Goal: Task Accomplishment & Management: Complete application form

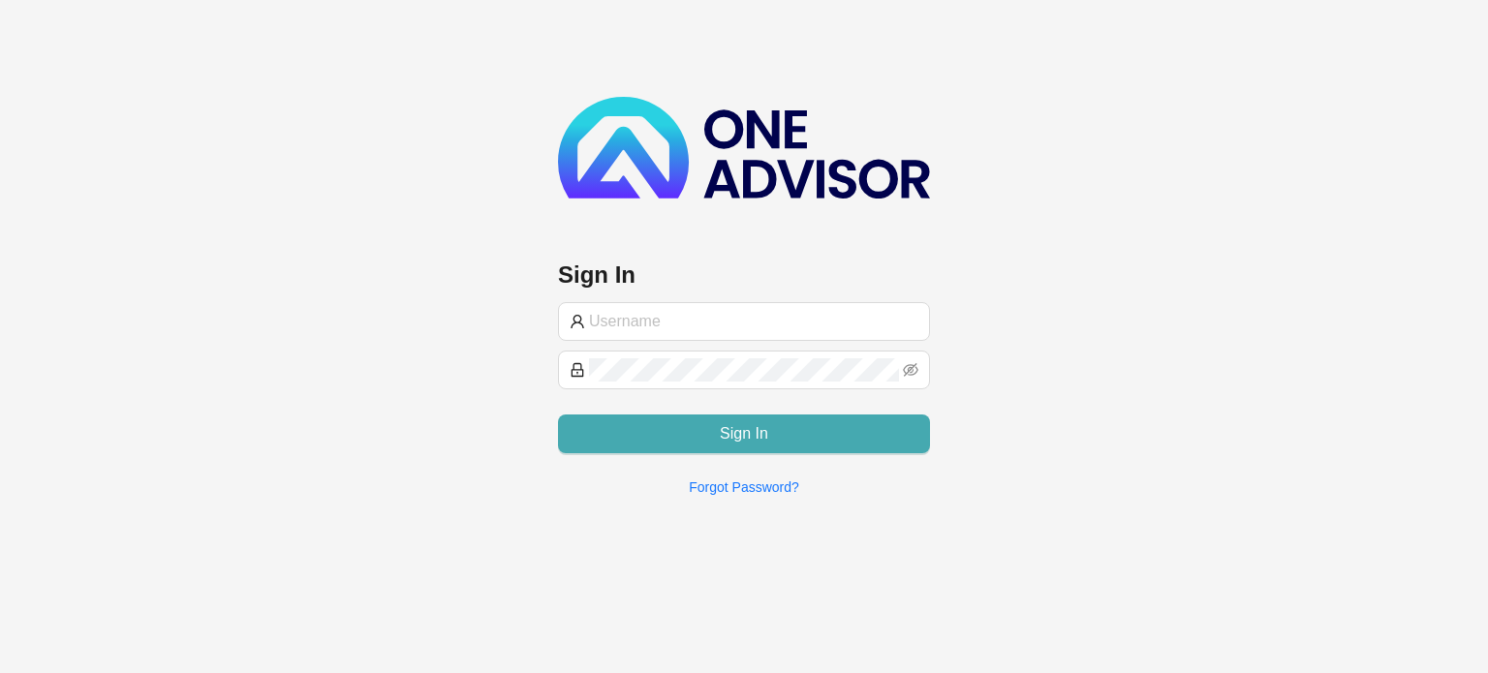
type input "[PERSON_NAME][EMAIL_ADDRESS][DOMAIN_NAME]"
click at [841, 424] on button "Sign In" at bounding box center [744, 434] width 372 height 39
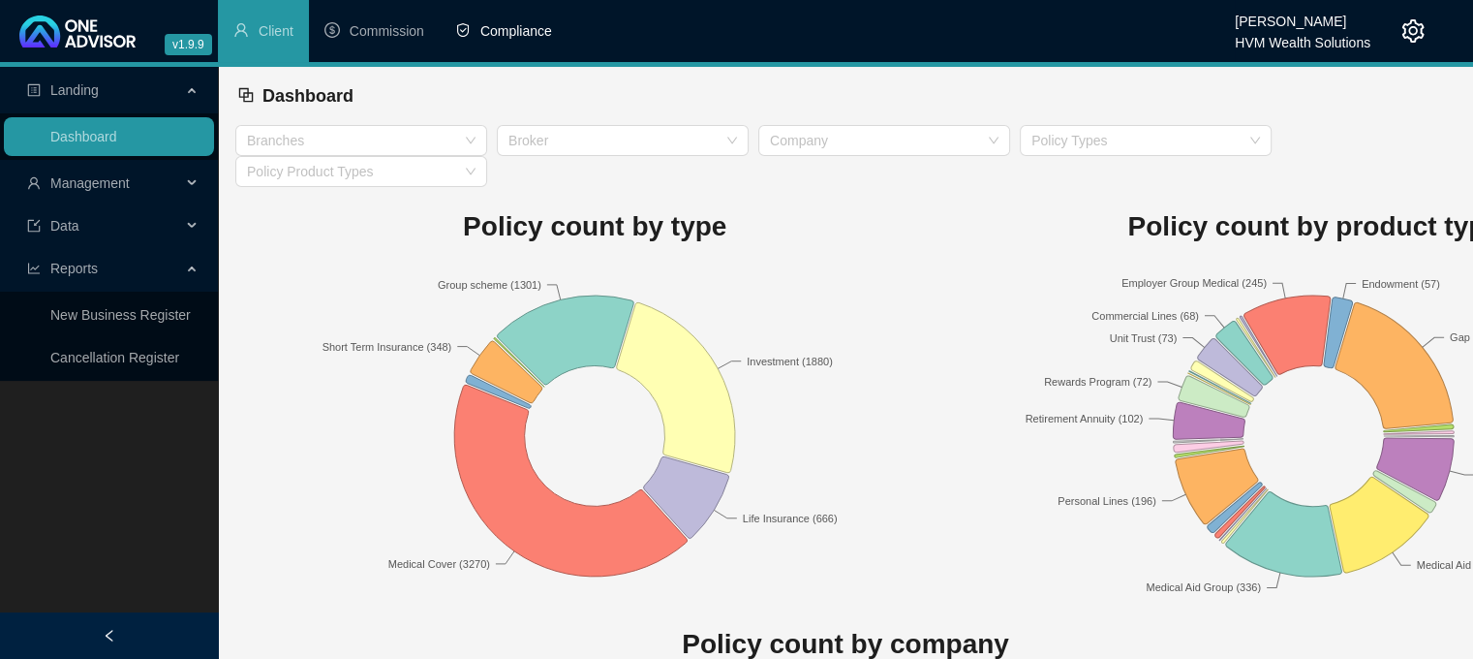
click at [497, 25] on span "Compliance" at bounding box center [516, 30] width 72 height 15
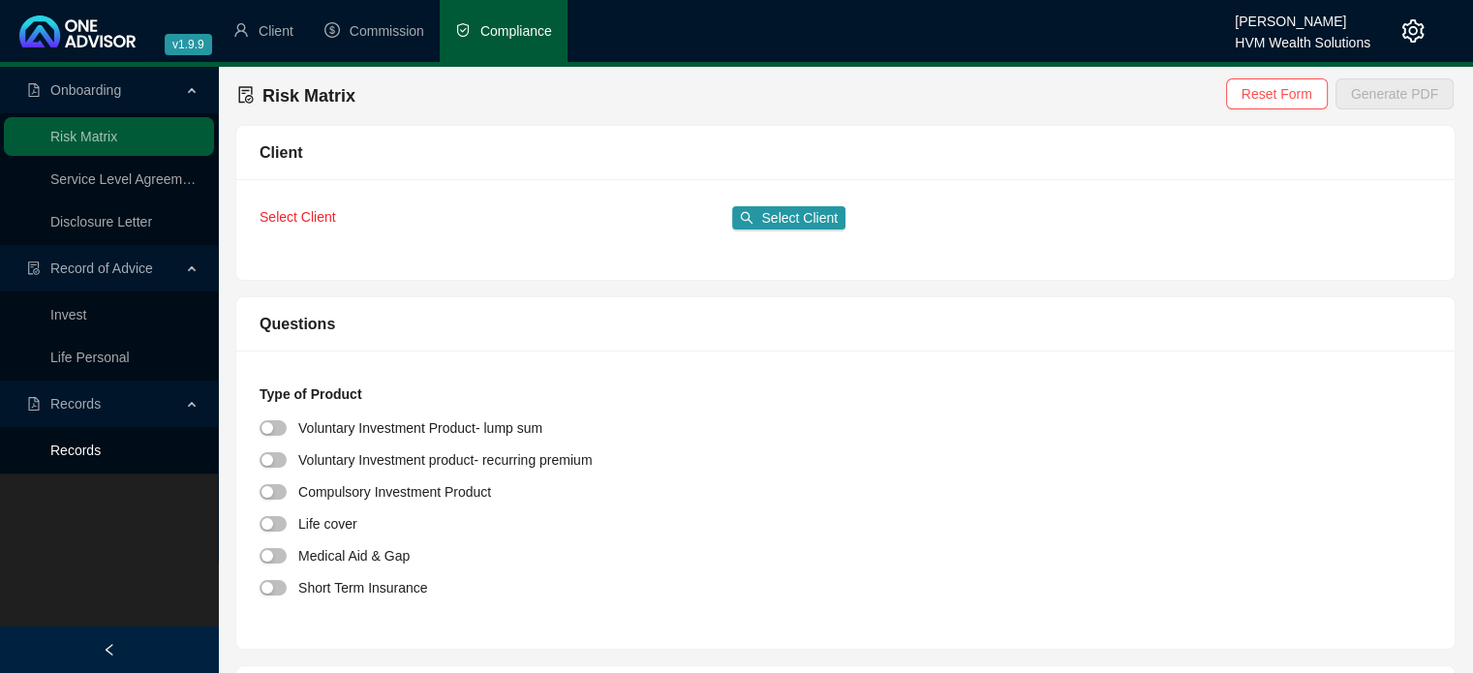
click at [94, 448] on link "Records" at bounding box center [75, 450] width 50 height 15
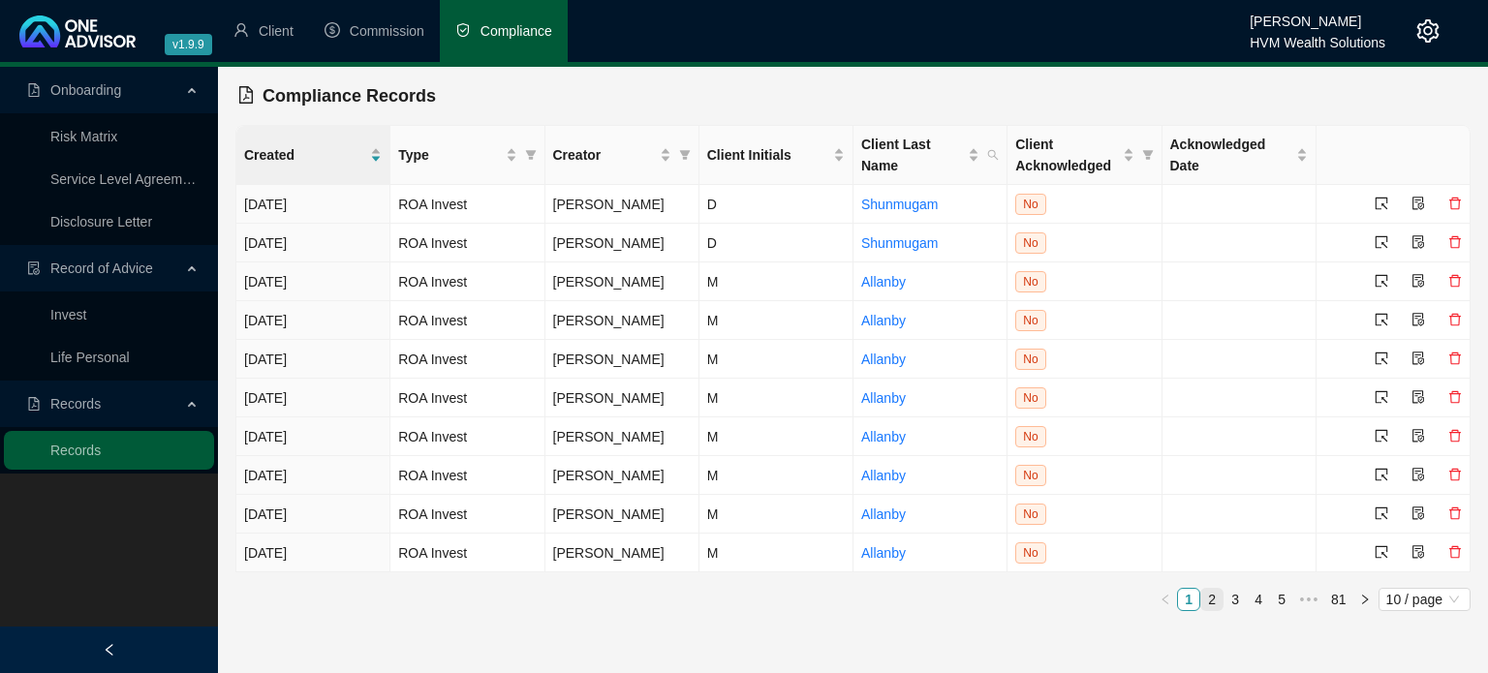
click at [1216, 601] on link "2" at bounding box center [1211, 599] width 21 height 21
click at [1244, 594] on link "3" at bounding box center [1234, 599] width 21 height 21
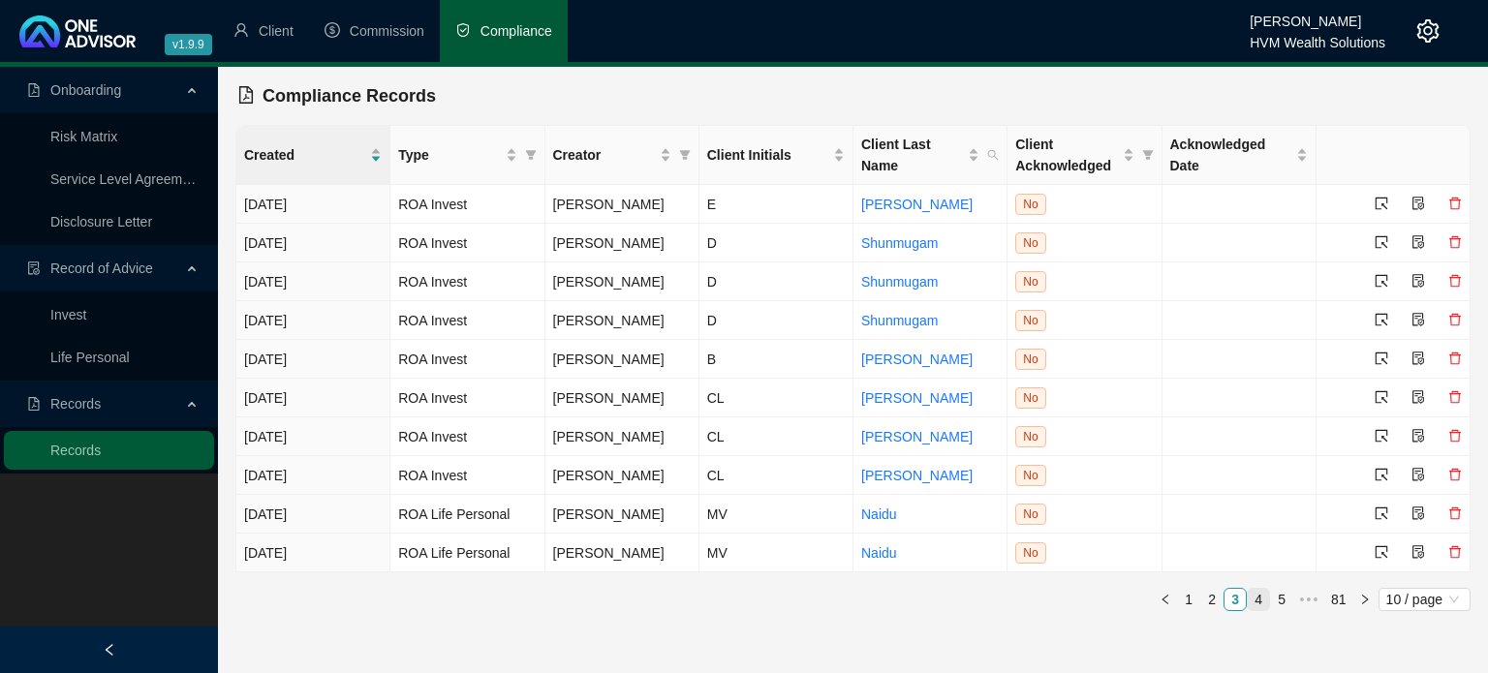
click at [1258, 603] on link "4" at bounding box center [1257, 599] width 21 height 21
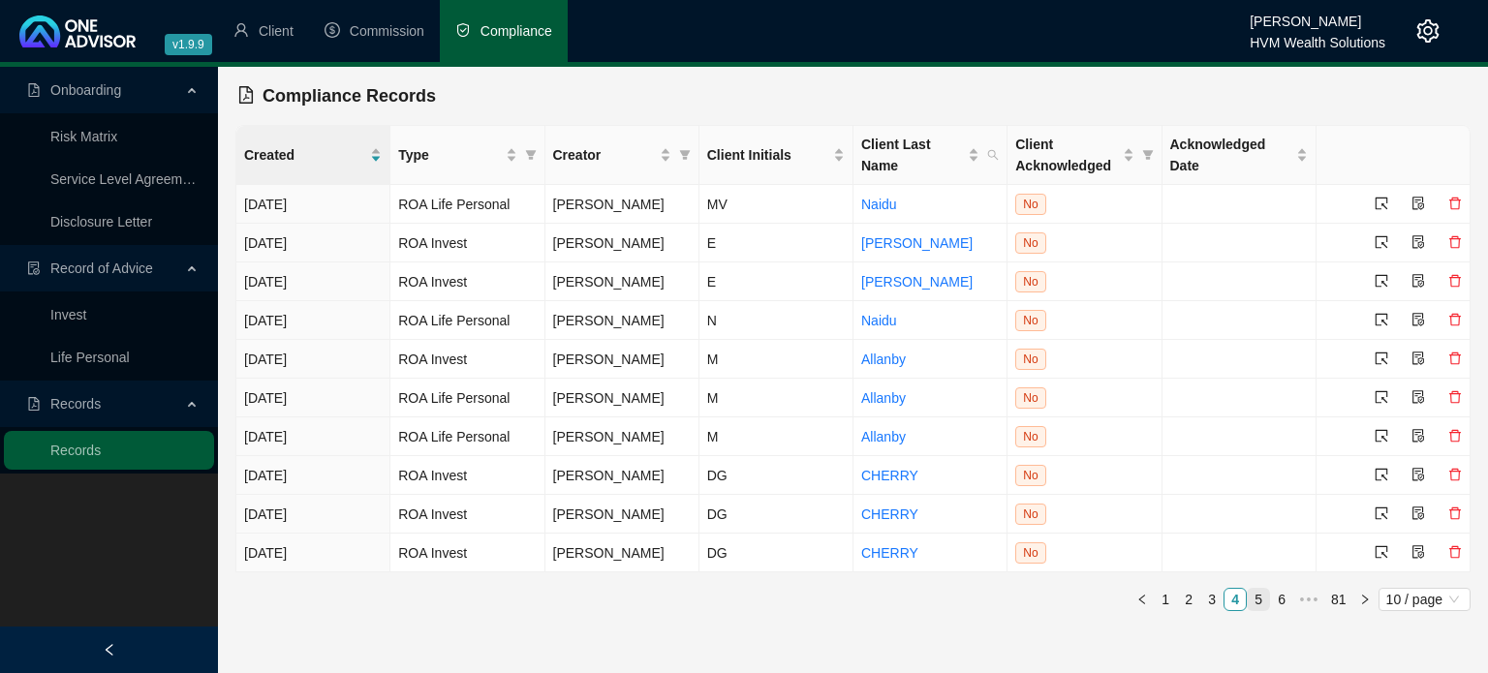
click at [1263, 592] on link "5" at bounding box center [1257, 599] width 21 height 21
click at [1255, 603] on link "6" at bounding box center [1257, 599] width 21 height 21
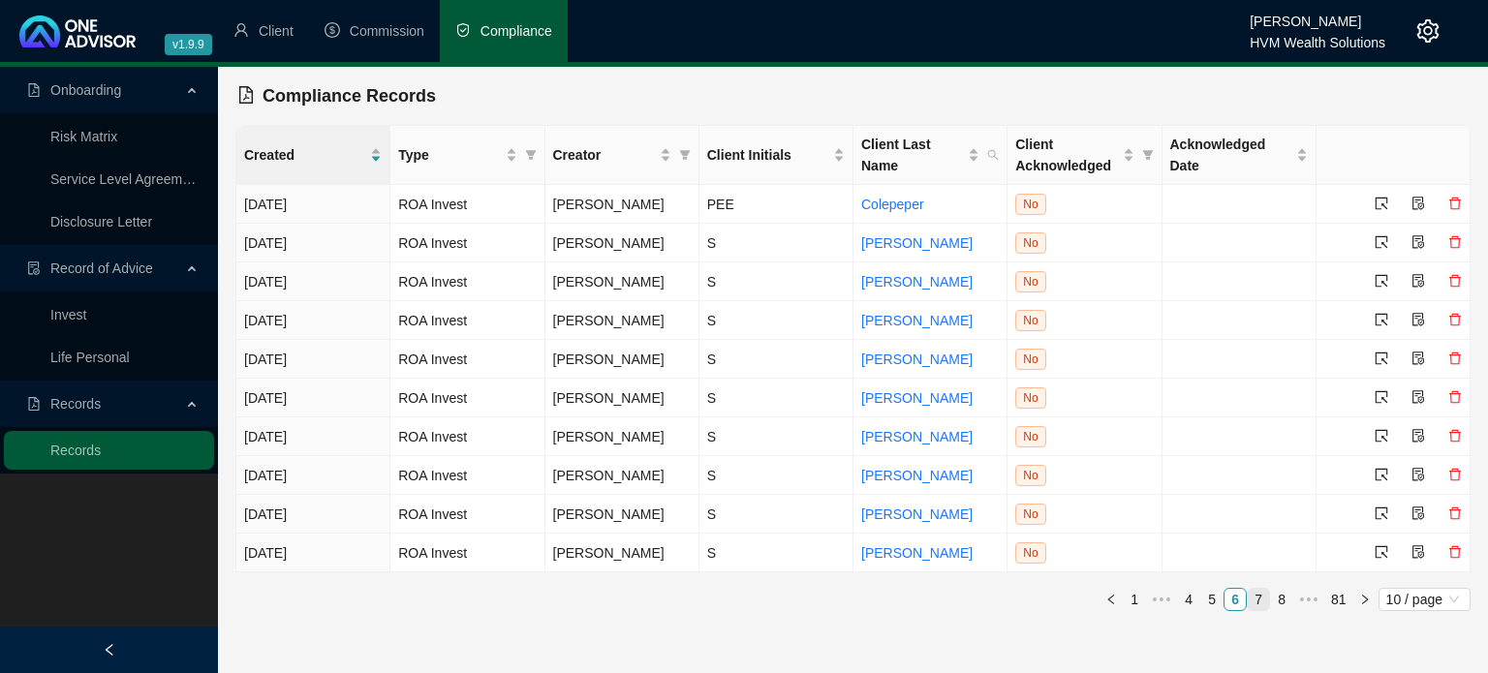
click at [1259, 603] on link "7" at bounding box center [1257, 599] width 21 height 21
click at [1267, 601] on link "8" at bounding box center [1257, 599] width 21 height 21
click at [1258, 604] on link "9" at bounding box center [1252, 599] width 21 height 21
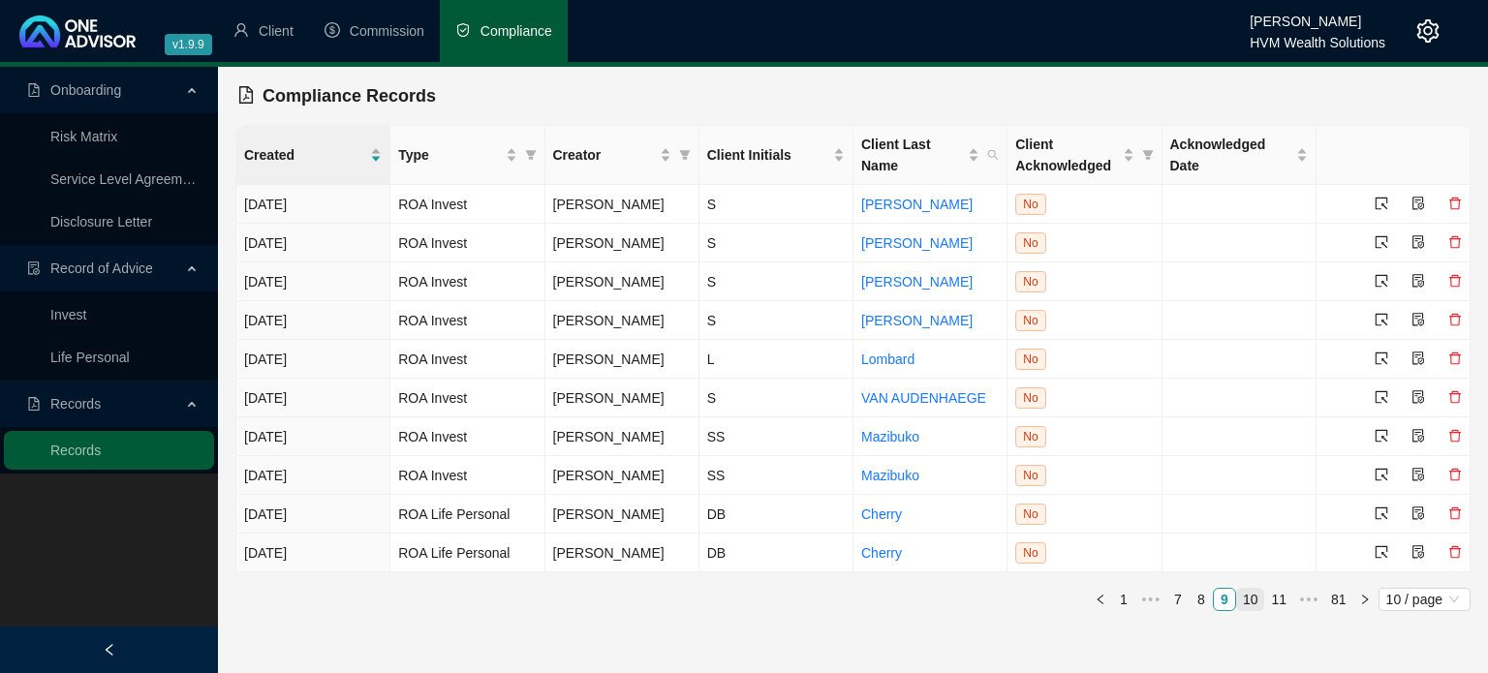
click at [1255, 603] on link "10" at bounding box center [1250, 599] width 27 height 21
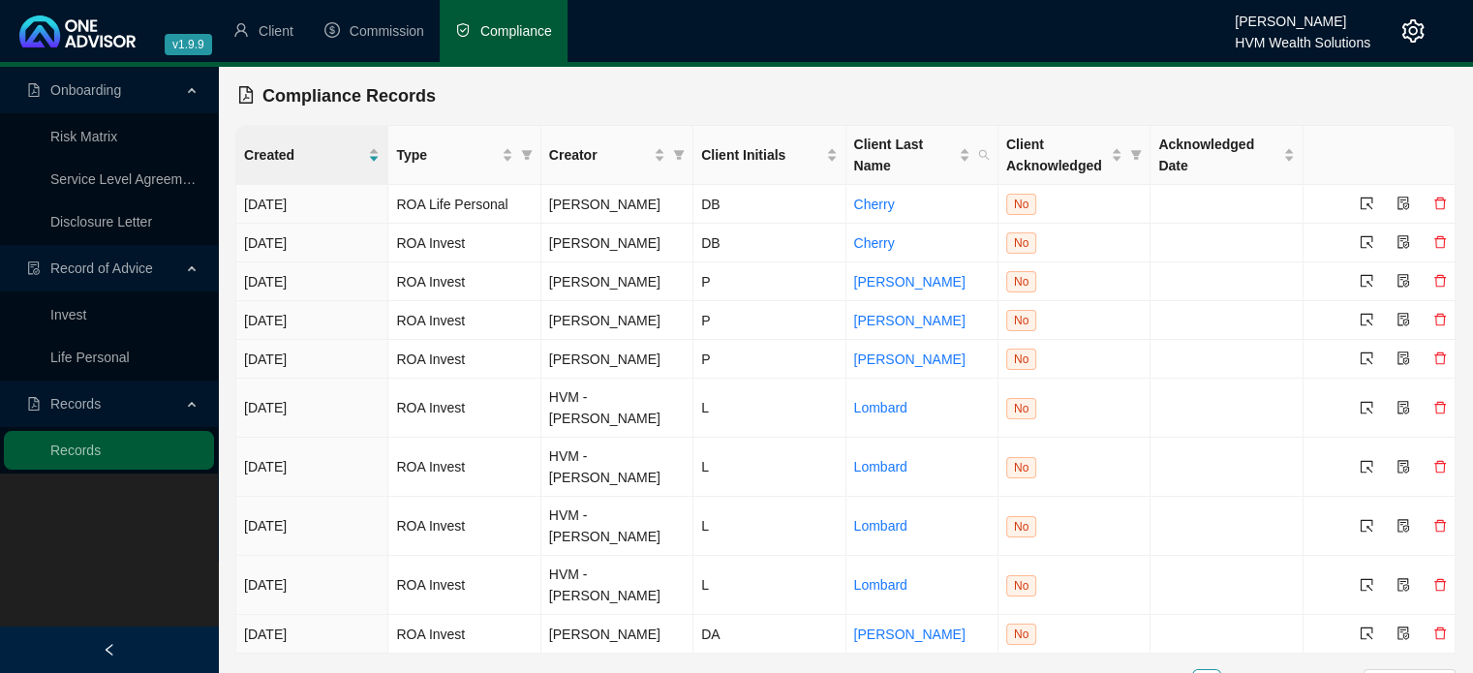
scroll to position [33, 0]
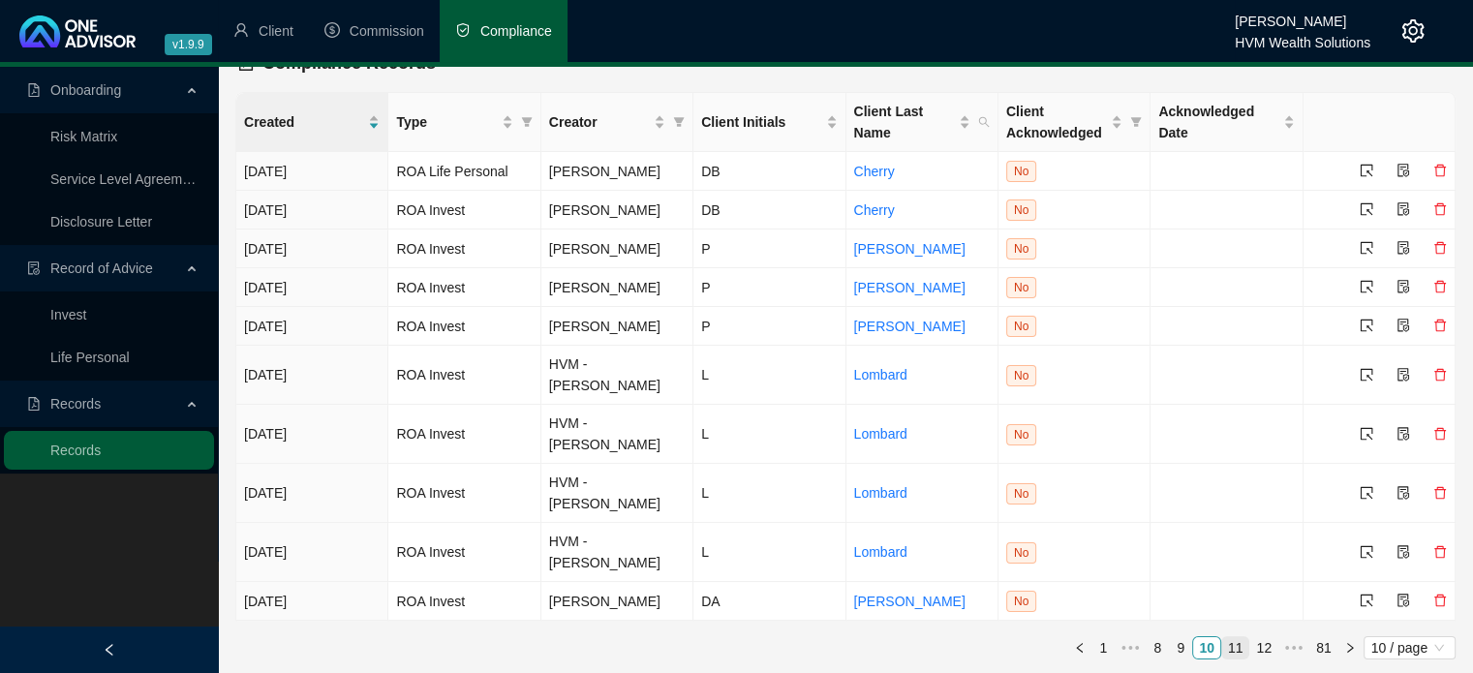
click at [1245, 645] on link "11" at bounding box center [1235, 647] width 27 height 21
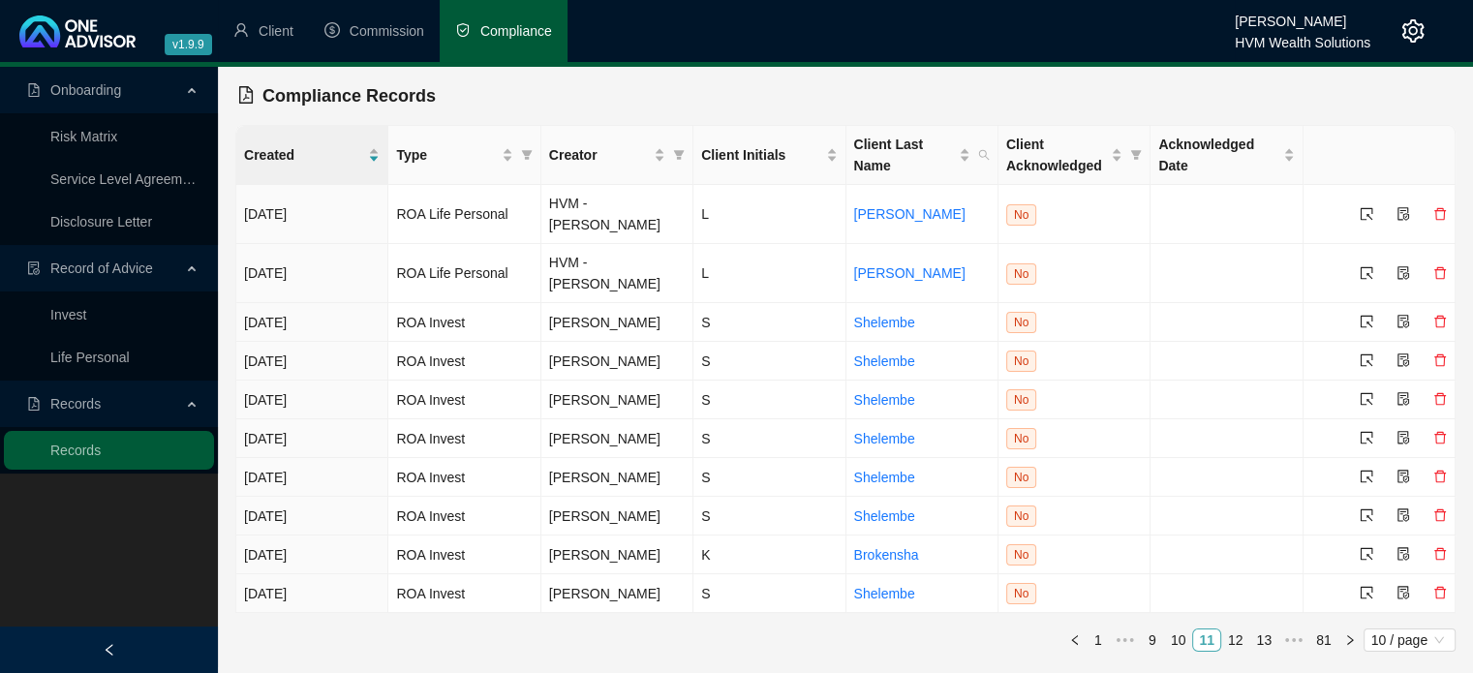
scroll to position [0, 0]
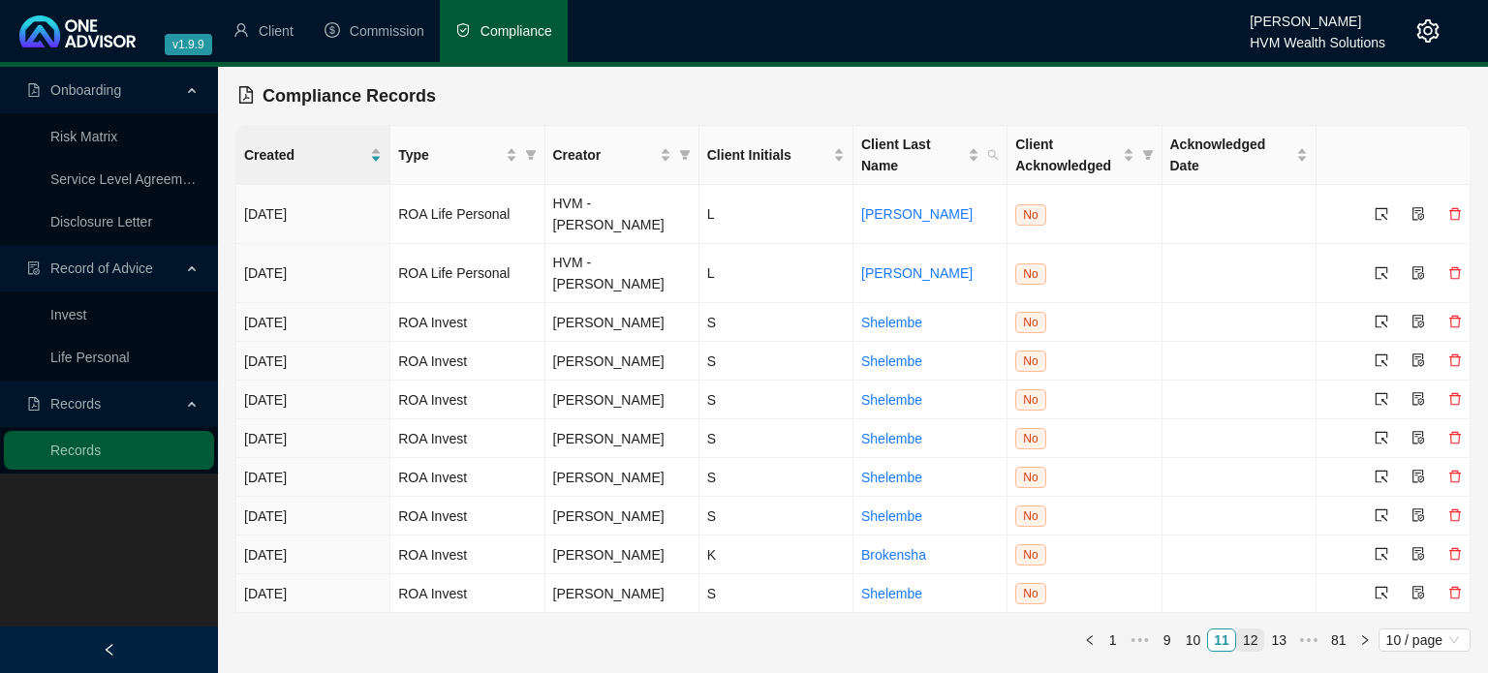
click at [1246, 642] on link "12" at bounding box center [1250, 640] width 27 height 21
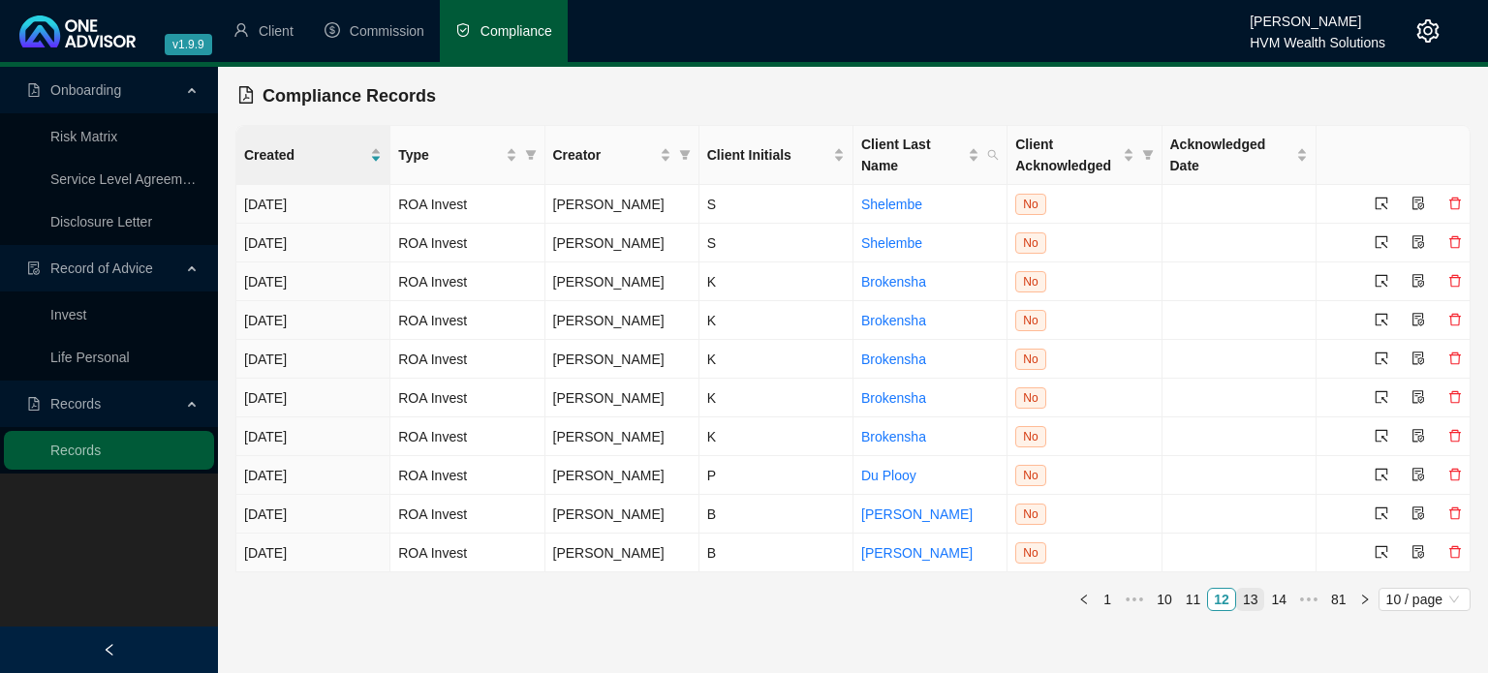
click at [1256, 599] on link "13" at bounding box center [1250, 599] width 27 height 21
click at [1256, 604] on link "14" at bounding box center [1250, 599] width 27 height 21
click at [1253, 601] on link "15" at bounding box center [1250, 599] width 27 height 21
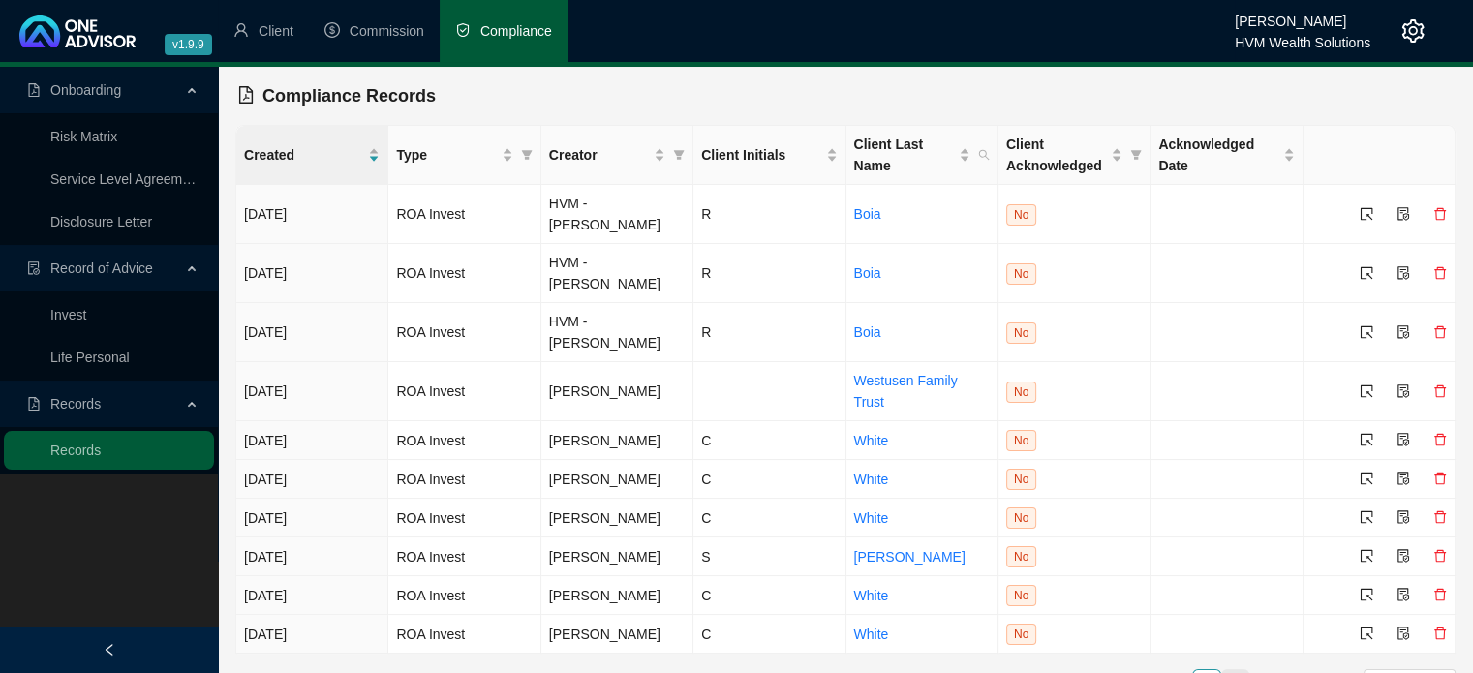
click at [1237, 670] on link "16" at bounding box center [1235, 680] width 27 height 21
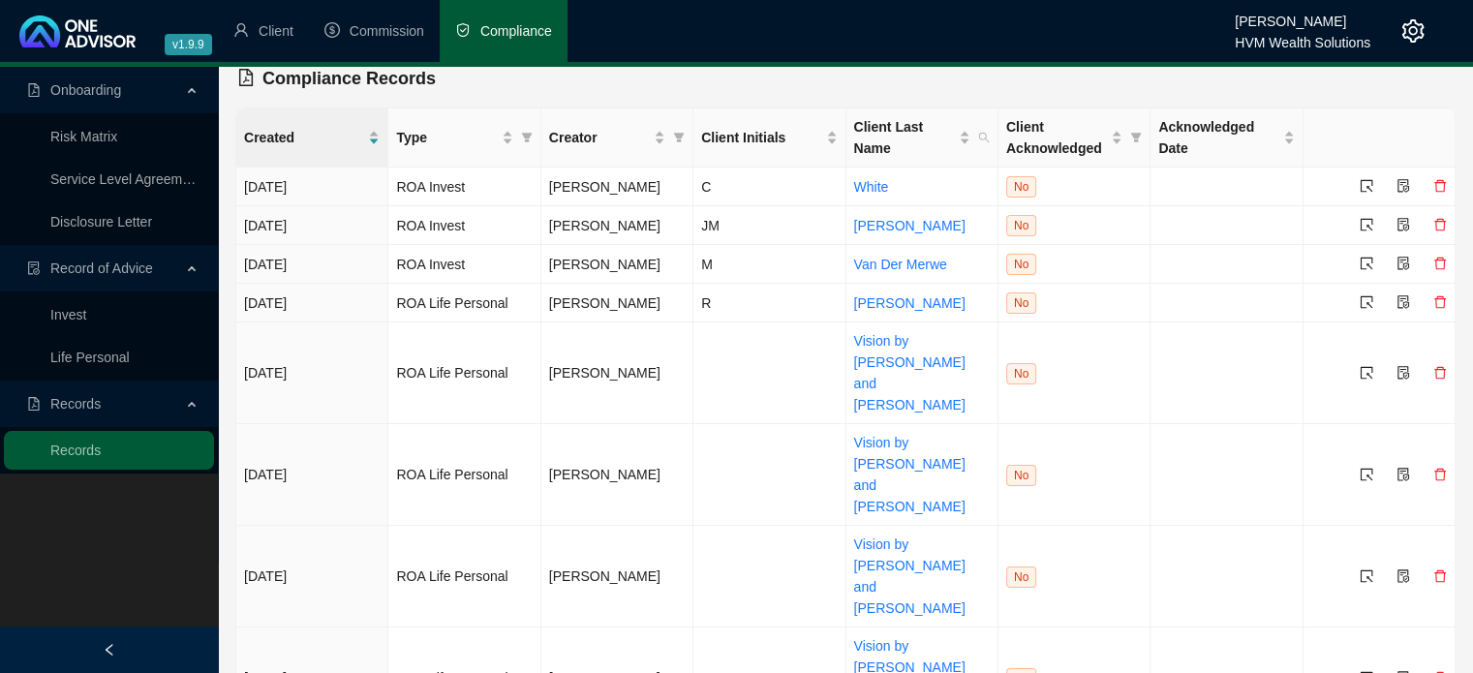
scroll to position [33, 0]
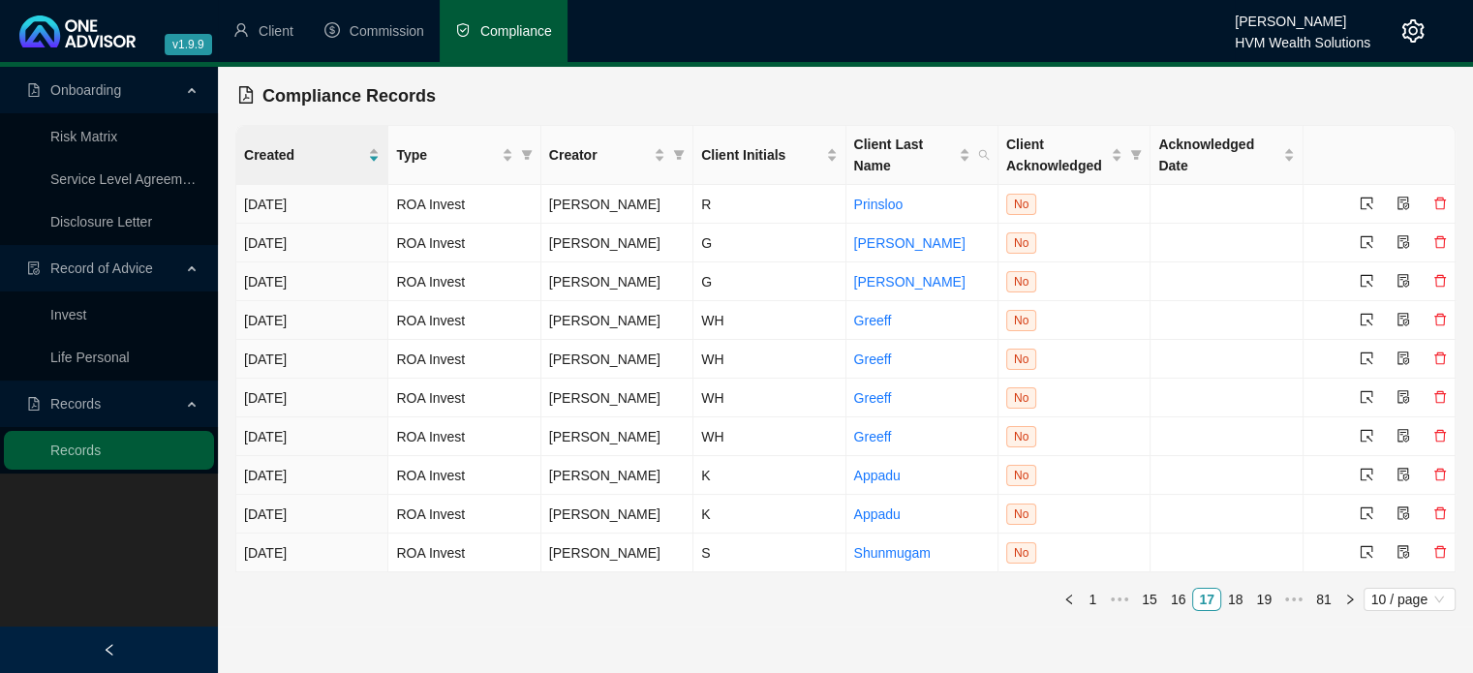
scroll to position [0, 0]
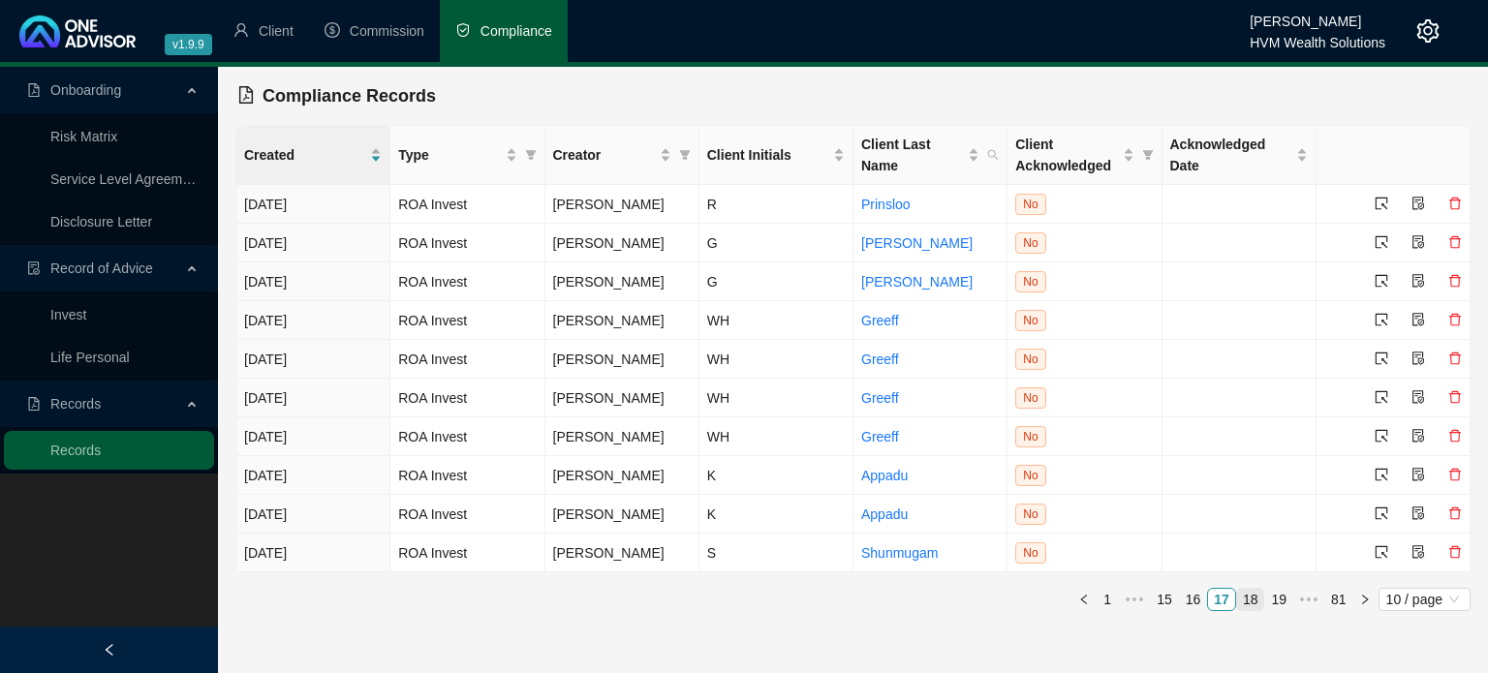
click at [1243, 609] on li "18" at bounding box center [1250, 599] width 29 height 23
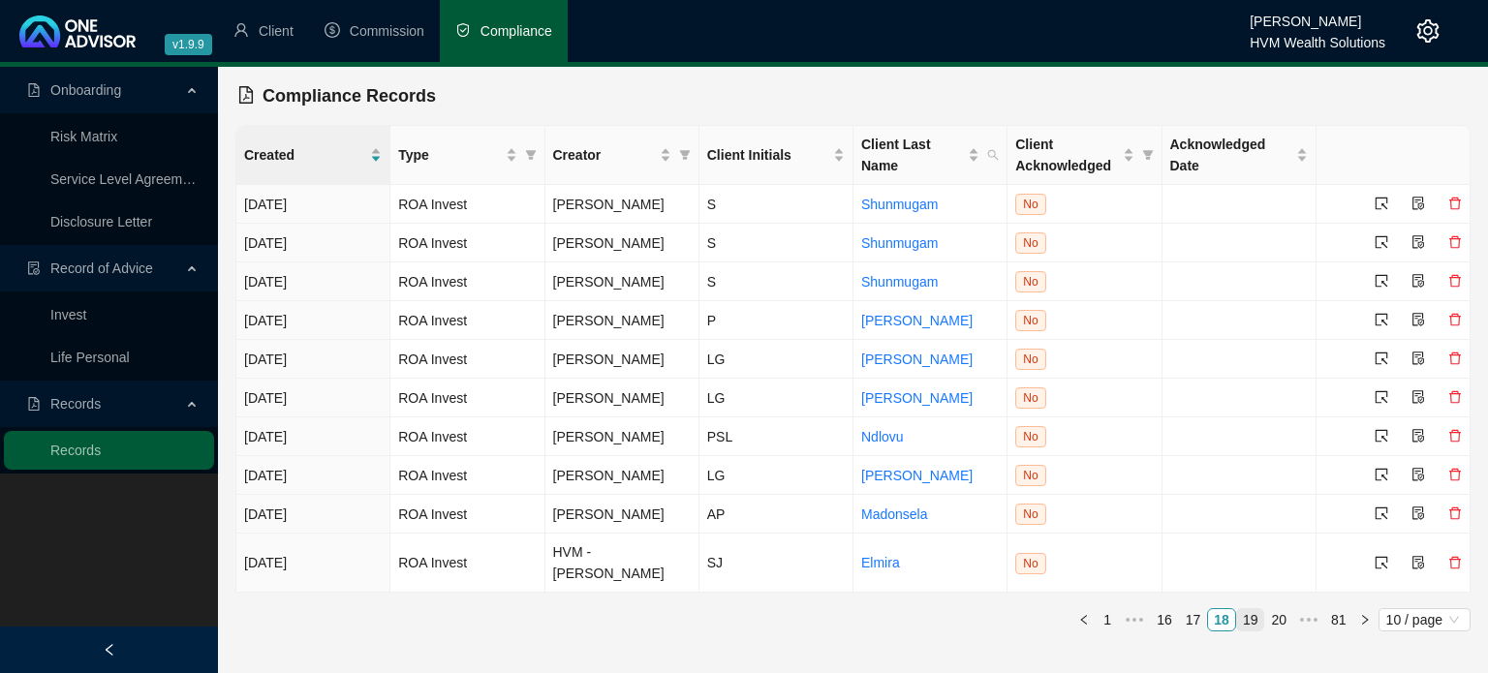
click at [1258, 620] on link "19" at bounding box center [1250, 619] width 27 height 21
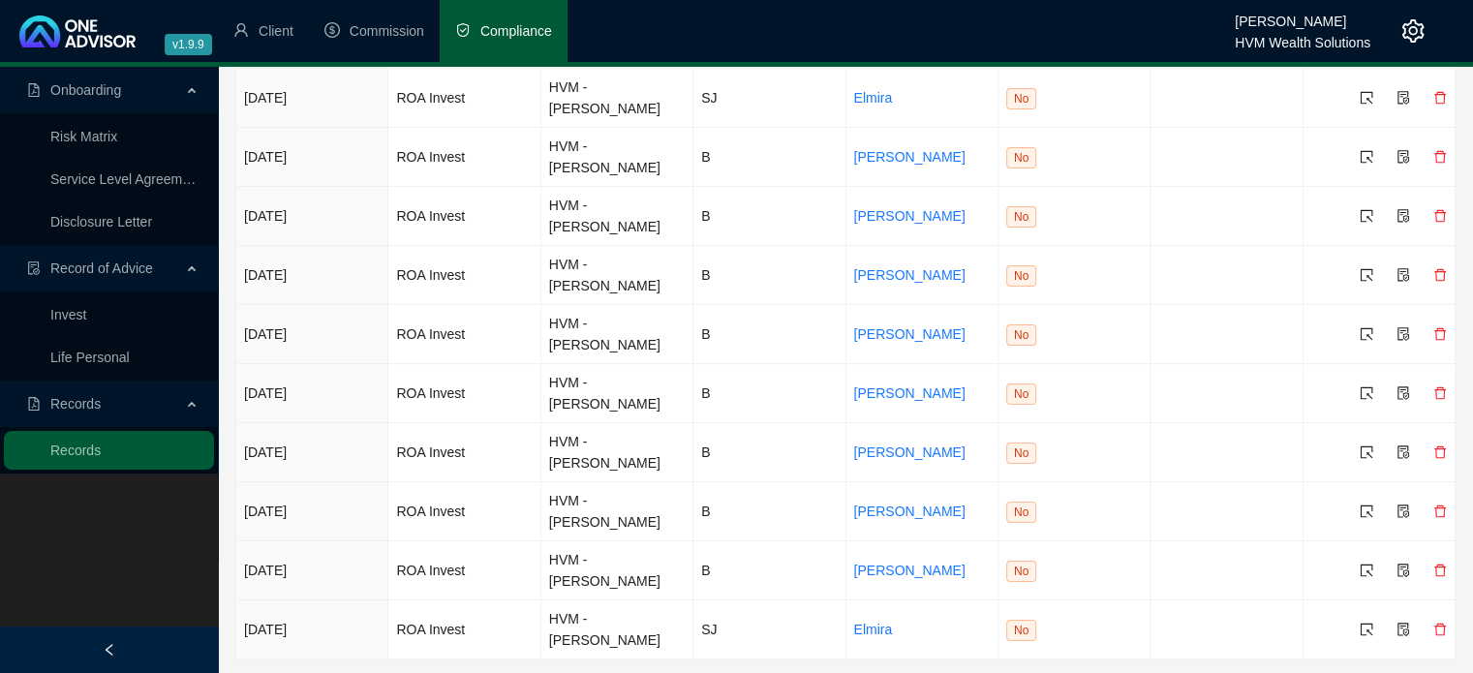
scroll to position [154, 0]
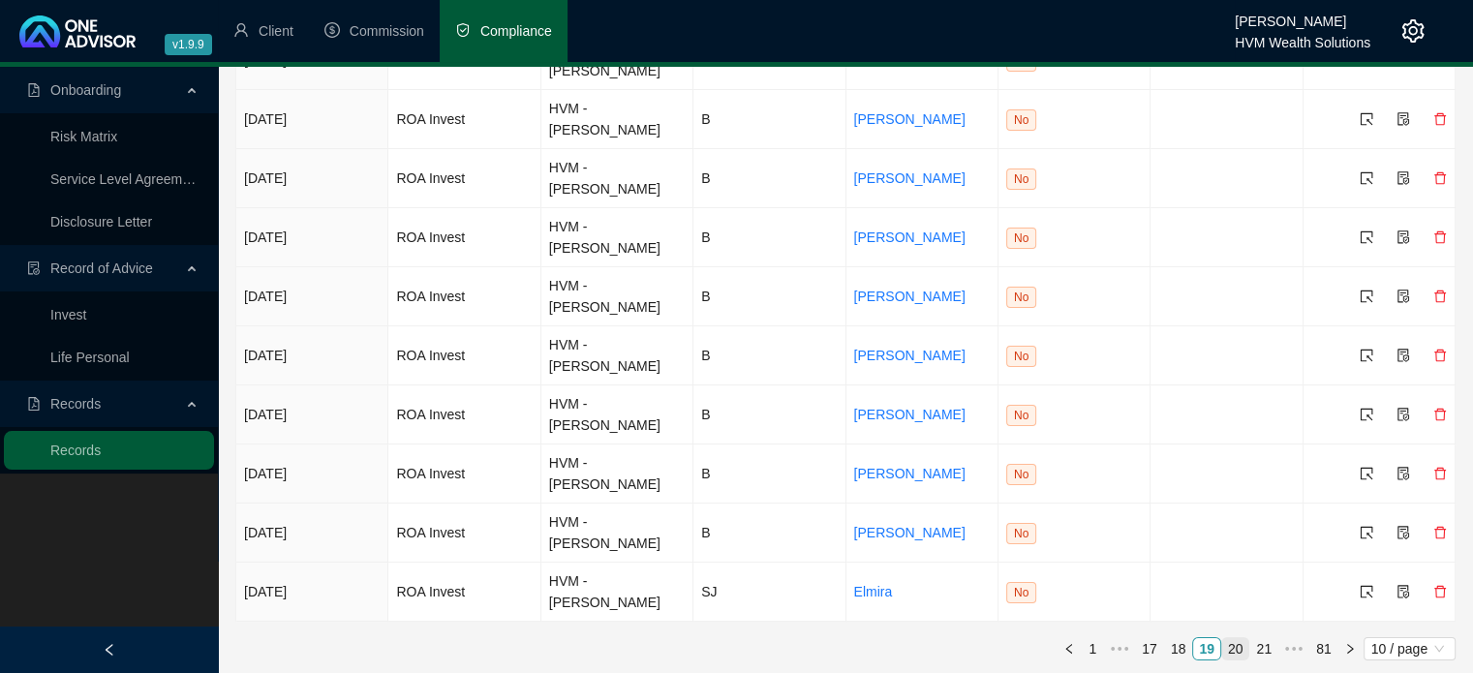
click at [1234, 642] on link "20" at bounding box center [1235, 648] width 27 height 21
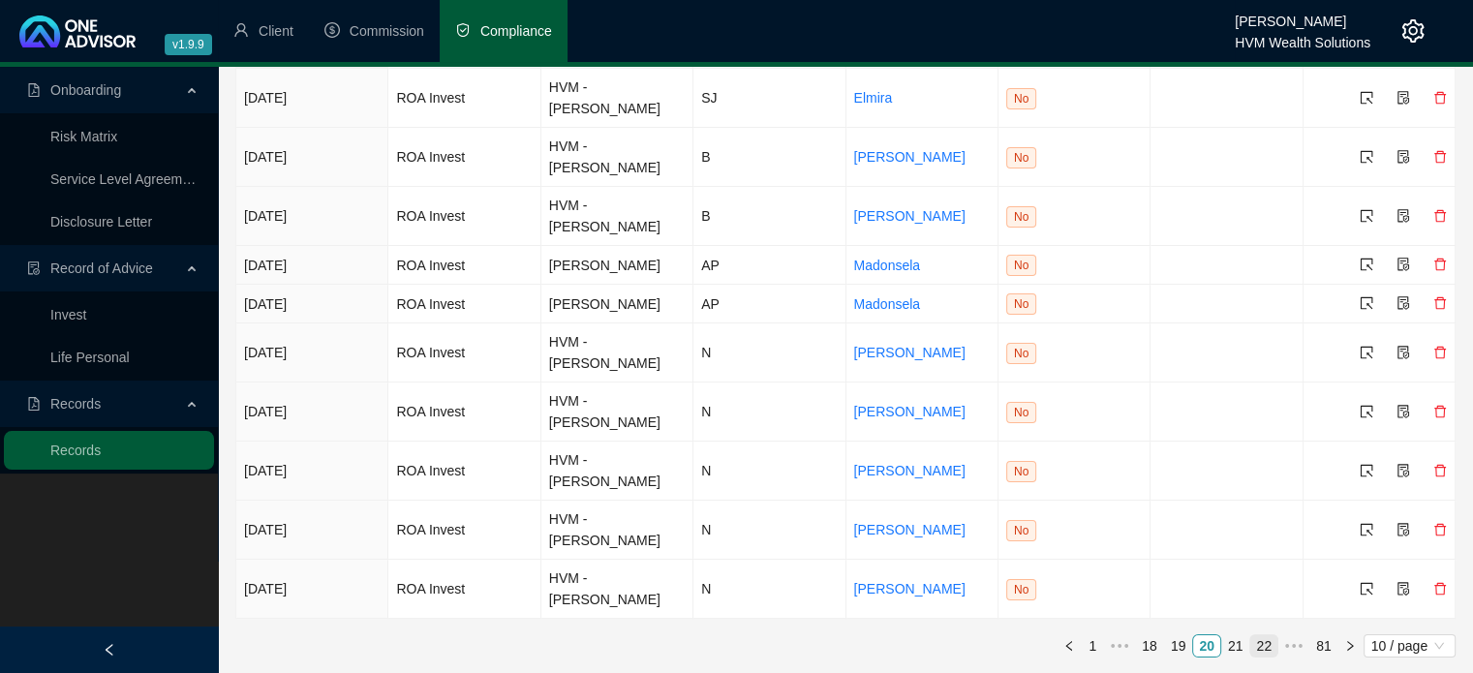
scroll to position [113, 0]
click at [1239, 646] on link "21" at bounding box center [1235, 648] width 27 height 21
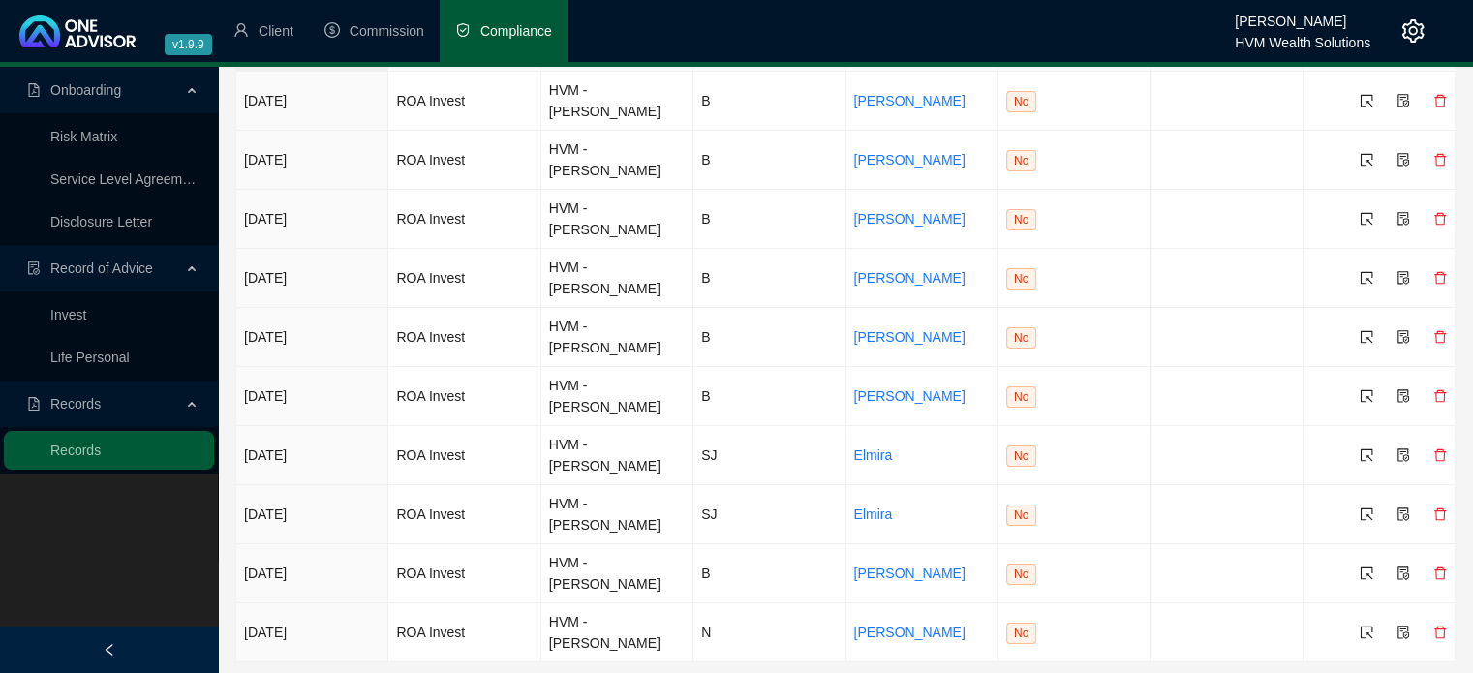
scroll to position [154, 0]
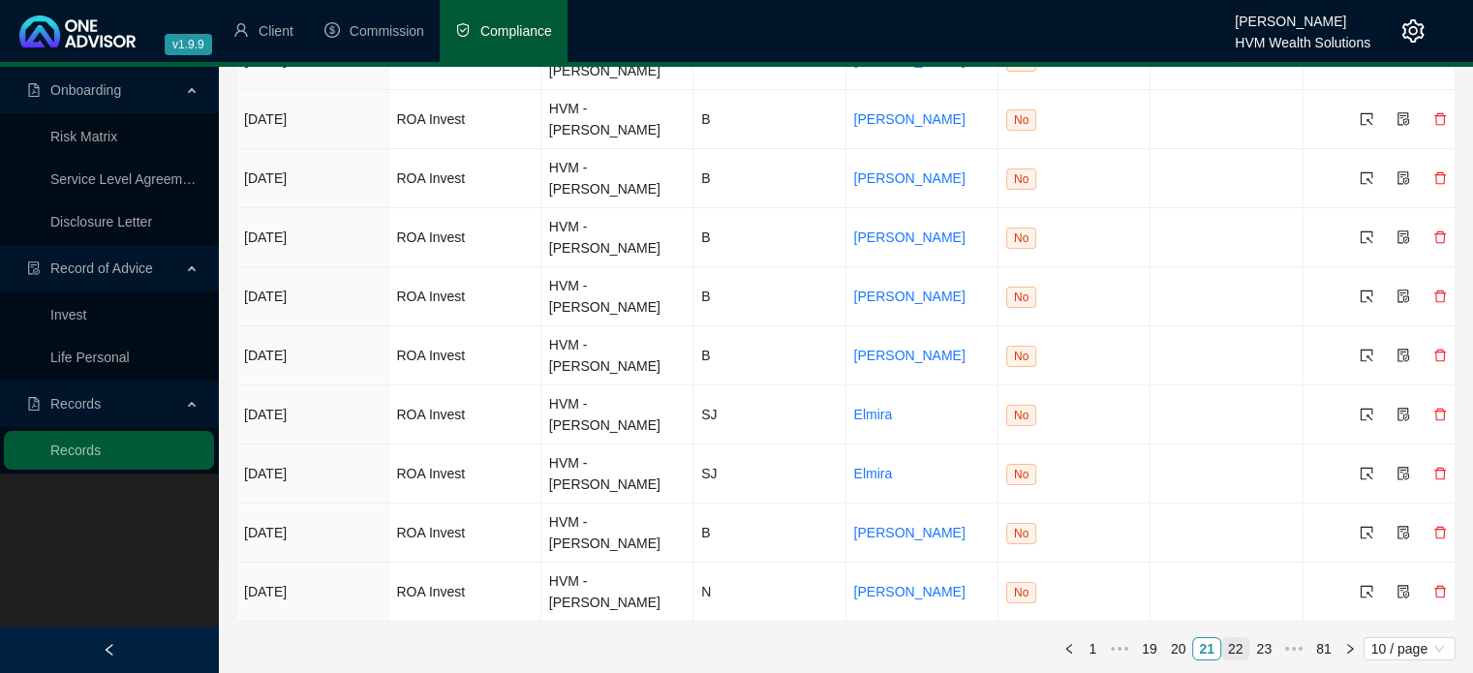
click at [1228, 650] on link "22" at bounding box center [1235, 648] width 27 height 21
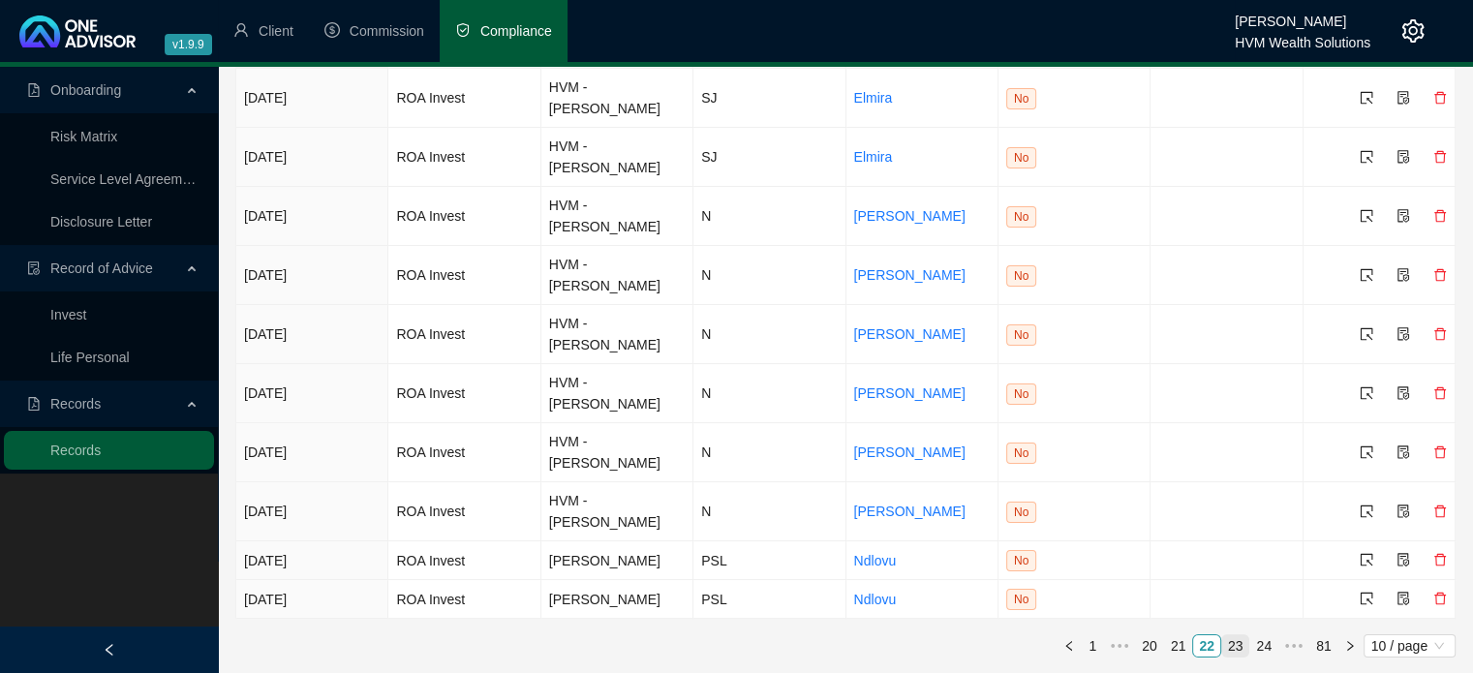
scroll to position [113, 0]
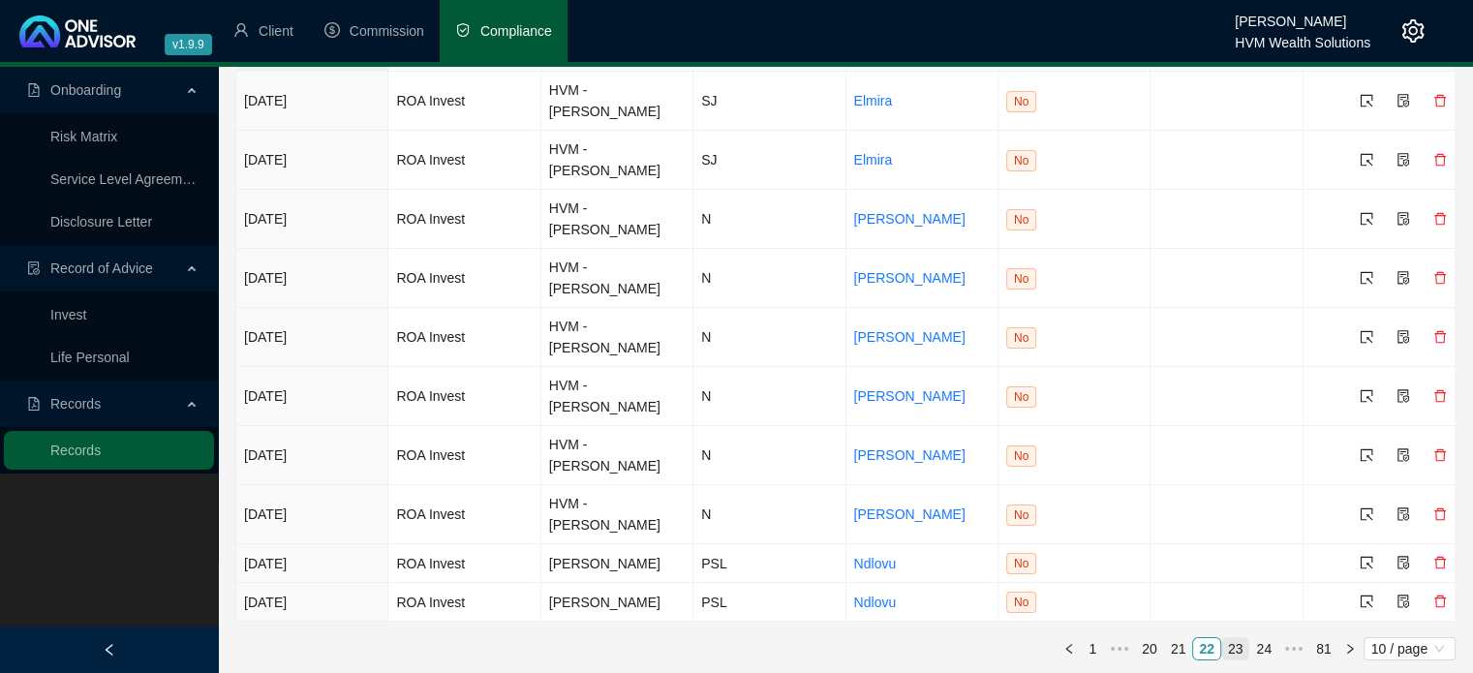
click at [1241, 650] on link "23" at bounding box center [1235, 648] width 27 height 21
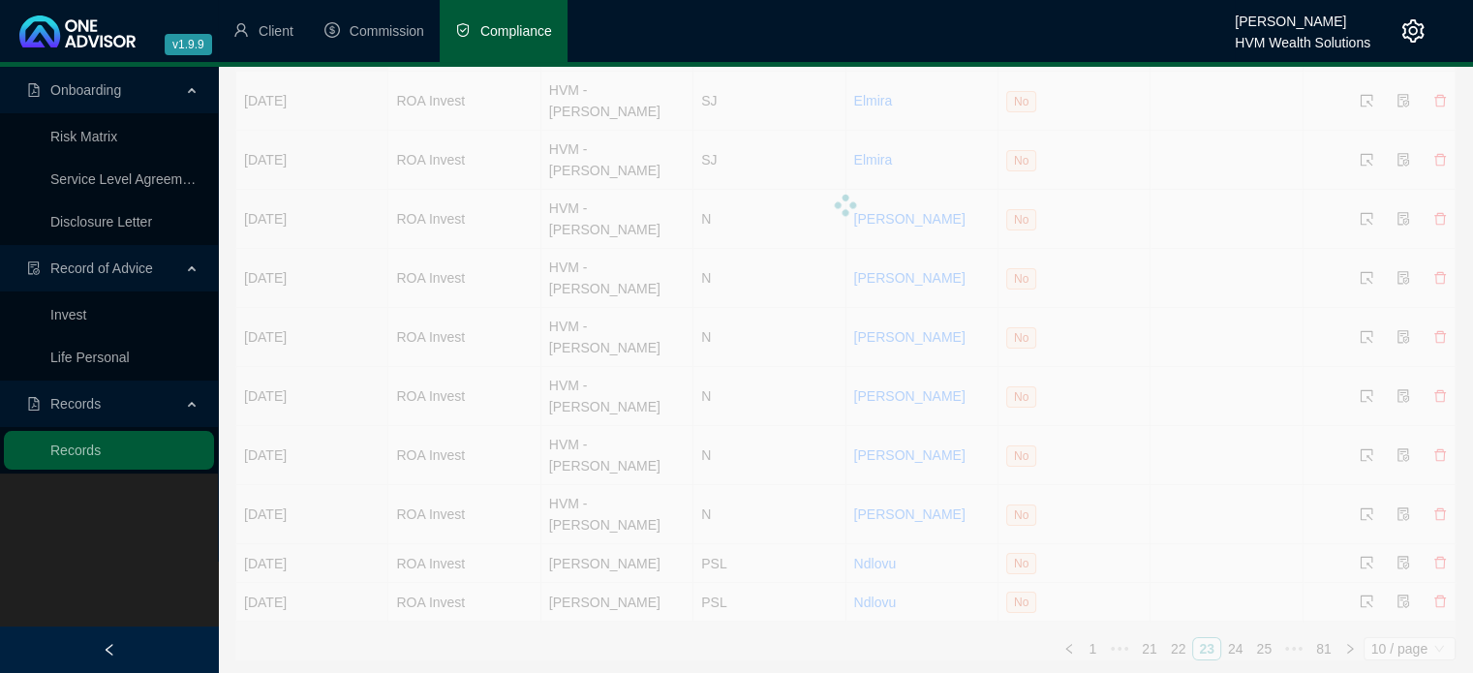
scroll to position [0, 0]
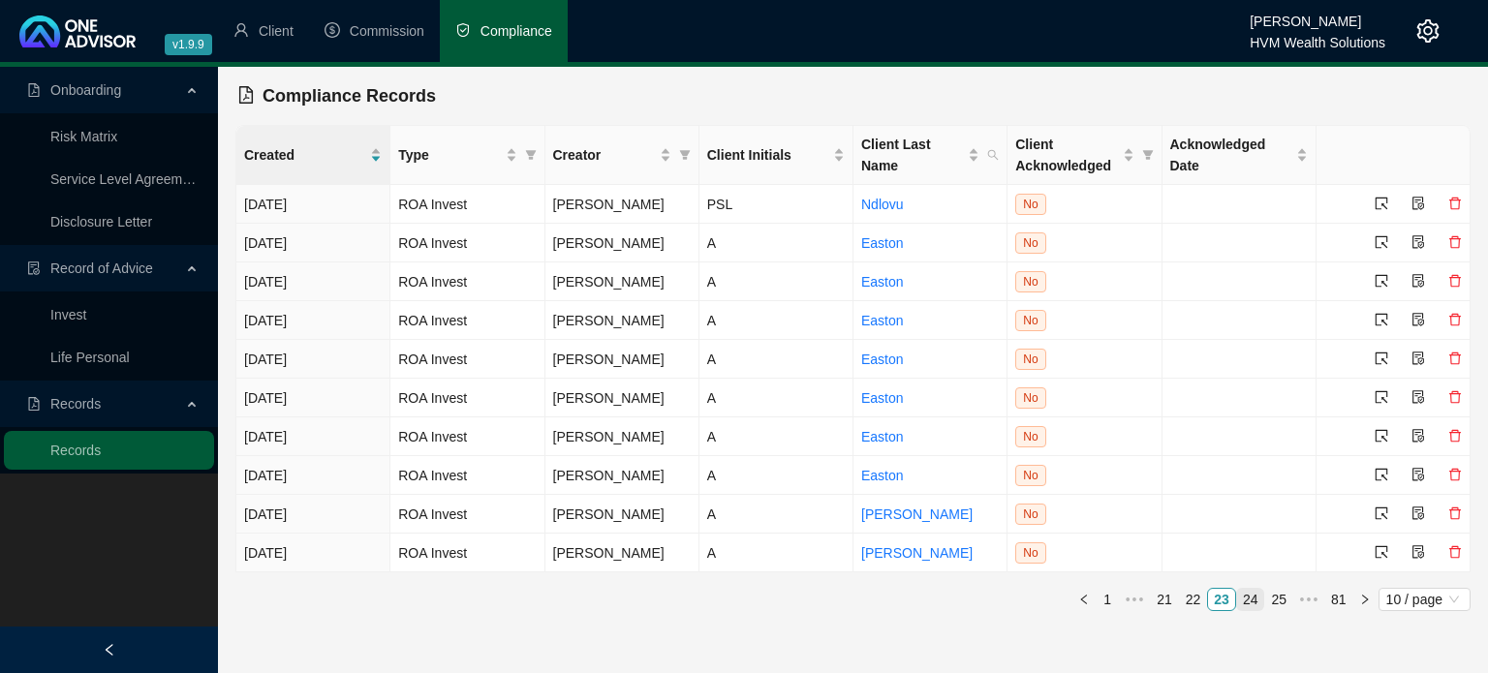
click at [1253, 601] on link "24" at bounding box center [1250, 599] width 27 height 21
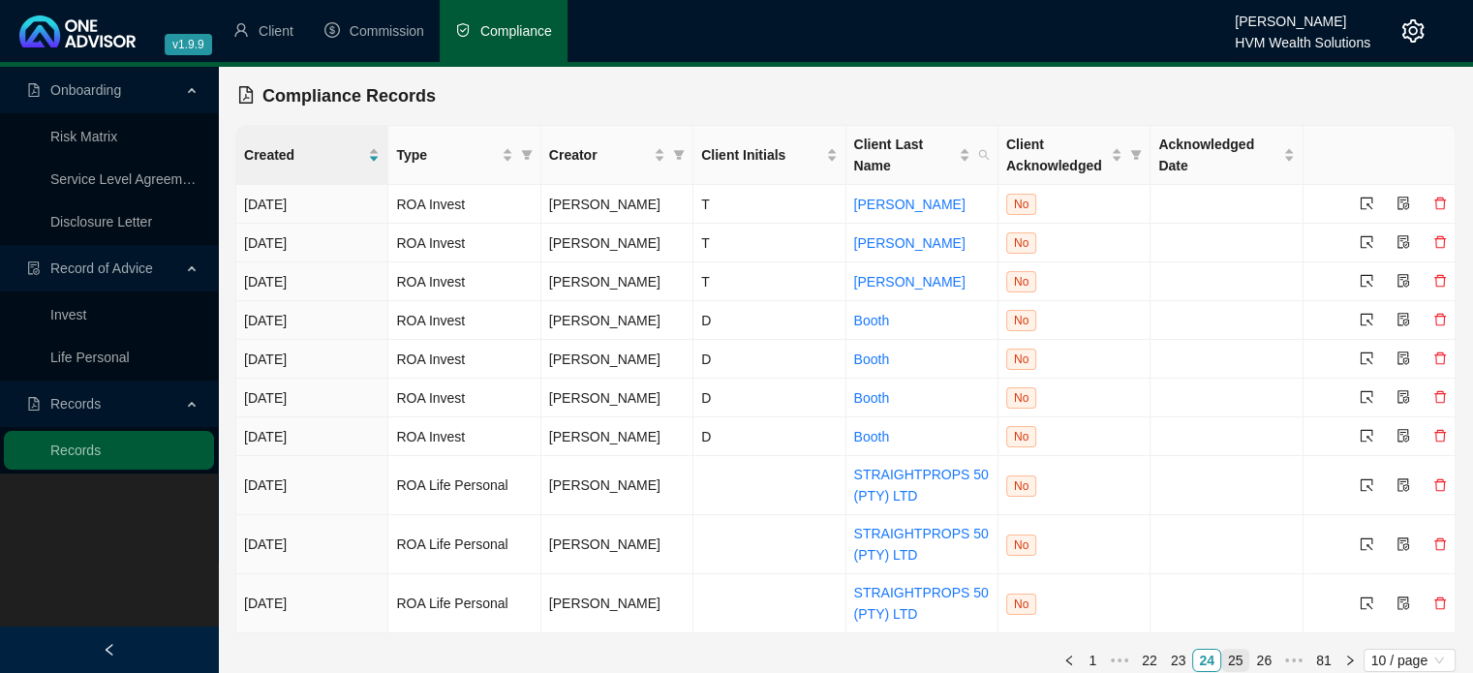
click at [1236, 653] on link "25" at bounding box center [1235, 660] width 27 height 21
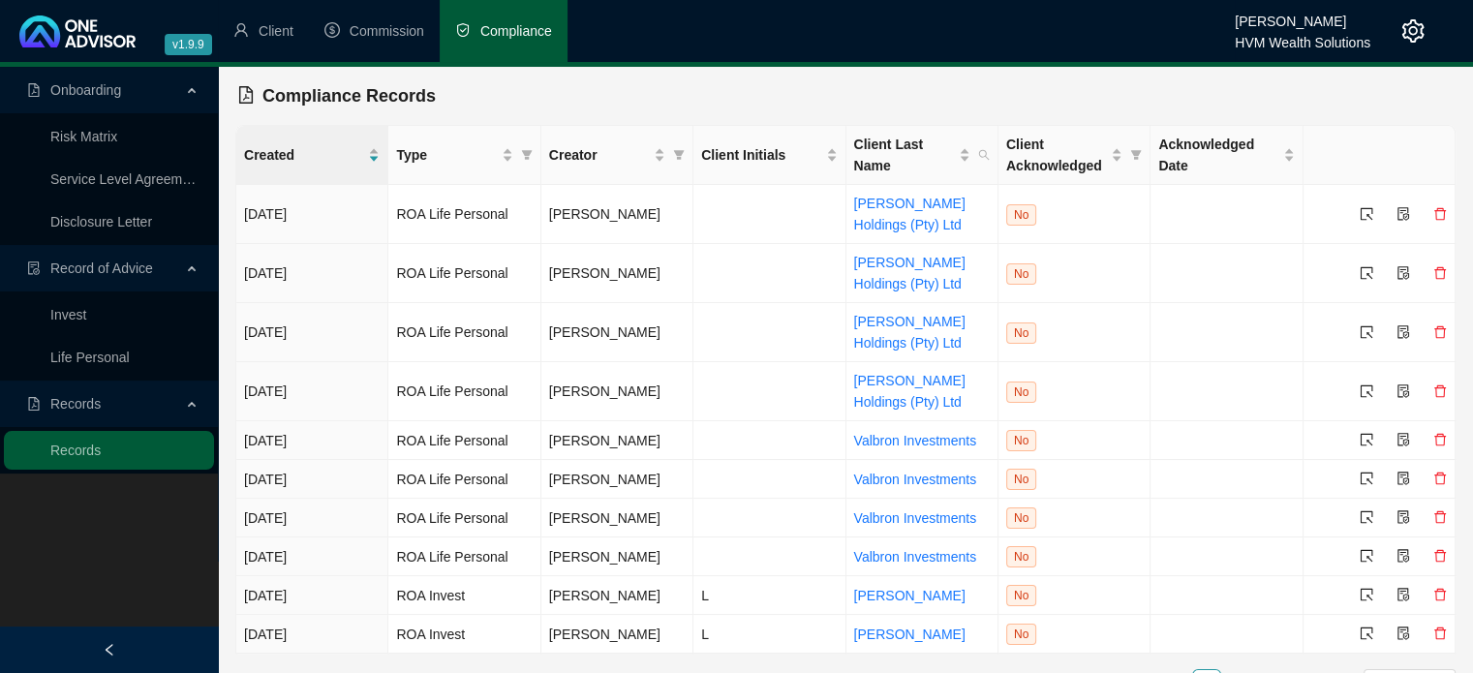
scroll to position [21, 0]
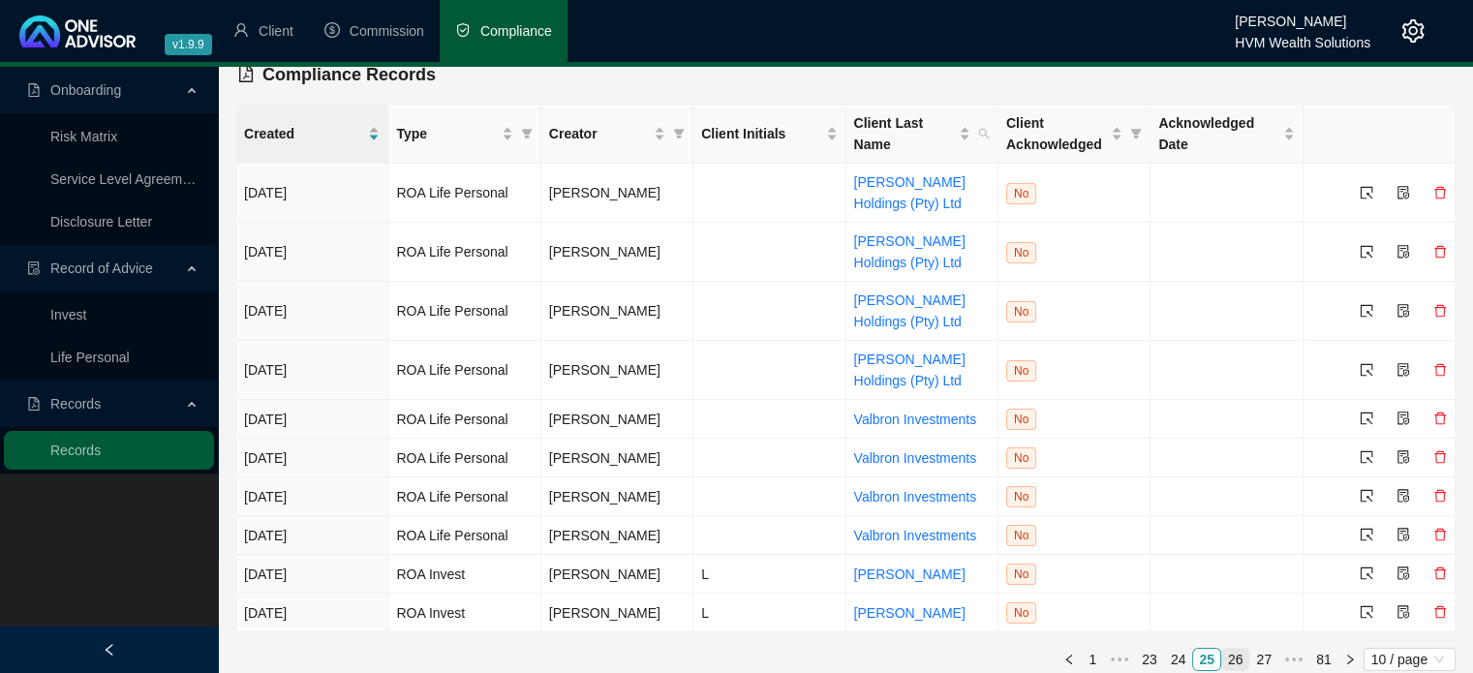
click at [1236, 656] on link "26" at bounding box center [1235, 659] width 27 height 21
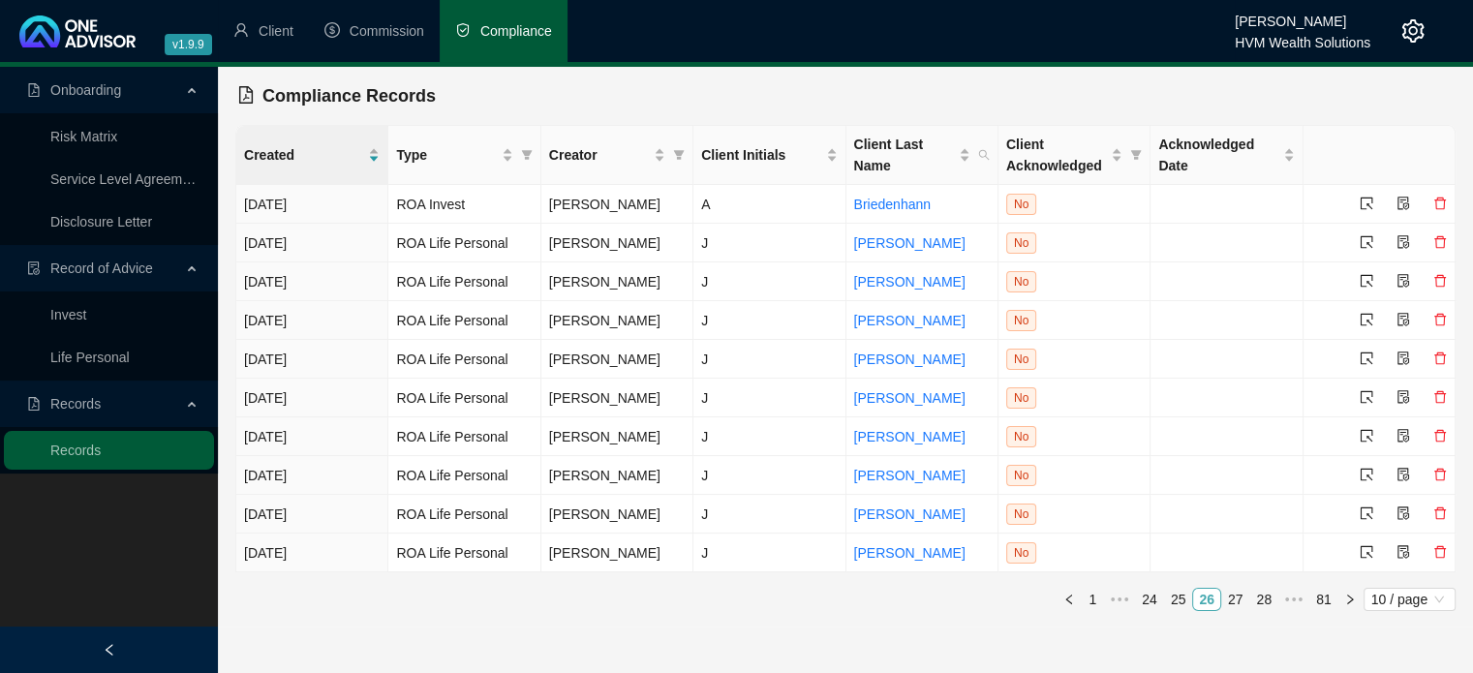
scroll to position [0, 0]
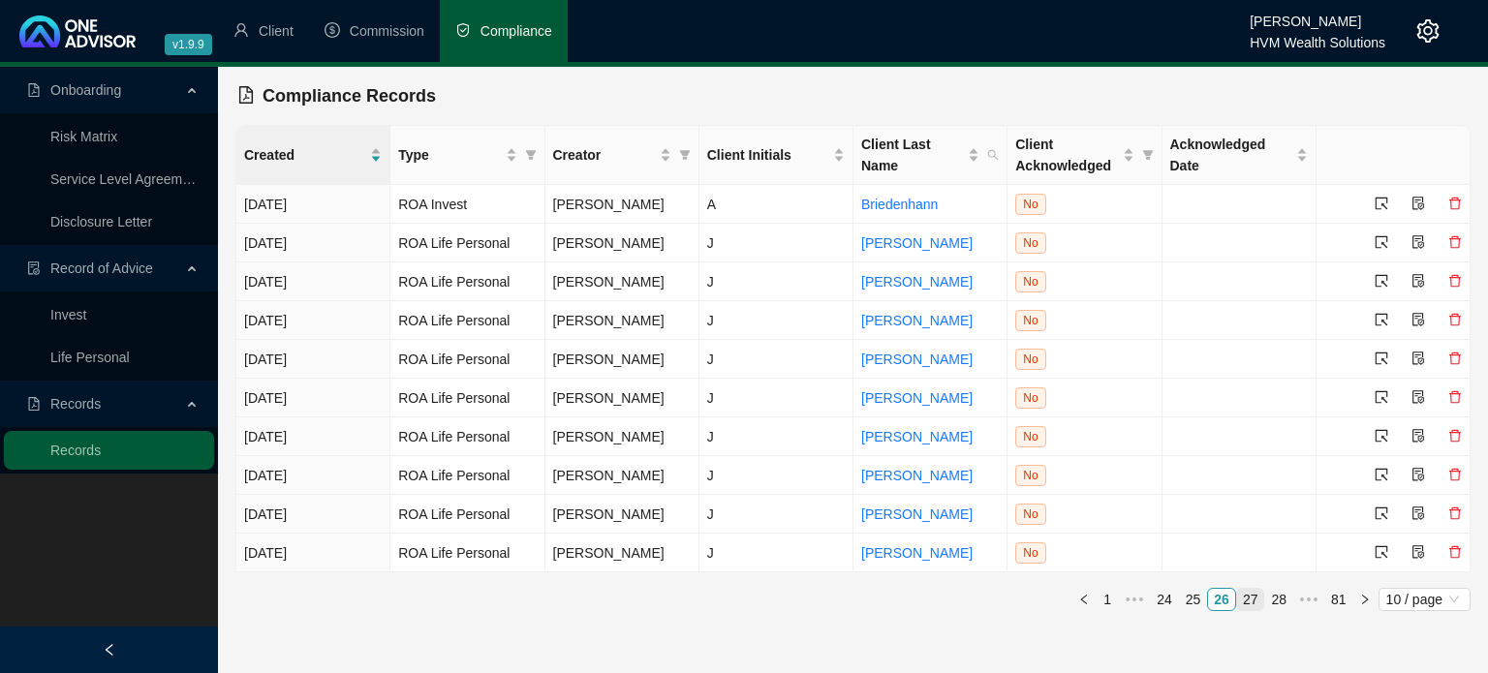
click at [1255, 600] on link "27" at bounding box center [1250, 599] width 27 height 21
click at [1249, 602] on link "28" at bounding box center [1250, 599] width 27 height 21
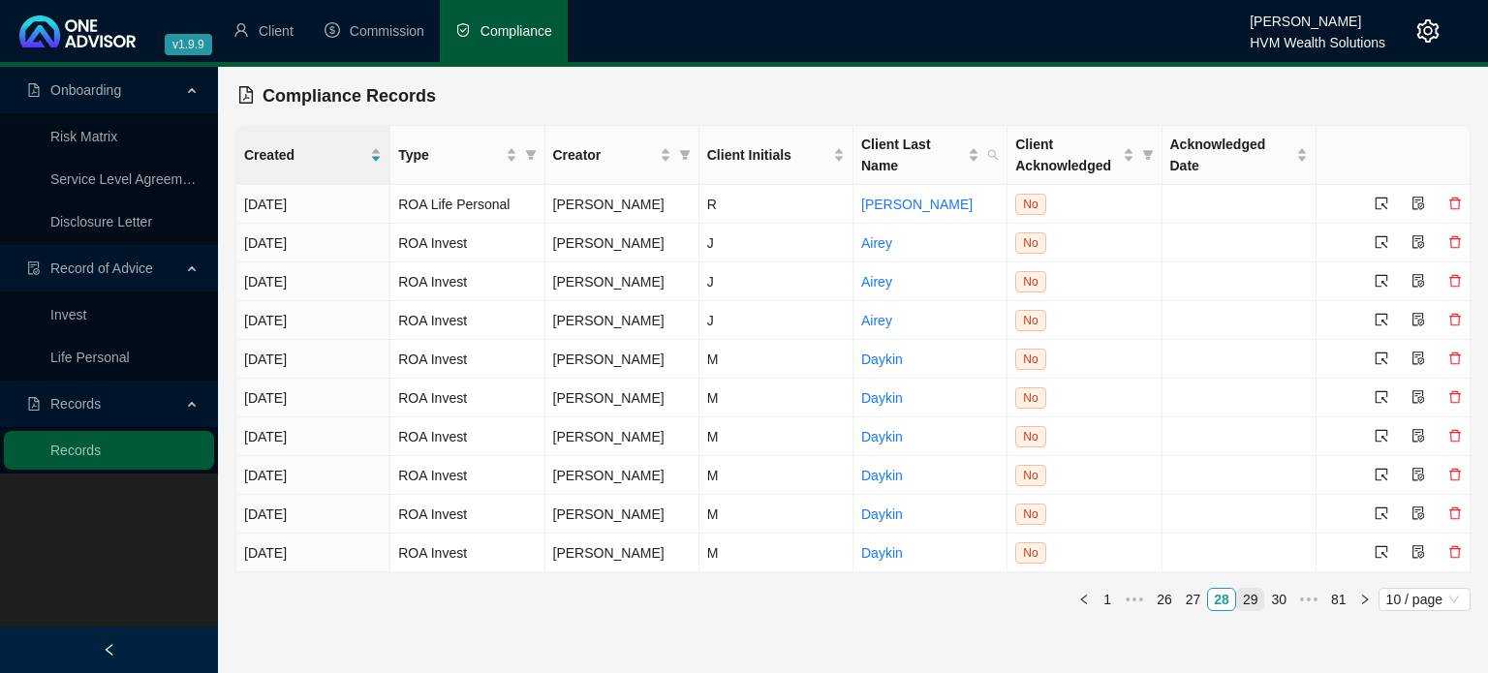
click at [1251, 607] on link "29" at bounding box center [1250, 599] width 27 height 21
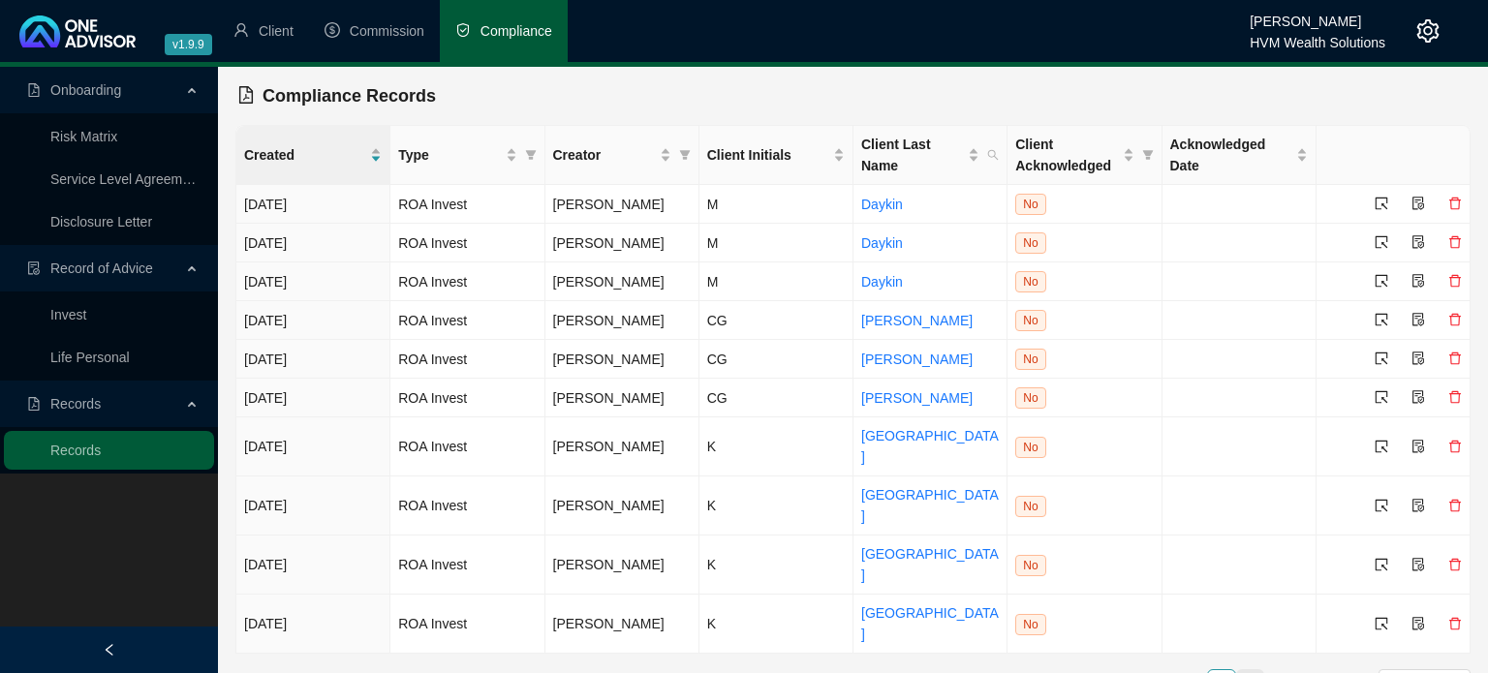
click at [1254, 670] on link "30" at bounding box center [1250, 680] width 27 height 21
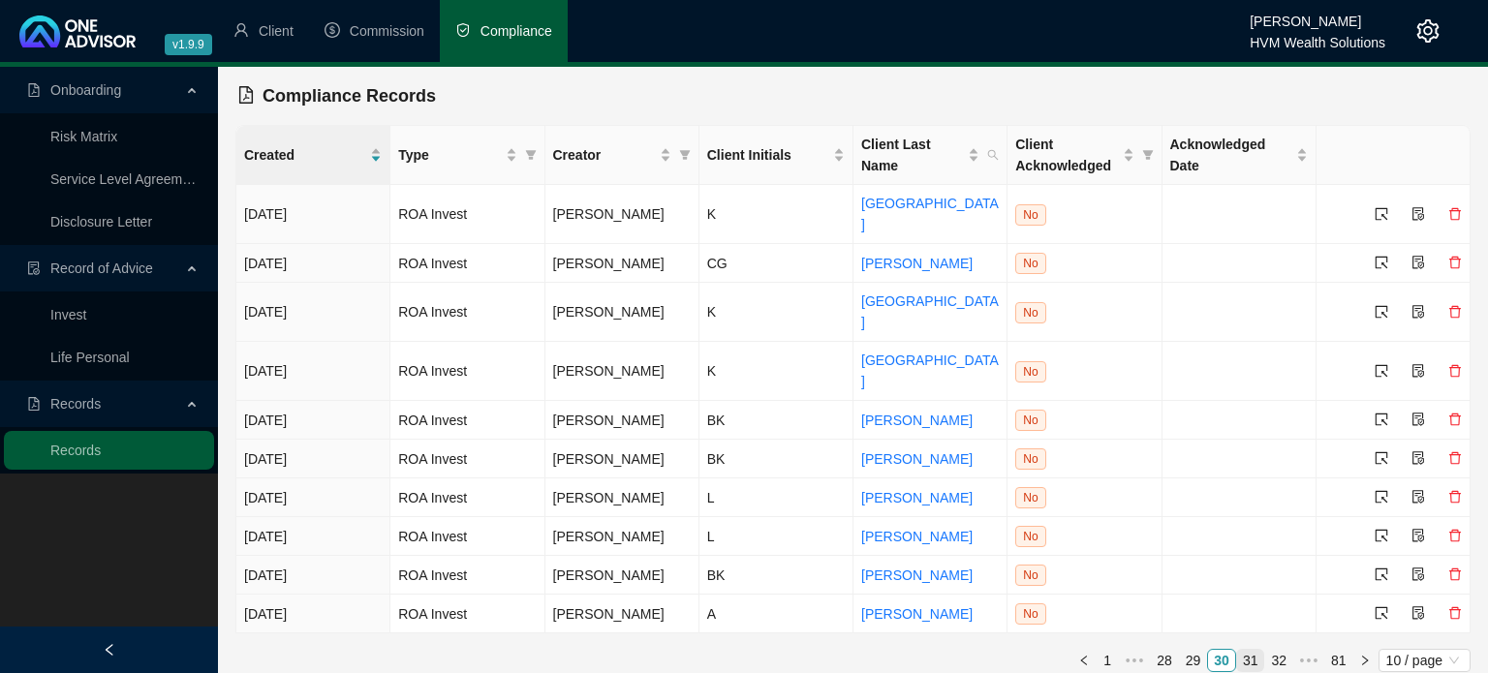
click at [1259, 650] on link "31" at bounding box center [1250, 660] width 27 height 21
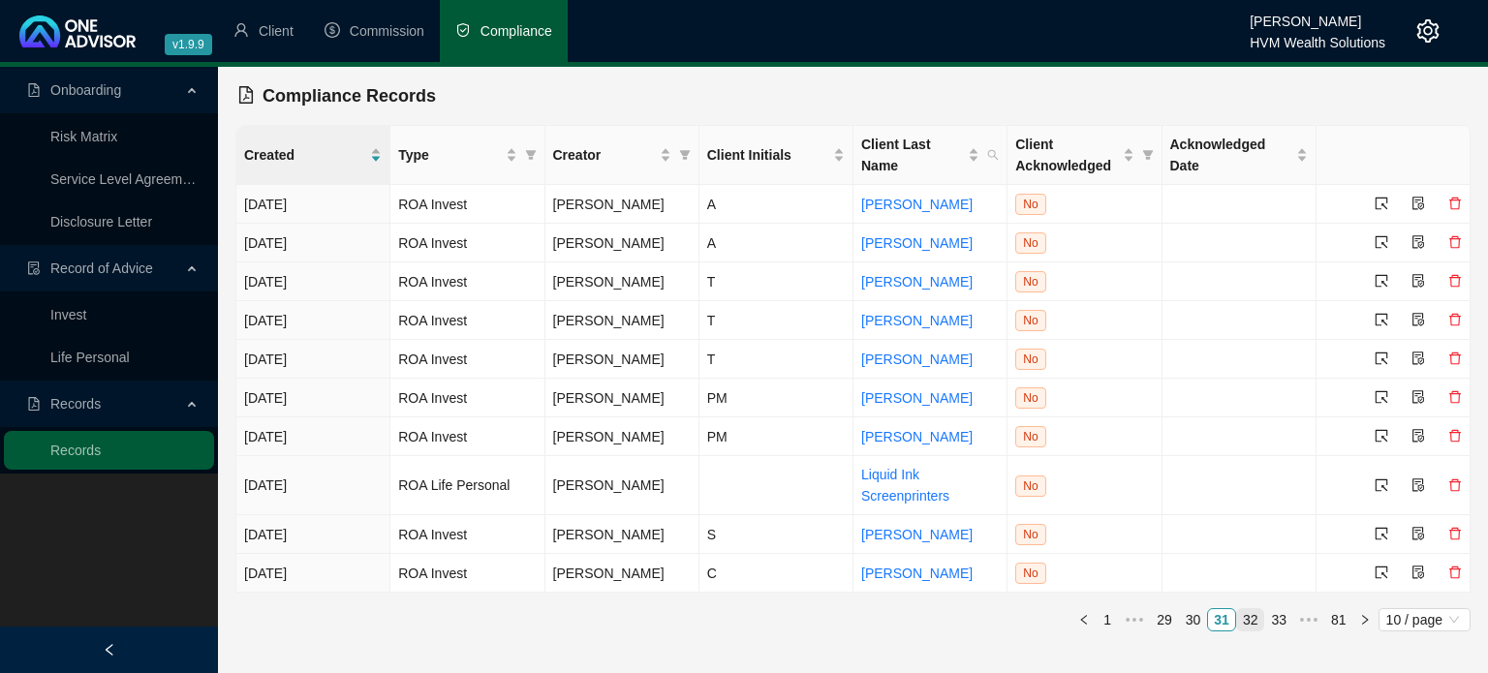
click at [1259, 621] on link "32" at bounding box center [1250, 619] width 27 height 21
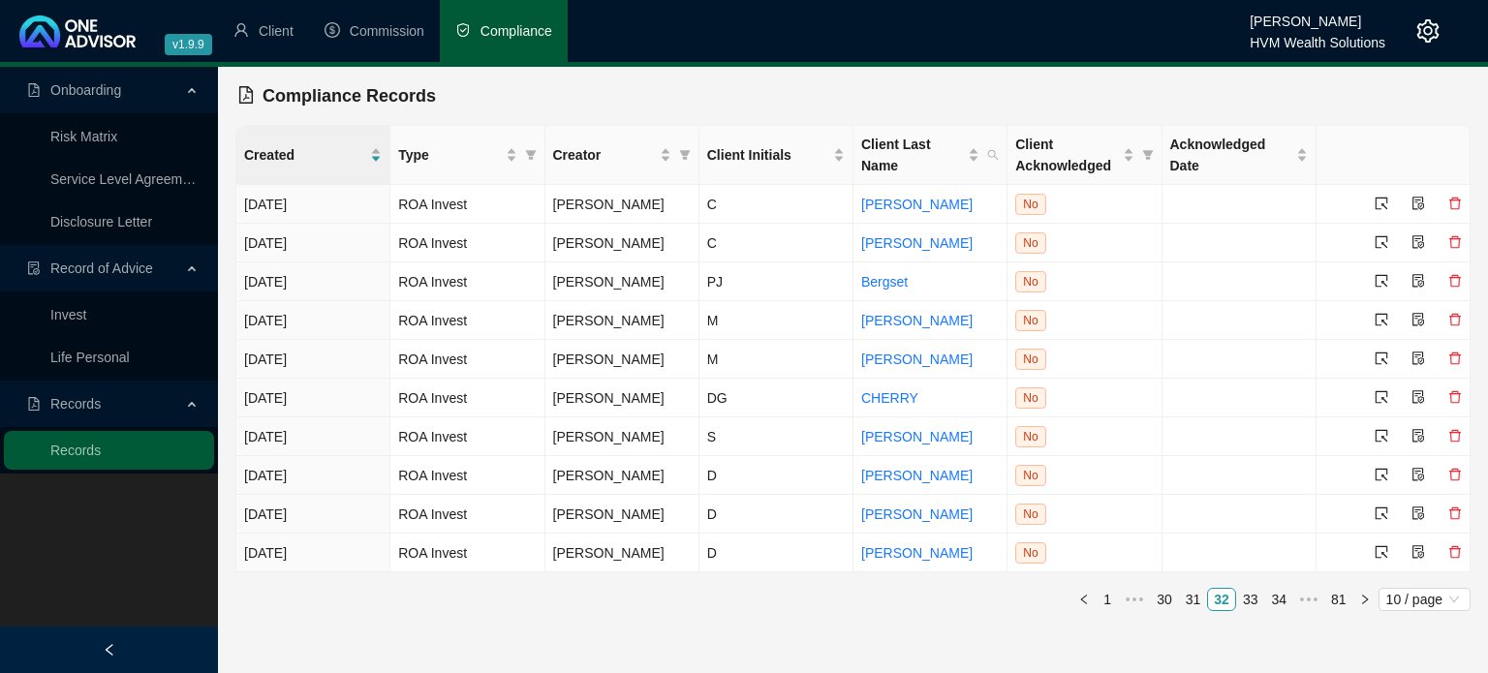
drag, startPoint x: 1256, startPoint y: 609, endPoint x: 1265, endPoint y: 617, distance: 11.7
click at [1265, 617] on div "Created Type Creator Client Initials Client Last Name Client Acknowledged Ackno…" at bounding box center [852, 376] width 1235 height 502
click at [1255, 598] on link "33" at bounding box center [1250, 599] width 27 height 21
click at [1260, 606] on link "34" at bounding box center [1250, 599] width 27 height 21
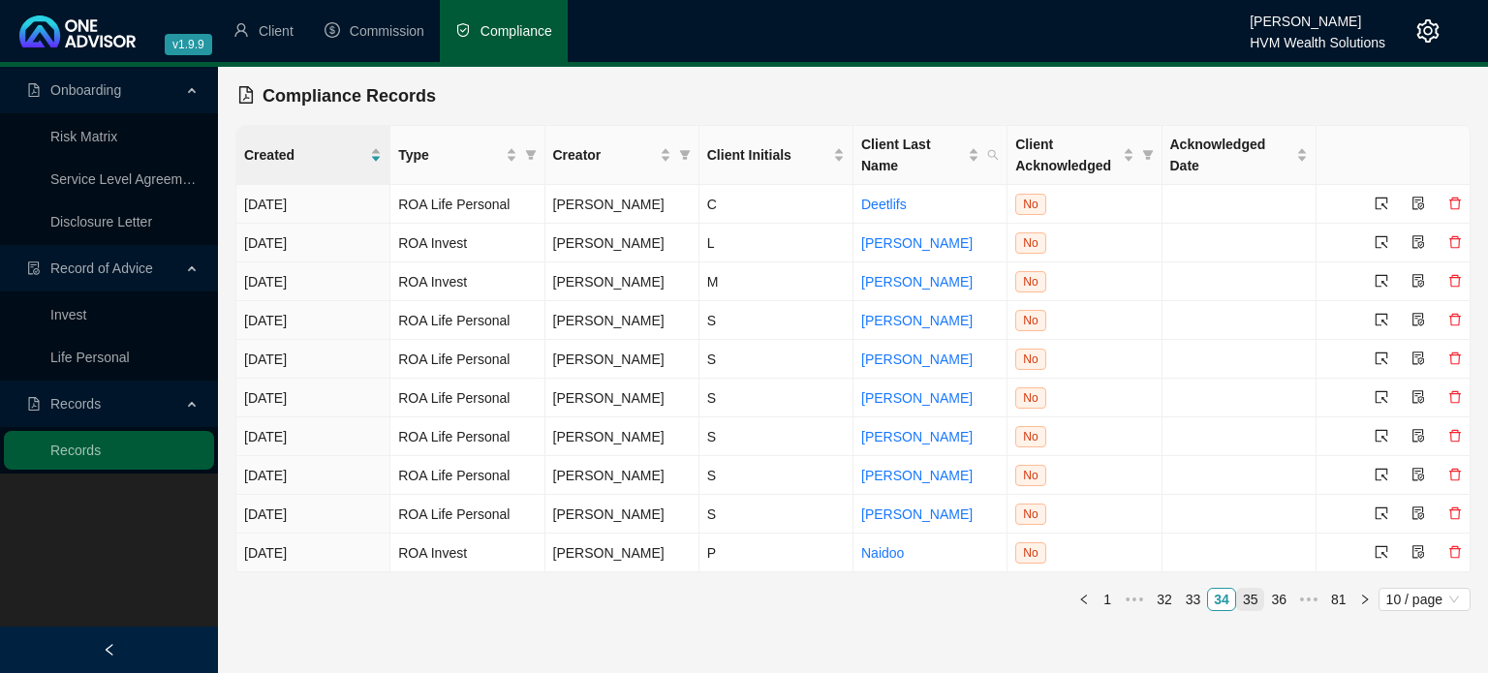
click at [1260, 606] on link "35" at bounding box center [1250, 599] width 27 height 21
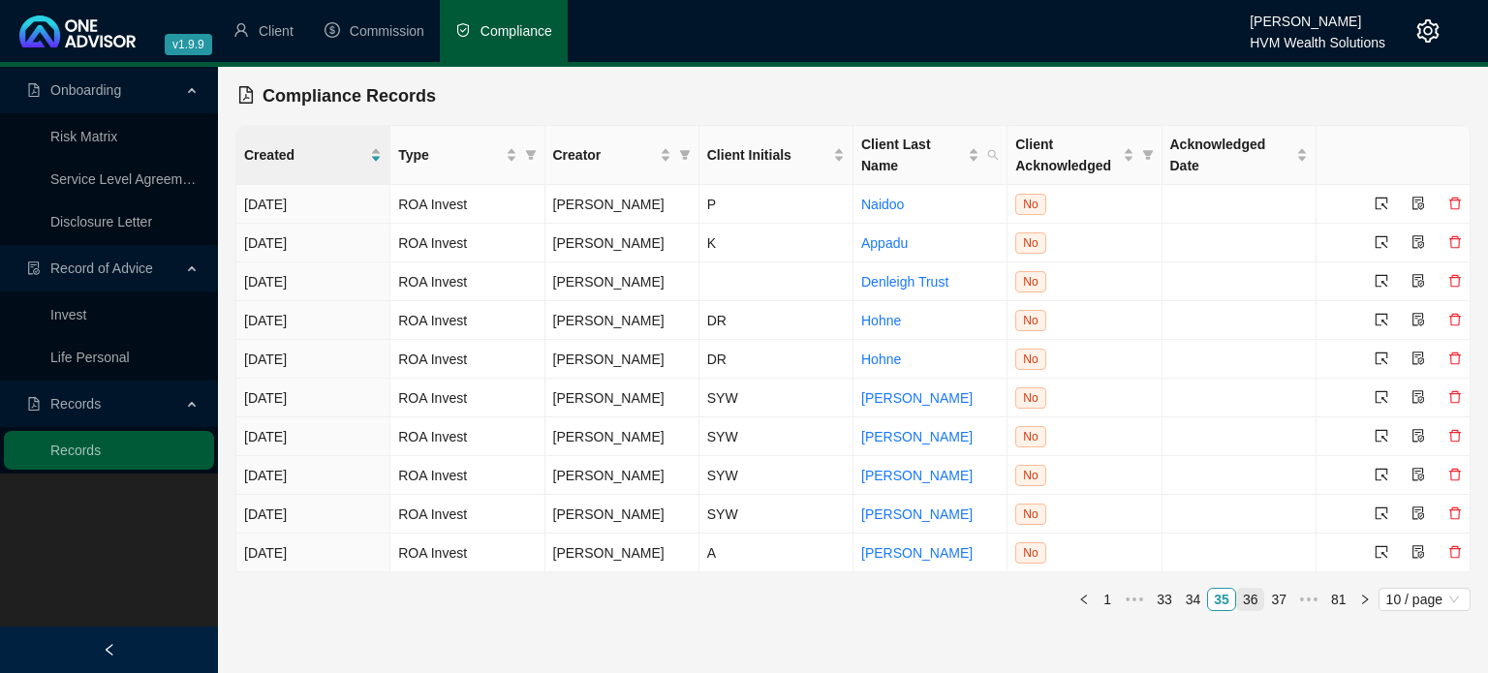
click at [1260, 606] on link "36" at bounding box center [1250, 599] width 27 height 21
click at [1260, 606] on link "37" at bounding box center [1250, 599] width 27 height 21
click at [1260, 606] on link "38" at bounding box center [1250, 599] width 27 height 21
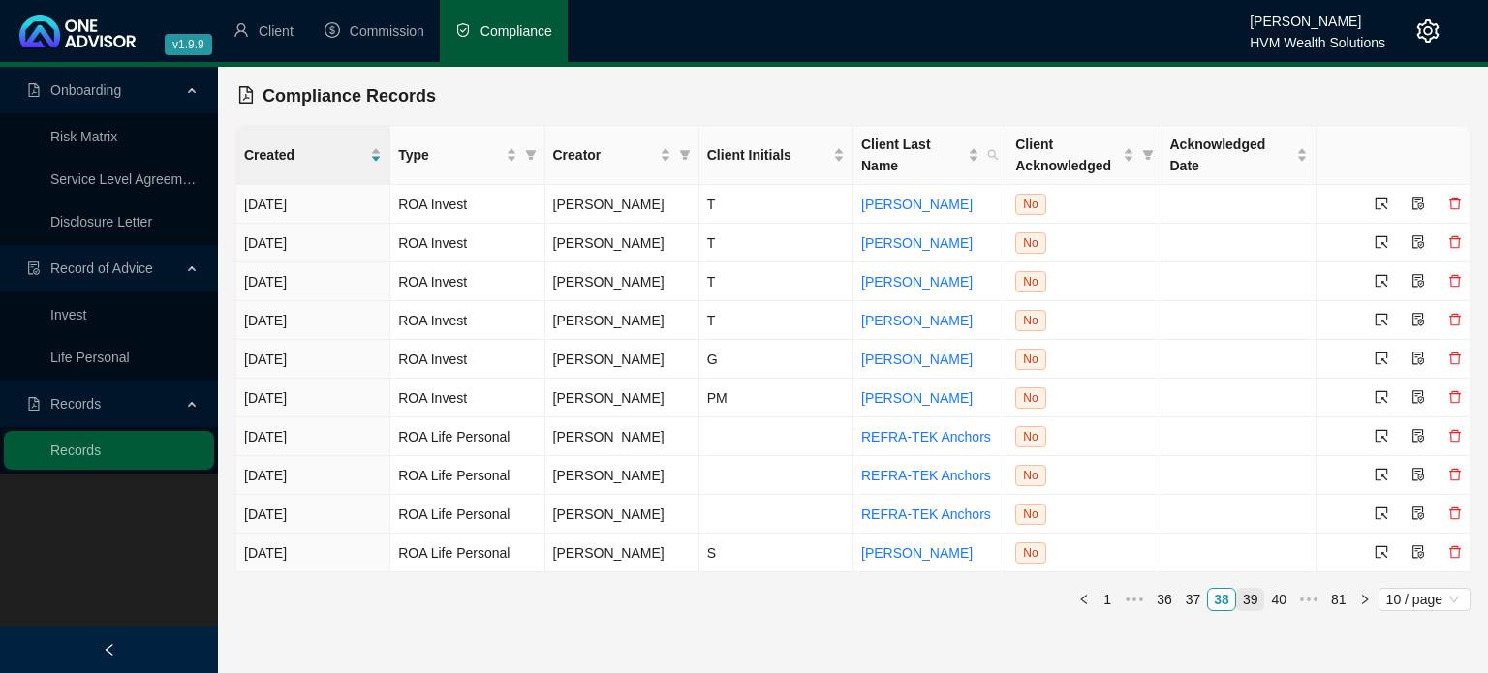
click at [1260, 606] on link "39" at bounding box center [1250, 599] width 27 height 21
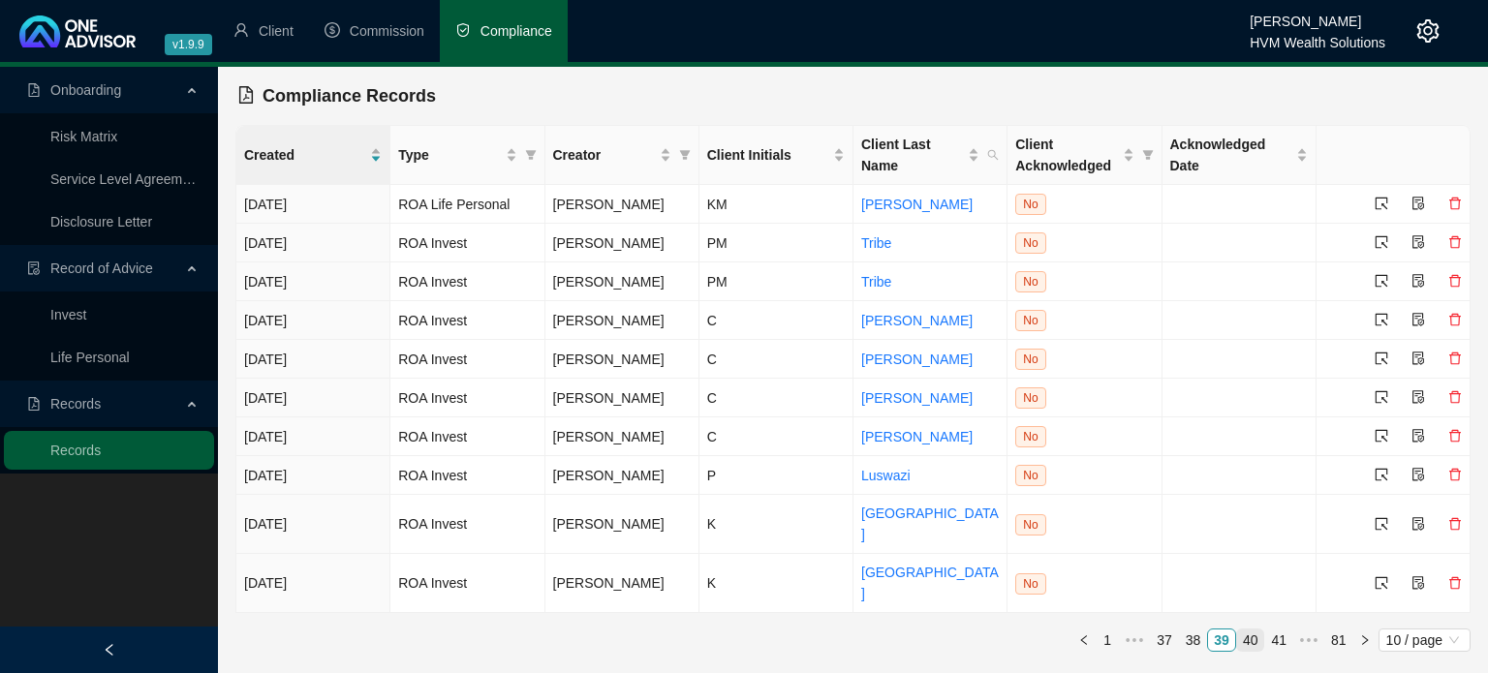
click at [1251, 630] on link "40" at bounding box center [1250, 640] width 27 height 21
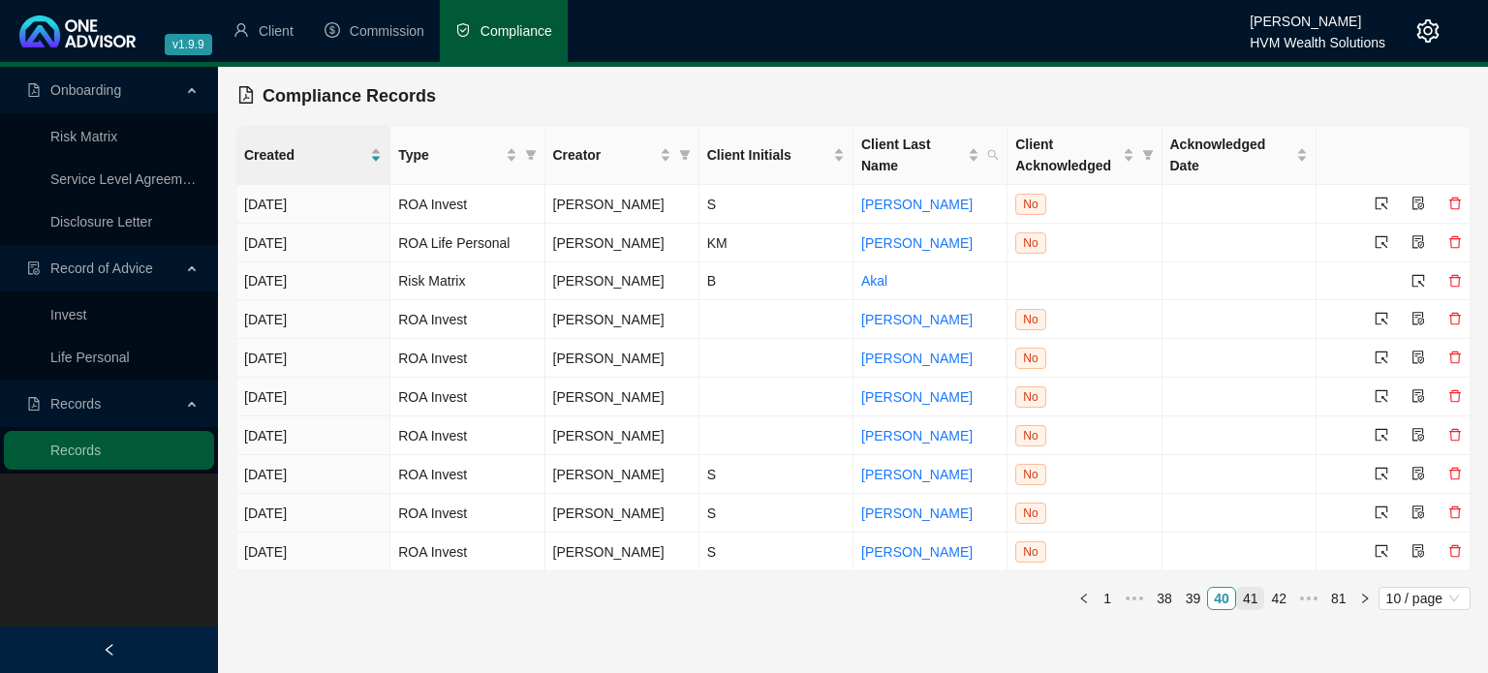
click at [1251, 604] on link "41" at bounding box center [1250, 598] width 27 height 21
click at [1251, 604] on link "42" at bounding box center [1250, 599] width 27 height 21
click at [1251, 604] on link "43" at bounding box center [1250, 599] width 27 height 21
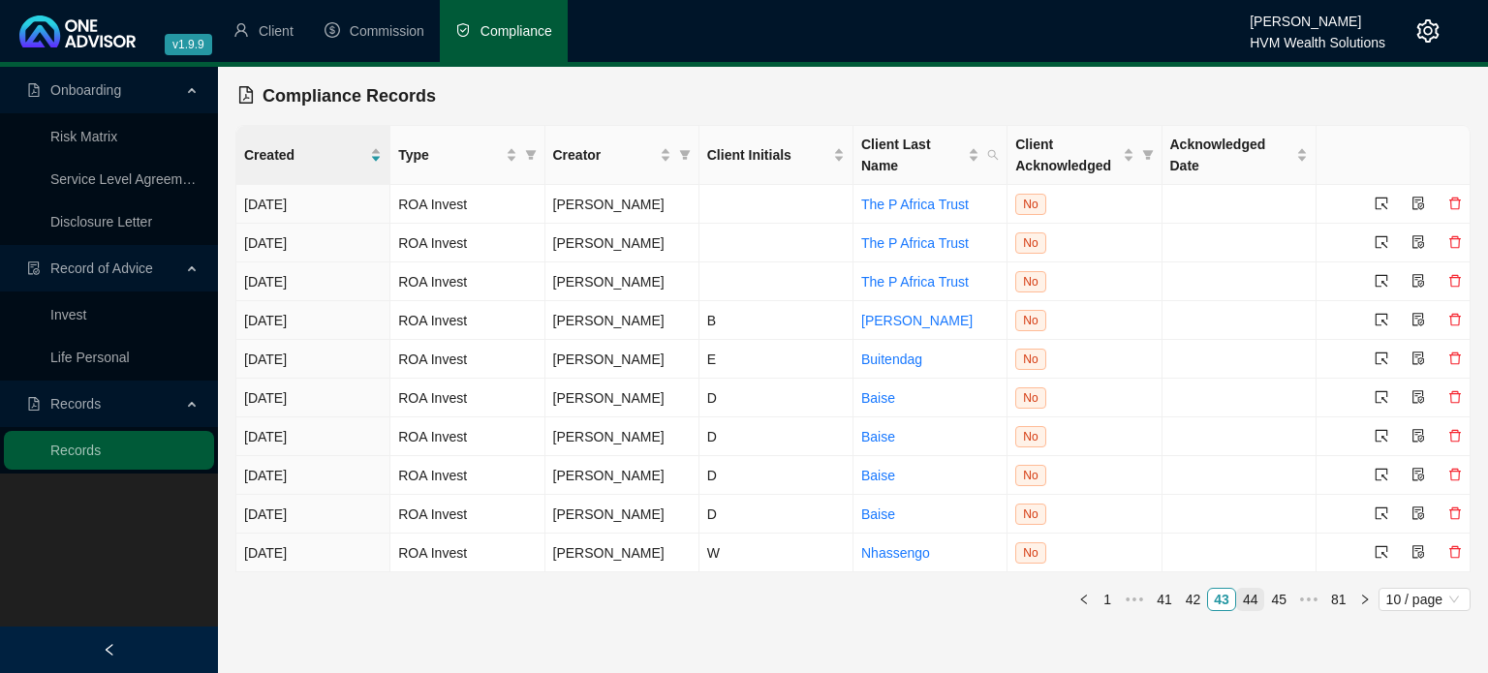
click at [1251, 604] on link "44" at bounding box center [1250, 599] width 27 height 21
click at [1251, 604] on link "45" at bounding box center [1250, 599] width 27 height 21
click at [1251, 604] on link "46" at bounding box center [1250, 599] width 27 height 21
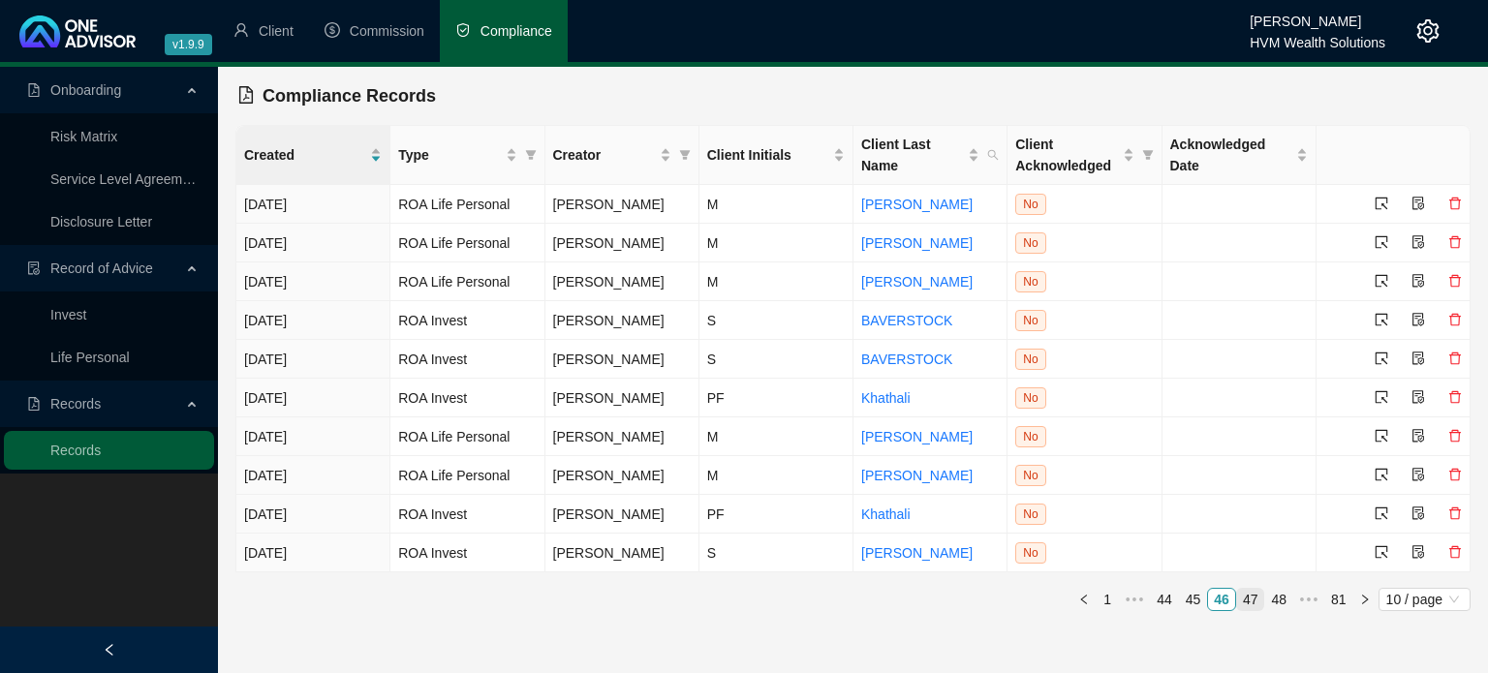
click at [1252, 610] on link "47" at bounding box center [1250, 599] width 27 height 21
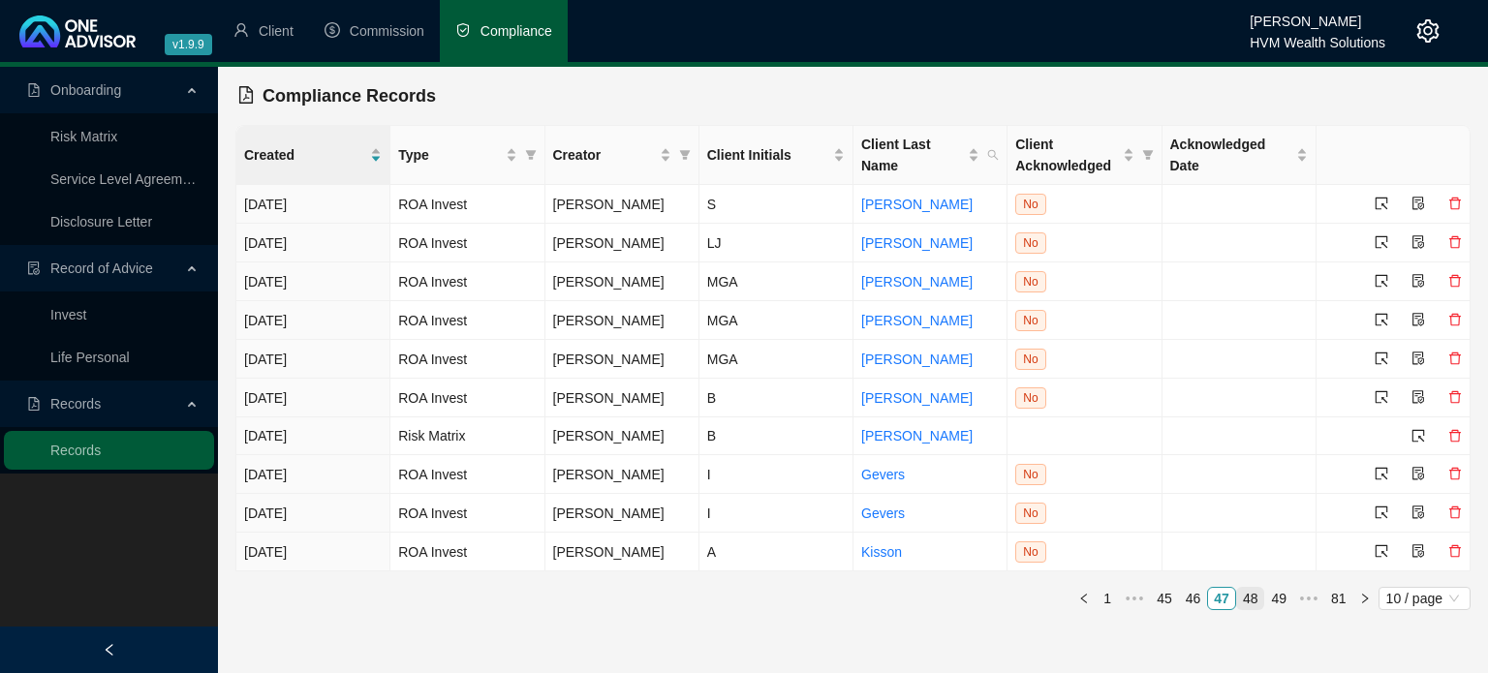
click at [1252, 609] on link "48" at bounding box center [1250, 598] width 27 height 21
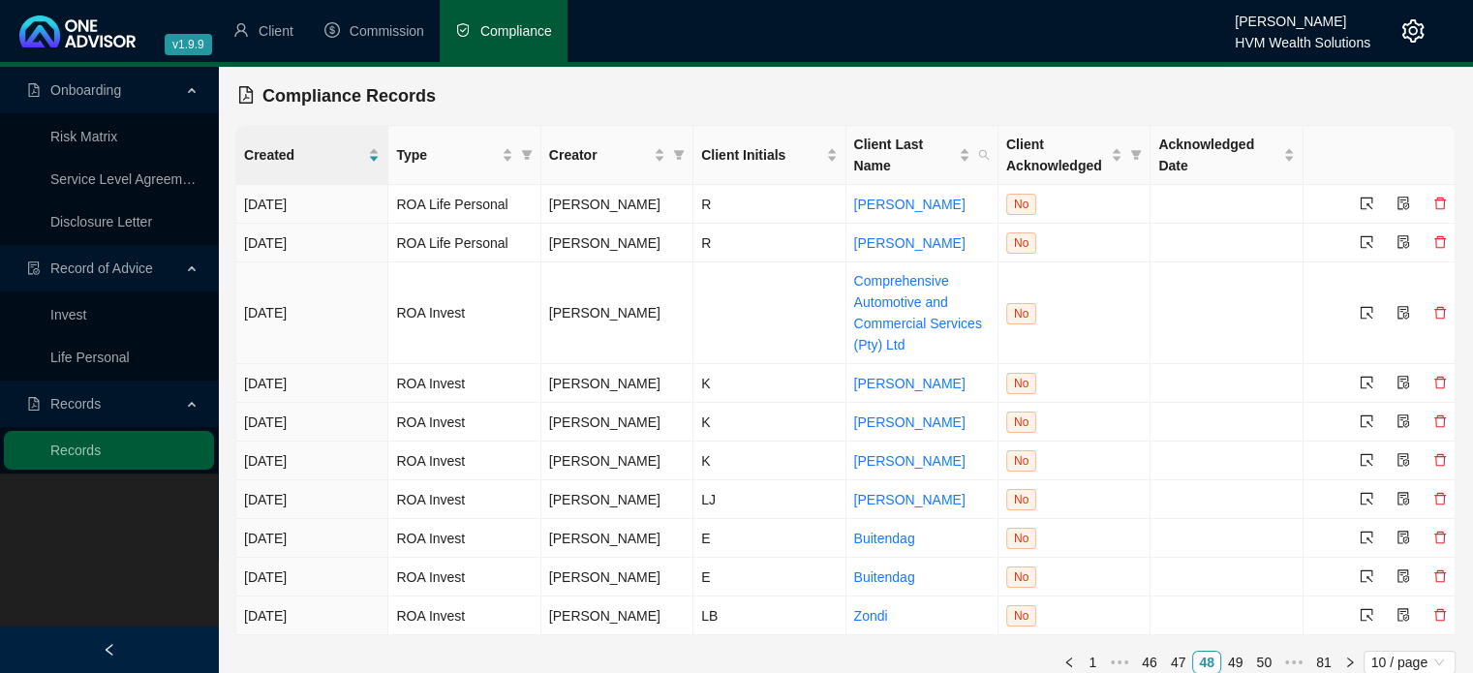
scroll to position [15, 0]
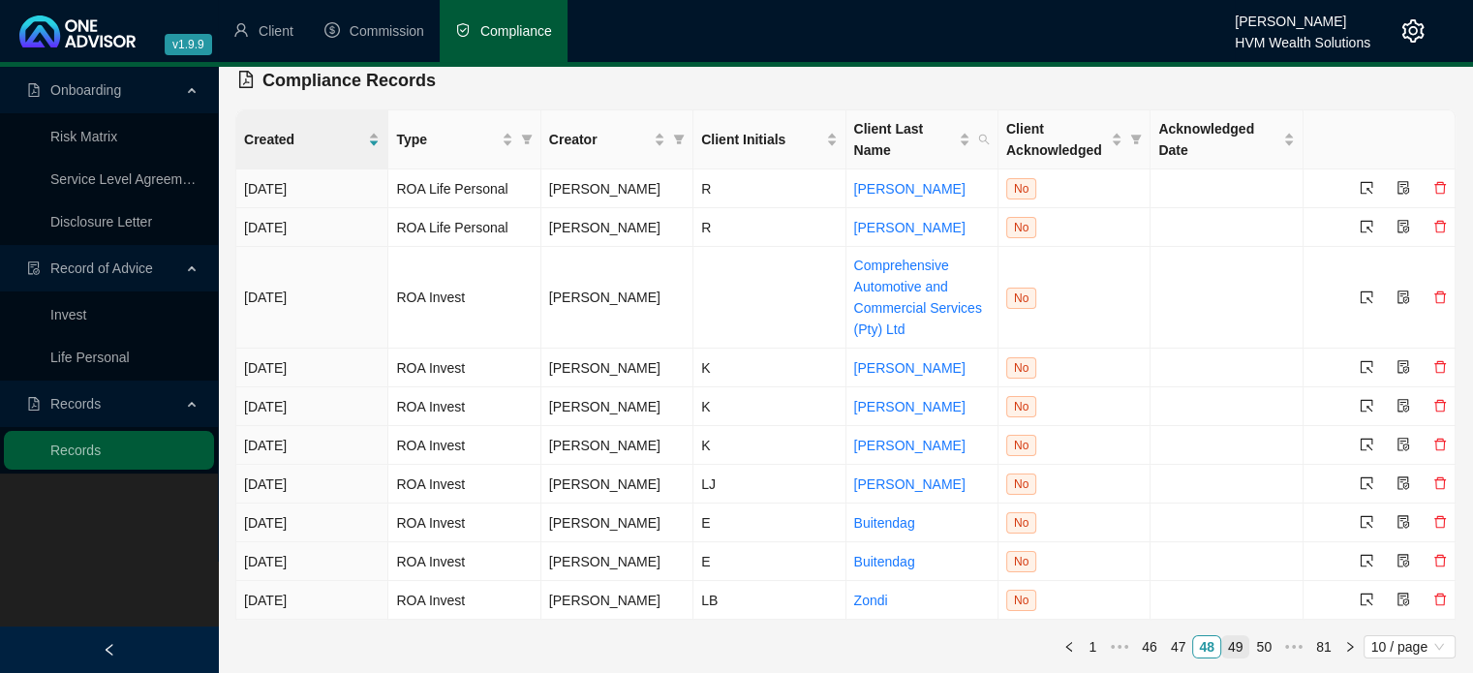
click at [1241, 650] on link "49" at bounding box center [1235, 646] width 27 height 21
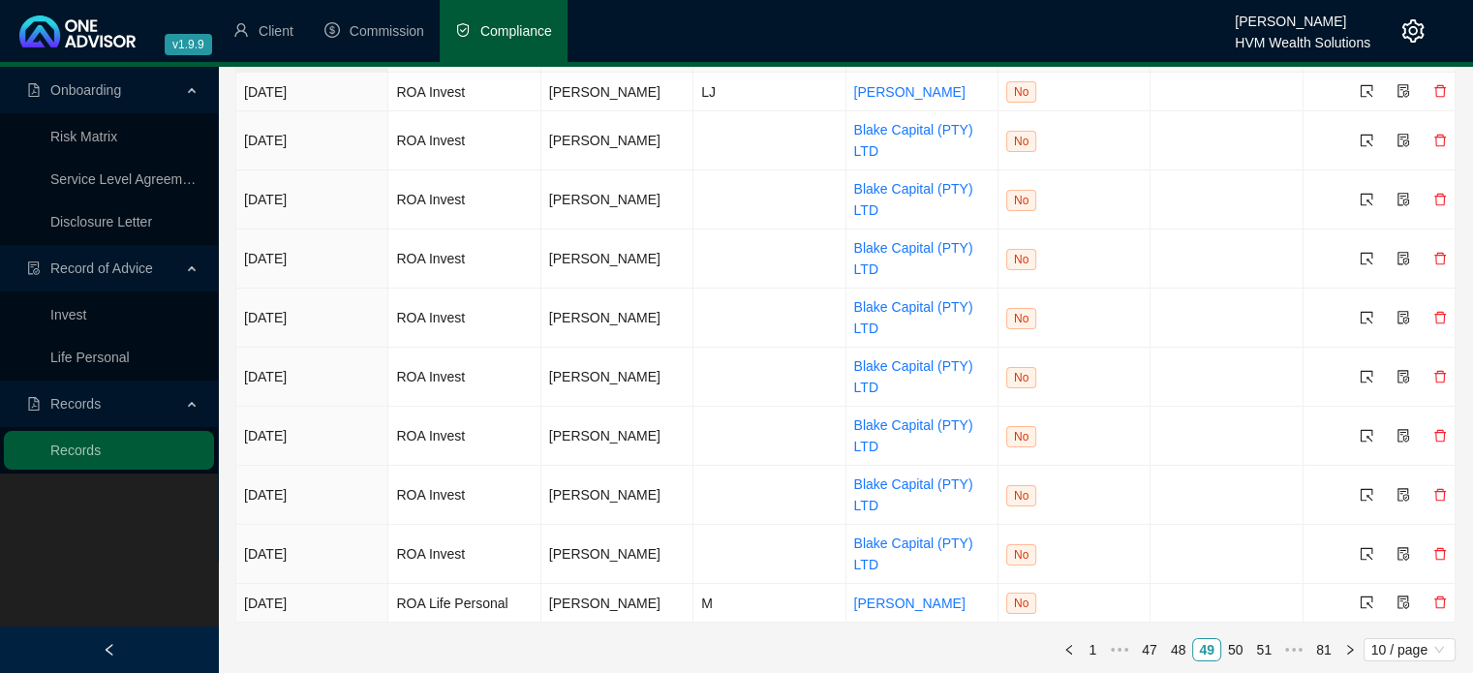
scroll to position [113, 0]
click at [1245, 647] on link "50" at bounding box center [1235, 648] width 27 height 21
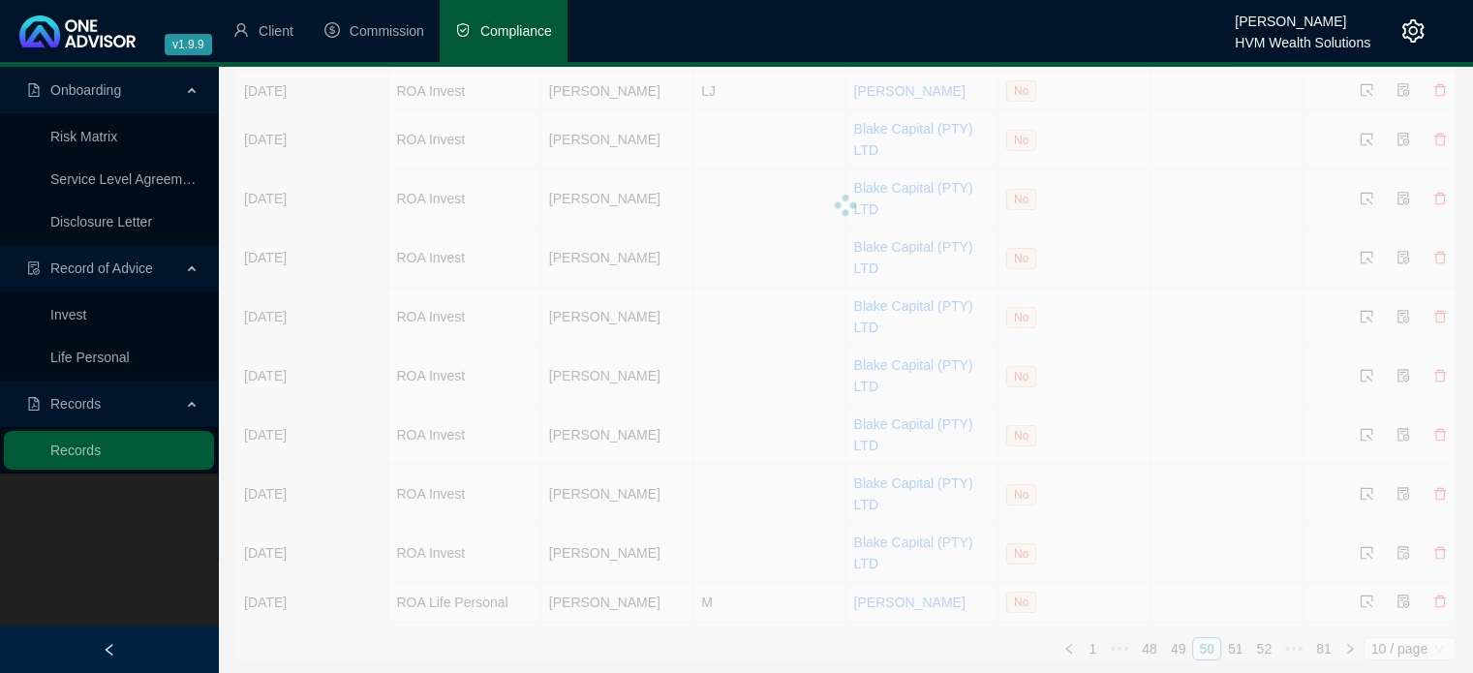
scroll to position [0, 0]
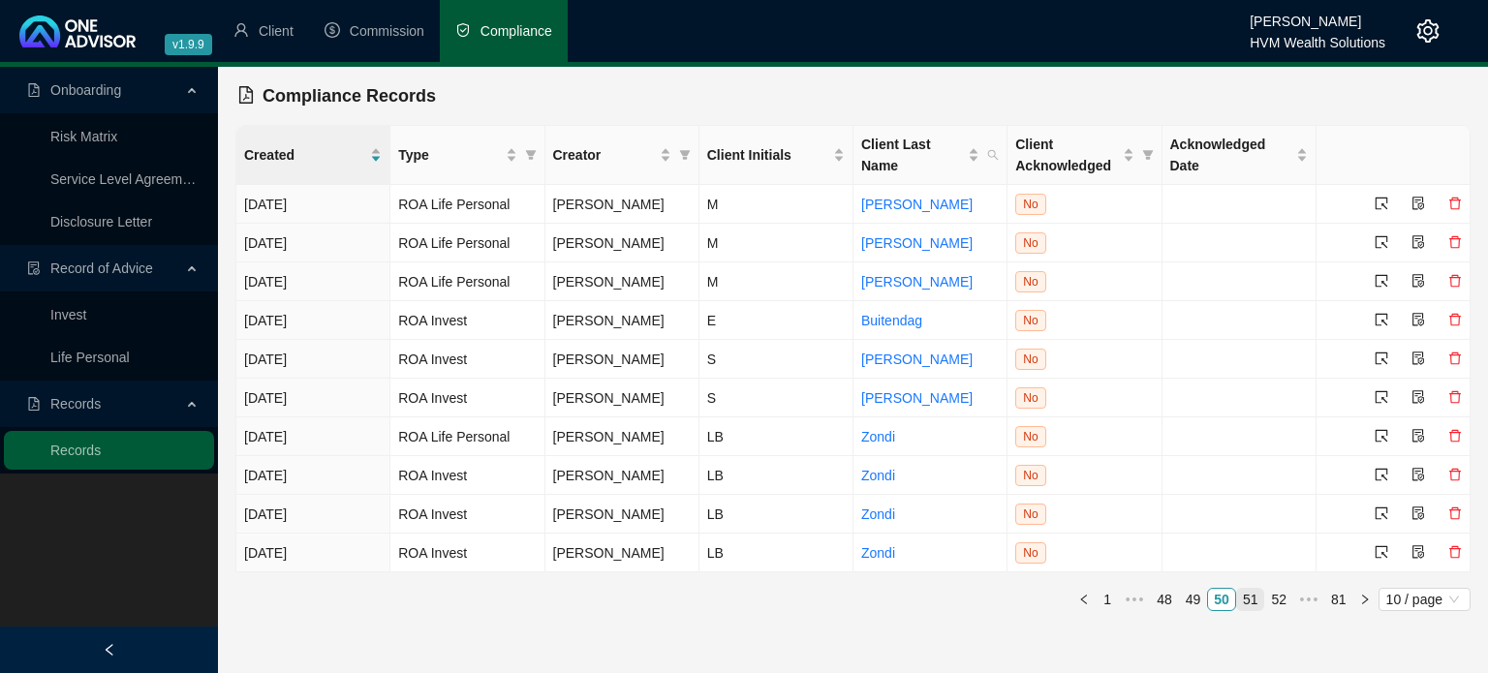
click at [1259, 605] on link "51" at bounding box center [1250, 599] width 27 height 21
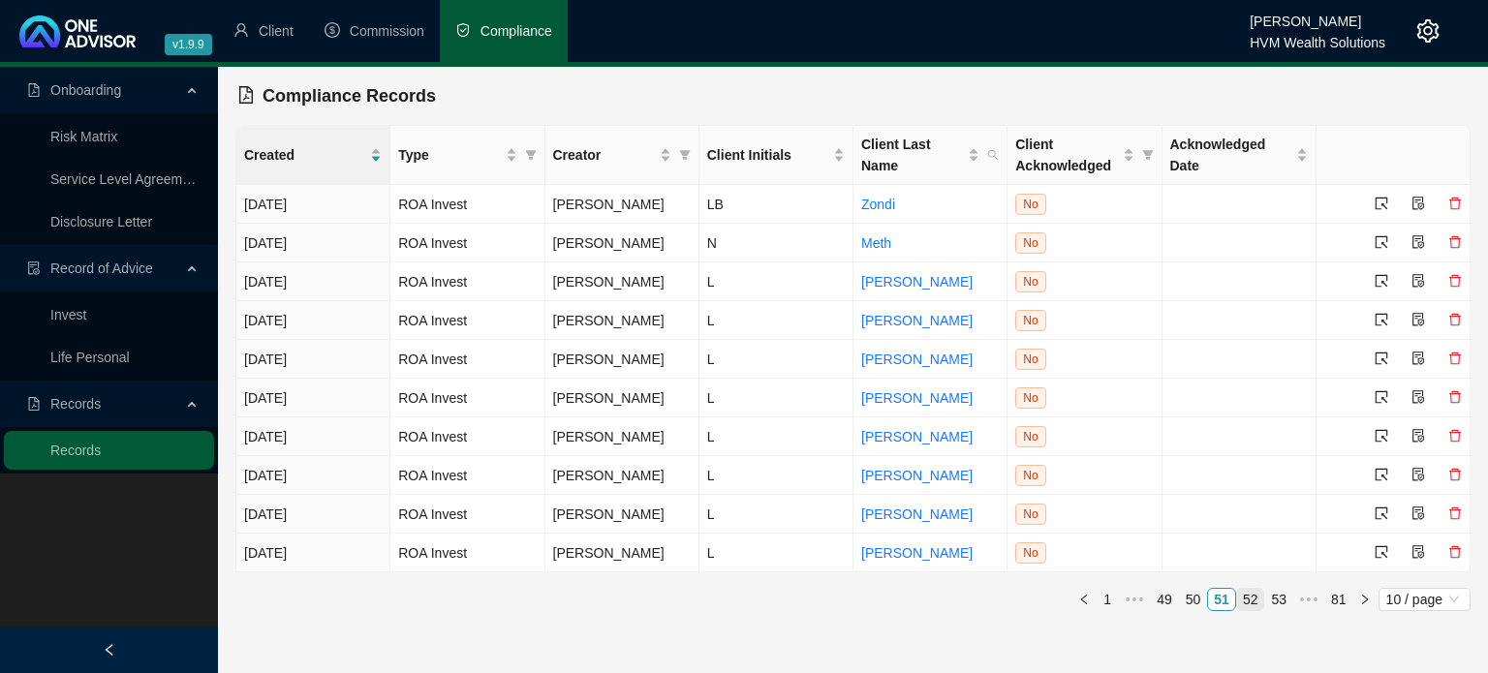
click at [1255, 596] on link "52" at bounding box center [1250, 599] width 27 height 21
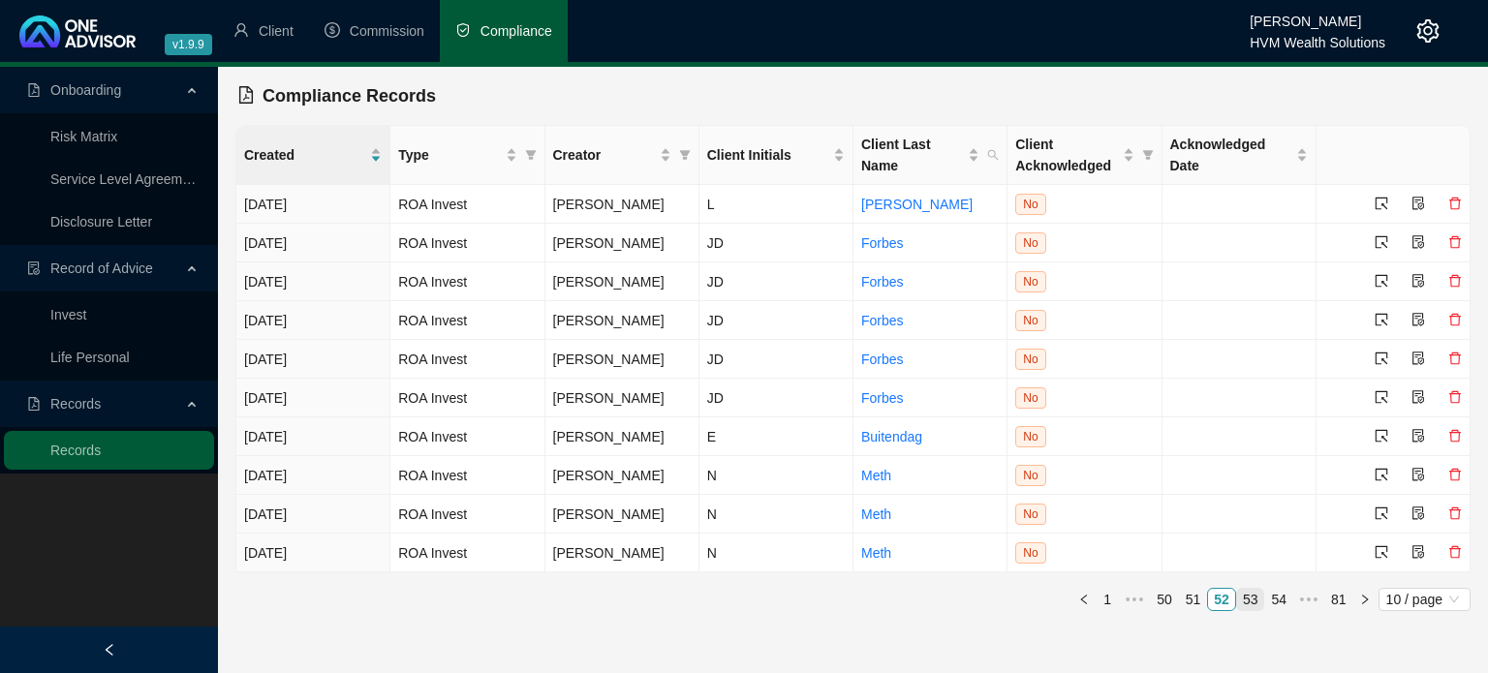
click at [1257, 600] on link "53" at bounding box center [1250, 599] width 27 height 21
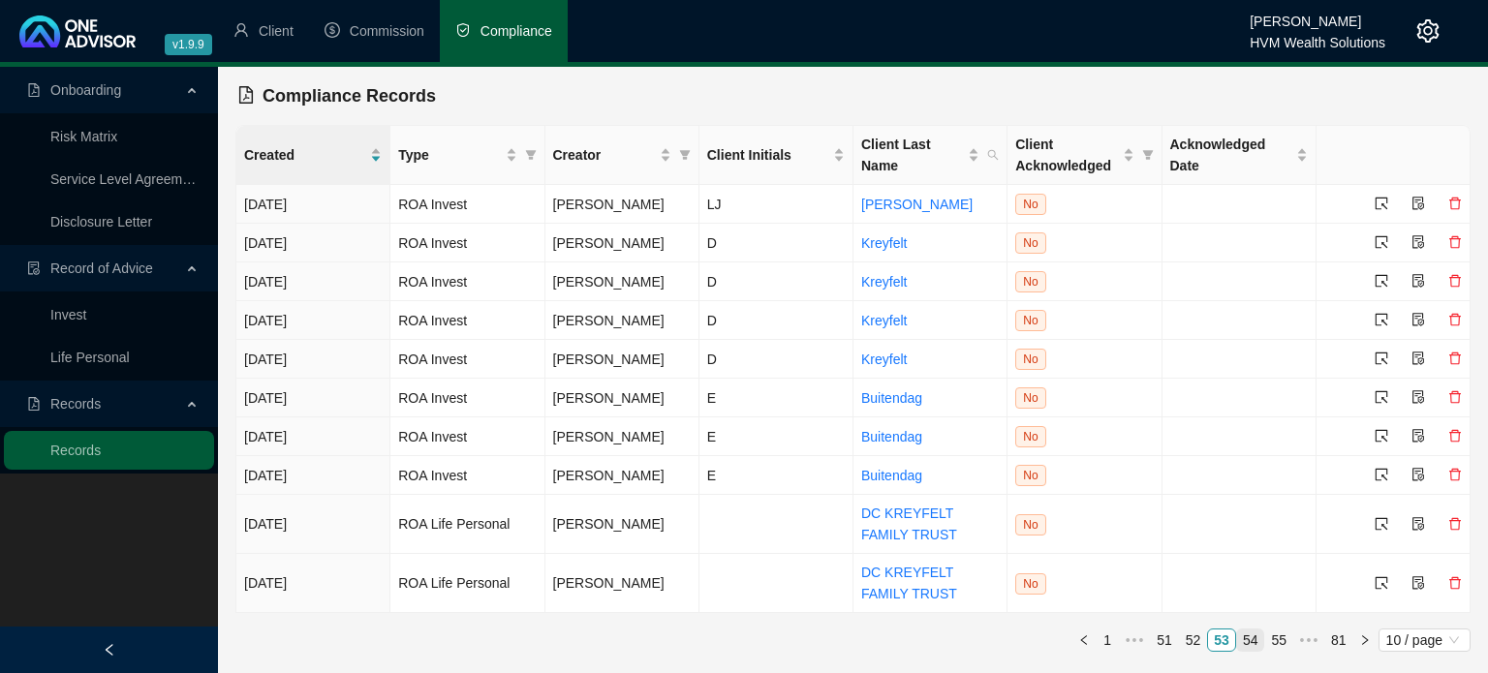
click at [1254, 649] on link "54" at bounding box center [1250, 640] width 27 height 21
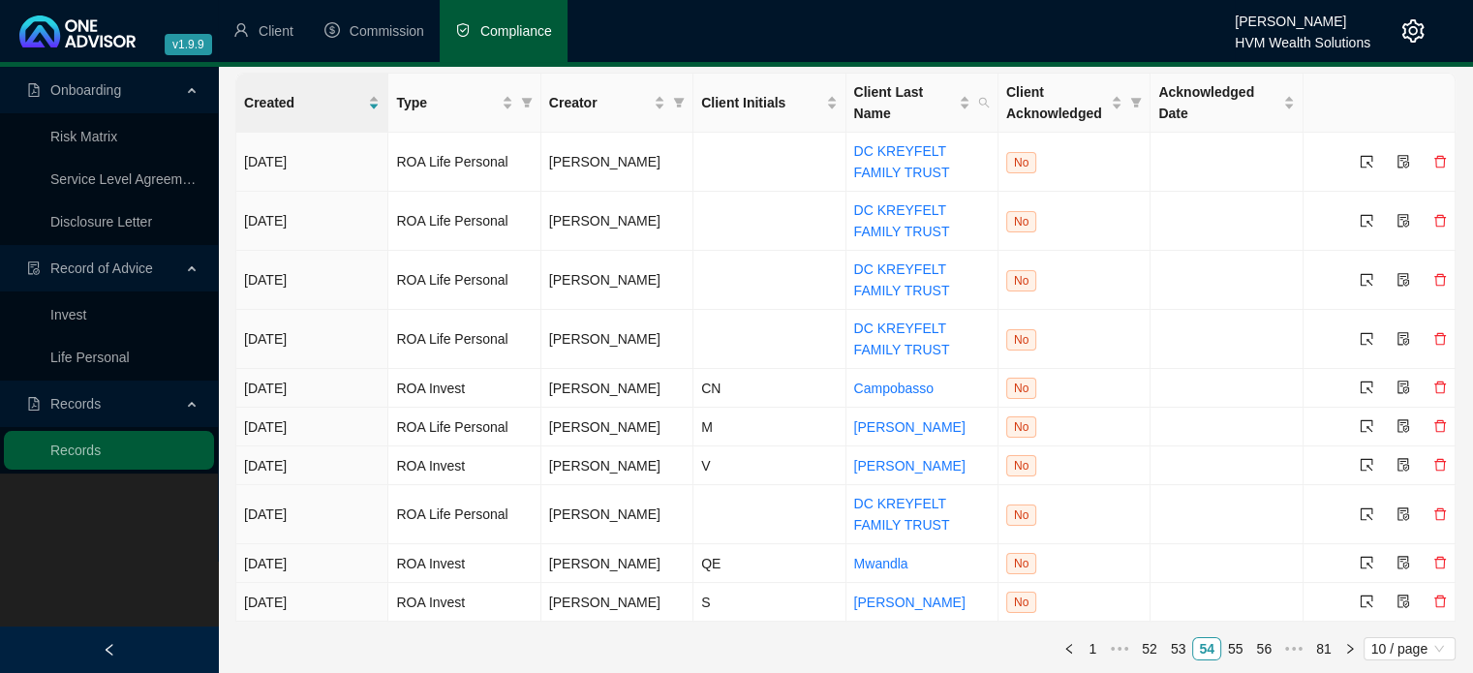
scroll to position [53, 0]
click at [1243, 644] on link "55" at bounding box center [1235, 647] width 27 height 21
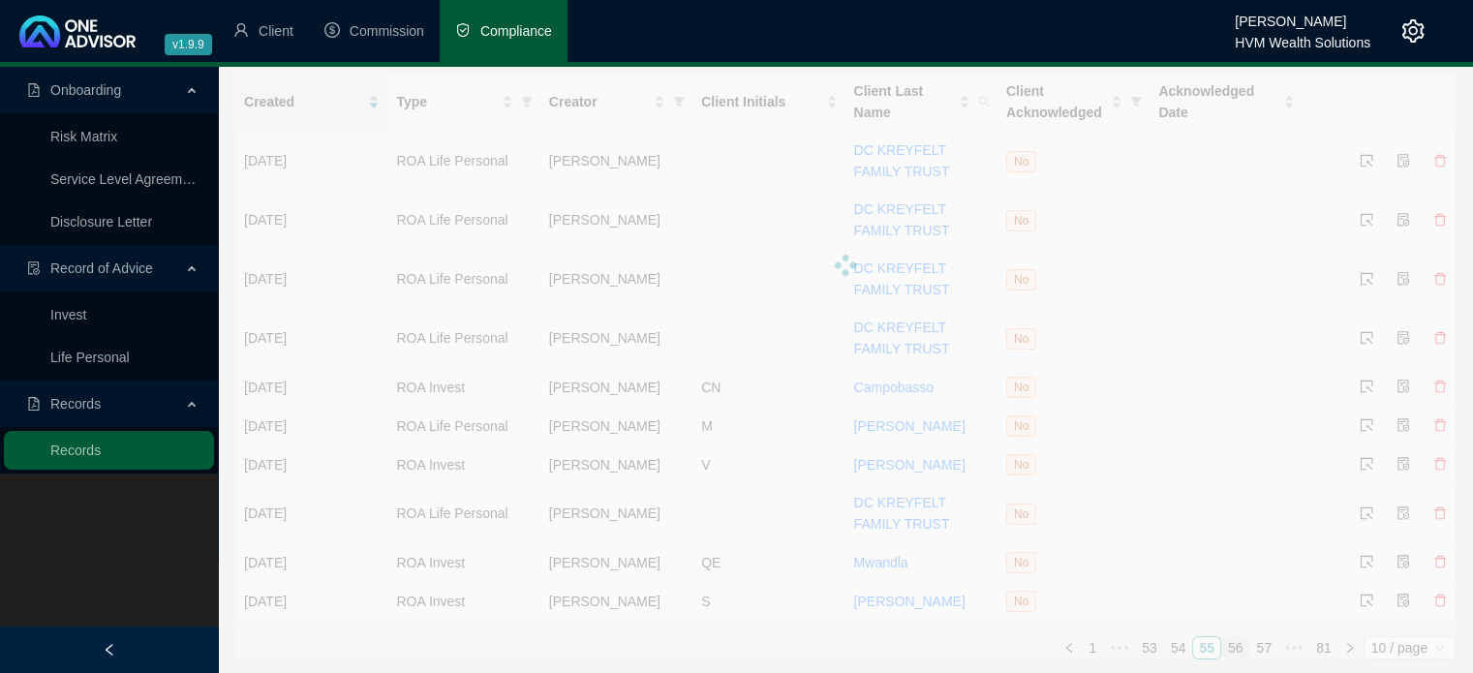
click at [1243, 644] on div "Created Type Creator Client Initials Client Last Name Client Acknowledged Ackno…" at bounding box center [845, 366] width 1220 height 588
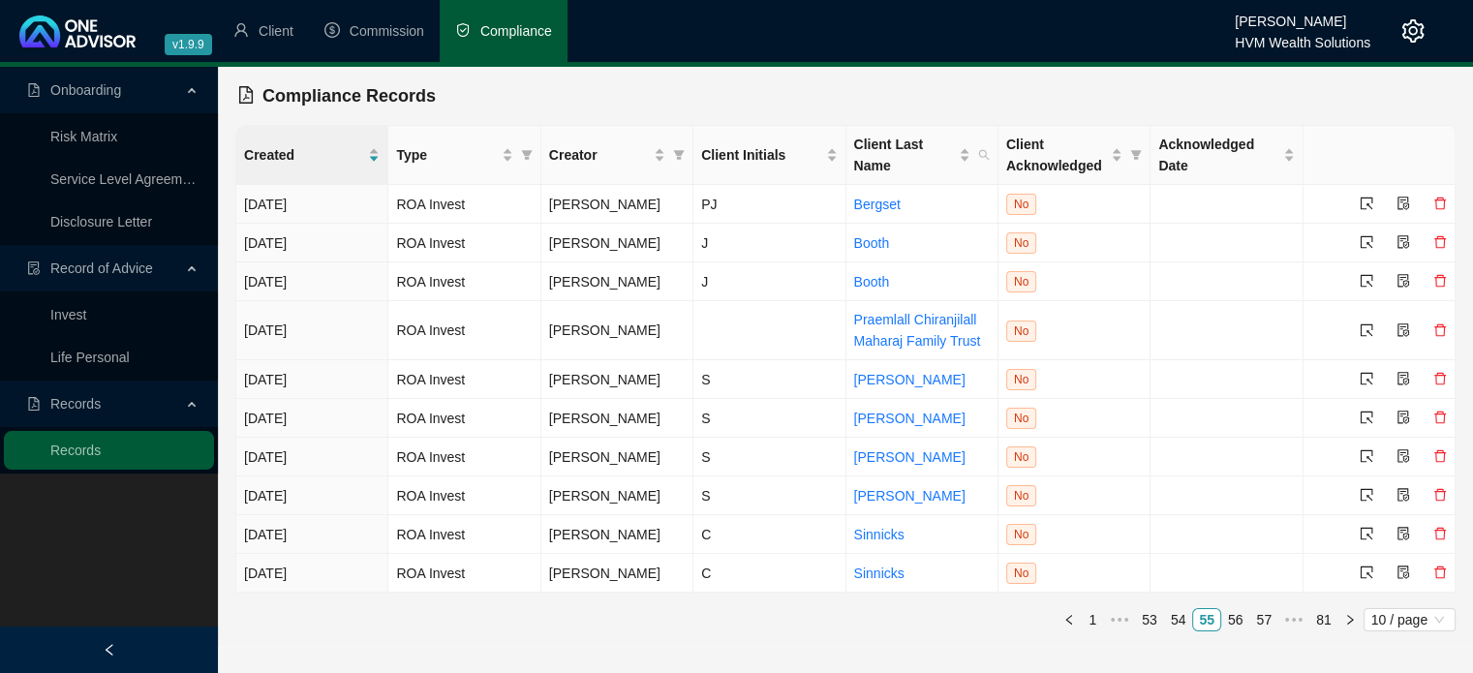
scroll to position [0, 0]
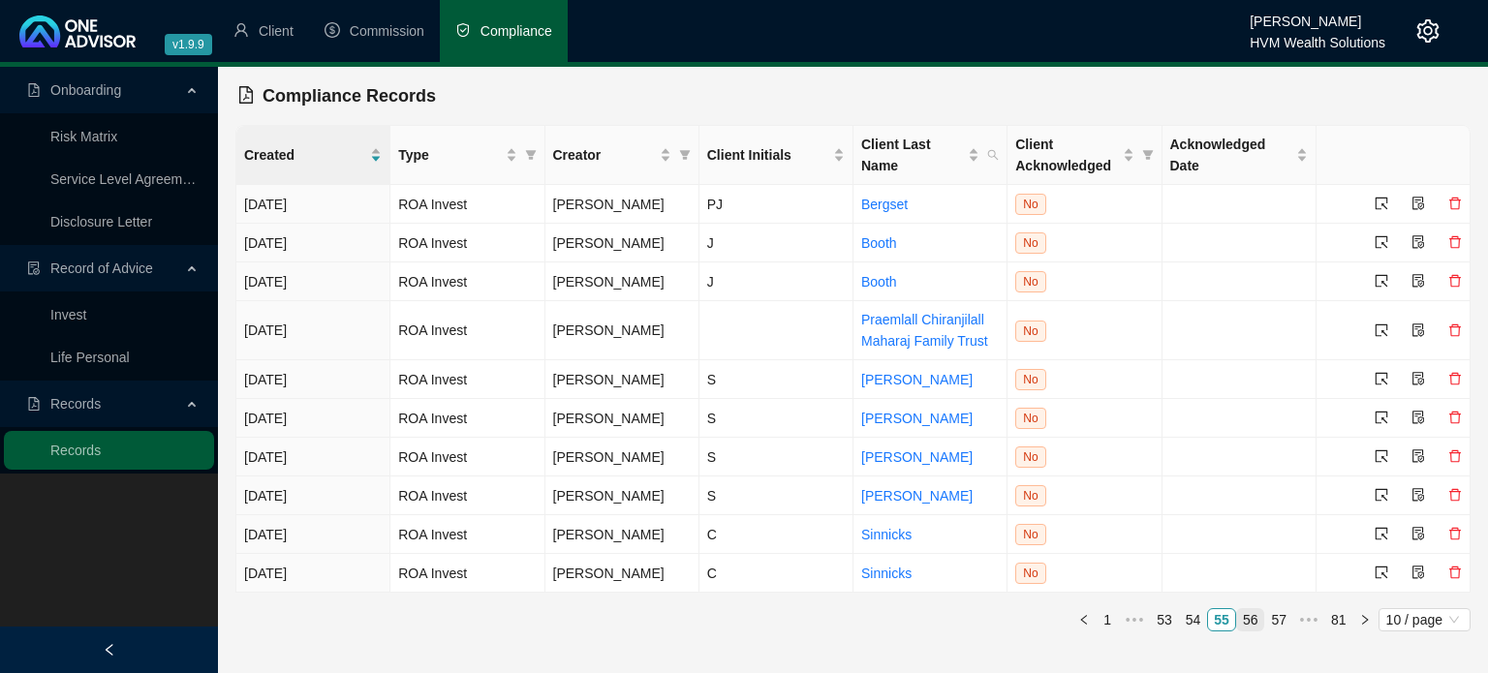
click at [1255, 617] on link "56" at bounding box center [1250, 619] width 27 height 21
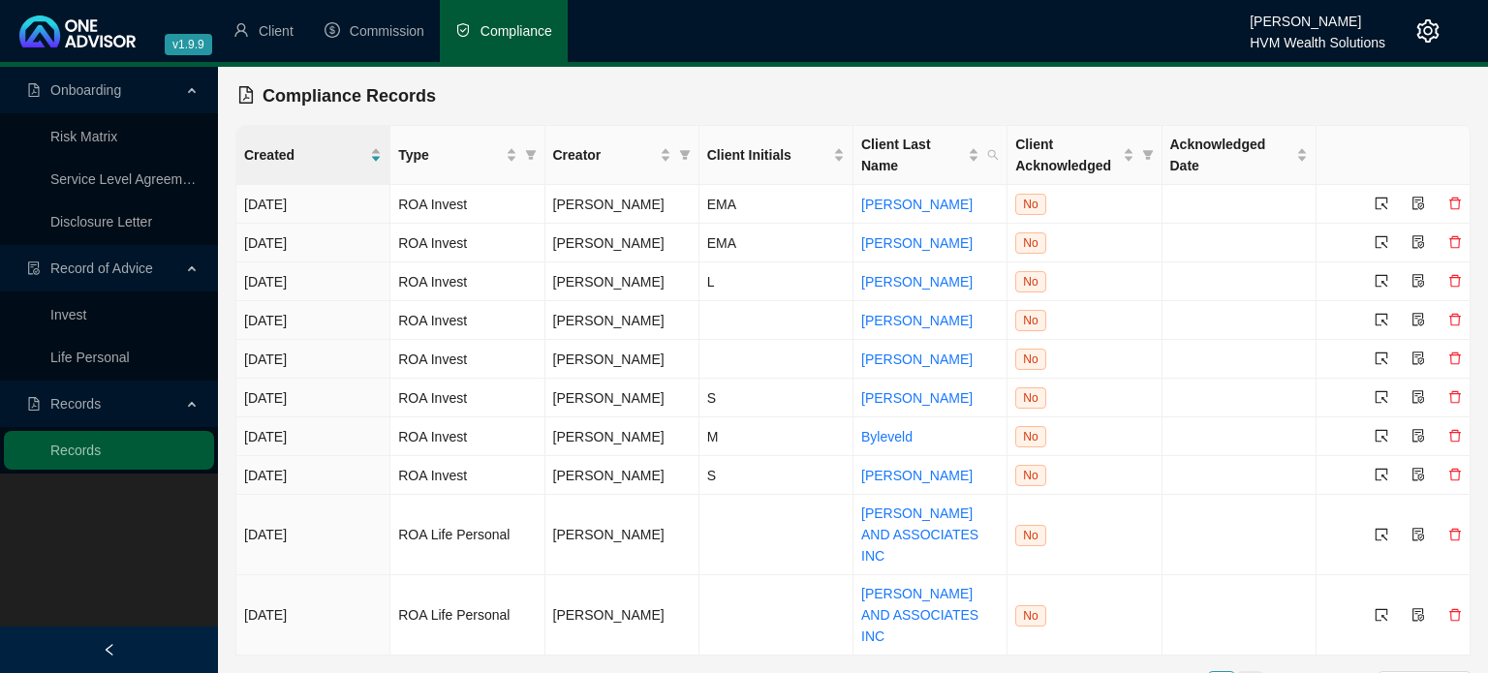
click at [1259, 672] on link "57" at bounding box center [1250, 682] width 27 height 21
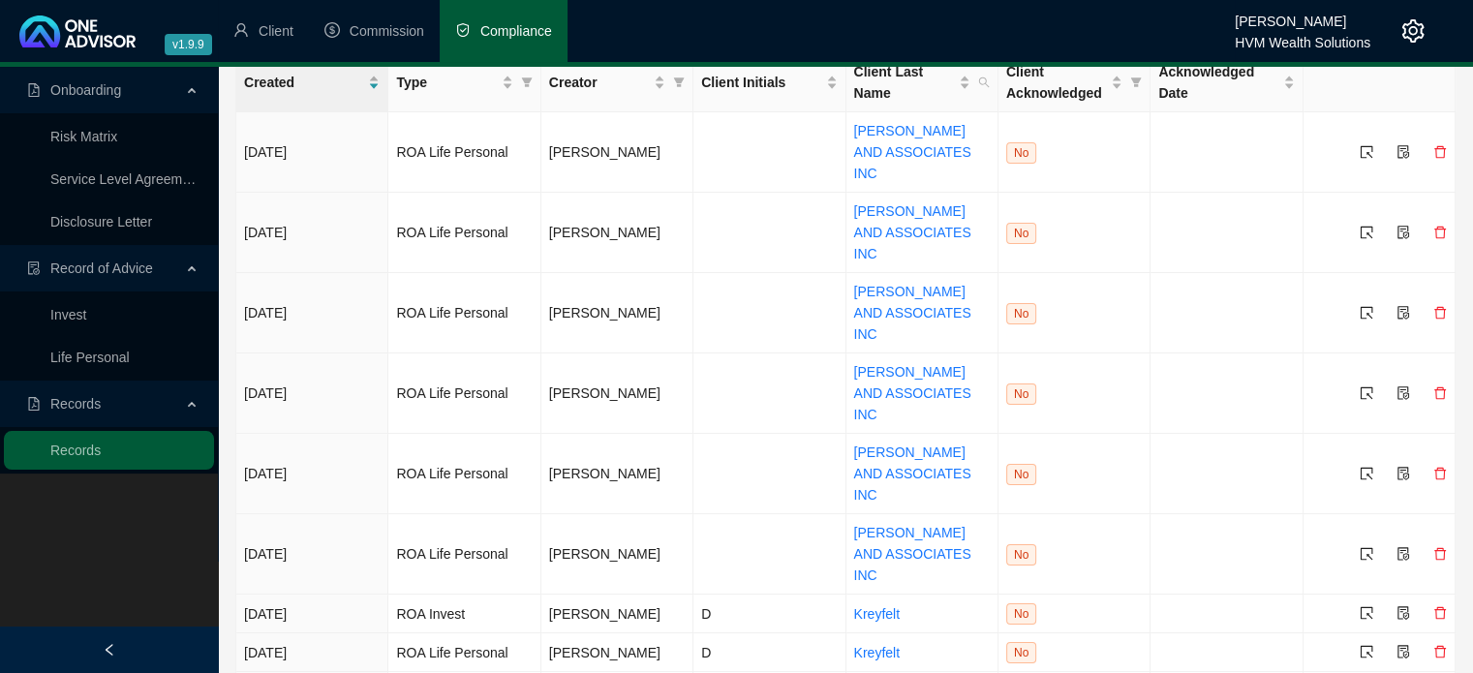
scroll to position [74, 0]
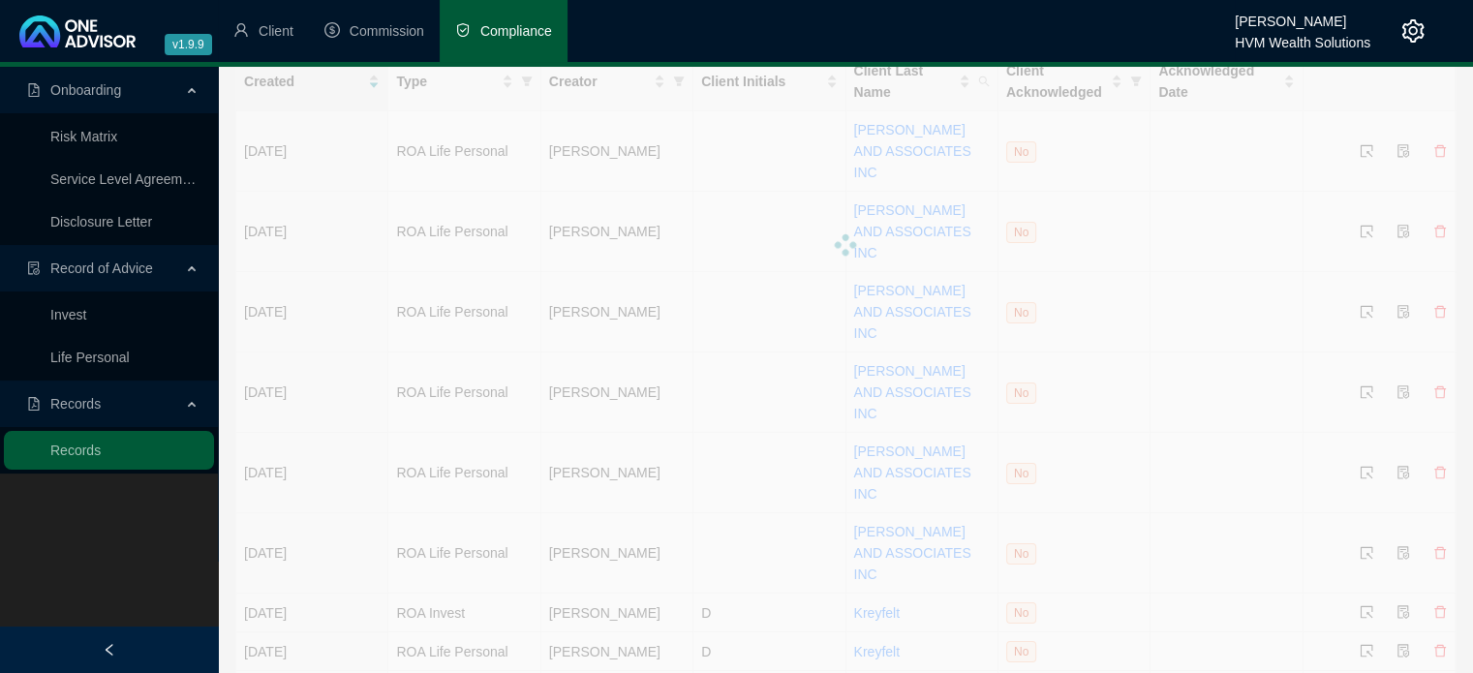
scroll to position [0, 0]
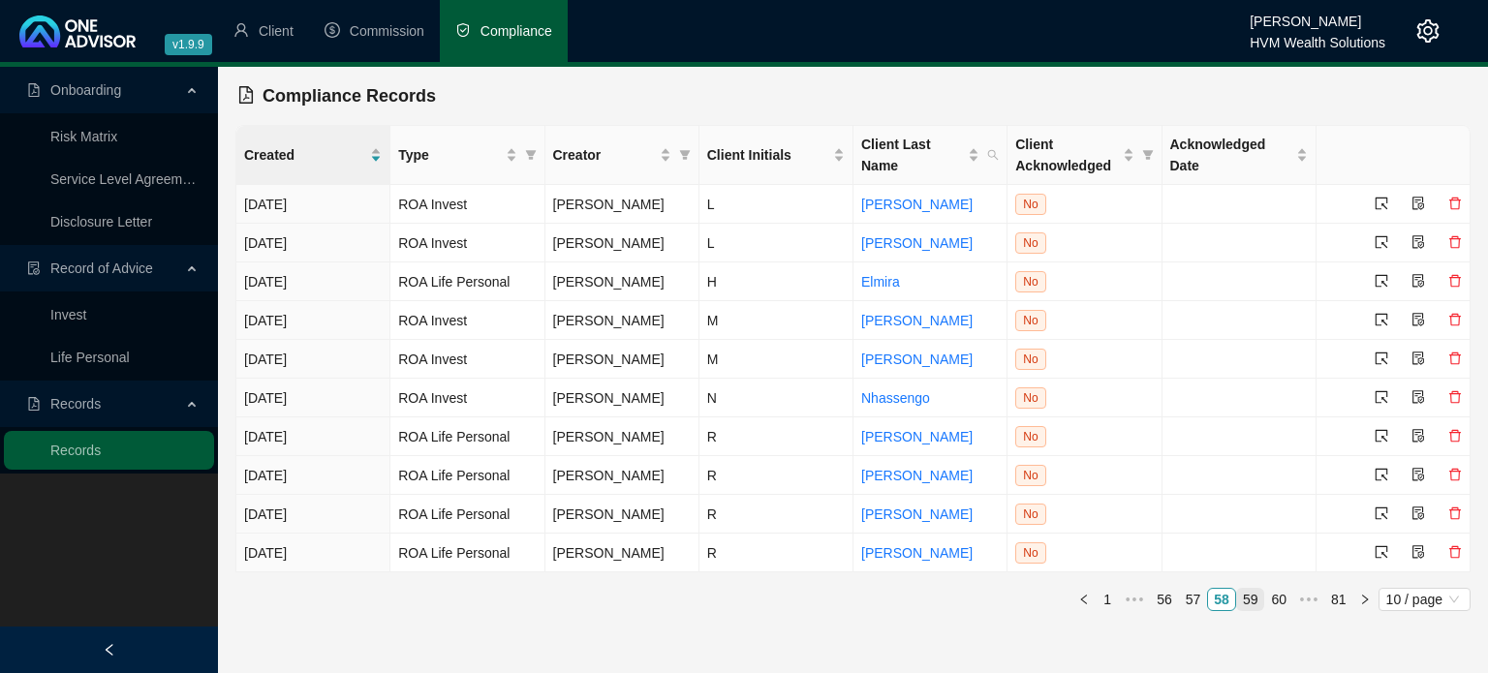
click at [1254, 597] on link "59" at bounding box center [1250, 599] width 27 height 21
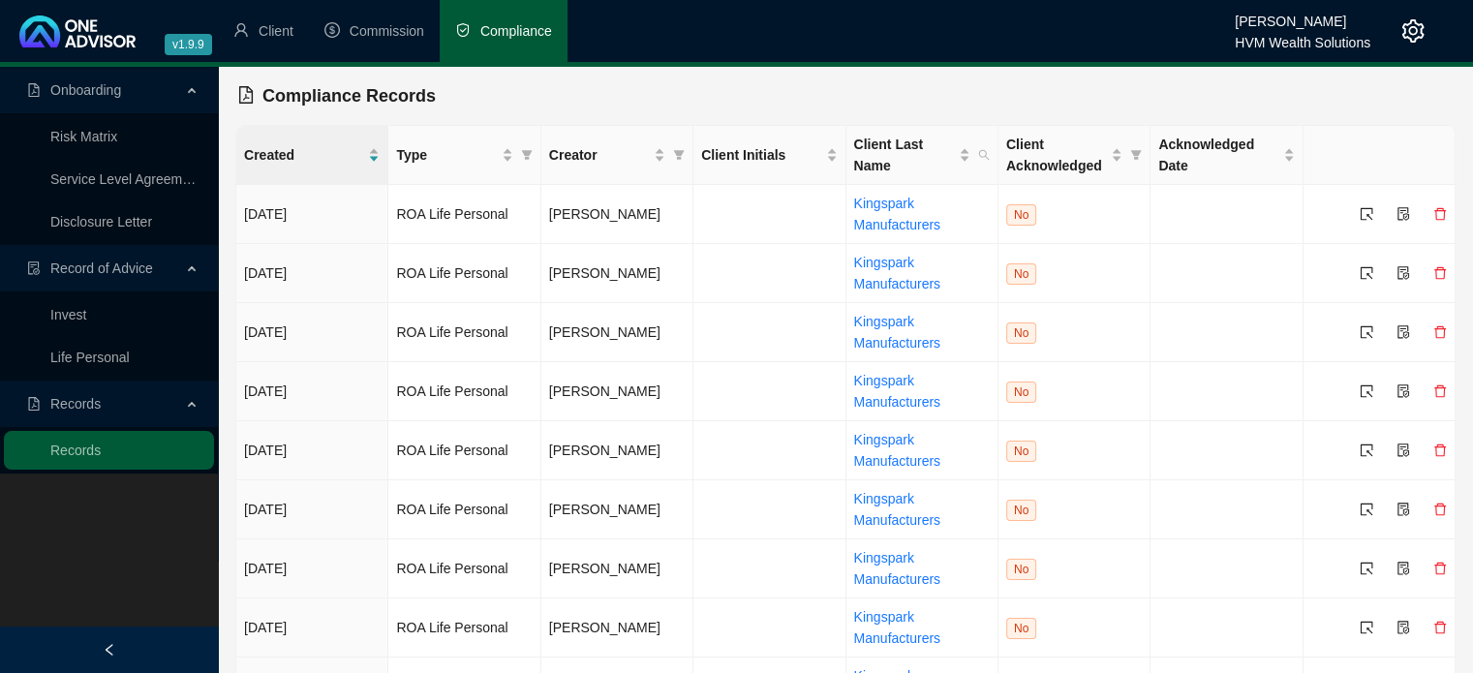
scroll to position [154, 0]
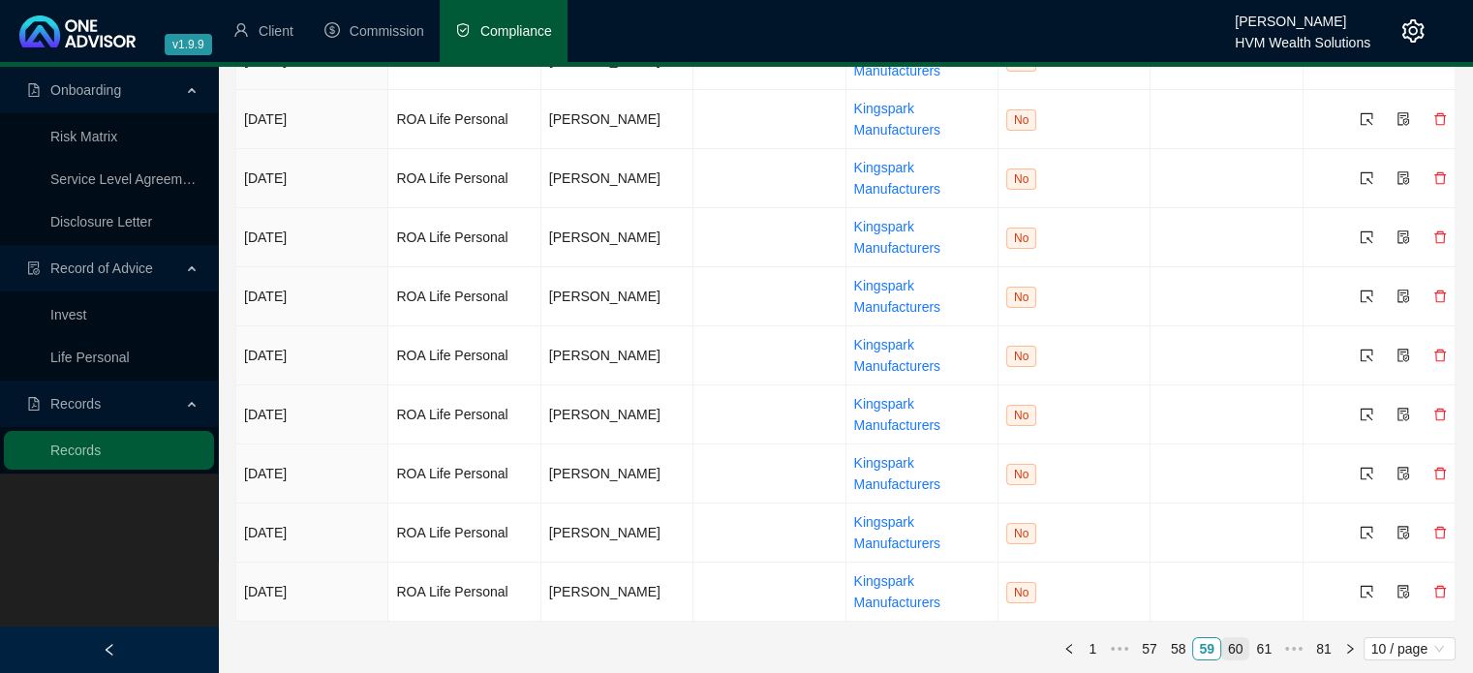
click at [1245, 638] on link "60" at bounding box center [1235, 648] width 27 height 21
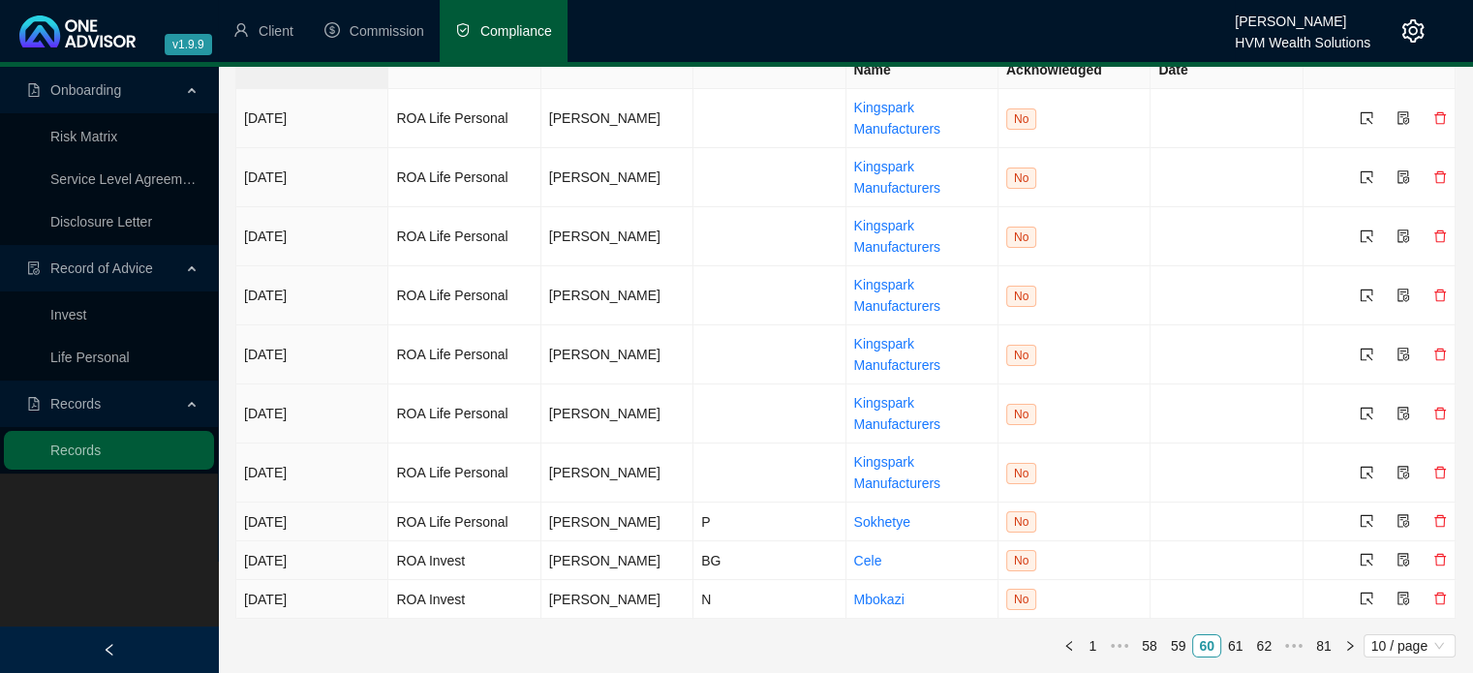
scroll to position [93, 0]
click at [1240, 650] on link "61" at bounding box center [1235, 648] width 27 height 21
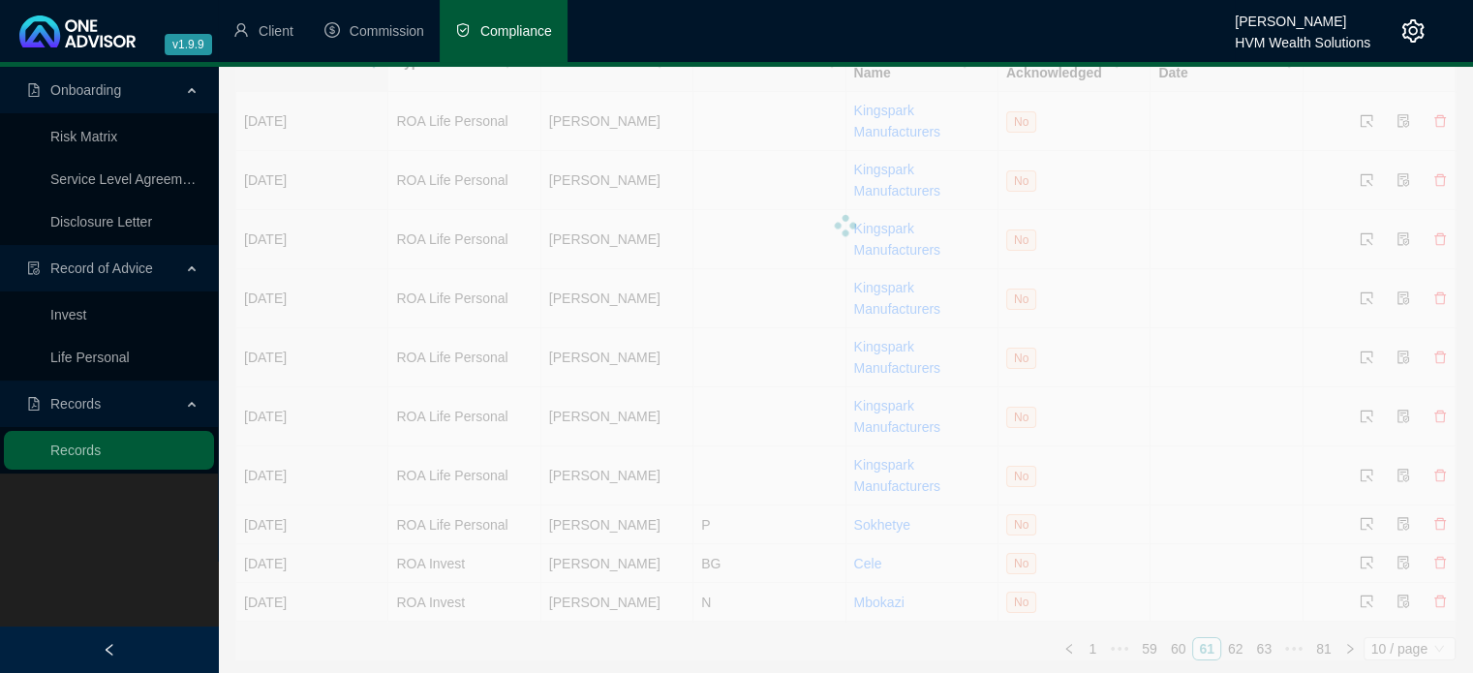
scroll to position [0, 0]
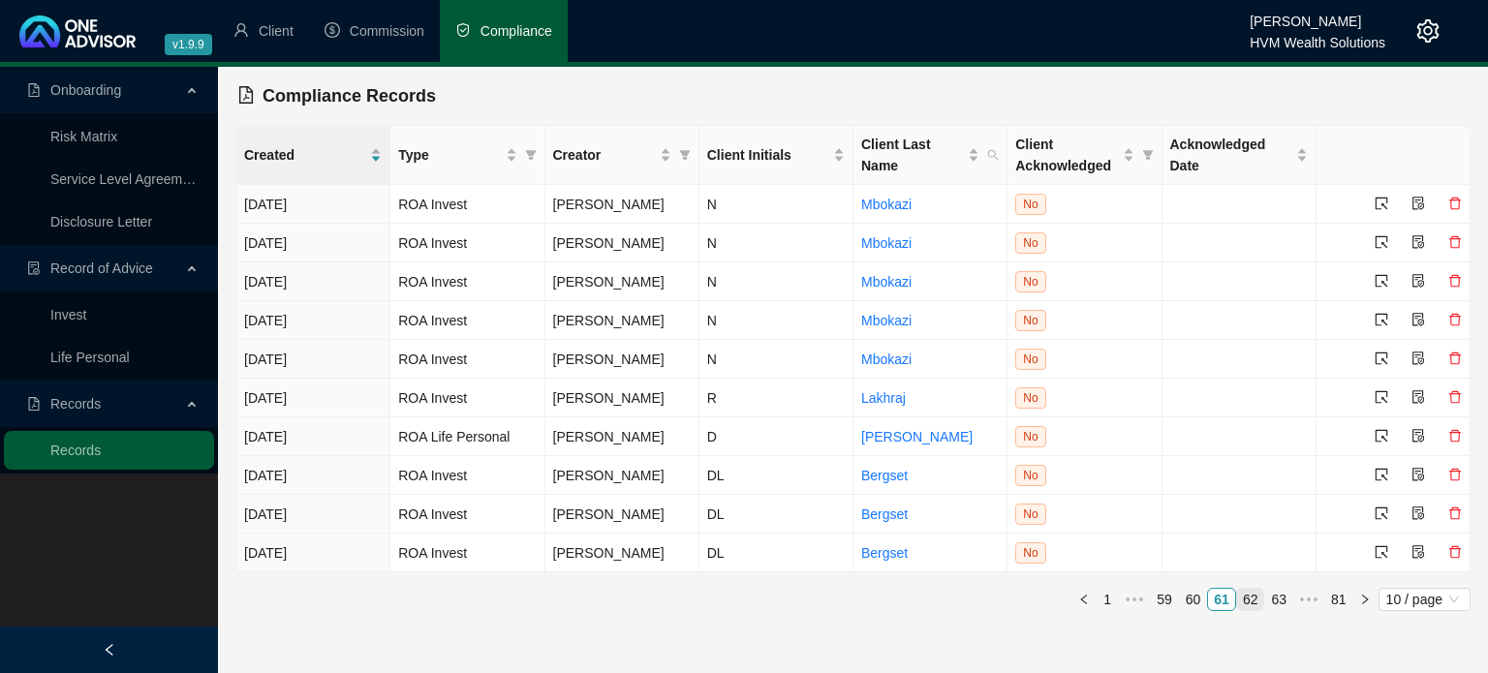
click at [1259, 599] on link "62" at bounding box center [1250, 599] width 27 height 21
click at [1259, 596] on link "63" at bounding box center [1250, 599] width 27 height 21
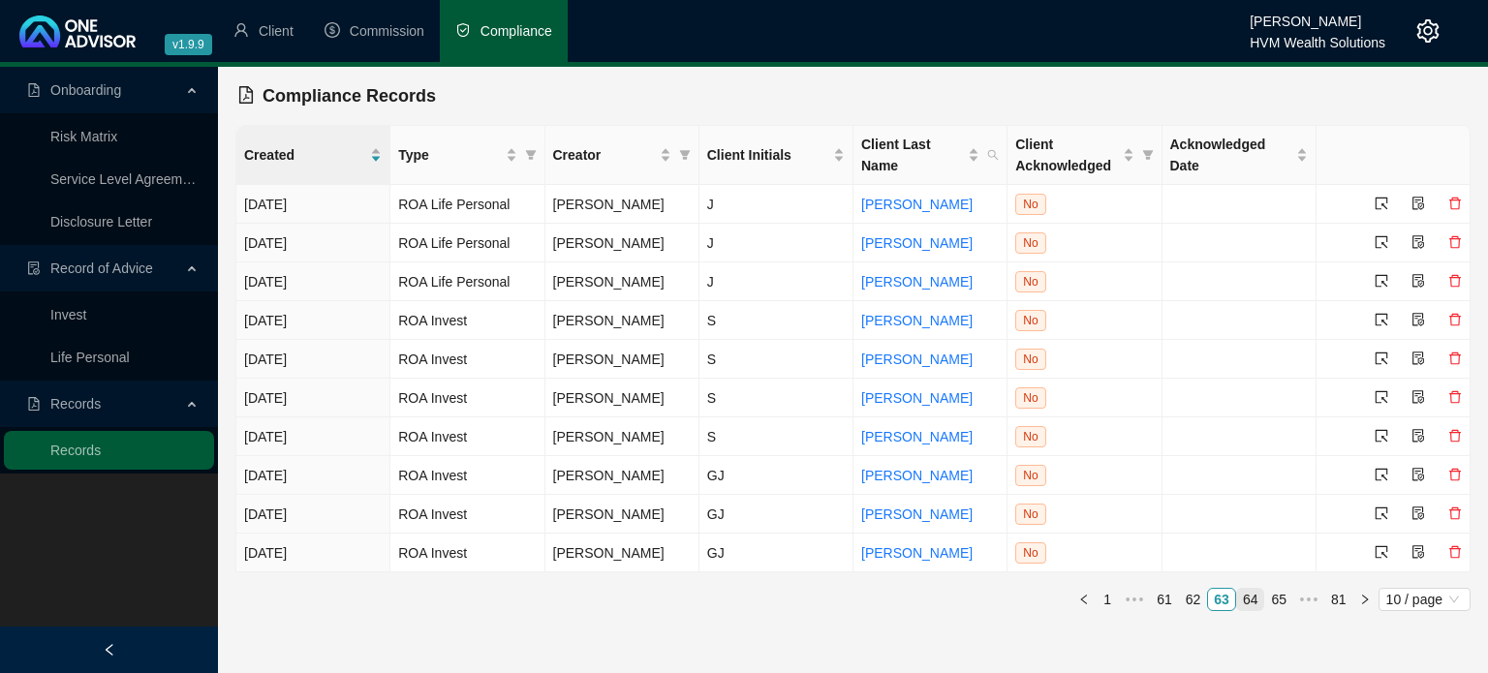
click at [1263, 603] on link "64" at bounding box center [1250, 599] width 27 height 21
click at [1259, 599] on link "65" at bounding box center [1250, 599] width 27 height 21
click at [1261, 599] on link "66" at bounding box center [1250, 599] width 27 height 21
click at [1257, 599] on link "67" at bounding box center [1250, 599] width 27 height 21
click at [1259, 602] on link "68" at bounding box center [1250, 599] width 27 height 21
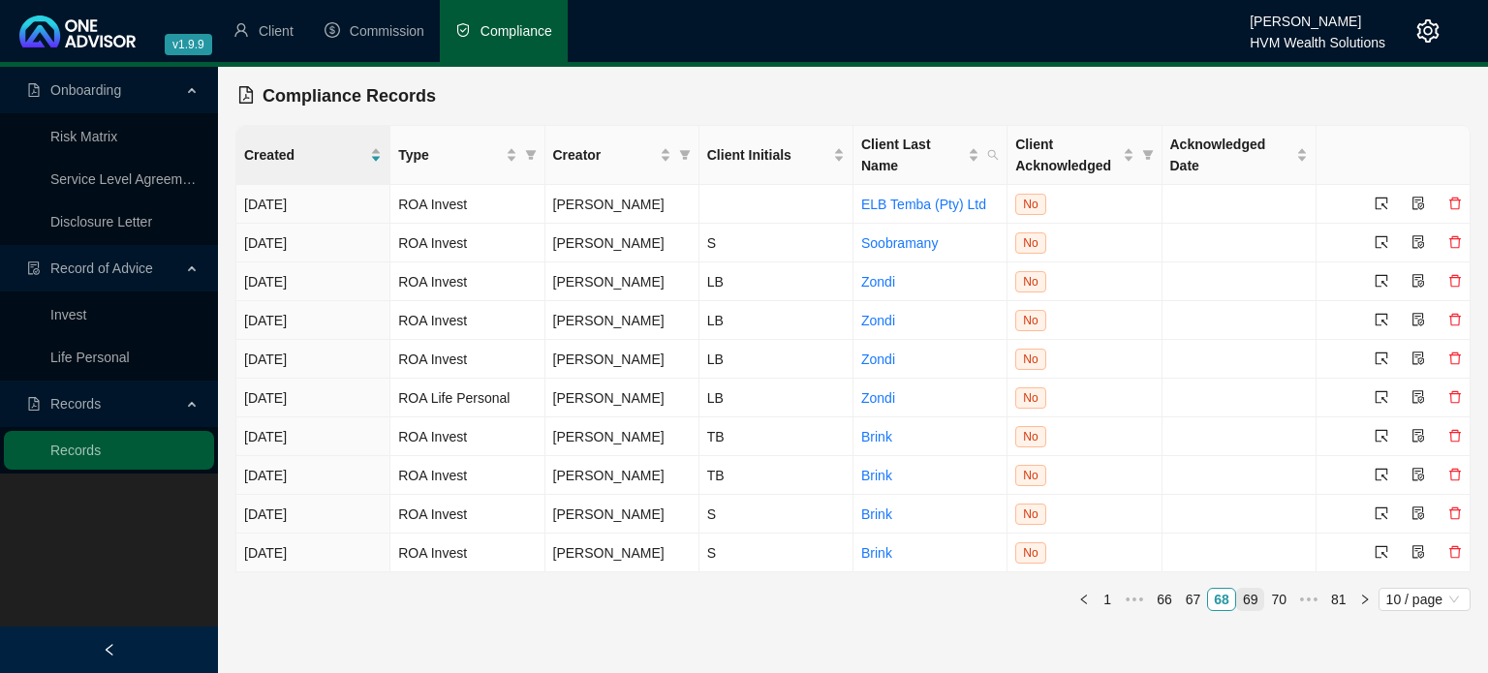
click at [1254, 602] on link "69" at bounding box center [1250, 599] width 27 height 21
click at [1252, 596] on link "70" at bounding box center [1250, 599] width 27 height 21
click at [1252, 602] on link "71" at bounding box center [1250, 599] width 27 height 21
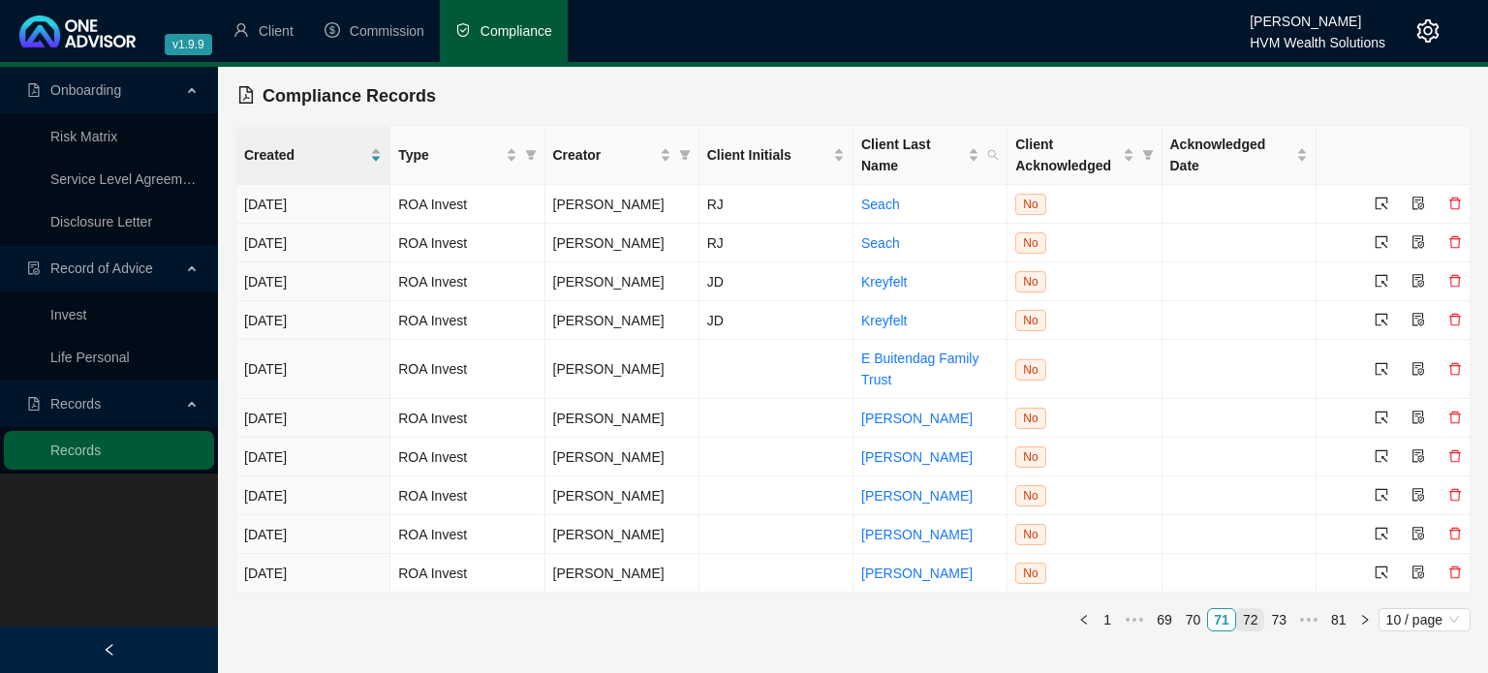
click at [1259, 610] on link "72" at bounding box center [1250, 619] width 27 height 21
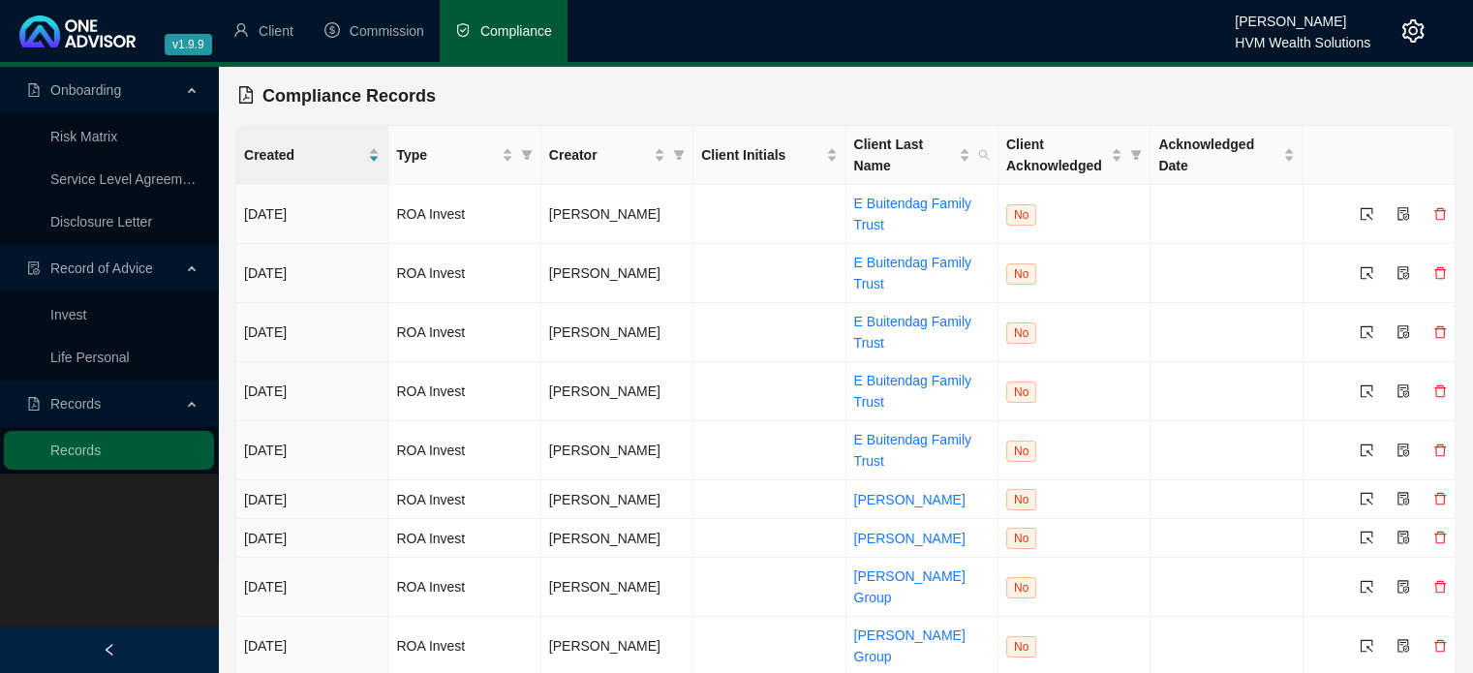
scroll to position [53, 0]
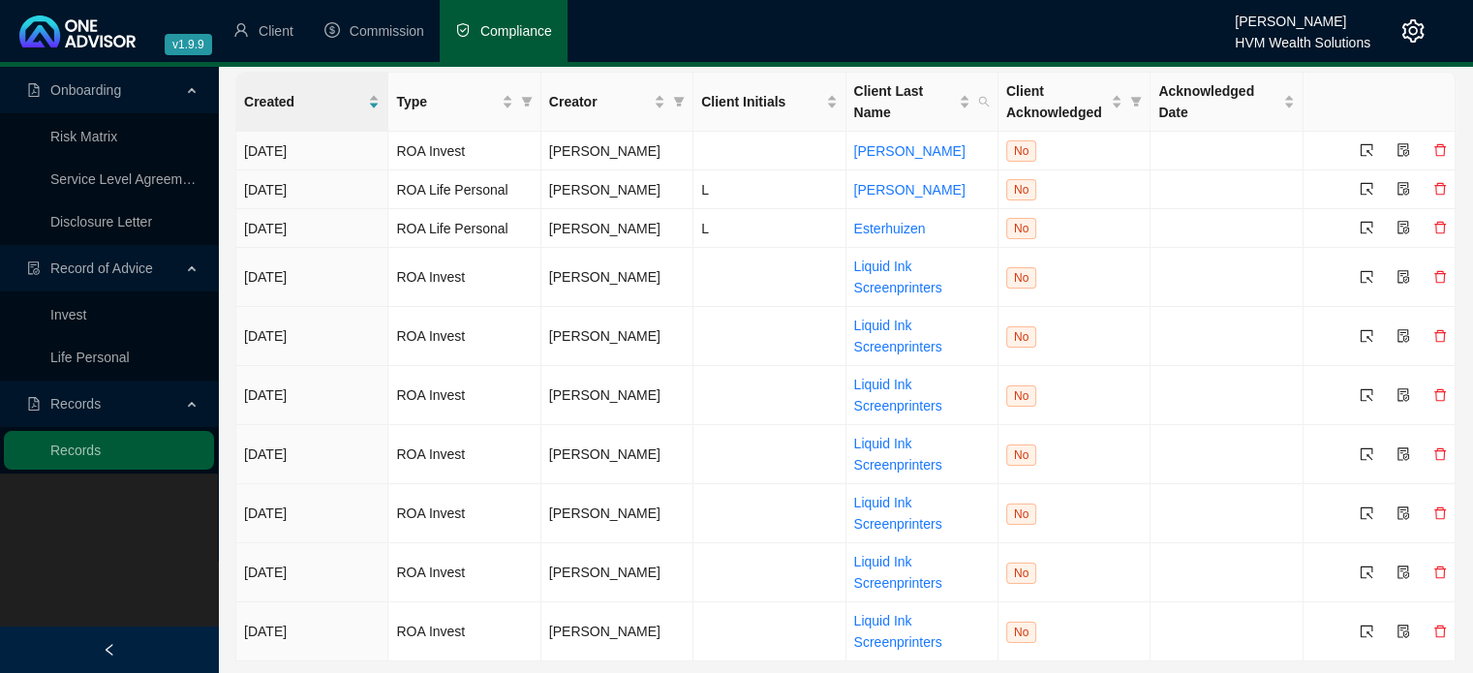
scroll to position [93, 0]
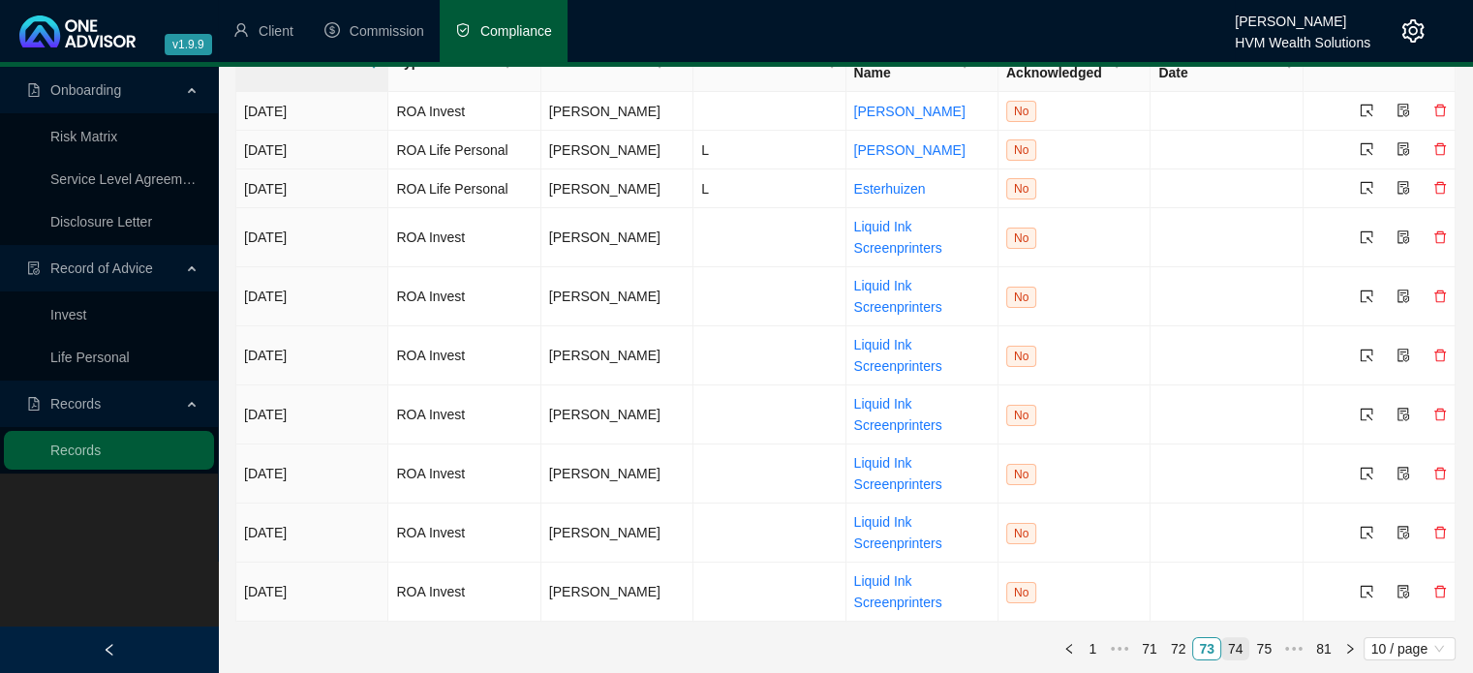
click at [1237, 650] on link "74" at bounding box center [1235, 648] width 27 height 21
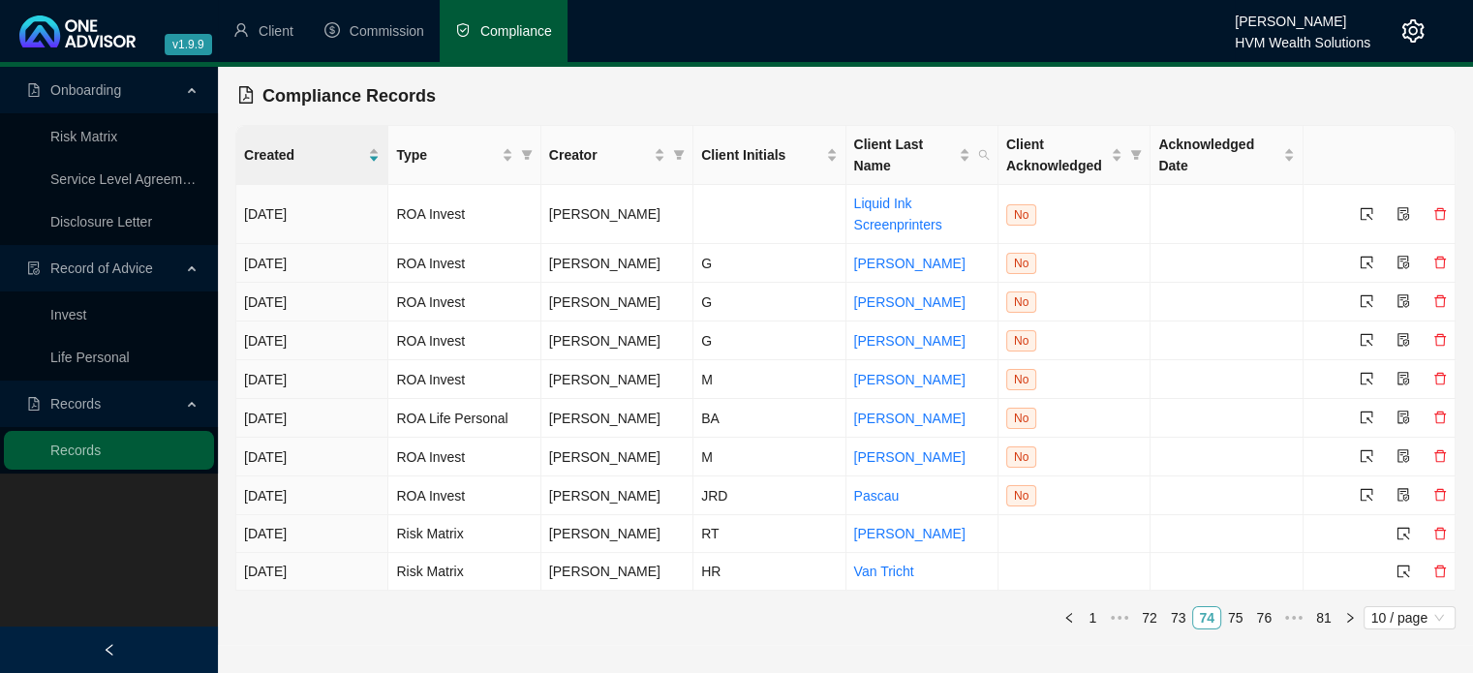
scroll to position [0, 0]
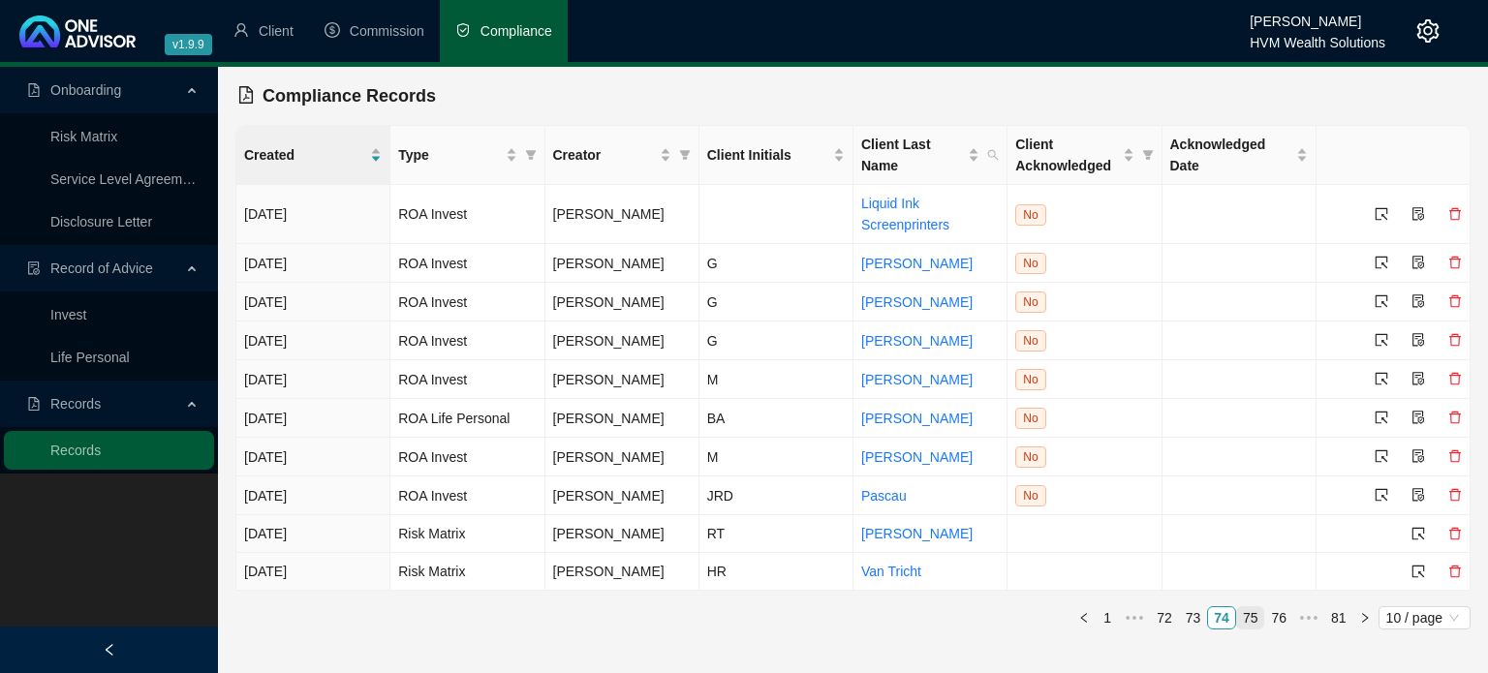
click at [1258, 619] on link "75" at bounding box center [1250, 617] width 27 height 21
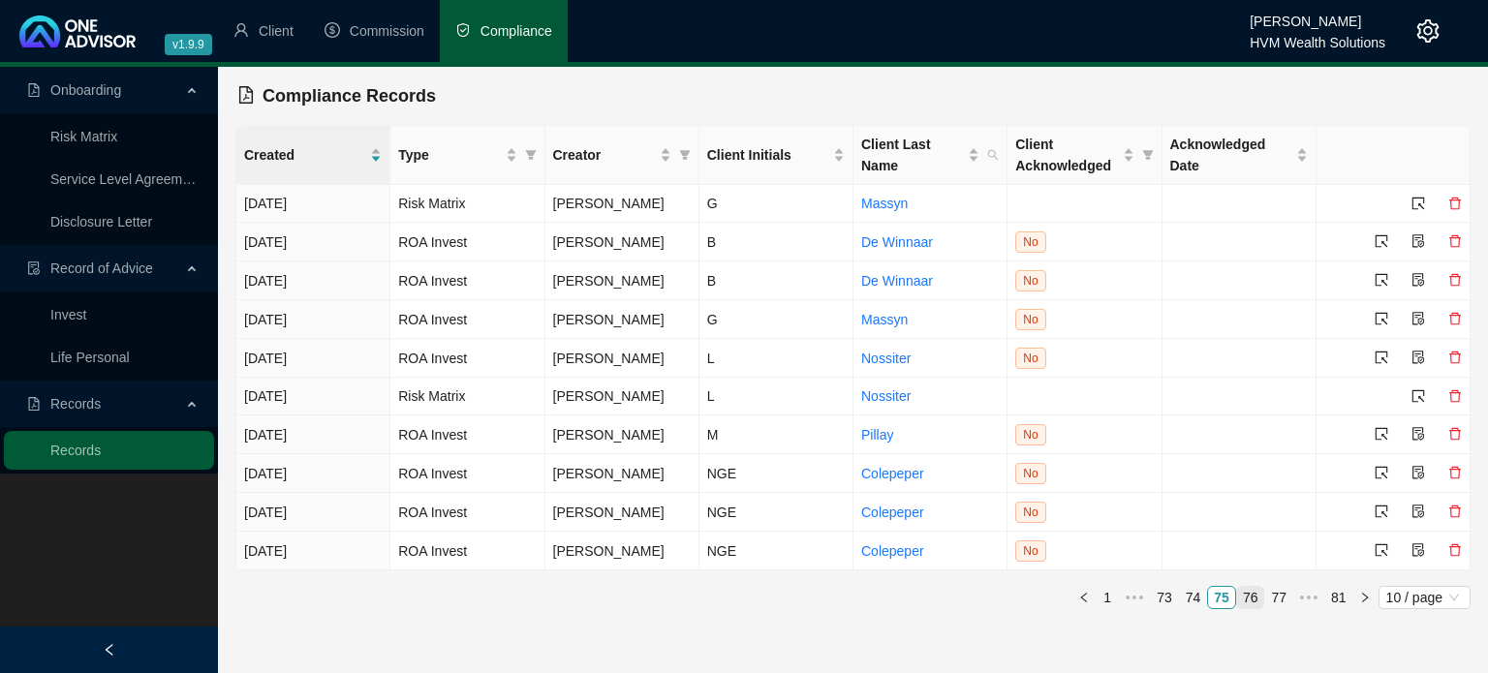
click at [1258, 601] on link "76" at bounding box center [1250, 597] width 27 height 21
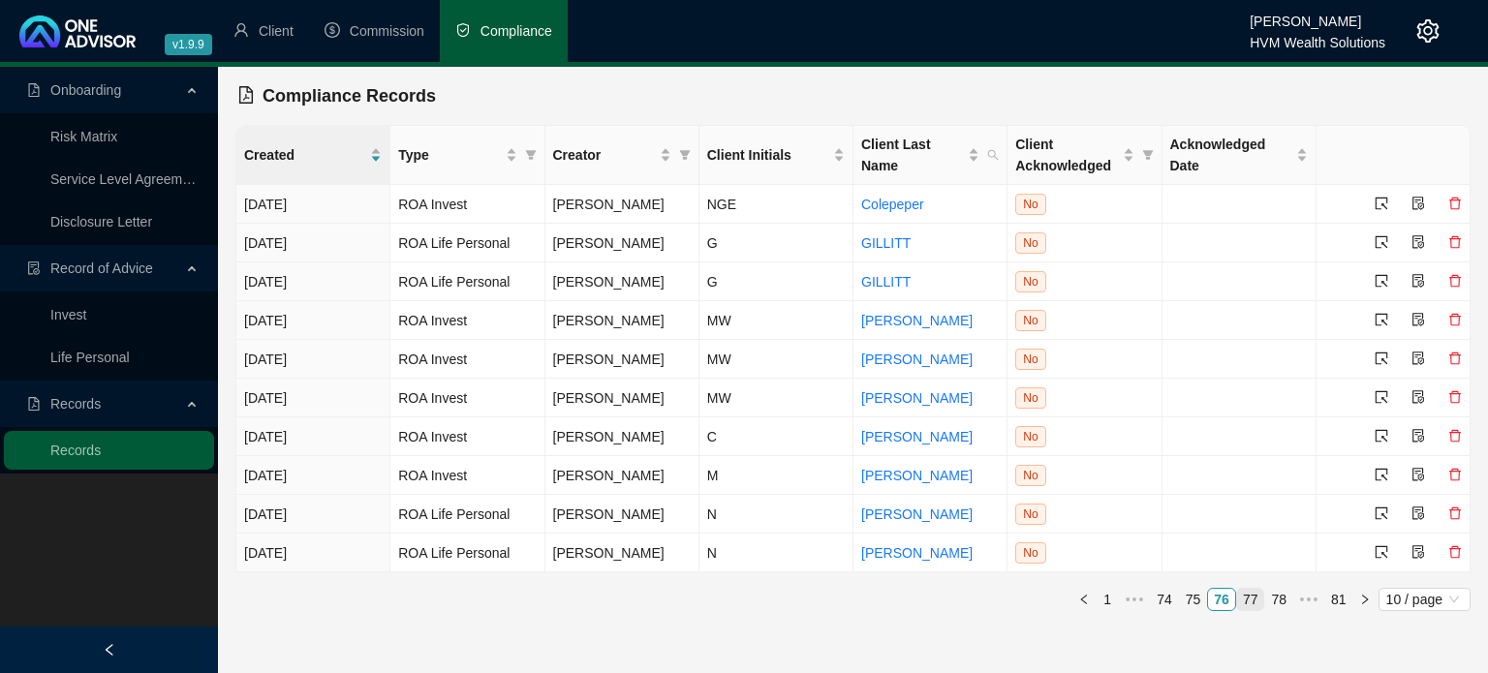
click at [1259, 602] on link "77" at bounding box center [1250, 599] width 27 height 21
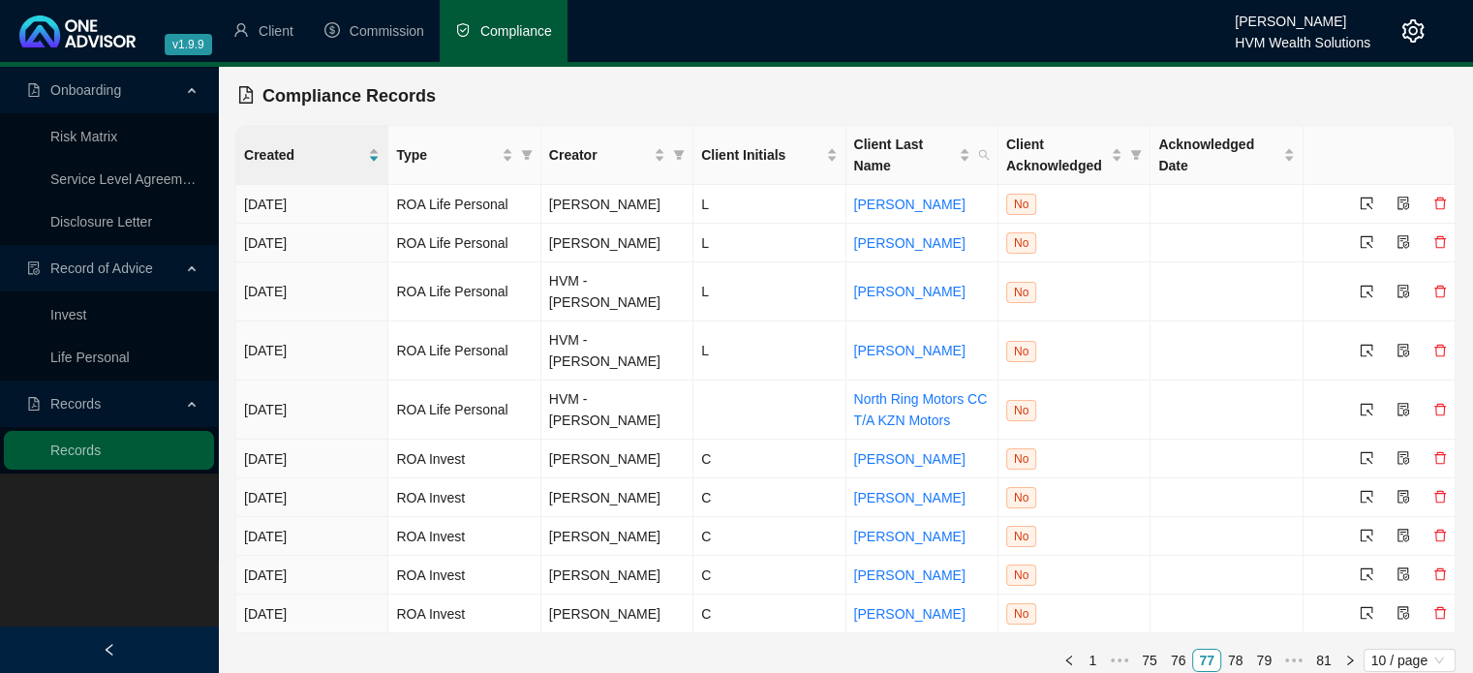
scroll to position [13, 0]
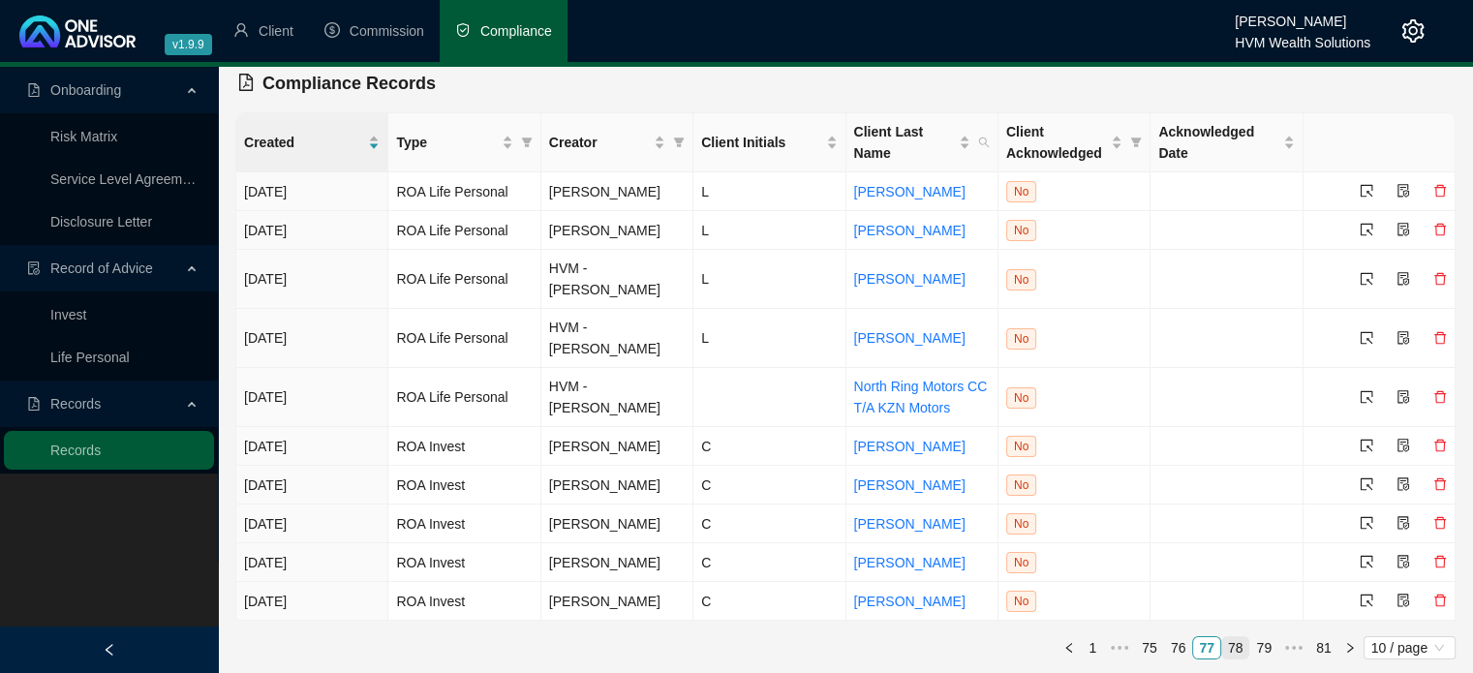
click at [1245, 654] on link "78" at bounding box center [1235, 647] width 27 height 21
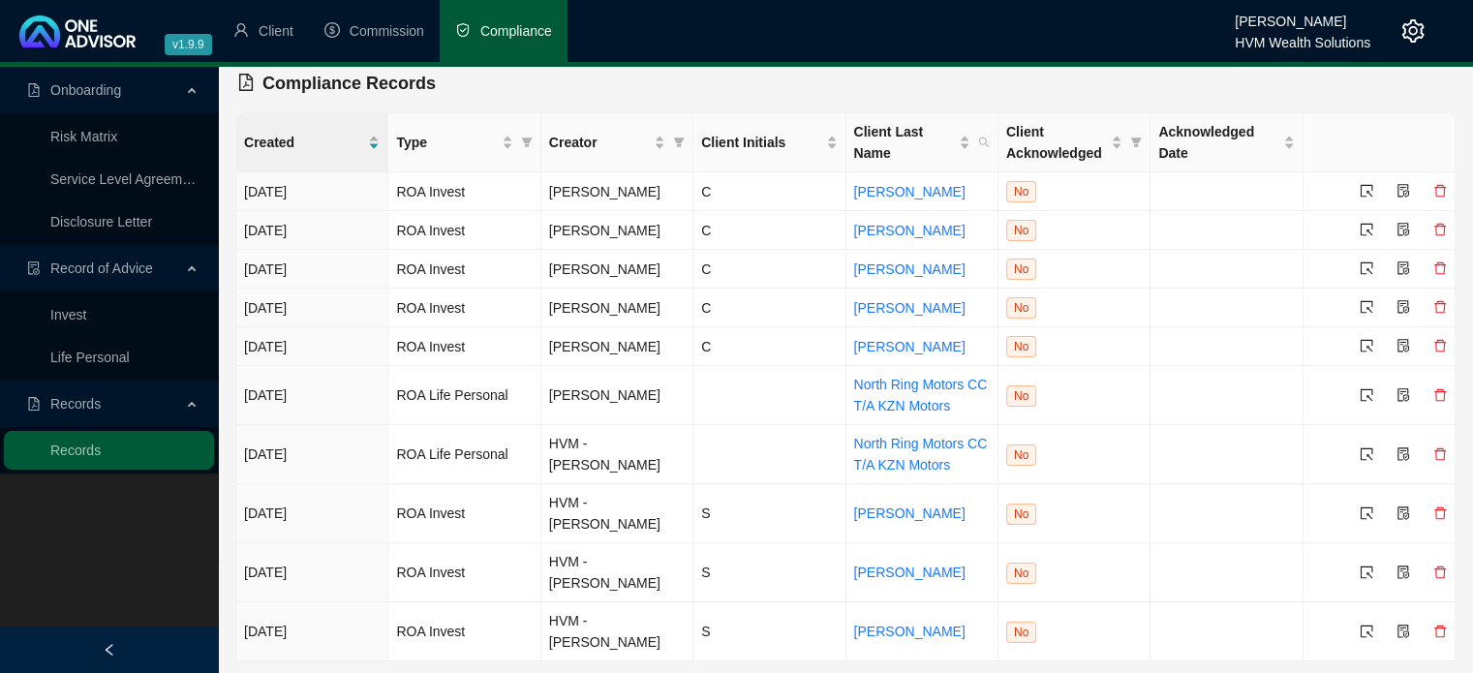
scroll to position [53, 0]
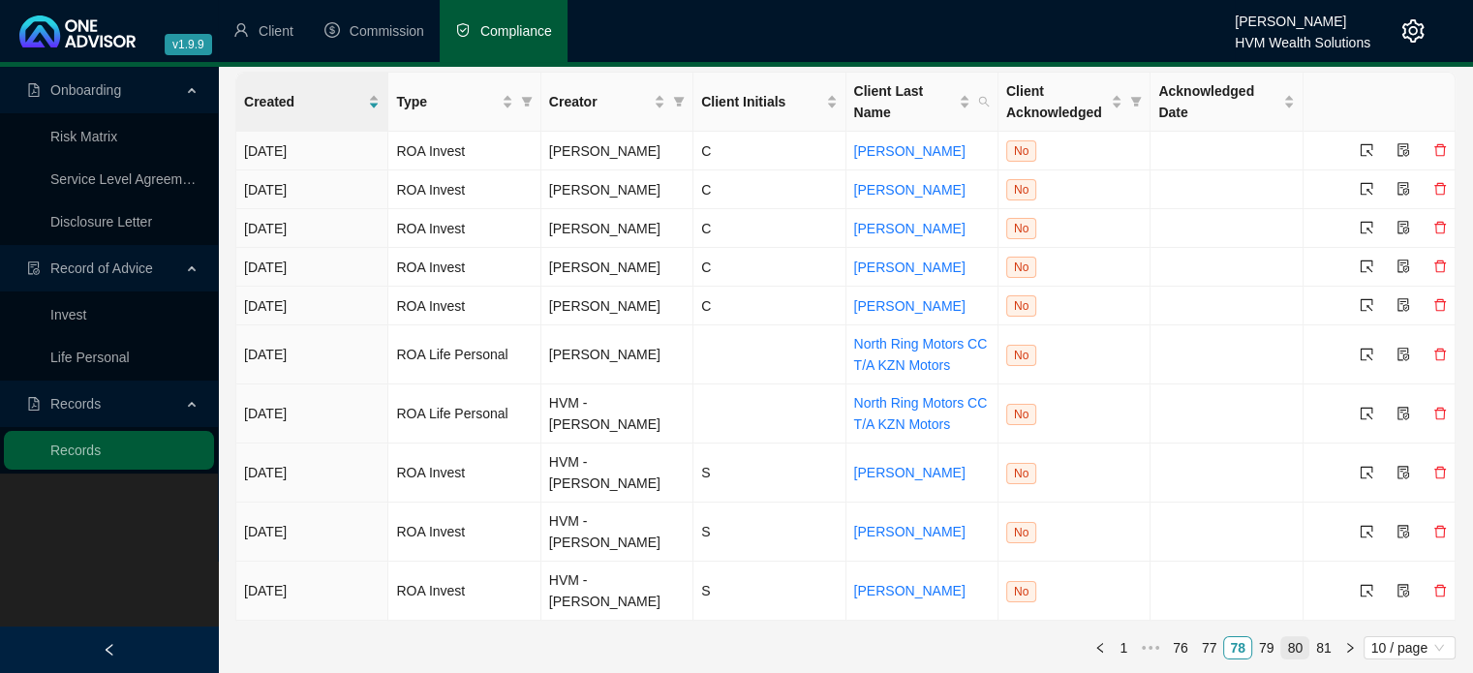
click at [1285, 647] on link "80" at bounding box center [1294, 647] width 27 height 21
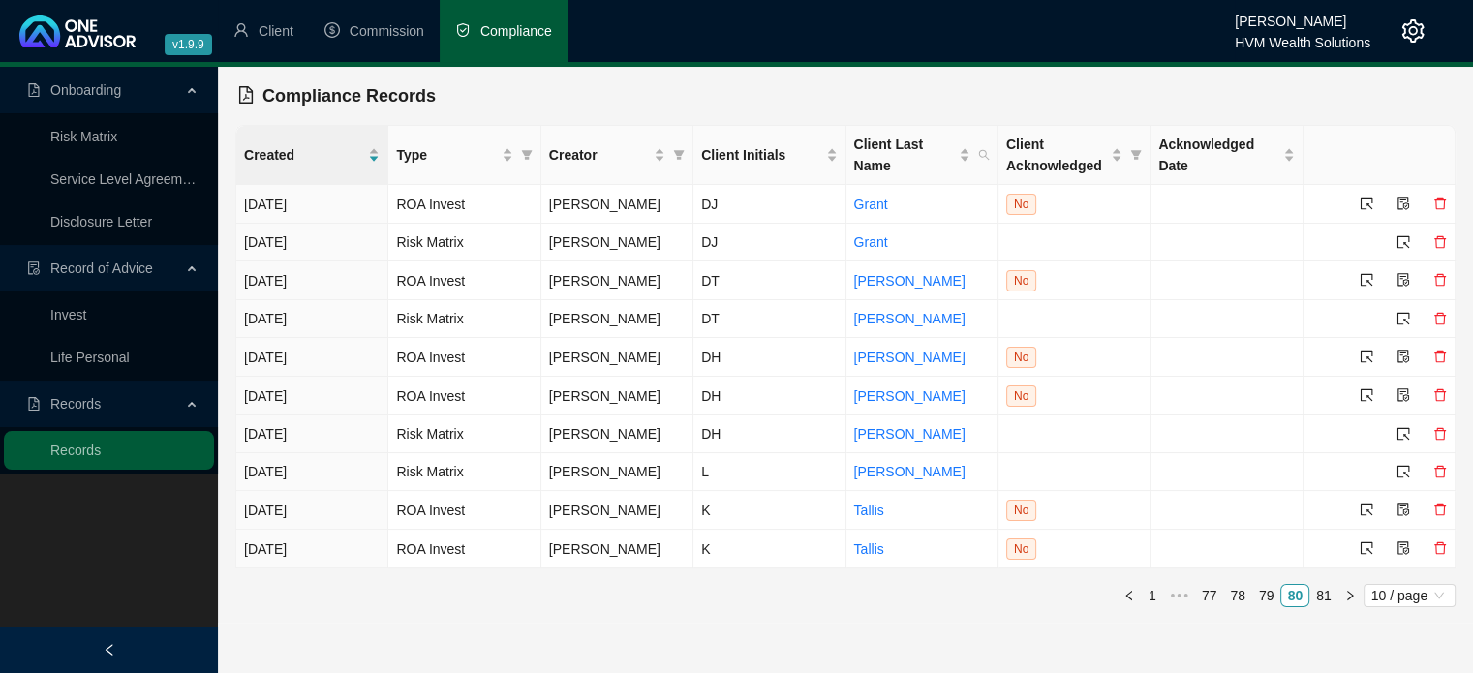
scroll to position [0, 0]
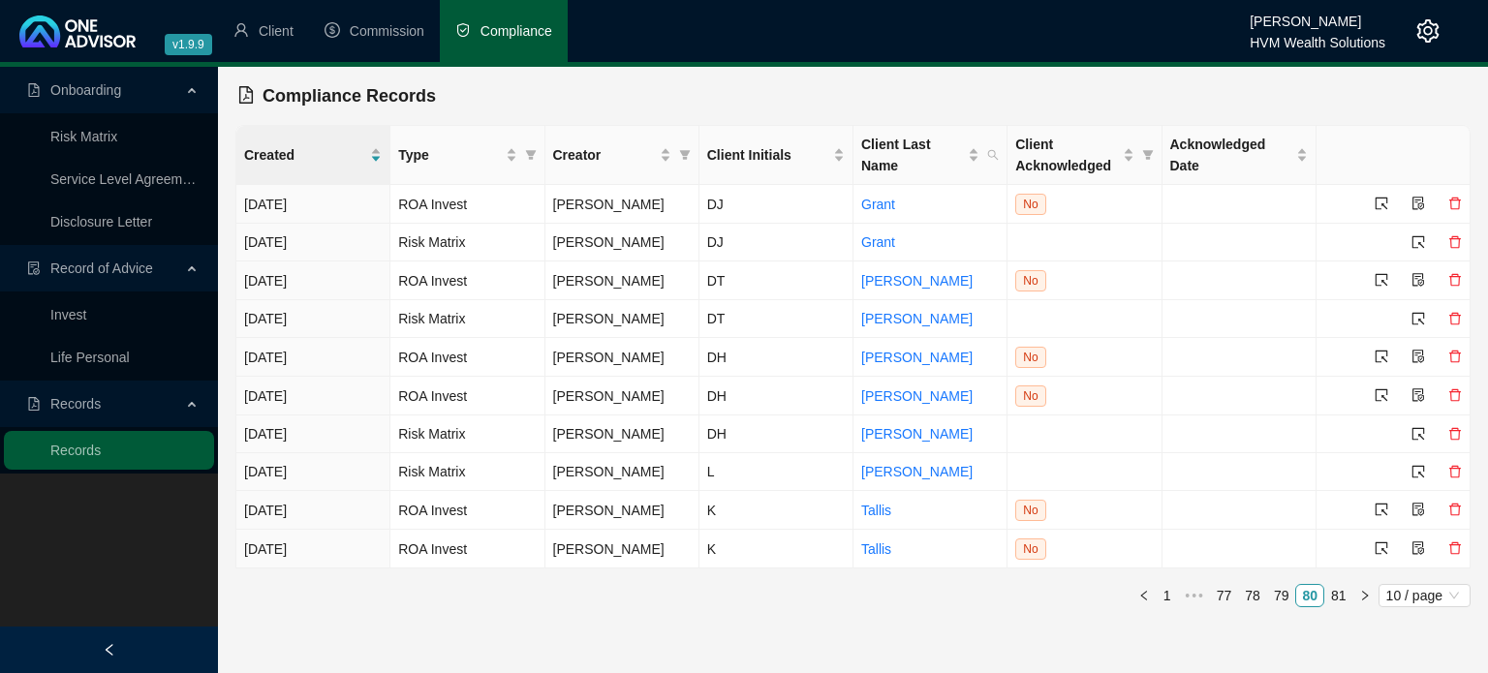
click at [1256, 645] on main "Onboarding Risk Matrix Service Level Agreement Disclosure Letter Record of Advi…" at bounding box center [744, 370] width 1488 height 606
click at [1282, 588] on link "79" at bounding box center [1281, 595] width 27 height 21
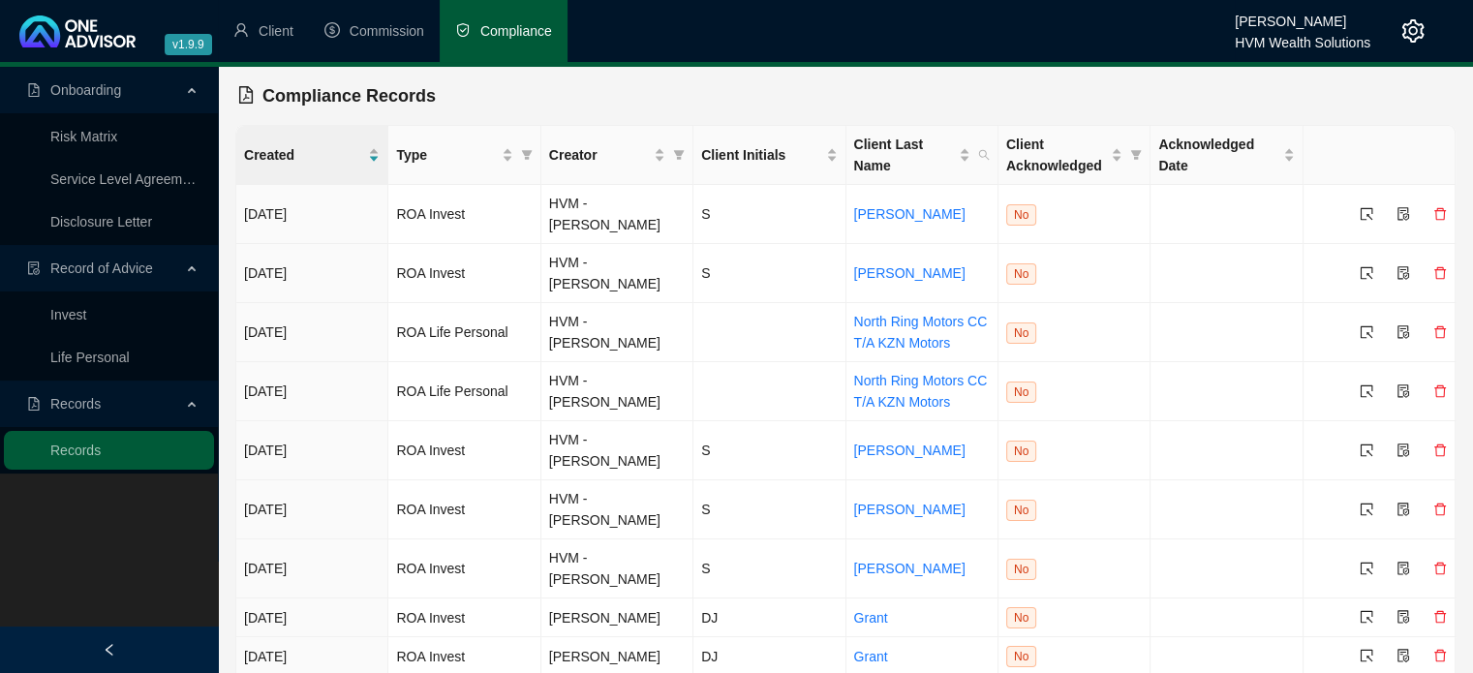
scroll to position [93, 0]
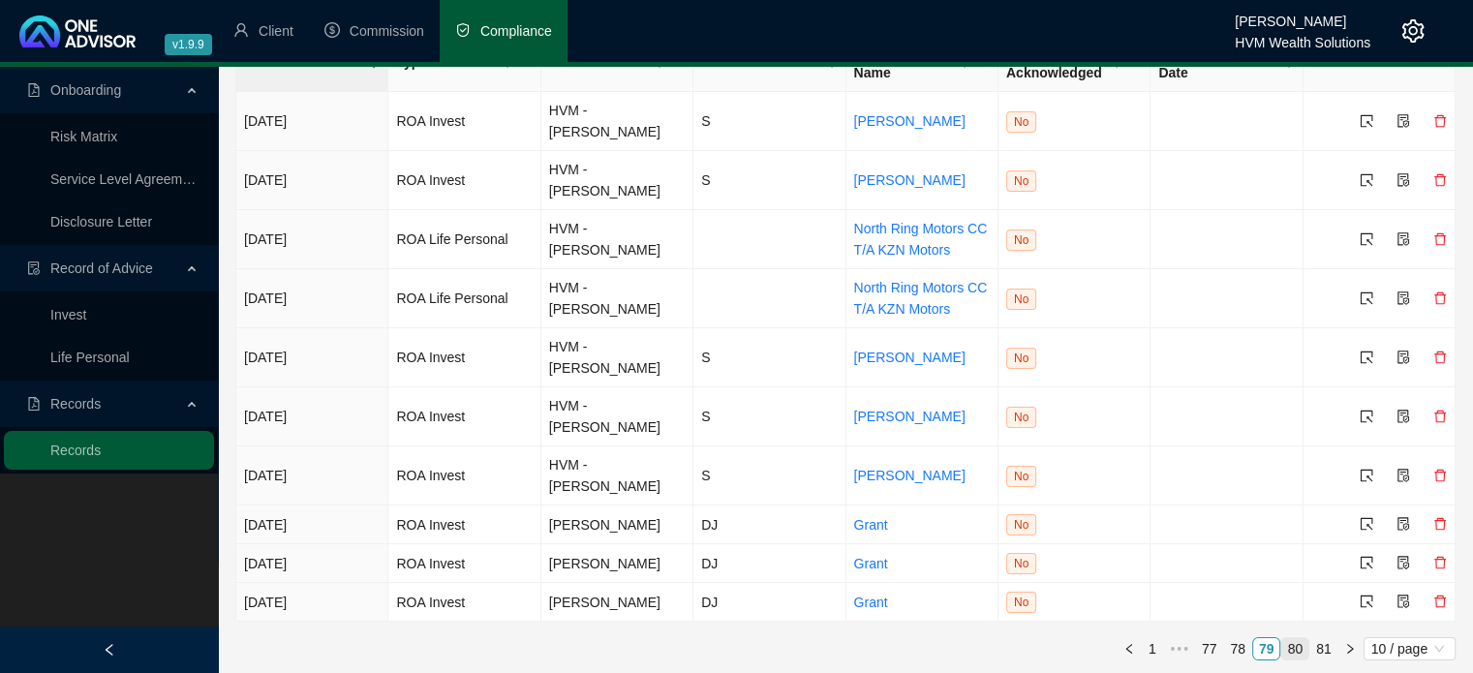
click at [1300, 644] on link "80" at bounding box center [1294, 648] width 27 height 21
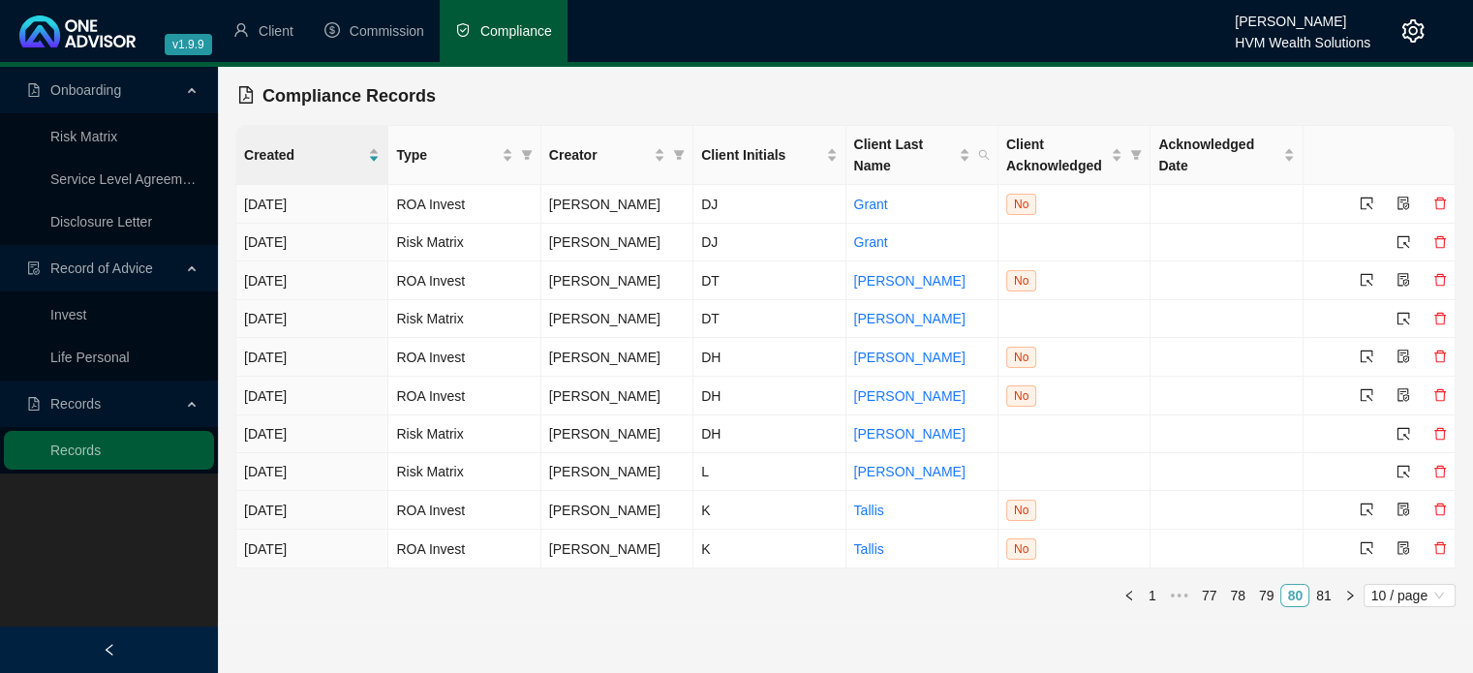
scroll to position [0, 0]
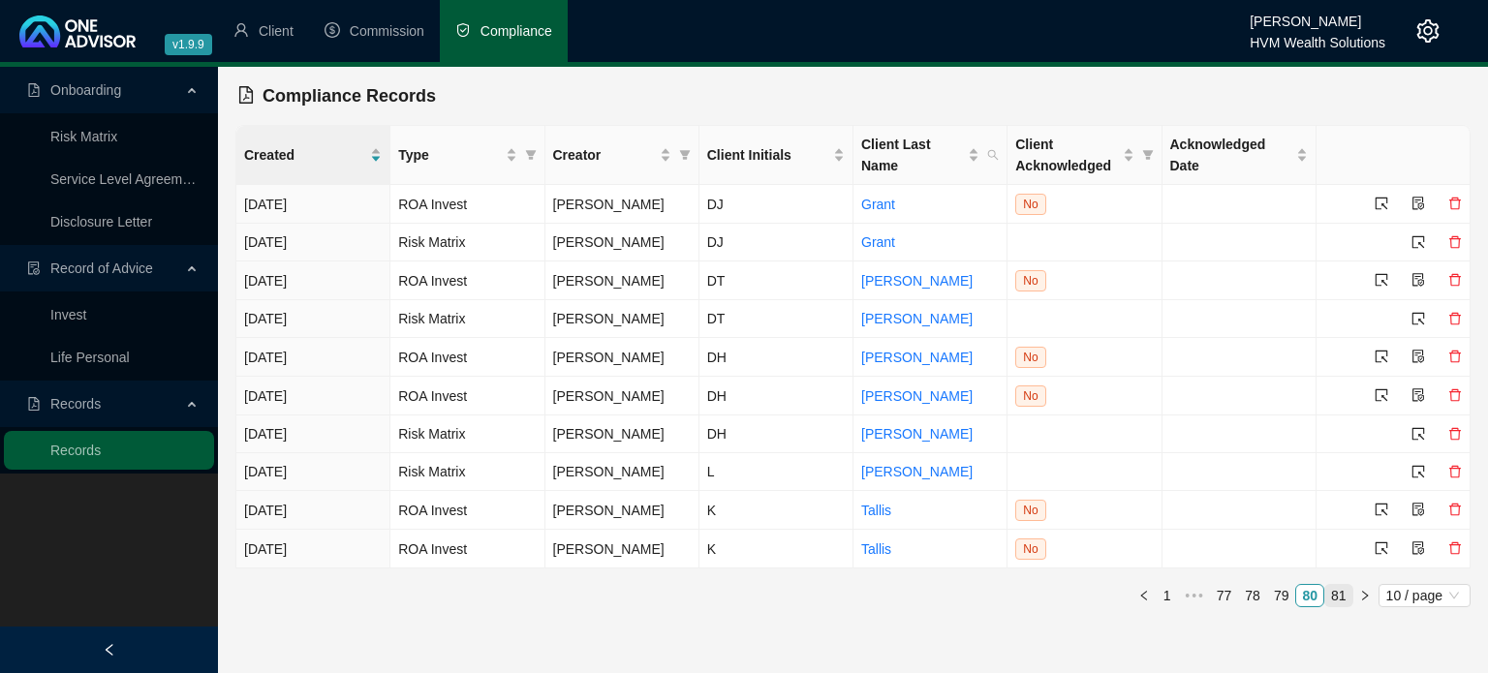
click at [1340, 591] on link "81" at bounding box center [1338, 595] width 27 height 21
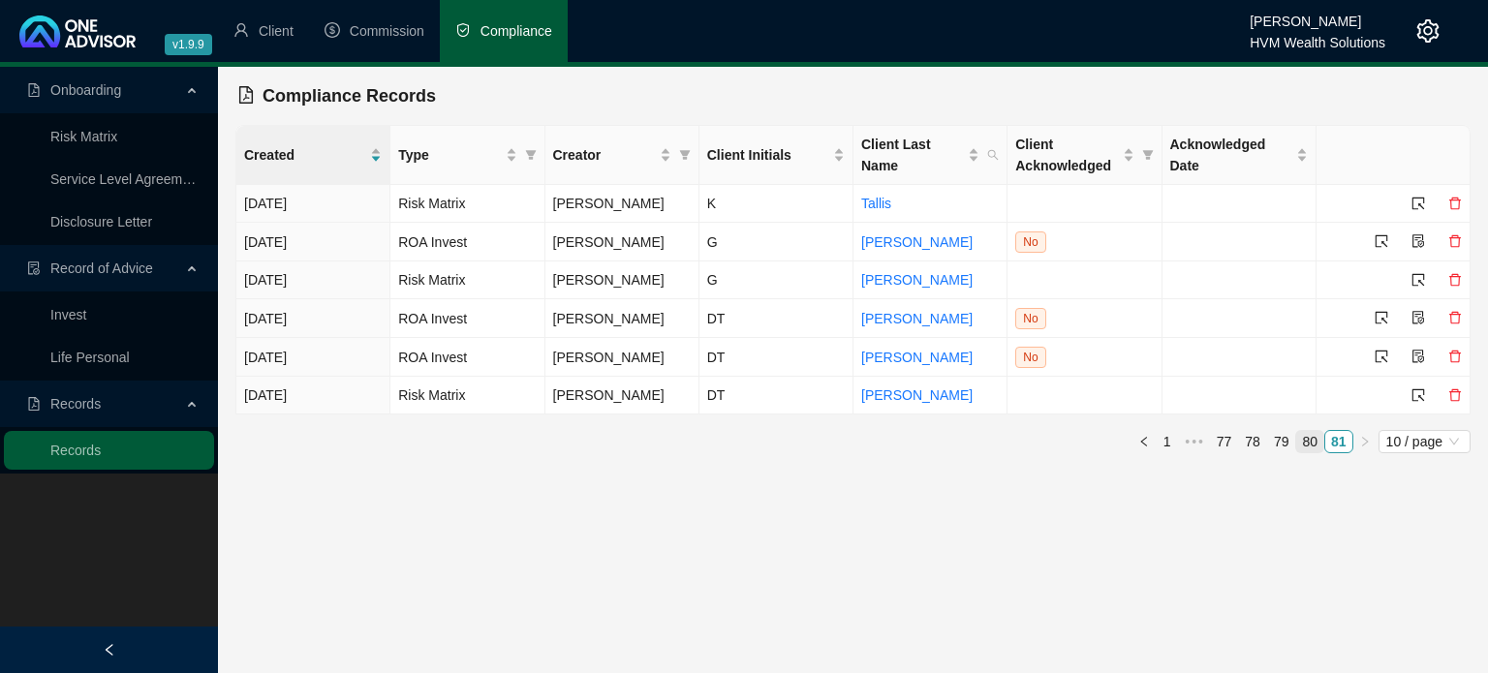
click at [1309, 451] on ul "1 ••• 77 78 79 80 81 10 / page" at bounding box center [852, 441] width 1235 height 23
click at [1233, 434] on link "77" at bounding box center [1224, 441] width 27 height 21
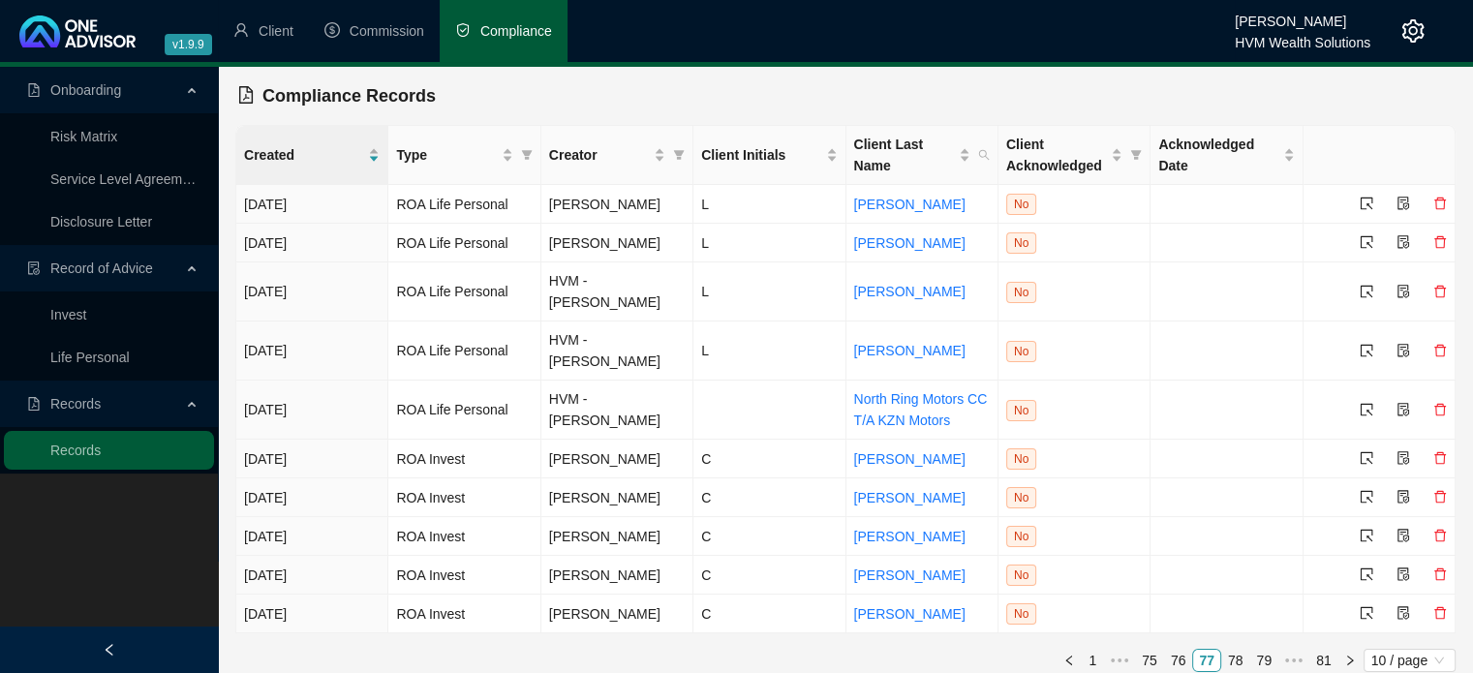
scroll to position [13, 0]
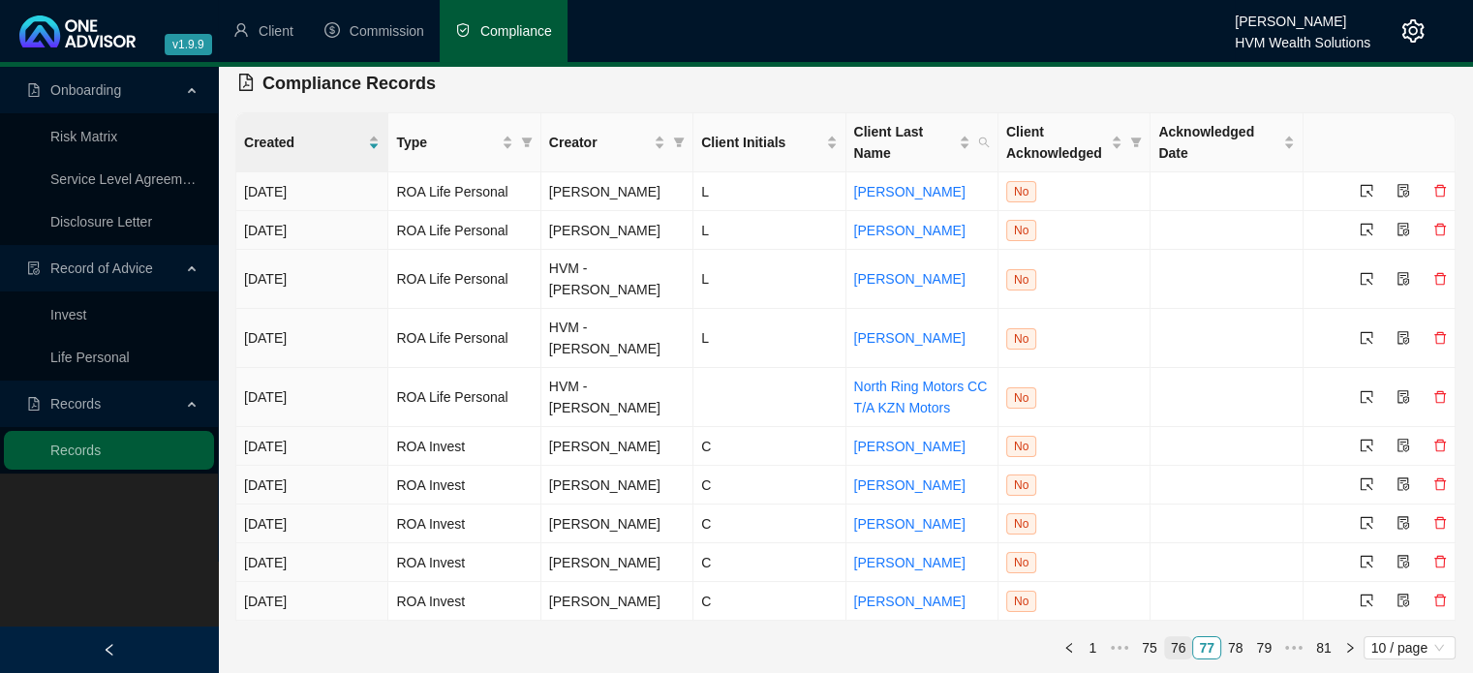
click at [1175, 654] on link "76" at bounding box center [1178, 647] width 27 height 21
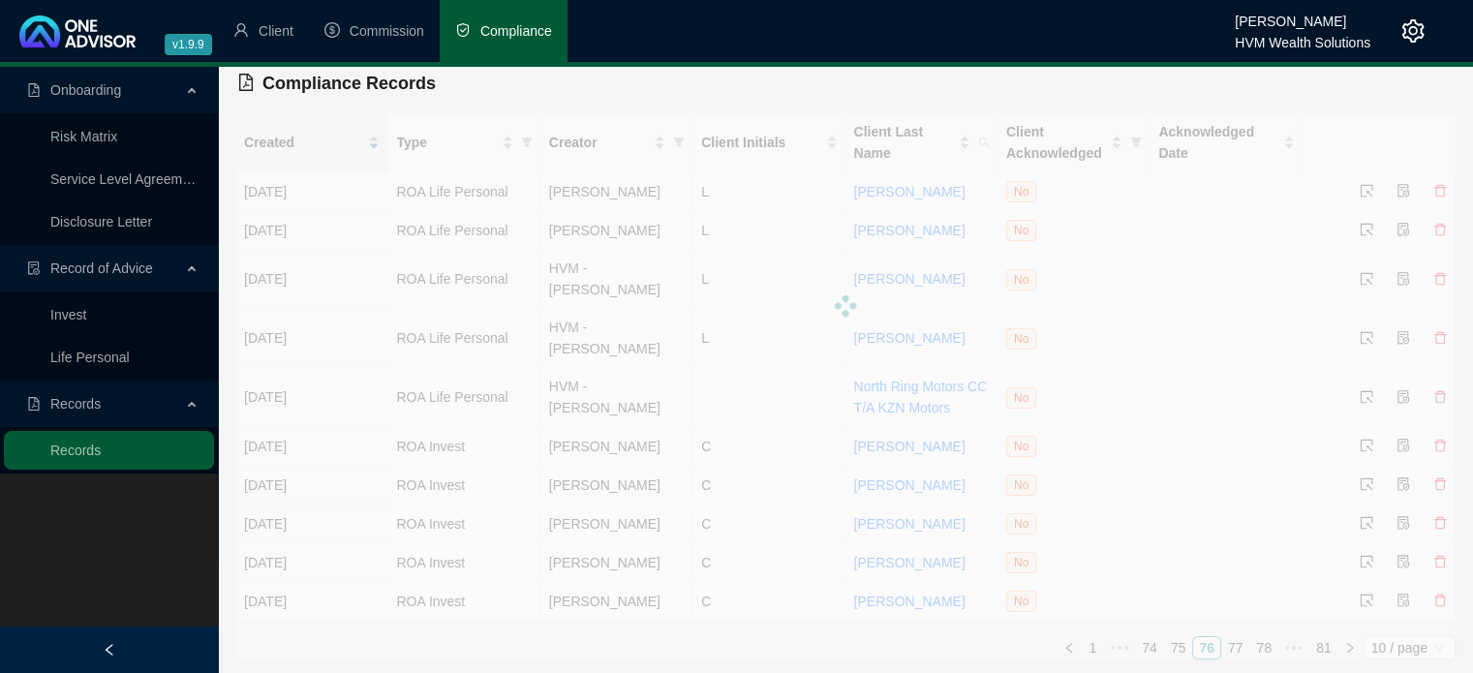
scroll to position [0, 0]
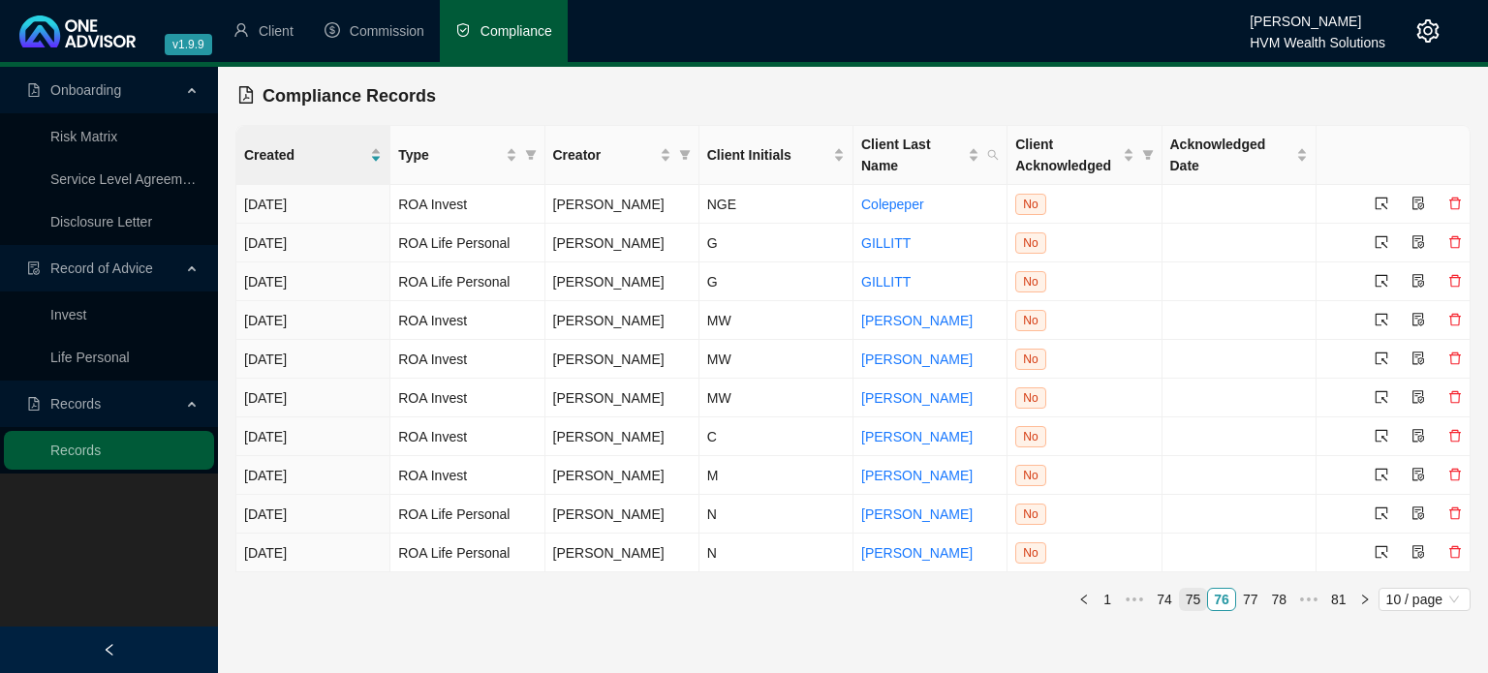
click at [1205, 600] on link "75" at bounding box center [1193, 599] width 27 height 21
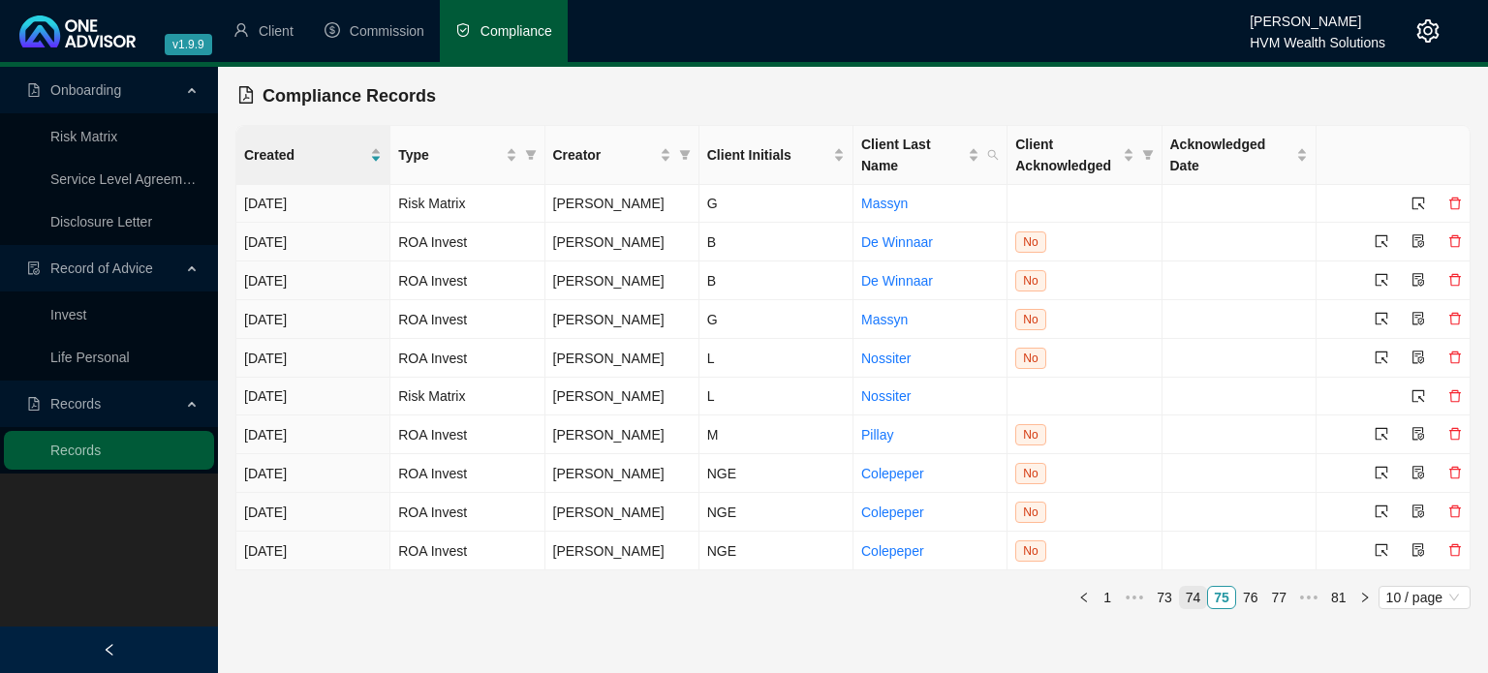
click at [1197, 604] on link "74" at bounding box center [1193, 597] width 27 height 21
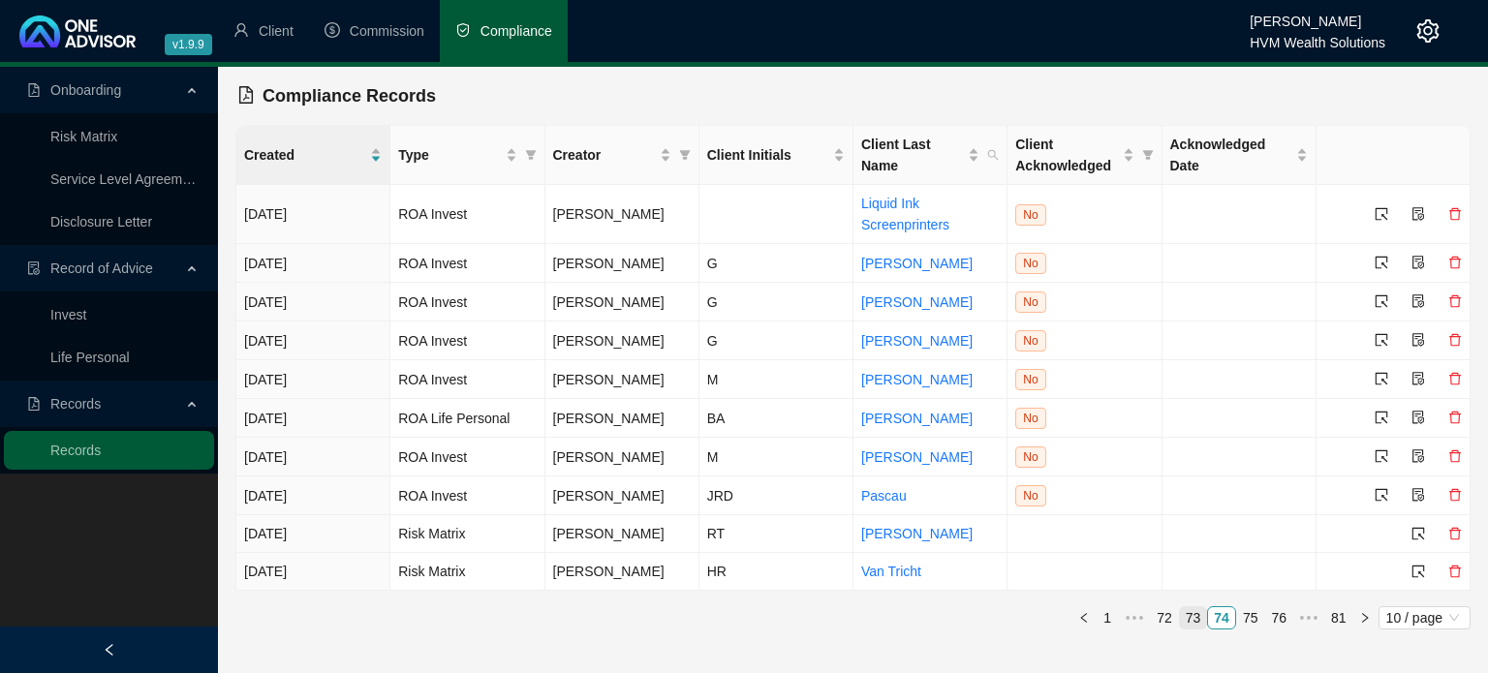
click at [1200, 622] on link "73" at bounding box center [1193, 617] width 27 height 21
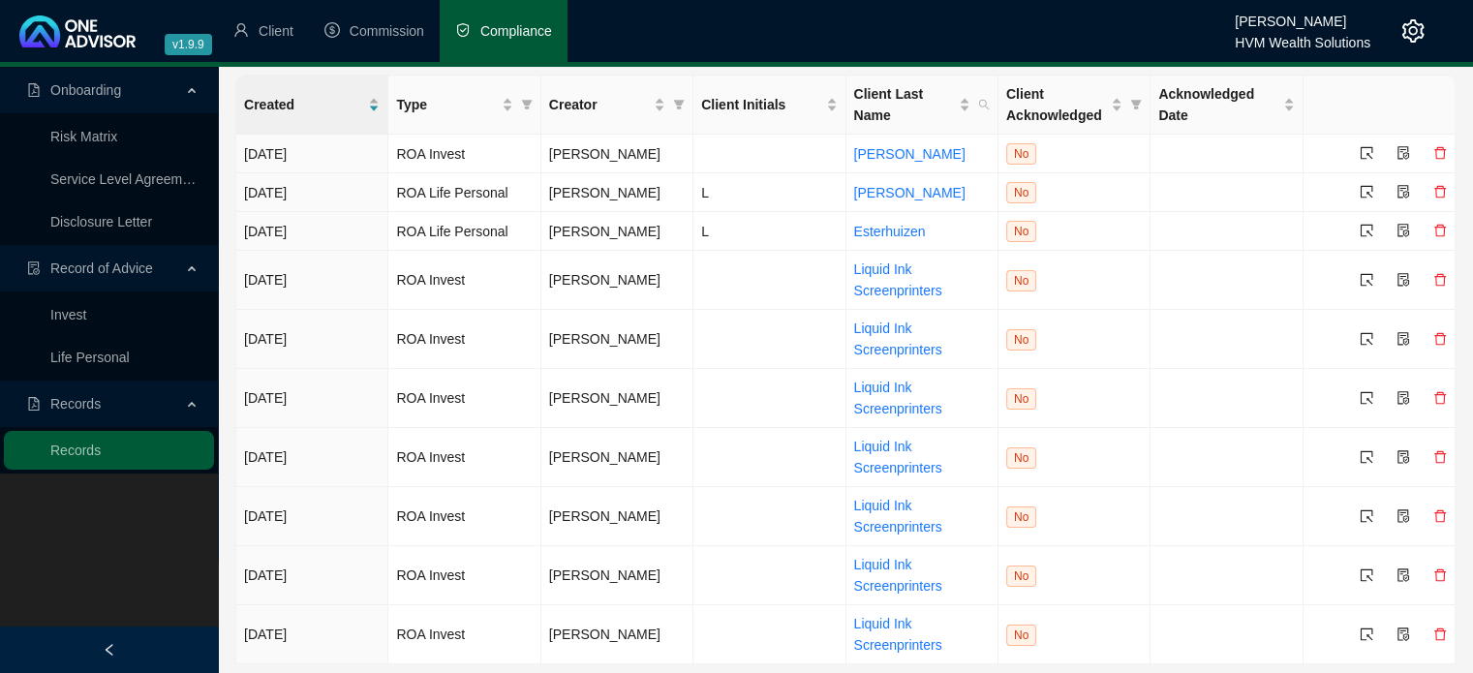
scroll to position [93, 0]
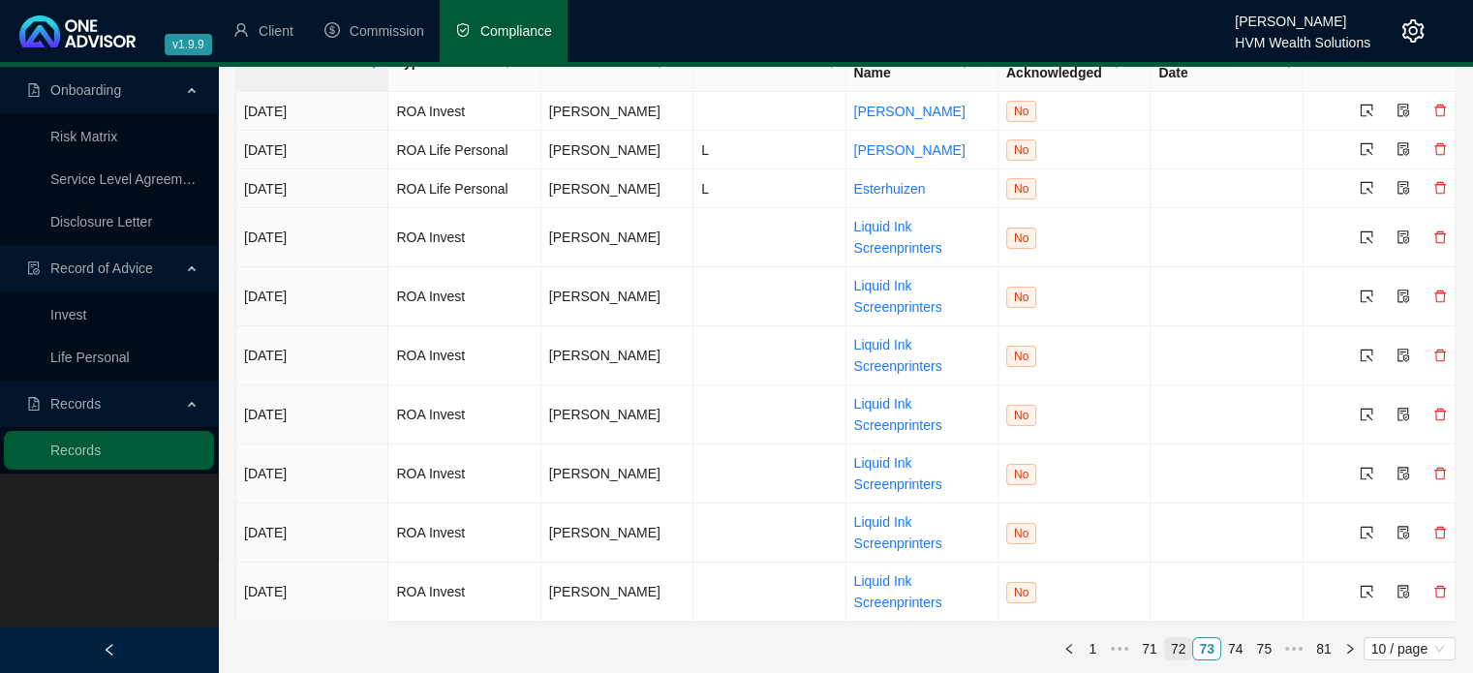
click at [1185, 642] on link "72" at bounding box center [1178, 648] width 27 height 21
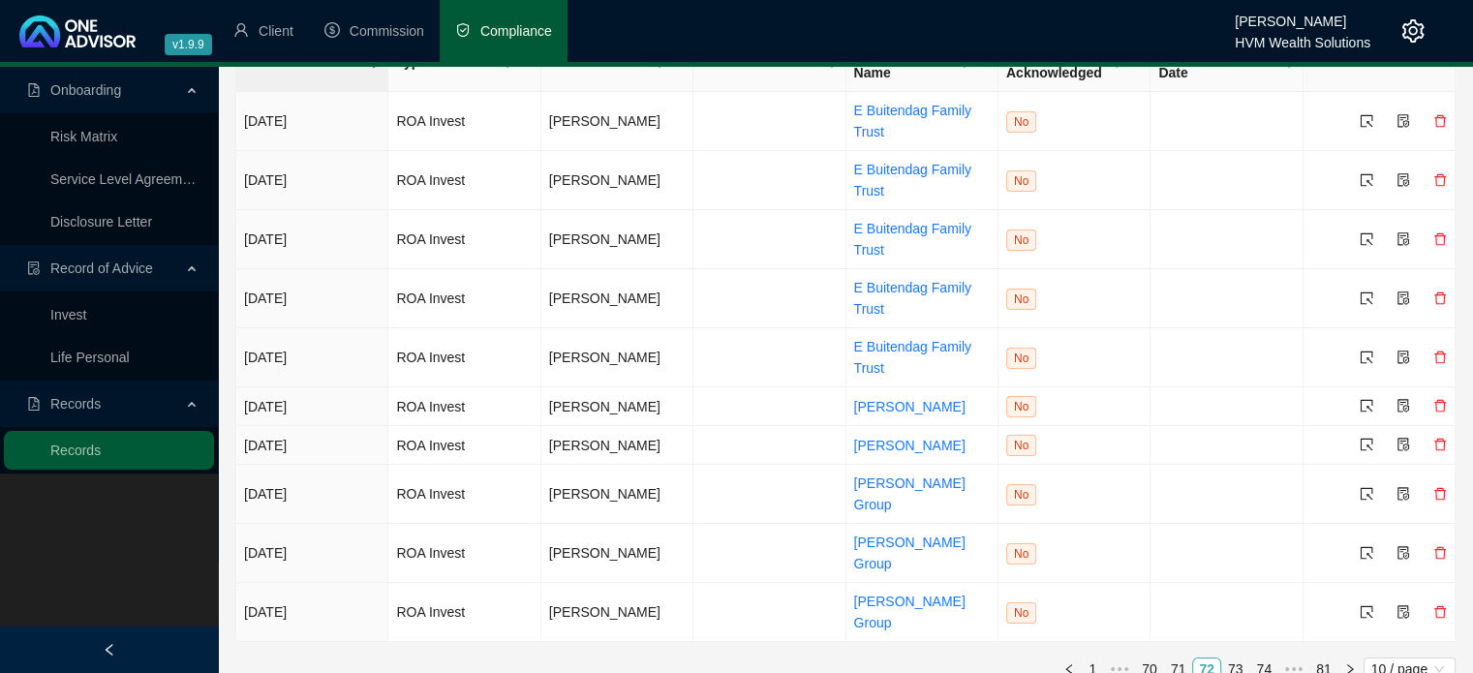
scroll to position [53, 0]
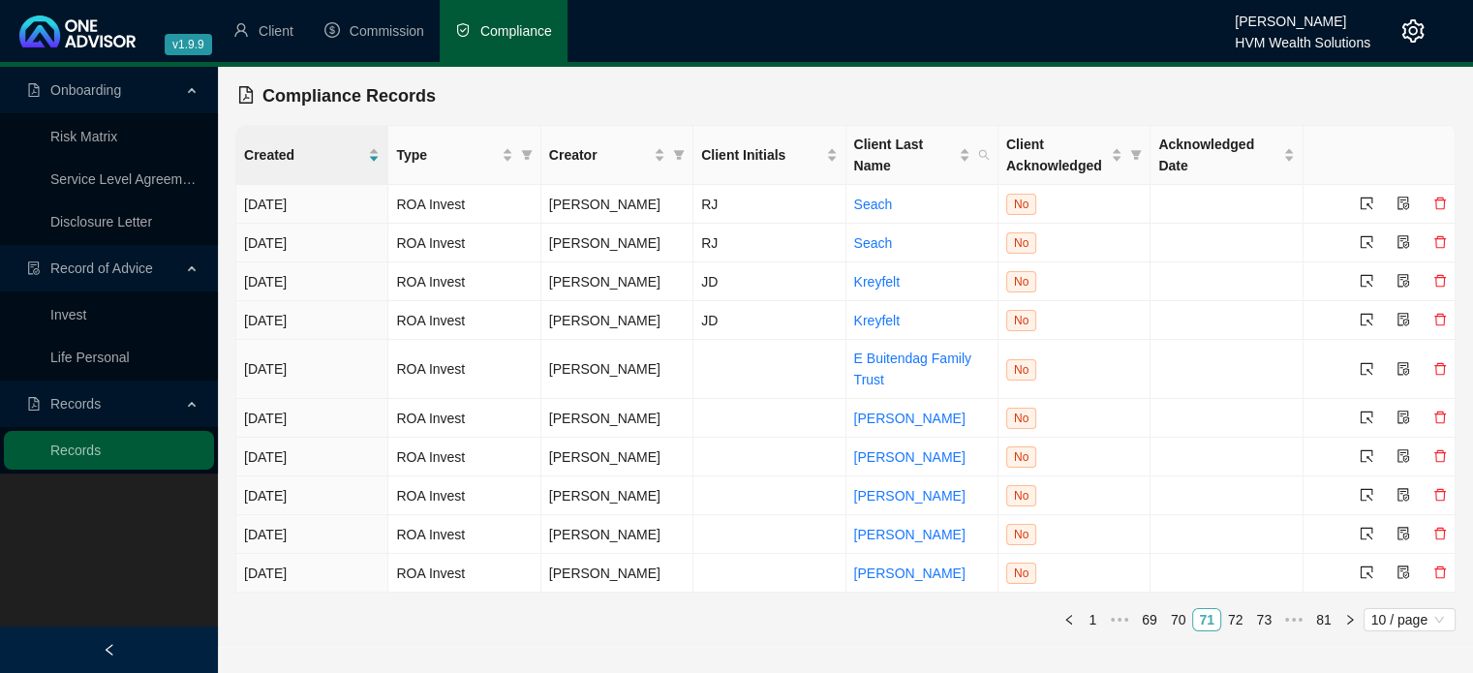
scroll to position [0, 0]
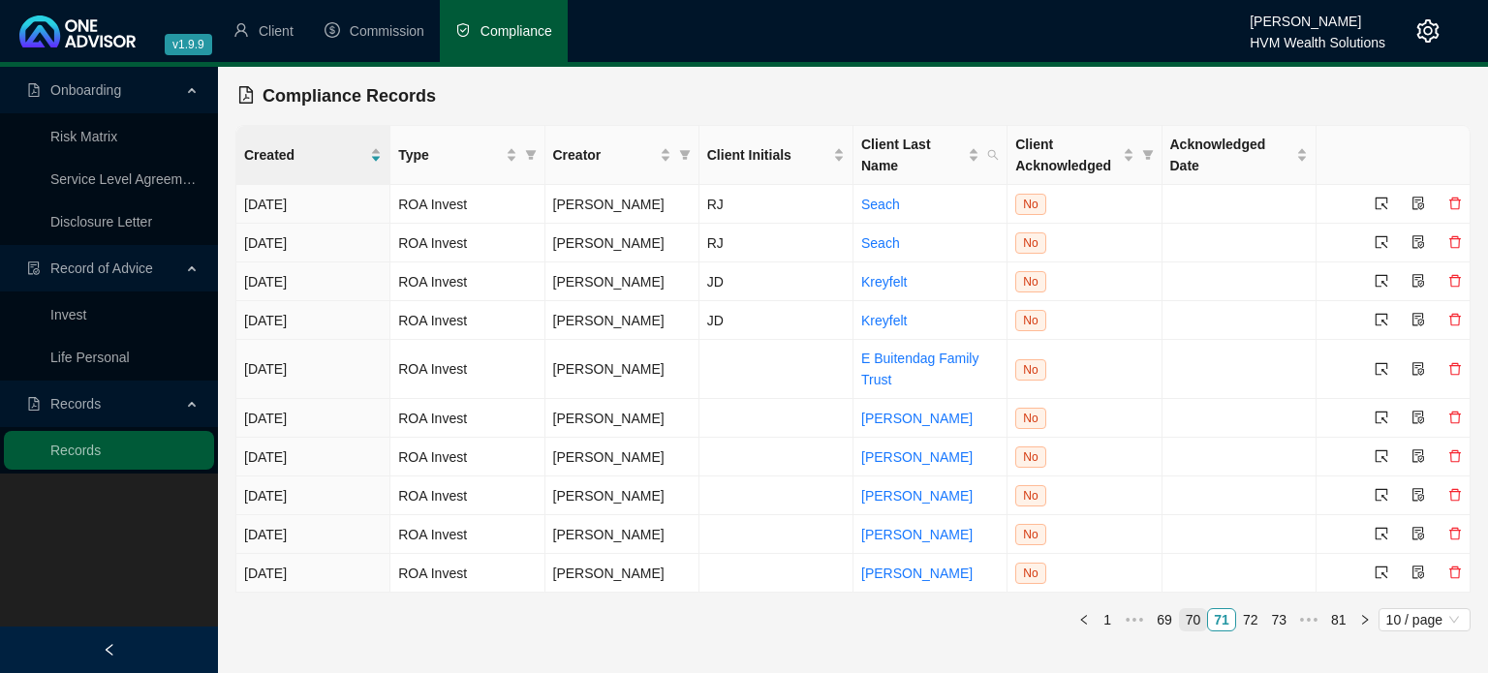
click at [1199, 623] on link "70" at bounding box center [1193, 619] width 27 height 21
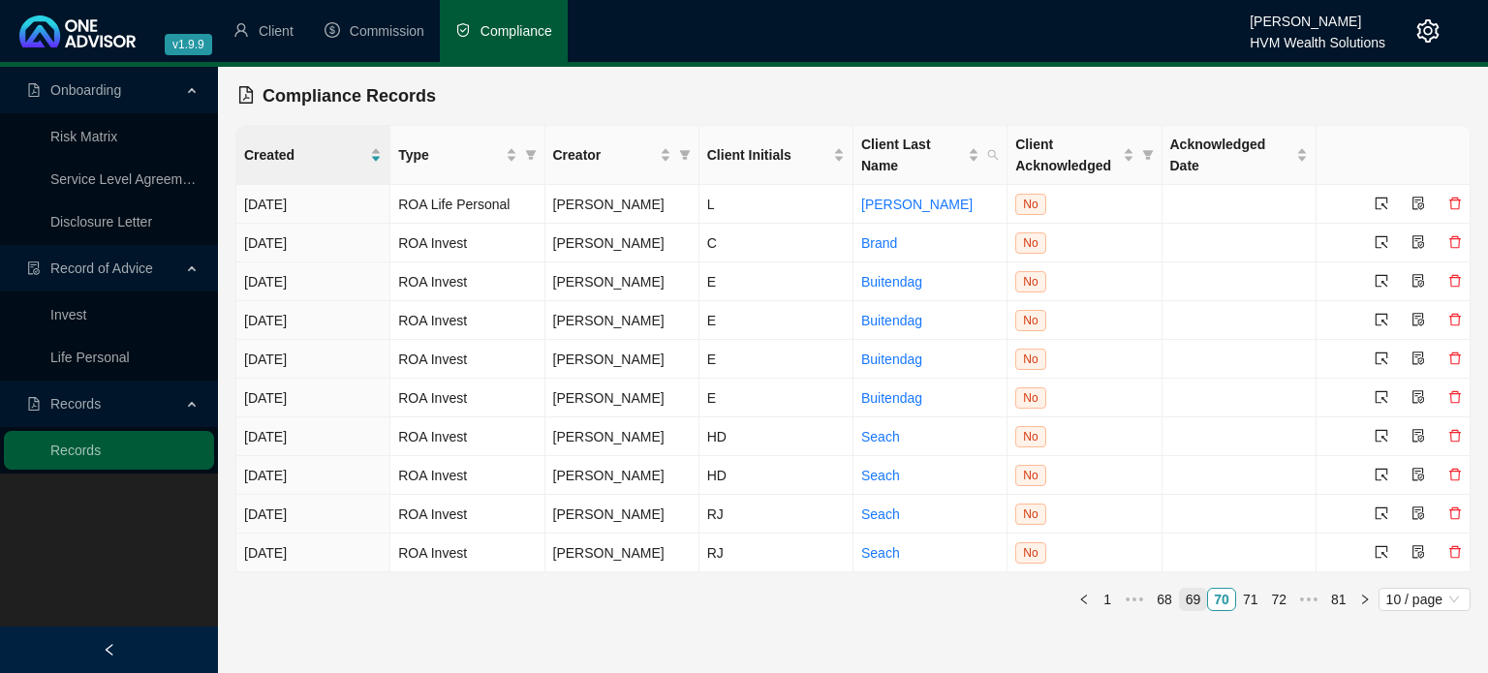
click at [1199, 594] on link "69" at bounding box center [1193, 599] width 27 height 21
click at [1192, 602] on link "68" at bounding box center [1193, 599] width 27 height 21
click at [1192, 602] on link "67" at bounding box center [1193, 599] width 27 height 21
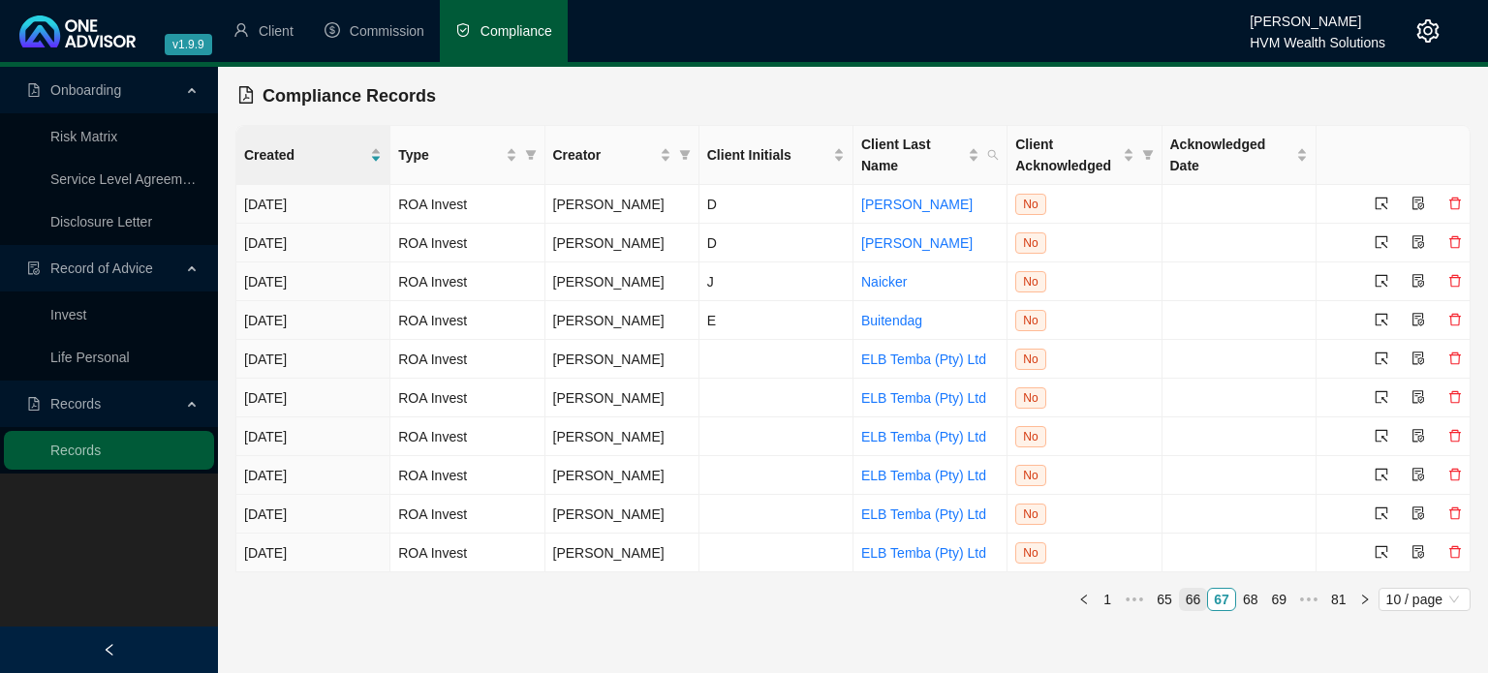
click at [1192, 602] on link "66" at bounding box center [1193, 599] width 27 height 21
click at [1192, 602] on link "65" at bounding box center [1193, 599] width 27 height 21
click at [1192, 602] on link "64" at bounding box center [1193, 599] width 27 height 21
click at [1192, 602] on link "63" at bounding box center [1193, 599] width 27 height 21
click at [1192, 602] on link "62" at bounding box center [1193, 599] width 27 height 21
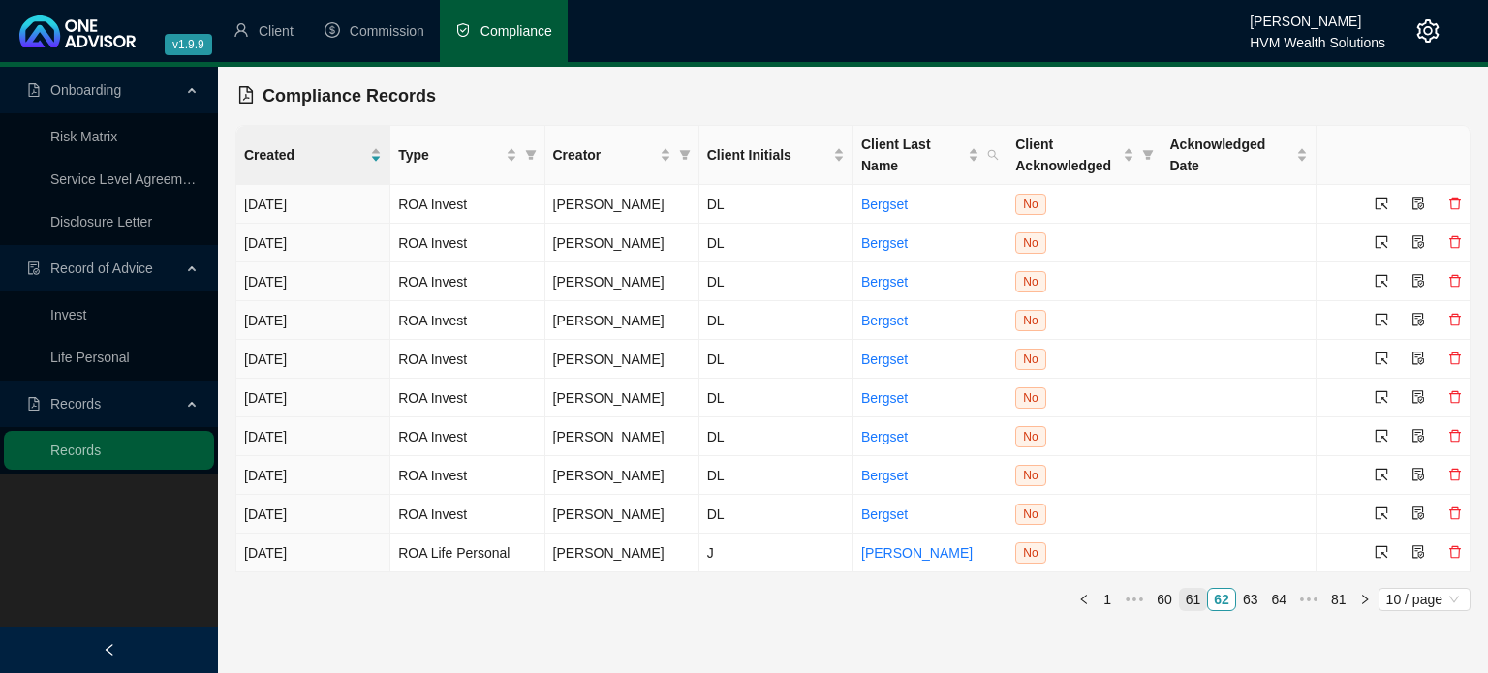
click at [1192, 602] on link "61" at bounding box center [1193, 599] width 27 height 21
click at [1192, 602] on link "60" at bounding box center [1193, 599] width 27 height 21
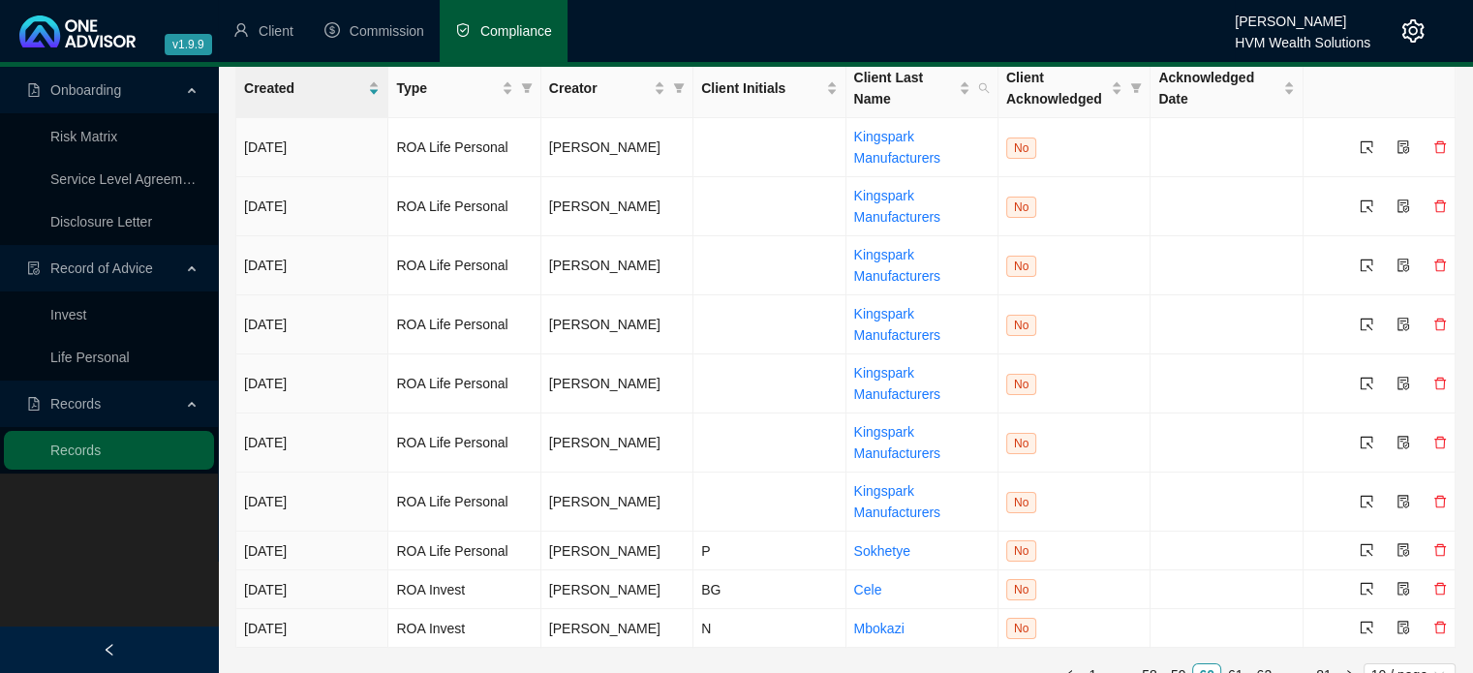
scroll to position [93, 0]
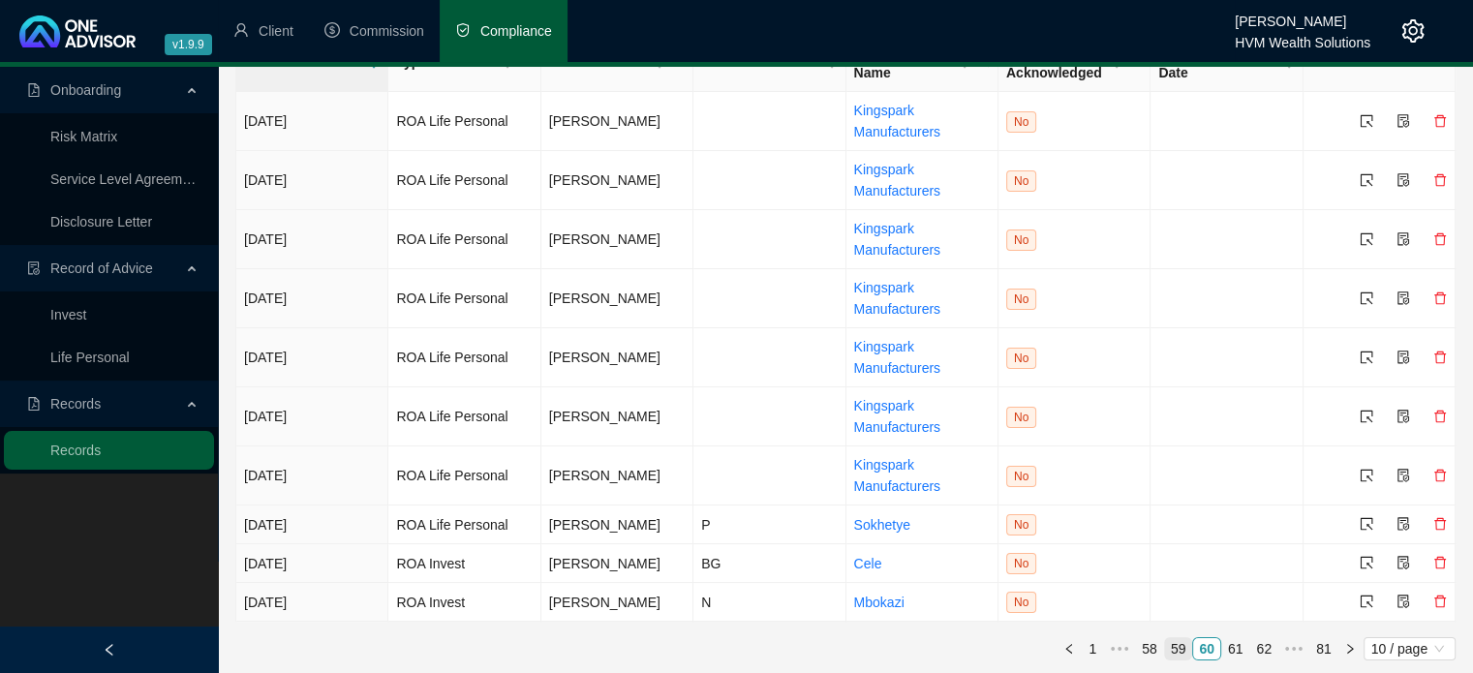
click at [1182, 646] on link "59" at bounding box center [1178, 648] width 27 height 21
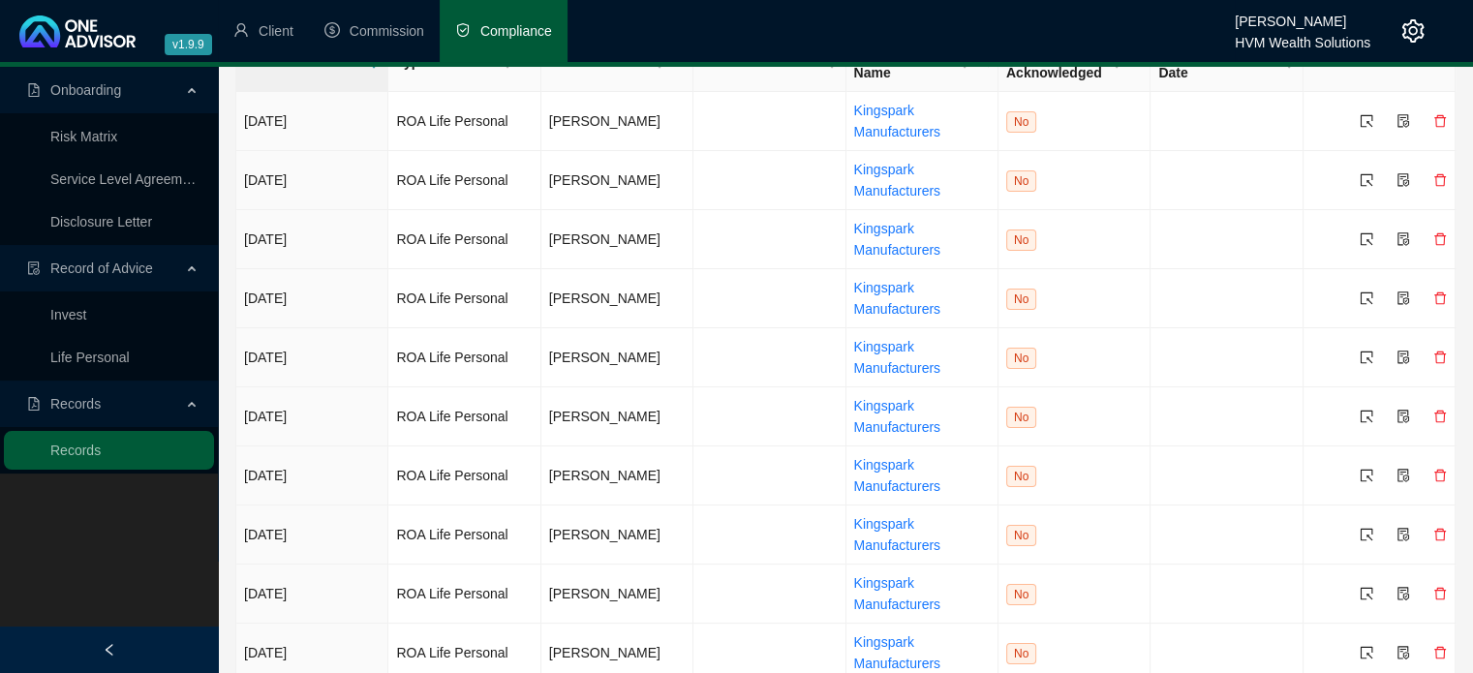
scroll to position [154, 0]
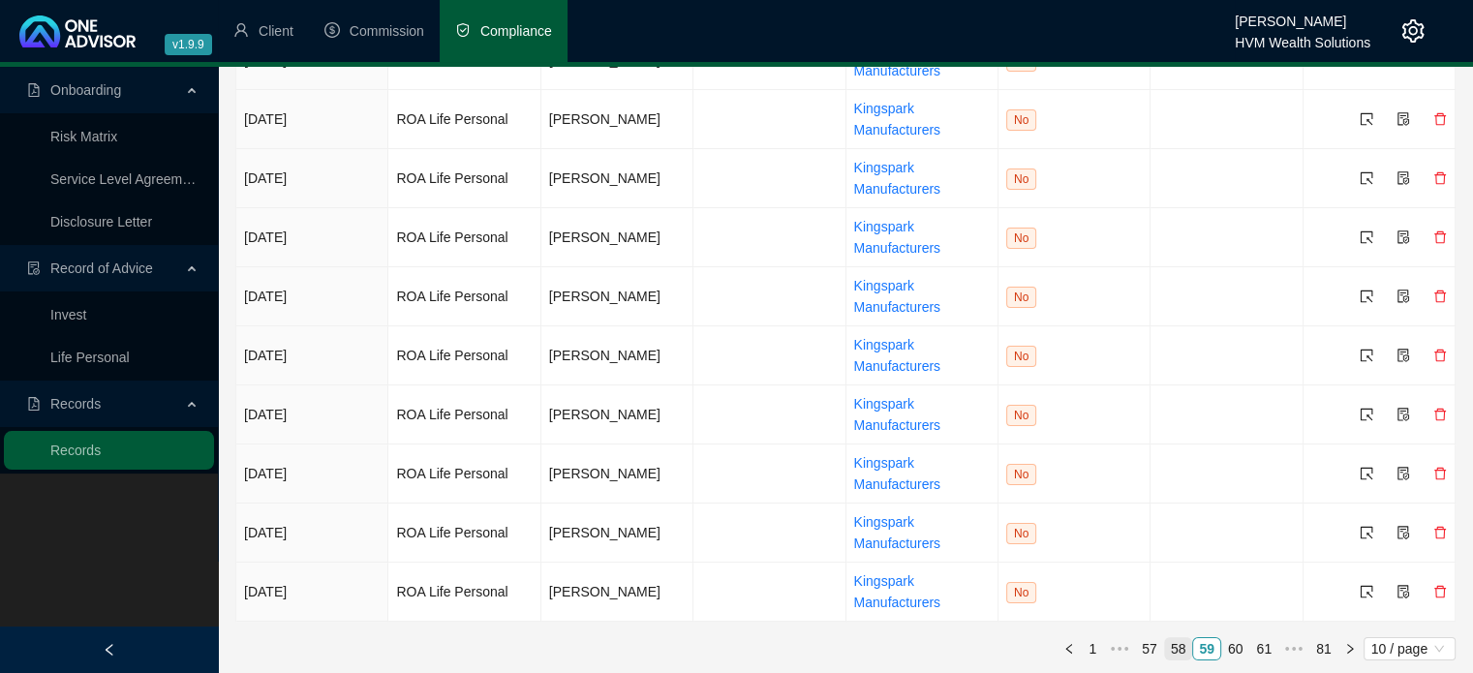
click at [1185, 653] on link "58" at bounding box center [1178, 648] width 27 height 21
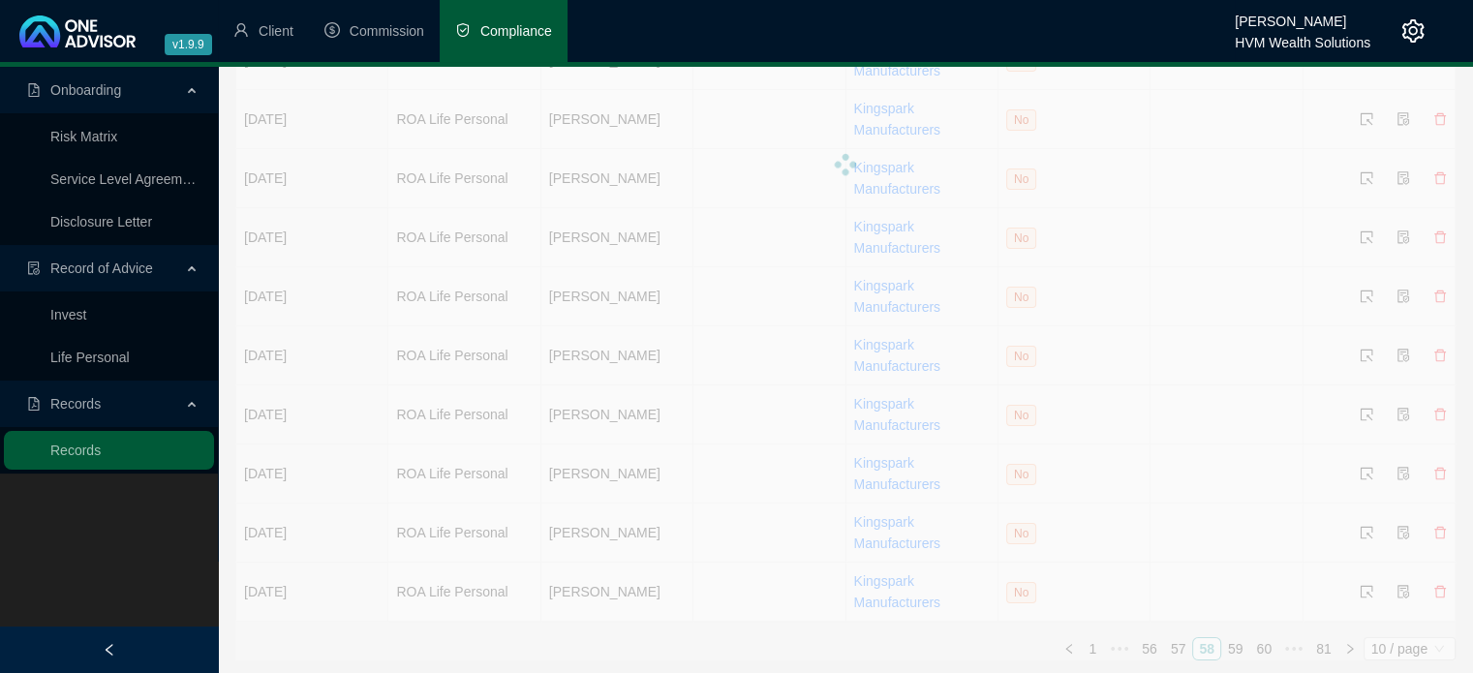
scroll to position [0, 0]
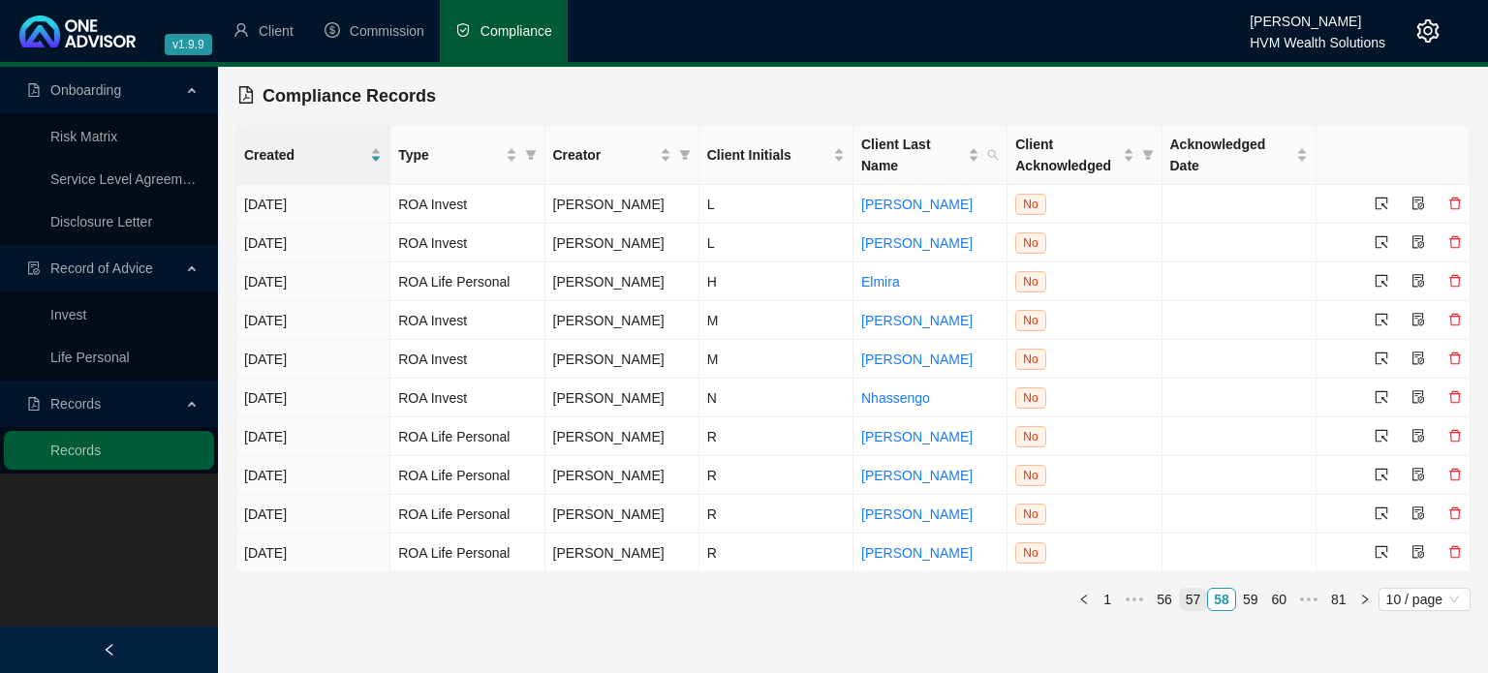
click at [1201, 601] on link "57" at bounding box center [1193, 599] width 27 height 21
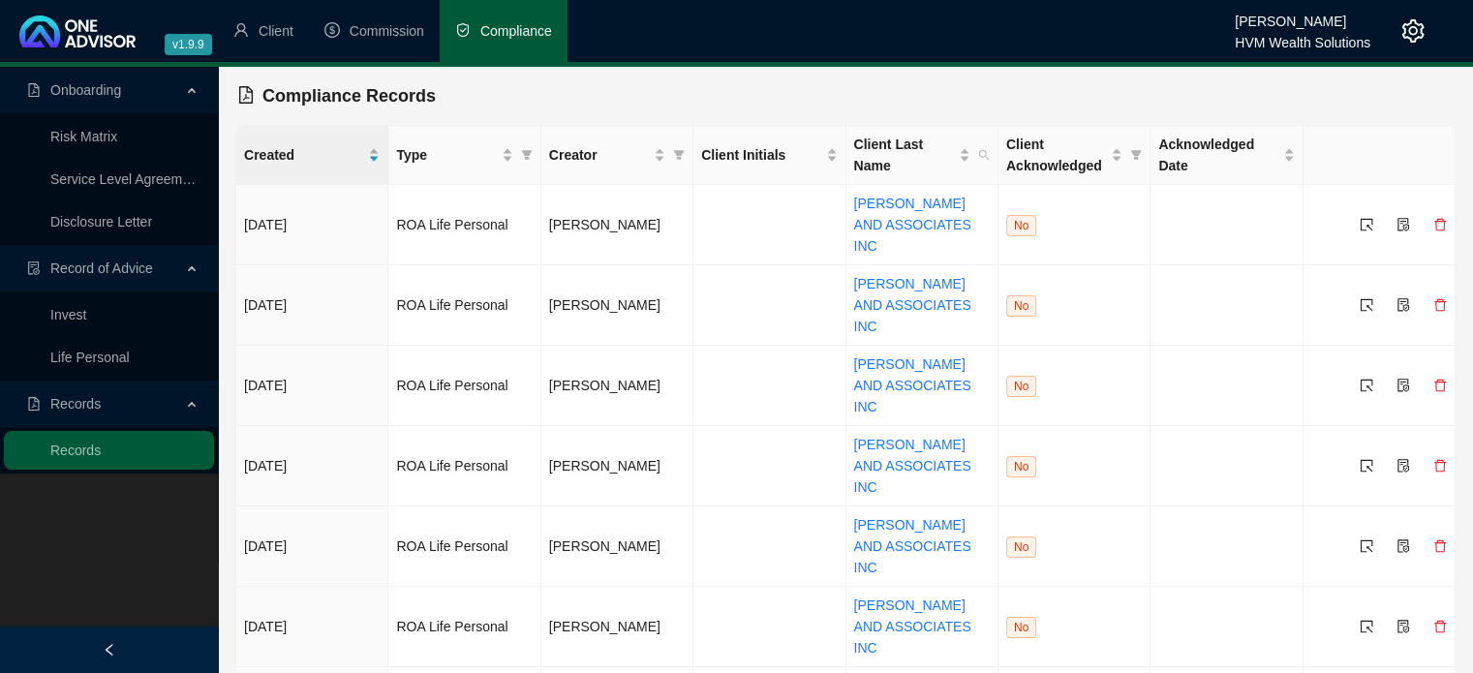
scroll to position [74, 0]
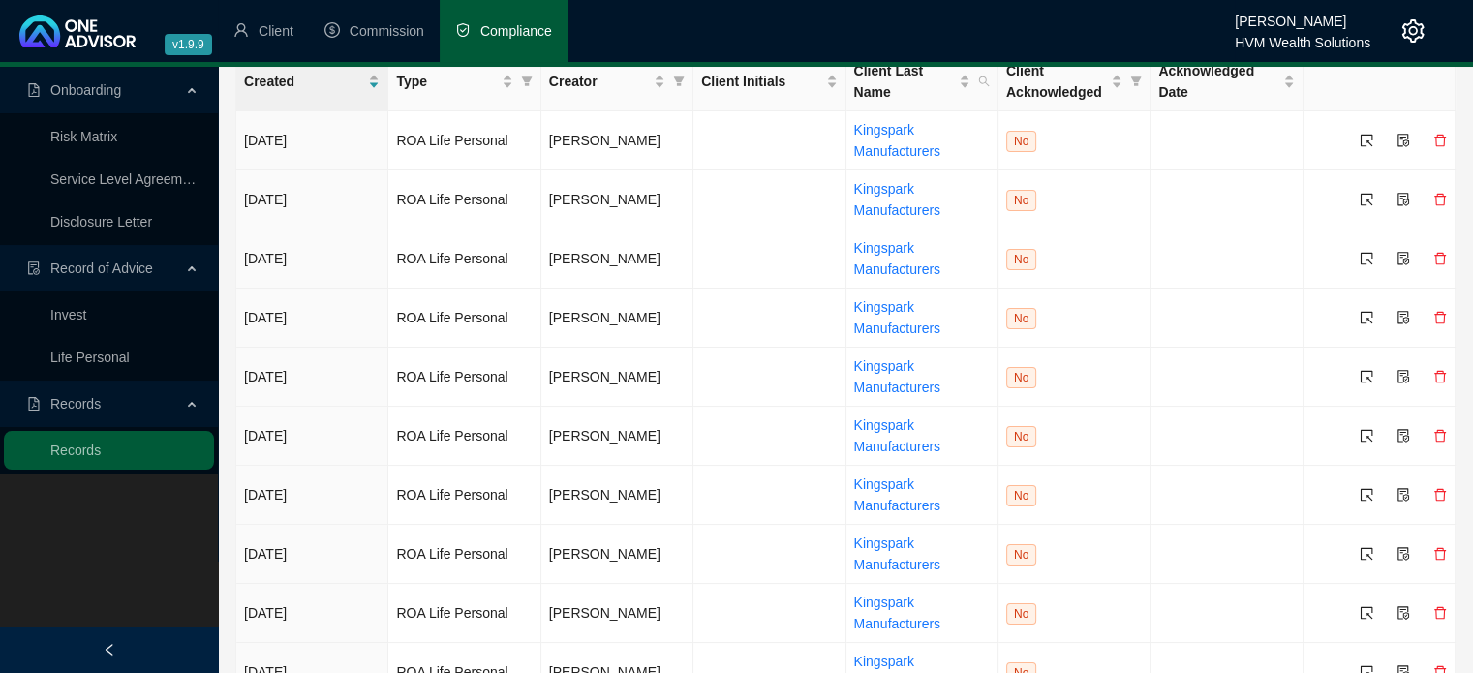
scroll to position [154, 0]
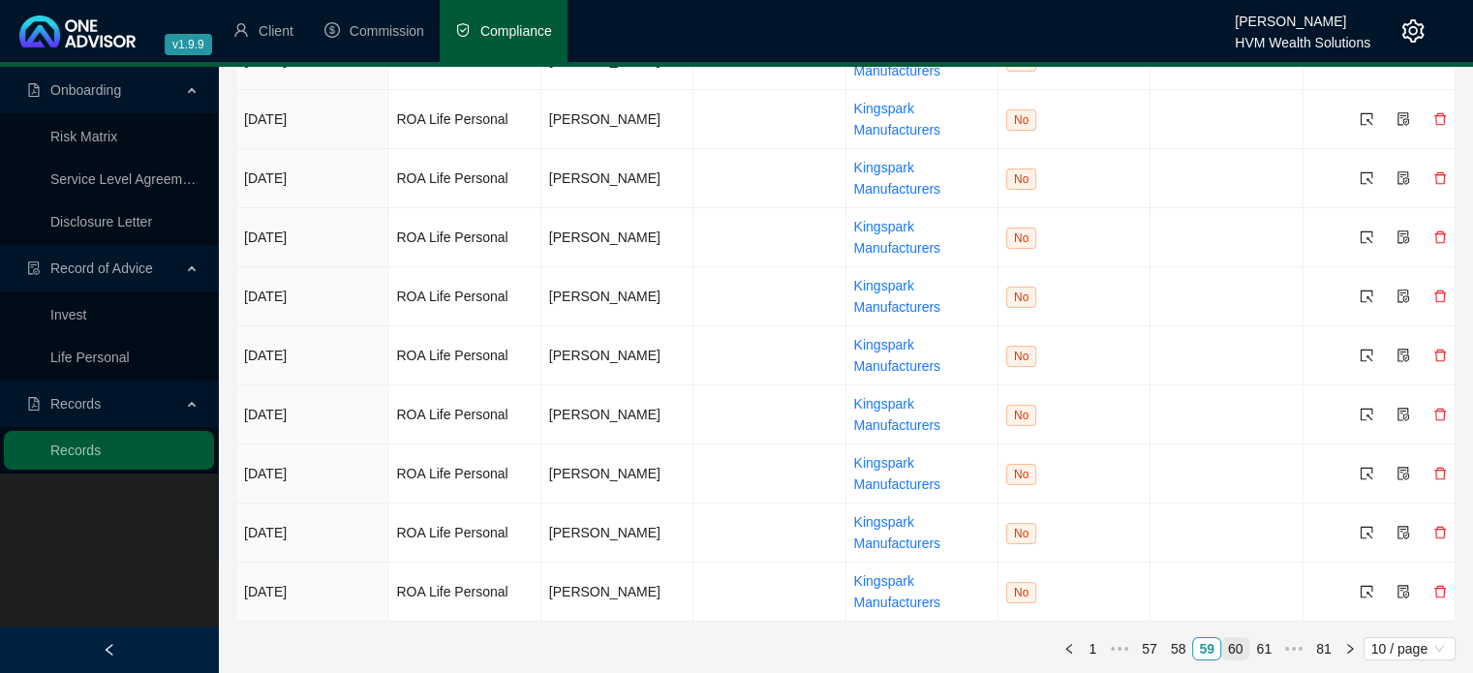
click at [1244, 649] on link "60" at bounding box center [1235, 648] width 27 height 21
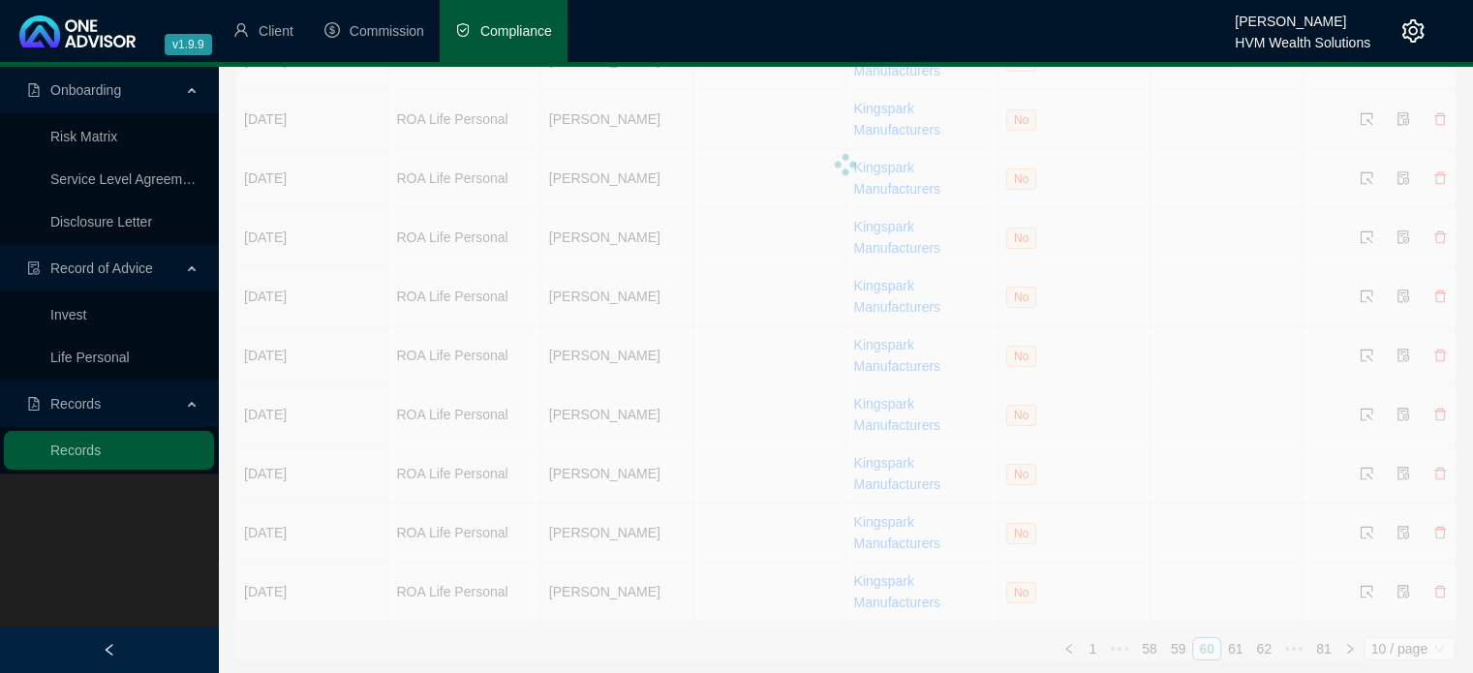
scroll to position [93, 0]
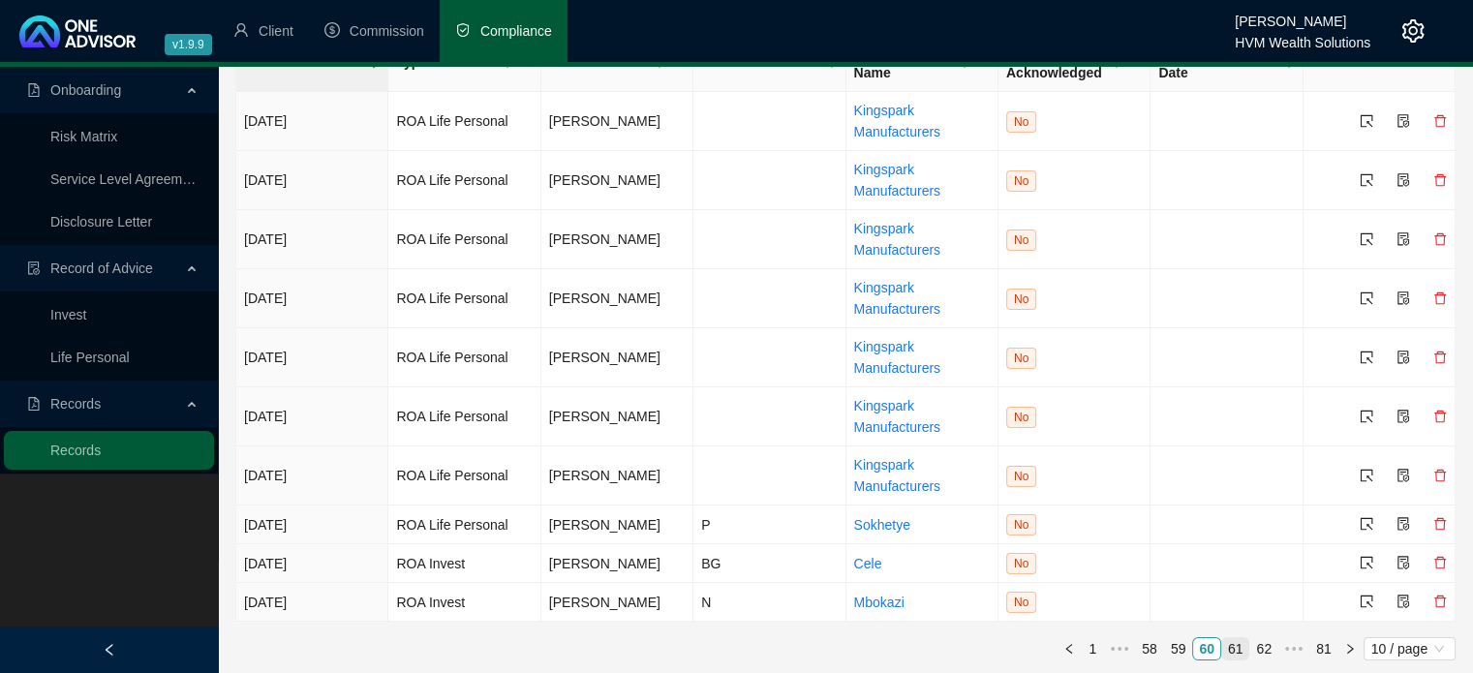
click at [1244, 649] on link "61" at bounding box center [1235, 648] width 27 height 21
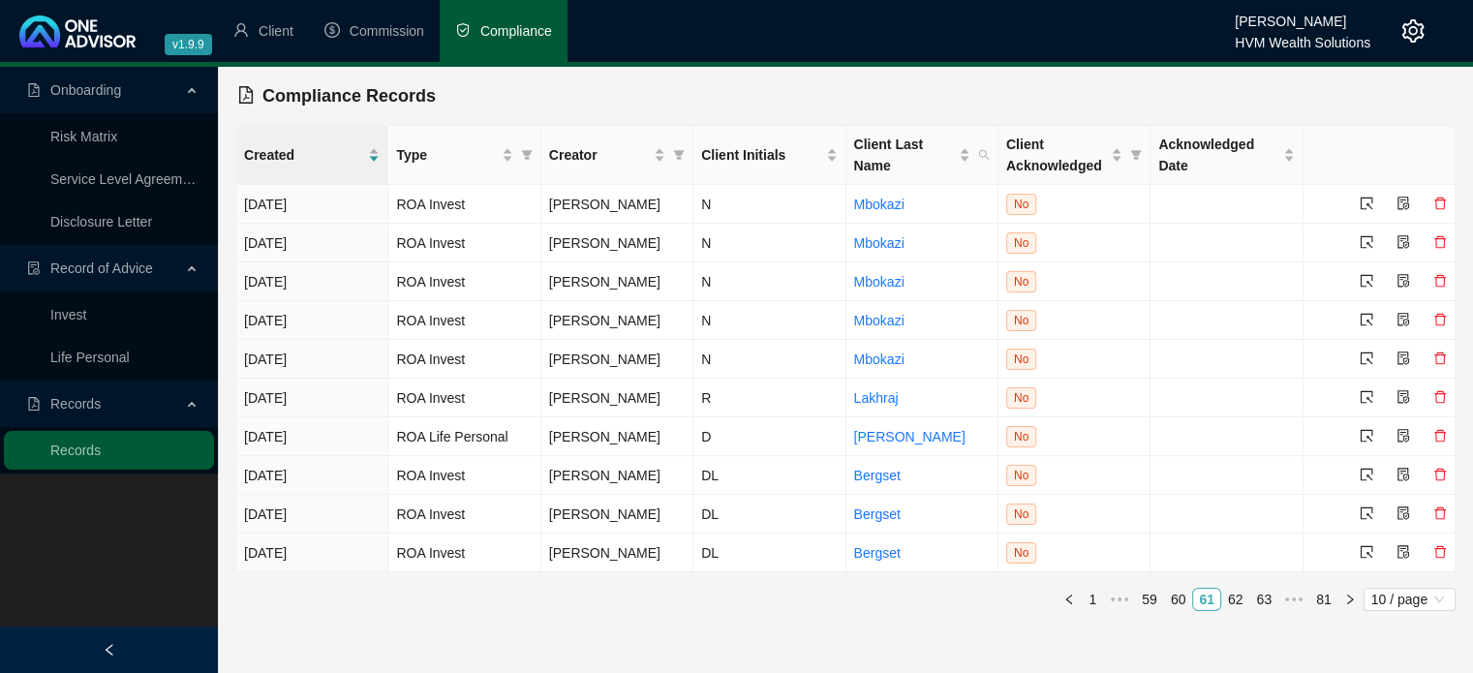
scroll to position [0, 0]
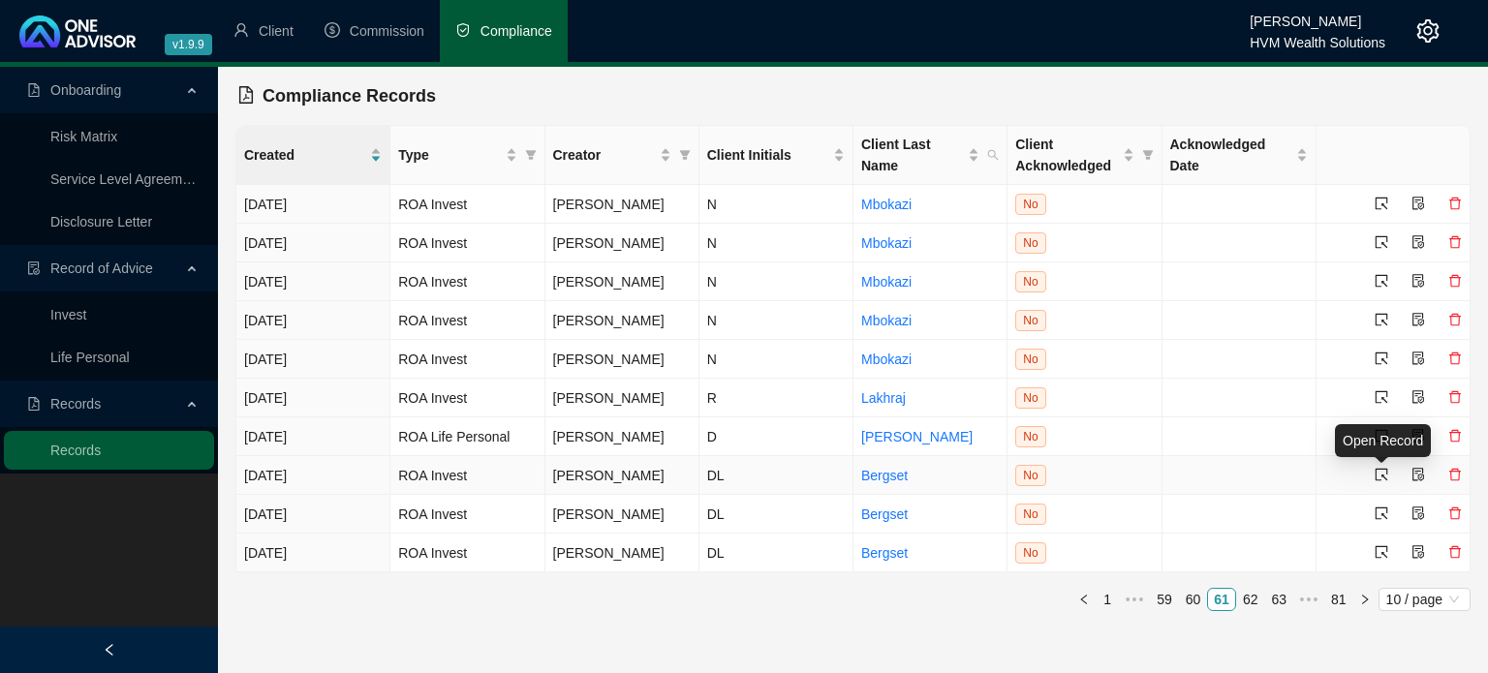
click at [1379, 476] on icon "select" at bounding box center [1381, 475] width 14 height 14
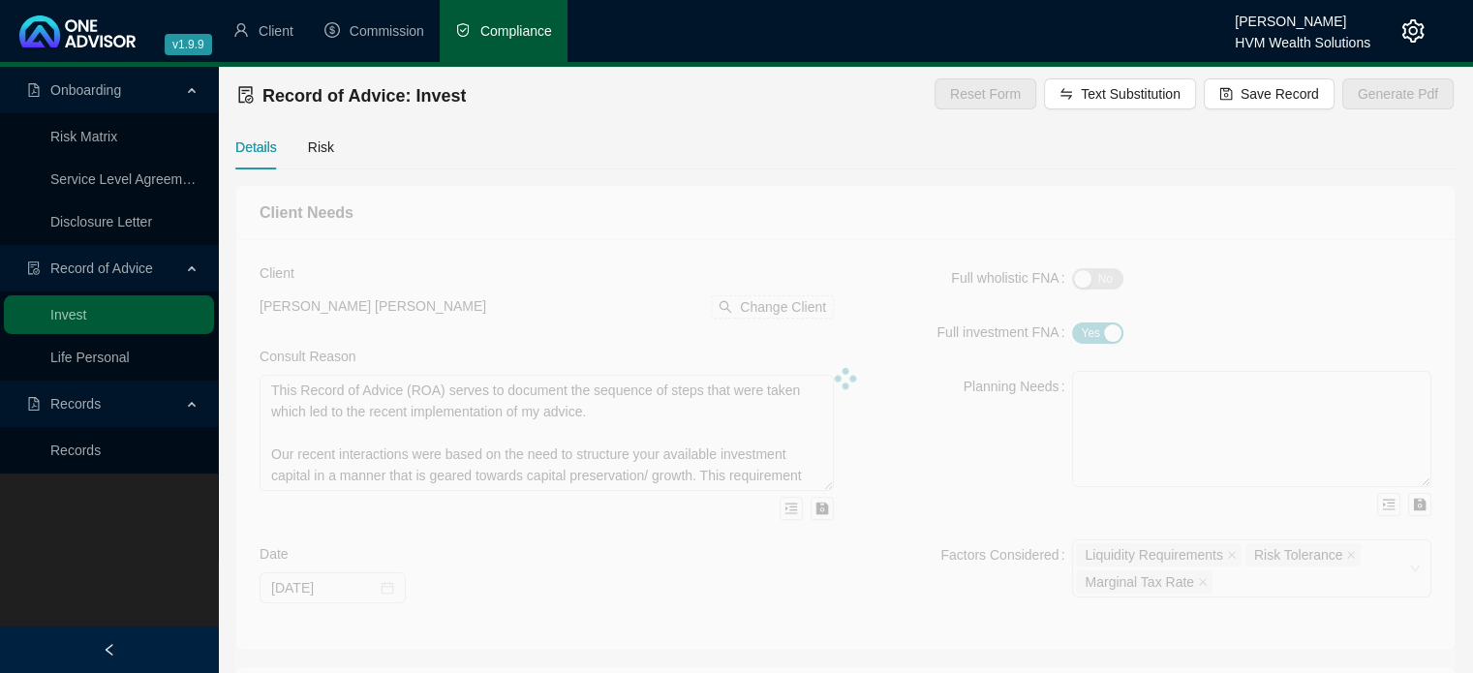
type textarea "This Record of Advice (ROA) serves to document the sequence of steps that were …"
type input "2024-02-29"
type textarea "My advice was based on the requirement to identify the most suitable investment…"
type input "500"
type input "0"
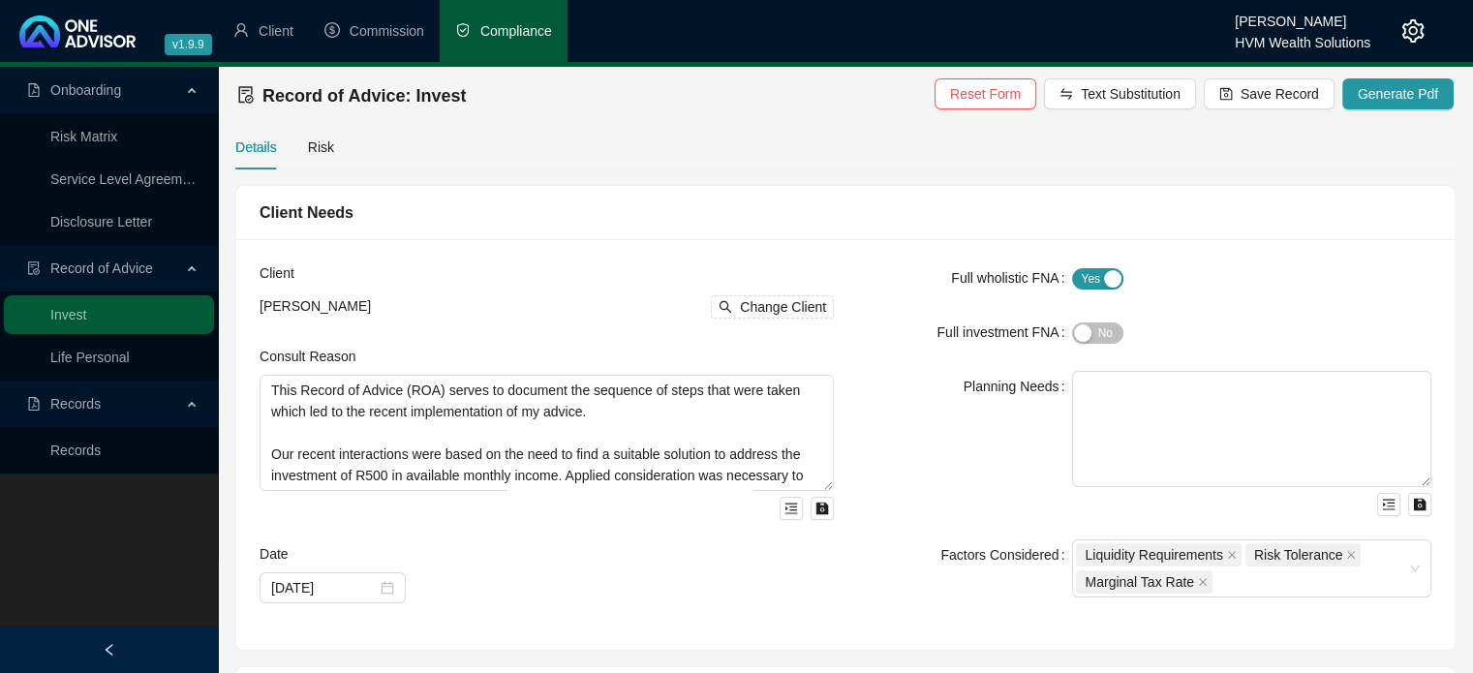
click at [980, 479] on div "Planning Needs" at bounding box center [964, 443] width 215 height 145
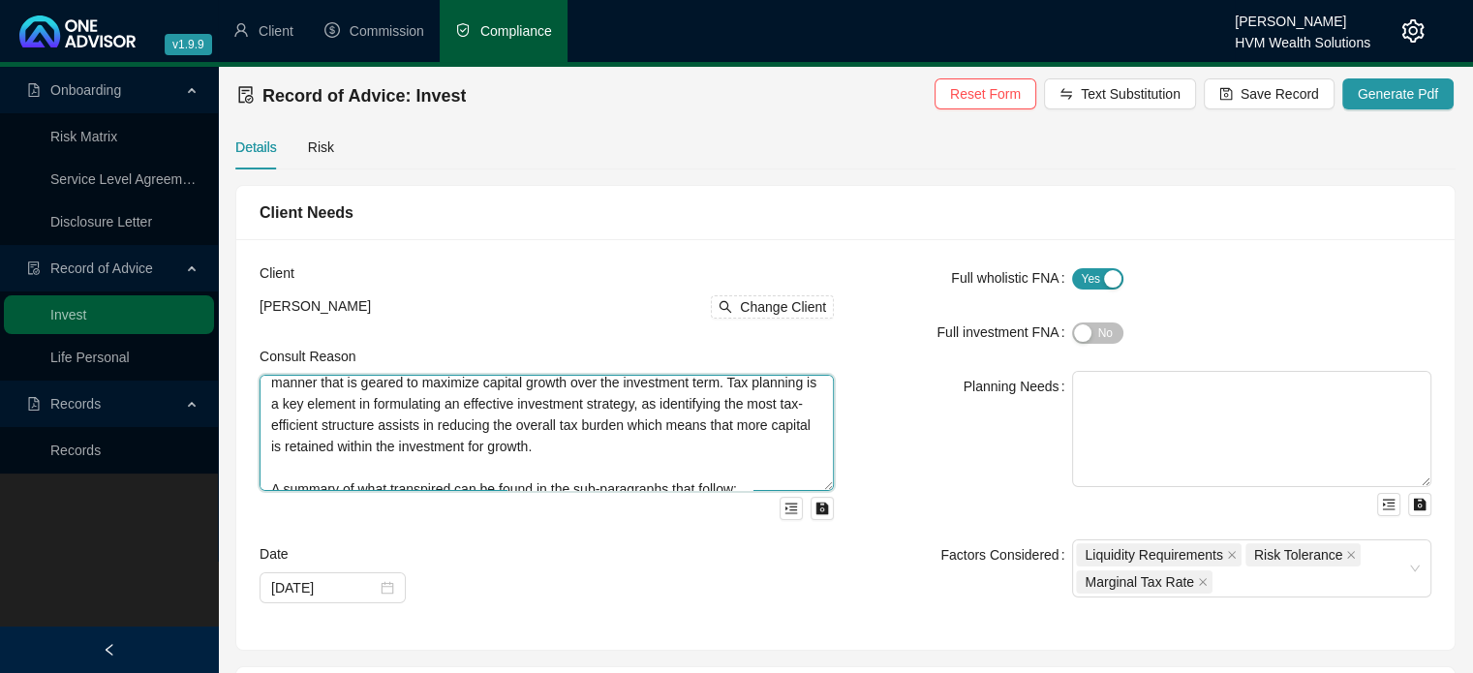
scroll to position [170, 0]
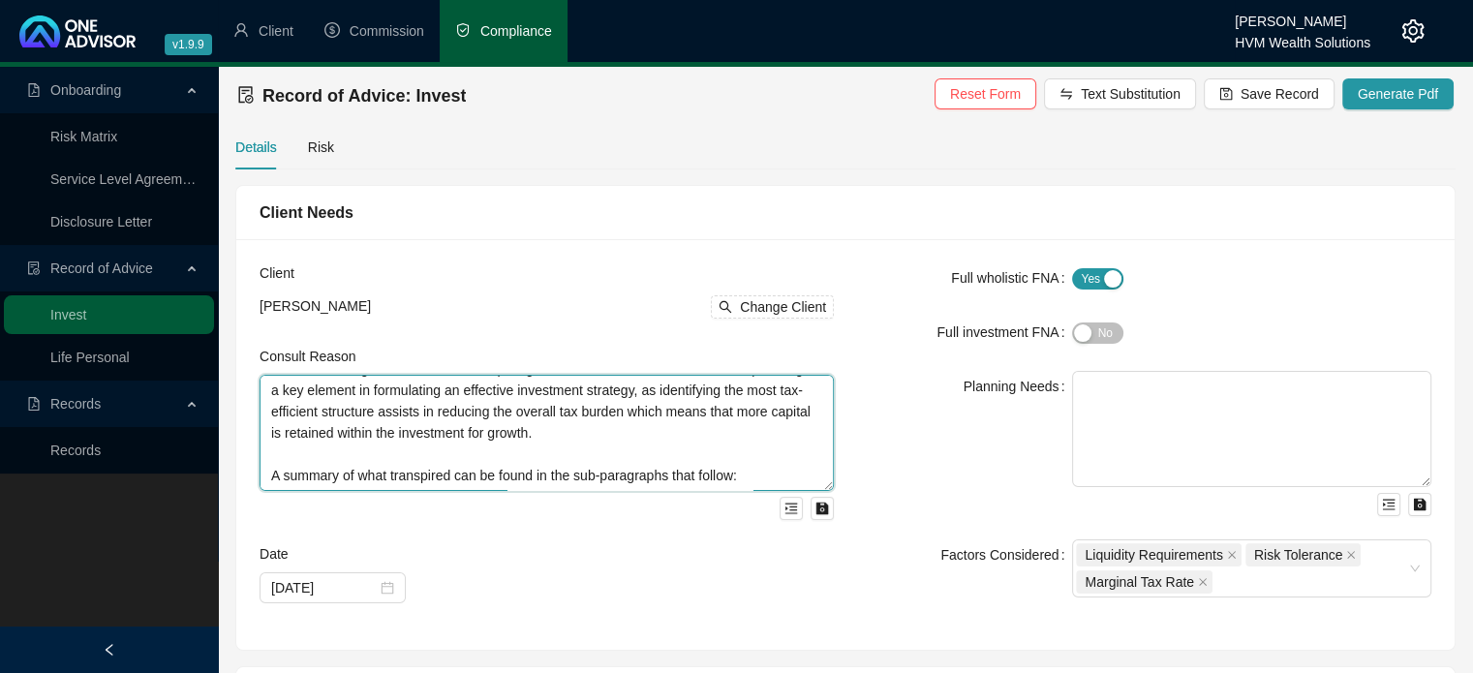
click at [785, 471] on textarea "This Record of Advice (ROA) serves to document the sequence of steps that were …" at bounding box center [547, 433] width 574 height 116
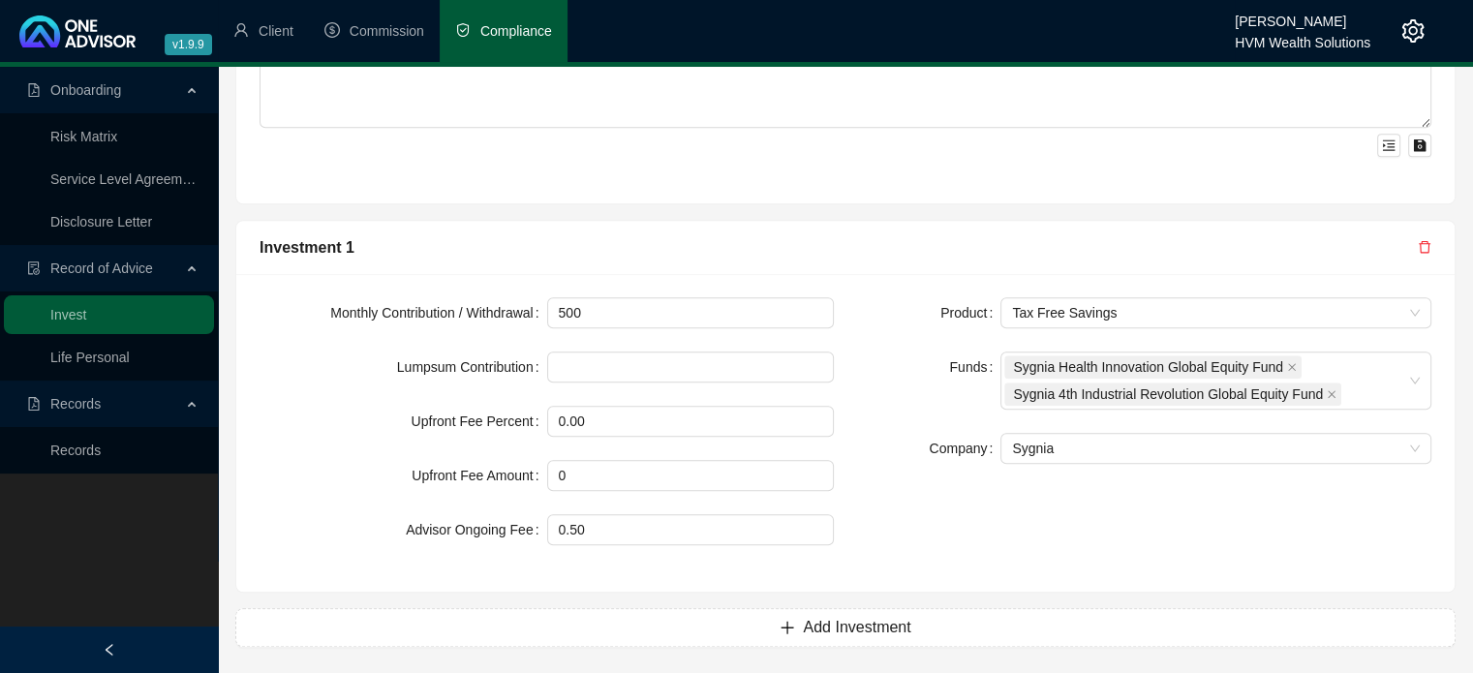
scroll to position [1581, 0]
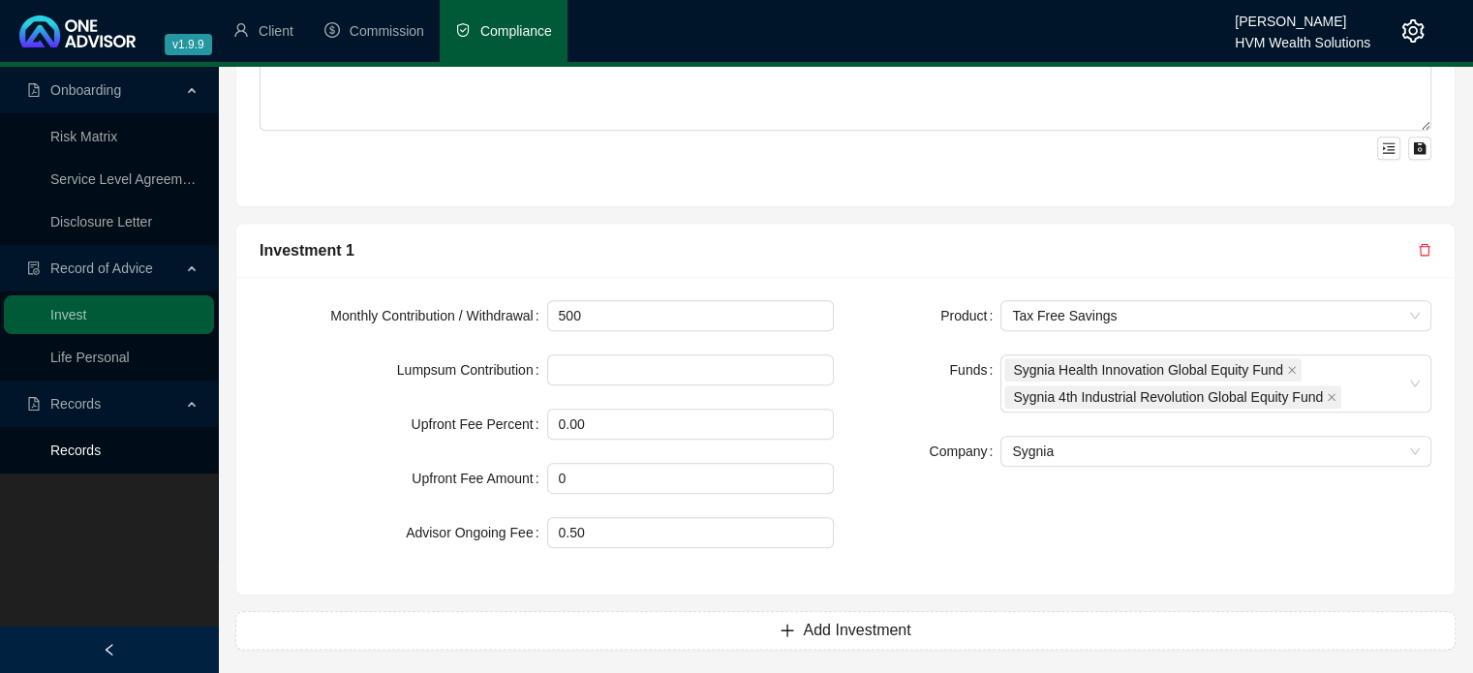
click at [101, 448] on link "Records" at bounding box center [75, 450] width 50 height 15
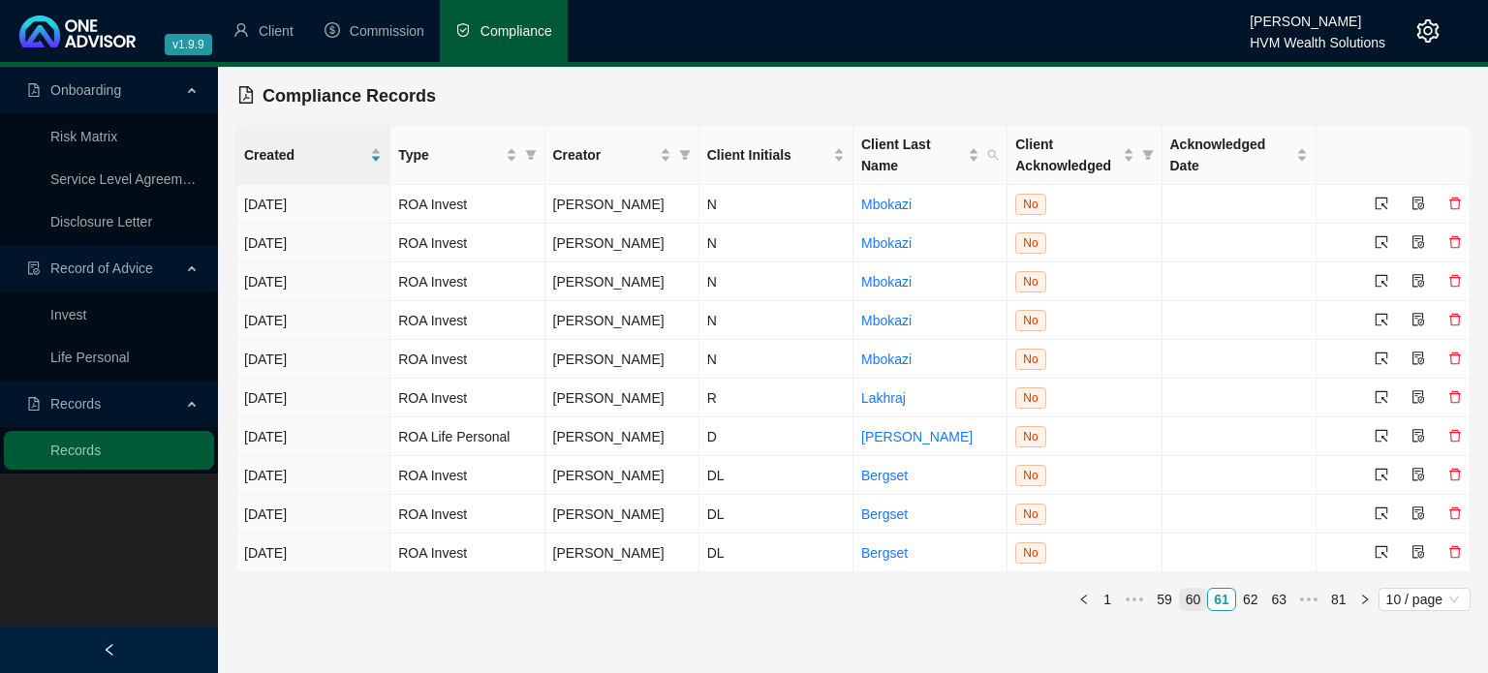
click at [1200, 597] on link "60" at bounding box center [1193, 599] width 27 height 21
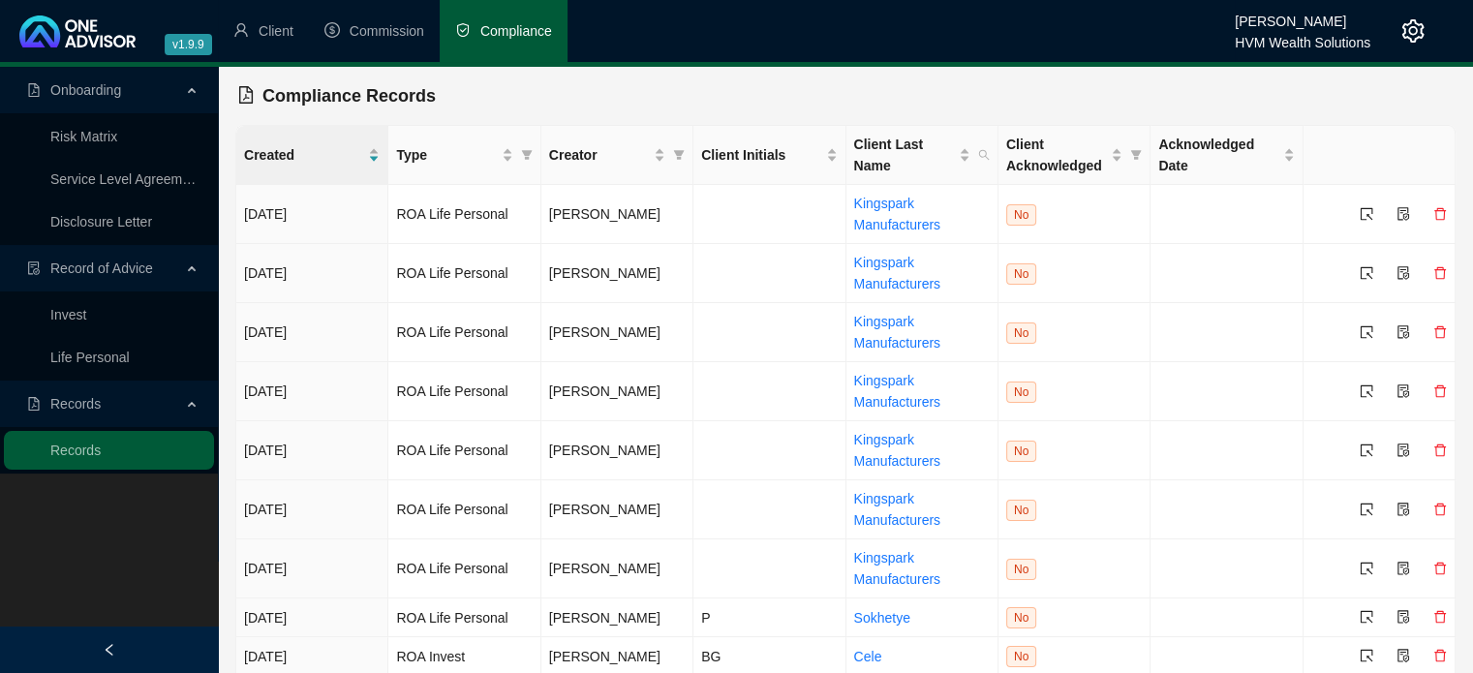
scroll to position [93, 0]
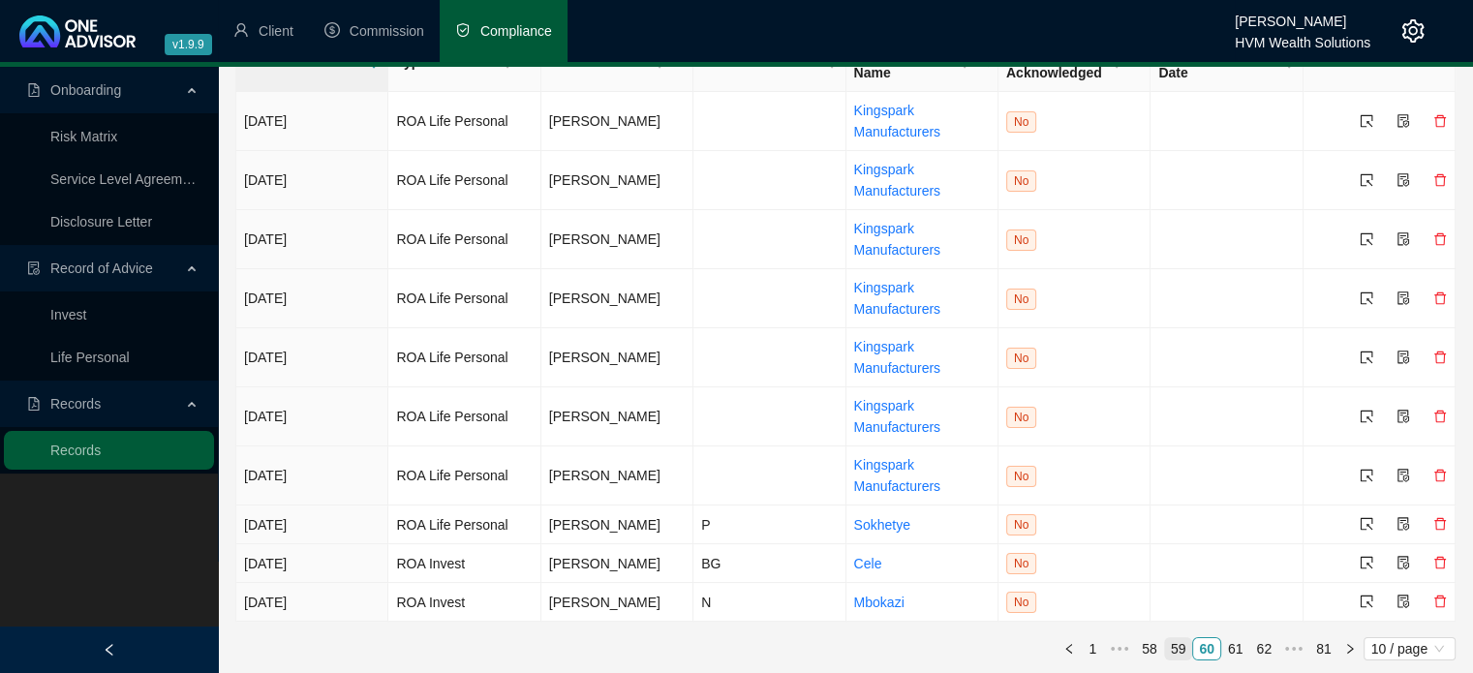
click at [1174, 646] on link "59" at bounding box center [1178, 648] width 27 height 21
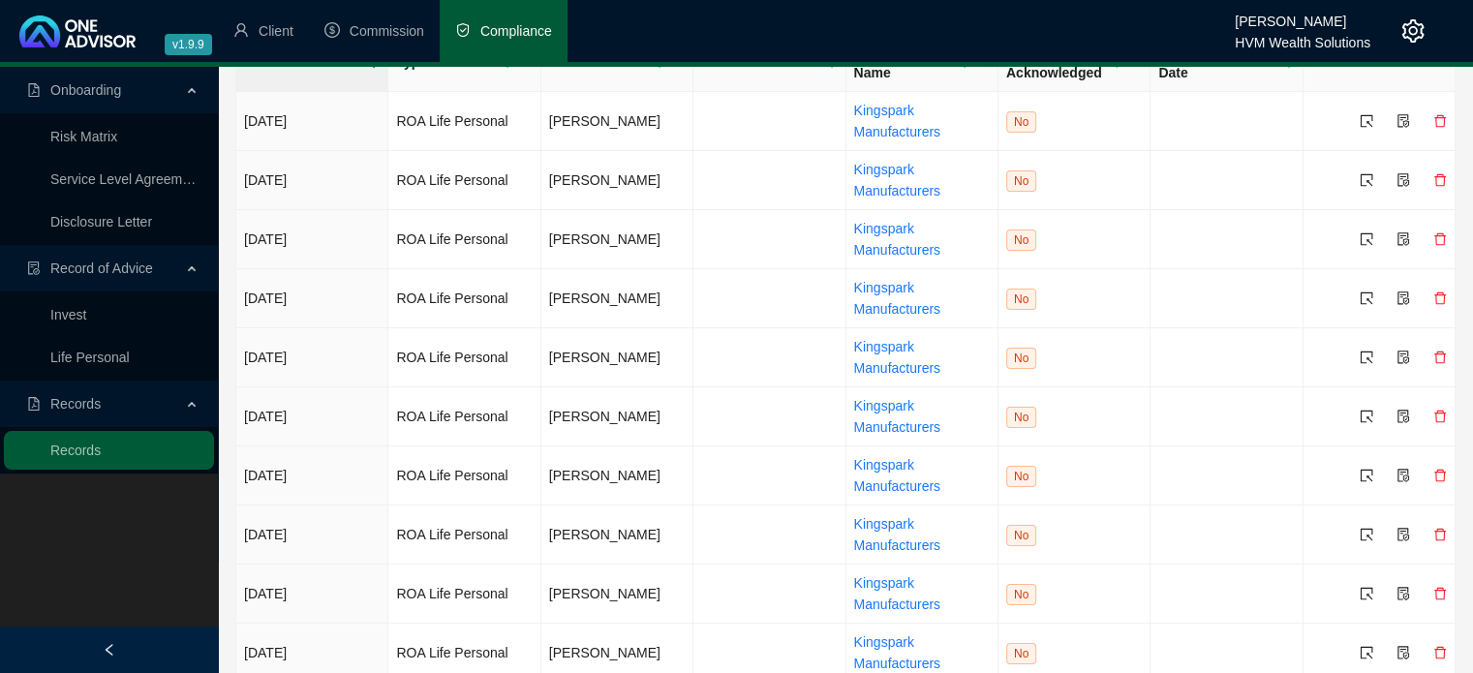
scroll to position [154, 0]
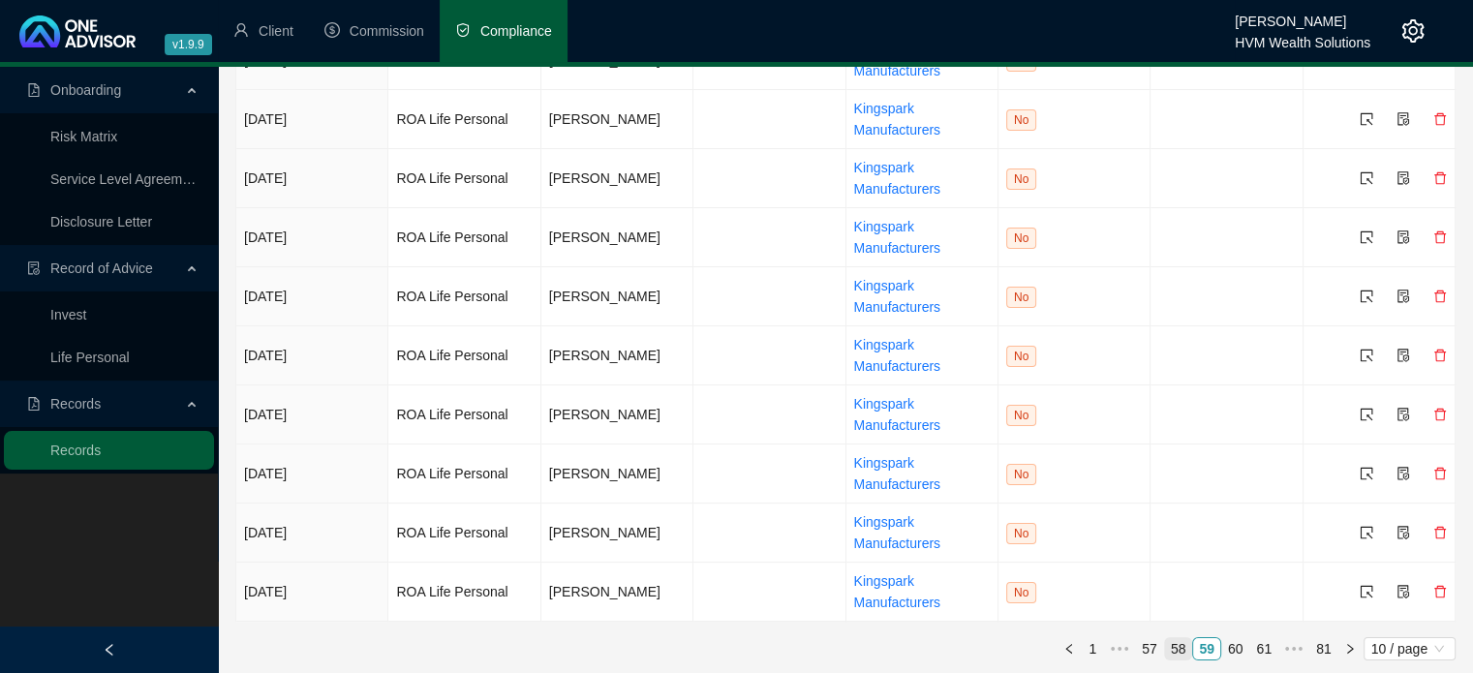
click at [1188, 639] on link "58" at bounding box center [1178, 648] width 27 height 21
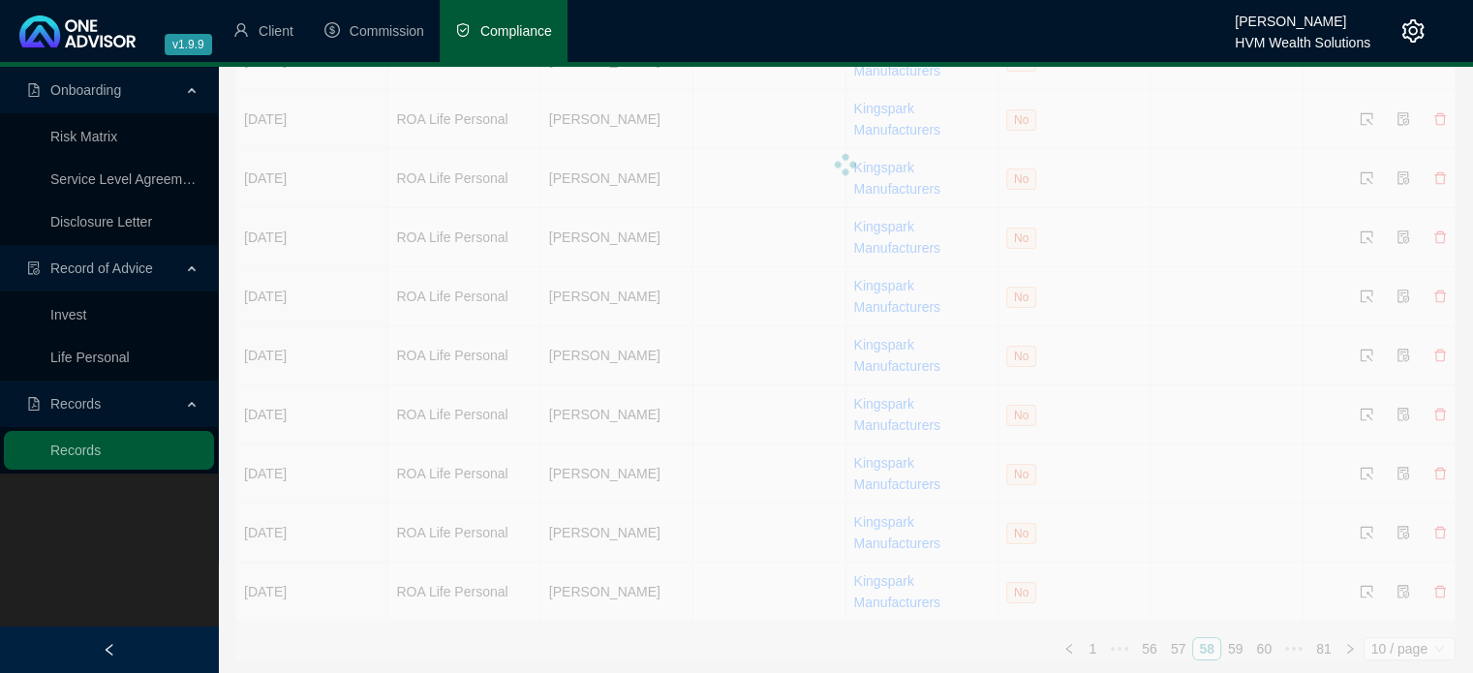
scroll to position [0, 0]
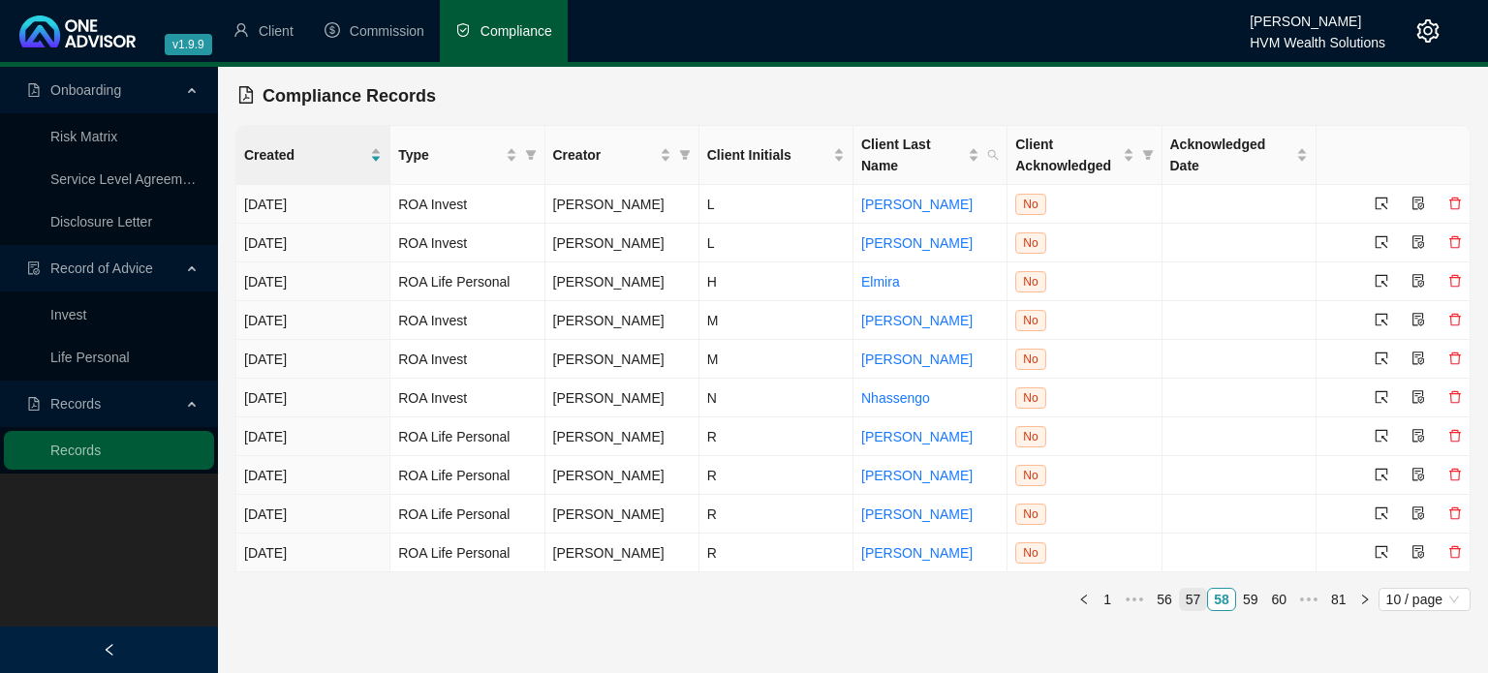
click at [1196, 605] on link "57" at bounding box center [1193, 599] width 27 height 21
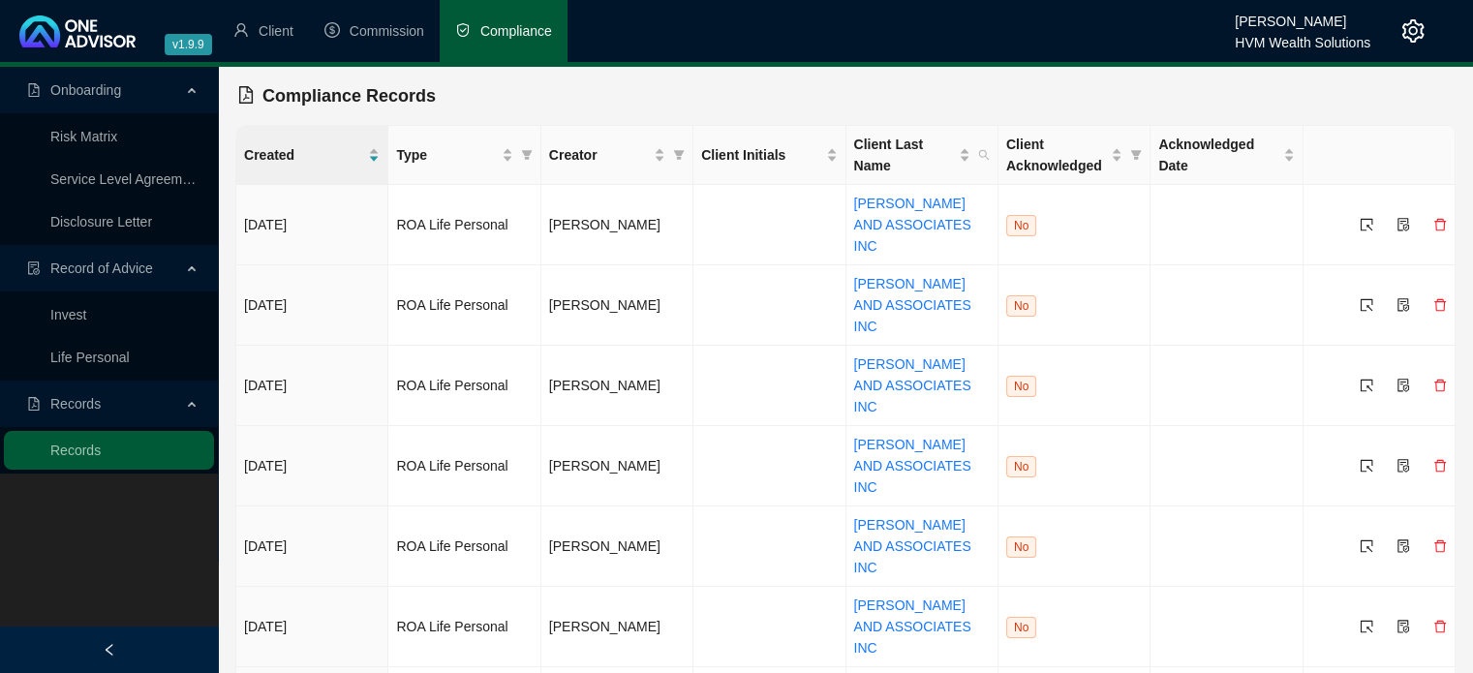
scroll to position [74, 0]
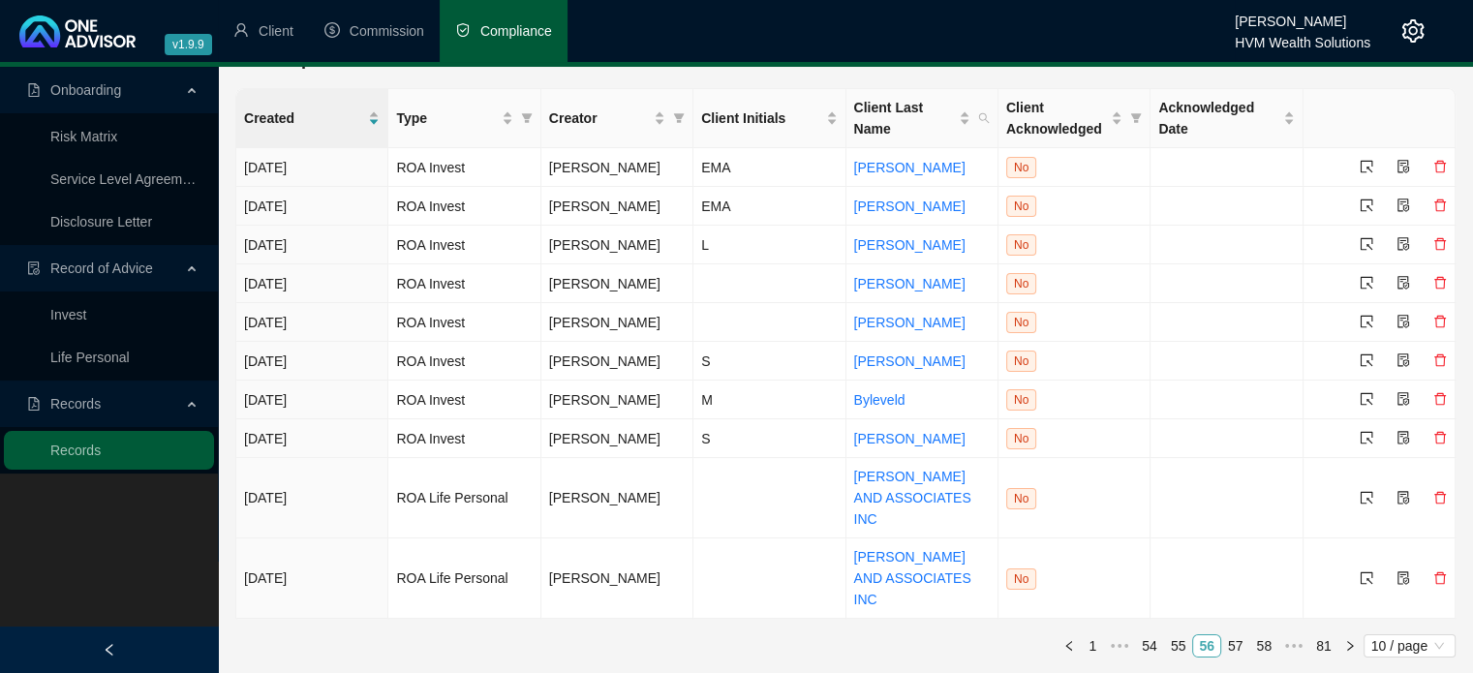
scroll to position [0, 0]
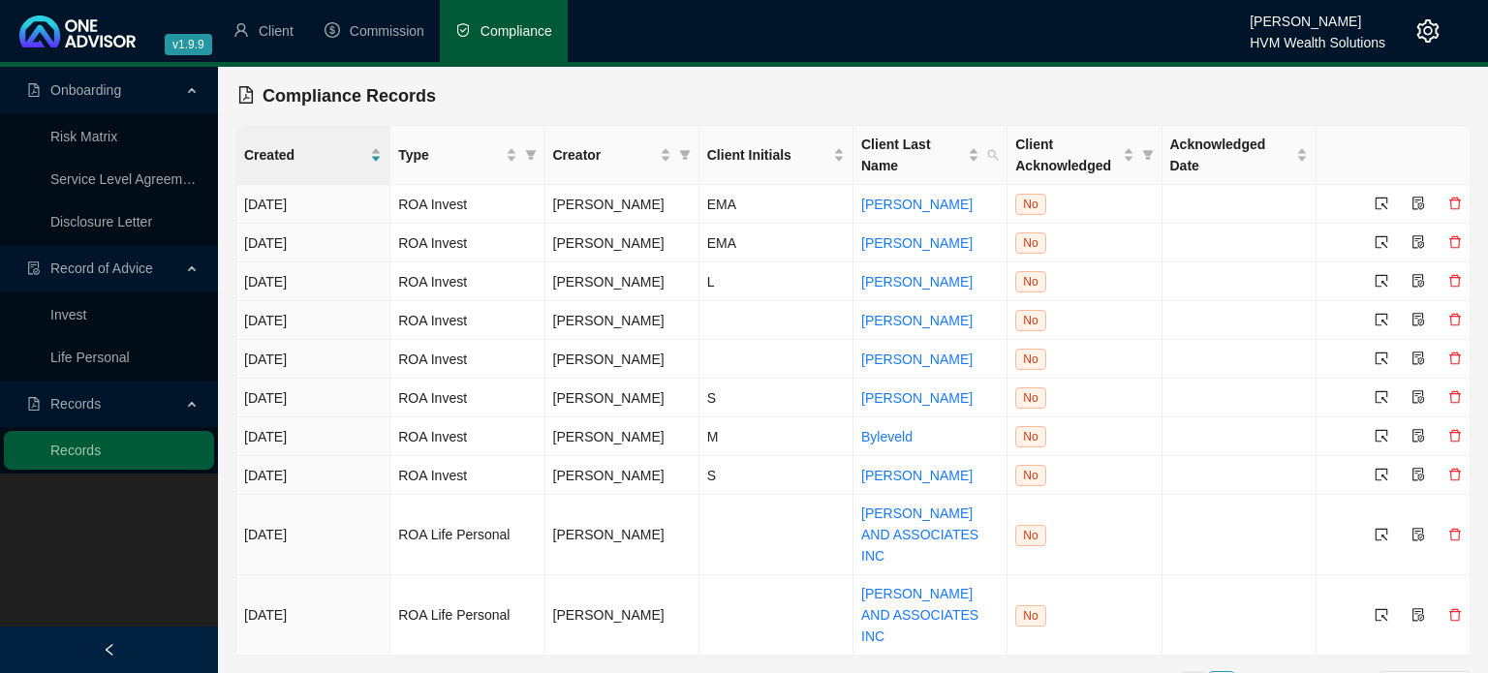
click at [1192, 672] on link "55" at bounding box center [1193, 682] width 27 height 21
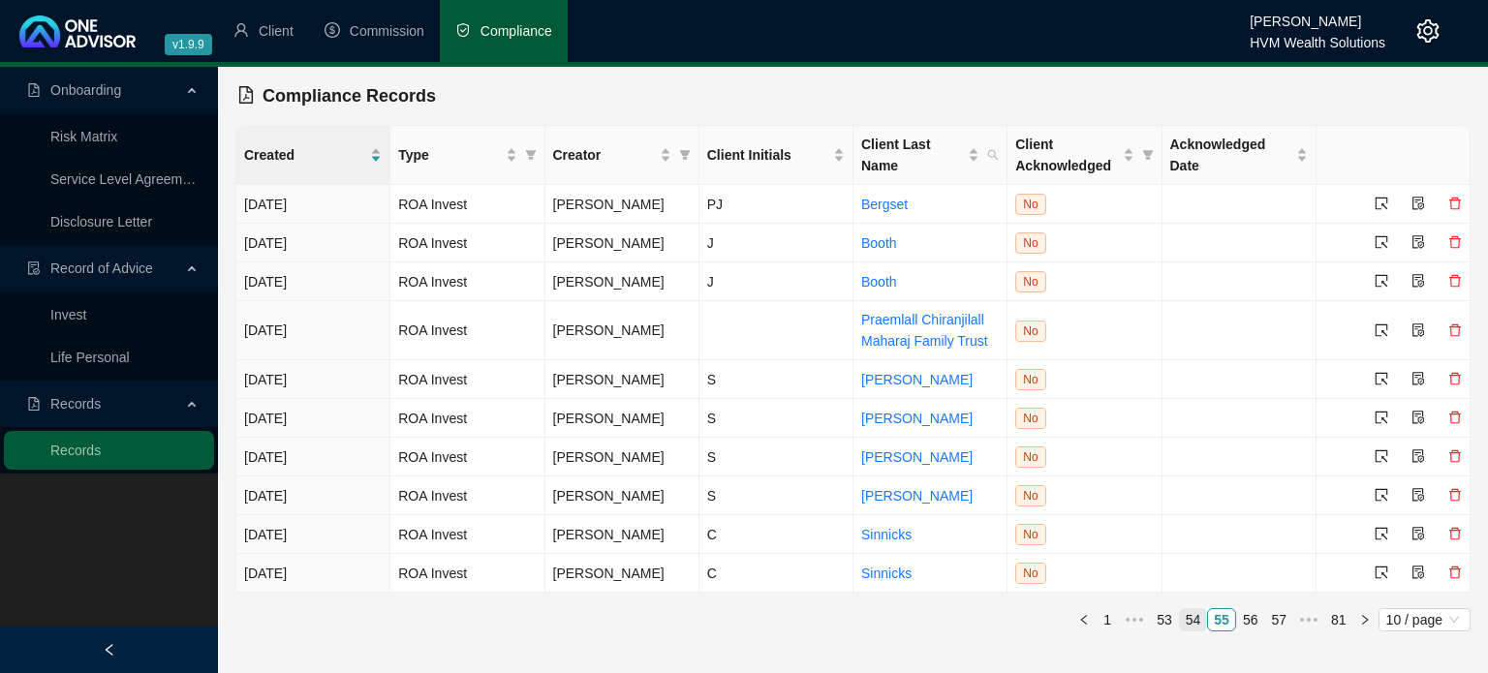
click at [1202, 617] on link "54" at bounding box center [1193, 619] width 27 height 21
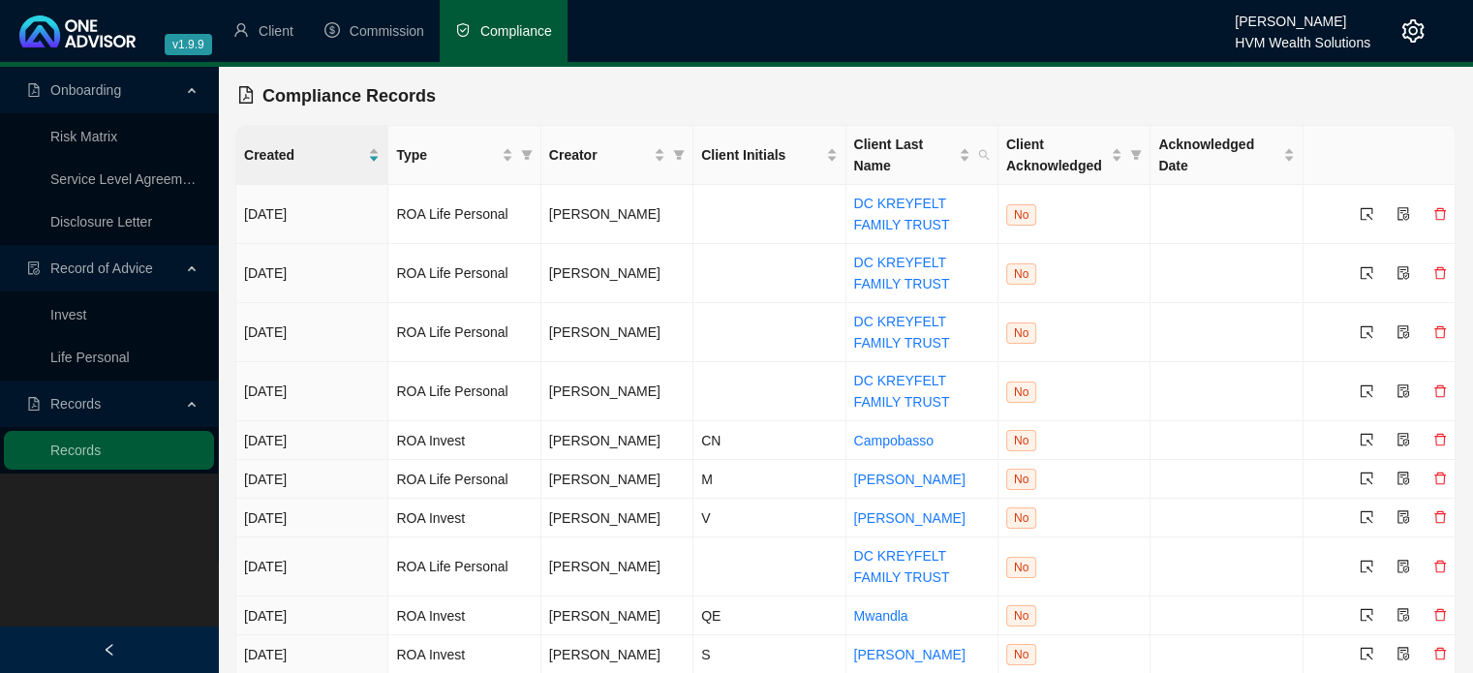
scroll to position [53, 0]
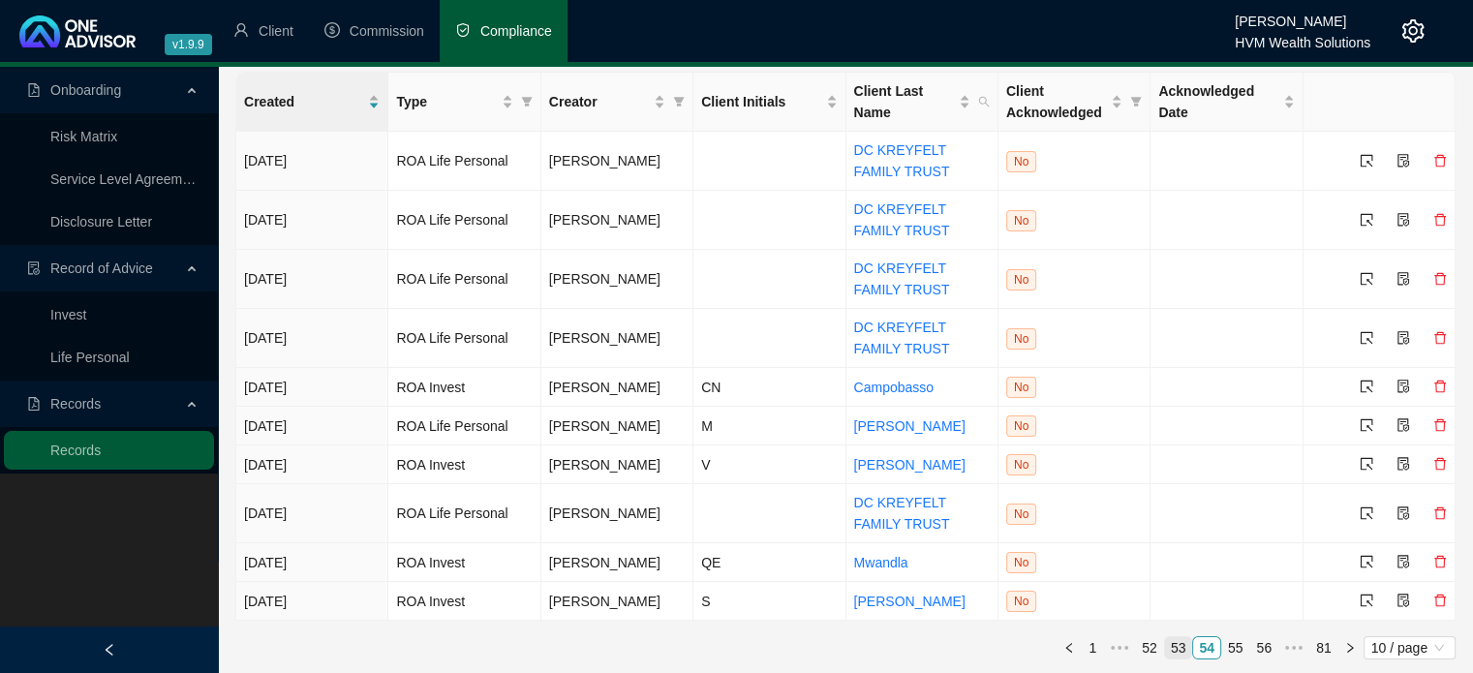
click at [1180, 646] on link "53" at bounding box center [1178, 647] width 27 height 21
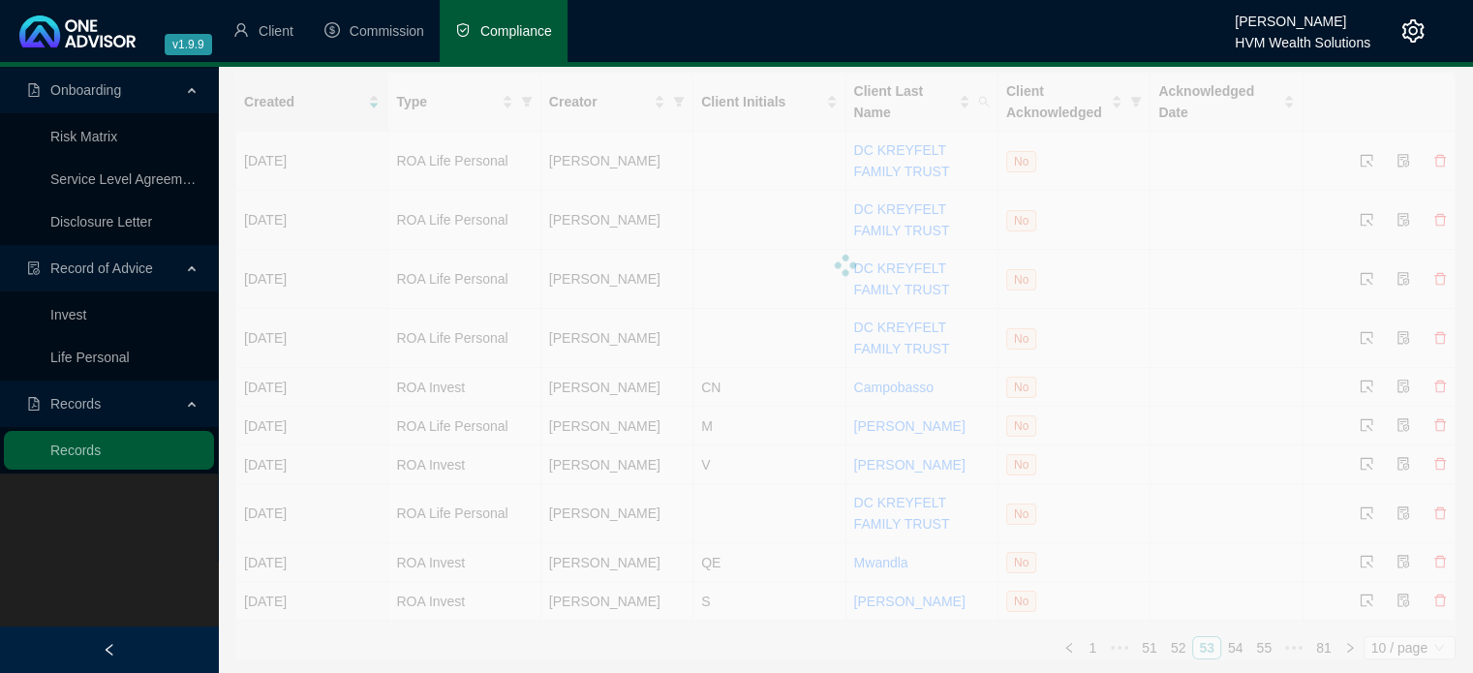
scroll to position [0, 0]
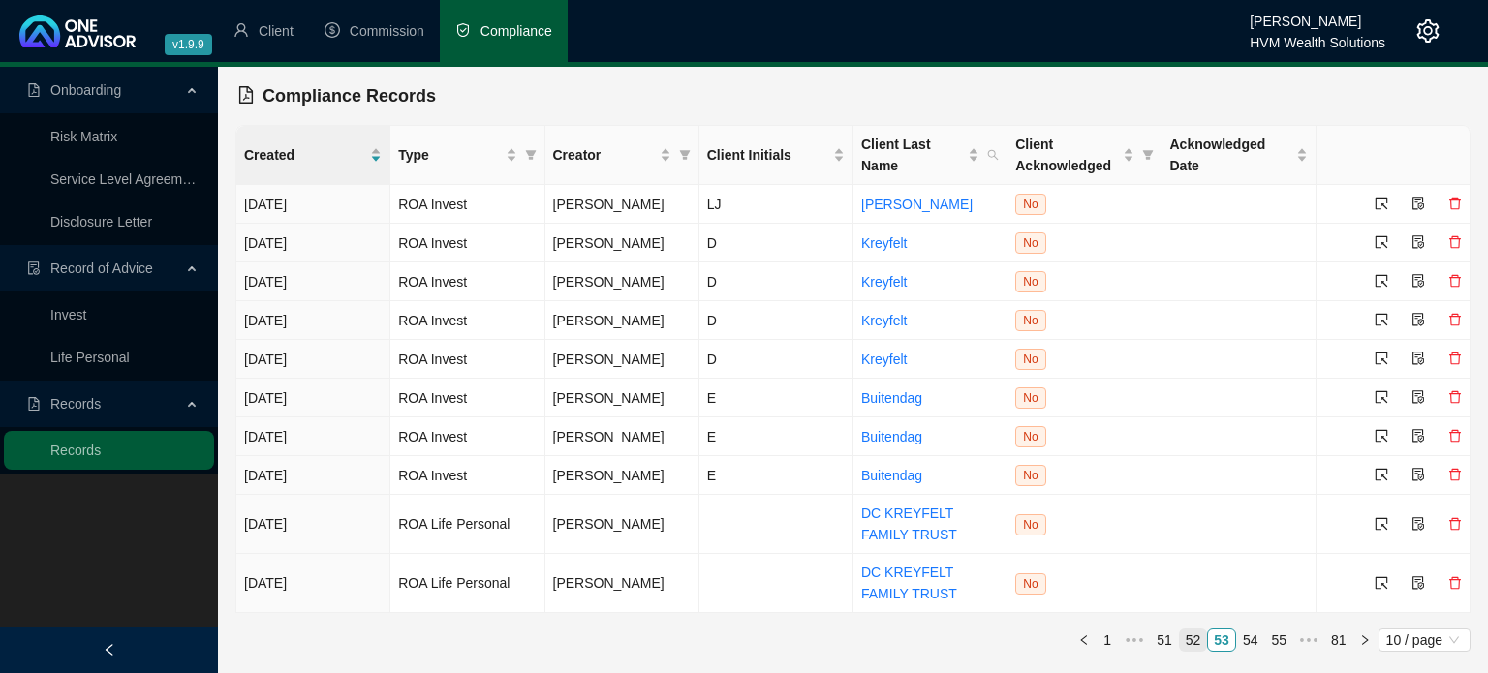
click at [1187, 636] on link "52" at bounding box center [1193, 640] width 27 height 21
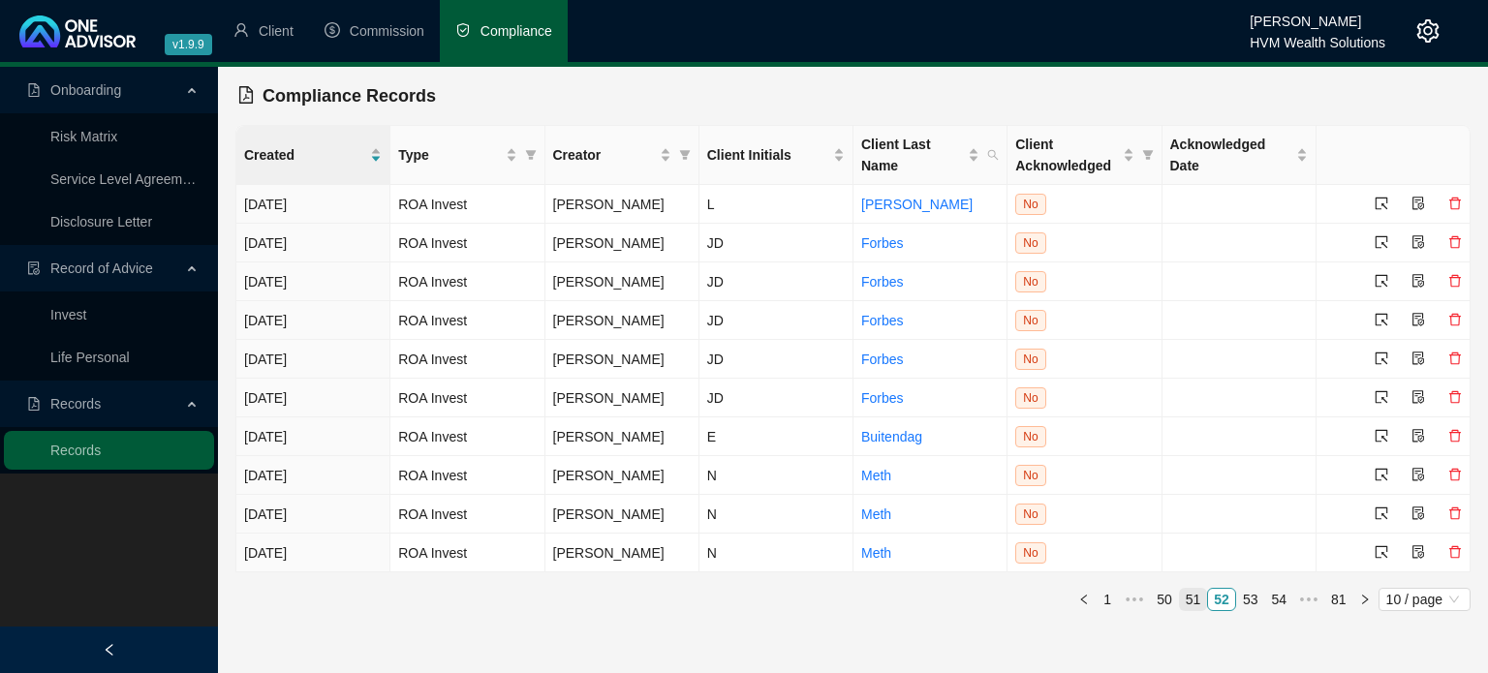
click at [1196, 599] on link "51" at bounding box center [1193, 599] width 27 height 21
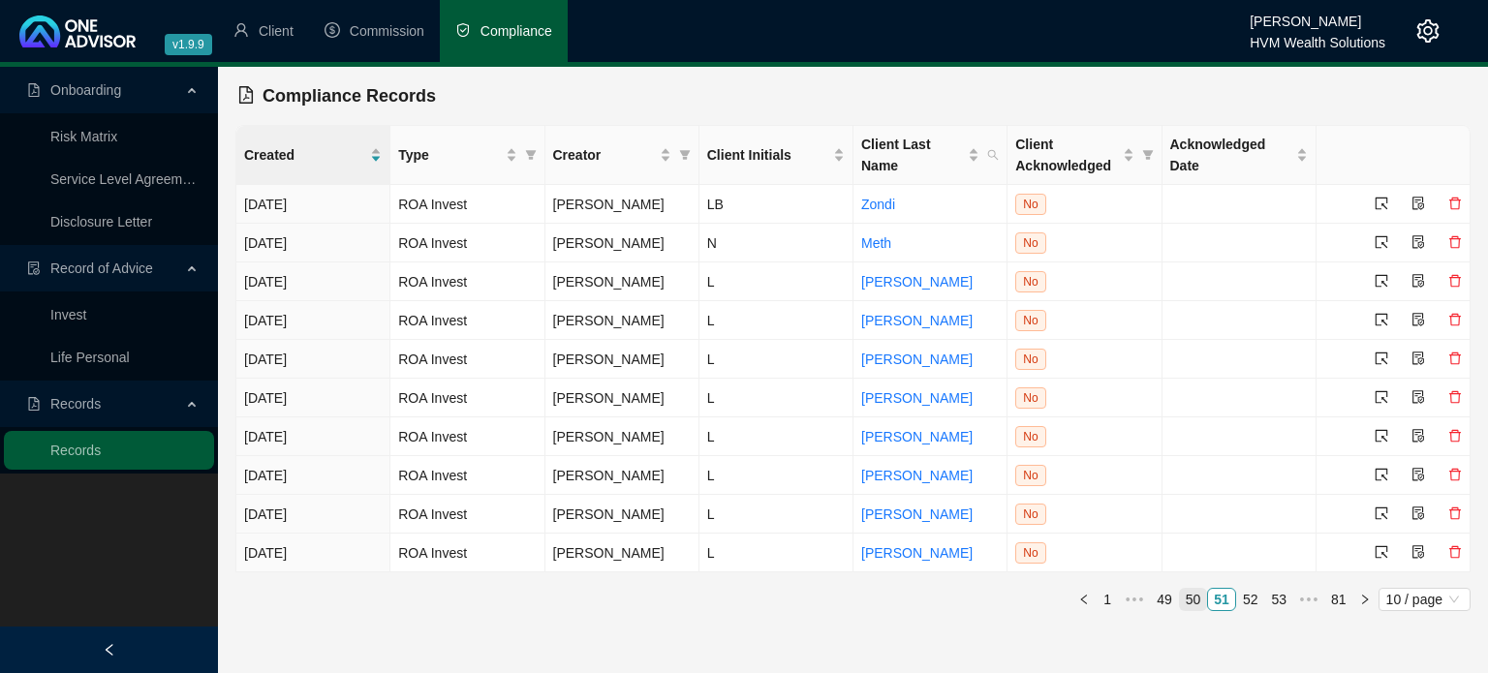
click at [1201, 604] on link "50" at bounding box center [1193, 599] width 27 height 21
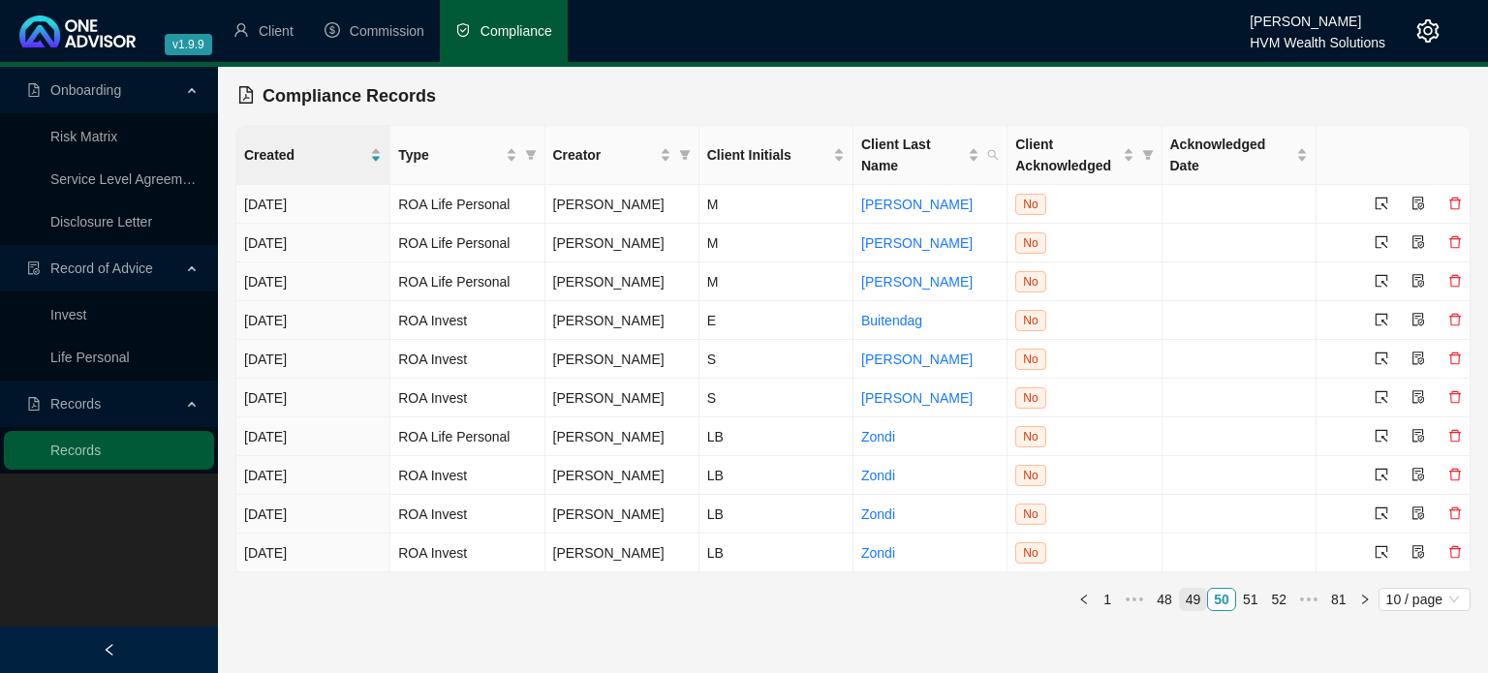
click at [1201, 604] on link "49" at bounding box center [1193, 599] width 27 height 21
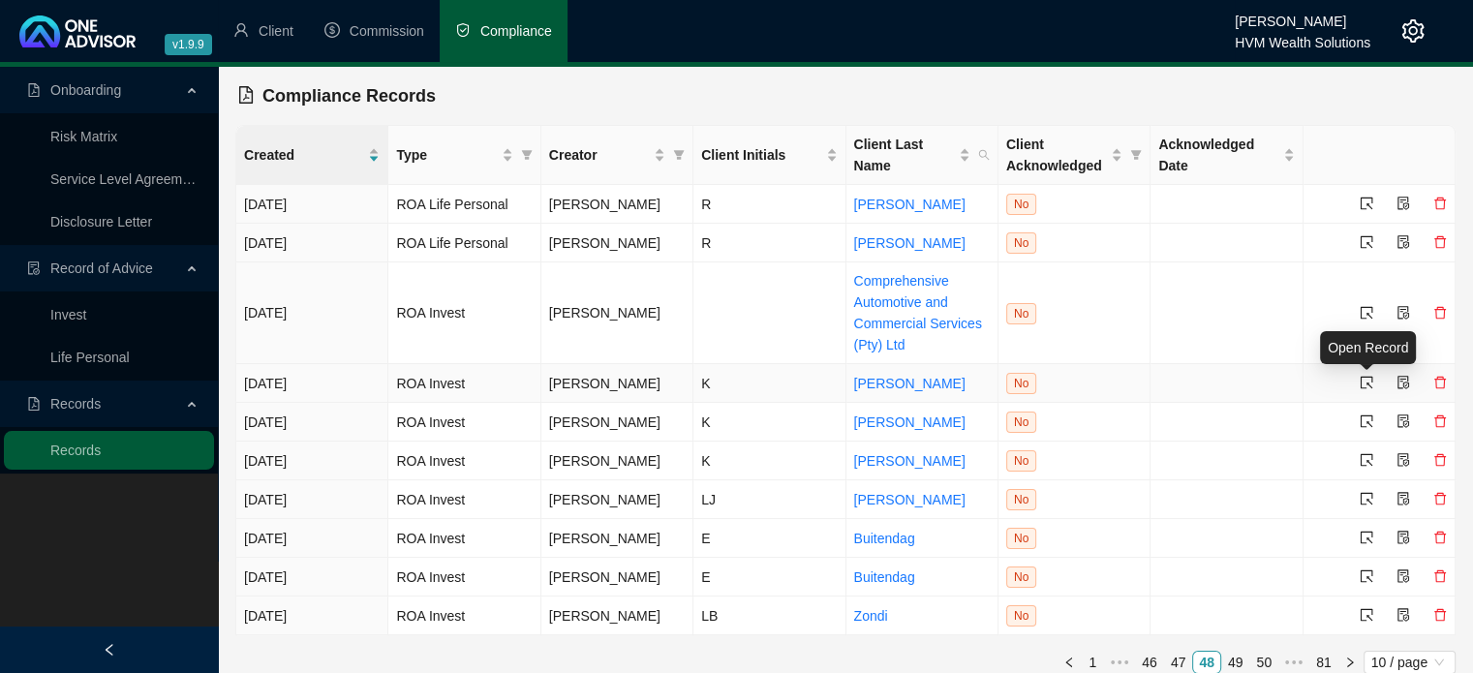
click at [1369, 379] on icon "select" at bounding box center [1367, 383] width 14 height 14
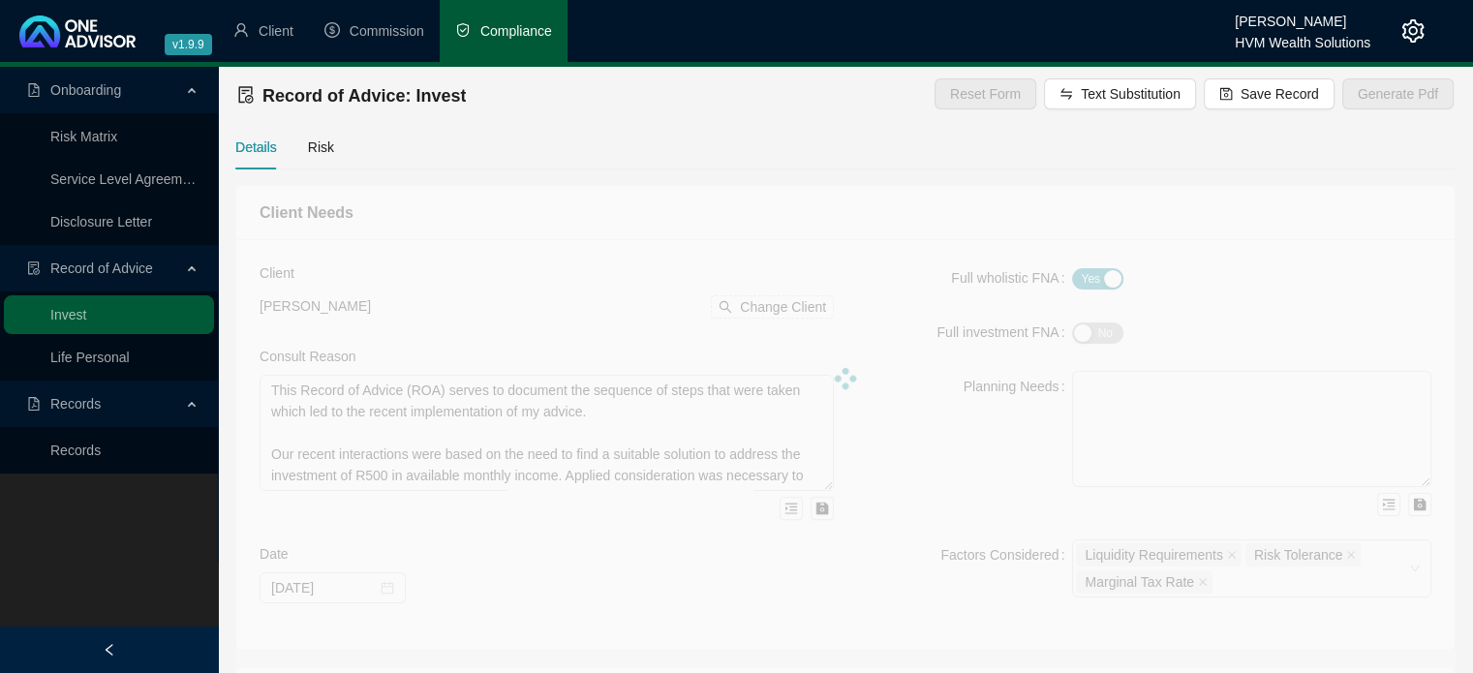
type textarea "This Record of Advice (ROA) serves to document the sequence of steps that were …"
type textarea "This ROA deals with: 1. the Guaranteed Income/ Capital product that was propose…"
type textarea "Refer to confirmation letter - Following our discussions in relation to my pres…"
type input "4000000"
type input "1.50"
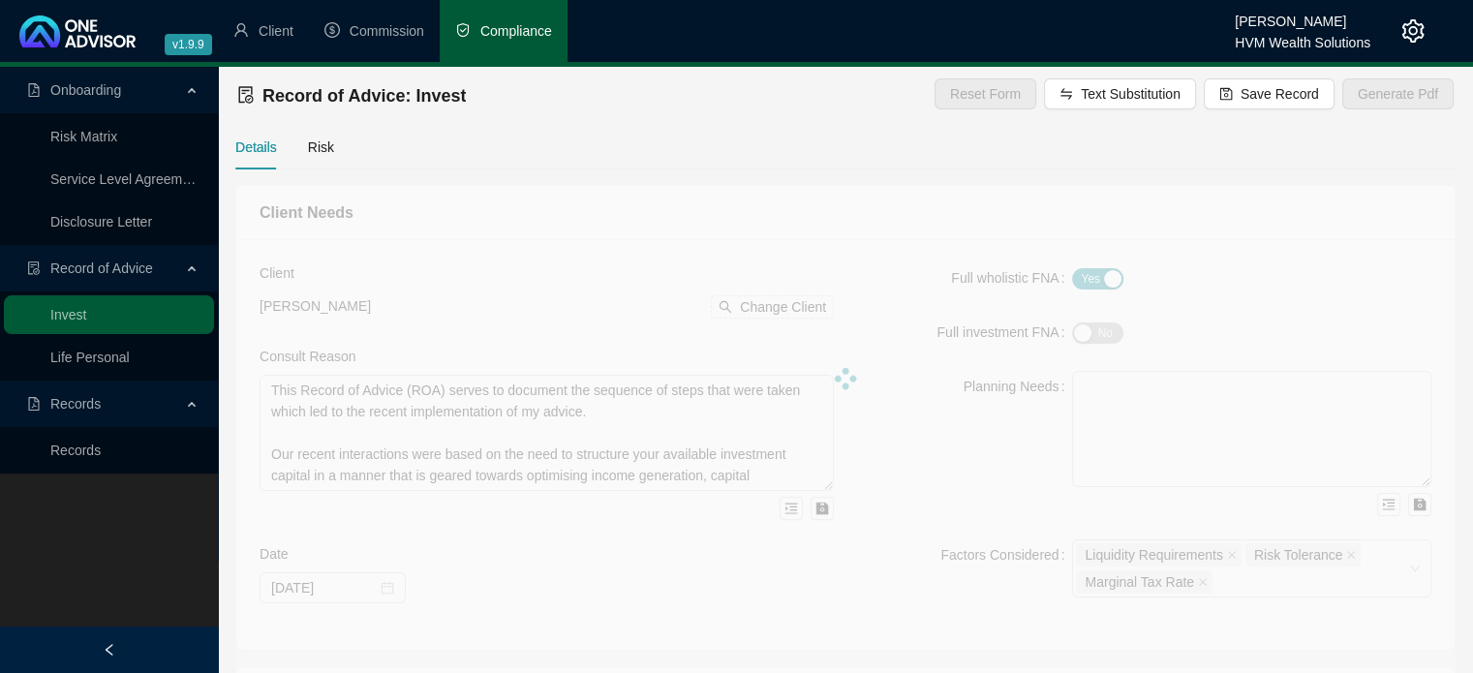
type input "2024-08-01"
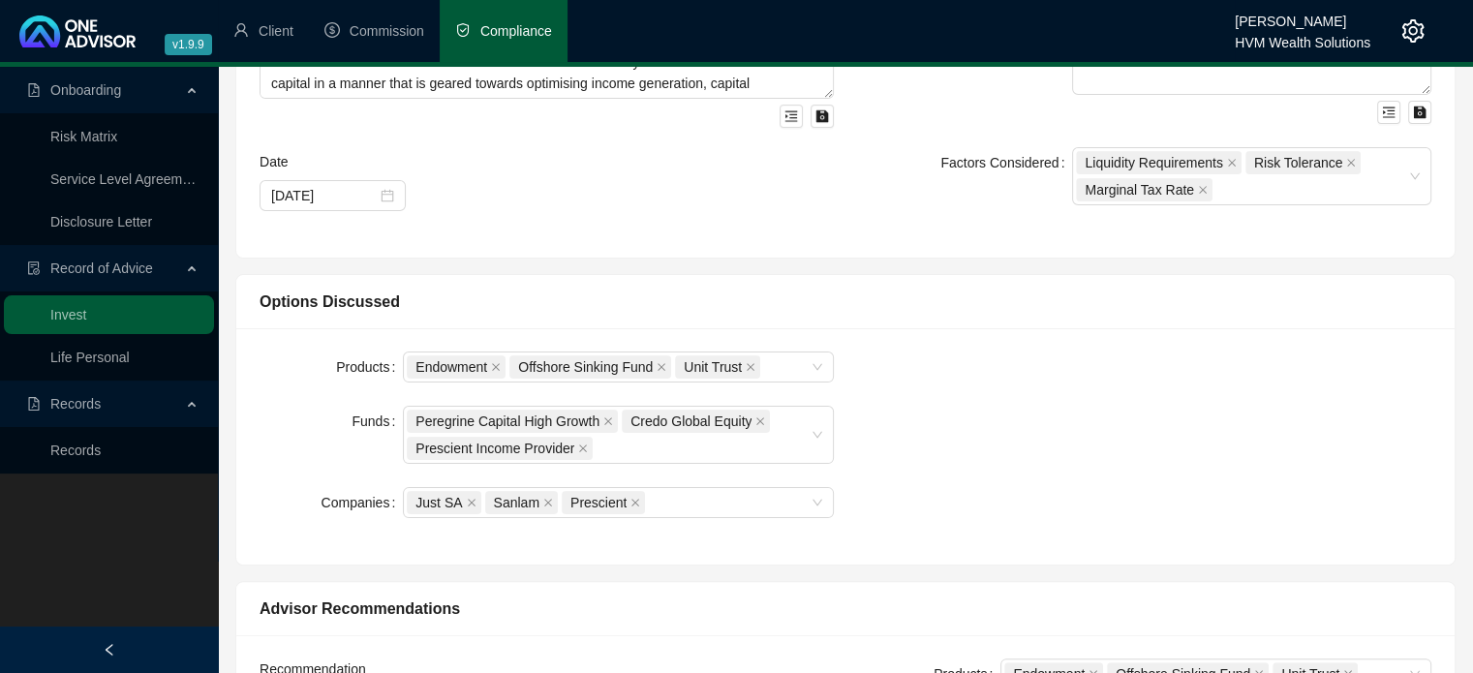
scroll to position [196, 0]
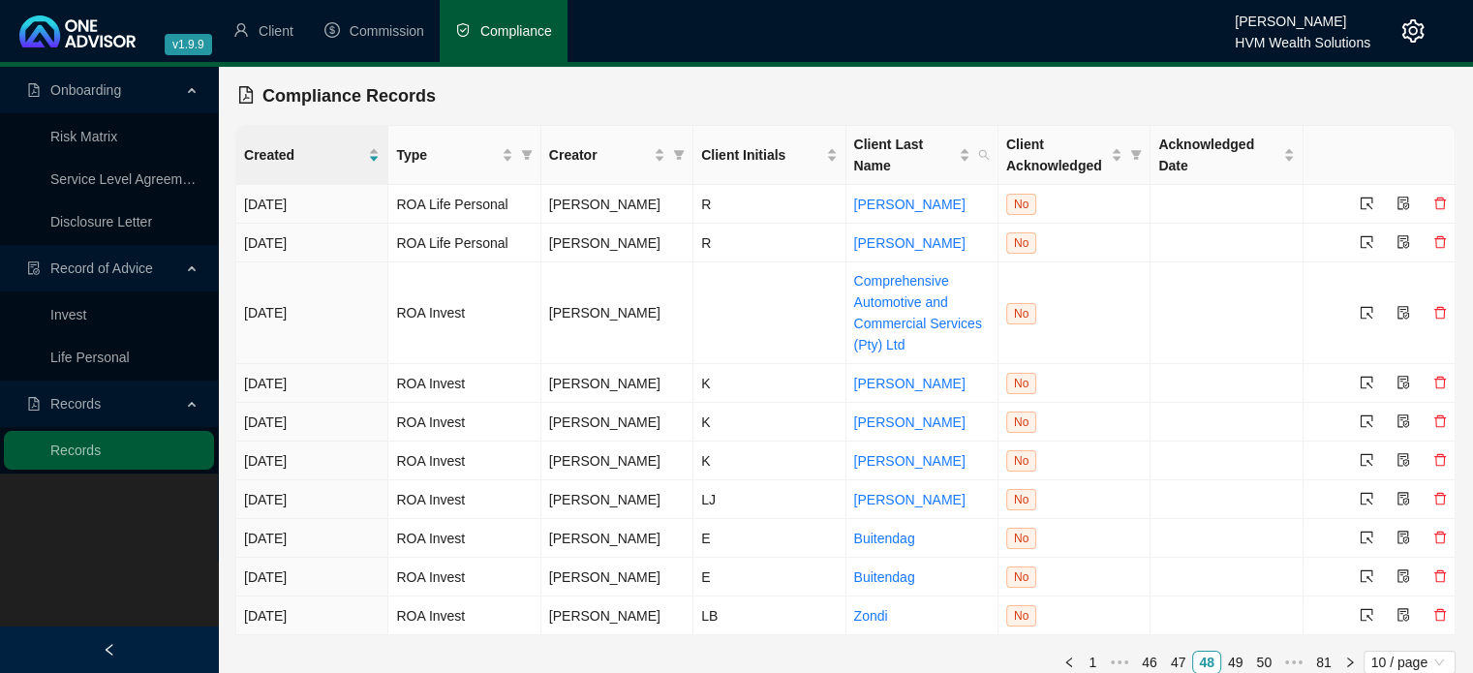
scroll to position [15, 0]
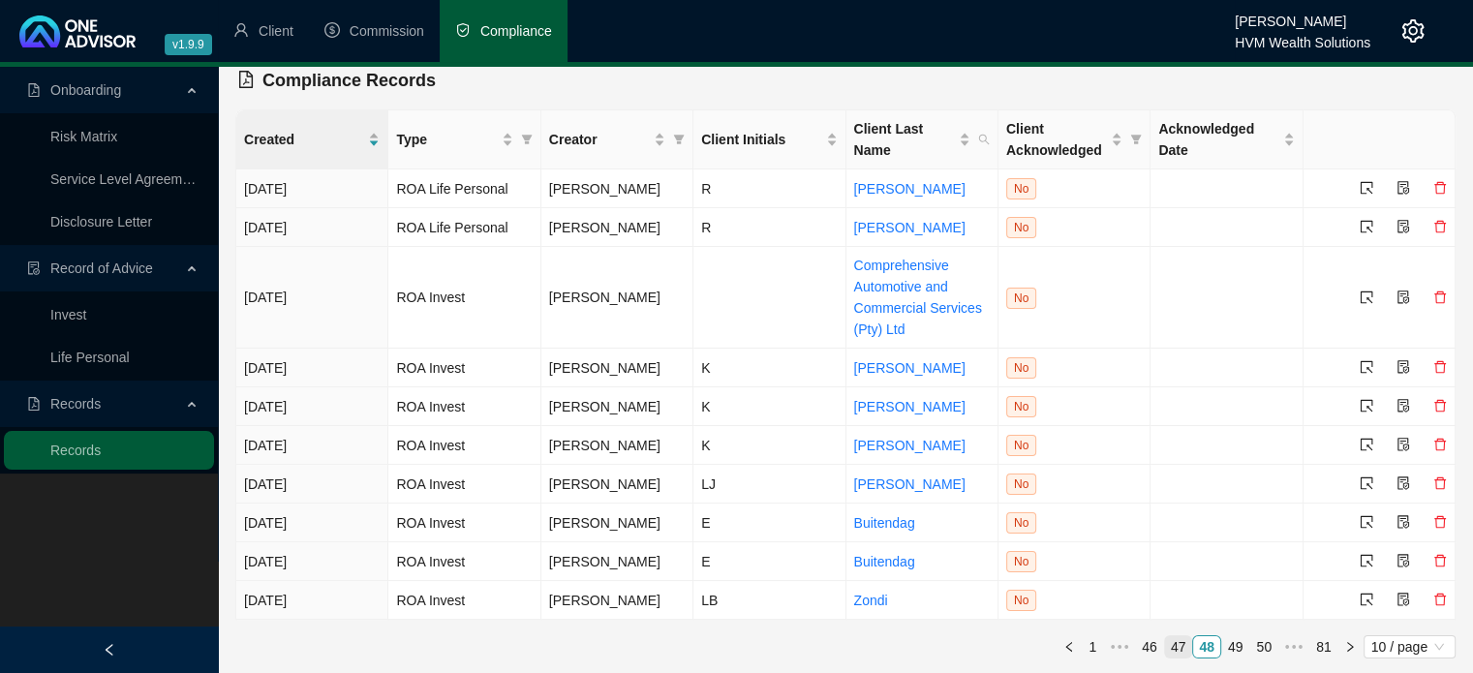
click at [1183, 647] on link "47" at bounding box center [1178, 646] width 27 height 21
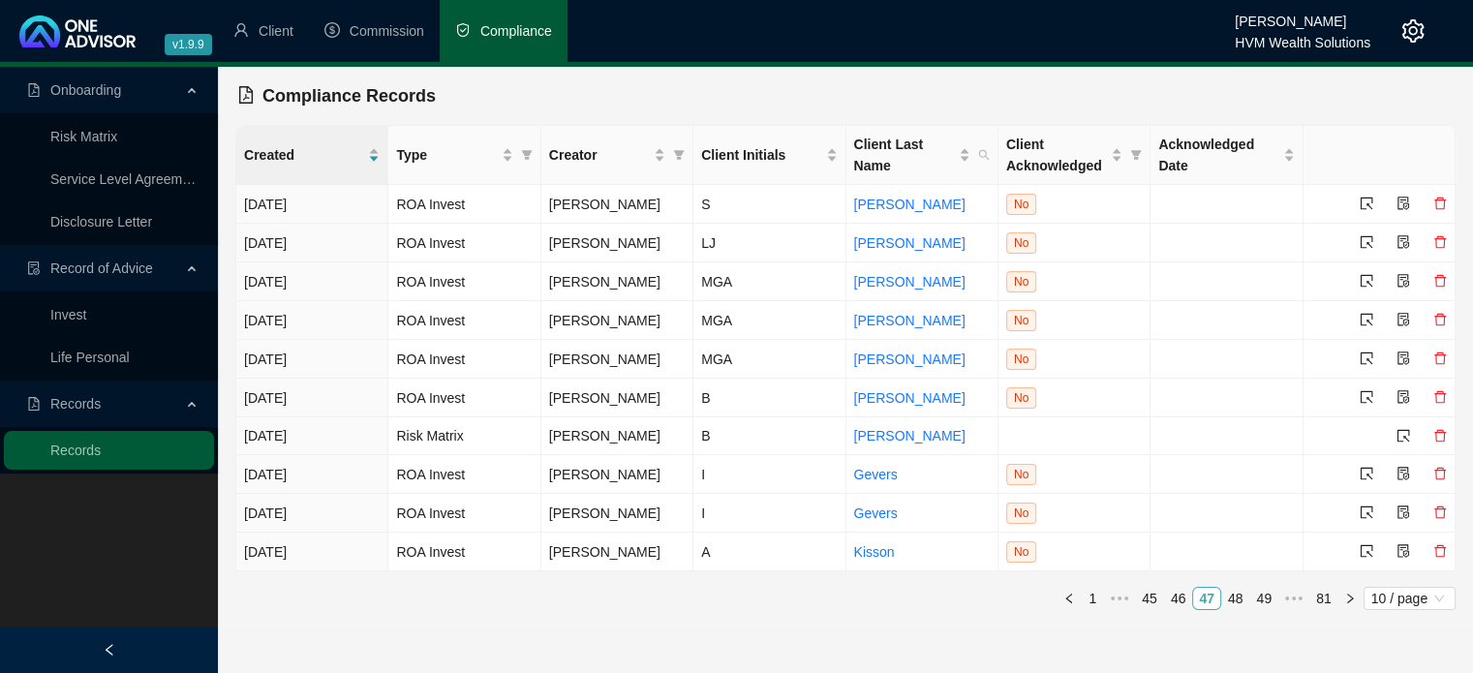
scroll to position [0, 0]
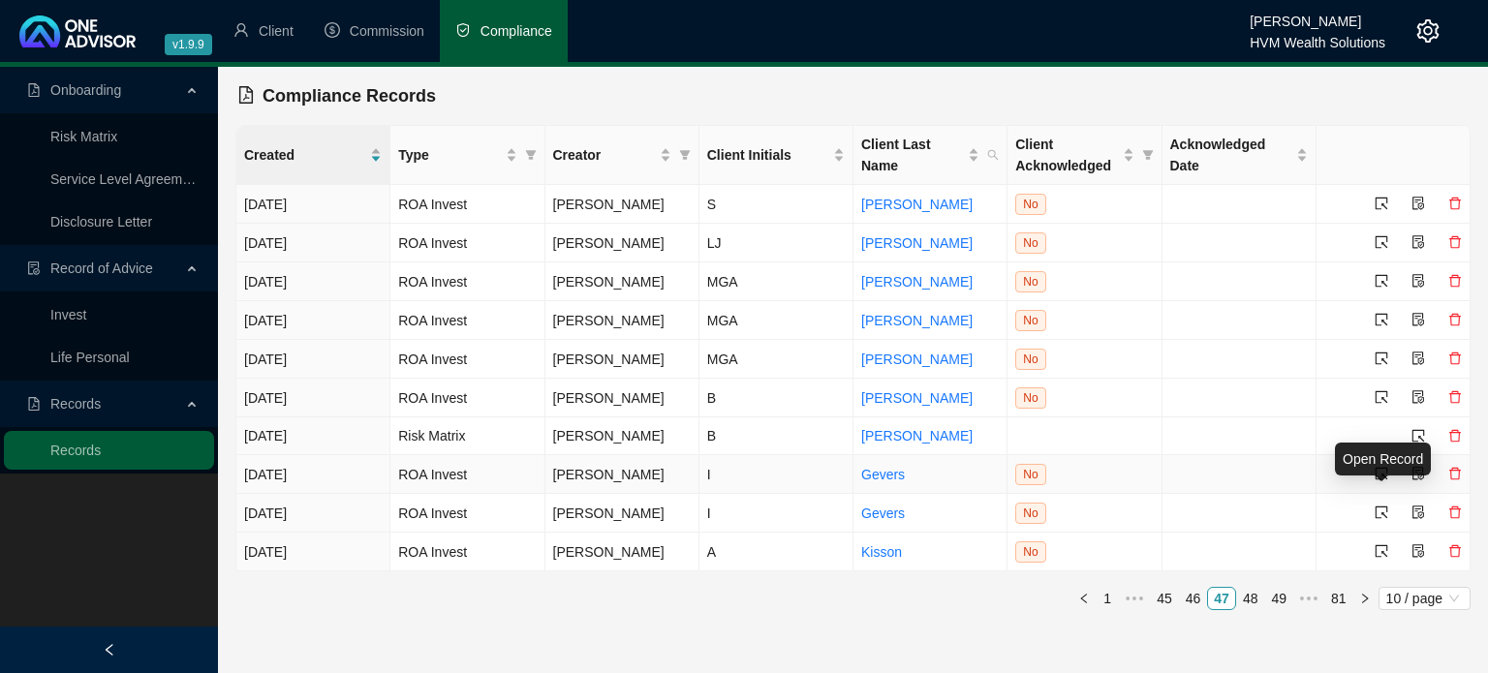
click at [1377, 480] on icon "select" at bounding box center [1381, 474] width 14 height 14
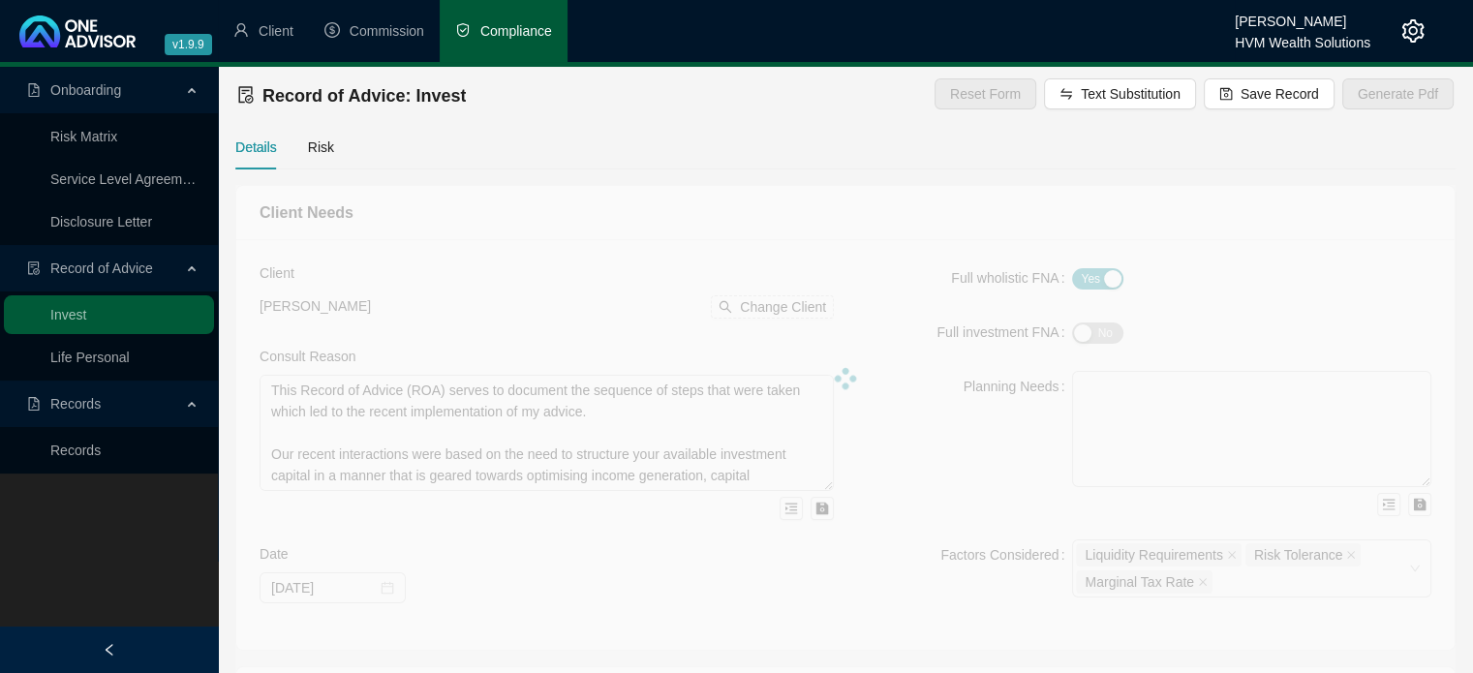
type textarea "This Record of Advice (ROA) serves to document the sequence of steps that were …"
type textarea "My advice was based on the requirement to identify the most suitable investment…"
type textarea "Refer to confirmation letter."
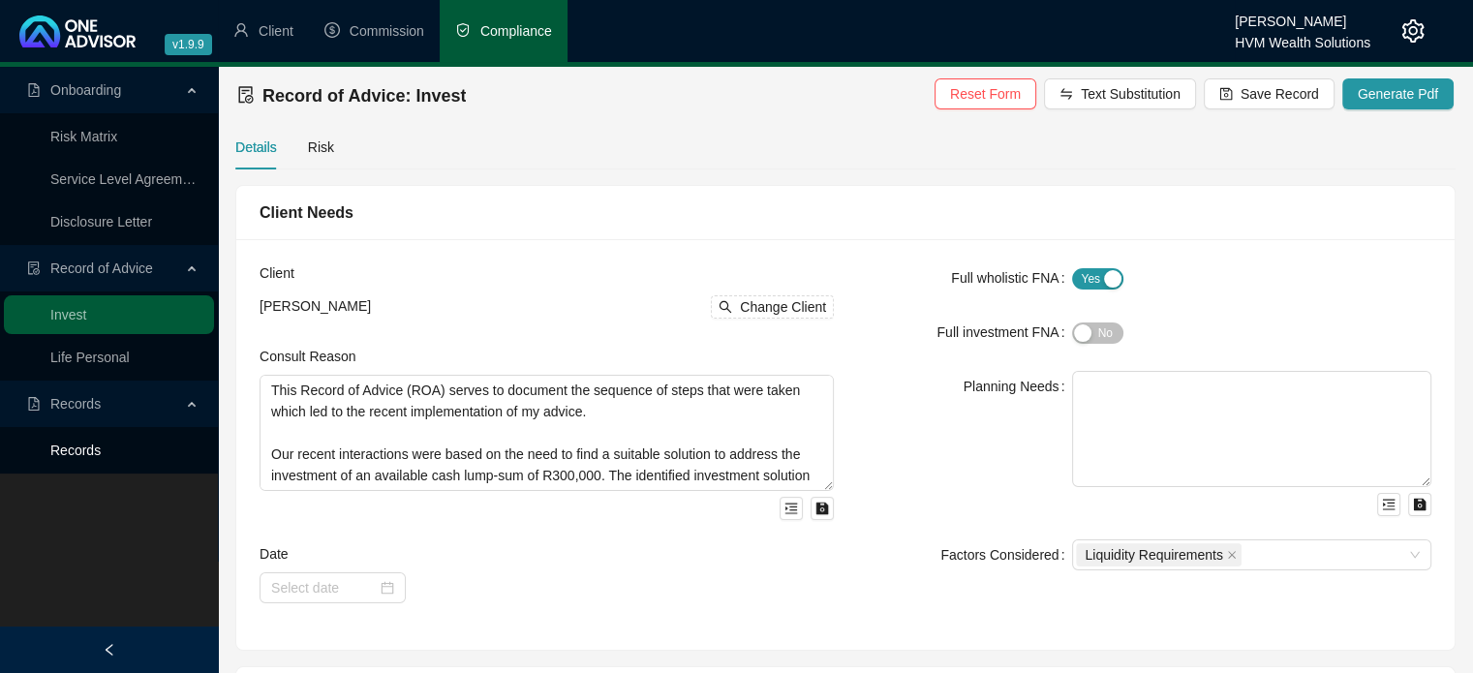
click at [101, 458] on link "Records" at bounding box center [75, 450] width 50 height 15
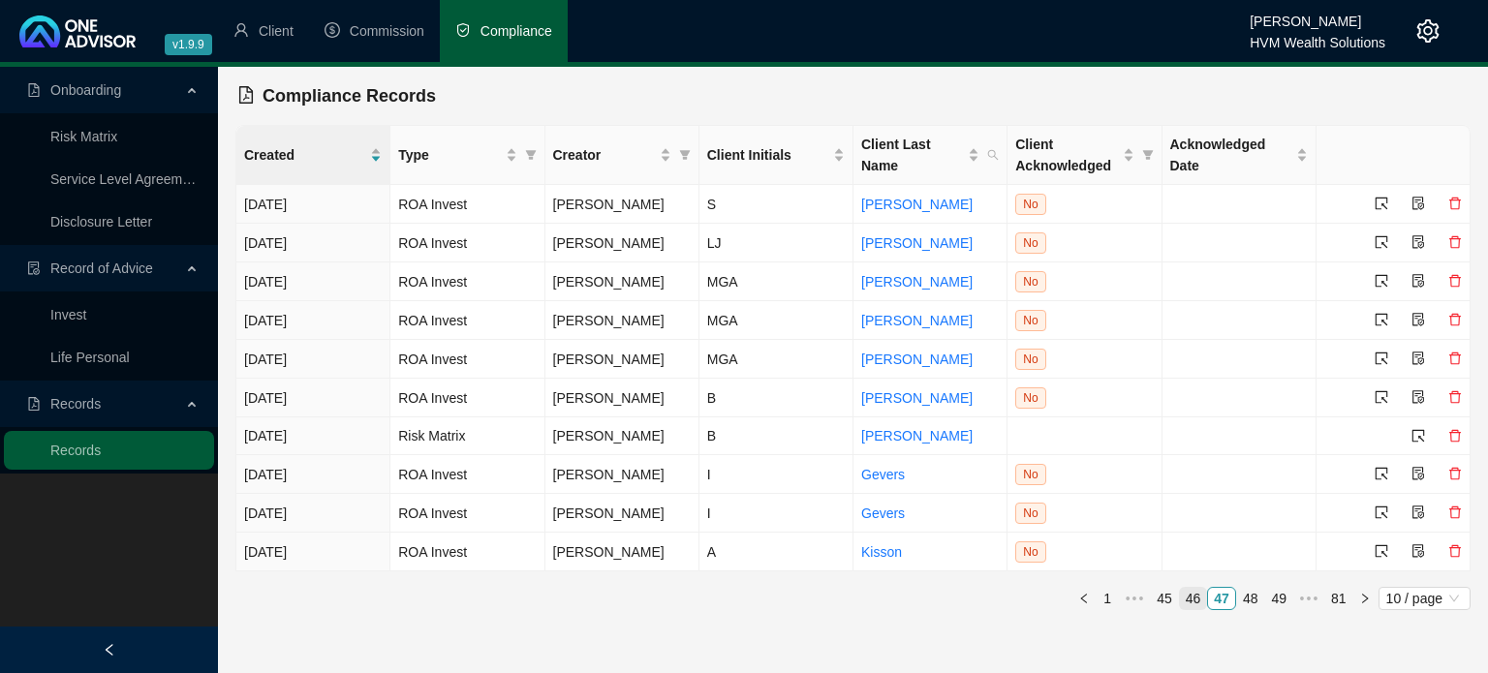
click at [1199, 609] on link "46" at bounding box center [1193, 598] width 27 height 21
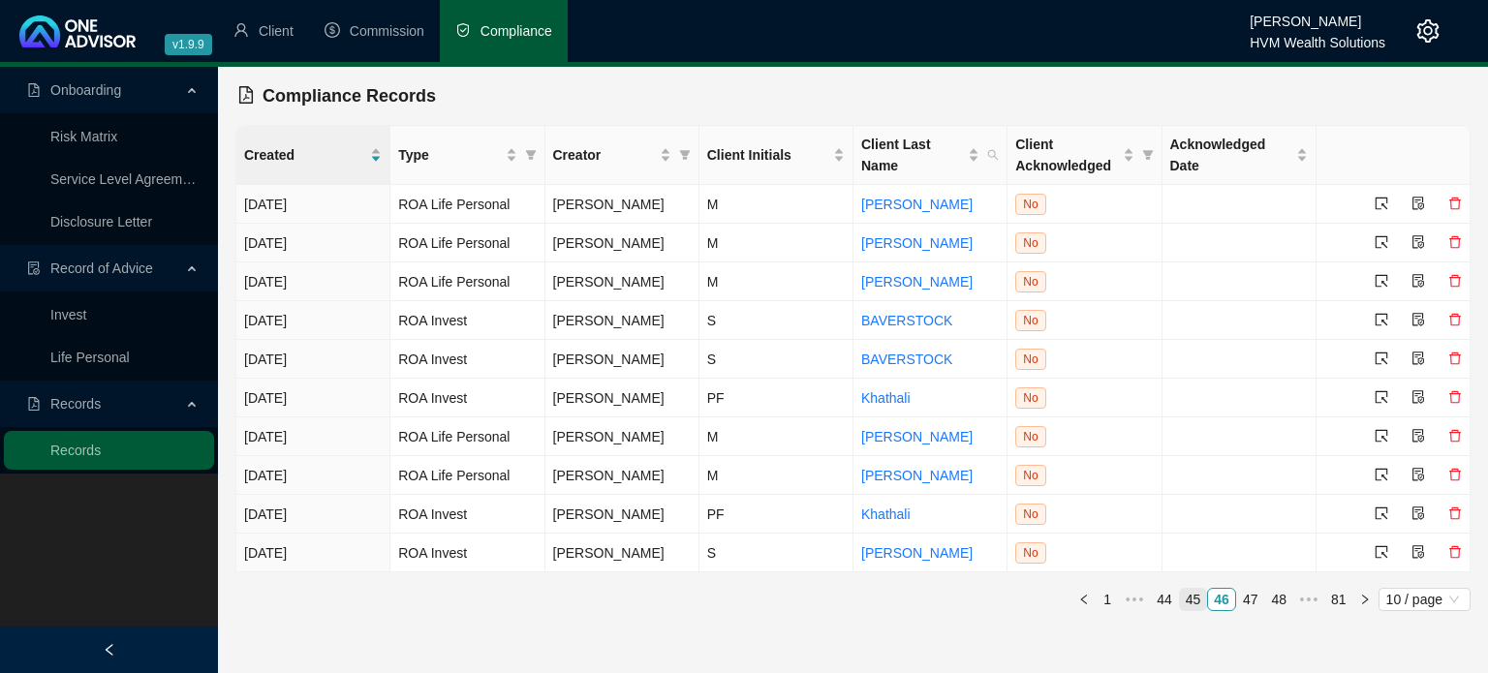
click at [1193, 610] on link "45" at bounding box center [1193, 599] width 27 height 21
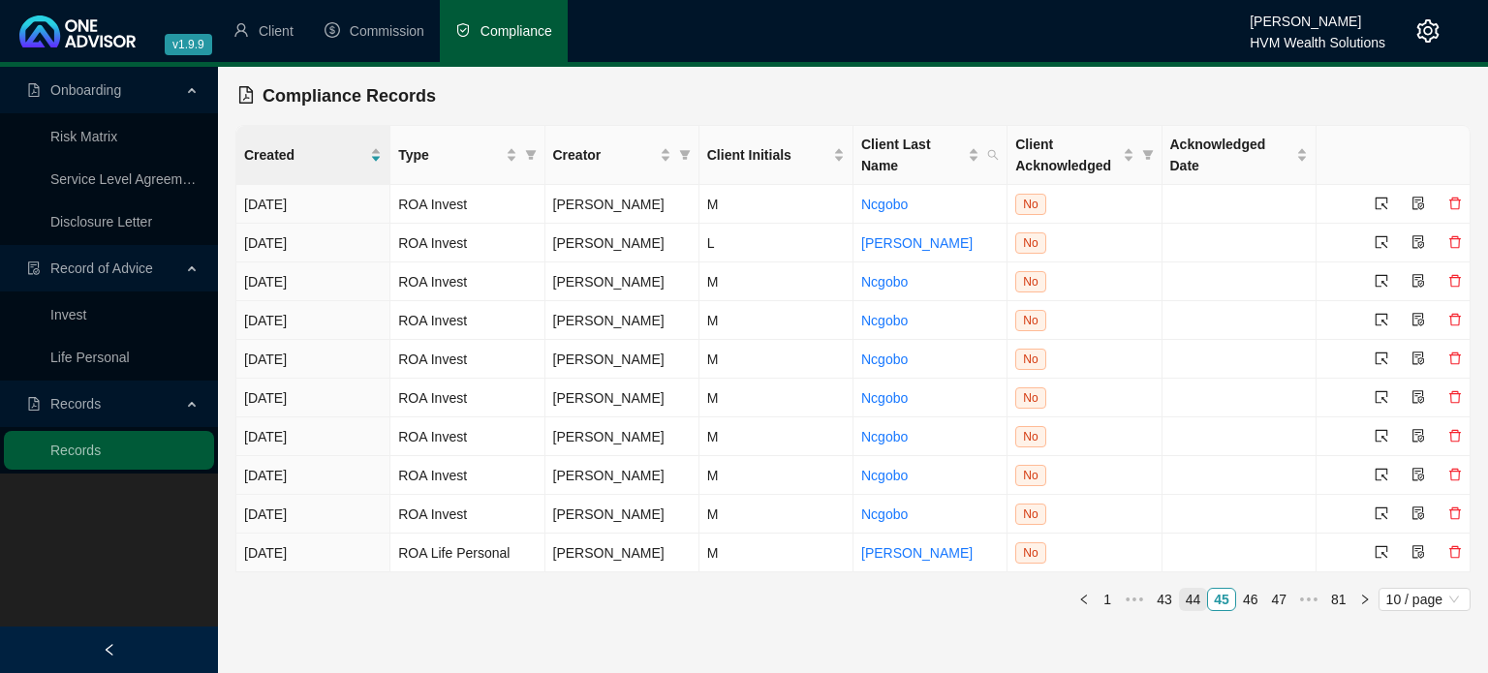
click at [1193, 599] on link "44" at bounding box center [1193, 599] width 27 height 21
click at [1193, 599] on link "43" at bounding box center [1193, 599] width 27 height 21
click at [1193, 599] on link "42" at bounding box center [1193, 599] width 27 height 21
click at [1189, 598] on link "41" at bounding box center [1193, 599] width 27 height 21
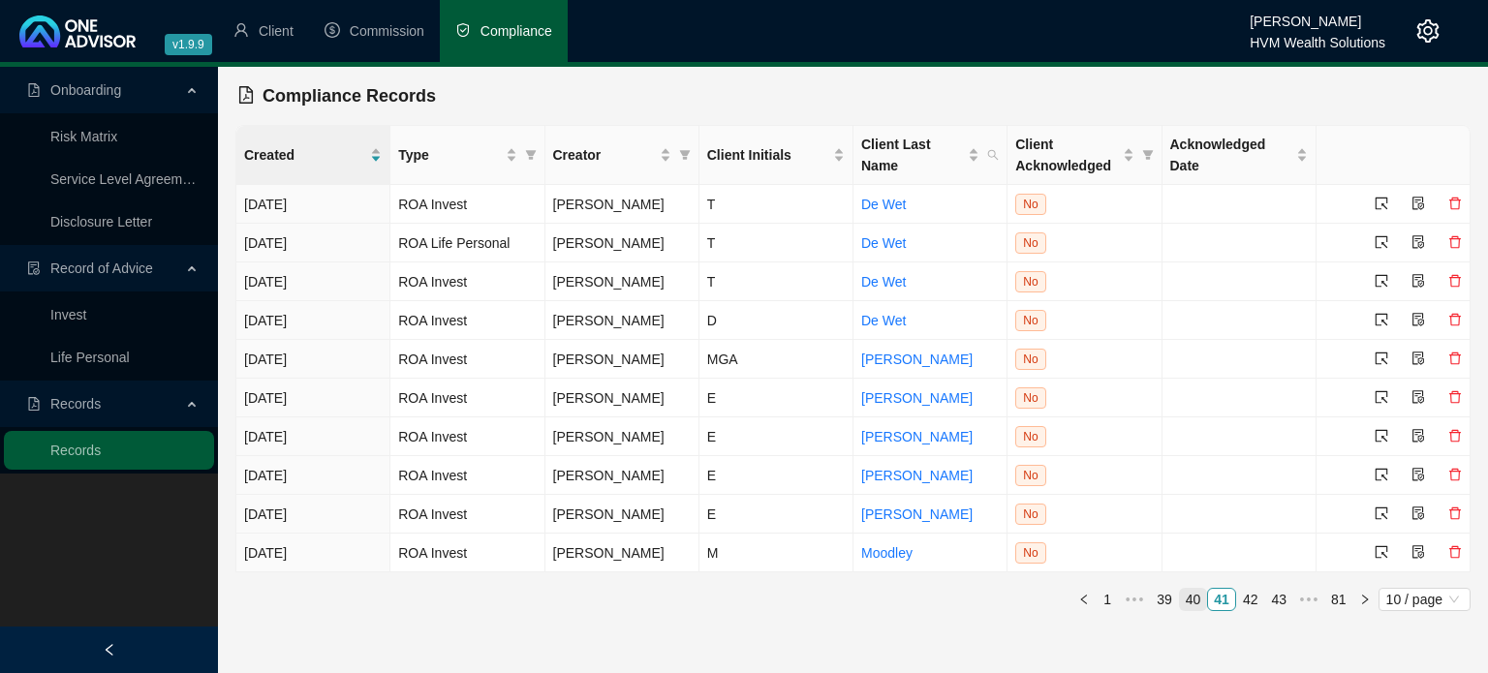
click at [1199, 600] on link "40" at bounding box center [1193, 599] width 27 height 21
click at [1199, 600] on link "39" at bounding box center [1193, 598] width 27 height 21
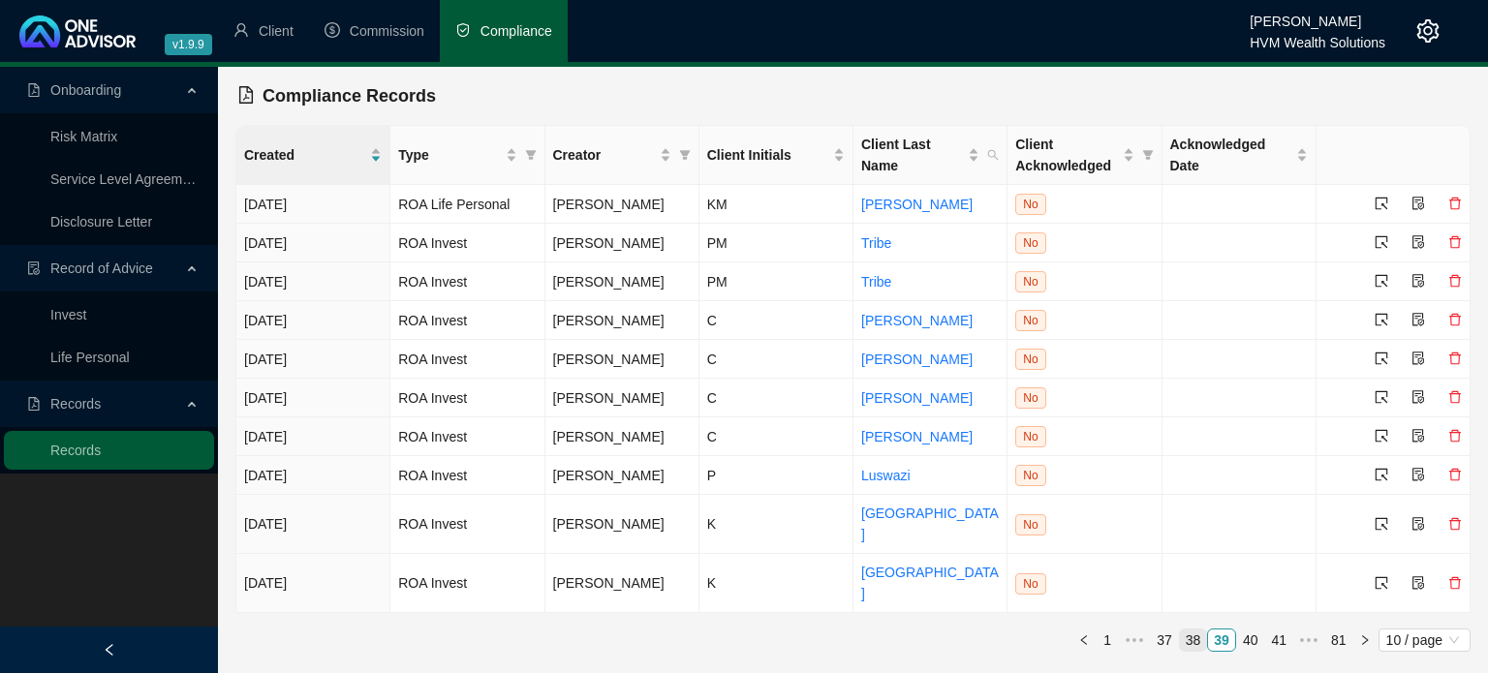
click at [1199, 630] on link "38" at bounding box center [1193, 640] width 27 height 21
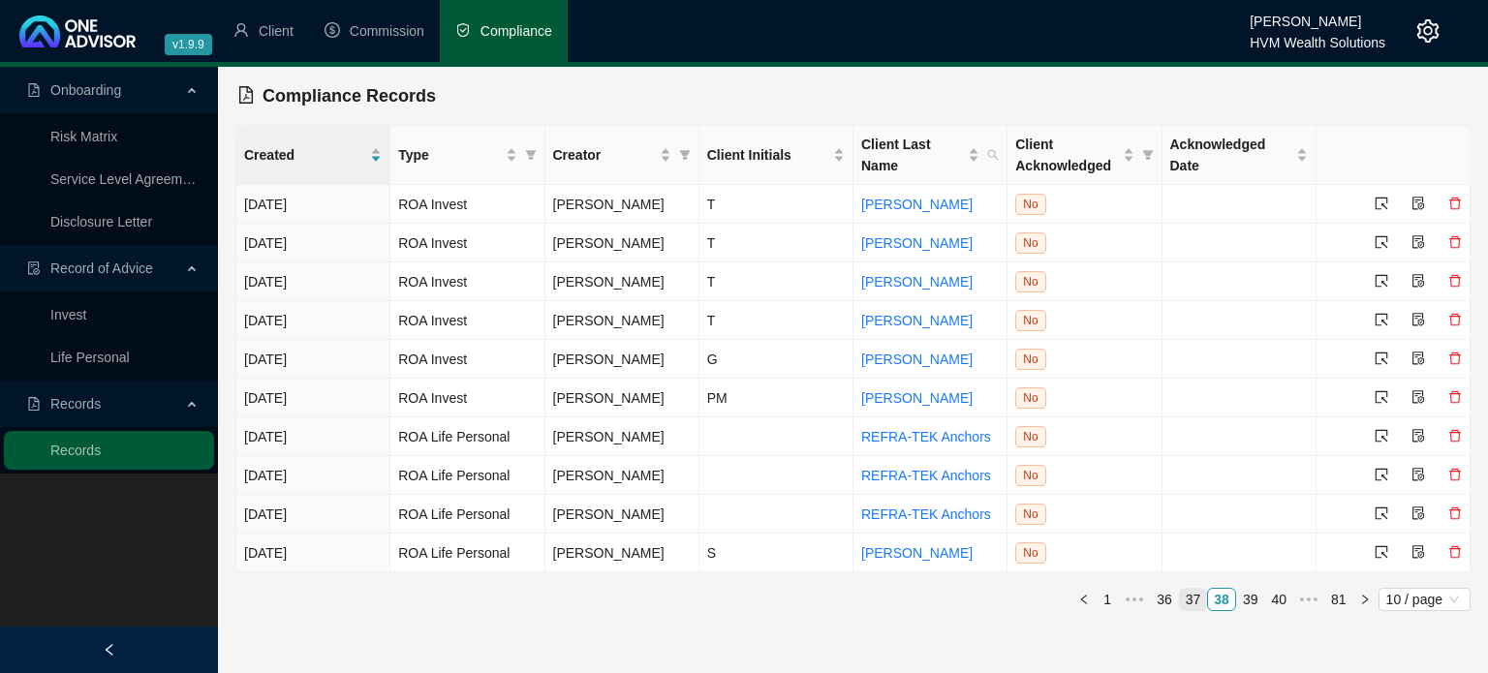
click at [1199, 600] on link "37" at bounding box center [1193, 599] width 27 height 21
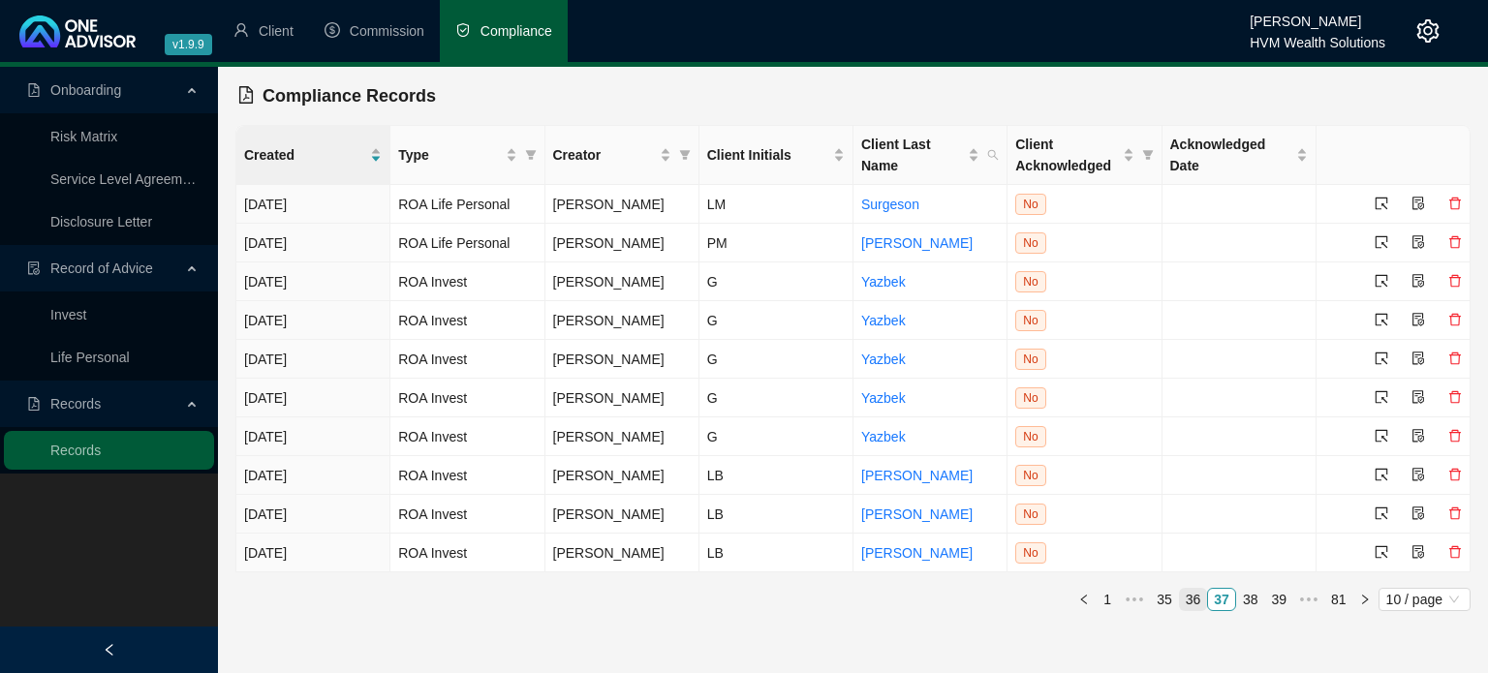
click at [1198, 599] on link "36" at bounding box center [1193, 599] width 27 height 21
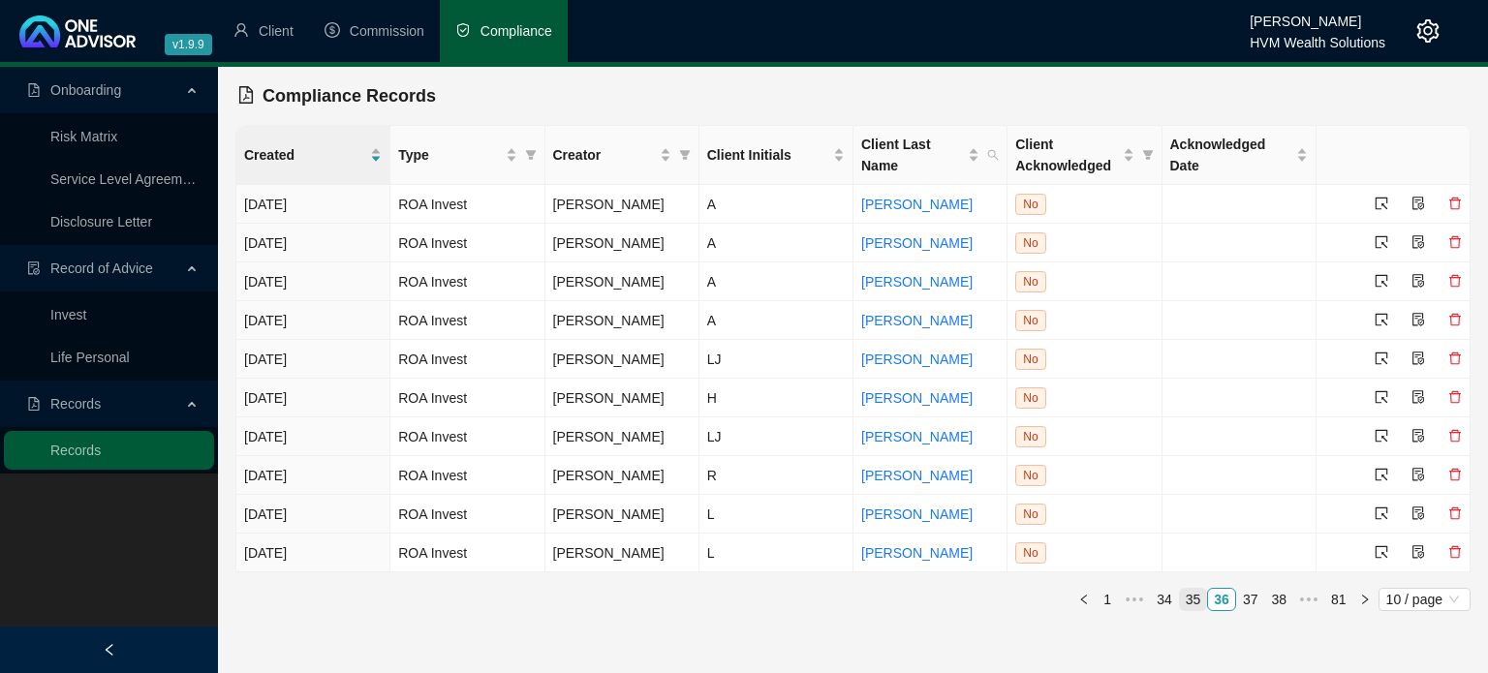
click at [1198, 599] on link "35" at bounding box center [1193, 599] width 27 height 21
click at [1198, 599] on link "34" at bounding box center [1193, 599] width 27 height 21
click at [1198, 599] on link "33" at bounding box center [1193, 599] width 27 height 21
click at [1198, 599] on link "32" at bounding box center [1193, 599] width 27 height 21
click at [1198, 599] on link "31" at bounding box center [1193, 599] width 27 height 21
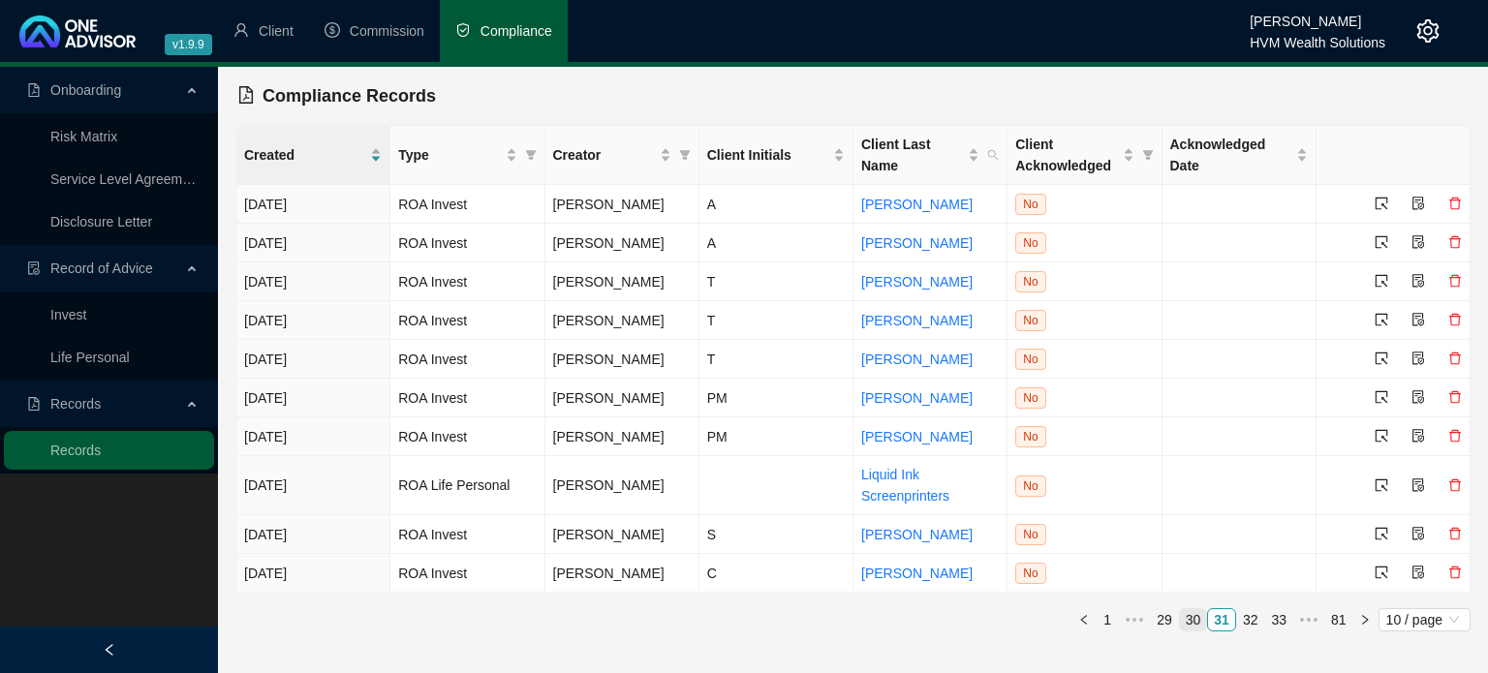
click at [1200, 619] on link "30" at bounding box center [1193, 619] width 27 height 21
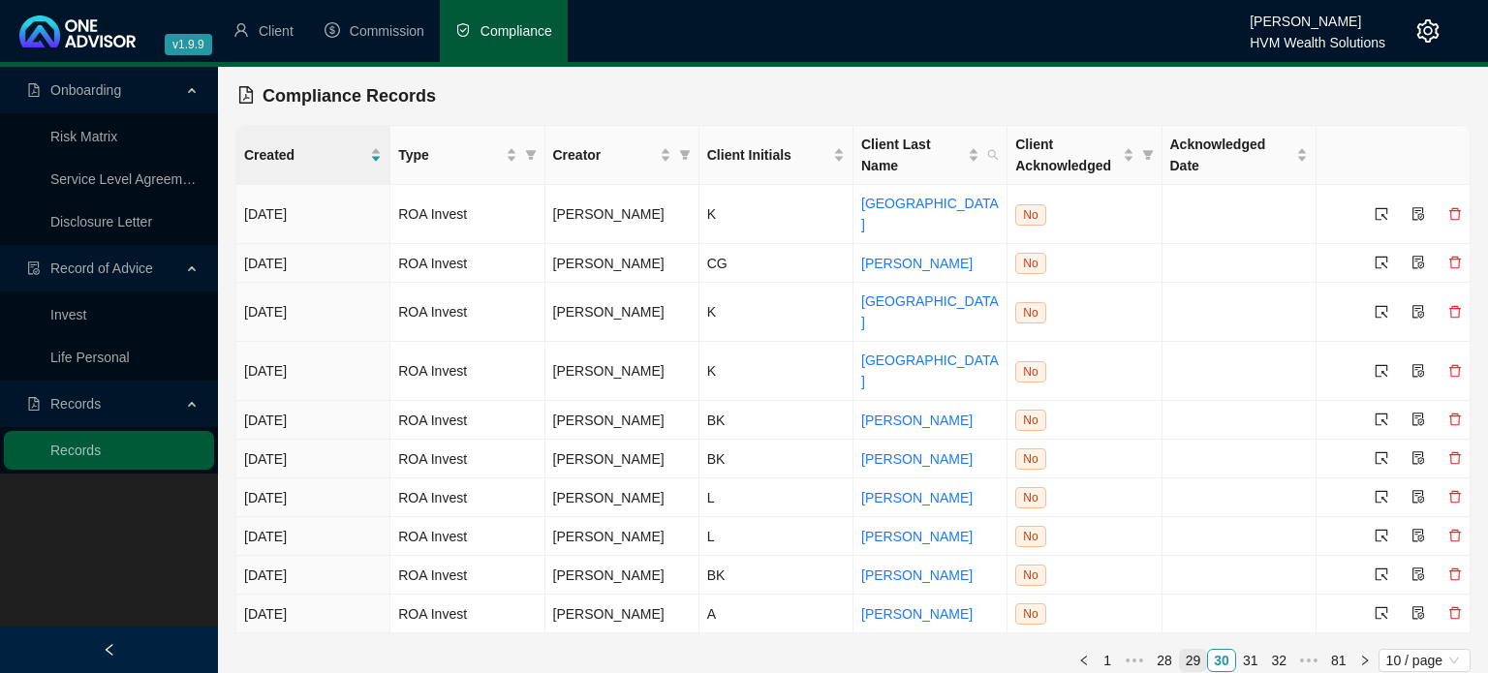
click at [1197, 650] on link "29" at bounding box center [1193, 660] width 27 height 21
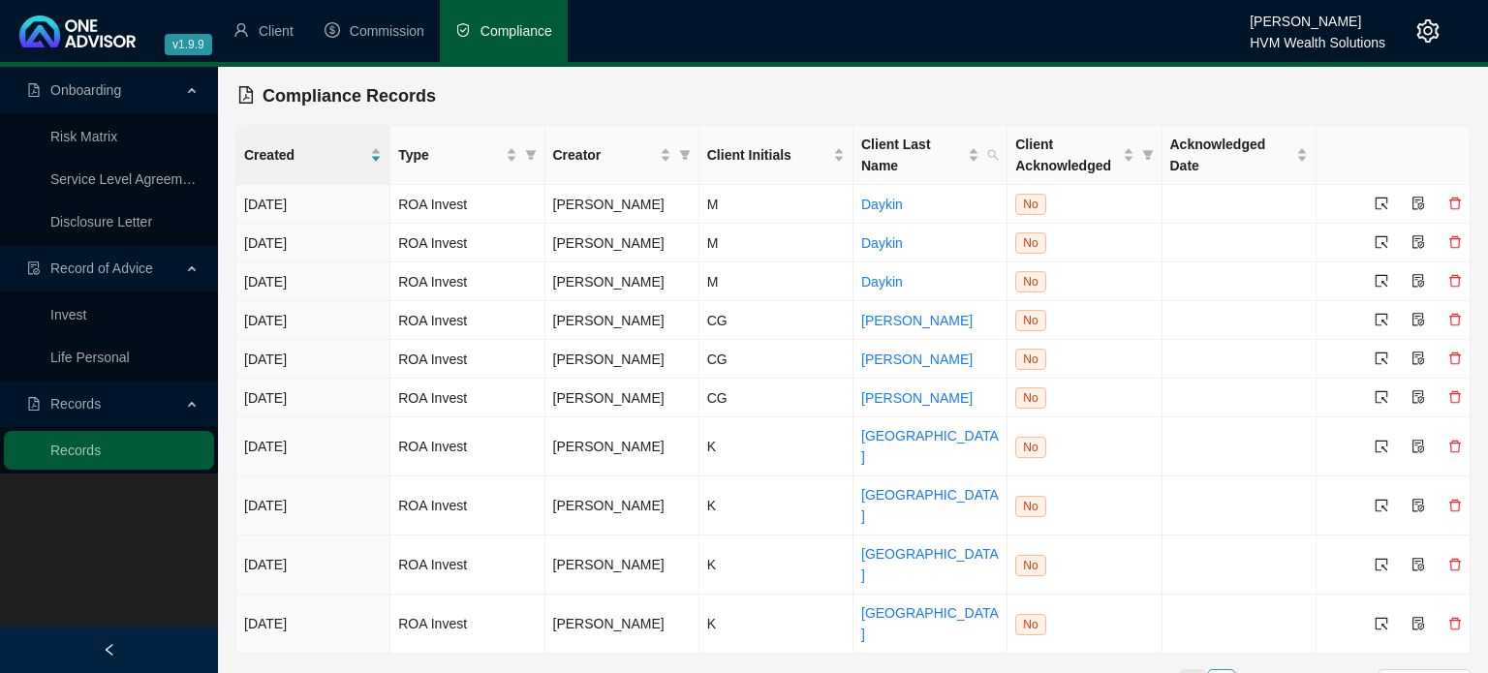
click at [1189, 670] on link "28" at bounding box center [1193, 680] width 27 height 21
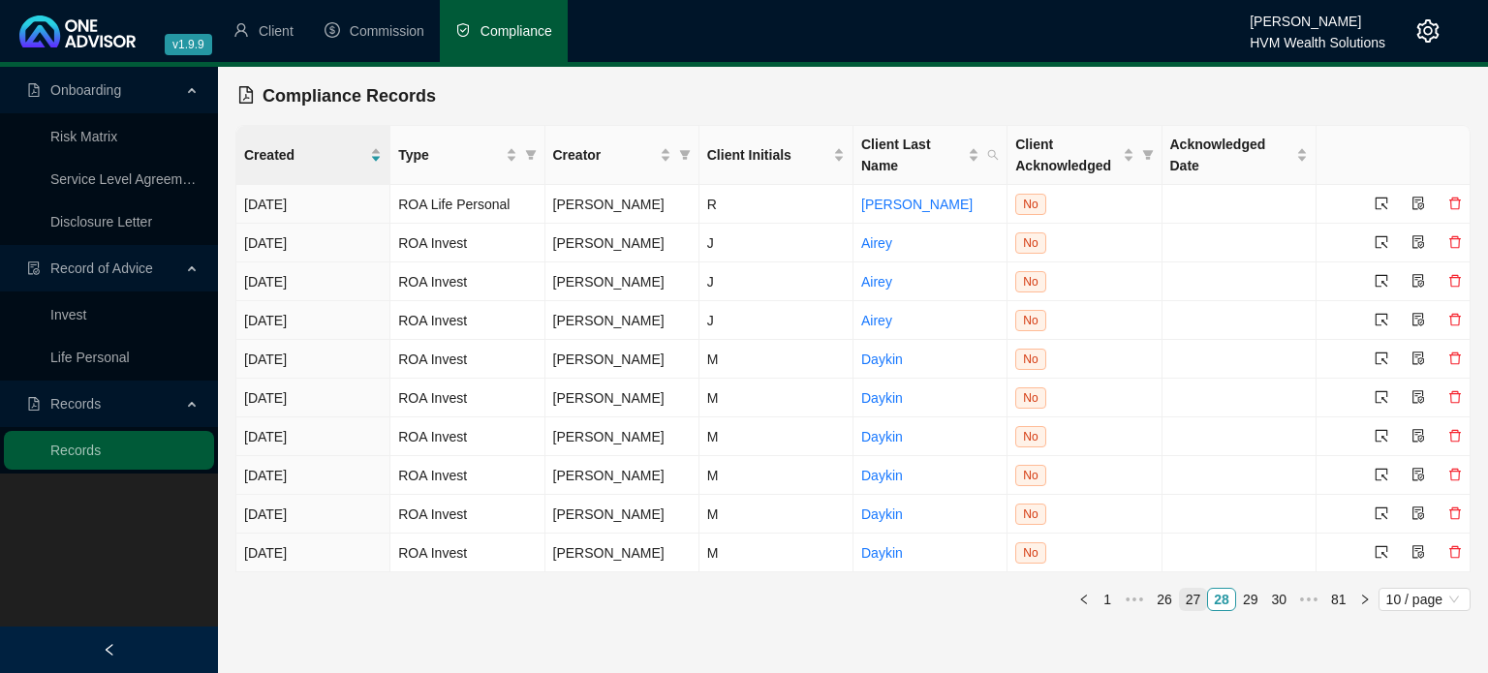
click at [1190, 601] on link "27" at bounding box center [1193, 599] width 27 height 21
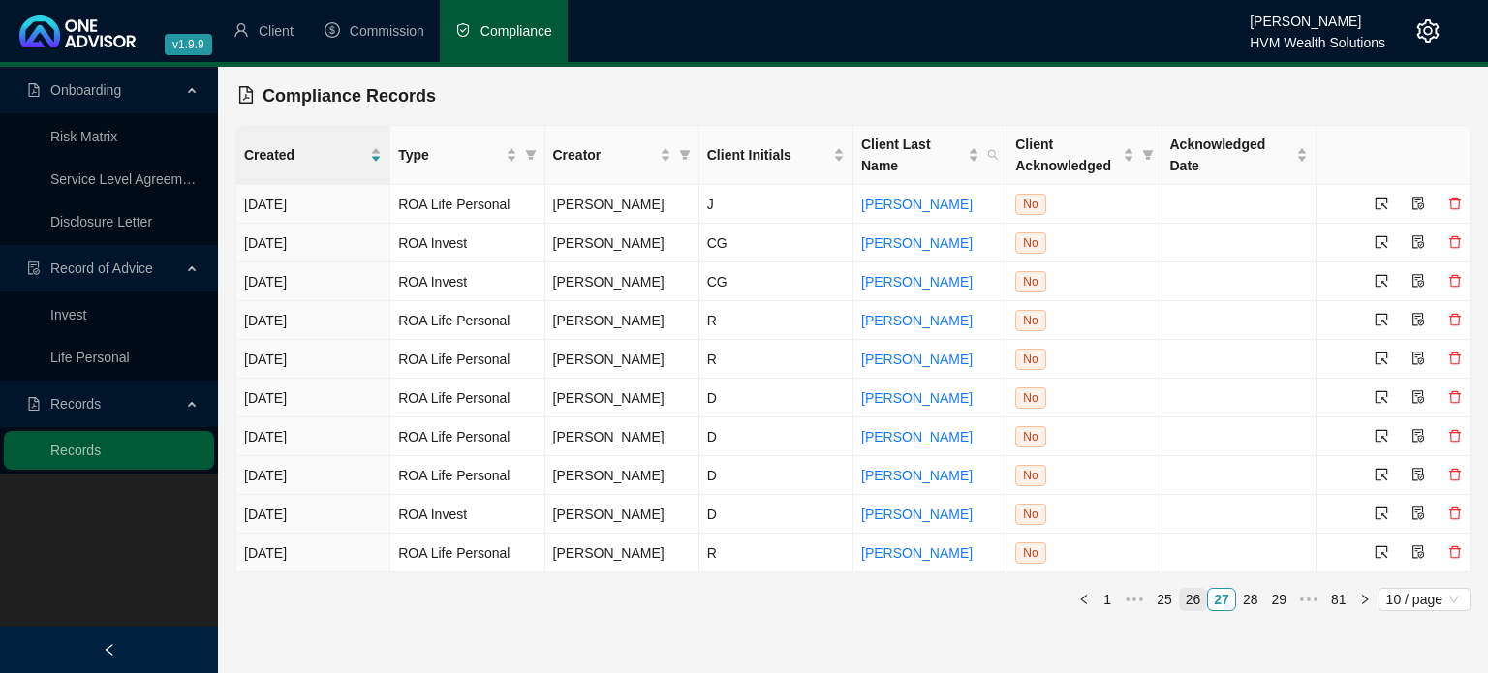
click at [1190, 601] on link "26" at bounding box center [1193, 599] width 27 height 21
click at [1190, 601] on link "25" at bounding box center [1193, 599] width 27 height 21
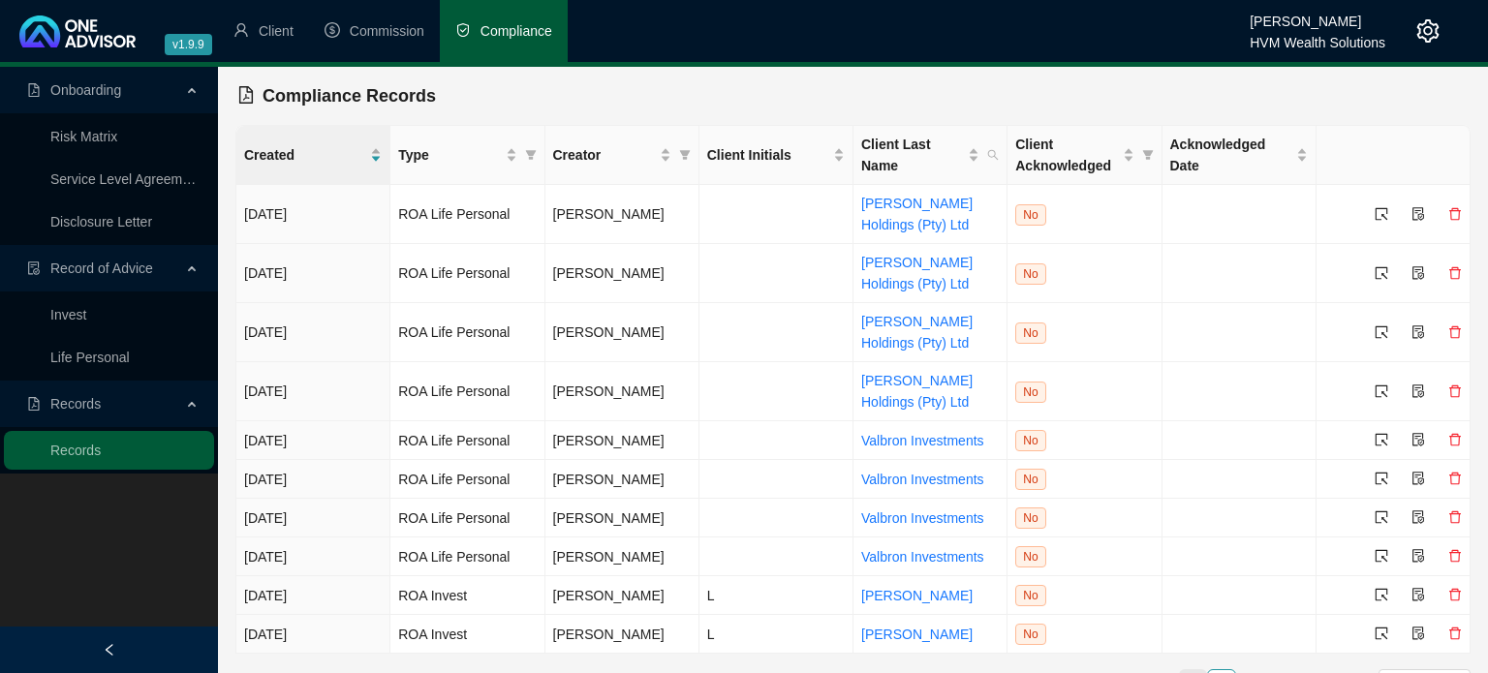
click at [1190, 670] on link "24" at bounding box center [1193, 680] width 27 height 21
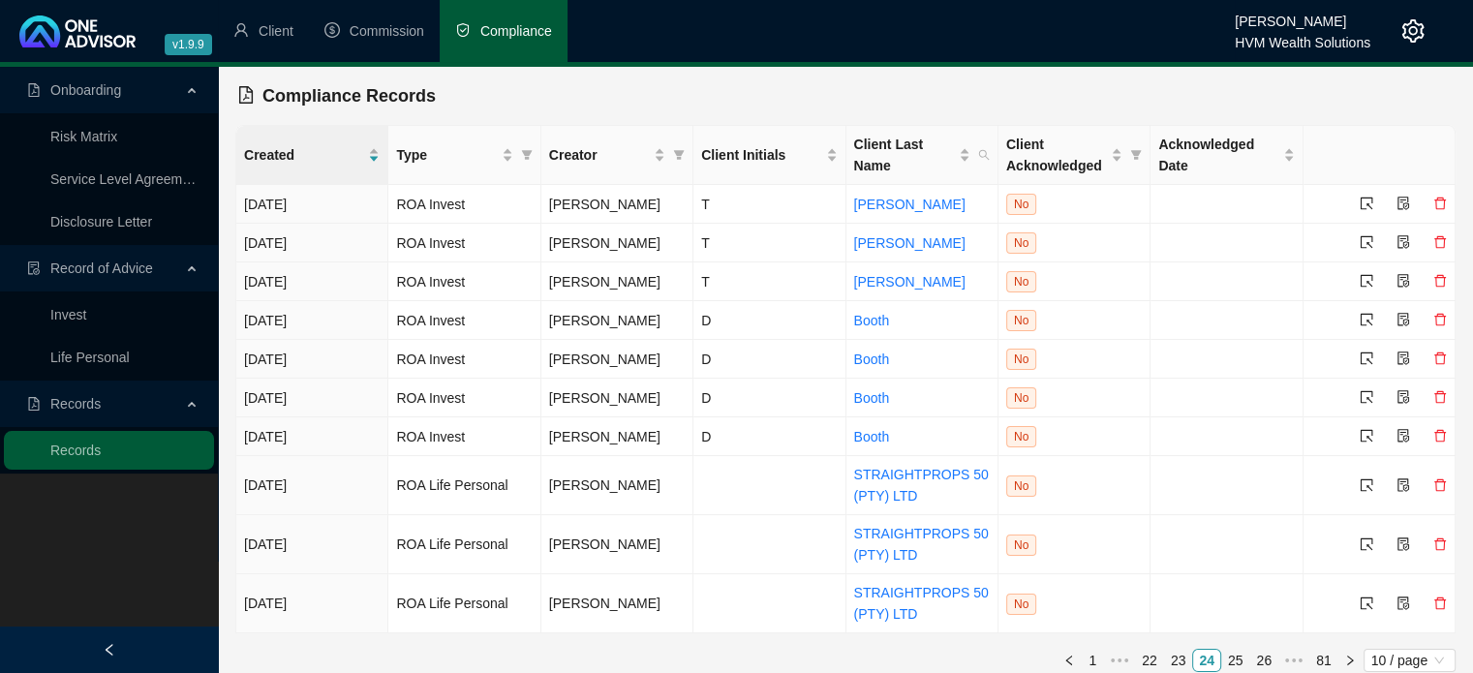
scroll to position [13, 0]
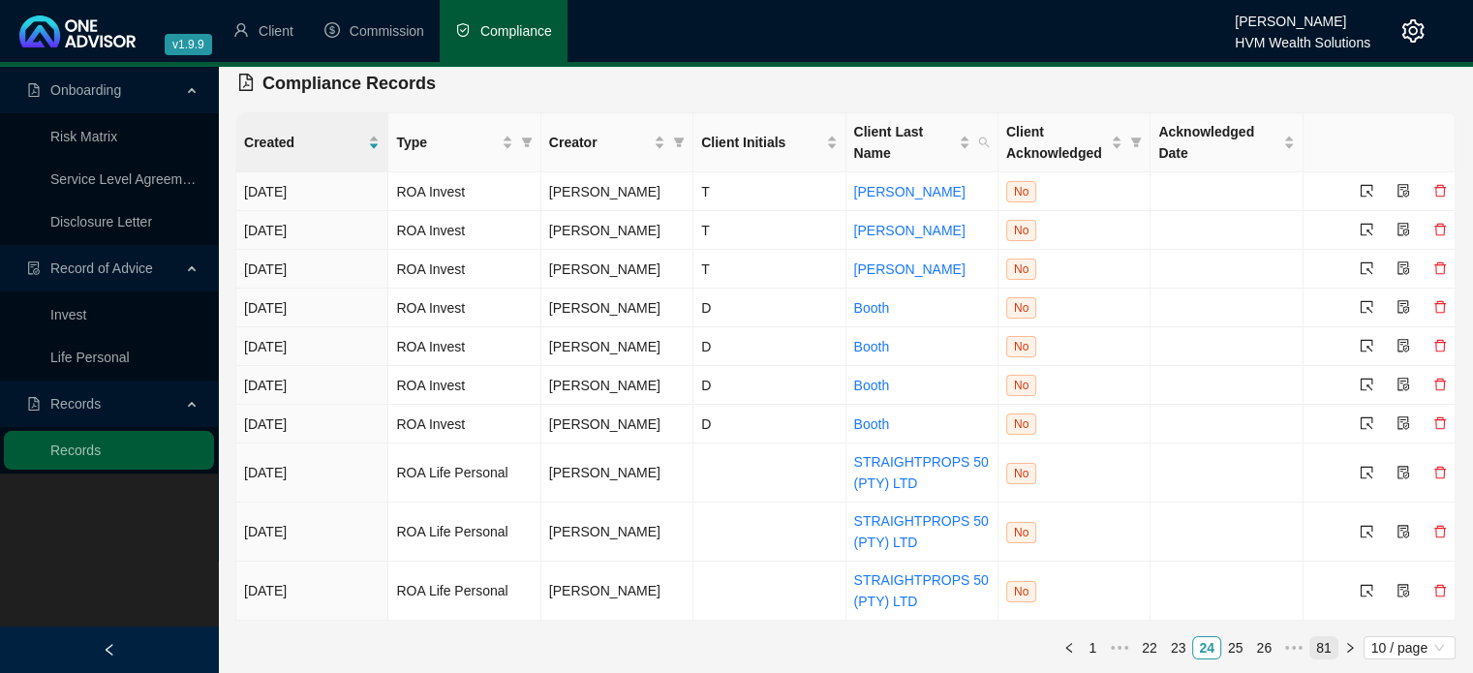
click at [1322, 648] on link "81" at bounding box center [1323, 647] width 27 height 21
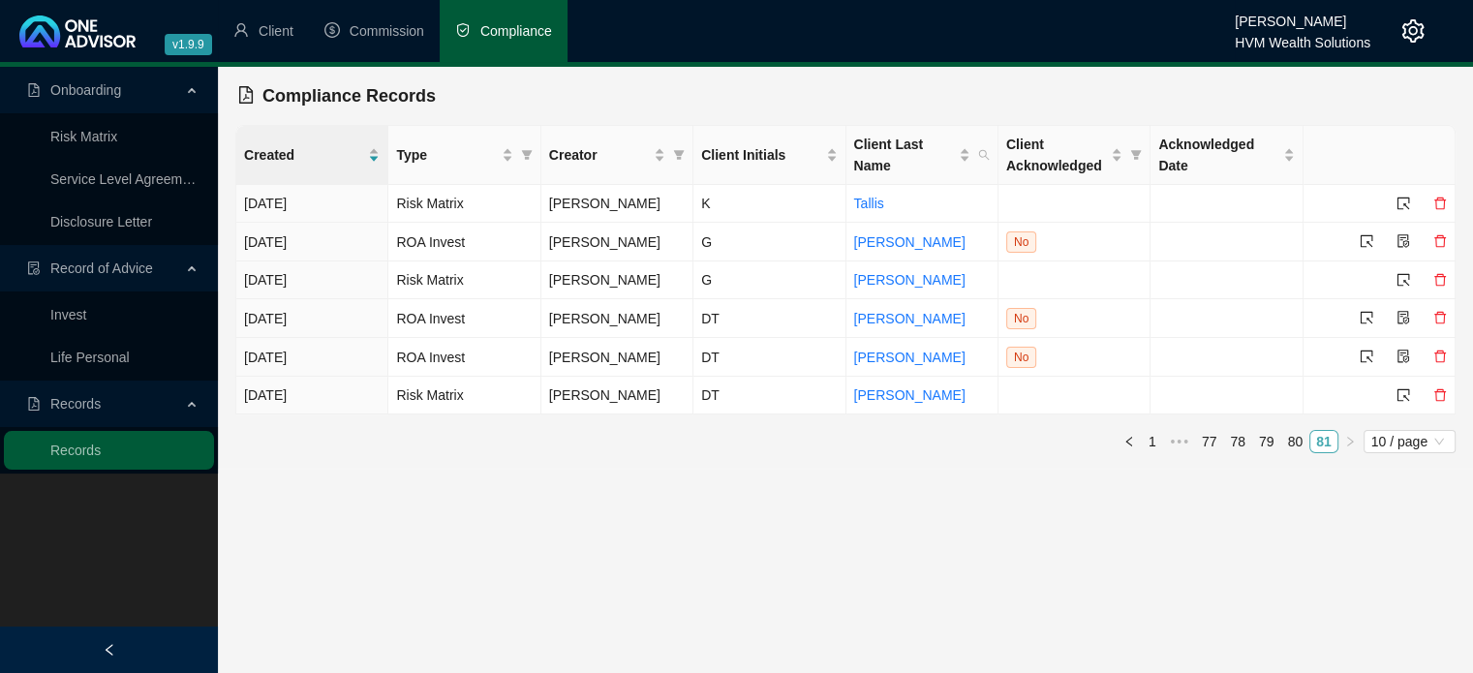
scroll to position [0, 0]
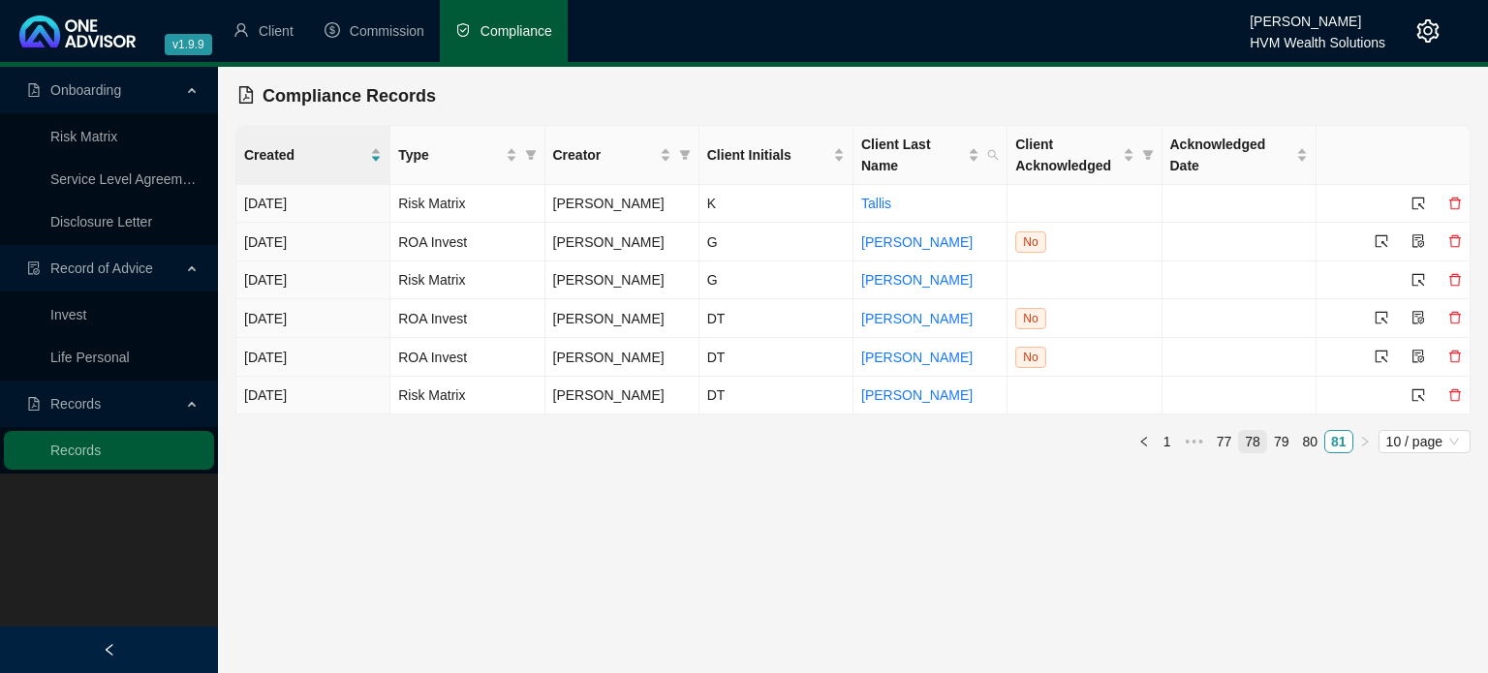
click at [1263, 440] on link "78" at bounding box center [1252, 441] width 27 height 21
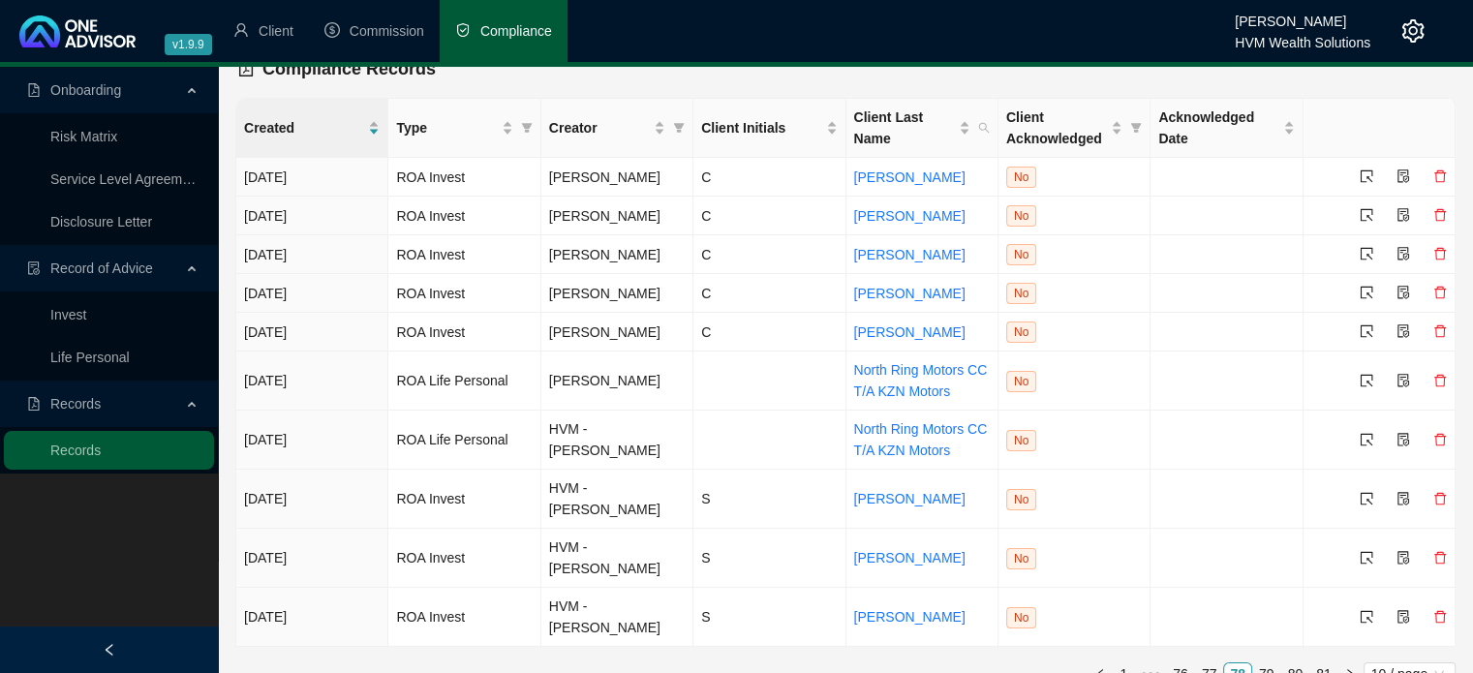
scroll to position [53, 0]
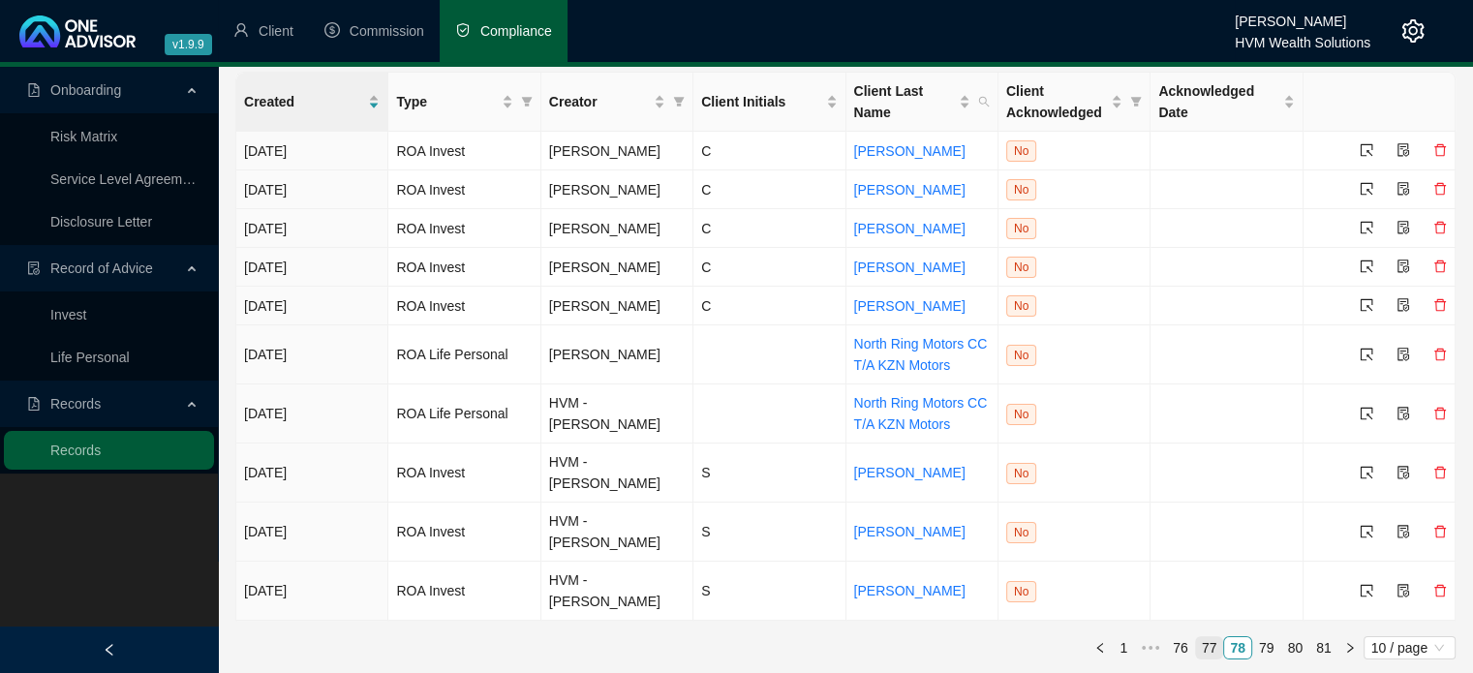
click at [1198, 650] on link "77" at bounding box center [1209, 647] width 27 height 21
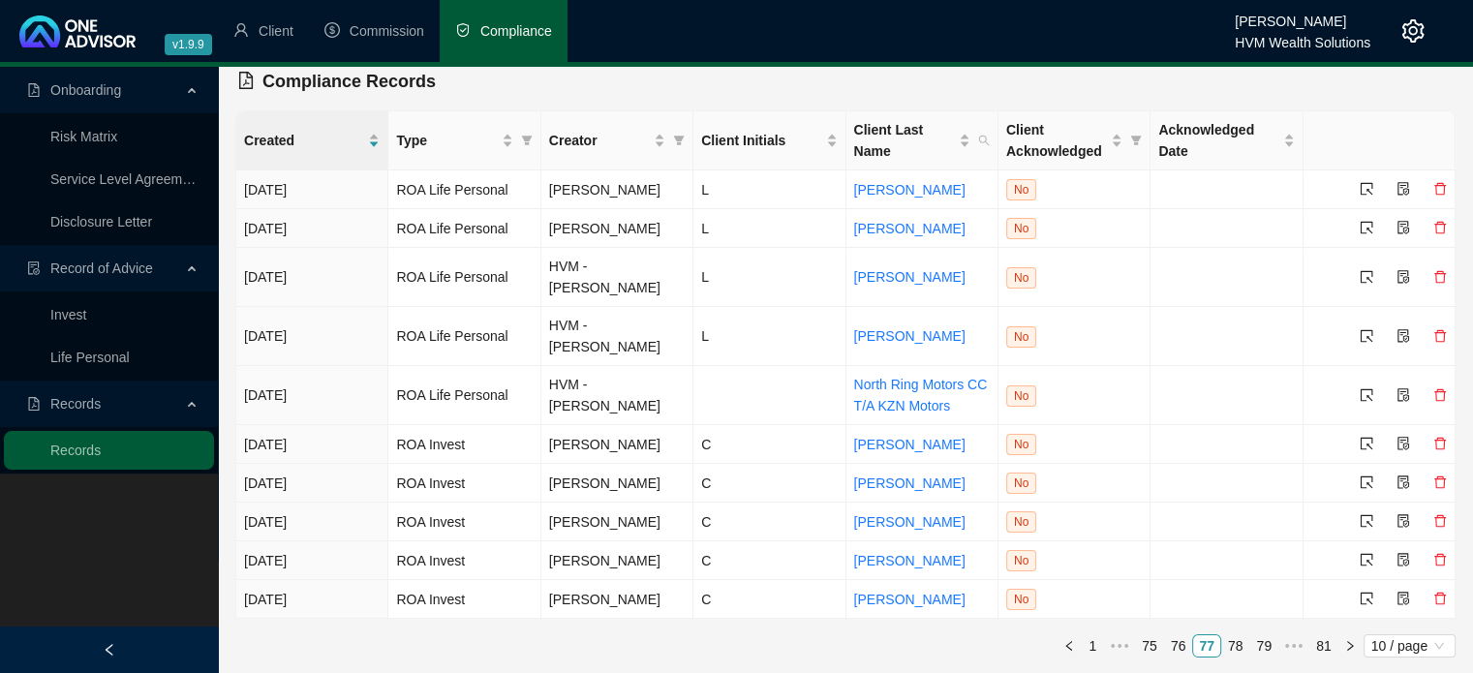
scroll to position [13, 0]
click at [1190, 654] on link "76" at bounding box center [1178, 647] width 27 height 21
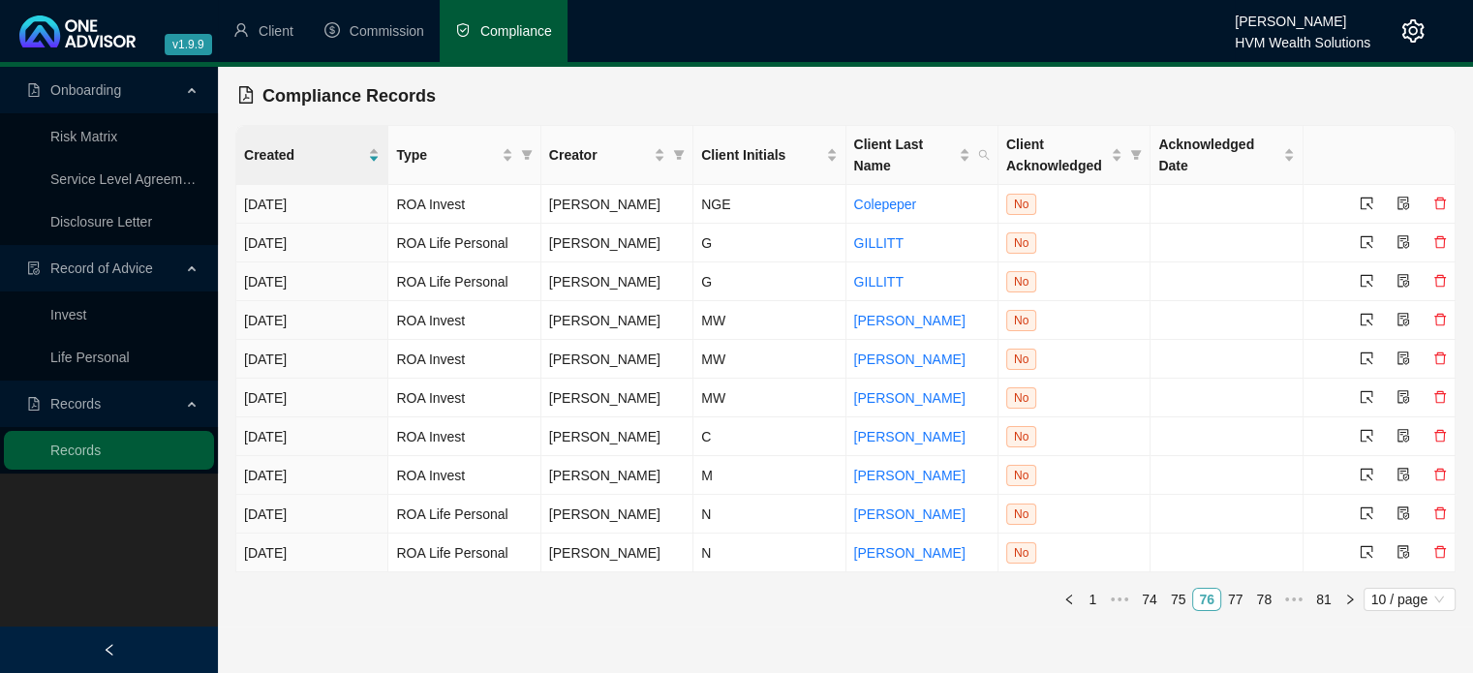
scroll to position [0, 0]
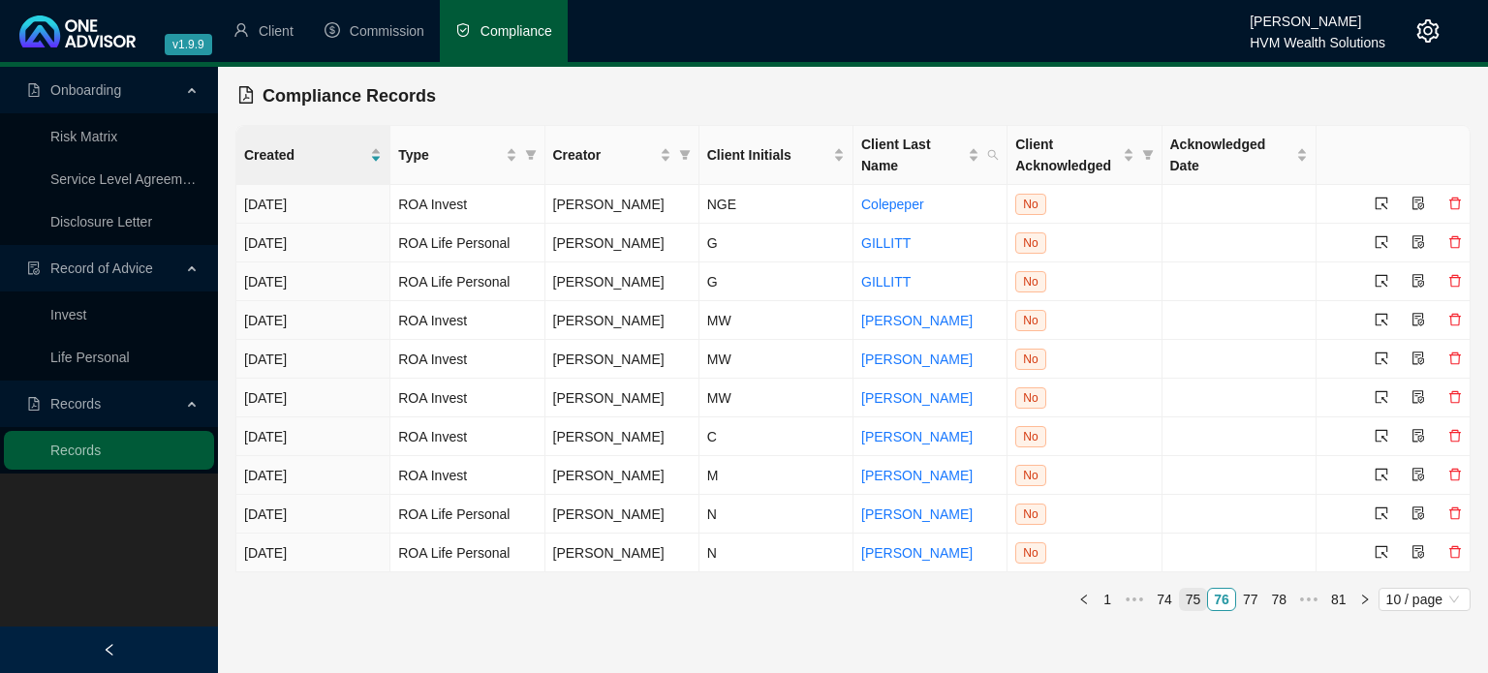
click at [1195, 609] on li "75" at bounding box center [1193, 599] width 29 height 23
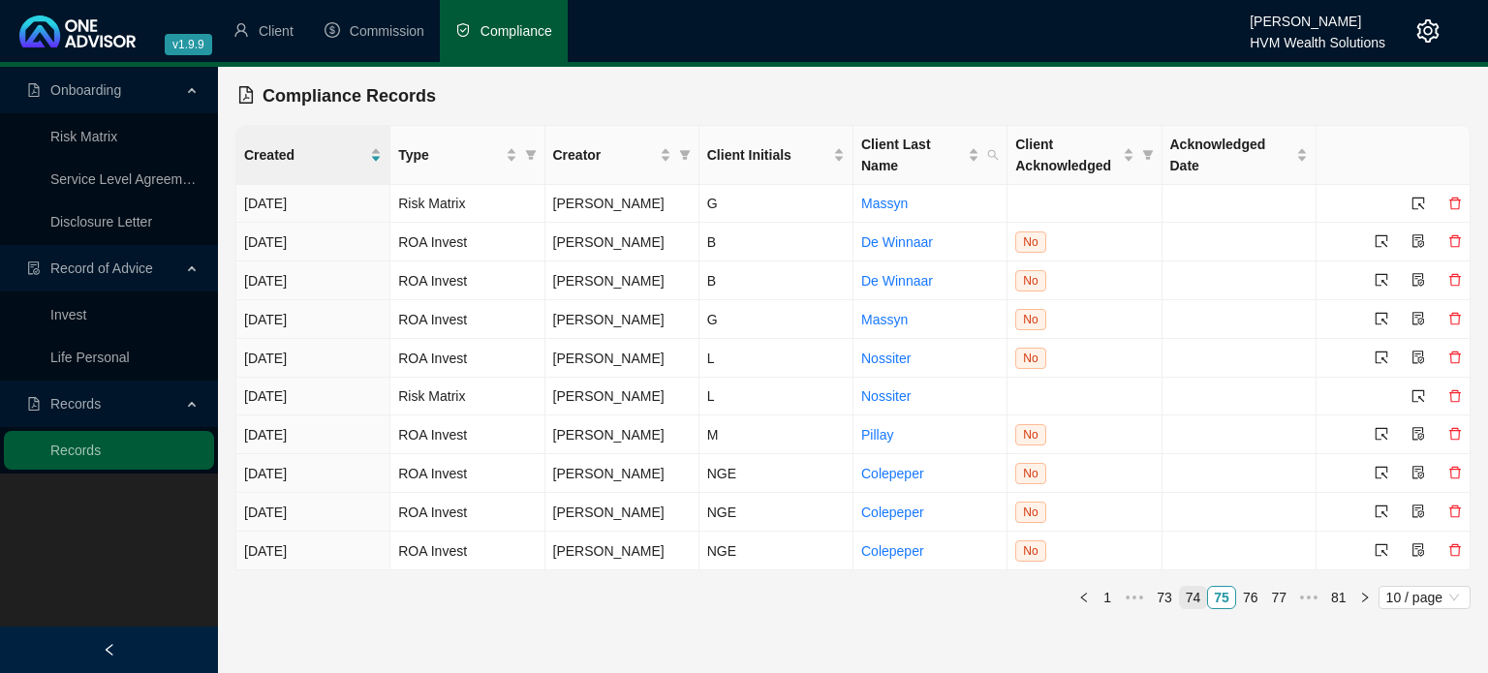
click at [1189, 599] on link "74" at bounding box center [1193, 597] width 27 height 21
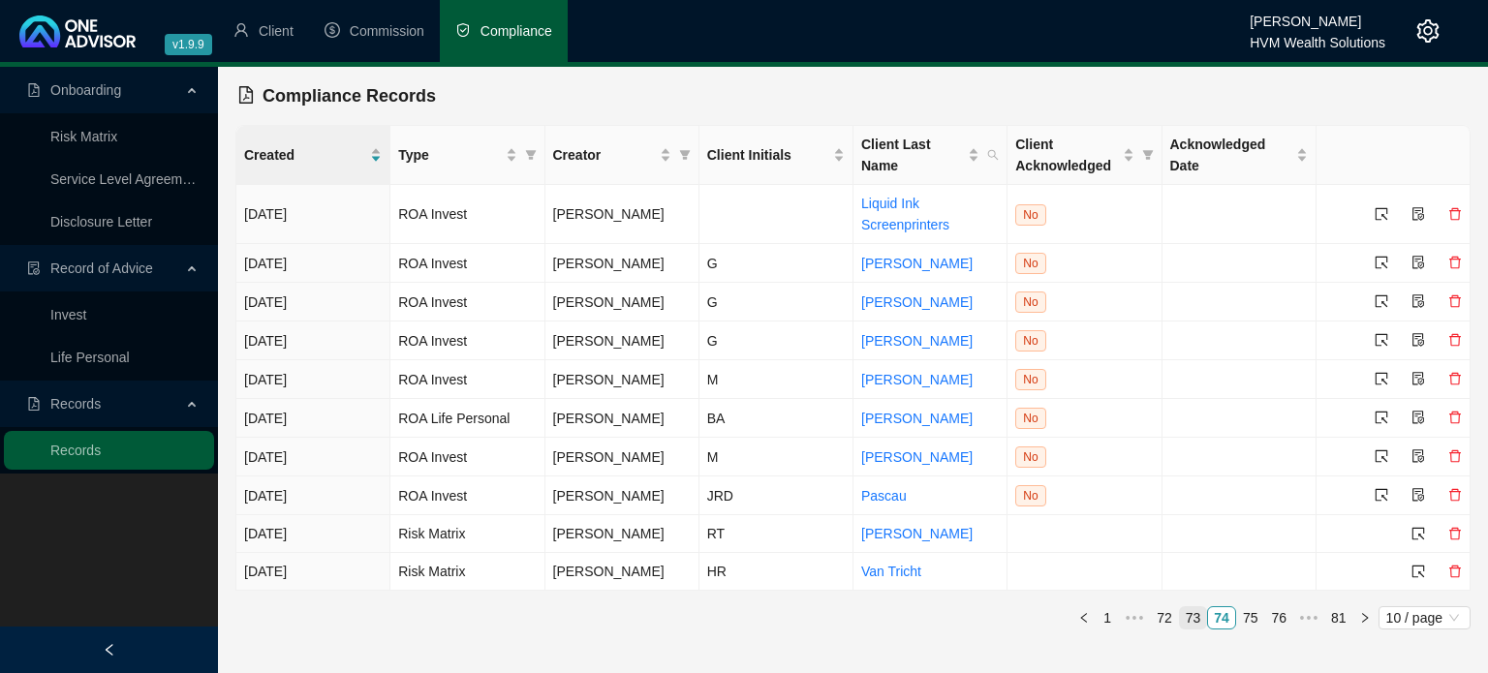
click at [1197, 615] on link "73" at bounding box center [1193, 617] width 27 height 21
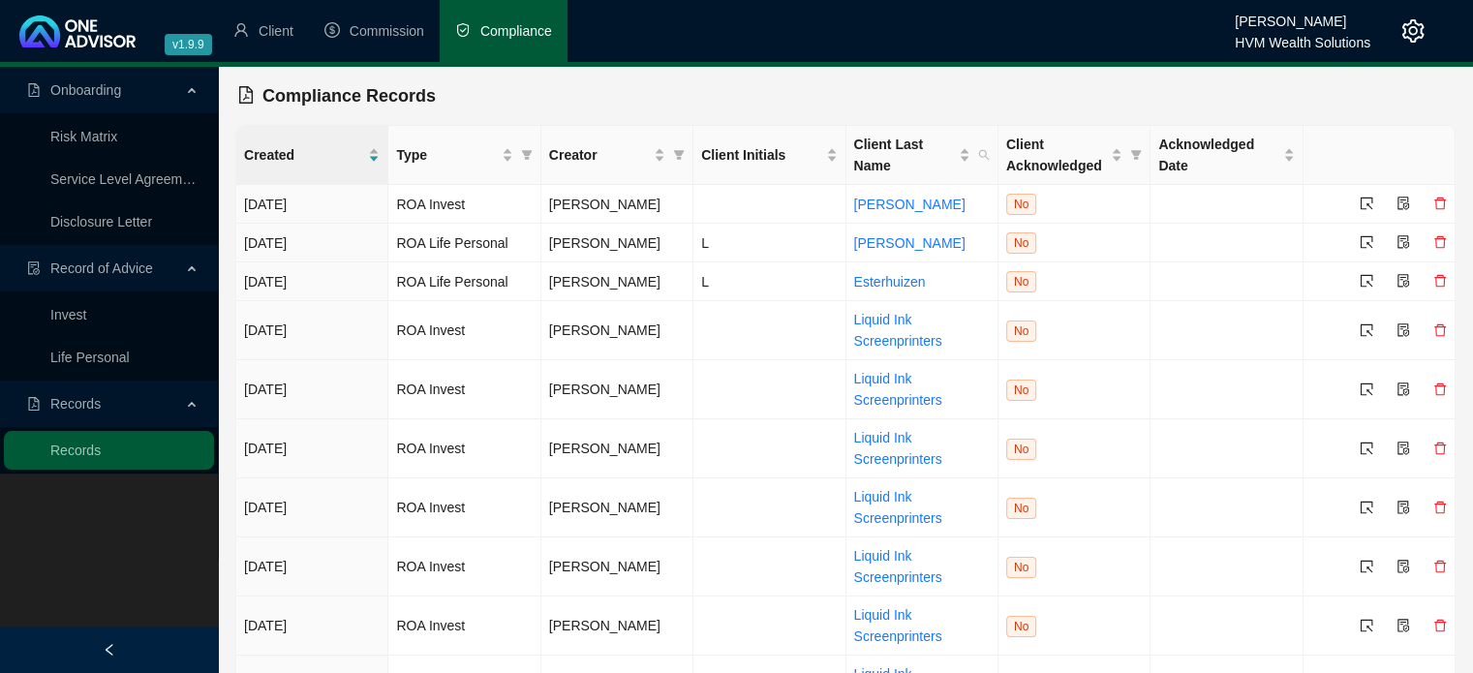
scroll to position [93, 0]
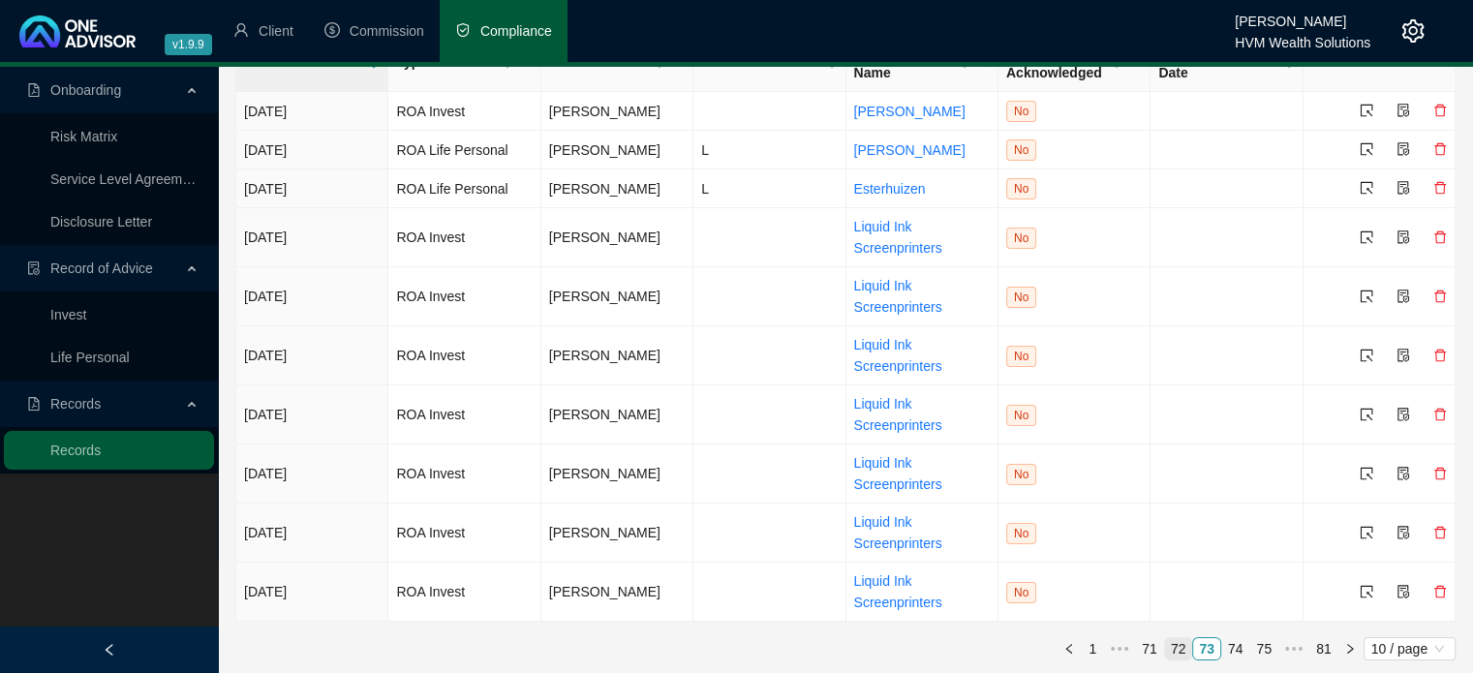
click at [1192, 647] on link "72" at bounding box center [1178, 648] width 27 height 21
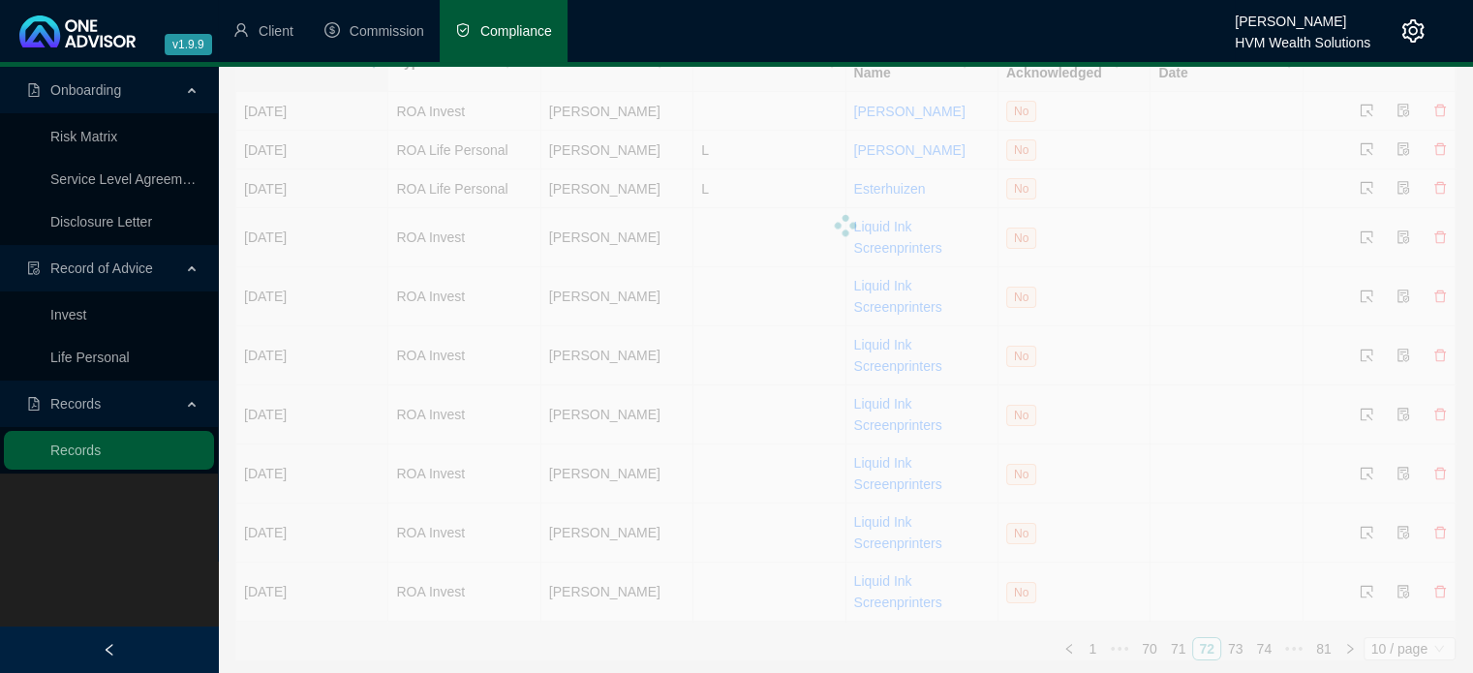
scroll to position [53, 0]
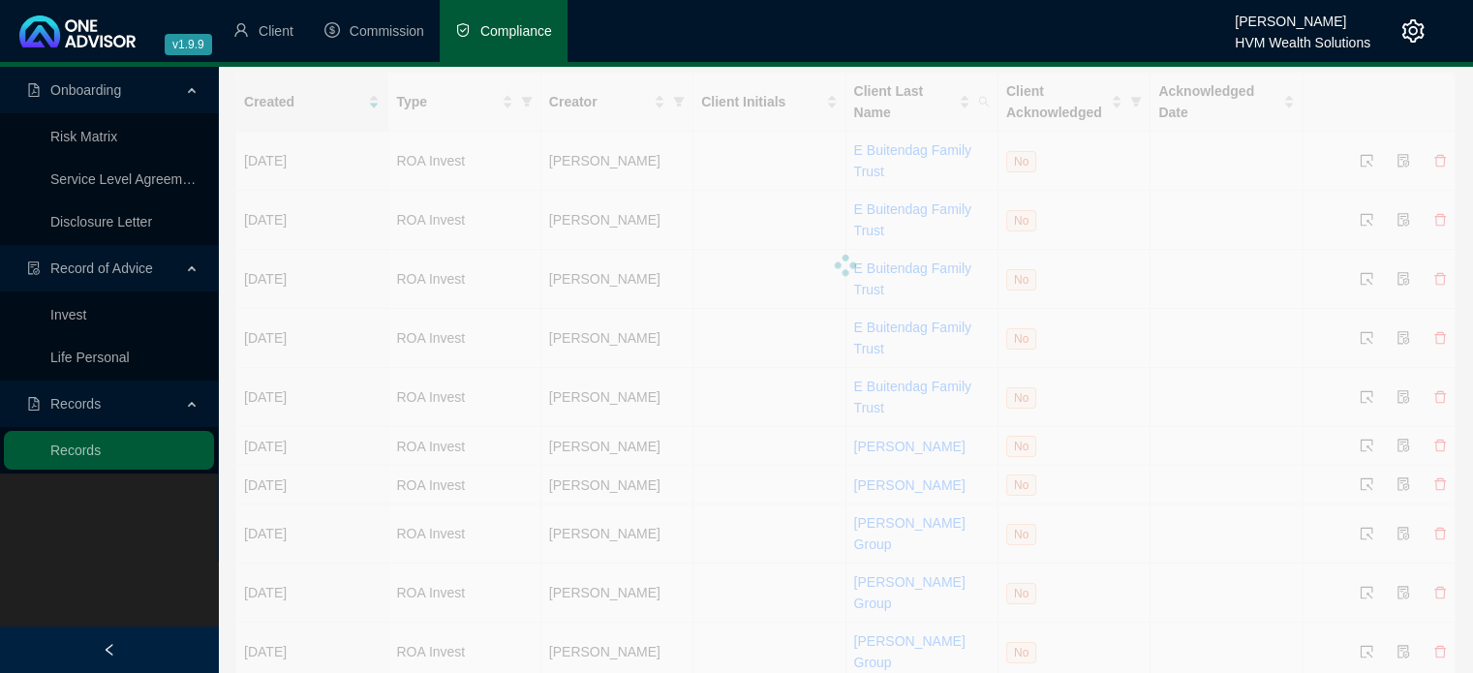
scroll to position [0, 0]
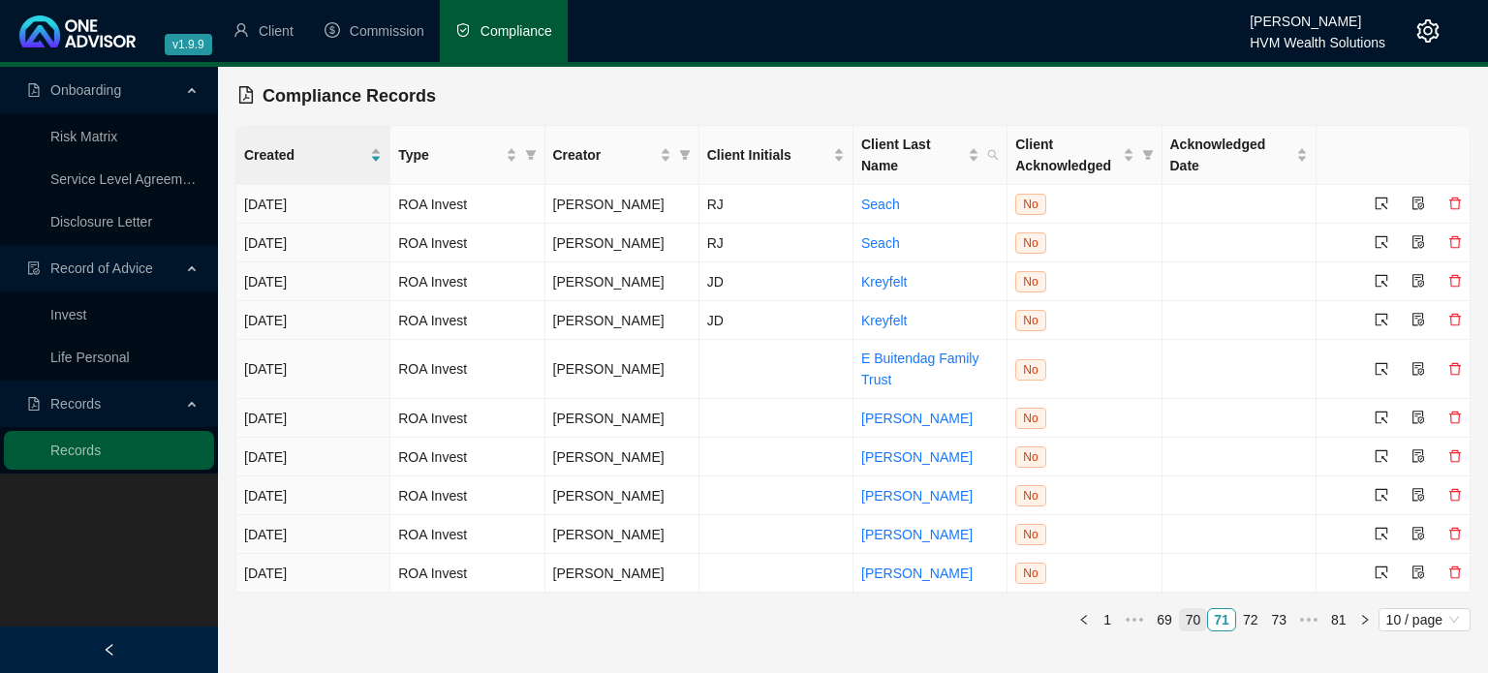
click at [1197, 623] on link "70" at bounding box center [1193, 619] width 27 height 21
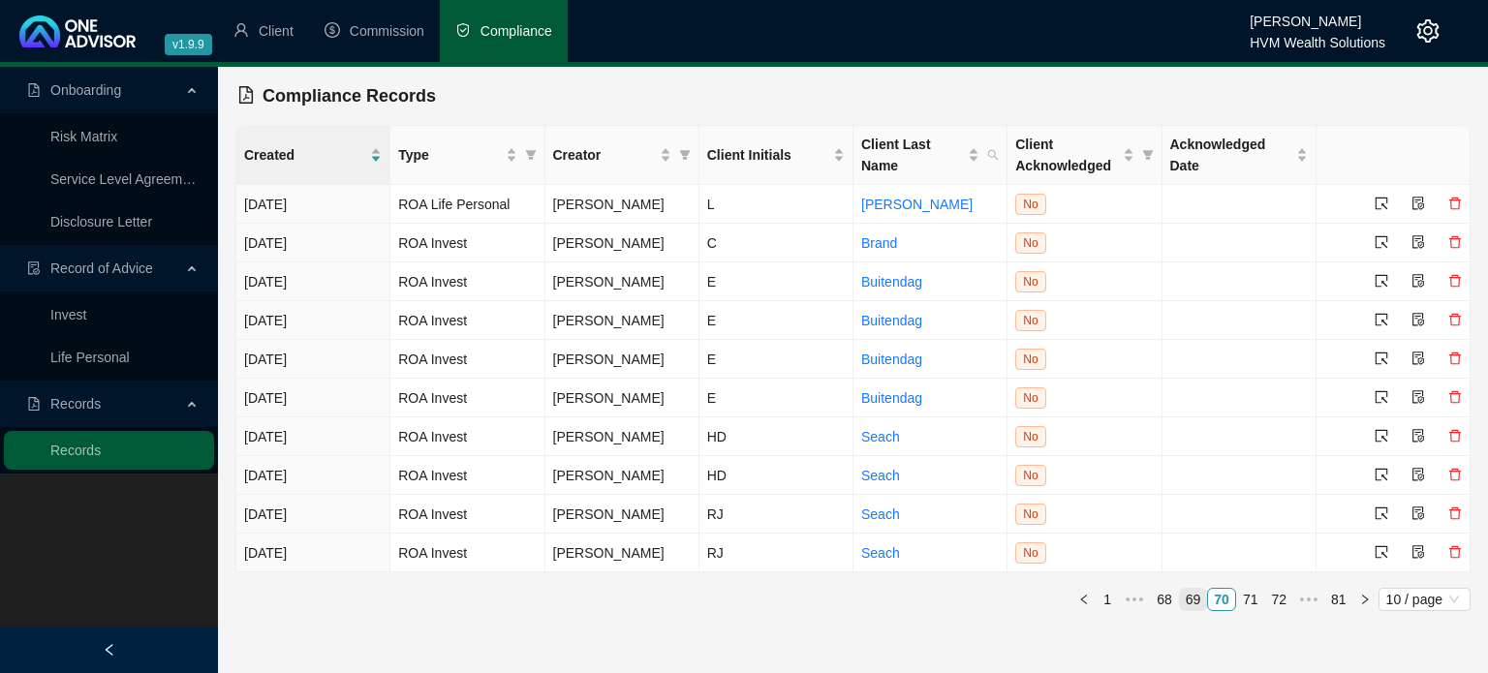
click at [1197, 593] on link "69" at bounding box center [1193, 599] width 27 height 21
click at [1199, 607] on link "68" at bounding box center [1193, 599] width 27 height 21
click at [1199, 607] on link "67" at bounding box center [1193, 599] width 27 height 21
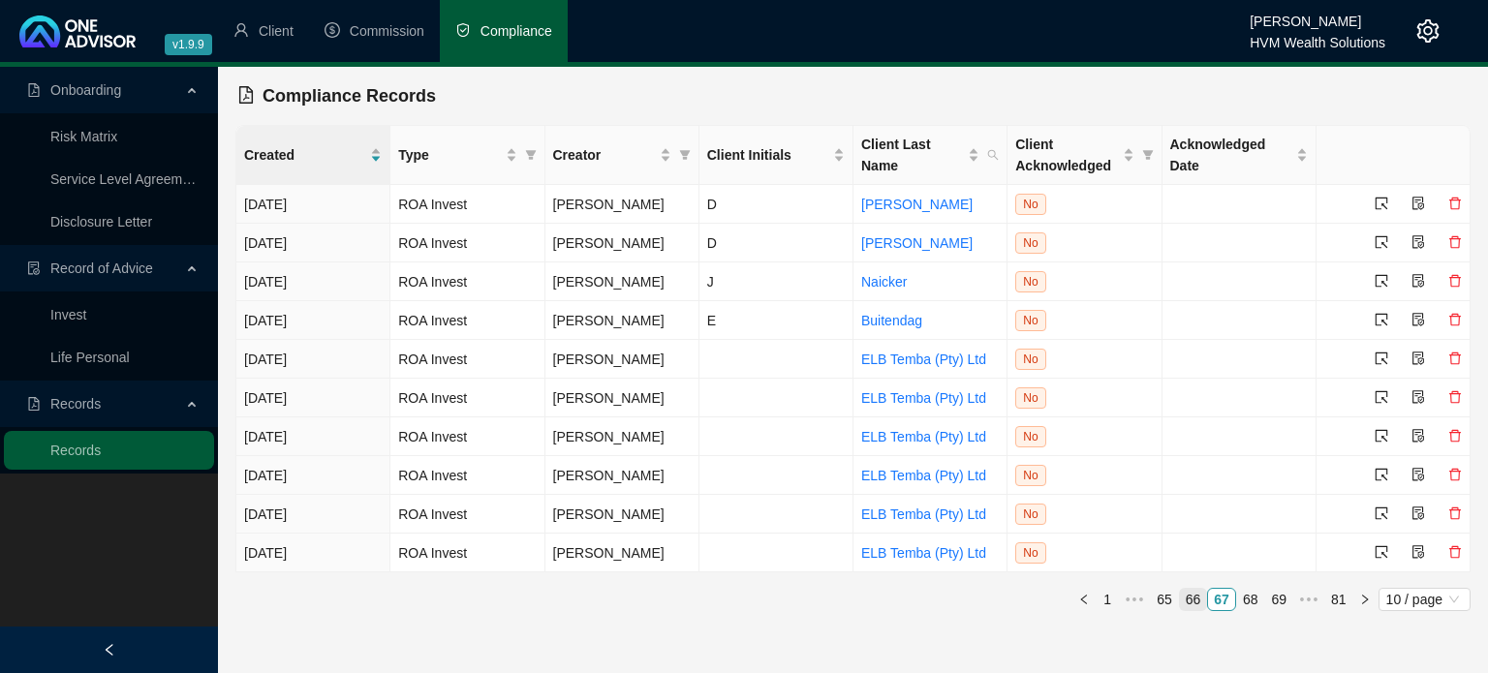
click at [1199, 607] on link "66" at bounding box center [1193, 599] width 27 height 21
click at [1199, 607] on link "65" at bounding box center [1193, 599] width 27 height 21
click at [1199, 607] on link "64" at bounding box center [1193, 599] width 27 height 21
click at [1199, 607] on link "63" at bounding box center [1193, 599] width 27 height 21
click at [1199, 607] on link "62" at bounding box center [1193, 599] width 27 height 21
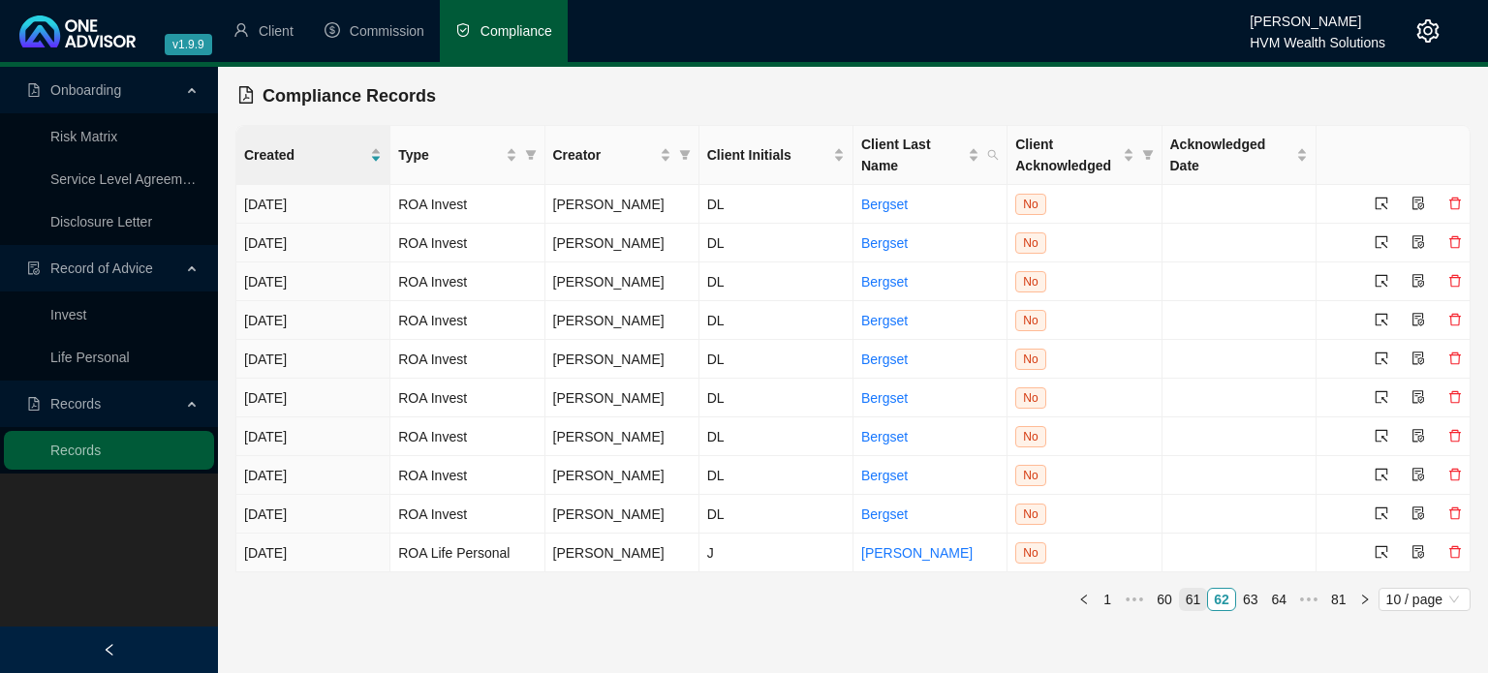
click at [1199, 607] on link "61" at bounding box center [1193, 599] width 27 height 21
click at [1198, 607] on link "60" at bounding box center [1193, 599] width 27 height 21
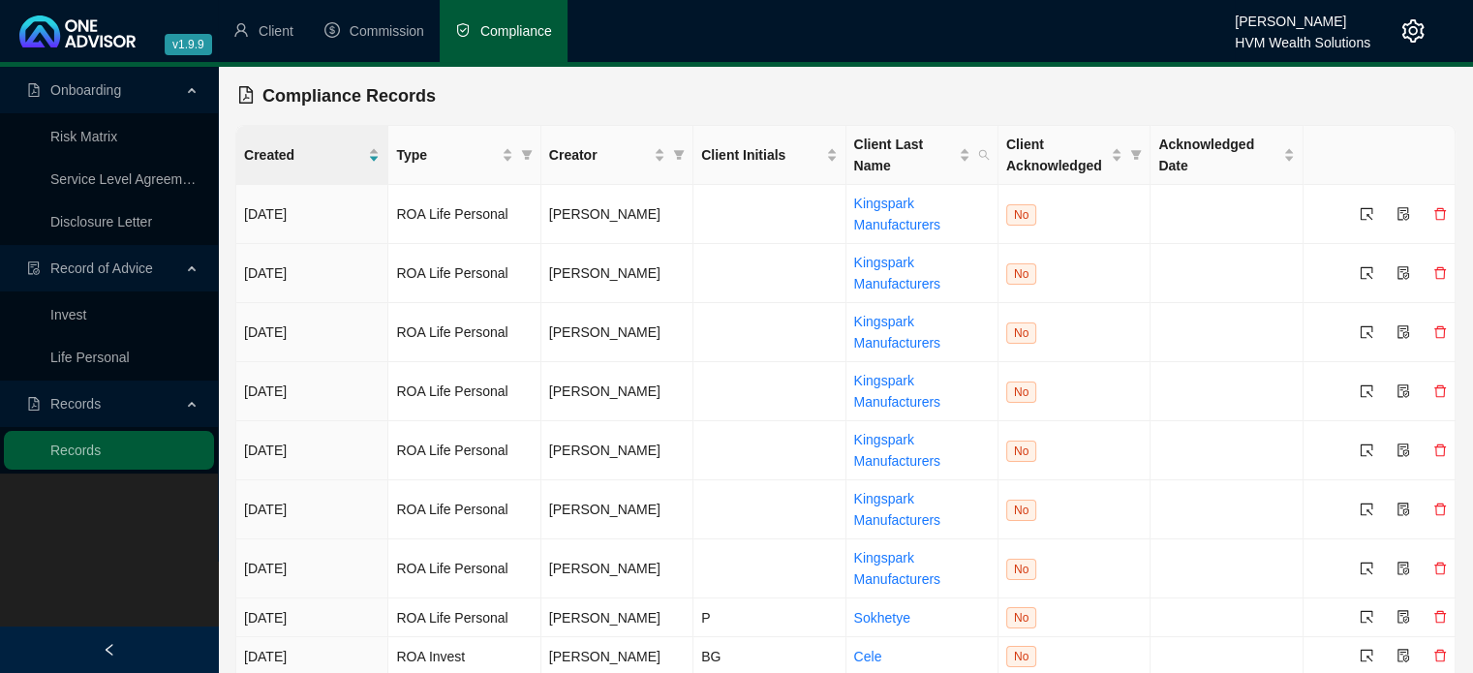
scroll to position [93, 0]
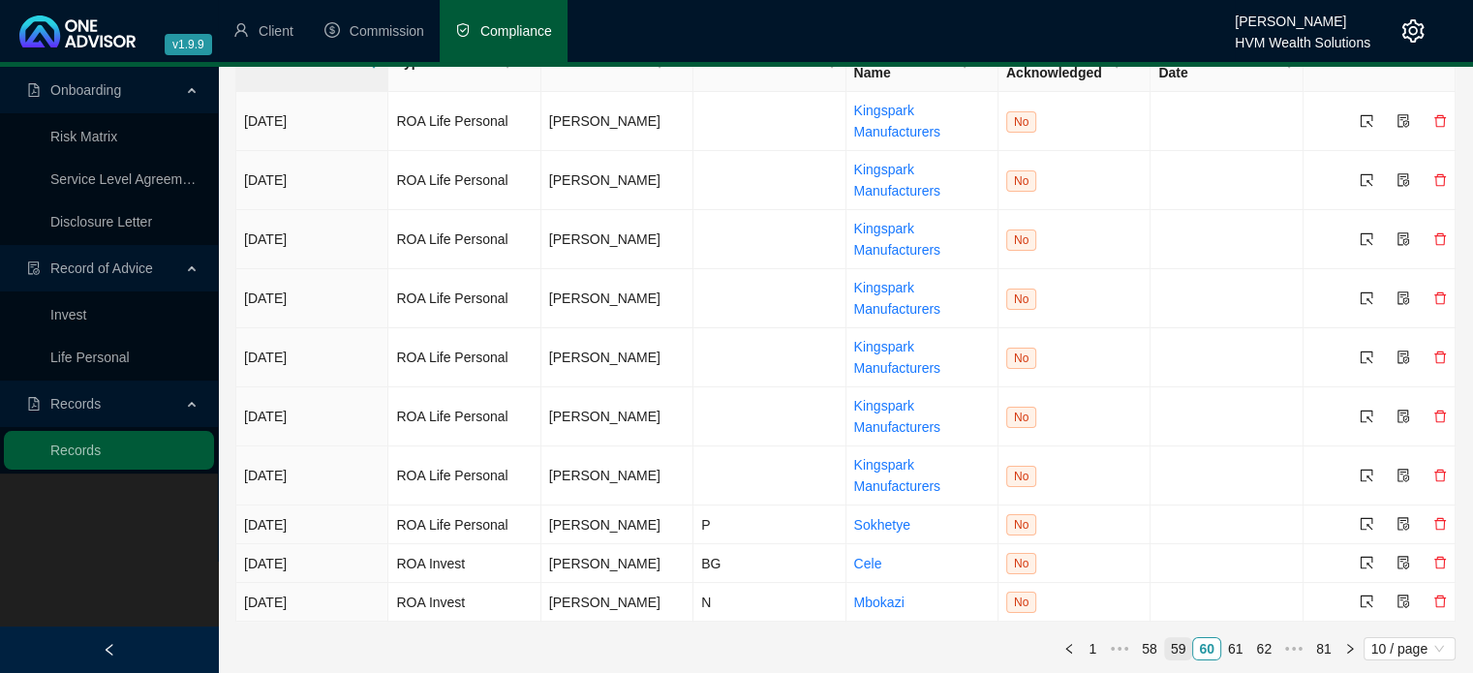
click at [1178, 645] on link "59" at bounding box center [1178, 648] width 27 height 21
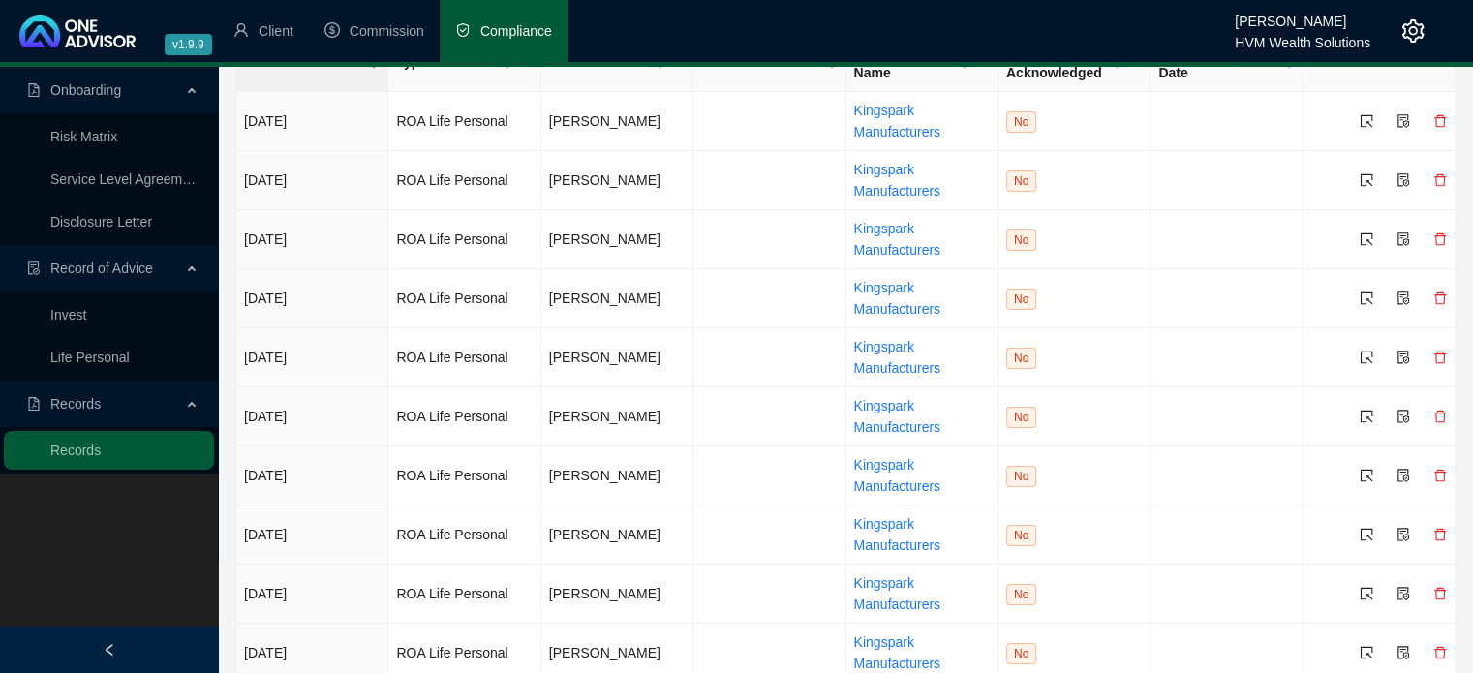
scroll to position [154, 0]
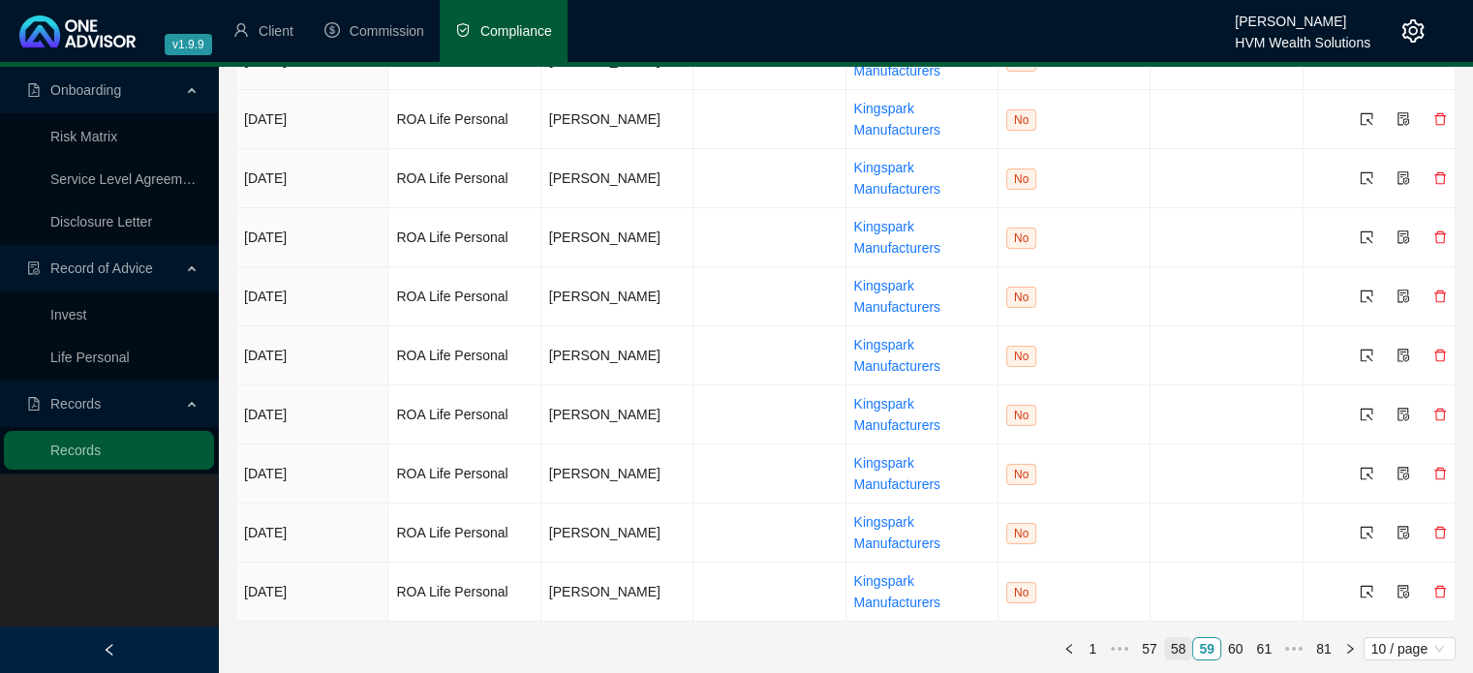
click at [1179, 651] on link "58" at bounding box center [1178, 648] width 27 height 21
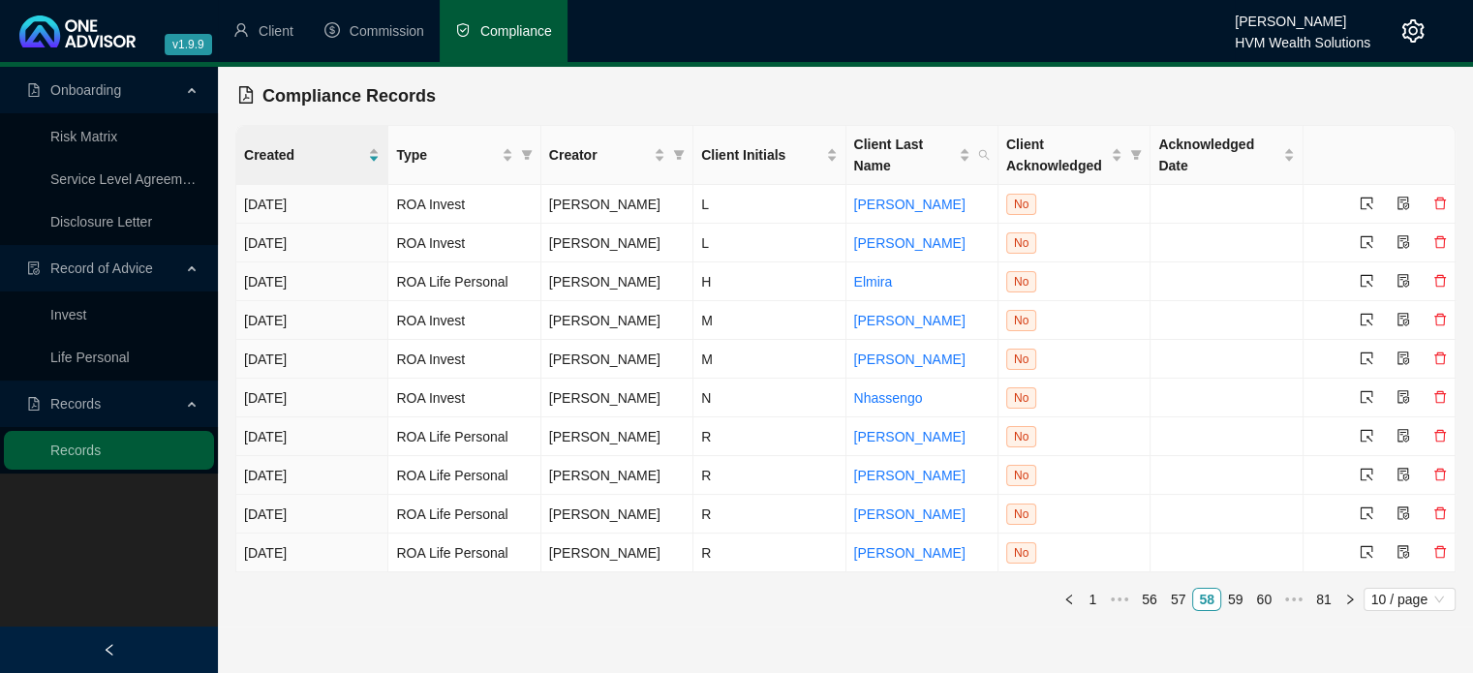
scroll to position [0, 0]
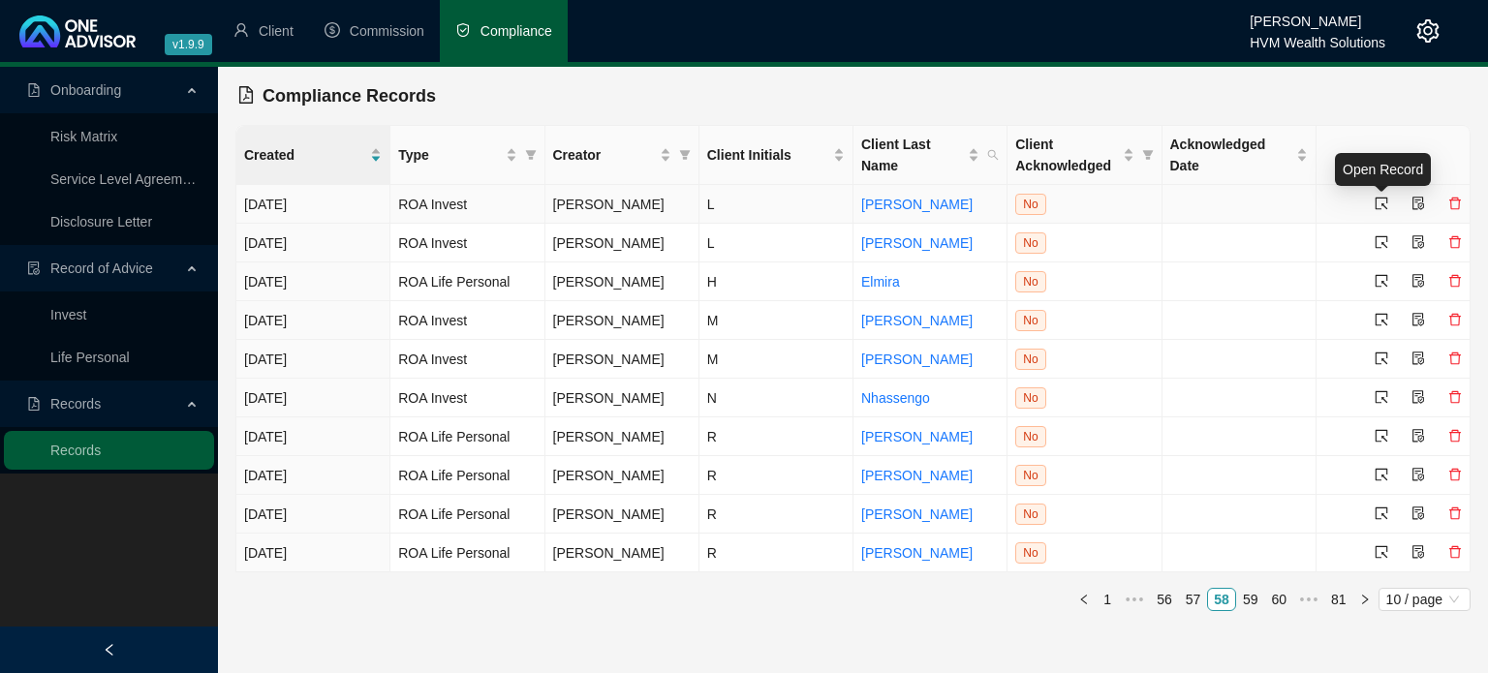
click at [1382, 206] on icon "select" at bounding box center [1381, 204] width 14 height 14
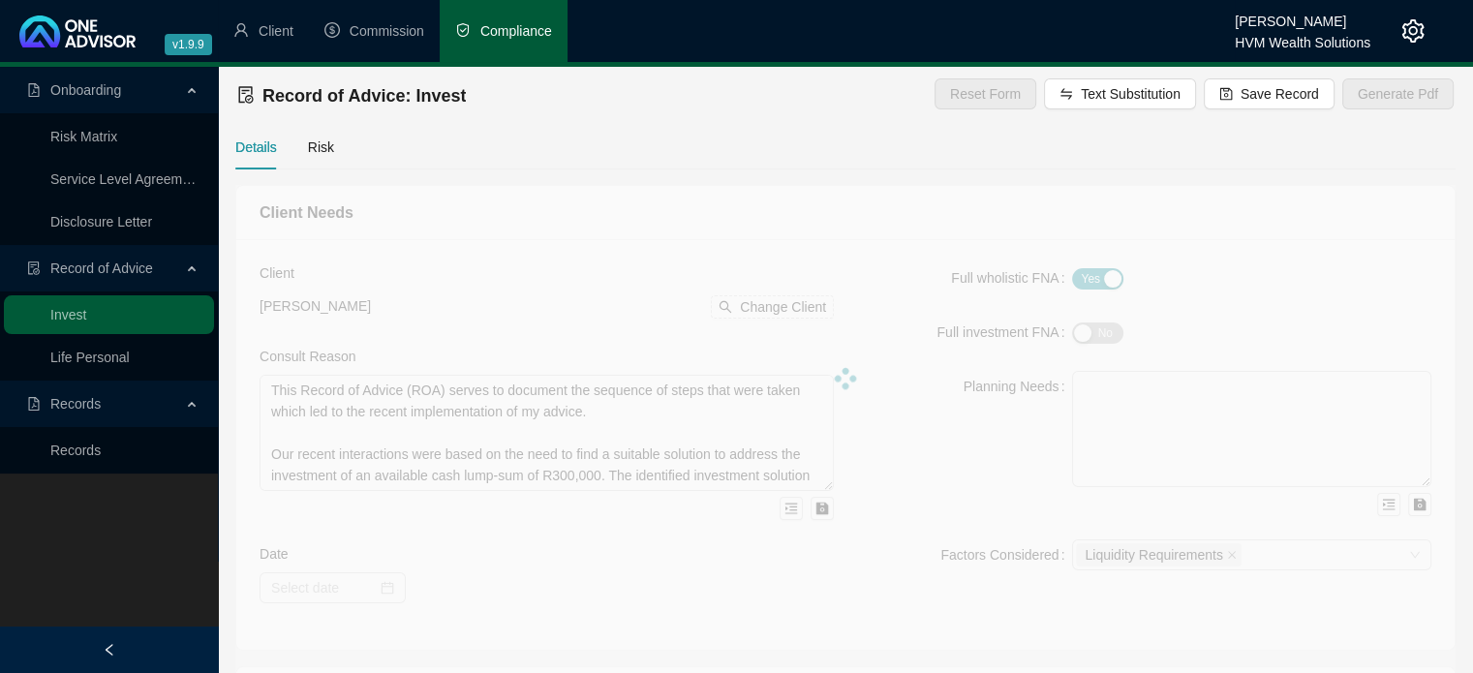
type textarea "This Record of Advice (ROA) serves to document the sequence of steps that were …"
type textarea "Refer to the investment proposal date April 2024. You have been advised and und…"
type textarea "Refer to confirmation letter."
type textarea "The product was initiated in accordance to the advice contained within the inve…"
type input "2024-04-10"
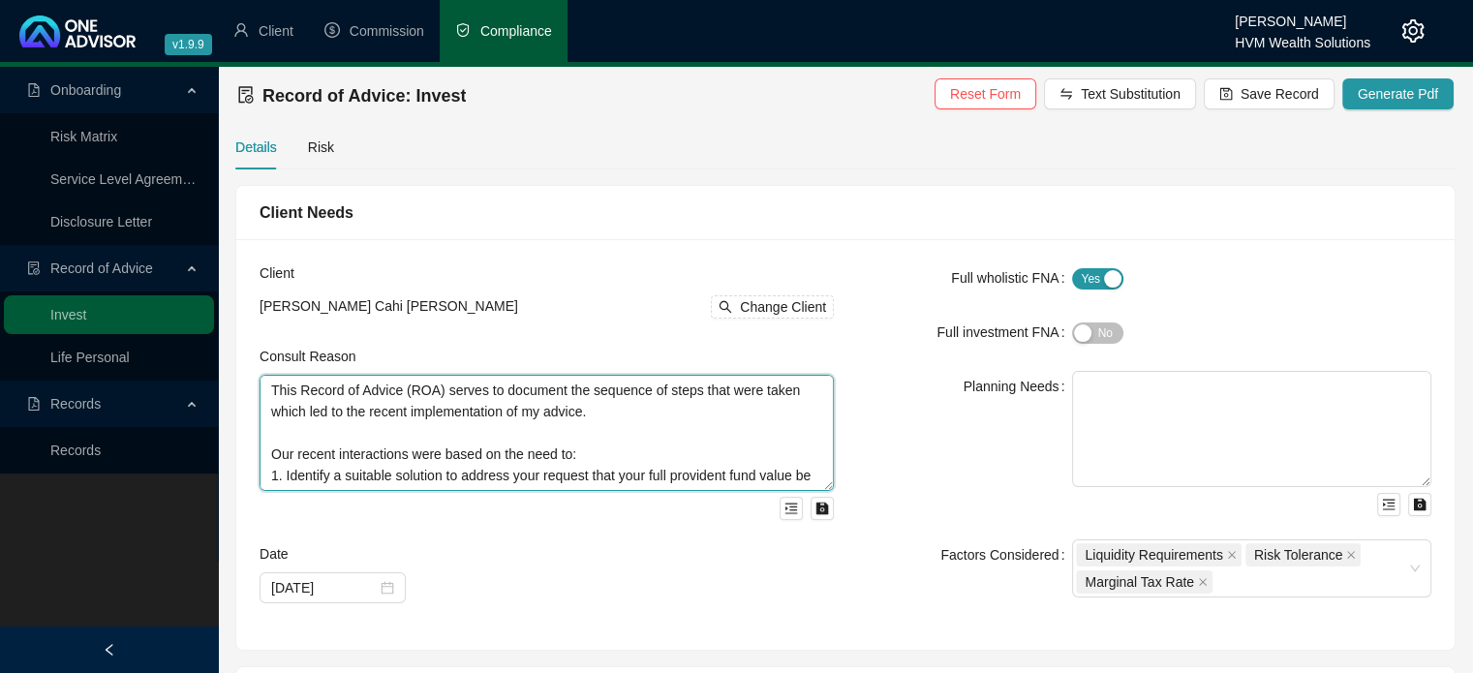
scroll to position [39, 0]
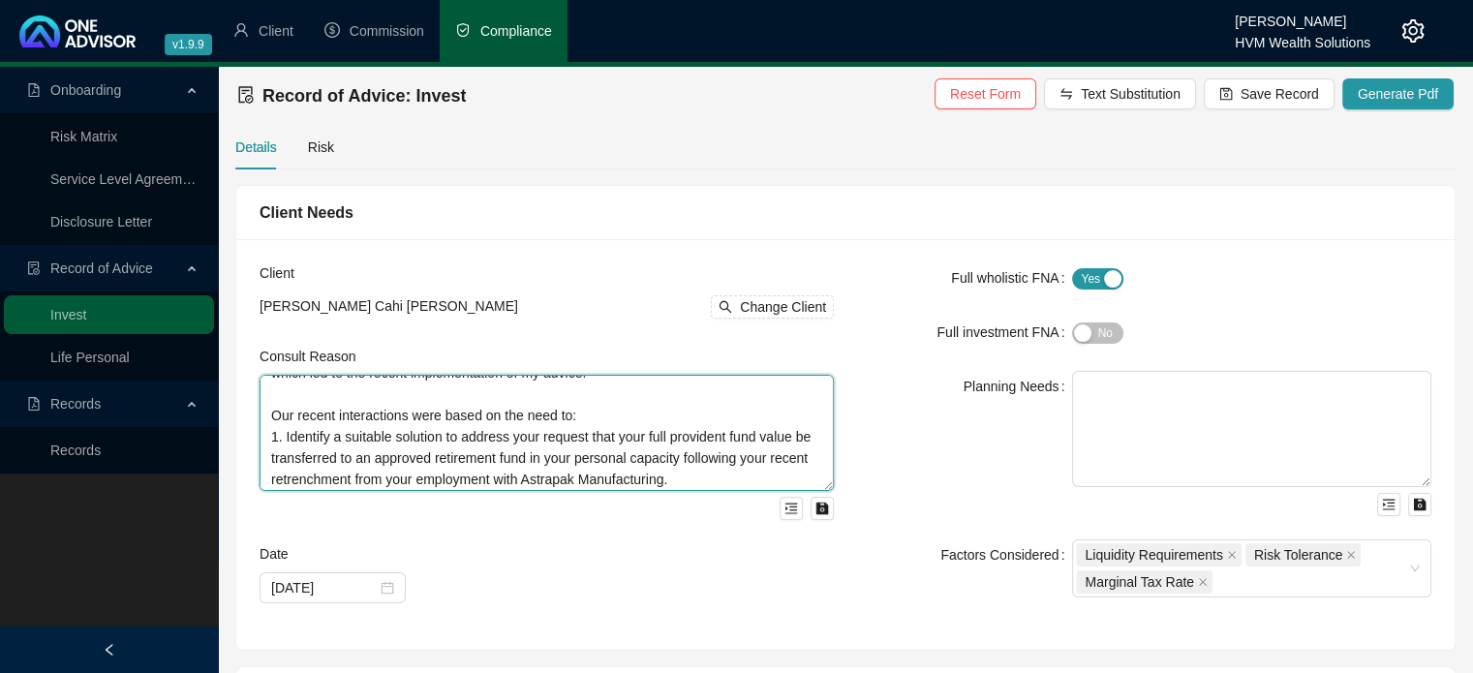
click at [593, 421] on textarea "This Record of Advice (ROA) serves to document the sequence of steps that were …" at bounding box center [547, 433] width 574 height 116
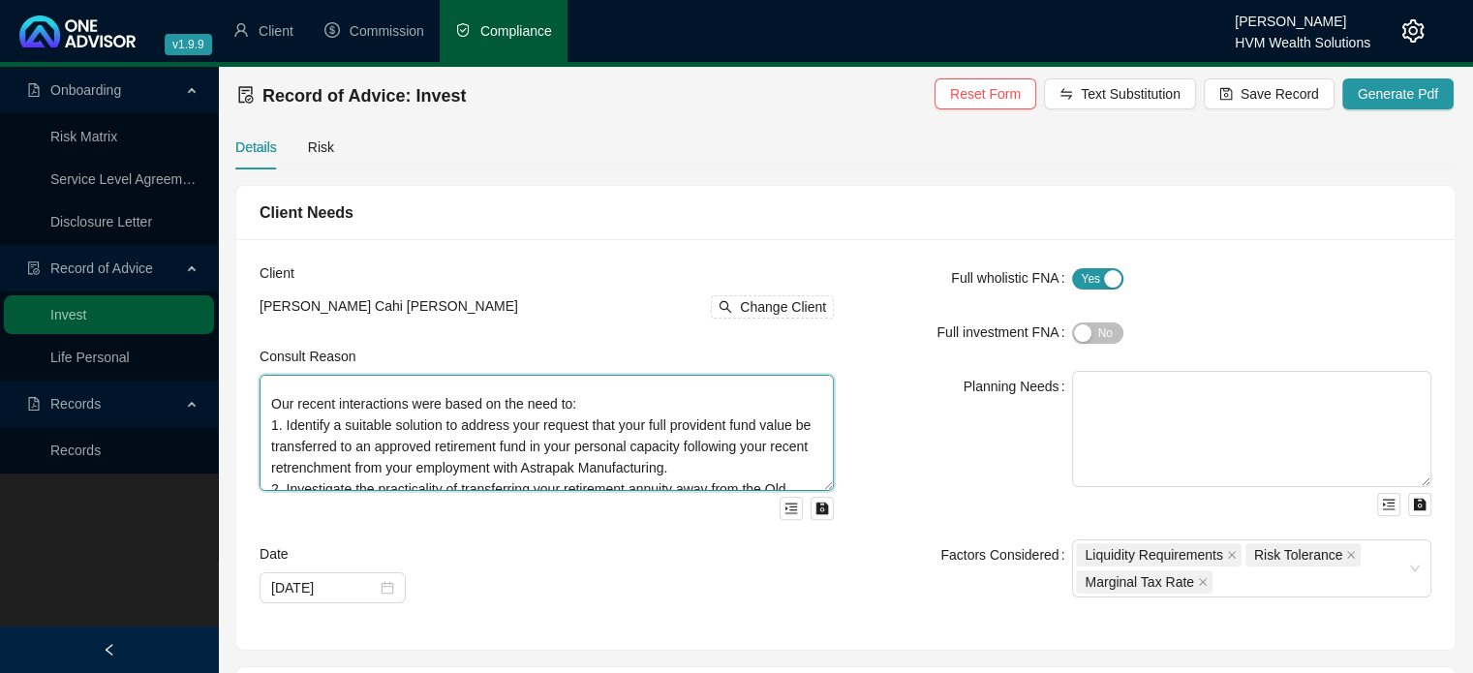
scroll to position [12, 0]
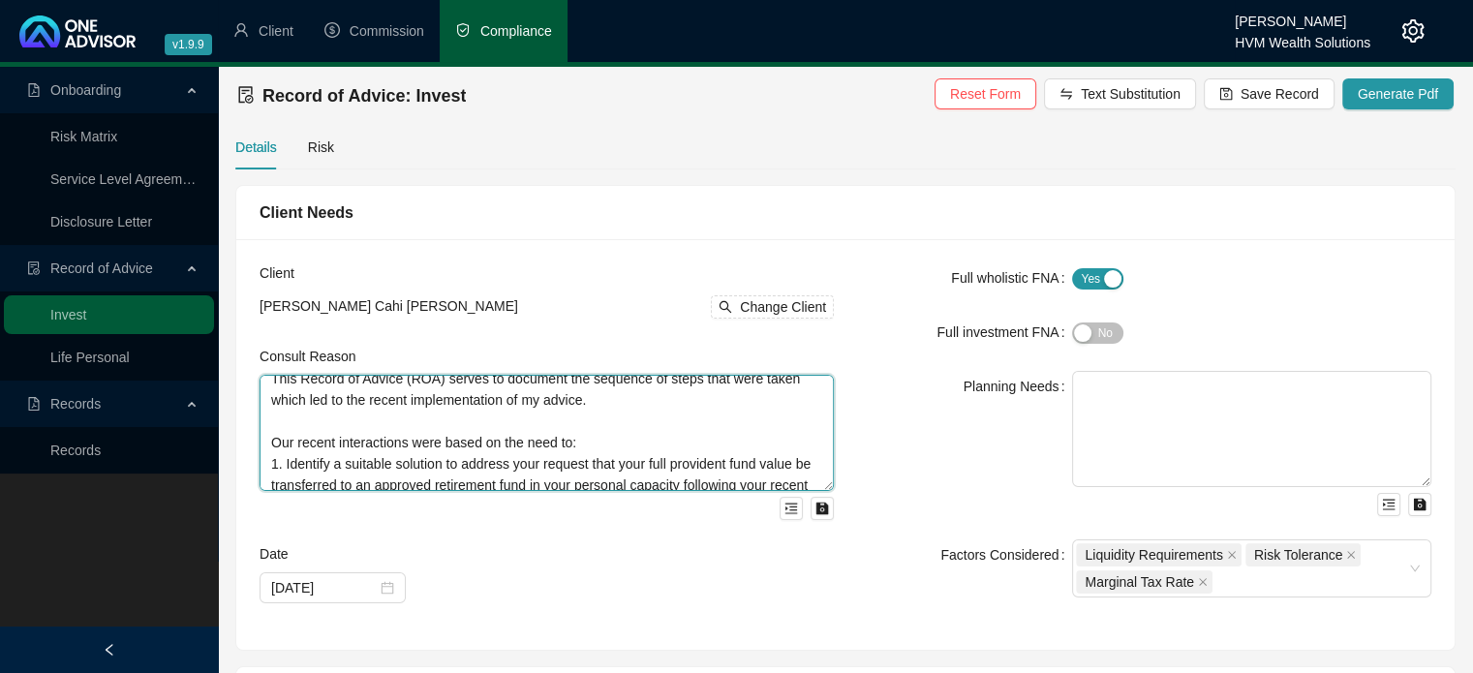
click at [500, 443] on textarea "This Record of Advice (ROA) serves to document the sequence of steps that were …" at bounding box center [547, 433] width 574 height 116
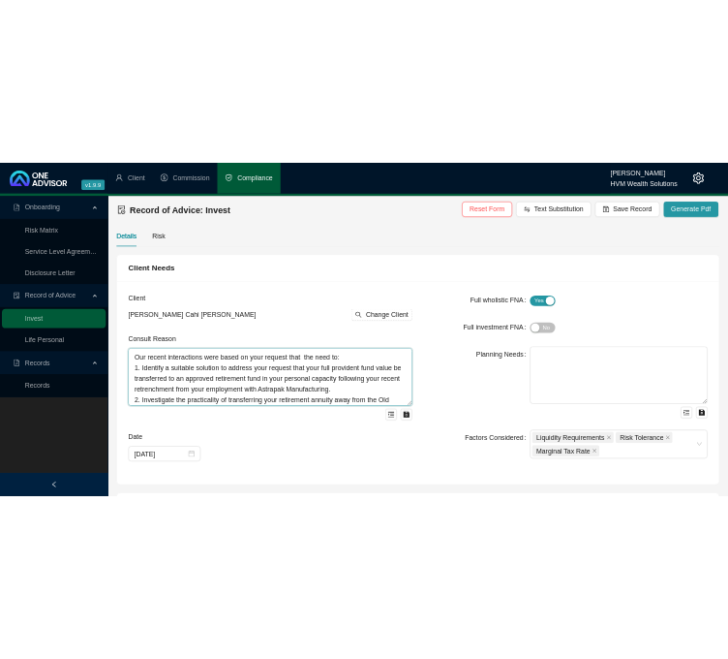
scroll to position [50, 0]
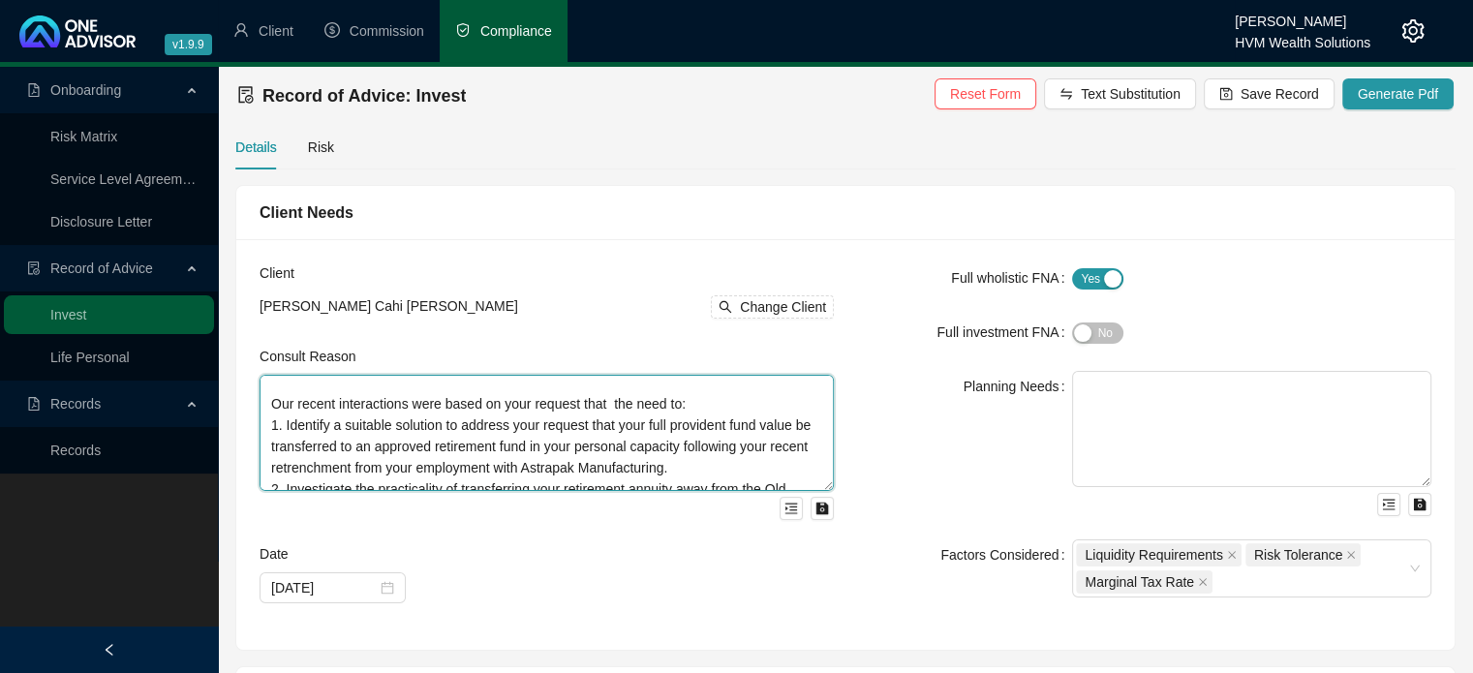
drag, startPoint x: 610, startPoint y: 400, endPoint x: 726, endPoint y: 467, distance: 134.1
click at [726, 467] on textarea "This Record of Advice (ROA) serves to document the sequence of steps that were …" at bounding box center [547, 433] width 574 height 116
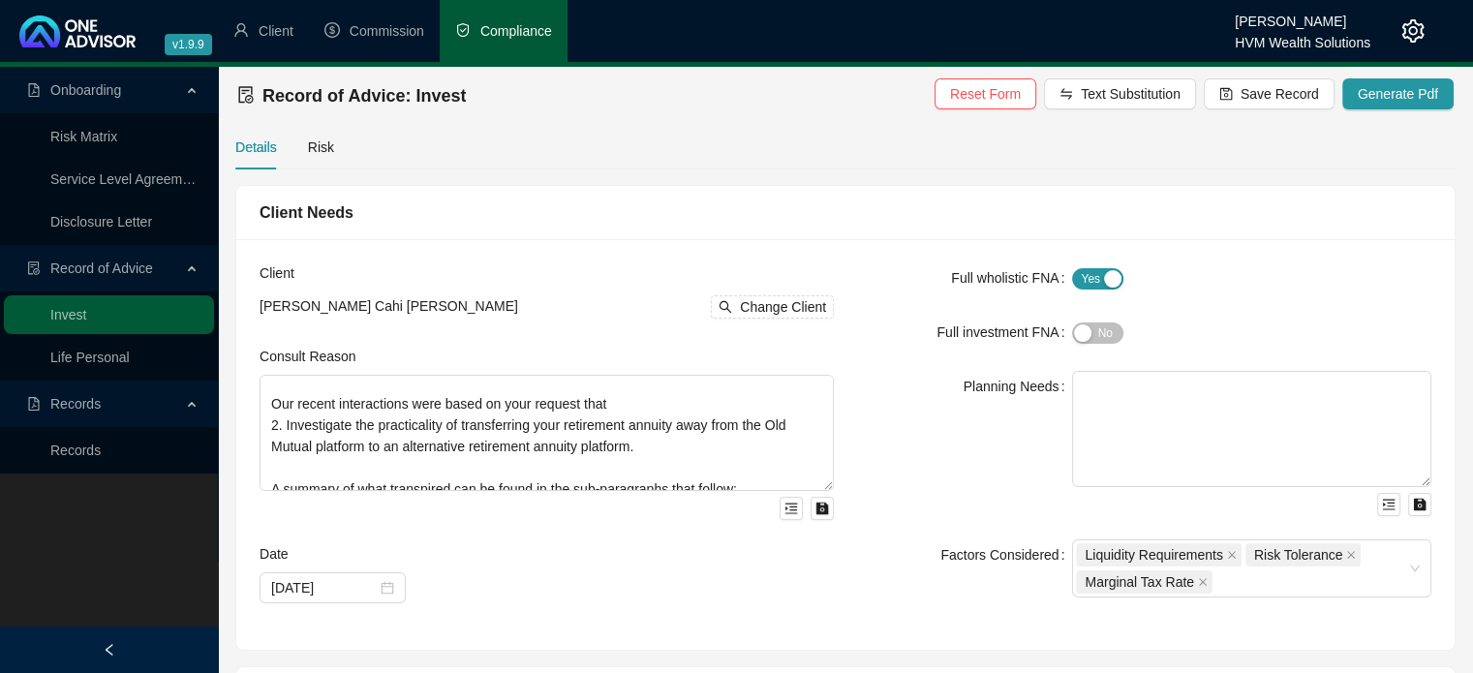
click at [1158, 189] on div "Client Needs" at bounding box center [845, 213] width 1218 height 54
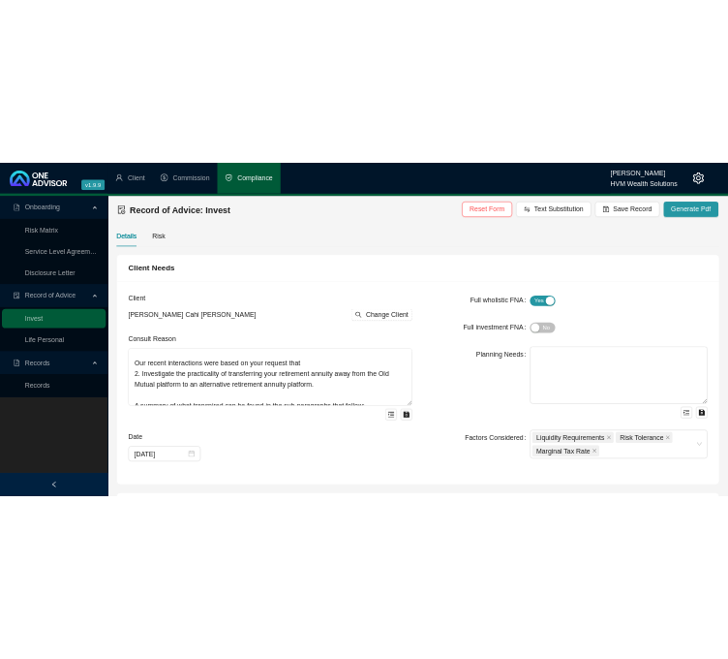
scroll to position [93, 0]
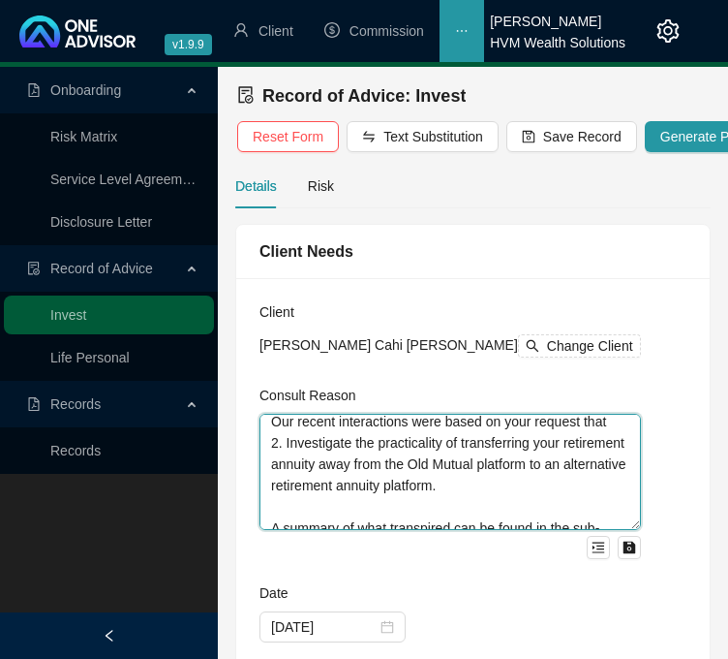
click at [416, 443] on textarea "This Record of Advice (ROA) serves to document the sequence of steps that were …" at bounding box center [451, 472] width 382 height 116
click at [414, 459] on textarea "This Record of Advice (ROA) serves to document the sequence of steps that were …" at bounding box center [451, 472] width 382 height 116
click at [519, 447] on textarea "This Record of Advice (ROA) serves to document the sequence of steps that were …" at bounding box center [451, 472] width 382 height 116
click at [406, 464] on textarea "This Record of Advice (ROA) serves to document the sequence of steps that were …" at bounding box center [451, 472] width 382 height 116
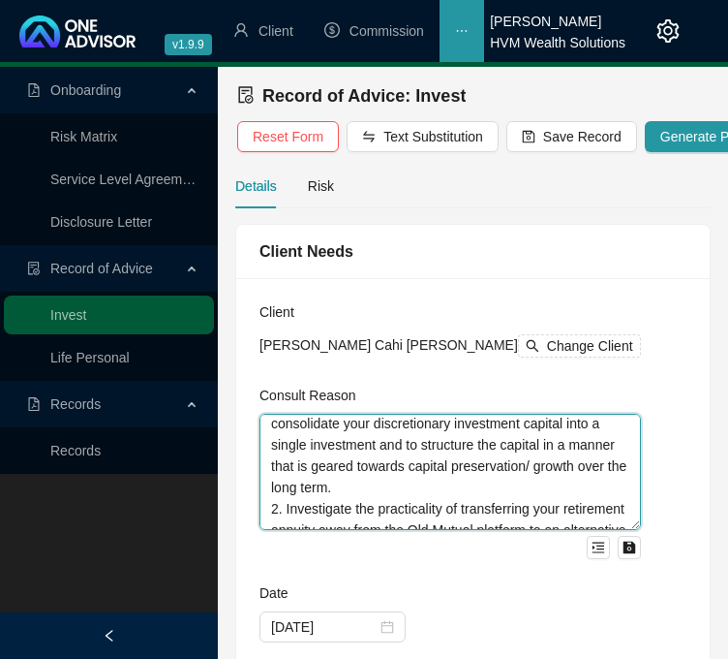
scroll to position [61, 0]
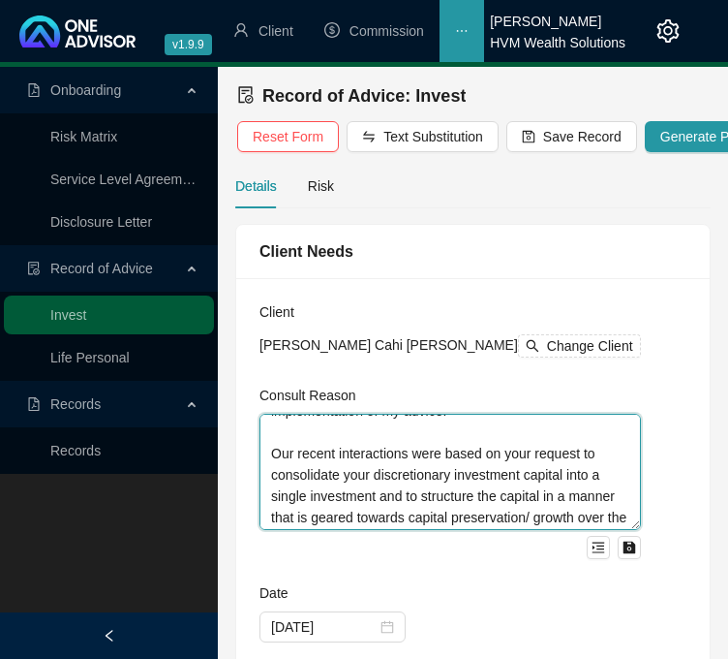
drag, startPoint x: 335, startPoint y: 477, endPoint x: 271, endPoint y: 472, distance: 64.2
click at [271, 472] on textarea "This Record of Advice (ROA) serves to document the sequence of steps that were …" at bounding box center [451, 472] width 382 height 116
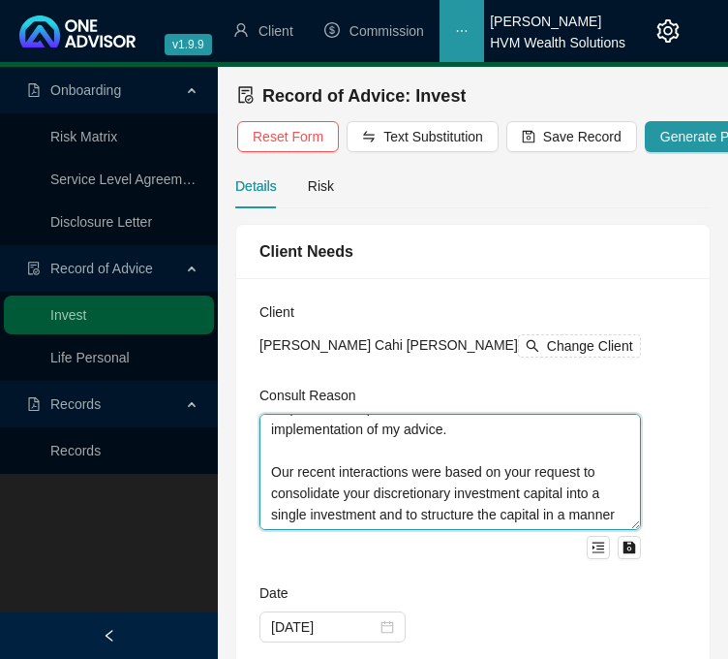
scroll to position [63, 0]
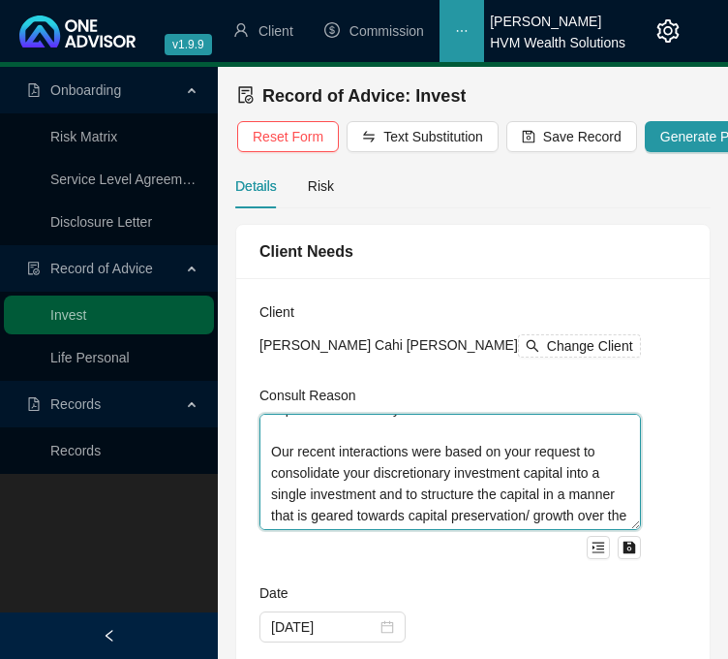
drag, startPoint x: 311, startPoint y: 485, endPoint x: 270, endPoint y: 478, distance: 41.2
click at [270, 478] on textarea "This Record of Advice (ROA) serves to document the sequence of steps that were …" at bounding box center [451, 472] width 382 height 116
paste textarea "discussions centred around your request to consolidate your discretionary inves…"
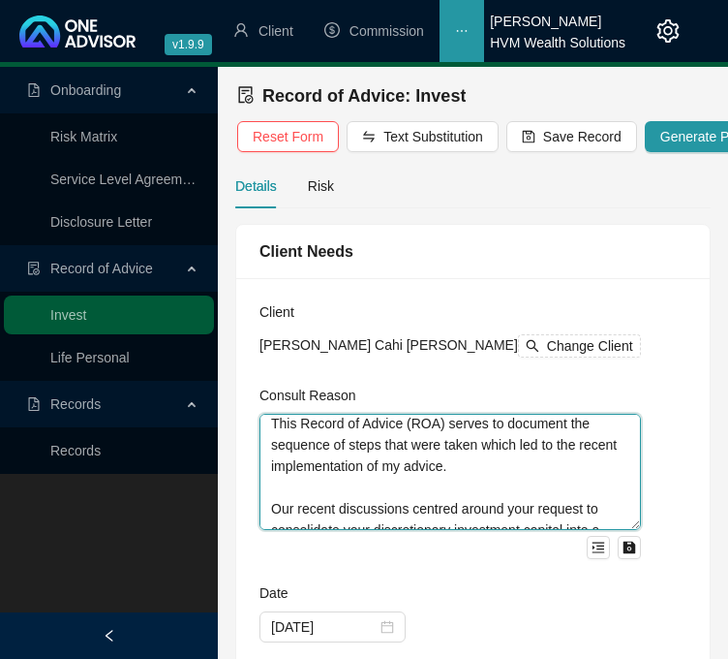
scroll to position [0, 0]
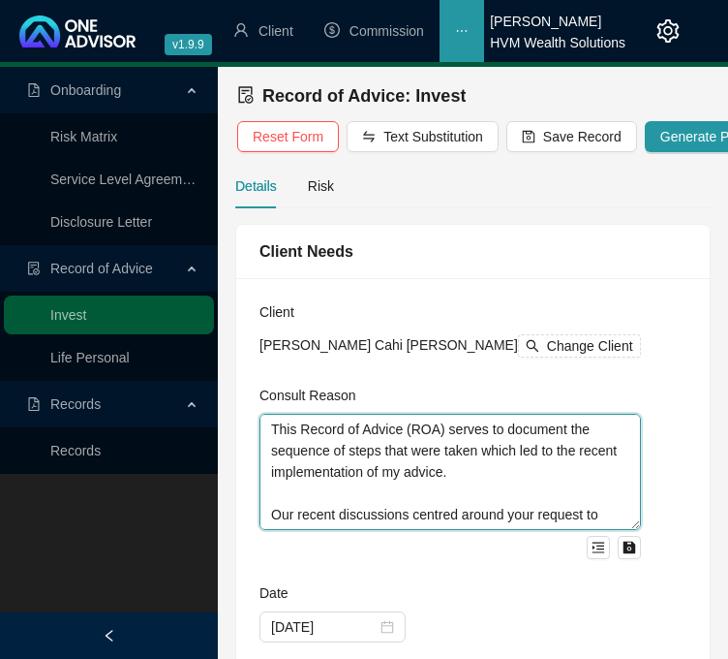
click at [504, 422] on textarea "This Record of Advice (ROA) serves to document the sequence of steps that were …" at bounding box center [451, 472] width 382 height 116
click at [495, 474] on textarea "This Record of Advice (ROA) serves to document the sequence of steps that were …" at bounding box center [451, 472] width 382 height 116
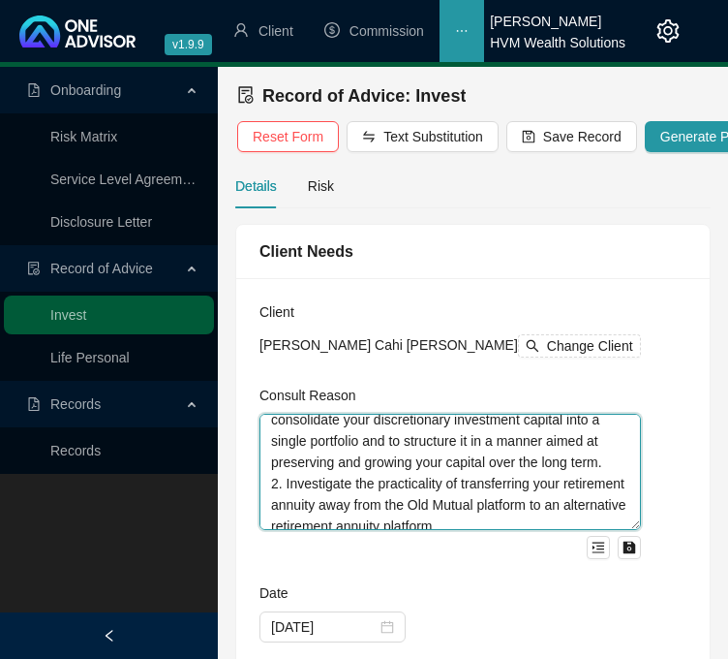
scroll to position [77, 0]
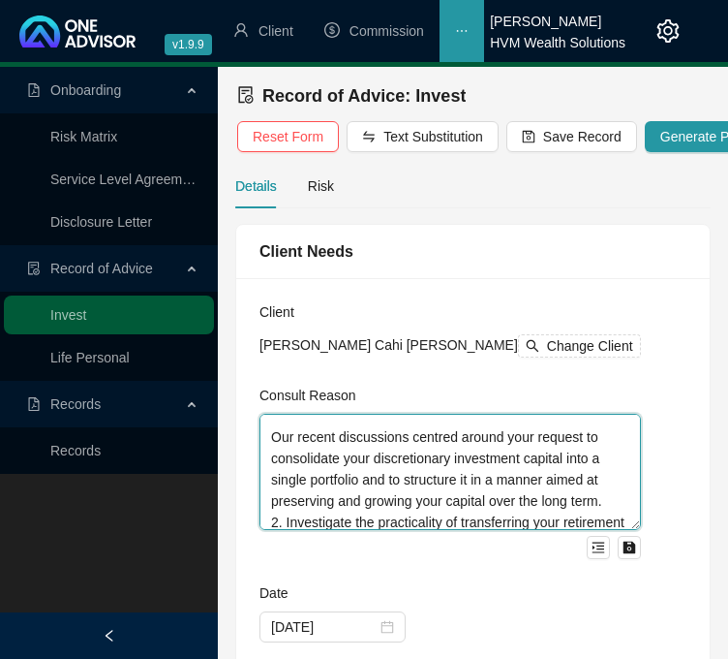
click at [448, 452] on textarea "This Record of Advice (ROA) serves to document the sequence of steps that were …" at bounding box center [451, 472] width 382 height 116
click at [497, 458] on textarea "This Record of Advice (ROA) serves to document the sequence of steps that were …" at bounding box center [451, 472] width 382 height 116
click at [510, 460] on textarea "This Record of Advice (ROA) serves to document the sequence of steps that were …" at bounding box center [451, 472] width 382 height 116
click at [530, 464] on textarea "This Record of Advice (ROA) serves to document the sequence of steps that were …" at bounding box center [451, 472] width 382 height 116
click at [492, 479] on textarea "This Record of Advice (ROA) serves to document the sequence of steps that were …" at bounding box center [451, 472] width 382 height 116
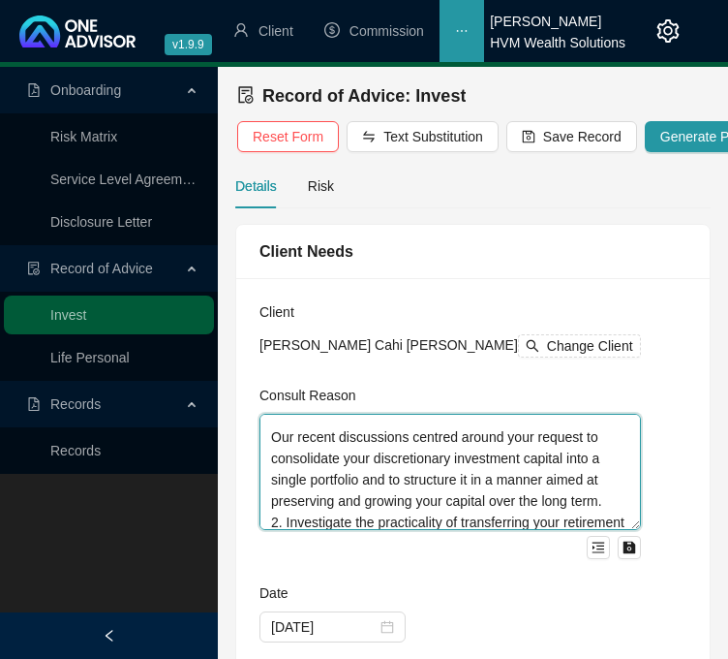
click at [460, 499] on textarea "This Record of Advice (ROA) serves to document the sequence of steps that were …" at bounding box center [451, 472] width 382 height 116
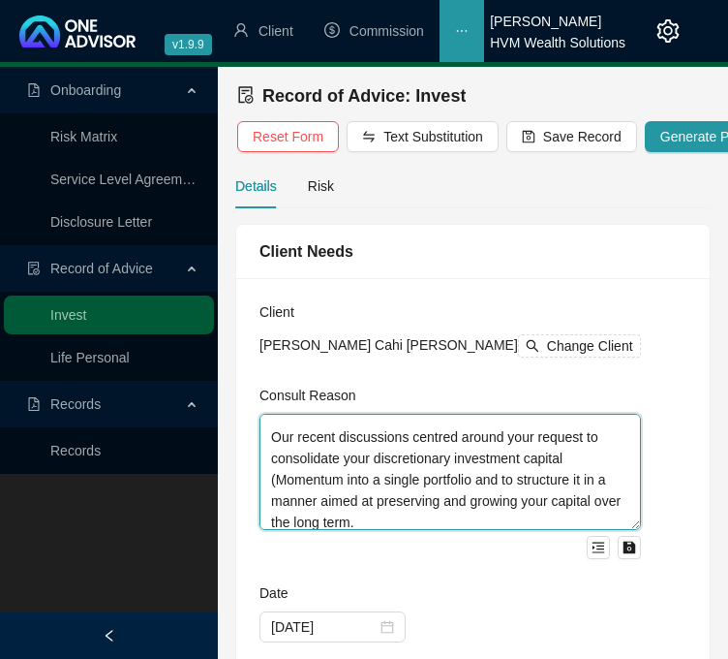
scroll to position [79, 0]
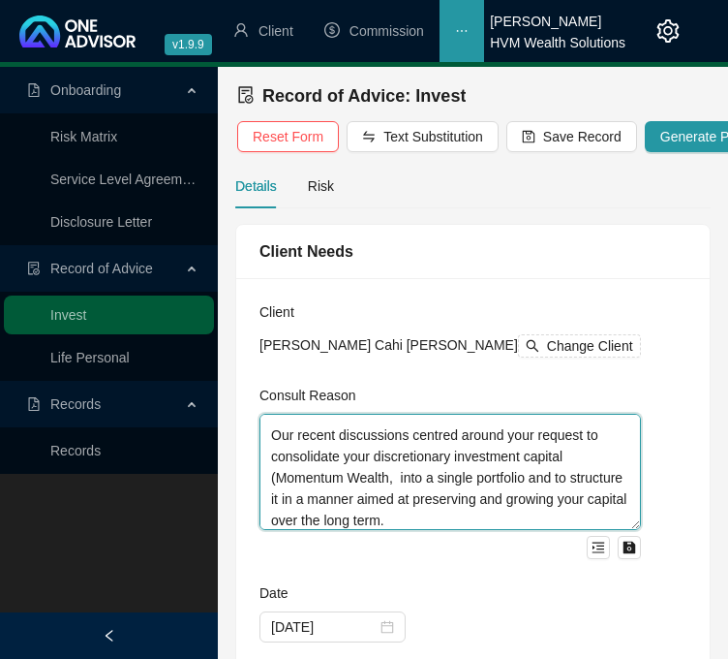
click at [395, 525] on textarea "This Record of Advice (ROA) serves to document the sequence of steps that were …" at bounding box center [451, 472] width 382 height 116
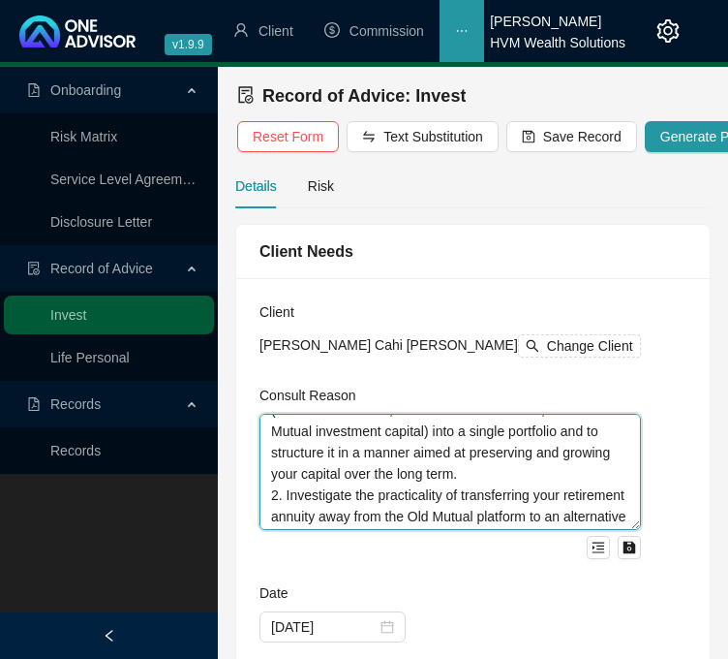
scroll to position [161, 0]
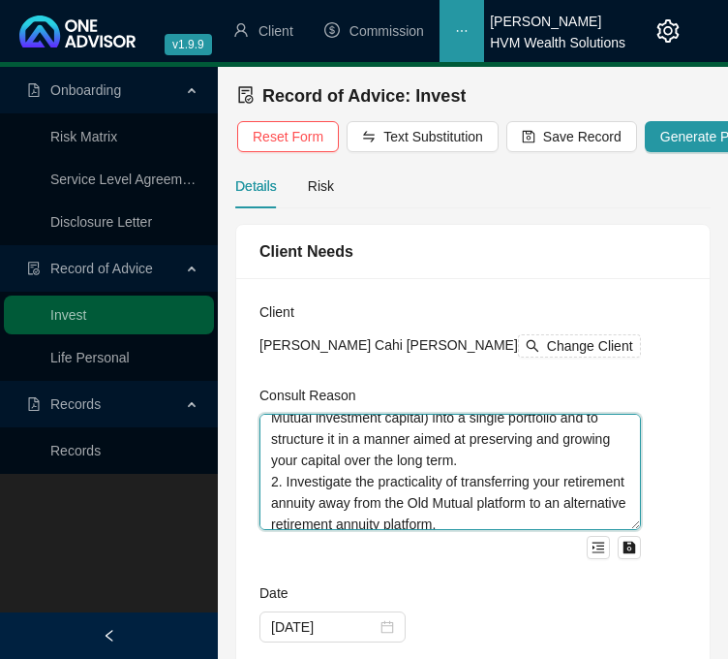
click at [512, 483] on textarea "This Record of Advice (ROA) serves to document the sequence of steps that were …" at bounding box center [451, 472] width 382 height 116
click at [513, 507] on textarea "This Record of Advice (ROA) serves to document the sequence of steps that were …" at bounding box center [451, 472] width 382 height 116
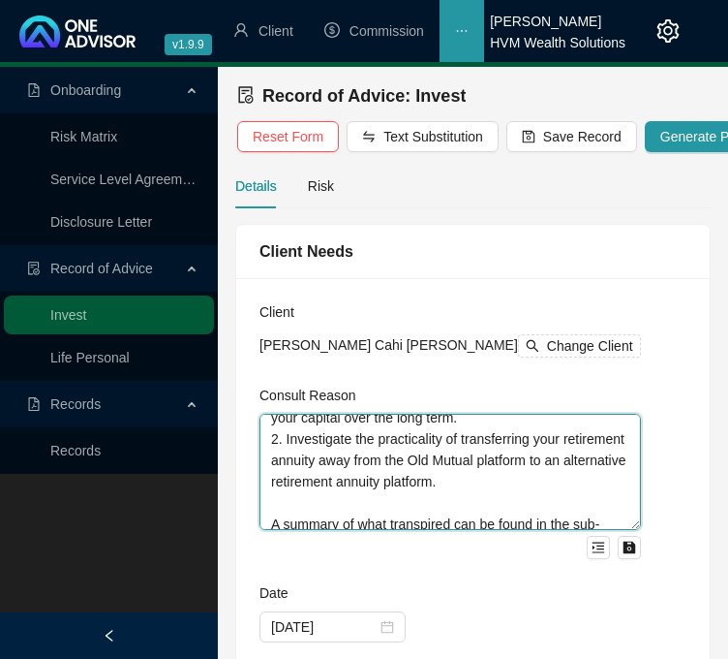
scroll to position [242, 0]
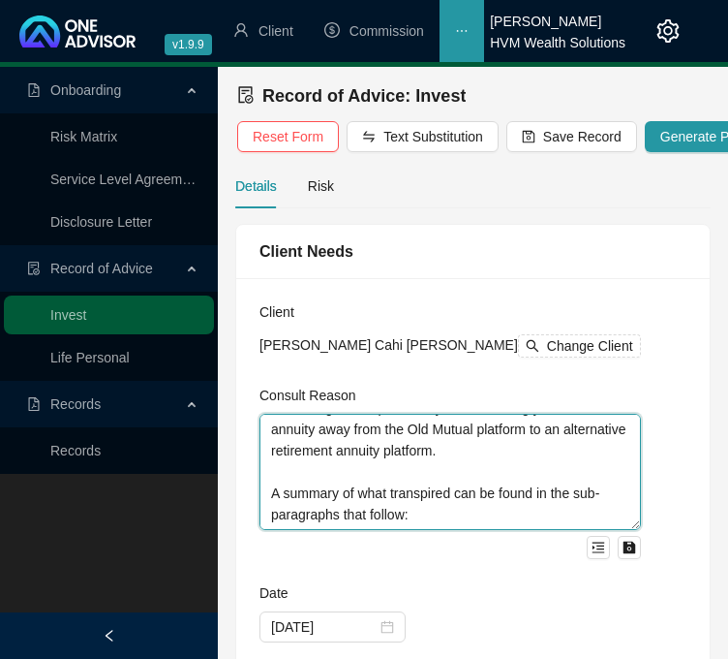
click at [535, 451] on textarea "This Record of Advice (ROA) serves to document the sequence of steps that were …" at bounding box center [451, 472] width 382 height 116
click at [430, 468] on textarea "This Record of Advice (ROA) serves to document the sequence of steps that were …" at bounding box center [451, 472] width 382 height 116
click at [392, 621] on div "2024-04-10" at bounding box center [333, 626] width 146 height 31
type textarea "This Record of Advice (ROA) serves to document the sequence of steps that were …"
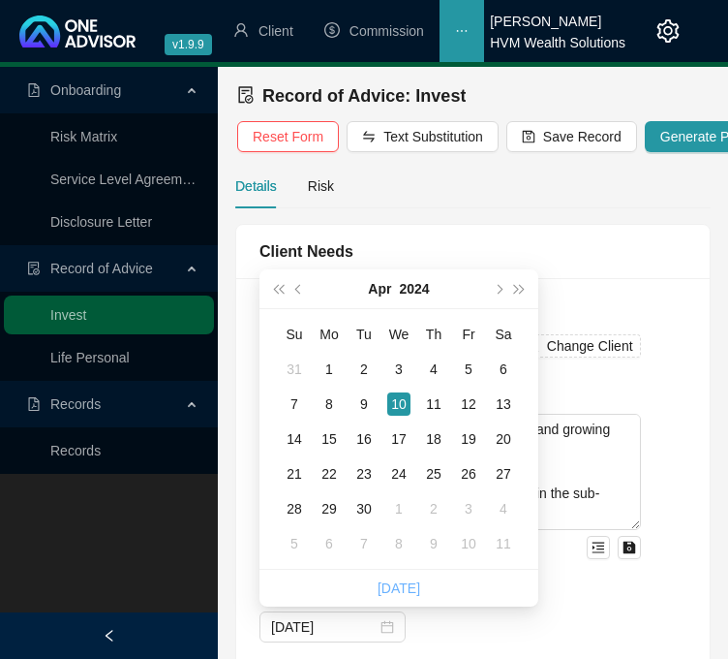
click at [407, 588] on link "Today" at bounding box center [399, 587] width 43 height 15
type input "[DATE]"
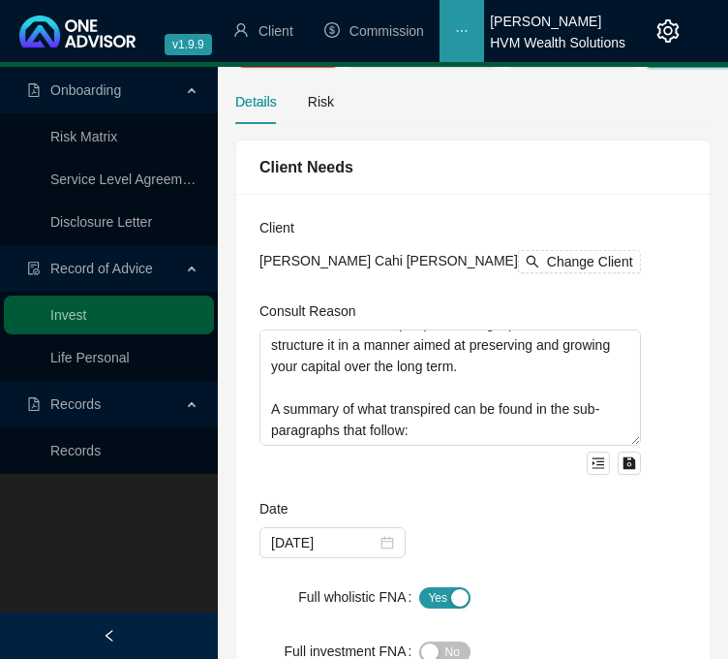
scroll to position [96, 0]
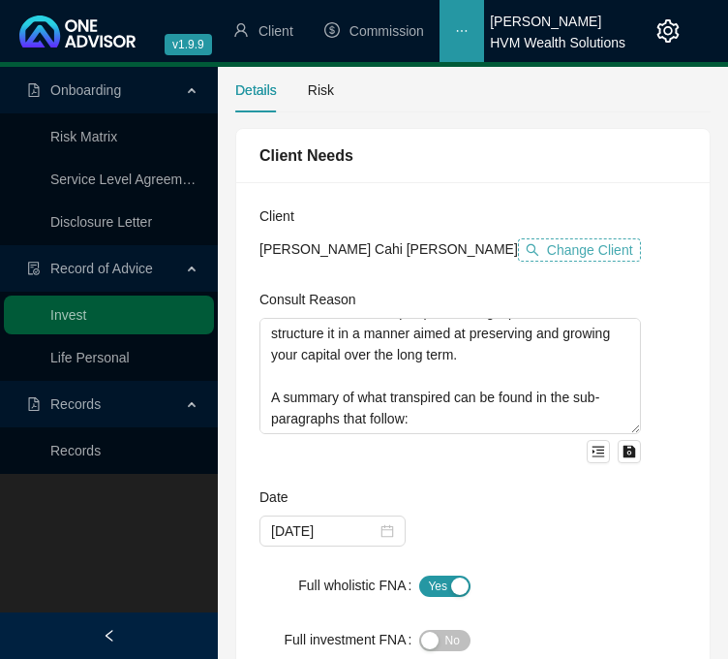
click at [547, 247] on span "Change Client" at bounding box center [590, 249] width 86 height 21
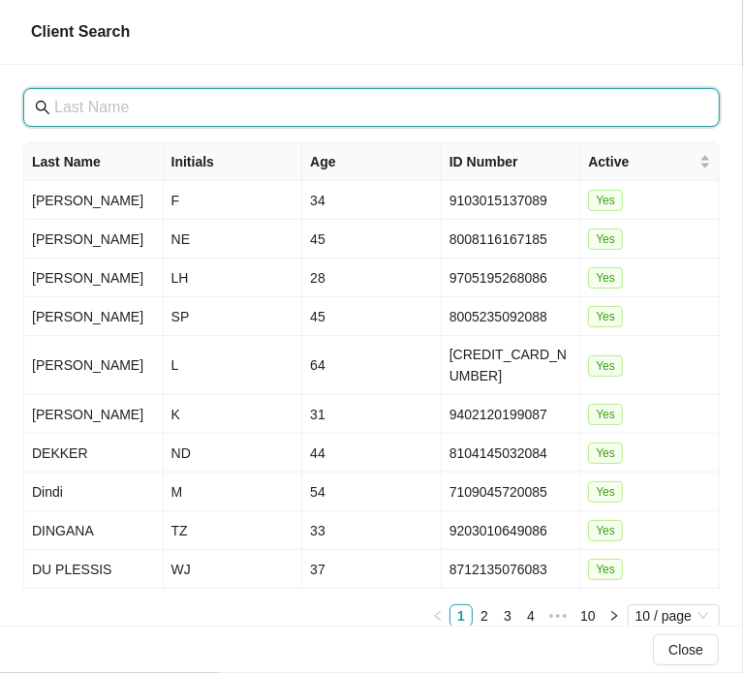
click at [511, 105] on input "text" at bounding box center [373, 107] width 638 height 23
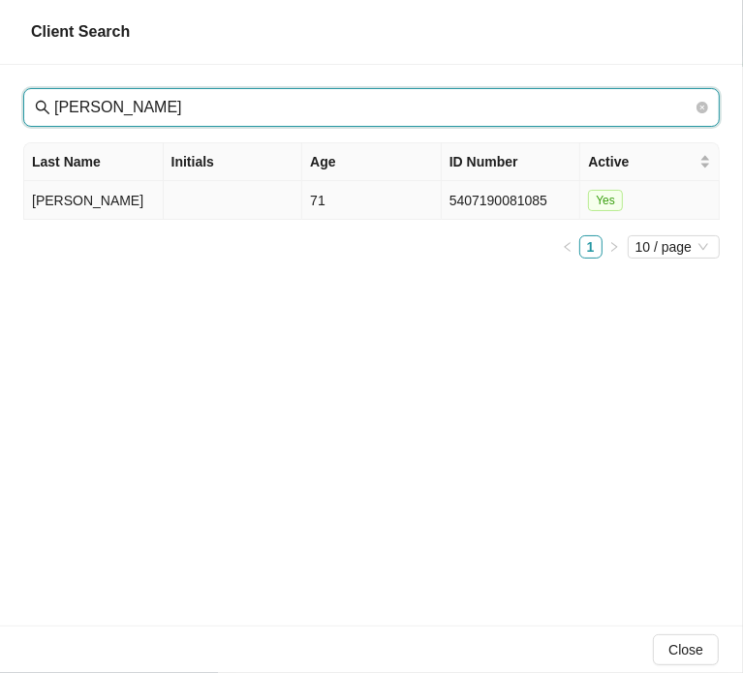
type input "spencer"
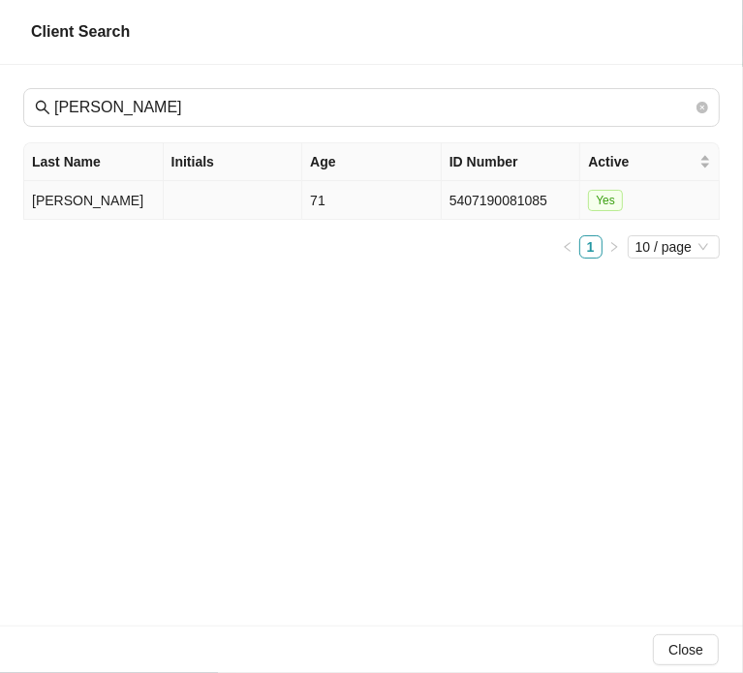
click at [50, 200] on td "[PERSON_NAME]" at bounding box center [93, 200] width 139 height 39
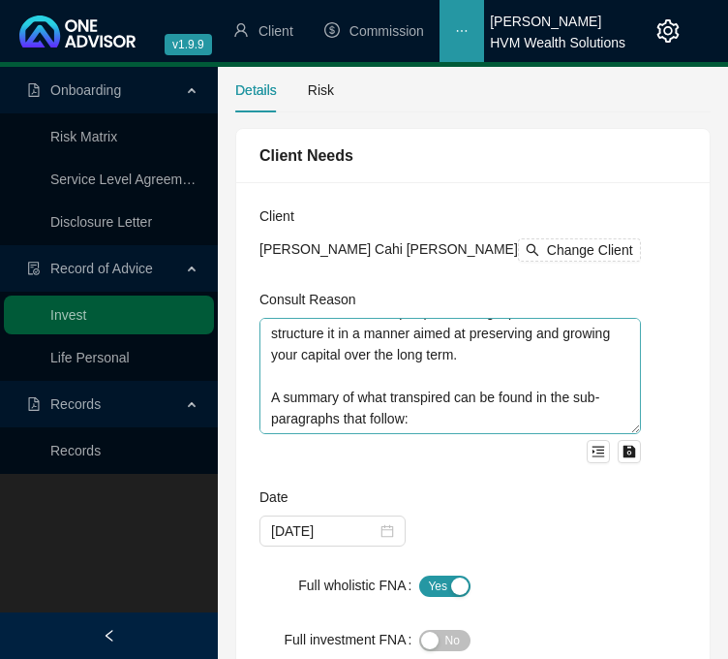
scroll to position [361, 0]
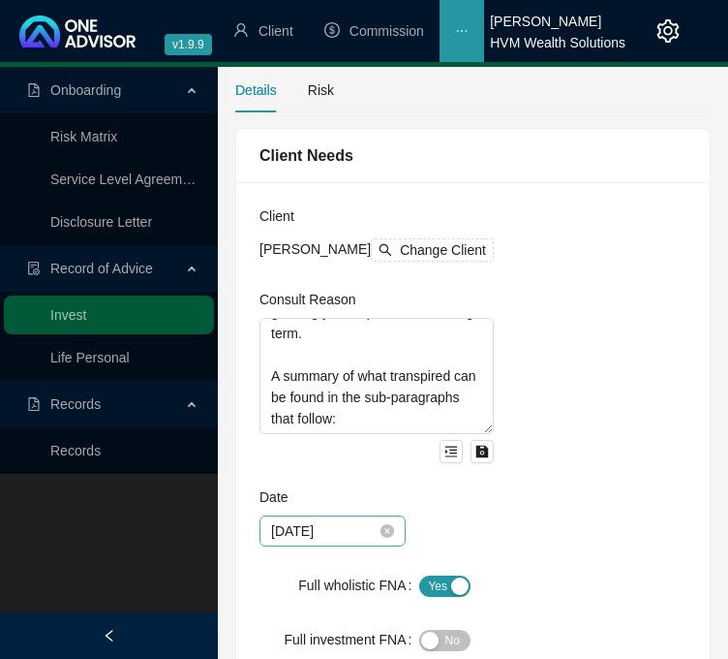
click at [394, 539] on div "[DATE]" at bounding box center [333, 530] width 146 height 31
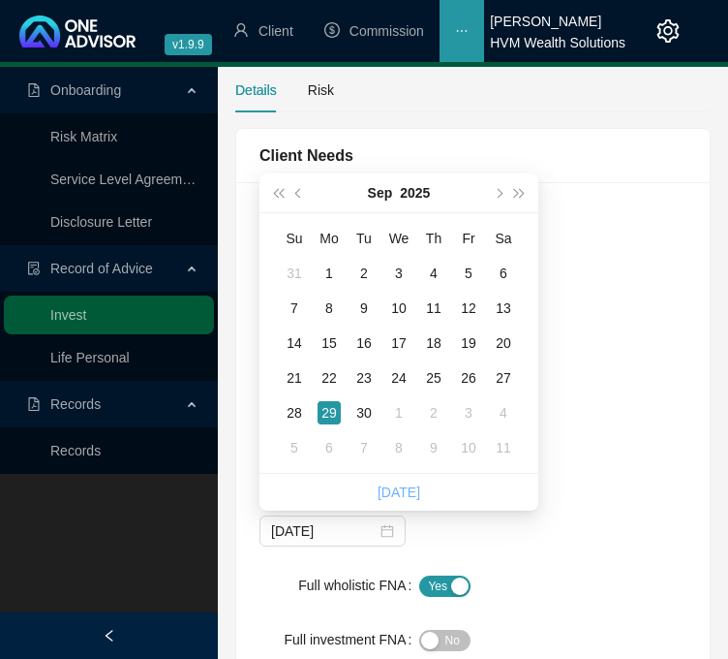
click at [409, 491] on link "Today" at bounding box center [399, 491] width 43 height 15
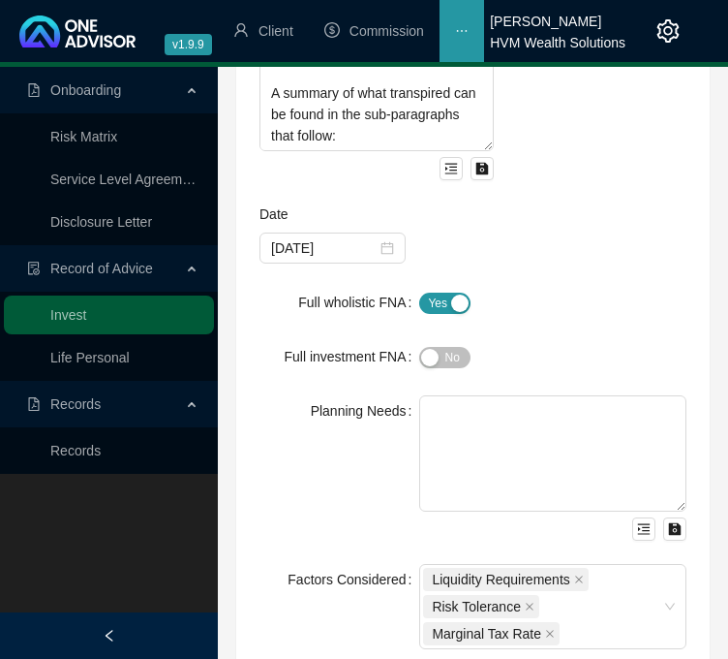
scroll to position [416, 0]
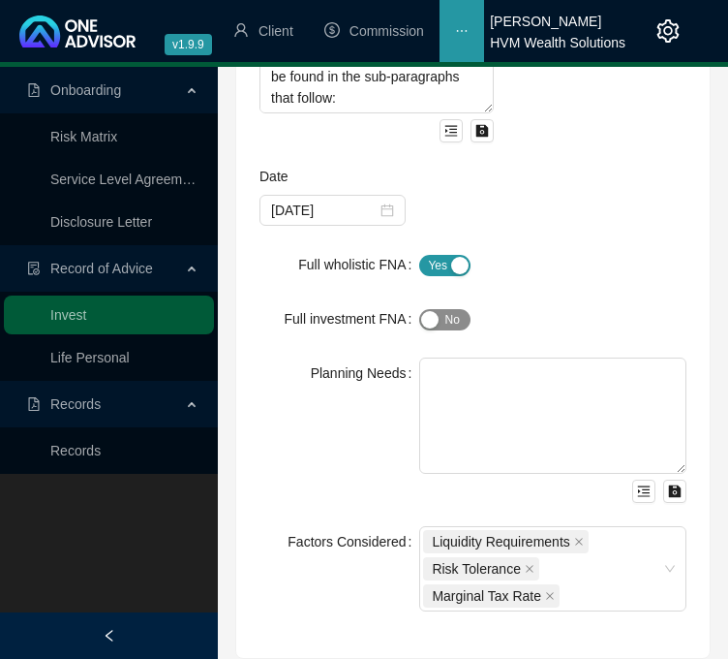
click at [461, 319] on span "Yes No" at bounding box center [444, 319] width 51 height 21
click at [436, 265] on span "Yes No" at bounding box center [444, 265] width 51 height 21
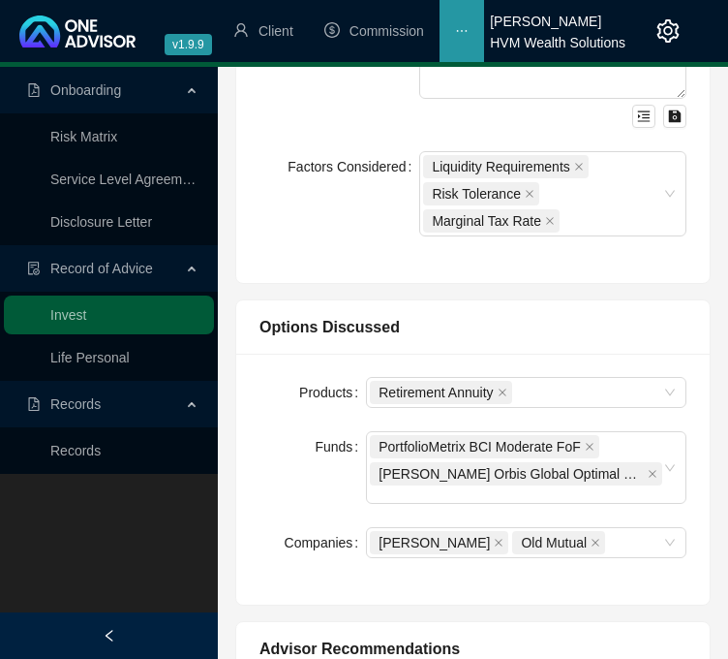
scroll to position [860, 0]
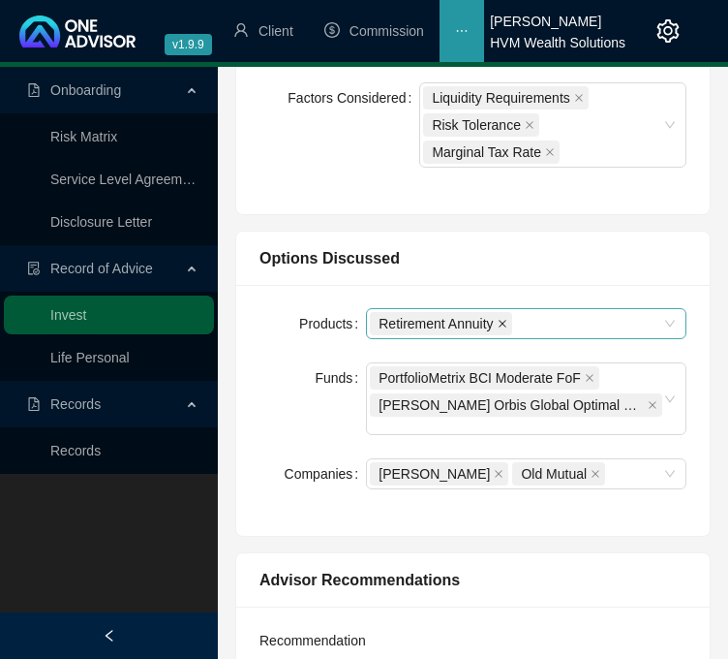
click at [503, 324] on icon "close" at bounding box center [503, 324] width 10 height 10
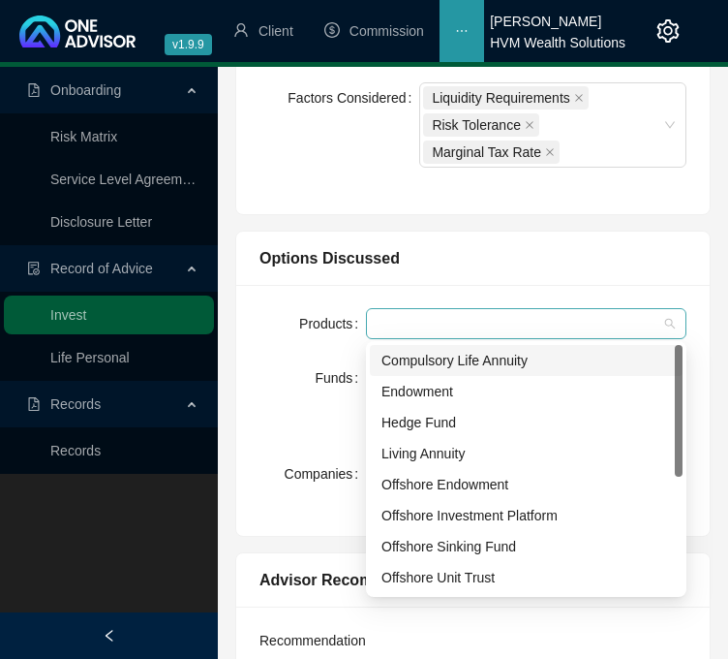
click at [504, 324] on div at bounding box center [516, 324] width 292 height 15
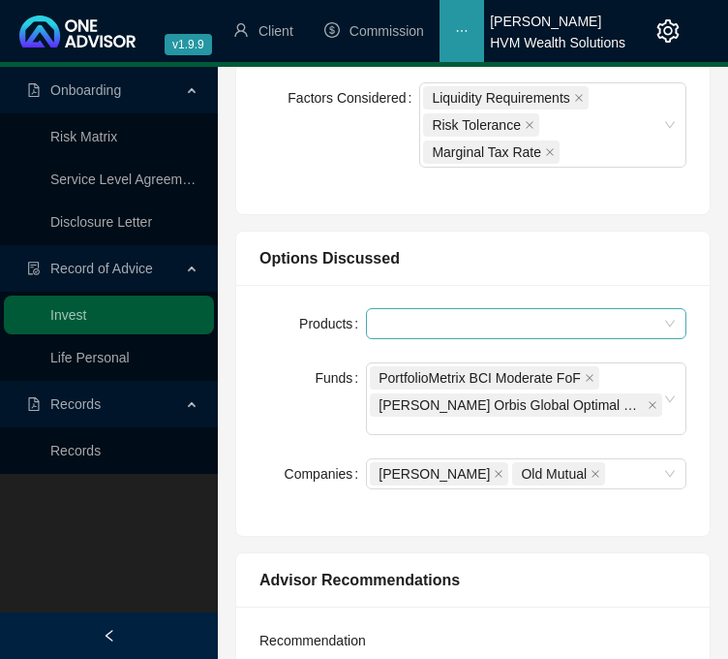
click at [534, 317] on div at bounding box center [516, 324] width 292 height 15
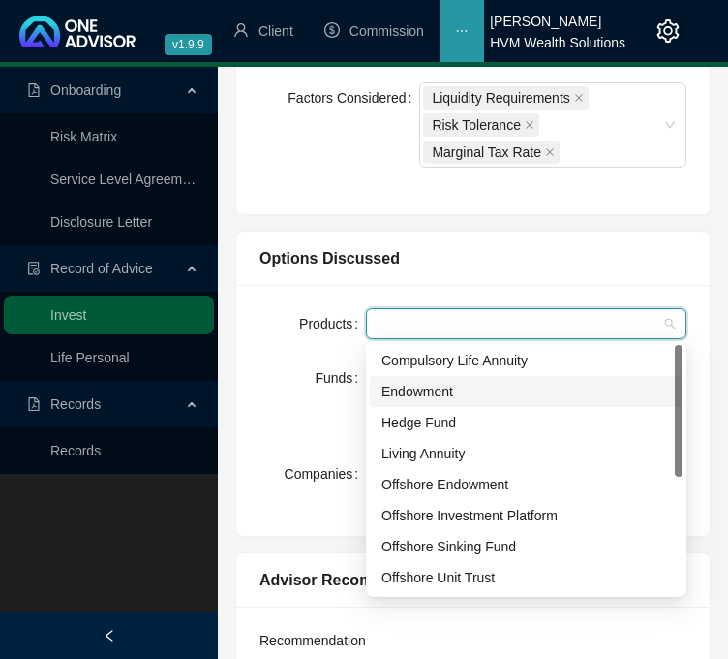
click at [566, 386] on div "Endowment" at bounding box center [527, 391] width 290 height 21
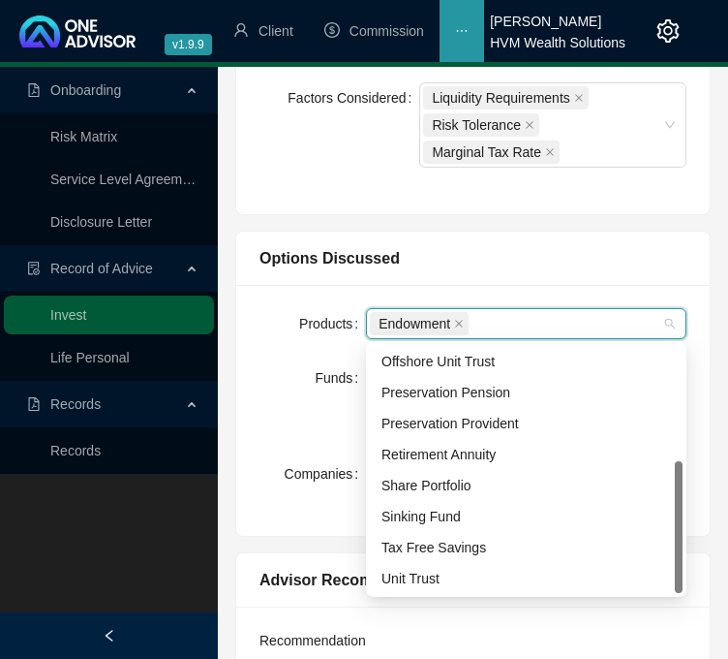
scroll to position [217, 0]
drag, startPoint x: 680, startPoint y: 460, endPoint x: 668, endPoint y: 592, distance: 132.2
click at [668, 592] on div "Offshore Sinking Fund Offshore Unit Trust Preservation Pension Preservation Pro…" at bounding box center [526, 469] width 313 height 248
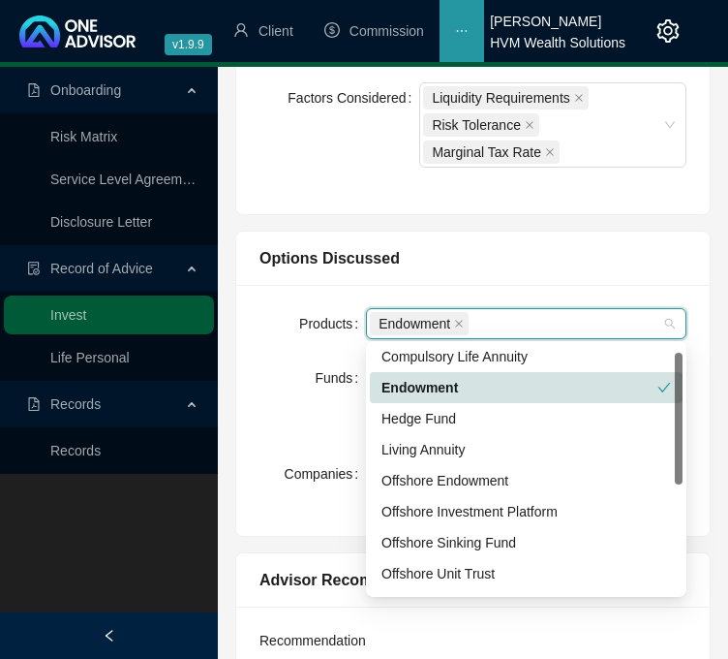
scroll to position [0, 0]
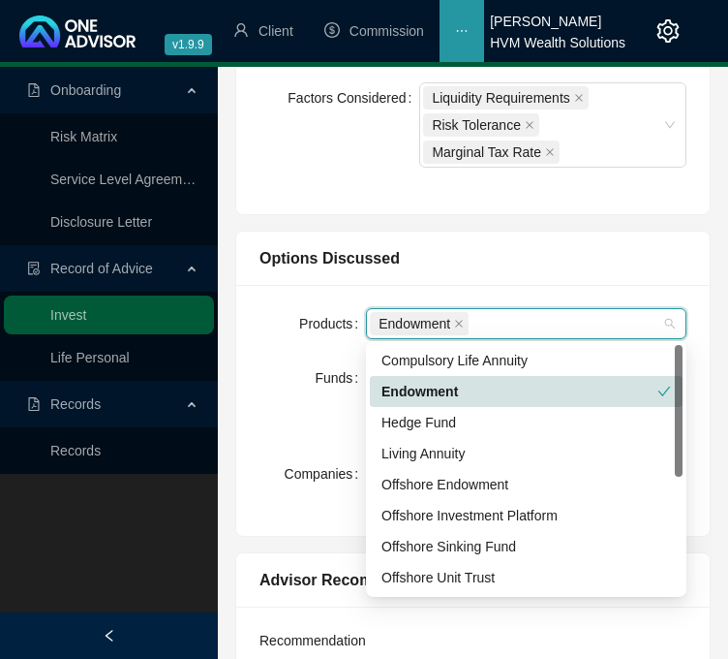
drag, startPoint x: 678, startPoint y: 488, endPoint x: 708, endPoint y: 246, distance: 244.0
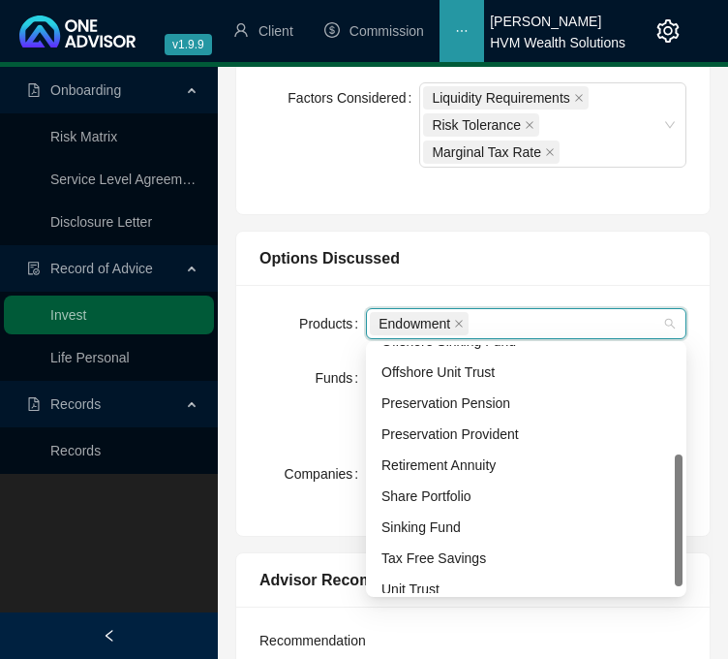
scroll to position [217, 0]
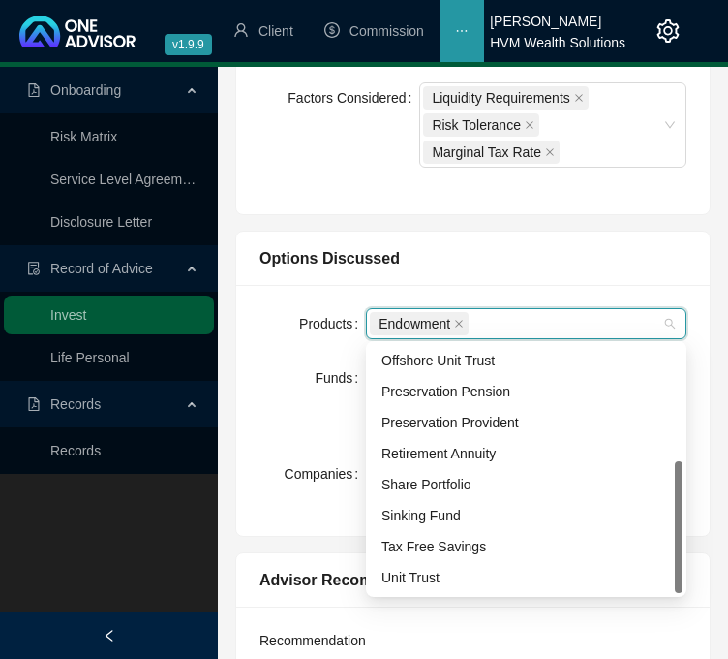
drag, startPoint x: 678, startPoint y: 429, endPoint x: 666, endPoint y: 571, distance: 142.8
click at [666, 571] on div "Offshore Sinking Fund Offshore Unit Trust Preservation Pension Preservation Pro…" at bounding box center [526, 469] width 313 height 248
click at [576, 581] on div "Unit Trust" at bounding box center [527, 577] width 290 height 21
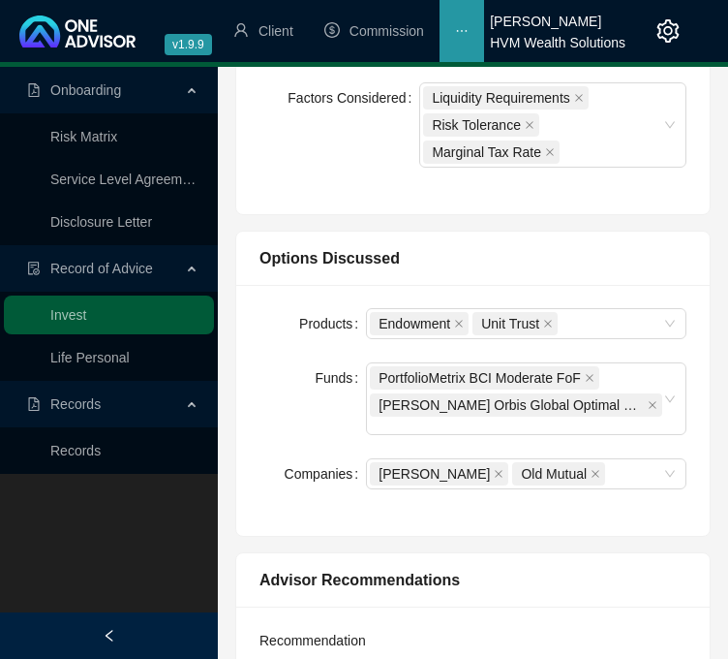
click at [677, 253] on div "Options Discussed" at bounding box center [473, 258] width 427 height 24
click at [586, 377] on icon "close" at bounding box center [590, 378] width 10 height 10
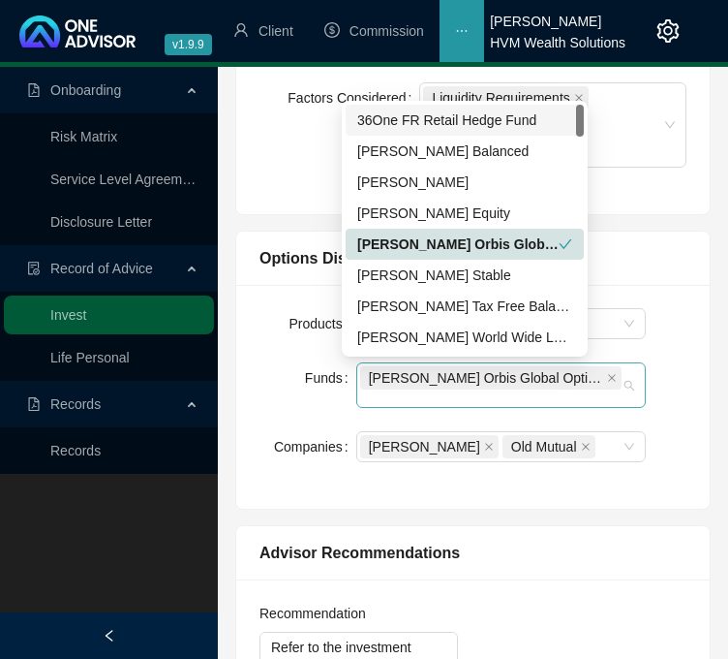
click at [561, 380] on span "Allan Gray Orbis Global Optimal FOF" at bounding box center [490, 377] width 261 height 23
click at [607, 380] on icon "close" at bounding box center [612, 378] width 10 height 10
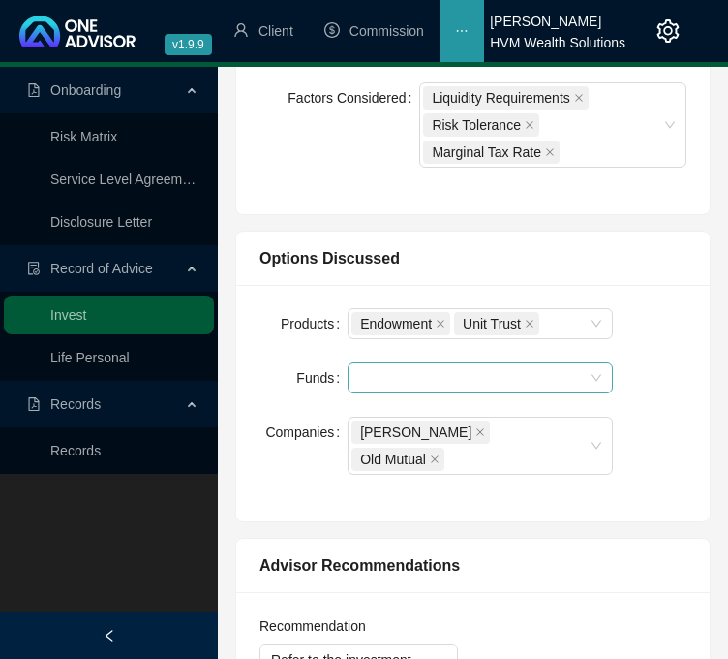
click at [450, 382] on div at bounding box center [470, 378] width 236 height 15
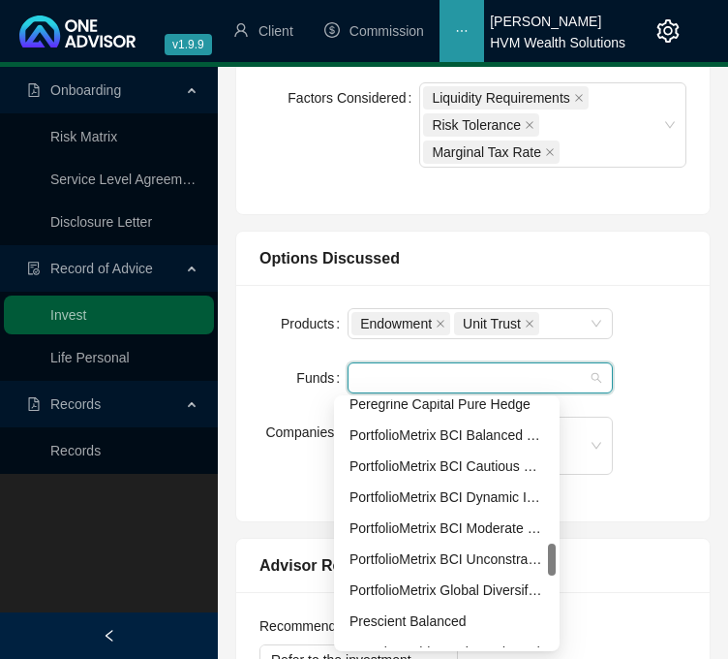
scroll to position [1134, 0]
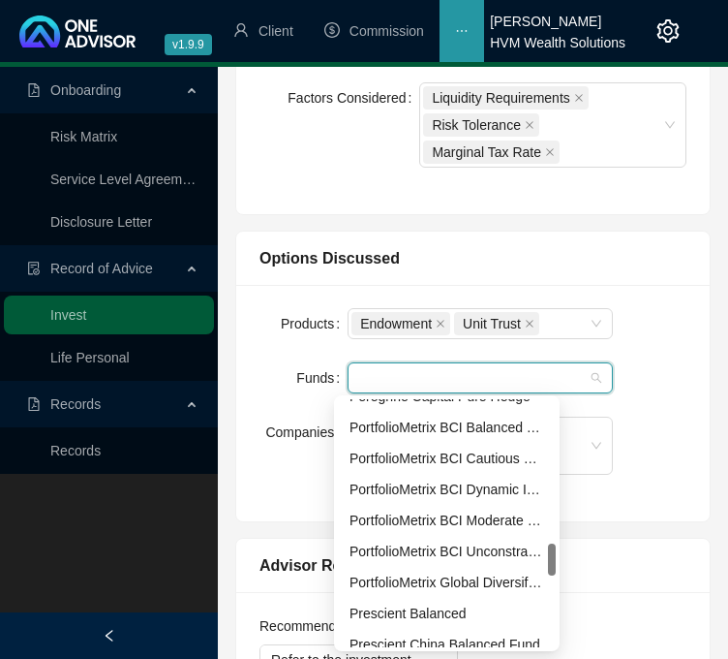
drag, startPoint x: 552, startPoint y: 421, endPoint x: 546, endPoint y: 568, distance: 146.4
click at [546, 568] on div "Peregrine Capital Pure Hedge PortfolioMetrix BCI Balanced FoF PortfolioMetrix B…" at bounding box center [447, 523] width 218 height 248
drag, startPoint x: 556, startPoint y: 564, endPoint x: 560, endPoint y: 534, distance: 30.3
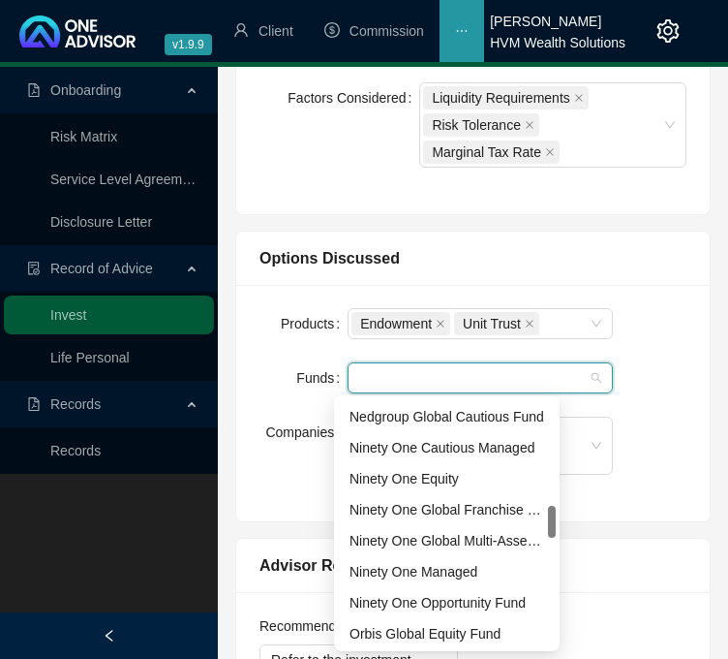
scroll to position [827, 0]
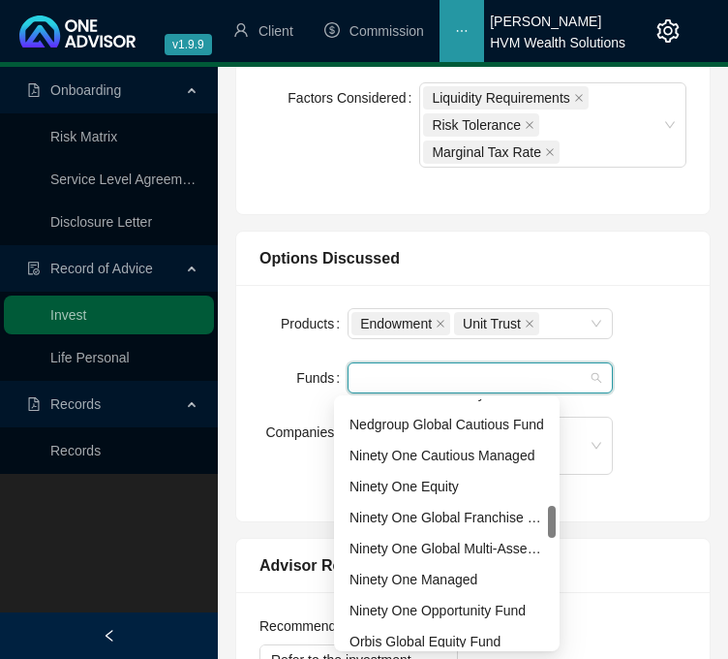
drag, startPoint x: 553, startPoint y: 565, endPoint x: 557, endPoint y: 525, distance: 39.9
click at [557, 525] on div "PortfolioMetrix BCI Moderate FoF PortfolioMetrix BCI Unconstrained Moderate FoF…" at bounding box center [447, 523] width 226 height 256
drag, startPoint x: 557, startPoint y: 525, endPoint x: 549, endPoint y: 518, distance: 10.3
click at [549, 518] on div "PortfolioMetrix BCI Moderate FoF PortfolioMetrix BCI Unconstrained Moderate FoF…" at bounding box center [447, 523] width 226 height 256
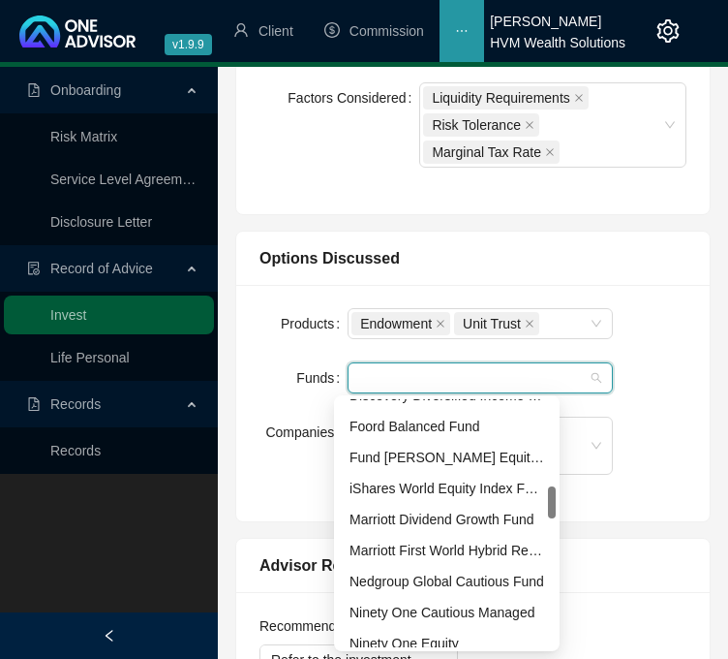
drag, startPoint x: 549, startPoint y: 518, endPoint x: 550, endPoint y: 497, distance: 21.3
click at [550, 497] on div at bounding box center [552, 502] width 8 height 32
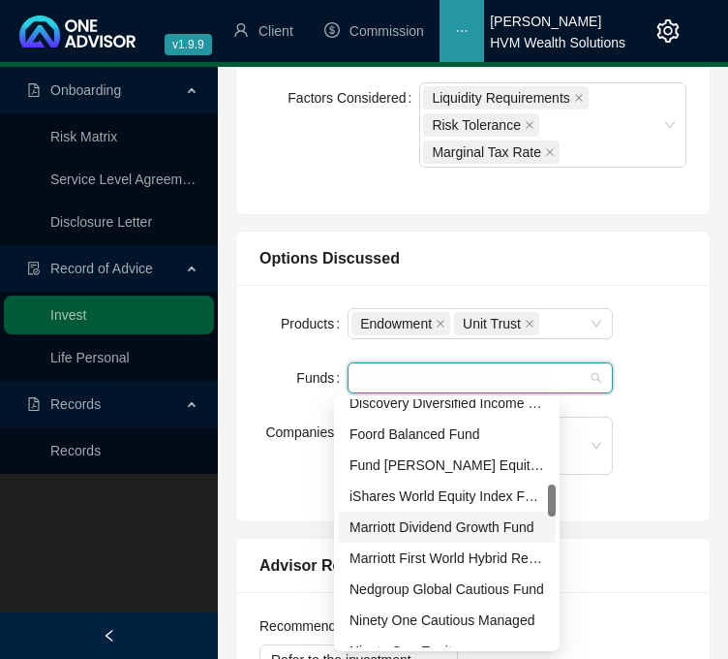
click at [488, 533] on div "Marriott Dividend Growth Fund" at bounding box center [447, 526] width 195 height 21
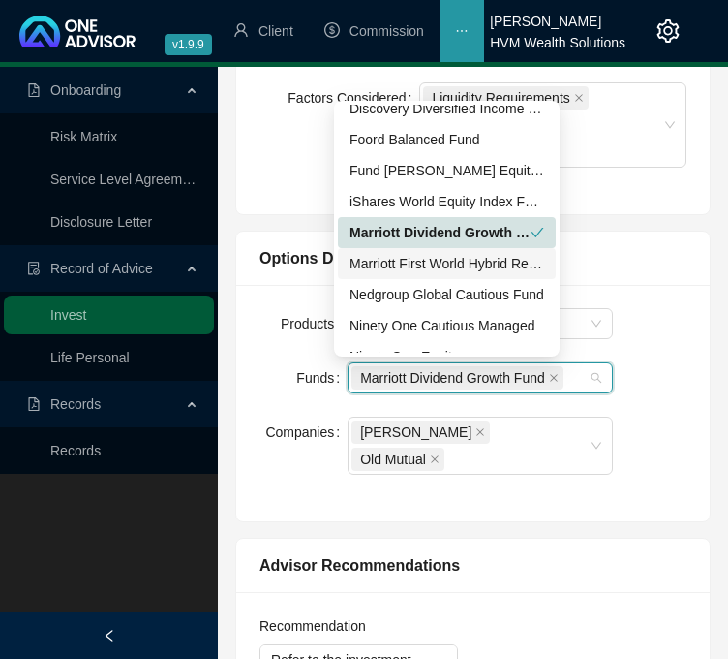
click at [488, 264] on div "Marriott First World Hybrid Real Estate Plc" at bounding box center [447, 263] width 195 height 21
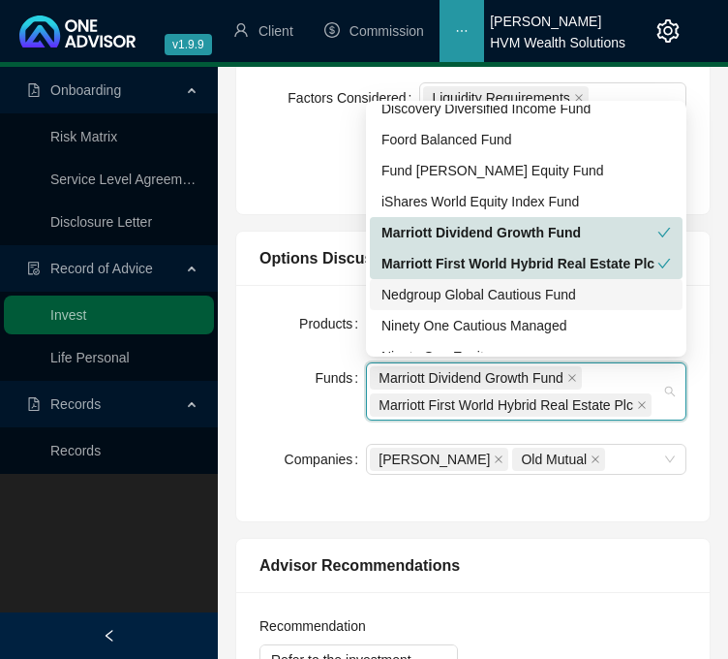
click at [496, 287] on div "Nedgroup Global Cautious Fund" at bounding box center [527, 294] width 290 height 21
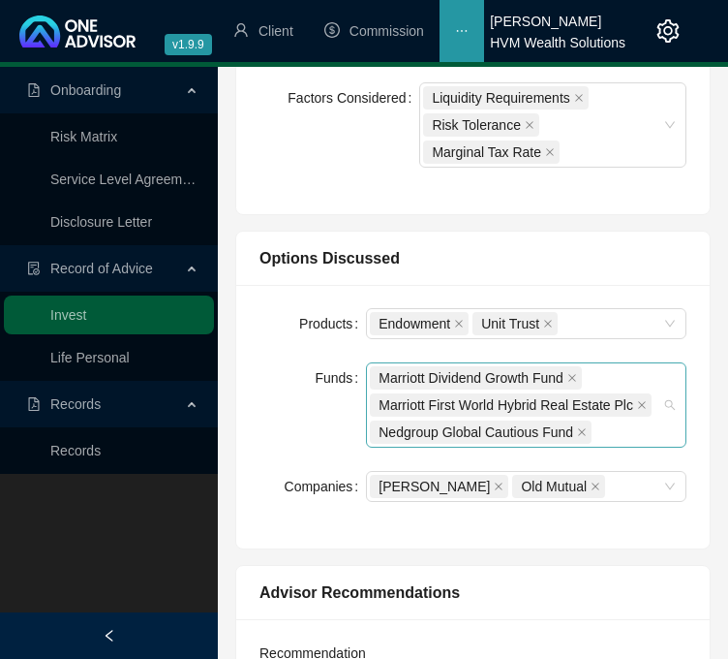
click at [637, 437] on div "Marriott Dividend Growth Fund Marriott First World Hybrid Real Estate Plc Nedgr…" at bounding box center [516, 404] width 292 height 81
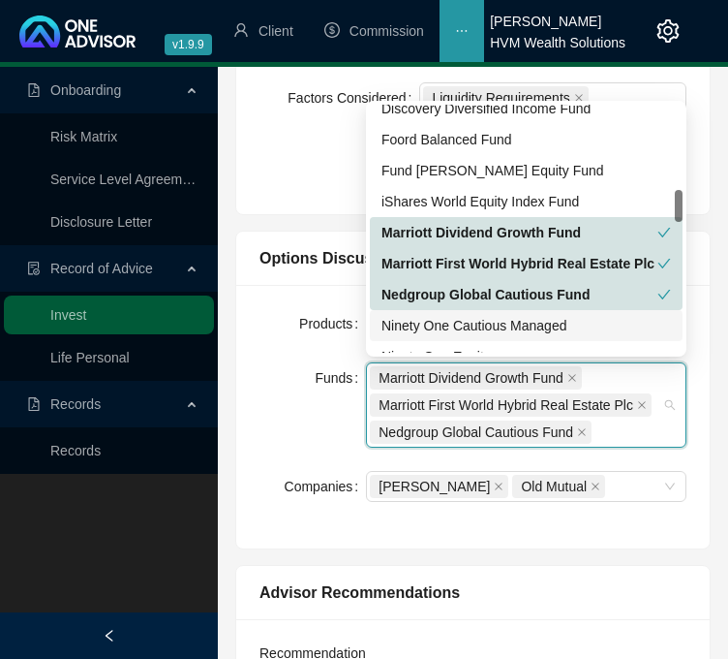
click at [569, 328] on div "Ninety One Cautious Managed" at bounding box center [527, 325] width 290 height 21
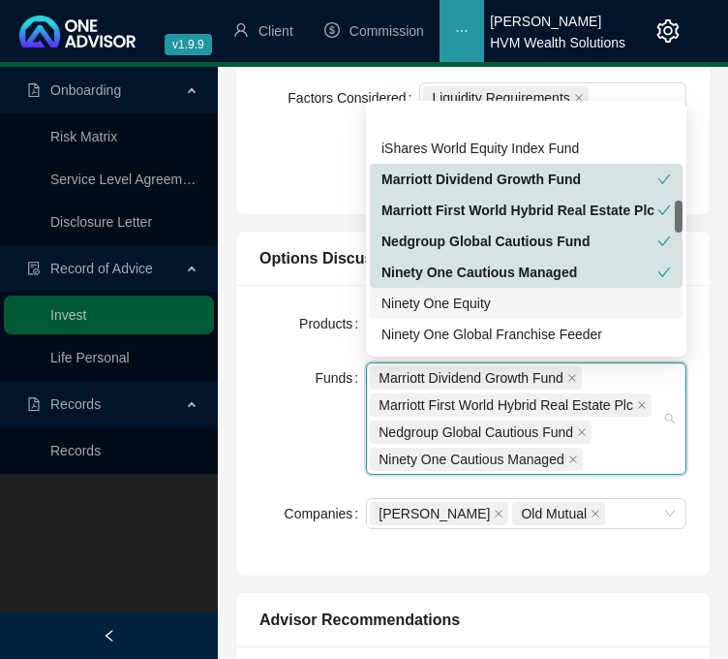
scroll to position [746, 0]
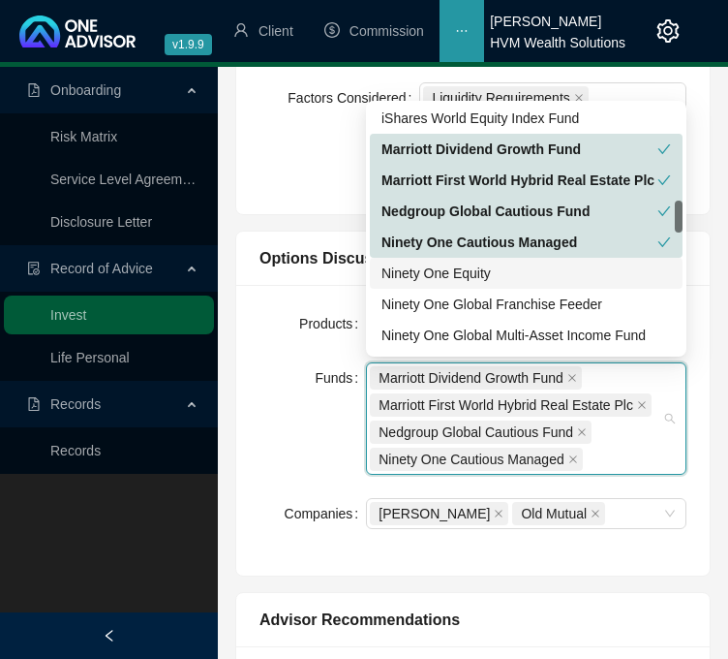
drag, startPoint x: 677, startPoint y: 202, endPoint x: 682, endPoint y: 213, distance: 11.7
click at [682, 213] on div at bounding box center [679, 216] width 8 height 32
click at [607, 273] on div "Ninety One Equity" at bounding box center [527, 272] width 290 height 21
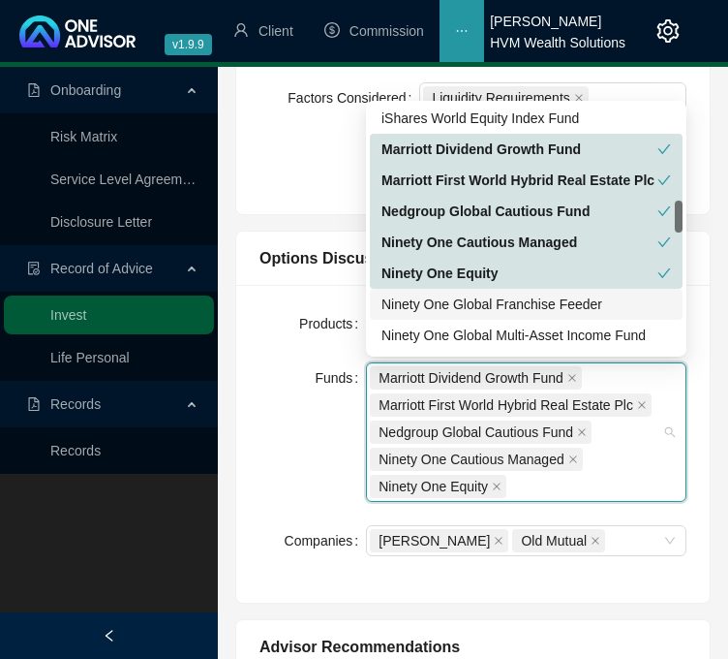
click at [584, 488] on div "Marriott Dividend Growth Fund Marriott First World Hybrid Real Estate Plc Nedgr…" at bounding box center [516, 432] width 292 height 136
click at [597, 310] on div "Ninety One Global Franchise Feeder" at bounding box center [527, 303] width 290 height 21
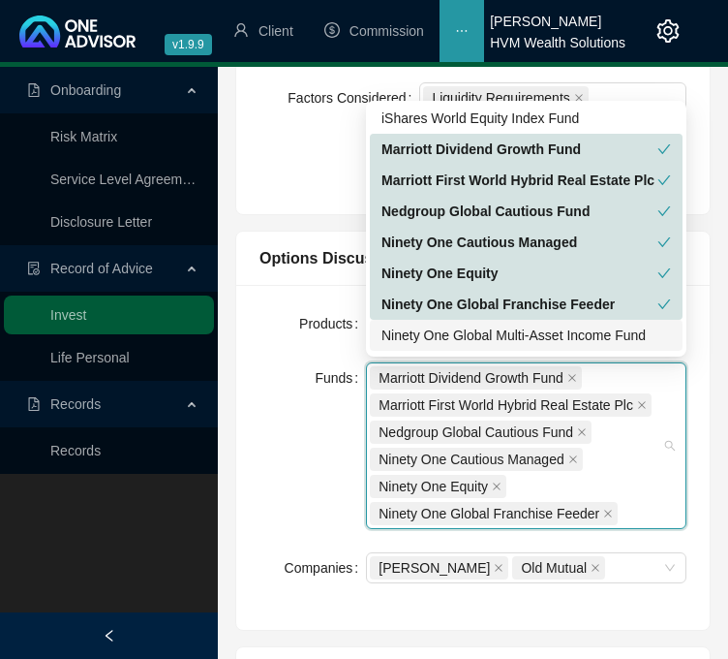
click at [608, 332] on div "Ninety One Global Multi-Asset Income Fund" at bounding box center [527, 334] width 290 height 21
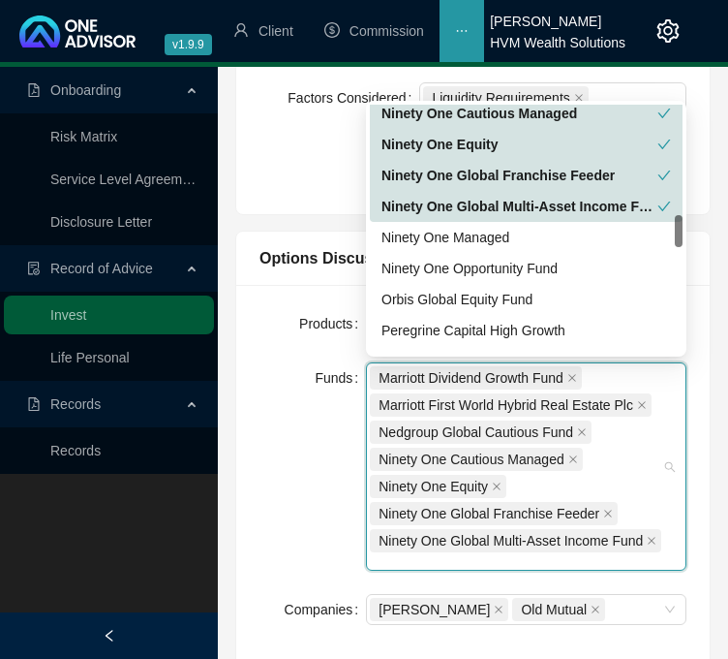
scroll to position [897, 0]
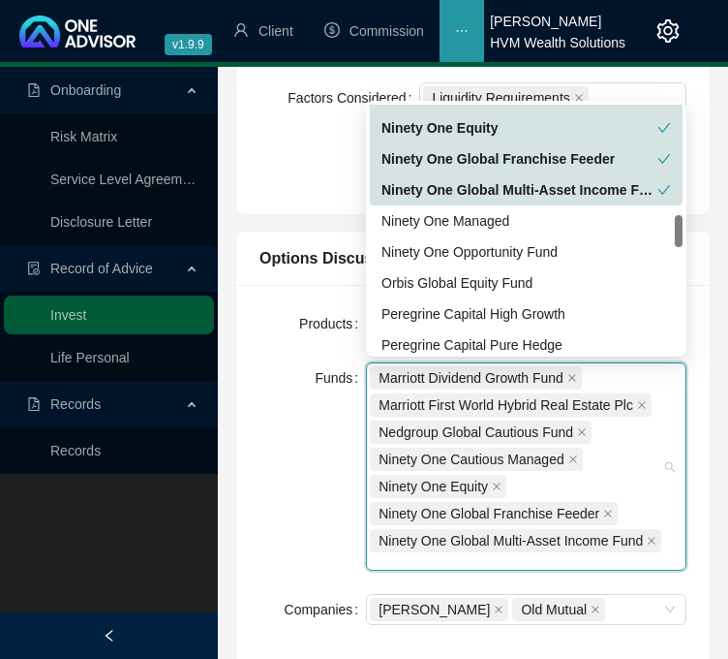
drag, startPoint x: 682, startPoint y: 215, endPoint x: 686, endPoint y: 234, distance: 19.8
click at [686, 234] on div "Ninety One Global Franchise Feeder Ninety One Global Multi-Asset Income Fund Ni…" at bounding box center [526, 229] width 321 height 256
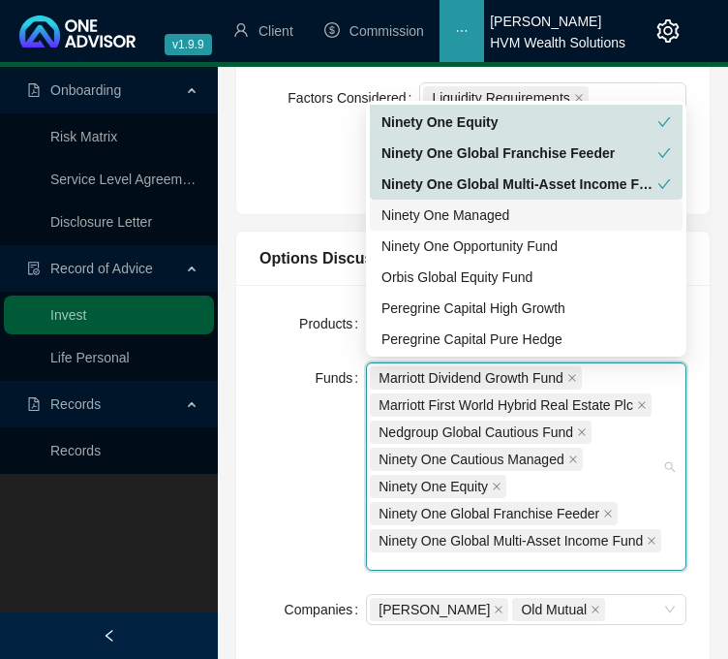
click at [642, 208] on div "Ninety One Managed" at bounding box center [527, 214] width 290 height 21
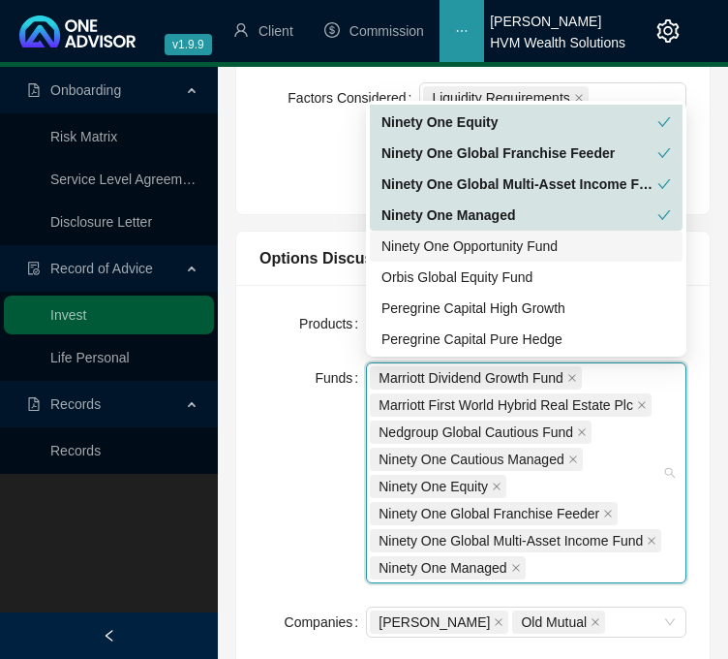
click at [643, 241] on div "Ninety One Opportunity Fund" at bounding box center [527, 245] width 290 height 21
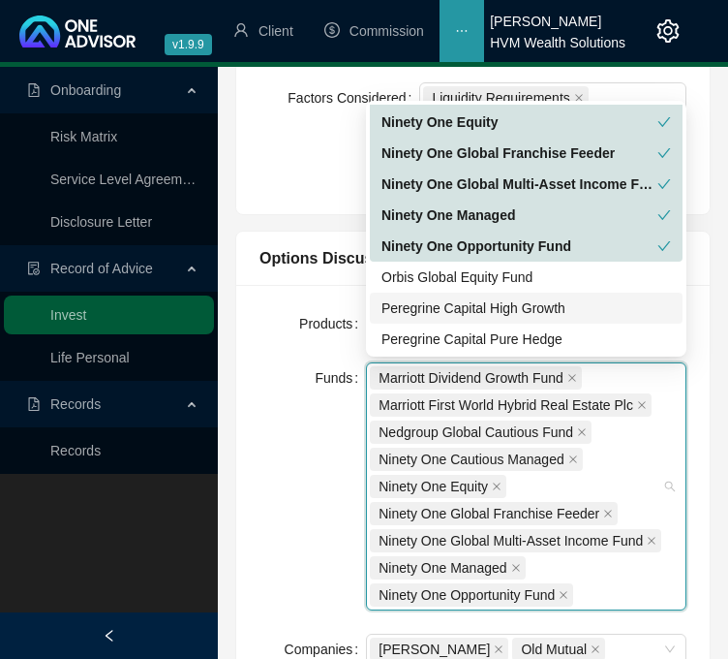
click at [599, 299] on div "Peregrine Capital High Growth" at bounding box center [527, 307] width 290 height 21
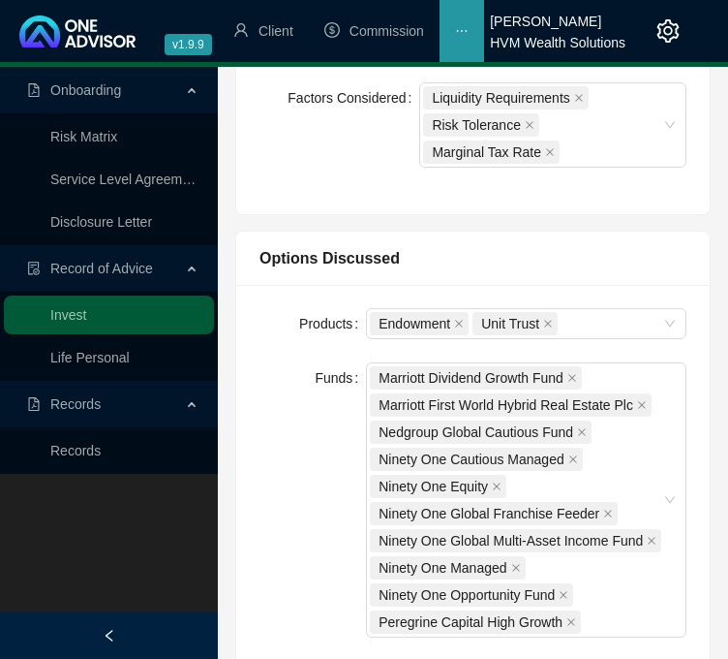
click at [717, 393] on div "Options Discussed Products Endowment Unit Trust Funds Marriott Dividend Growth …" at bounding box center [473, 477] width 493 height 524
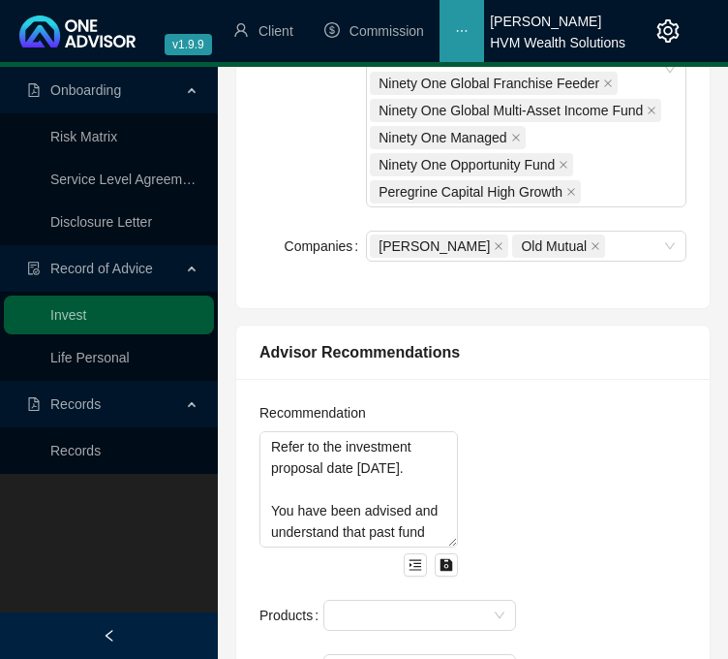
scroll to position [1298, 0]
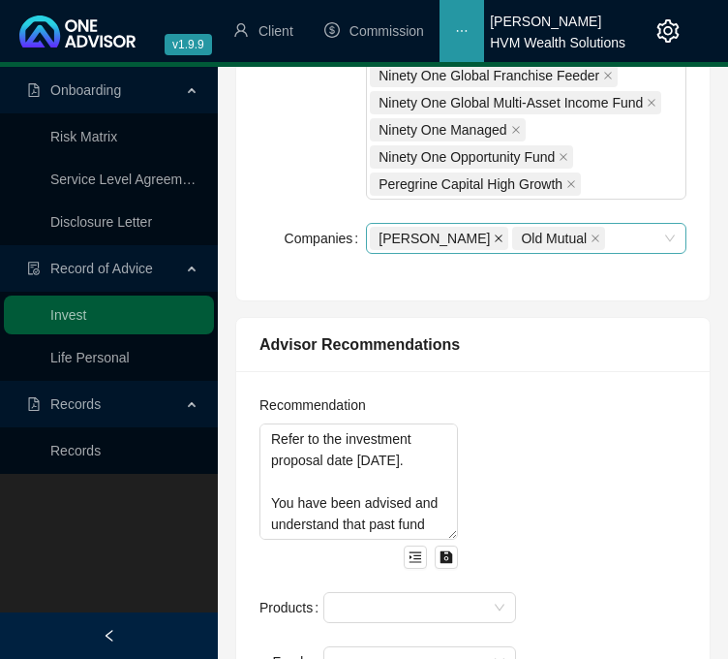
click at [494, 235] on icon "close" at bounding box center [499, 238] width 10 height 10
click at [456, 235] on icon "close" at bounding box center [453, 238] width 10 height 10
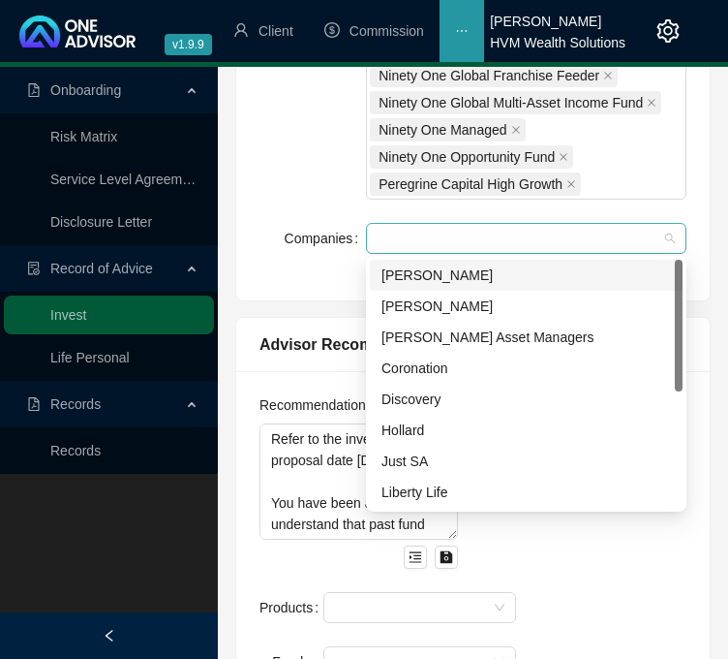
click at [474, 234] on div at bounding box center [516, 238] width 292 height 15
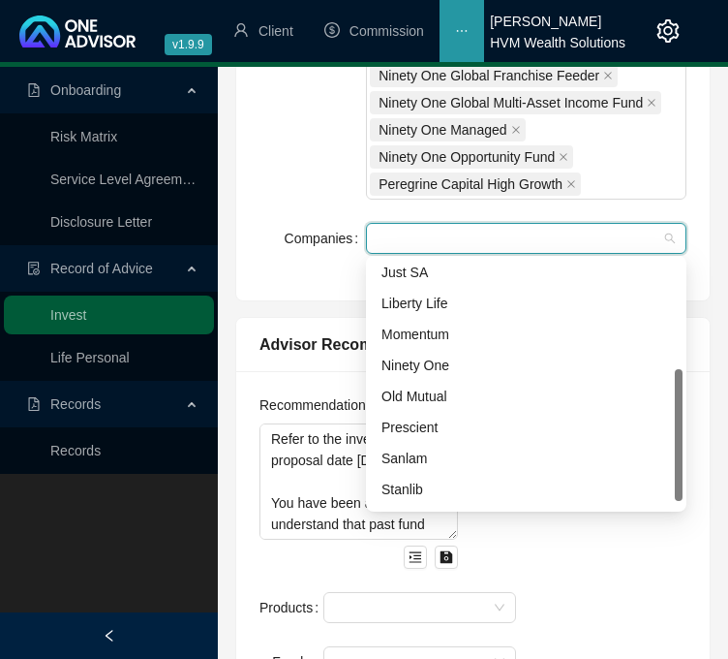
scroll to position [217, 0]
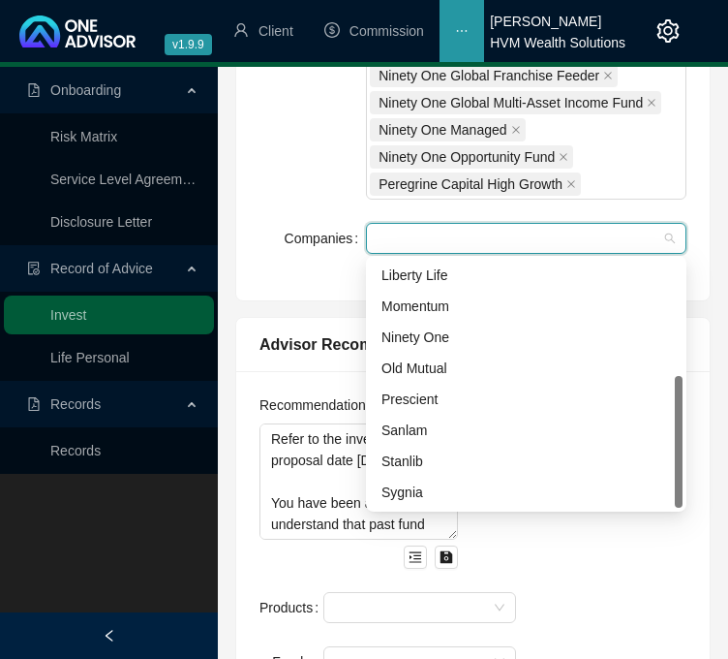
drag, startPoint x: 681, startPoint y: 355, endPoint x: 672, endPoint y: 505, distance: 149.4
click at [672, 505] on div "Just SA Liberty Life Momentum Ninety One Old Mutual Prescient Sanlam Stanlib Sy…" at bounding box center [526, 384] width 313 height 248
click at [482, 308] on div "Momentum" at bounding box center [527, 305] width 290 height 21
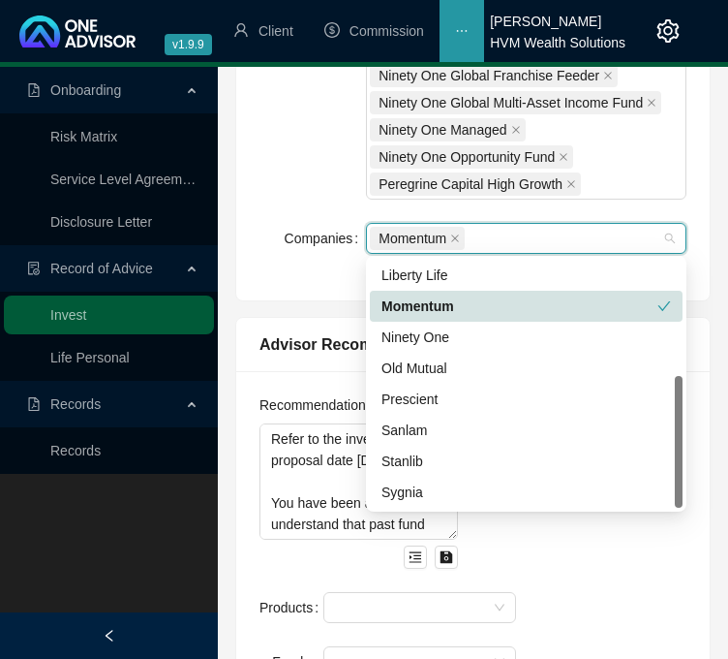
click at [592, 304] on div "Momentum" at bounding box center [520, 305] width 276 height 21
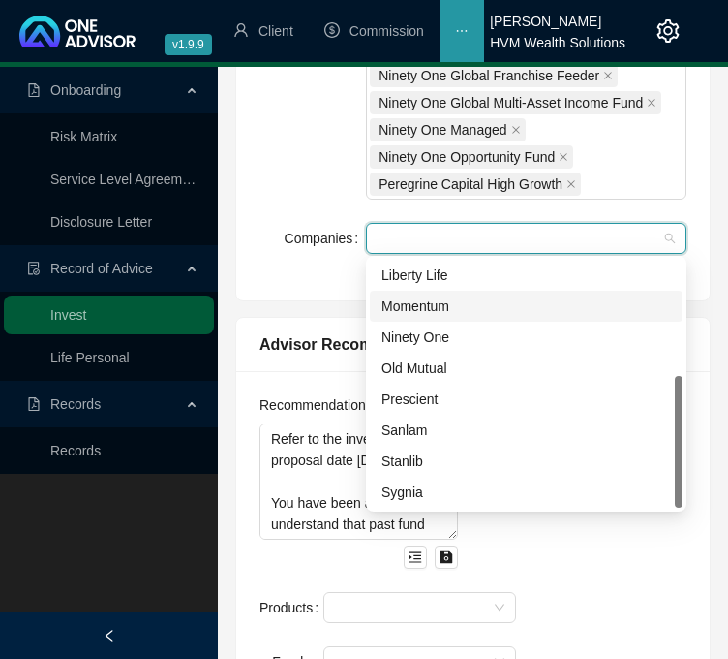
click at [581, 304] on div "Momentum" at bounding box center [527, 305] width 290 height 21
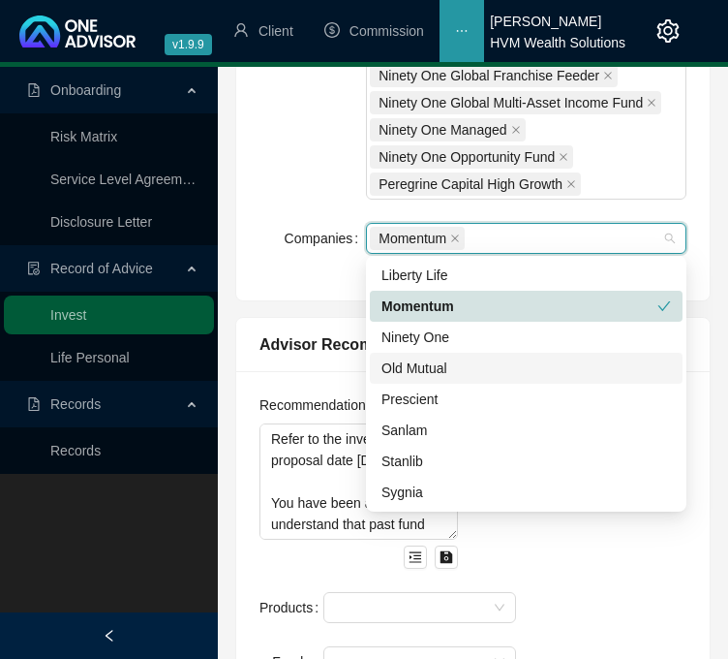
click at [537, 375] on div "Old Mutual" at bounding box center [527, 367] width 290 height 21
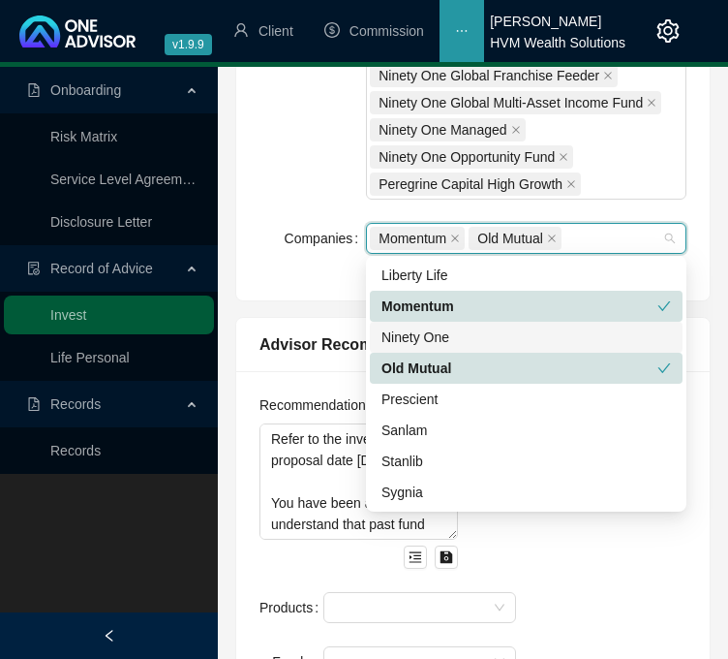
click at [601, 336] on div "Ninety One" at bounding box center [527, 336] width 290 height 21
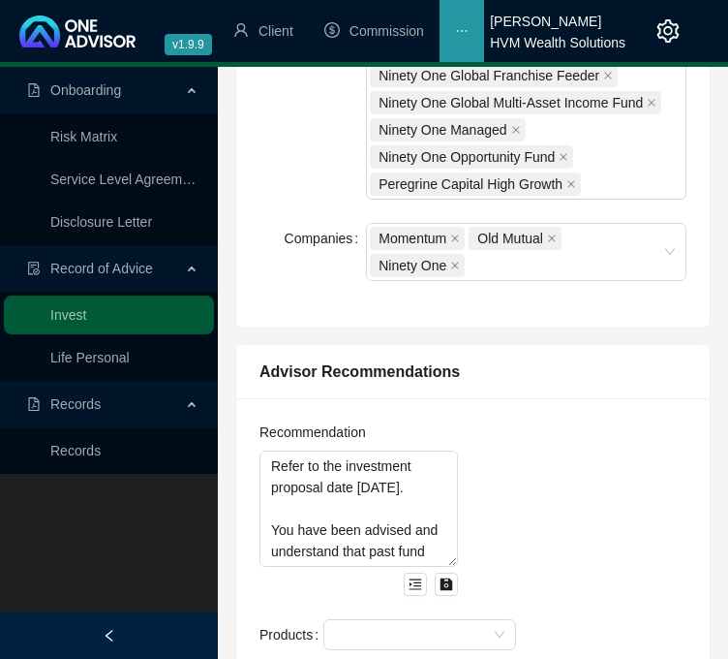
click at [705, 212] on div "Products Endowment Unit Trust Funds Marriott Dividend Growth Fund Marriott Firs…" at bounding box center [473, 87] width 474 height 480
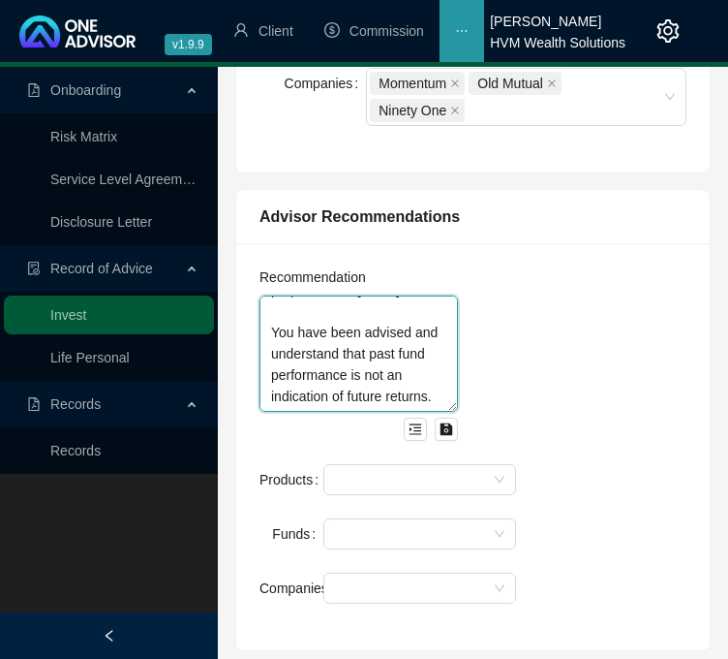
scroll to position [106, 0]
drag, startPoint x: 267, startPoint y: 308, endPoint x: 430, endPoint y: 439, distance: 208.7
click at [430, 439] on div "Recommendation Refer to the investment proposal date April 2024. You have been …" at bounding box center [359, 365] width 222 height 198
paste textarea "My advice entailed amending your living annuity's underlying asset allocation t…"
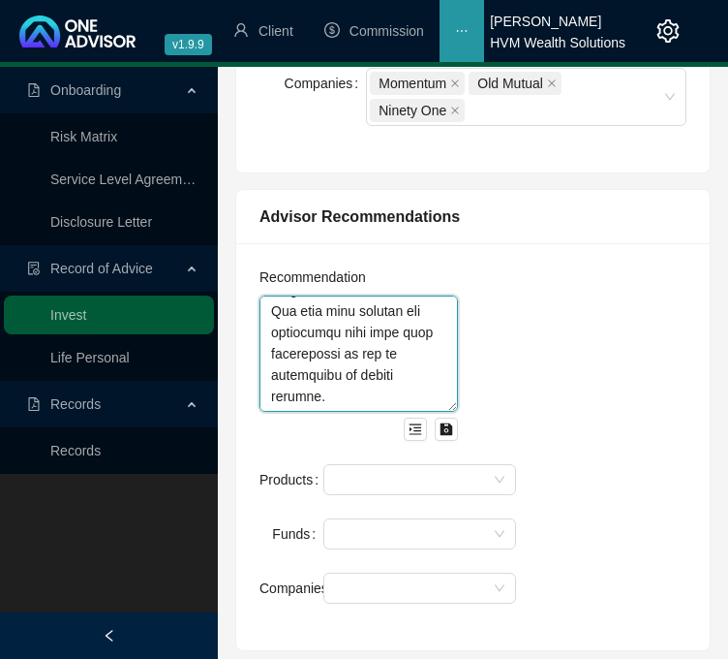
scroll to position [0, 0]
click at [394, 307] on textarea at bounding box center [359, 353] width 199 height 116
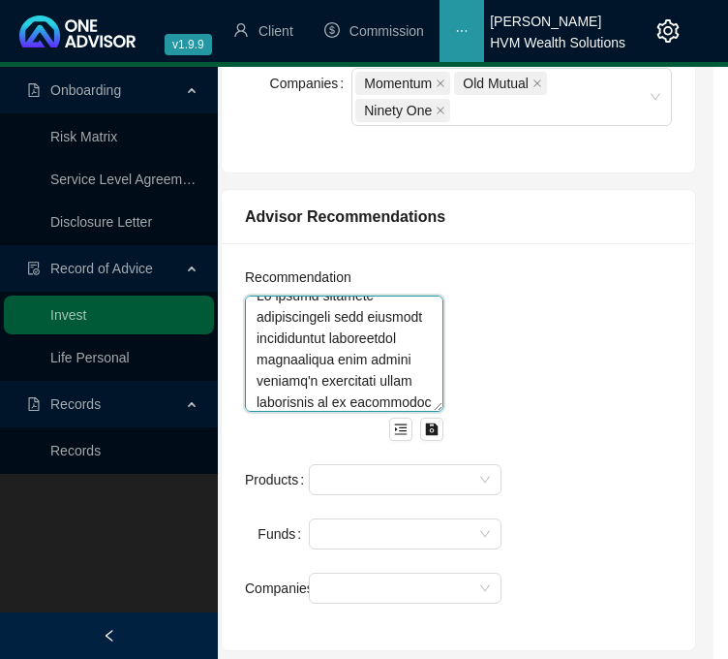
drag, startPoint x: 387, startPoint y: 344, endPoint x: 742, endPoint y: 183, distance: 389.2
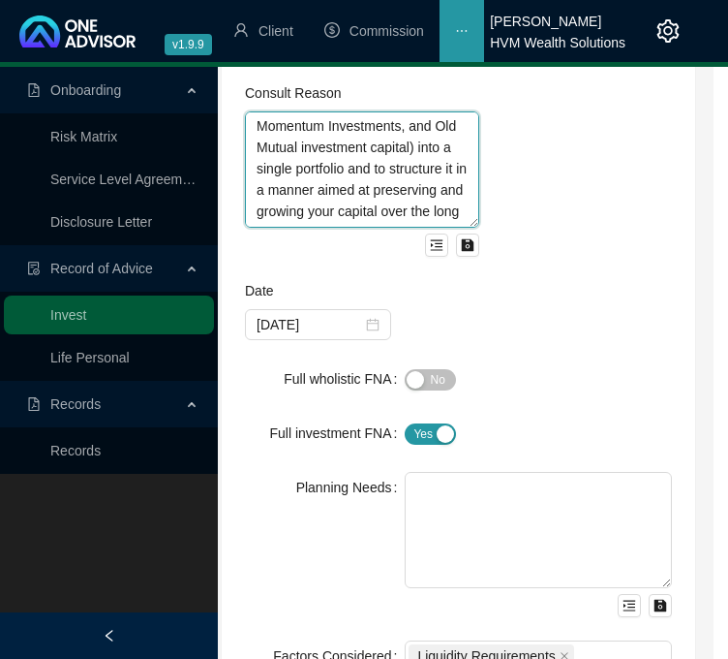
scroll to position [229, 0]
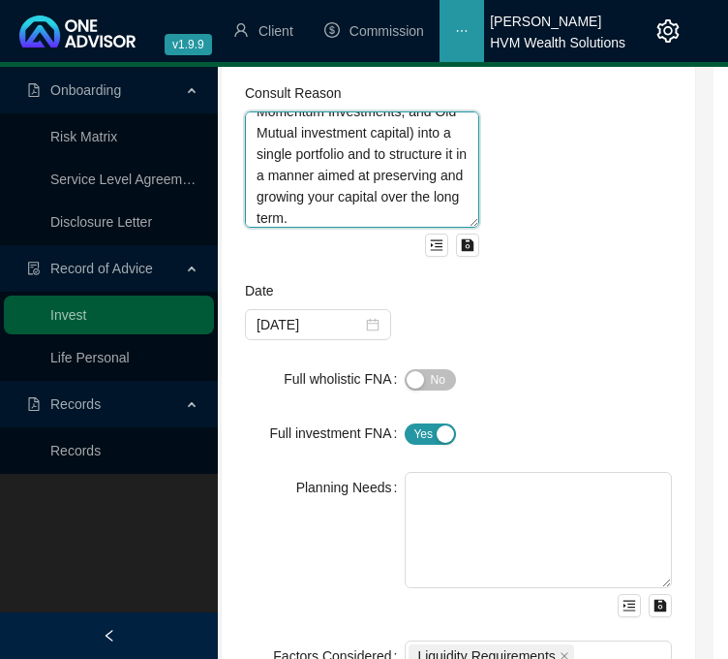
drag, startPoint x: 274, startPoint y: 144, endPoint x: 318, endPoint y: 192, distance: 64.4
click at [318, 192] on textarea "This Record of Advice (ROA) serves to document the sequence of steps that were …" at bounding box center [362, 169] width 234 height 116
click at [354, 208] on textarea "This Record of Advice (ROA) serves to document the sequence of steps that were …" at bounding box center [362, 169] width 234 height 116
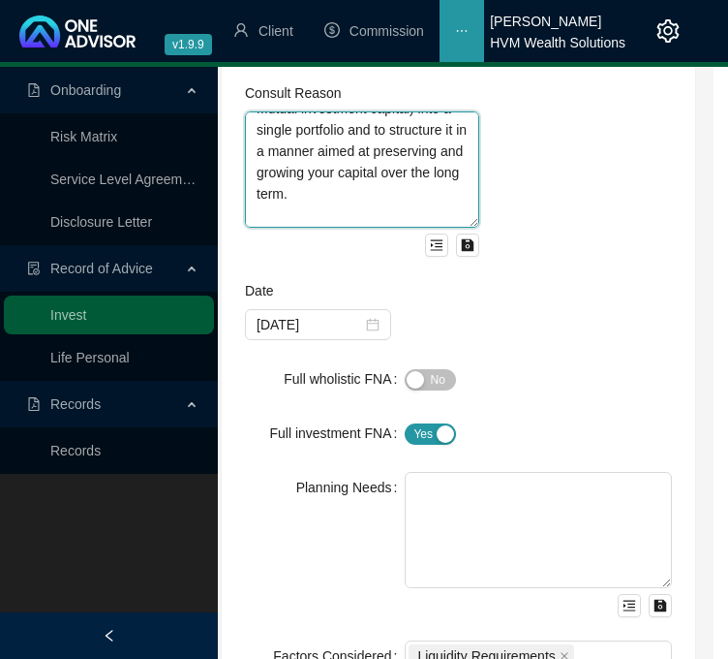
scroll to position [186, 0]
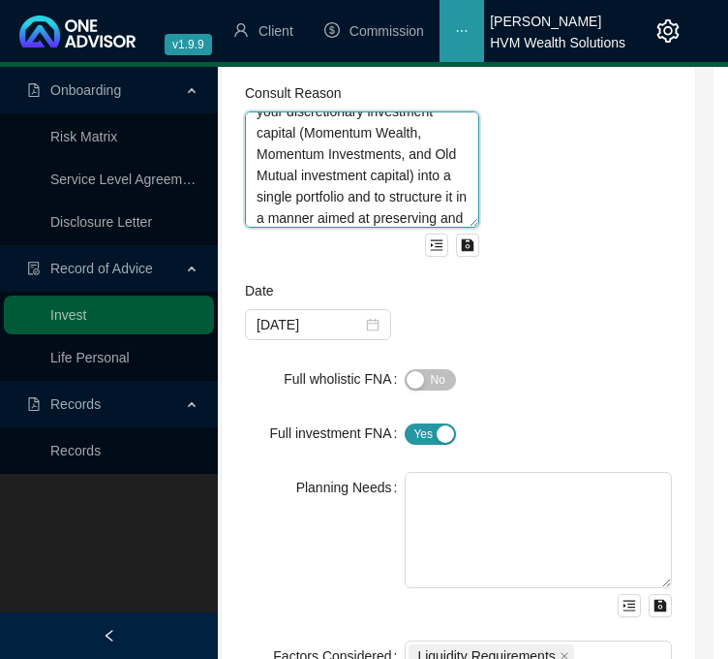
click at [251, 153] on textarea "This Record of Advice (ROA) serves to document the sequence of steps that were …" at bounding box center [362, 169] width 234 height 116
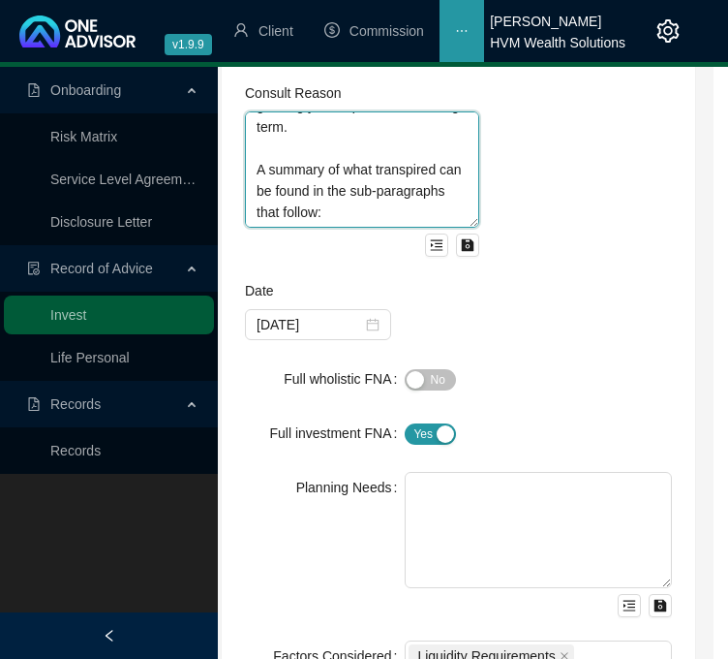
scroll to position [412, 0]
drag, startPoint x: 270, startPoint y: 216, endPoint x: 308, endPoint y: 167, distance: 62.2
click at [308, 167] on textarea "This Record of Advice (ROA) serves to document the sequence of steps that were …" at bounding box center [362, 169] width 234 height 116
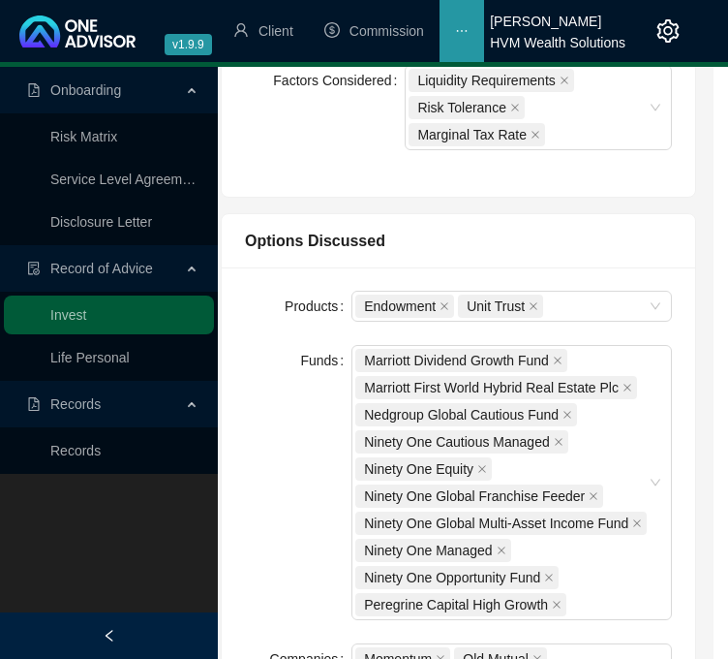
scroll to position [1453, 15]
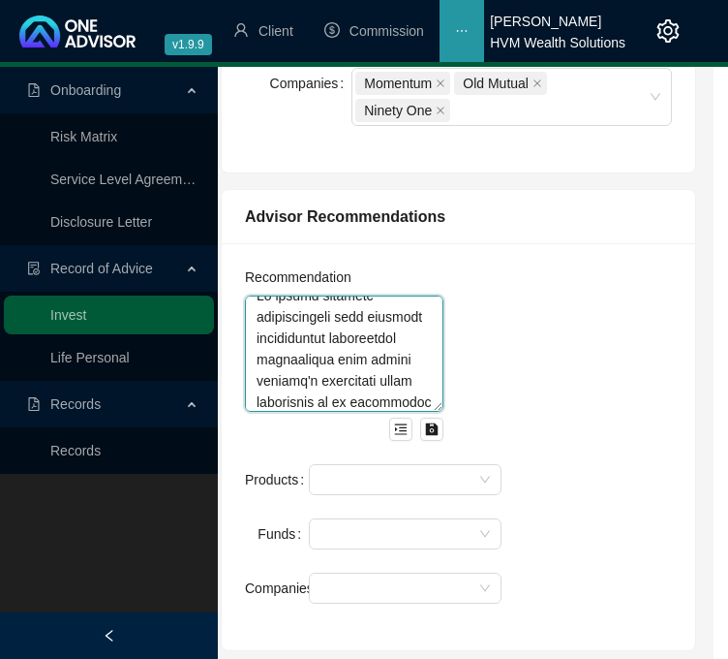
click at [341, 311] on textarea at bounding box center [344, 353] width 199 height 116
paste textarea "consolidate your discretionary investment capital (Momentum Wealth, Momentum In…"
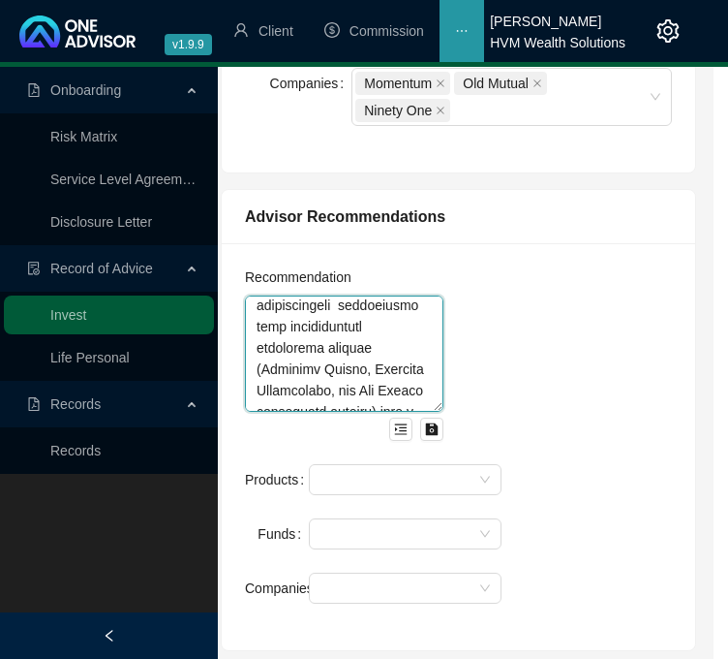
scroll to position [0, 0]
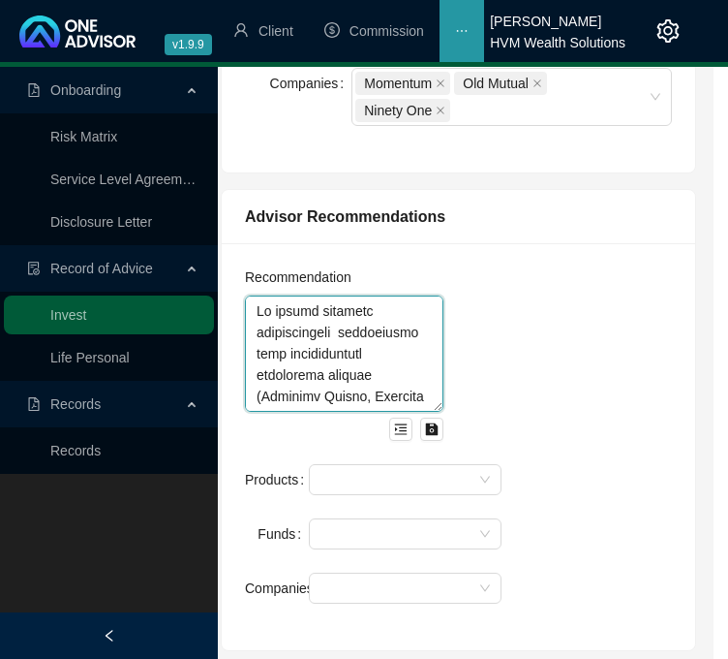
click at [341, 331] on textarea at bounding box center [344, 353] width 199 height 116
click at [353, 354] on textarea at bounding box center [344, 353] width 199 height 116
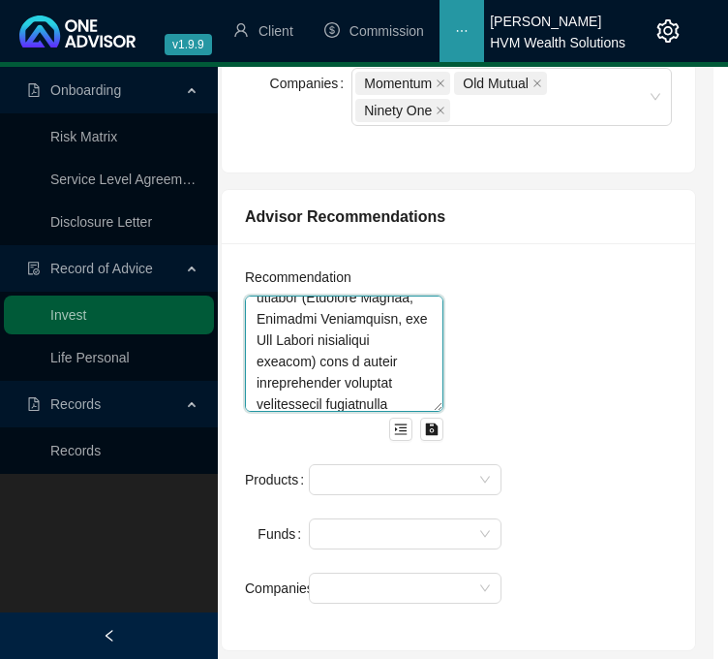
scroll to position [116, 0]
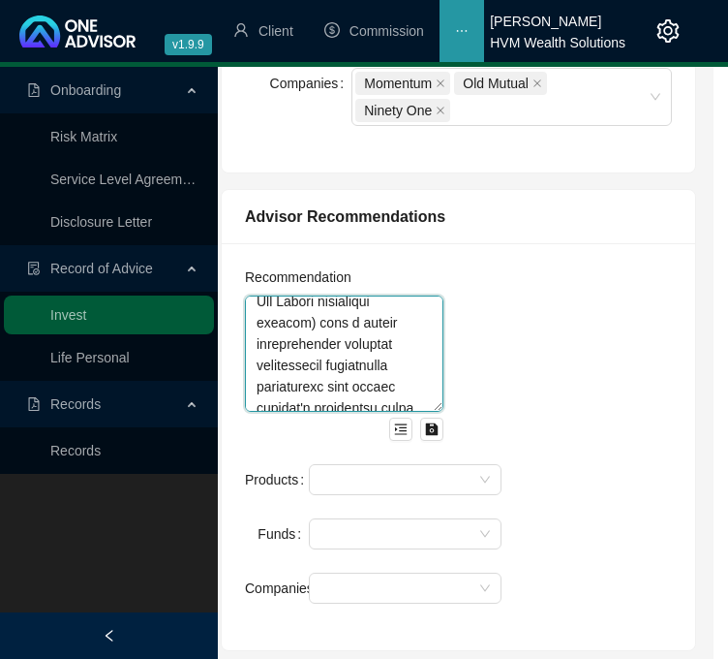
click at [368, 302] on textarea at bounding box center [344, 353] width 199 height 116
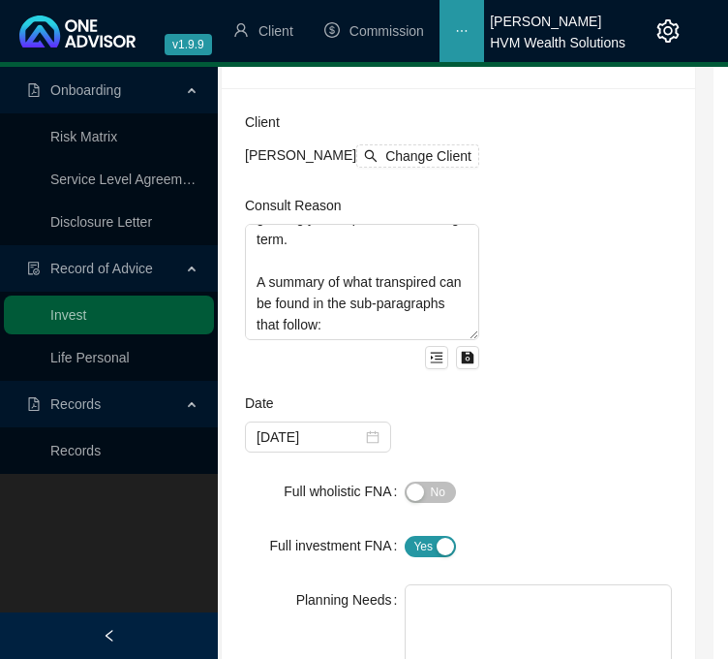
scroll to position [186, 15]
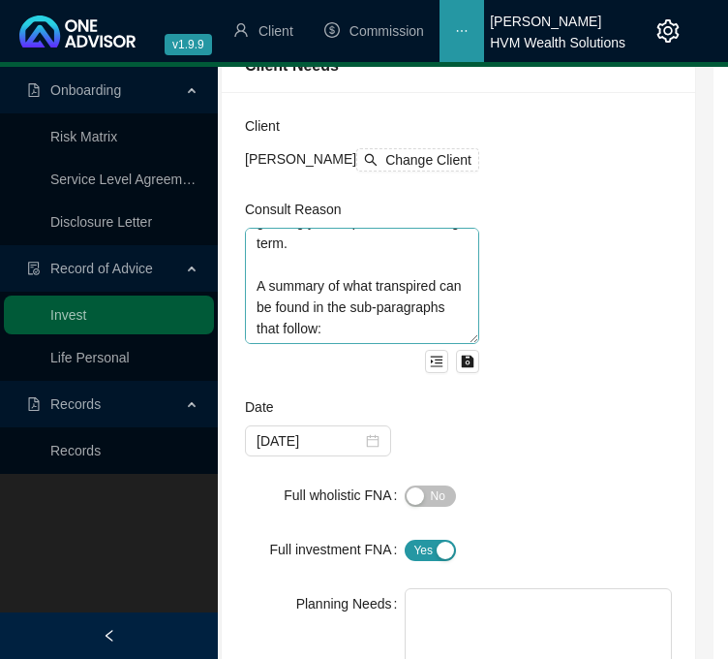
type textarea "My advice entailed consolidating your discretionary investment capital (Momentu…"
click at [337, 271] on textarea "This Record of Advice (ROA) serves to document the sequence of steps that were …" at bounding box center [362, 286] width 234 height 116
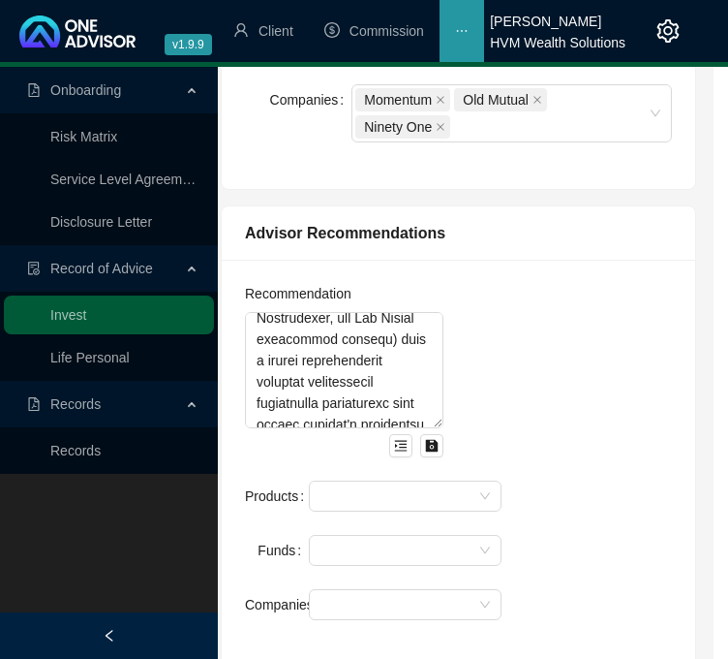
scroll to position [1460, 15]
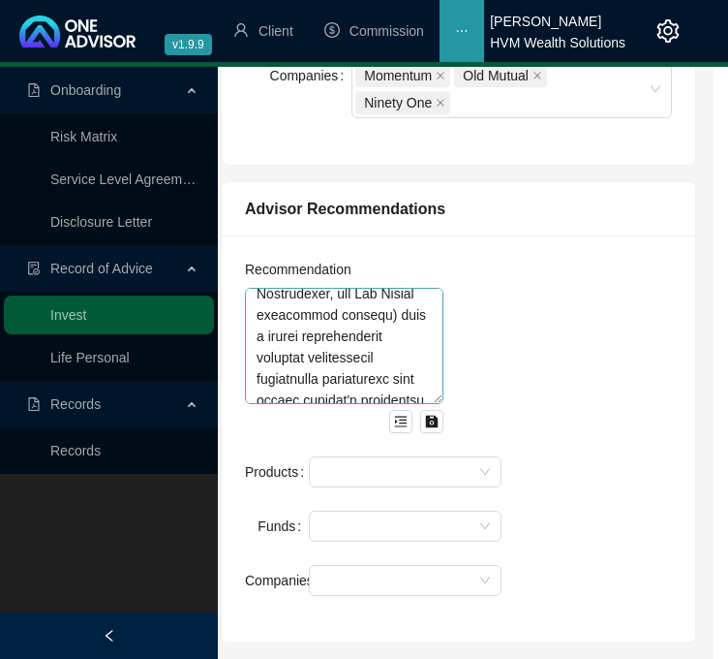
type textarea "This Record of Advice (ROA) serves to document the sequence of steps that were …"
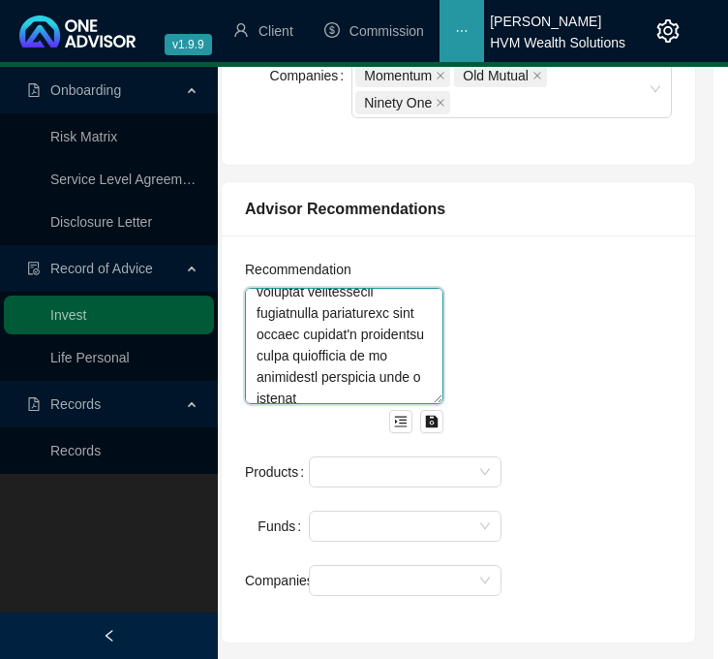
scroll to position [194, 0]
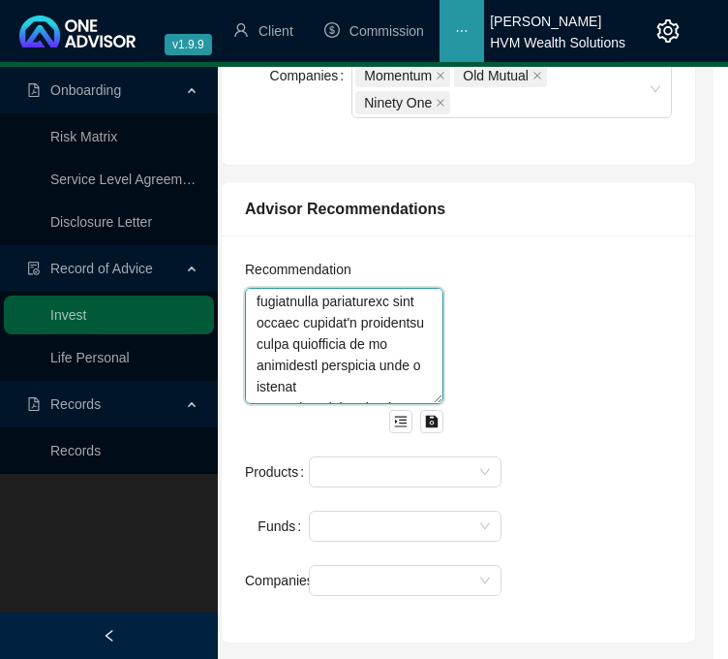
click at [308, 344] on textarea at bounding box center [344, 346] width 199 height 116
click at [368, 343] on textarea at bounding box center [344, 346] width 199 height 116
click at [334, 367] on textarea at bounding box center [344, 346] width 199 height 116
click at [338, 364] on textarea at bounding box center [344, 346] width 199 height 116
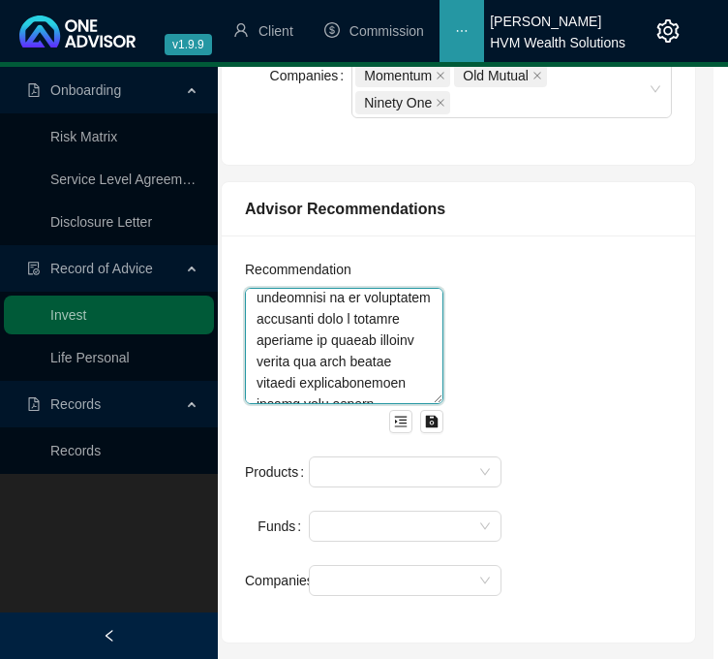
scroll to position [244, 0]
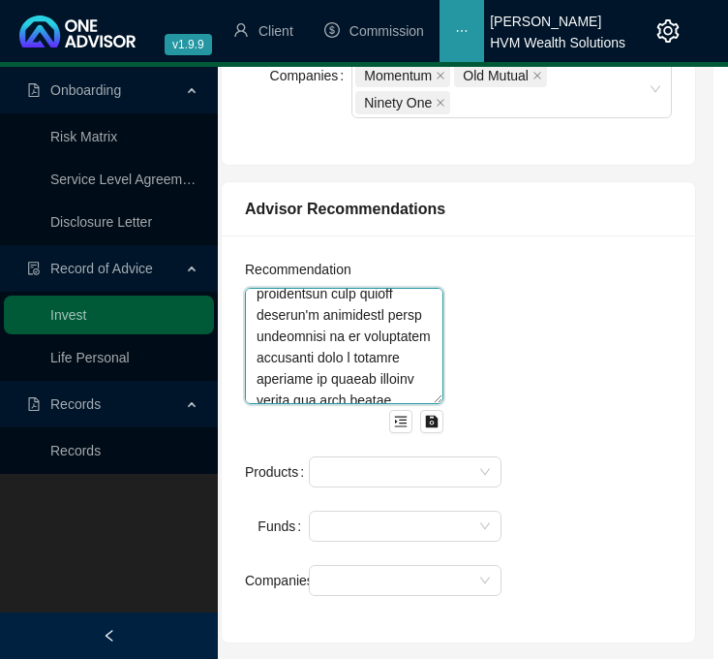
drag, startPoint x: 334, startPoint y: 317, endPoint x: 256, endPoint y: 311, distance: 78.7
click at [256, 311] on textarea at bounding box center [344, 346] width 199 height 116
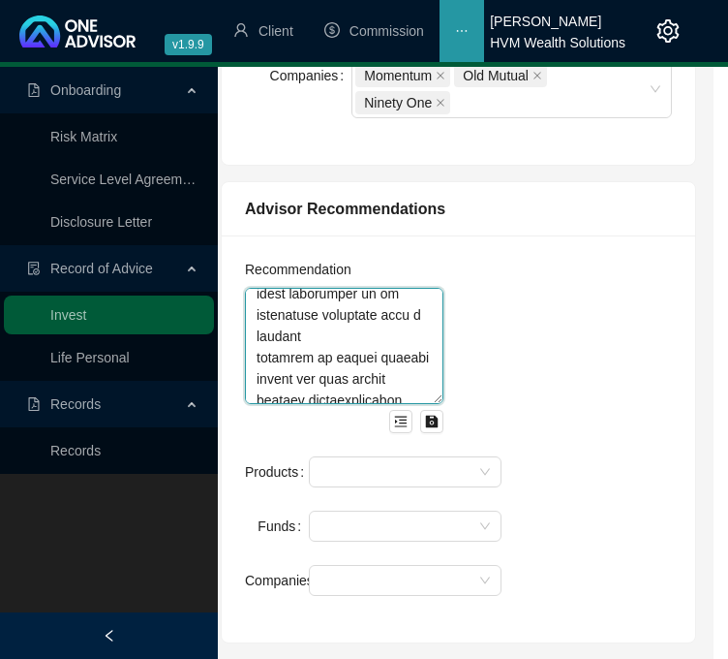
scroll to position [240, 0]
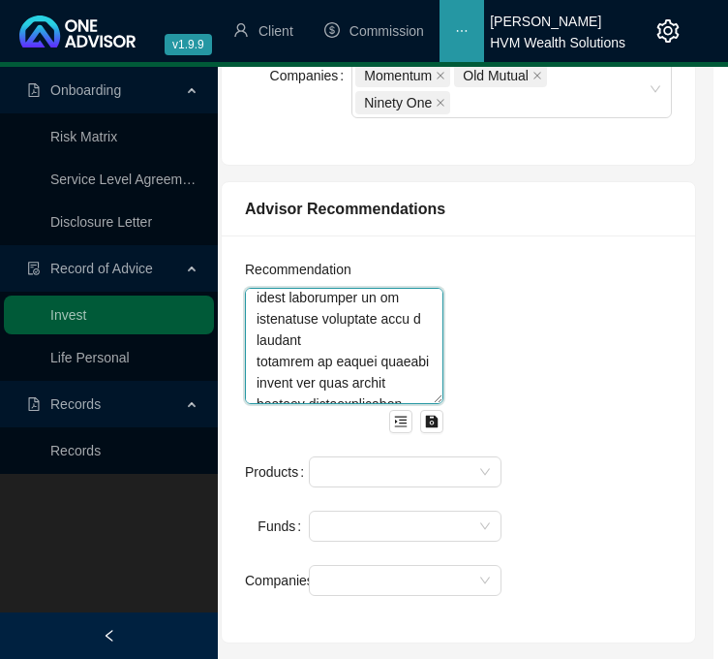
click at [271, 313] on textarea at bounding box center [344, 346] width 199 height 116
click at [283, 306] on textarea at bounding box center [344, 346] width 199 height 116
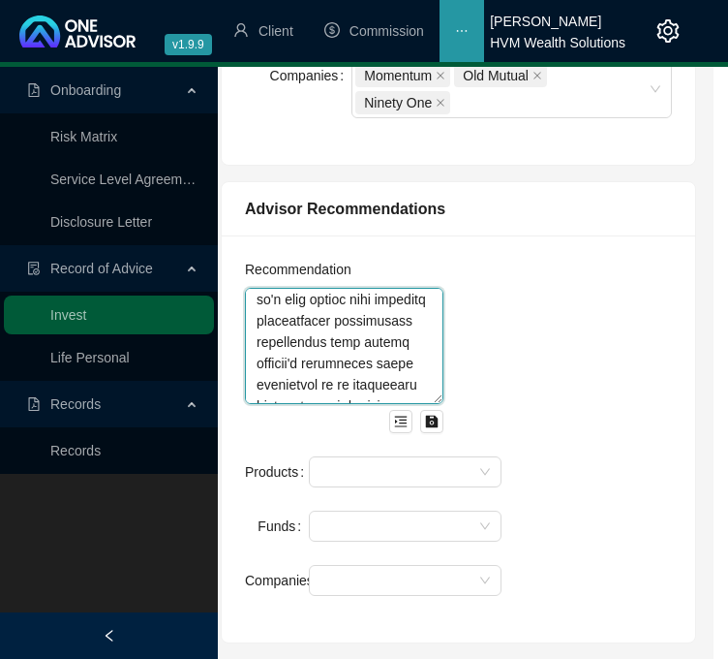
scroll to position [471, 0]
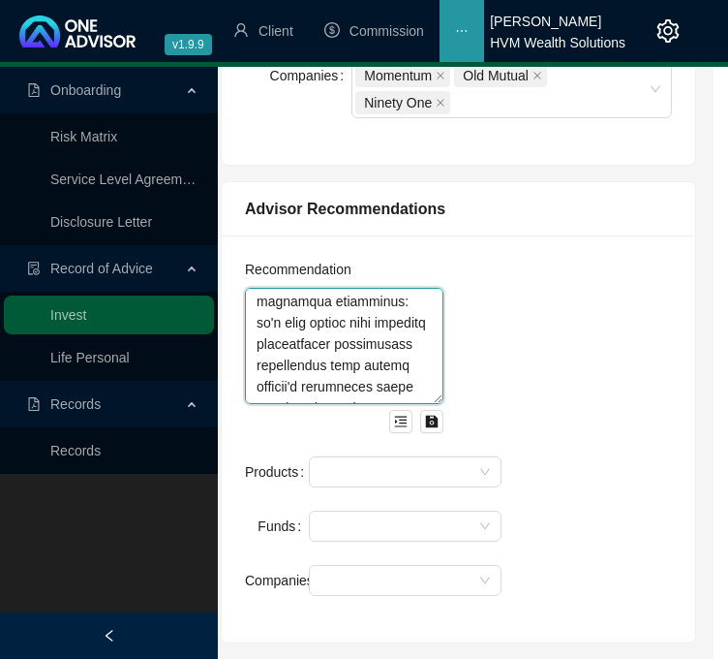
click at [269, 296] on textarea at bounding box center [344, 346] width 199 height 116
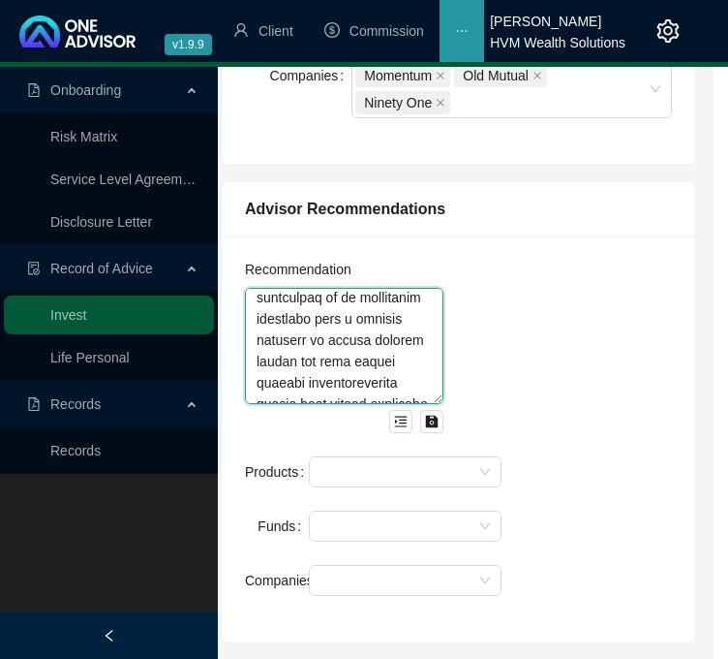
scroll to position [1060, 0]
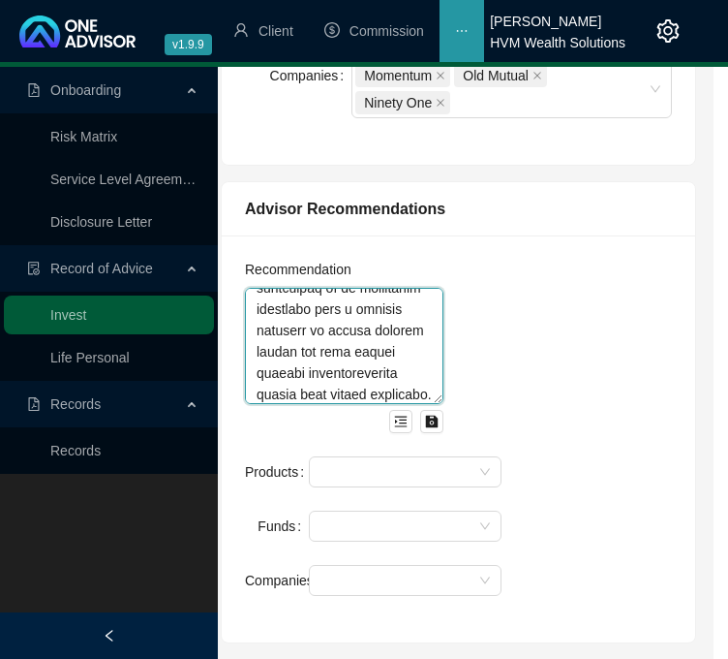
type textarea "My advice entailed consolidating your discretionary investment capital (Momentu…"
click at [350, 305] on textarea at bounding box center [344, 346] width 199 height 116
click at [306, 388] on textarea at bounding box center [344, 346] width 199 height 116
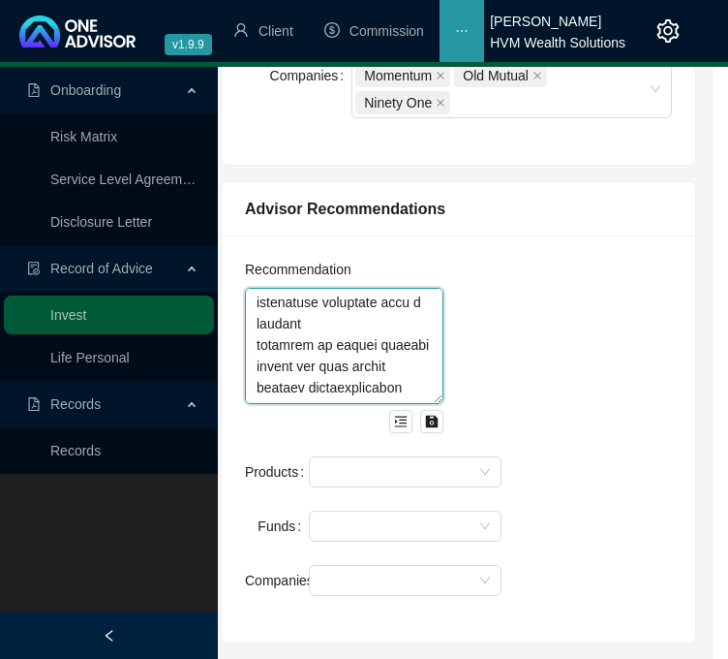
scroll to position [1180, 0]
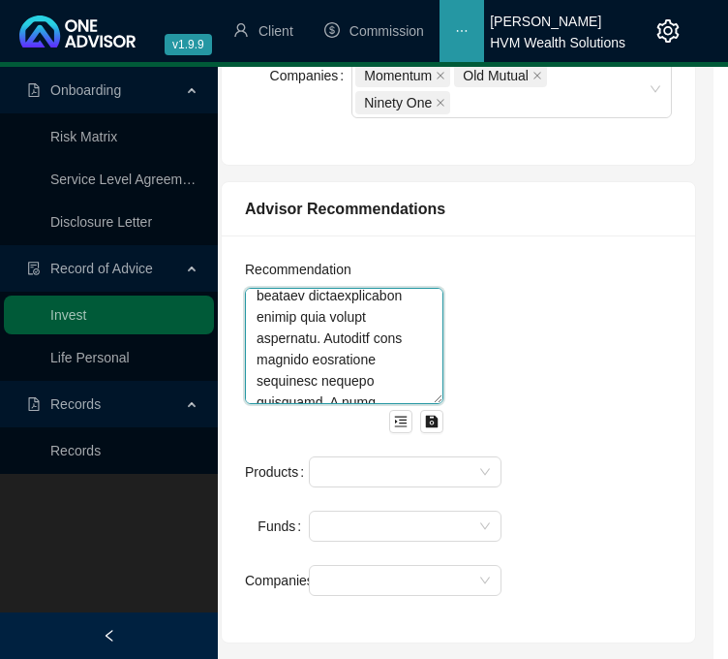
drag, startPoint x: 315, startPoint y: 392, endPoint x: 360, endPoint y: 323, distance: 83.3
click at [360, 323] on textarea at bounding box center [344, 346] width 199 height 116
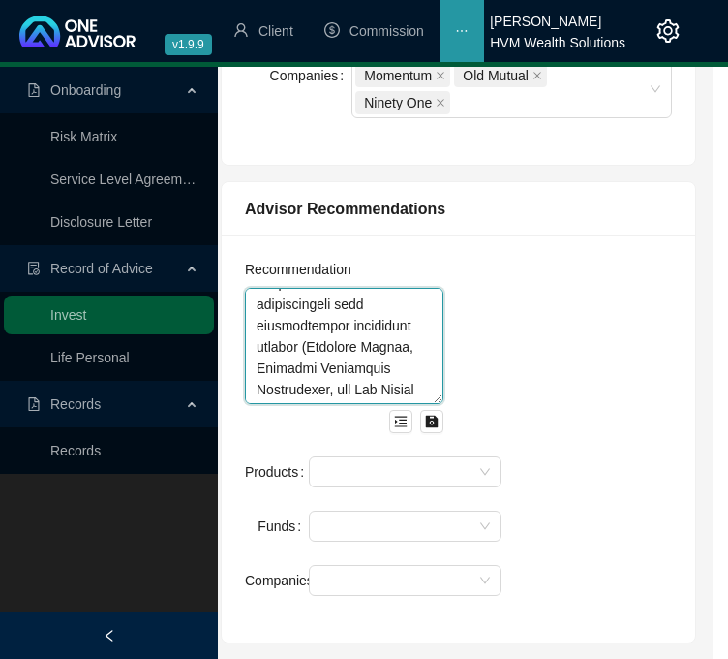
scroll to position [0, 0]
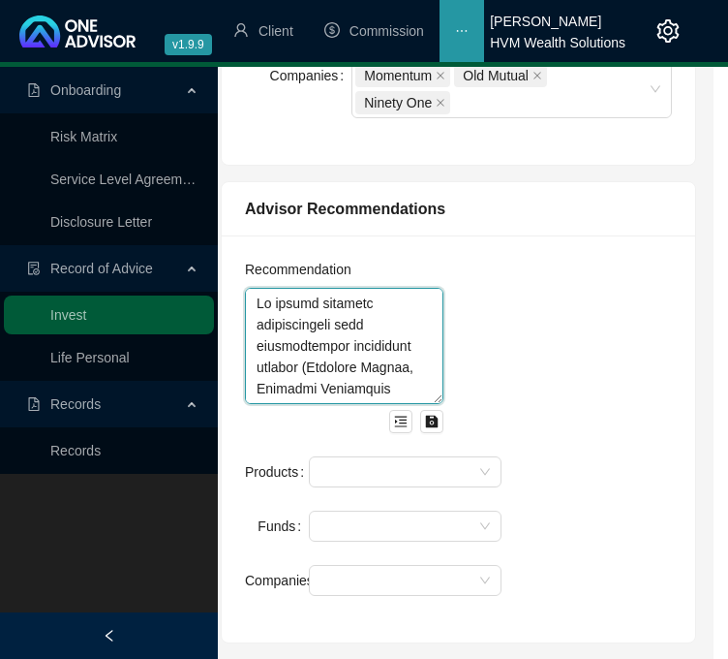
click at [364, 350] on textarea at bounding box center [344, 346] width 199 height 116
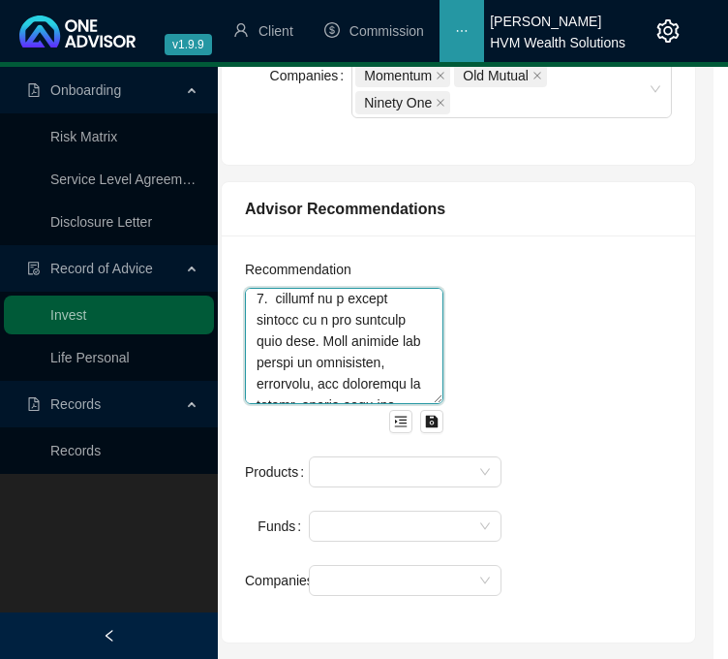
scroll to position [194, 0]
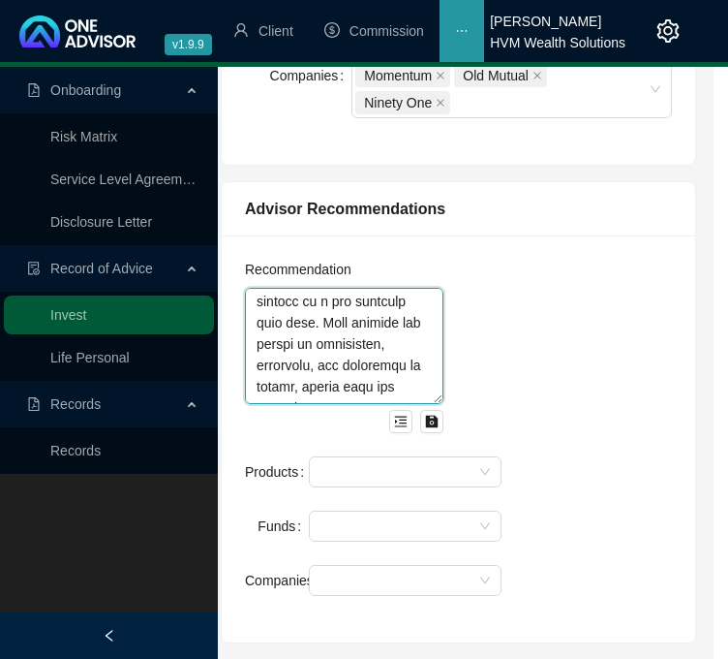
click at [285, 361] on textarea at bounding box center [344, 346] width 199 height 116
click at [279, 363] on textarea at bounding box center [344, 346] width 199 height 116
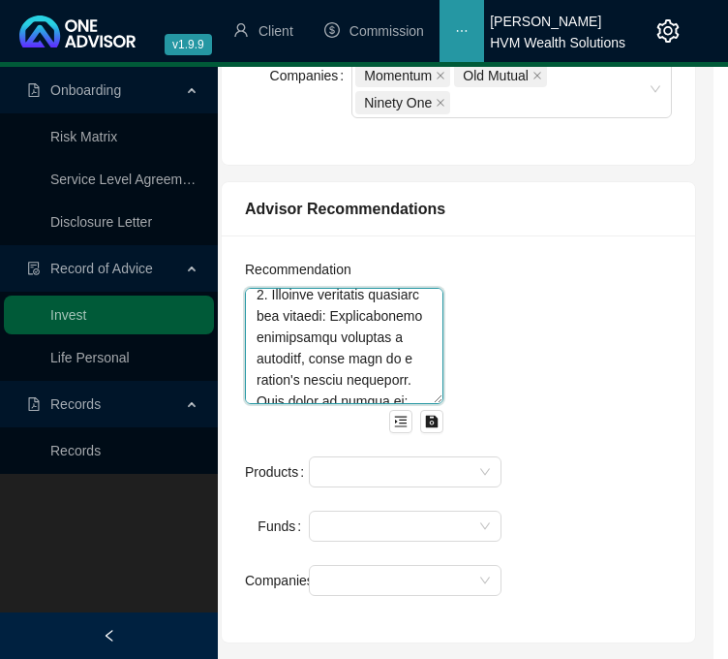
scroll to position [349, 0]
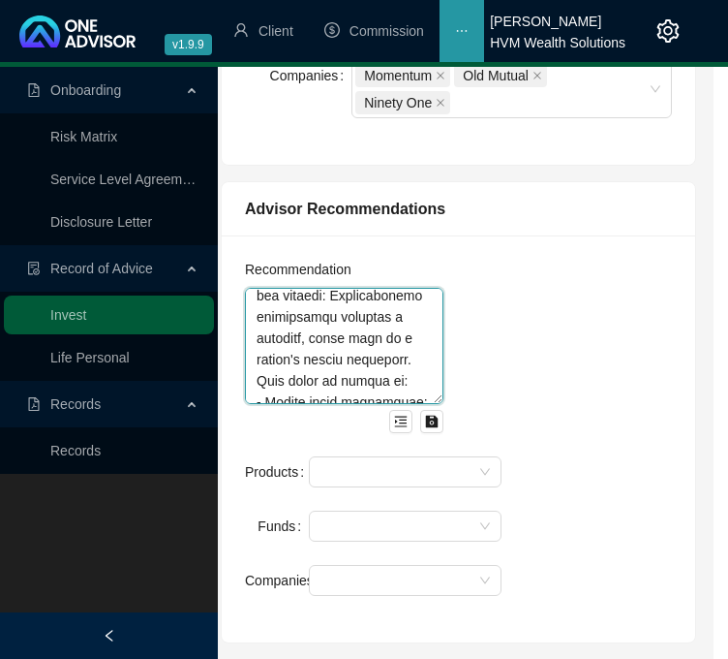
click at [344, 338] on textarea at bounding box center [344, 346] width 199 height 116
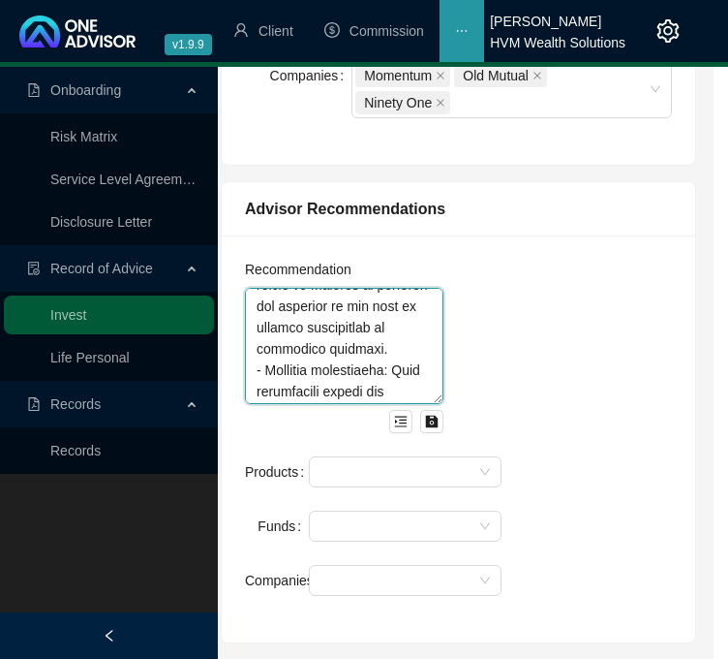
scroll to position [697, 0]
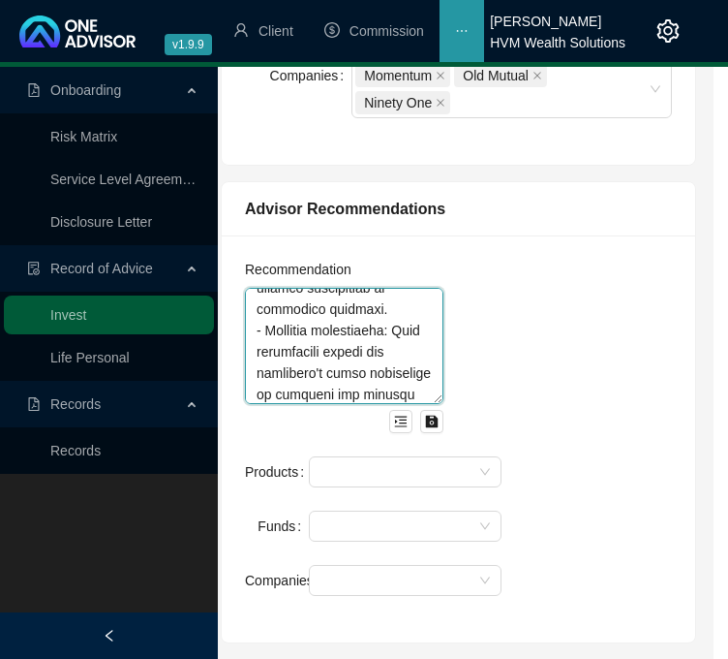
click at [316, 353] on textarea at bounding box center [344, 346] width 199 height 116
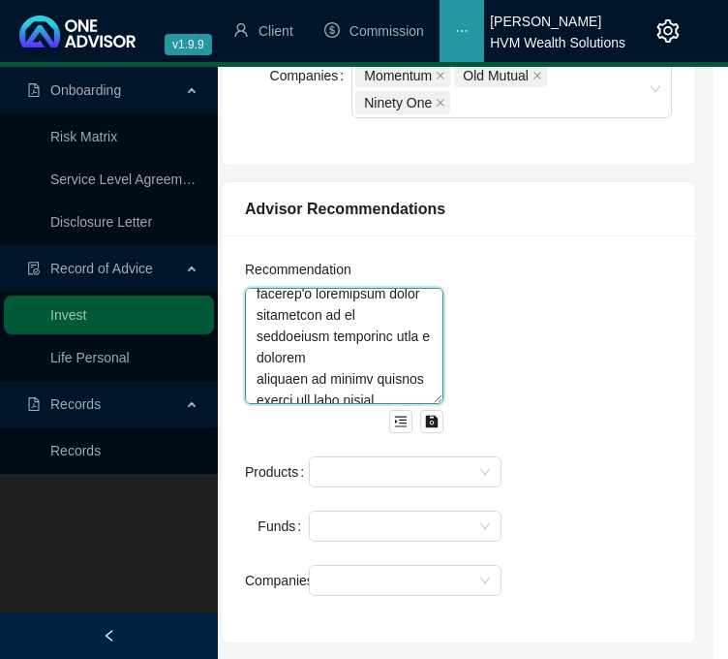
scroll to position [852, 0]
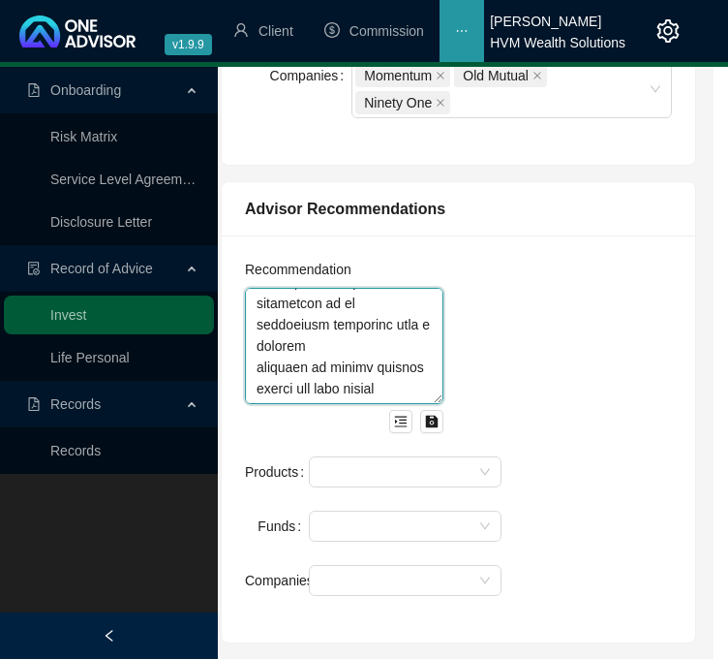
click at [330, 343] on textarea at bounding box center [344, 346] width 199 height 116
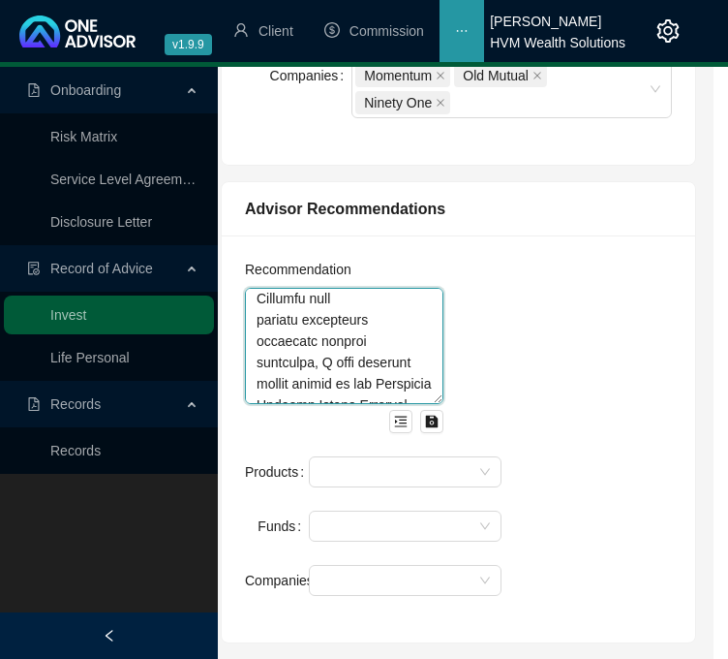
scroll to position [968, 0]
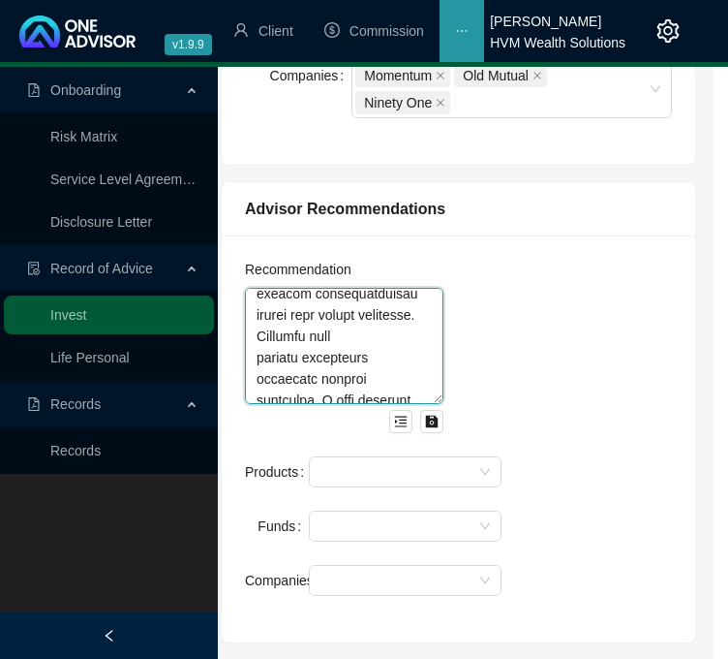
click at [362, 305] on textarea at bounding box center [344, 346] width 199 height 116
click at [364, 332] on textarea at bounding box center [344, 346] width 199 height 116
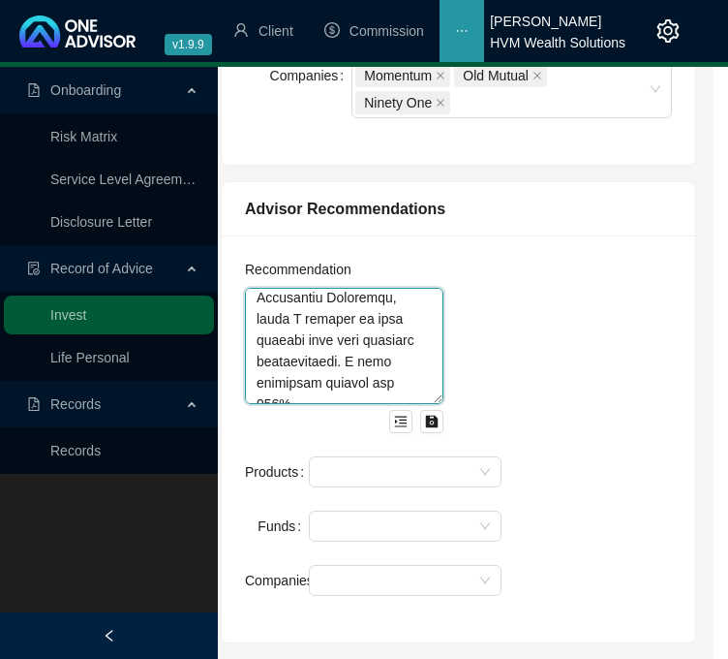
scroll to position [1123, 0]
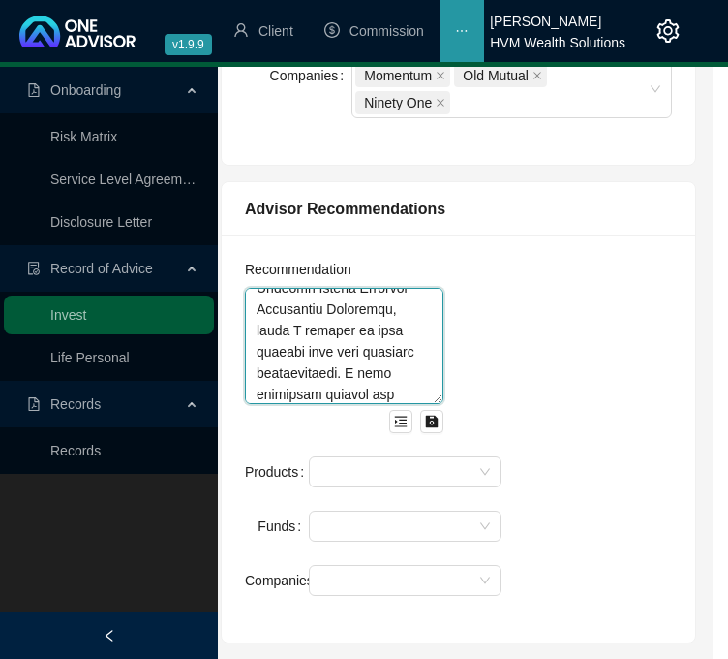
click at [353, 344] on textarea at bounding box center [344, 346] width 199 height 116
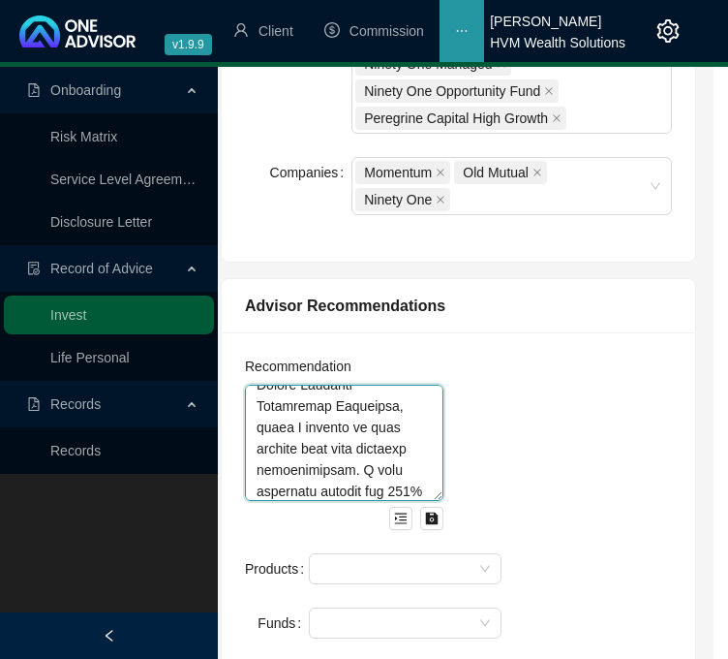
scroll to position [1360, 15]
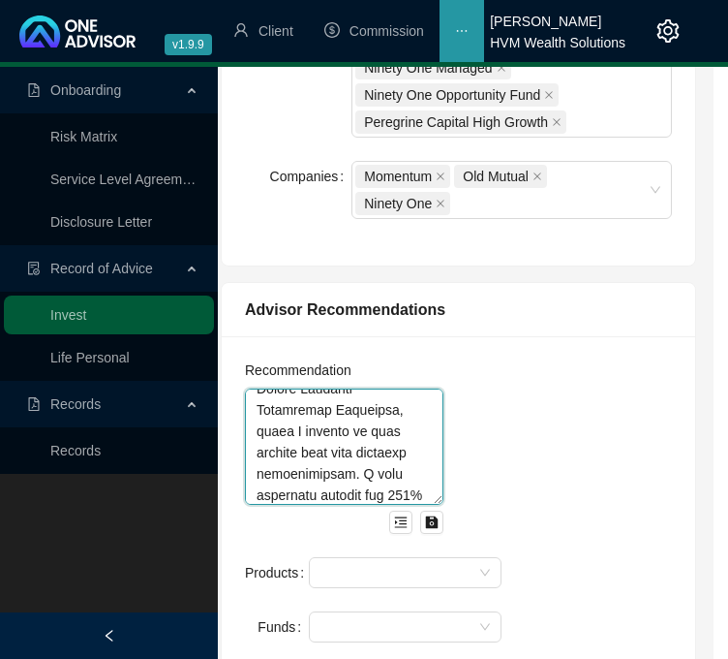
click at [259, 469] on textarea at bounding box center [344, 446] width 199 height 116
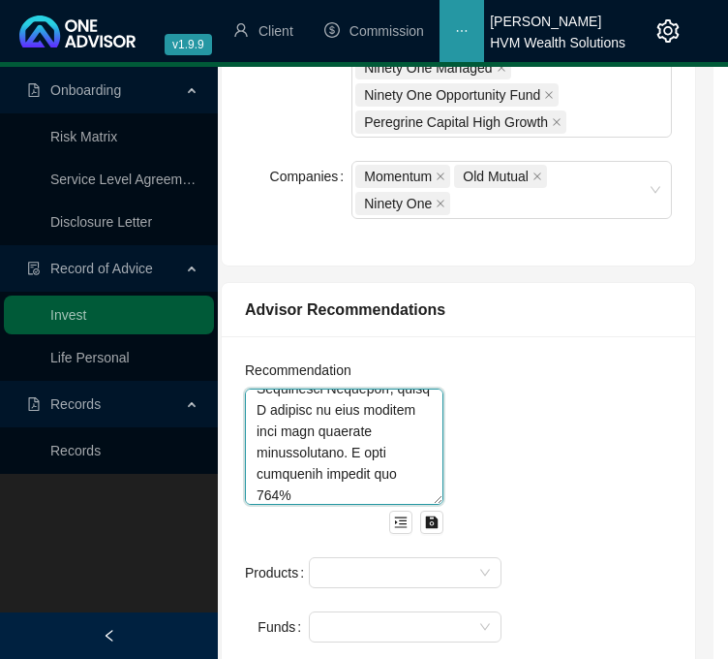
scroll to position [1315, 0]
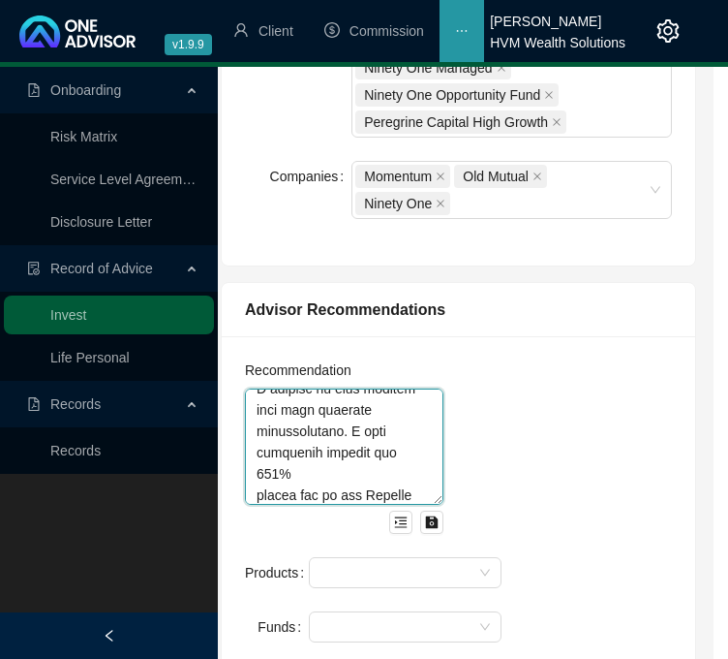
click at [372, 448] on textarea at bounding box center [344, 446] width 199 height 116
click at [377, 472] on textarea at bounding box center [344, 446] width 199 height 116
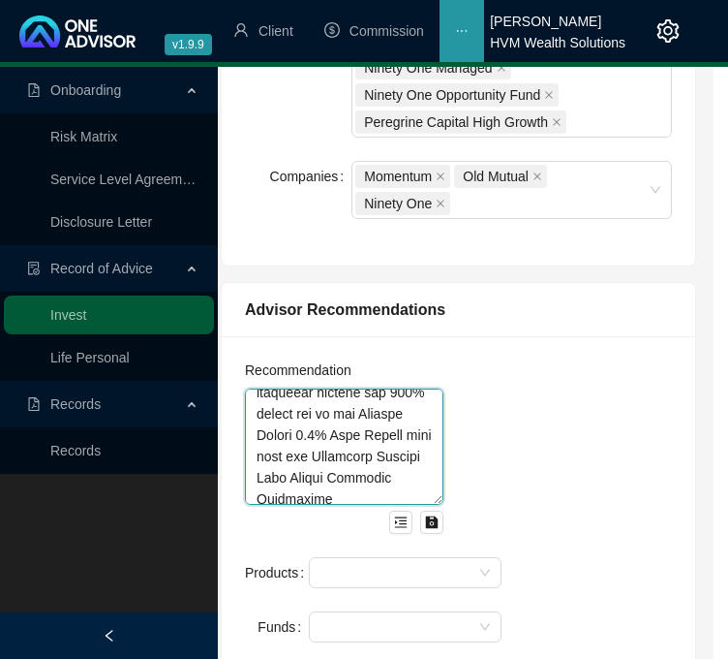
scroll to position [1542, 0]
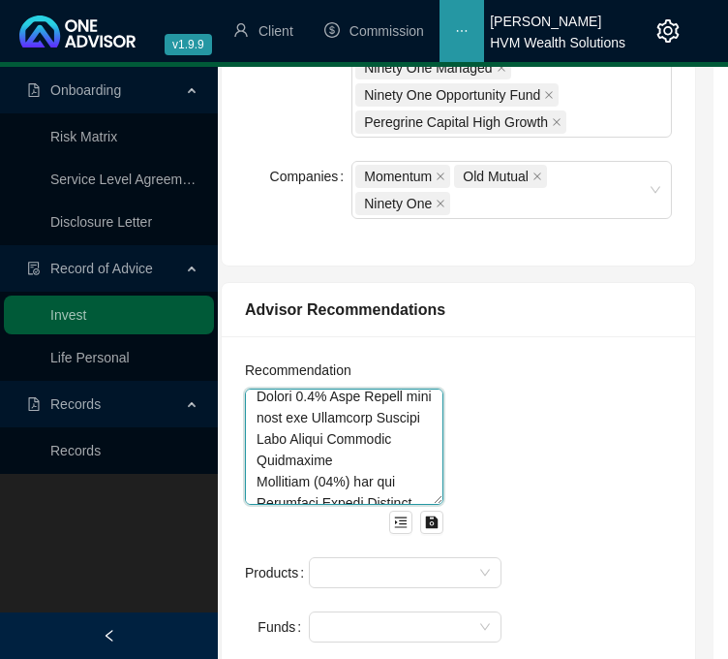
click at [307, 437] on textarea at bounding box center [344, 446] width 199 height 116
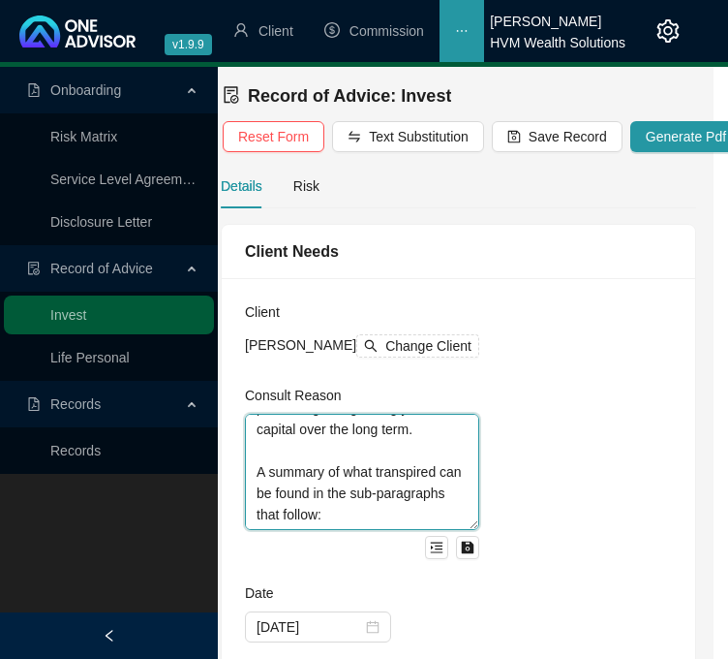
scroll to position [564, 0]
drag, startPoint x: 259, startPoint y: 471, endPoint x: 376, endPoint y: 441, distance: 121.0
click at [376, 441] on textarea "This Record of Advice (ROA) serves to document the sequence of steps that were …" at bounding box center [362, 472] width 234 height 116
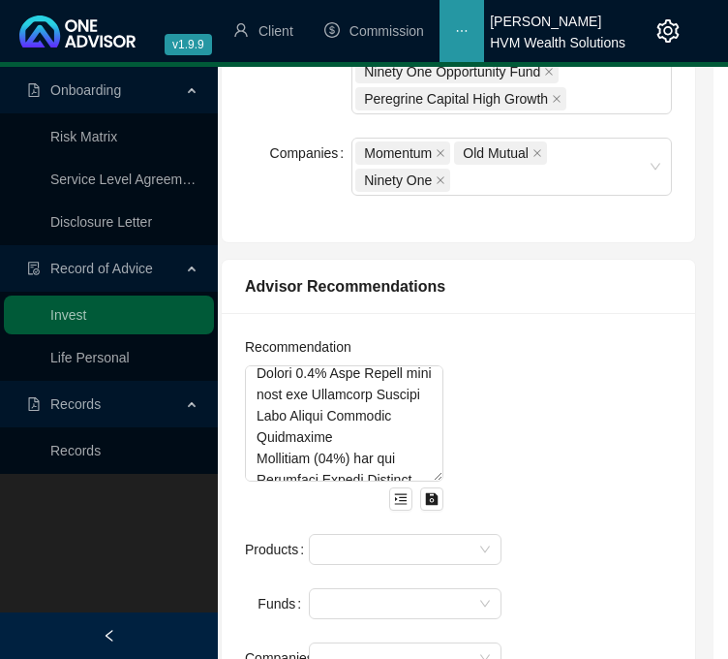
scroll to position [1387, 15]
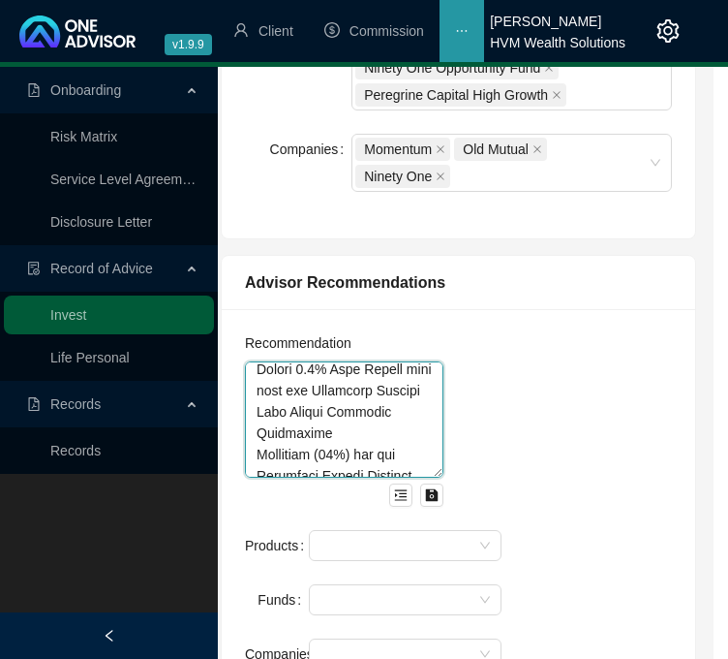
click at [307, 415] on textarea at bounding box center [344, 419] width 199 height 116
paste textarea "structure it in a manner aimed at preserving and growing your capital over the …"
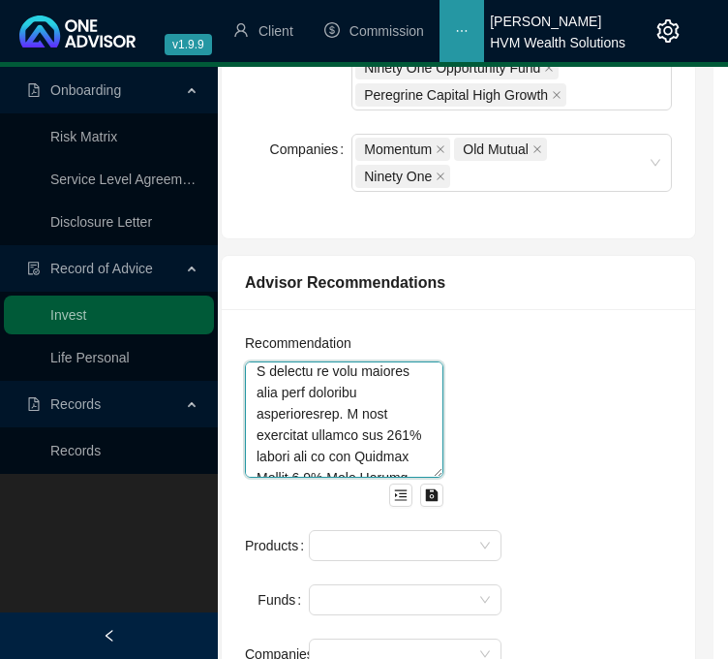
scroll to position [1515, 0]
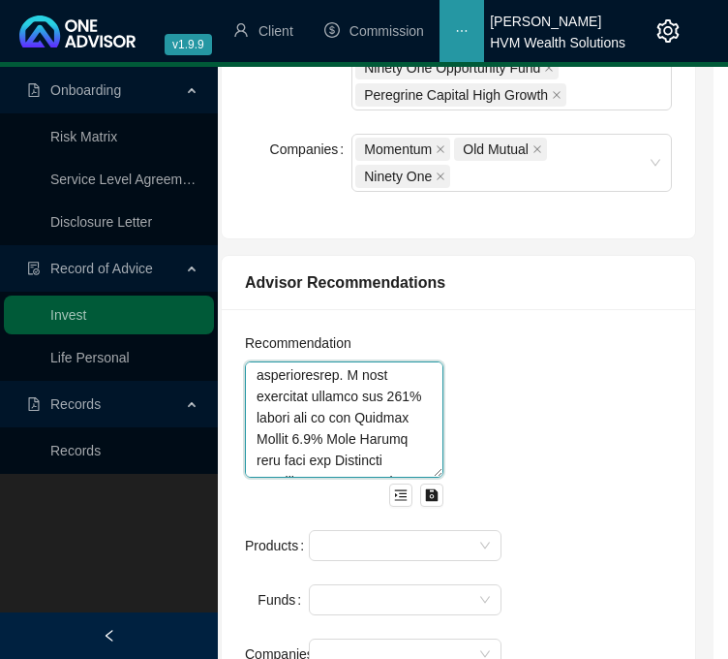
click at [362, 438] on textarea at bounding box center [344, 419] width 199 height 116
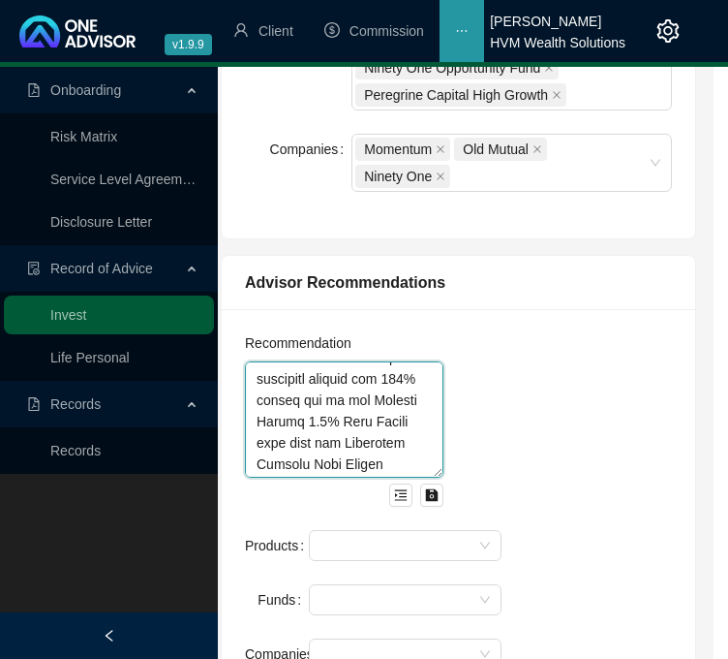
type textarea "My advice entailed consolidating your discretionary investment capital (Momentu…"
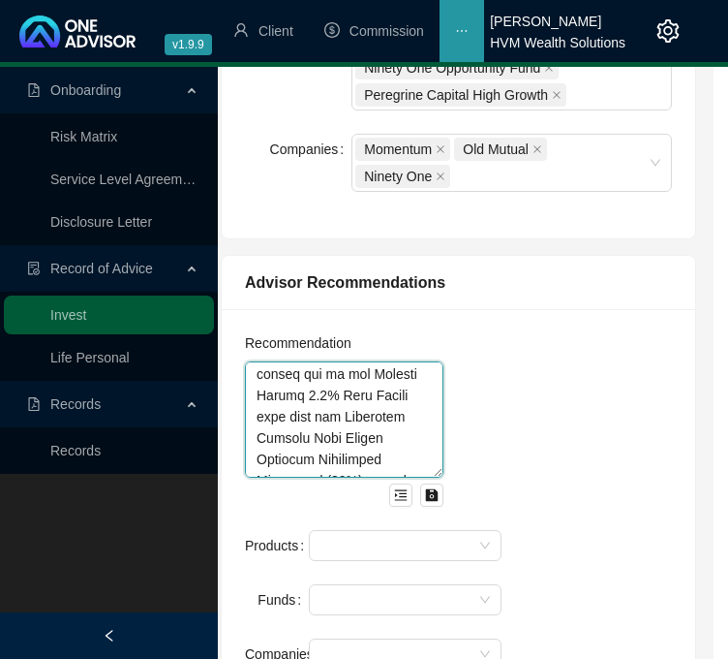
scroll to position [1592, 0]
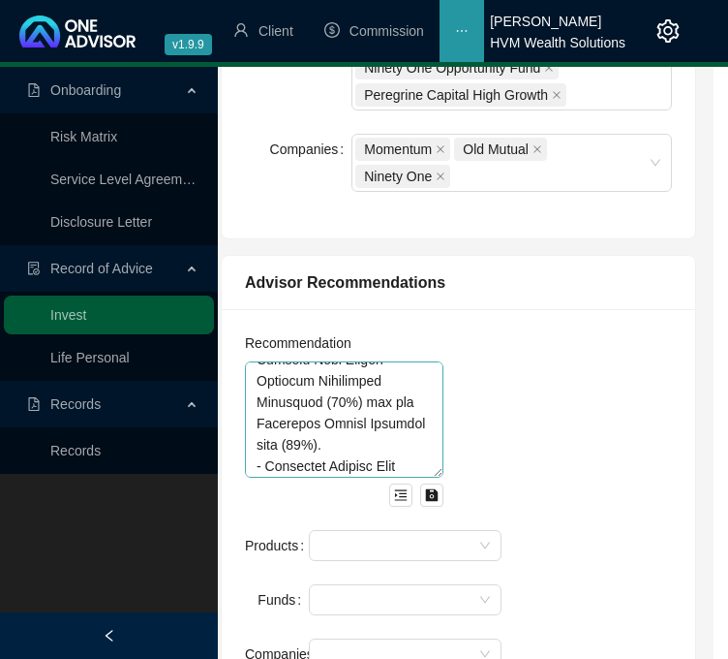
scroll to position [1670, 0]
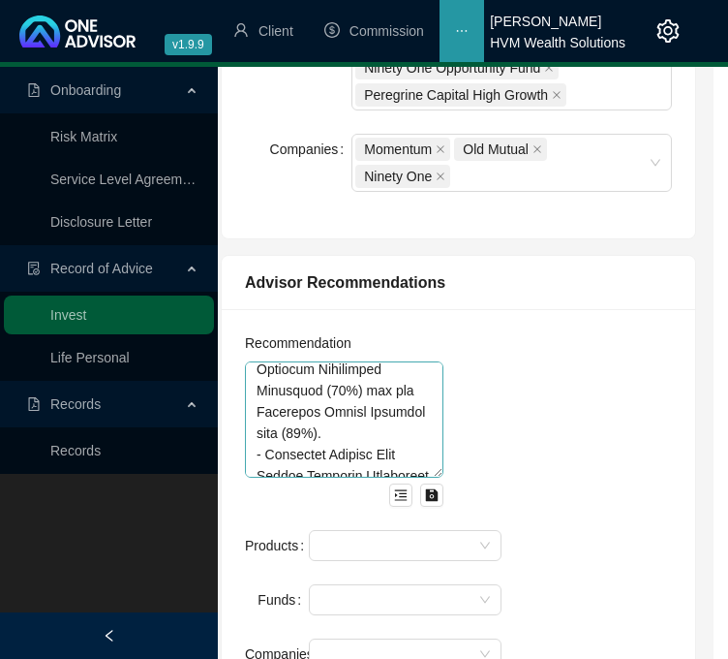
click at [376, 410] on textarea at bounding box center [344, 419] width 199 height 116
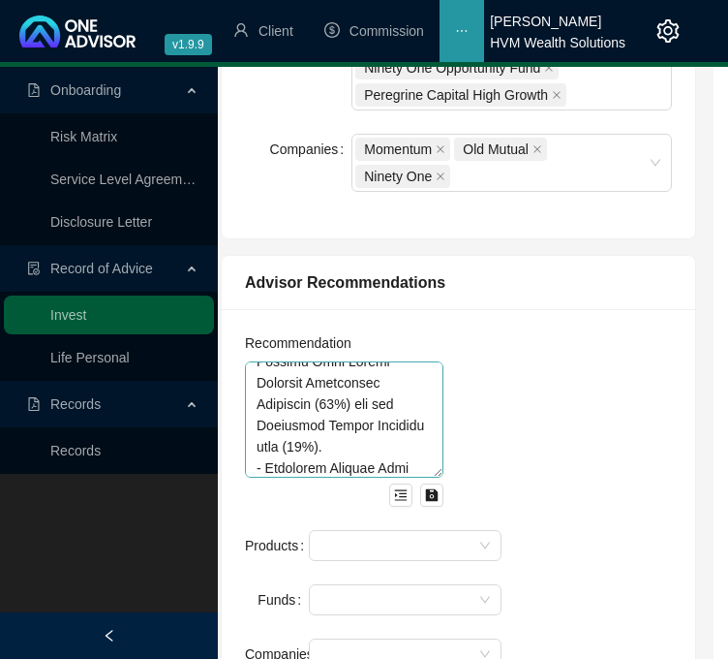
scroll to position [1763, 0]
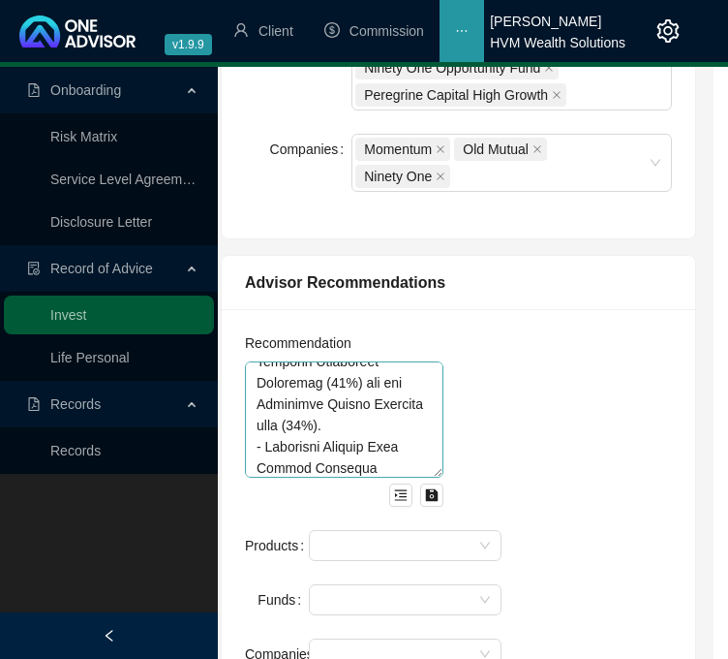
click at [379, 362] on textarea at bounding box center [344, 419] width 199 height 116
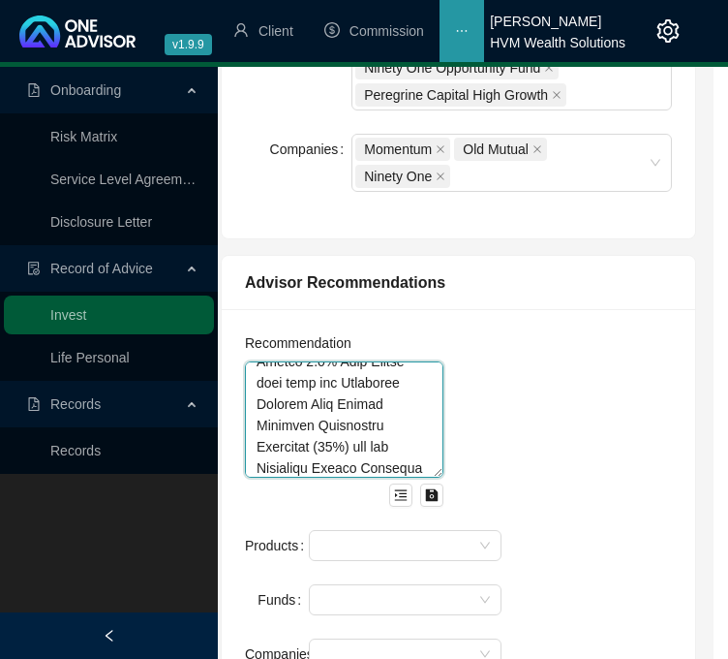
click at [321, 400] on textarea at bounding box center [344, 419] width 199 height 116
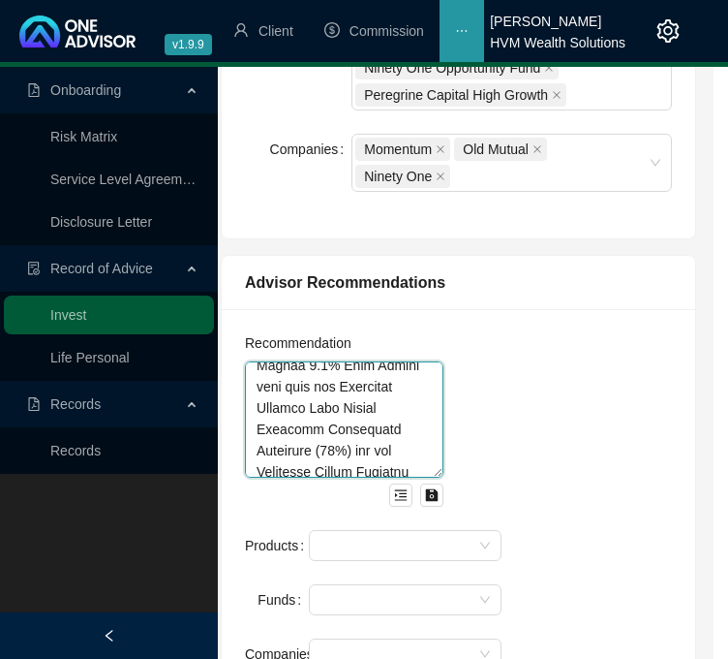
scroll to position [1840, 0]
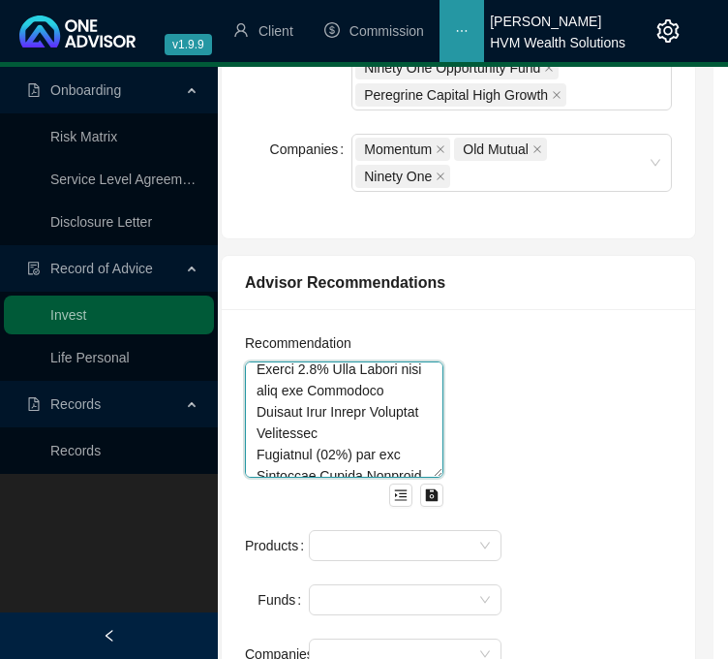
click at [337, 454] on textarea at bounding box center [344, 419] width 199 height 116
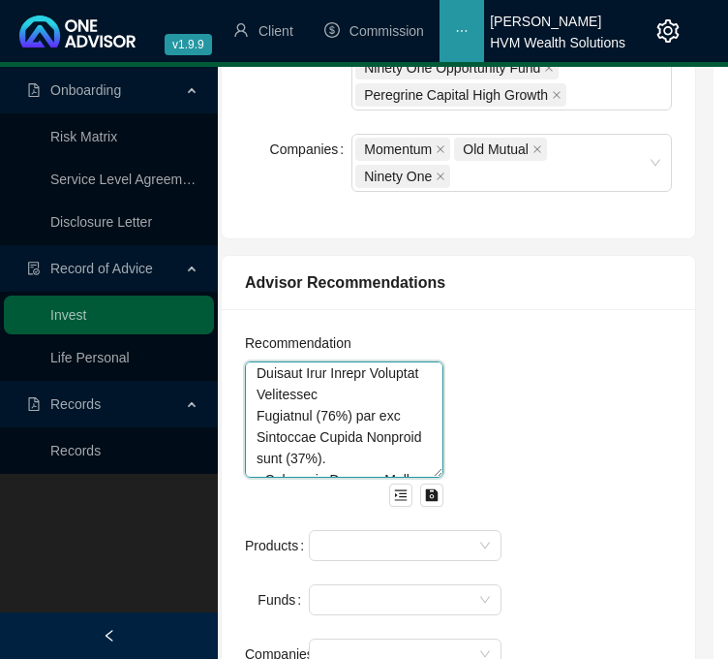
scroll to position [1918, 0]
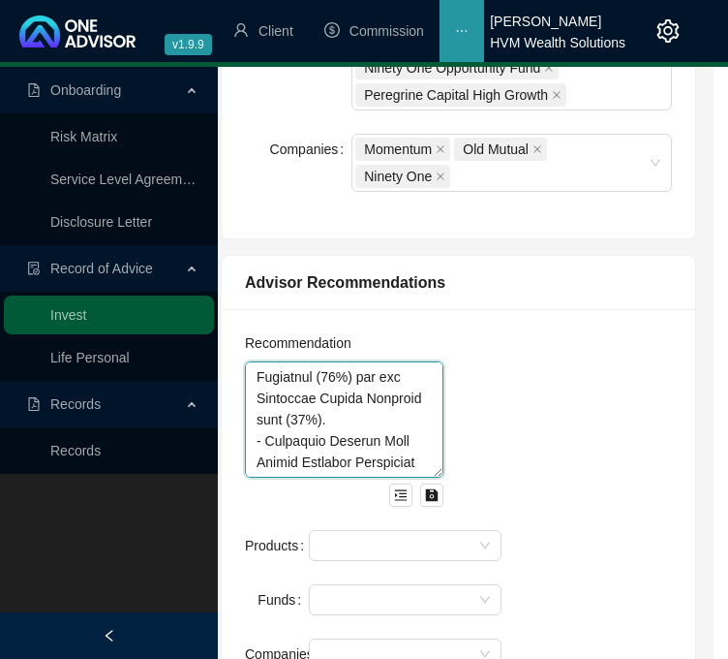
click at [377, 382] on textarea at bounding box center [344, 419] width 199 height 116
click at [371, 378] on textarea at bounding box center [344, 419] width 199 height 116
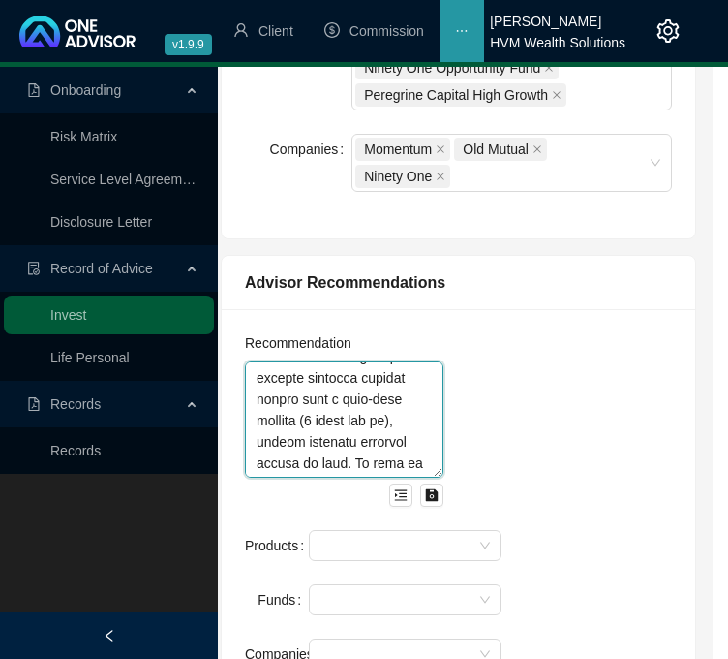
scroll to position [1960, 0]
click at [344, 415] on textarea at bounding box center [344, 419] width 199 height 116
click at [318, 396] on textarea at bounding box center [344, 419] width 199 height 116
click at [315, 396] on textarea at bounding box center [344, 419] width 199 height 116
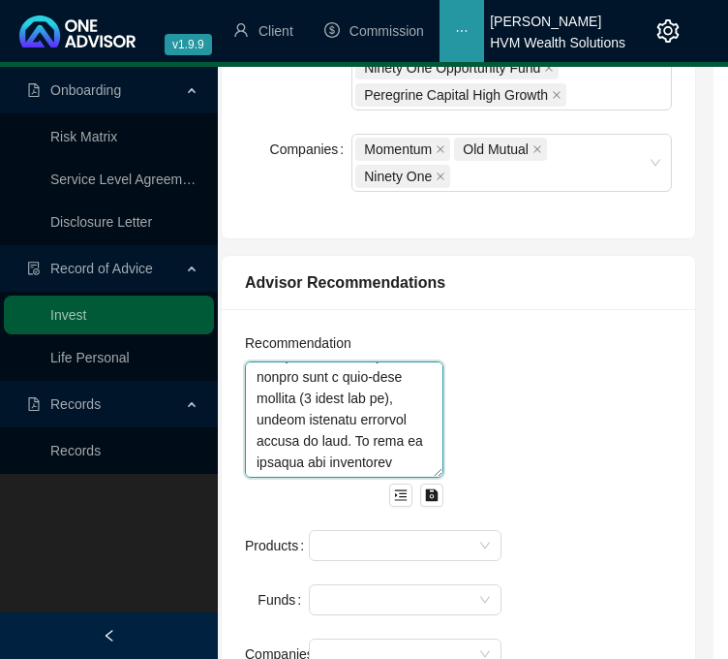
drag, startPoint x: 315, startPoint y: 396, endPoint x: 256, endPoint y: 395, distance: 59.1
click at [256, 395] on textarea at bounding box center [344, 419] width 199 height 116
click at [335, 377] on textarea at bounding box center [344, 419] width 199 height 116
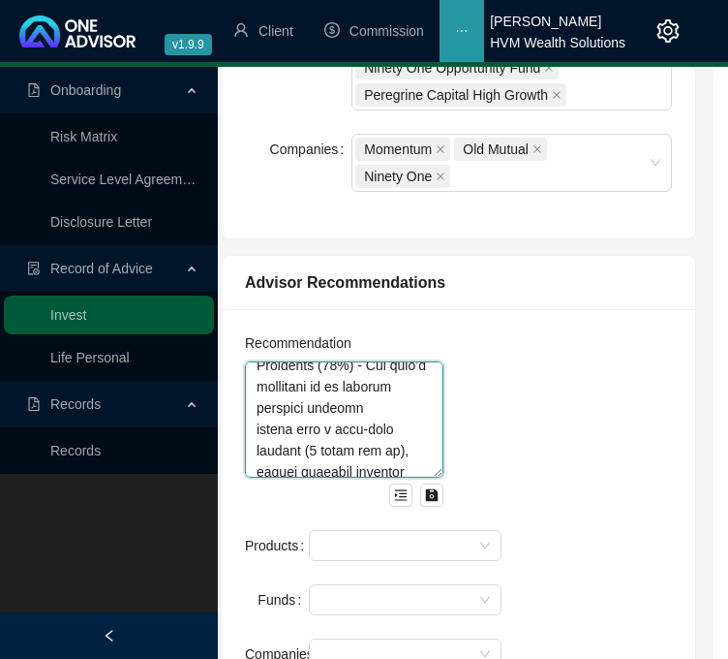
scroll to position [2011, 0]
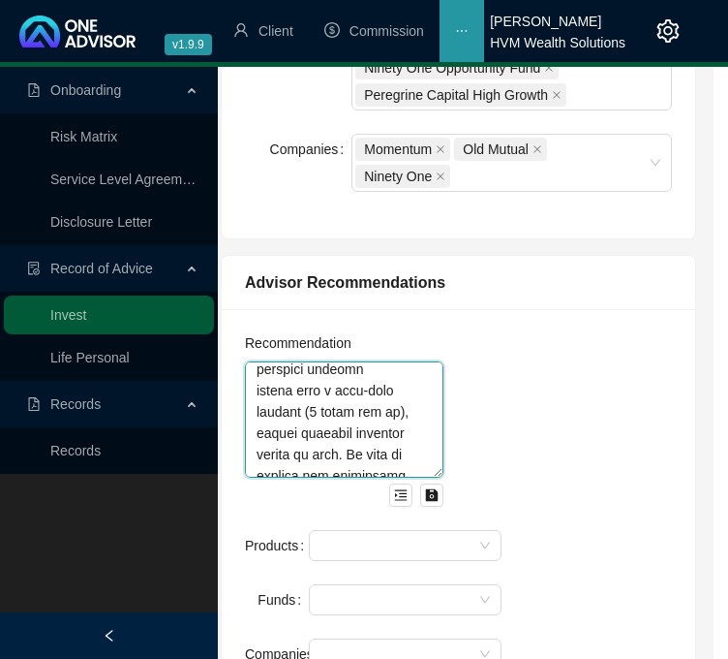
click at [329, 410] on textarea at bounding box center [344, 419] width 199 height 116
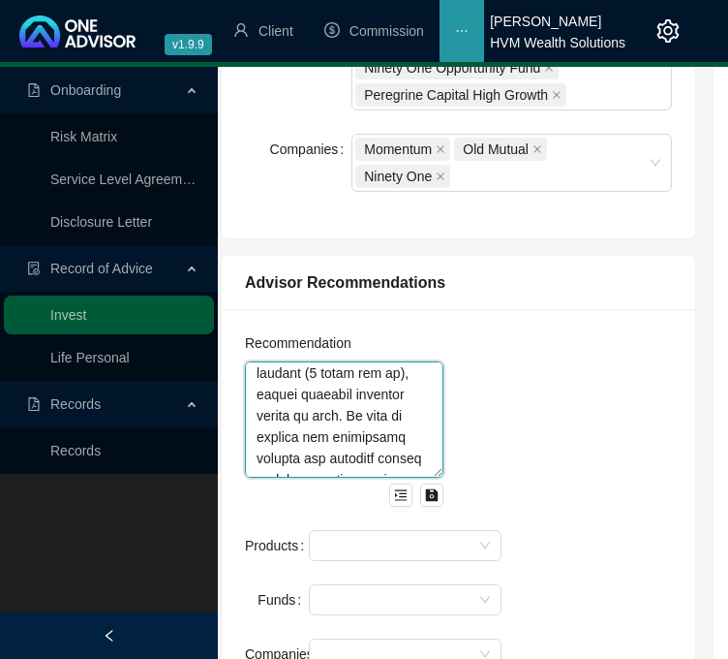
scroll to position [2088, 0]
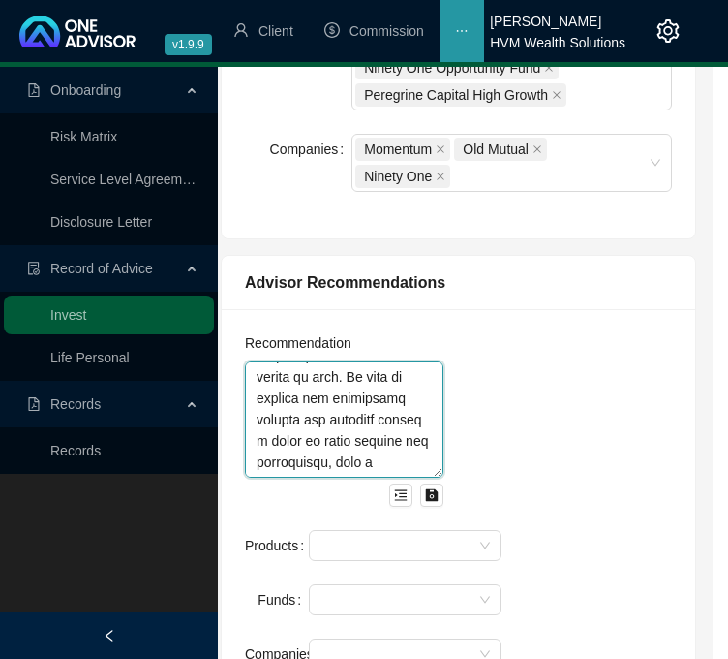
click at [338, 390] on textarea at bounding box center [344, 419] width 199 height 116
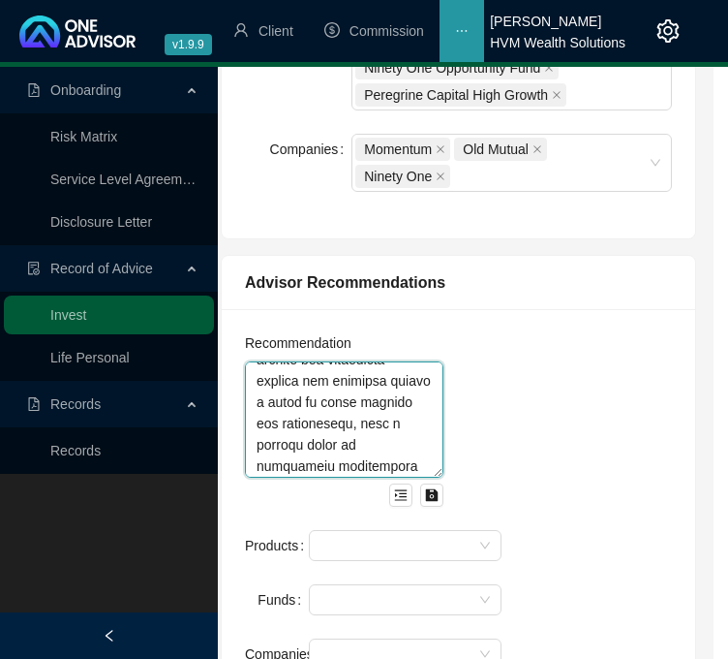
click at [354, 366] on textarea at bounding box center [344, 419] width 199 height 116
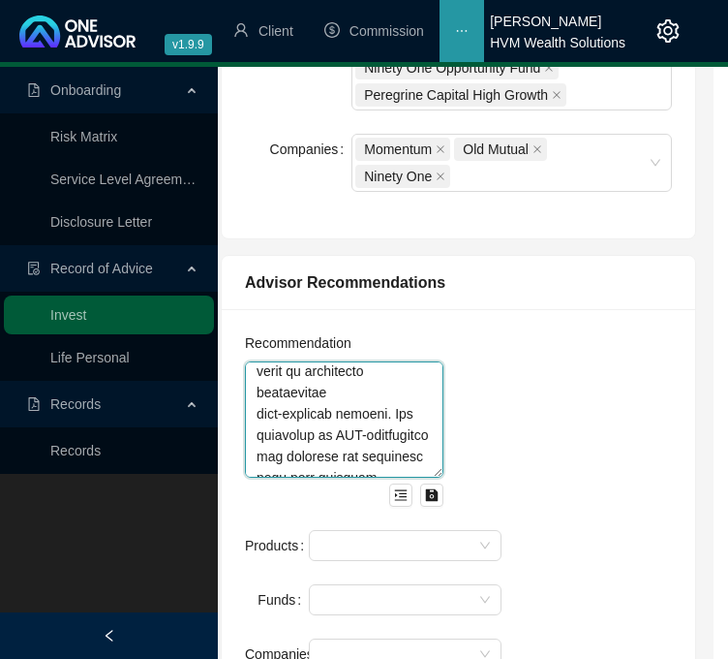
scroll to position [2136, 0]
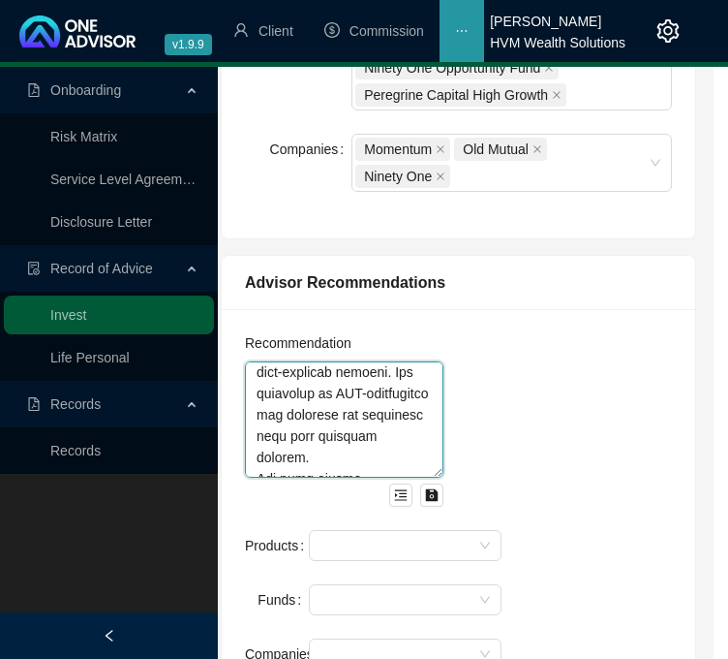
click at [263, 367] on textarea at bounding box center [344, 419] width 199 height 116
drag, startPoint x: 348, startPoint y: 391, endPoint x: 301, endPoint y: 390, distance: 46.5
click at [301, 390] on textarea at bounding box center [344, 419] width 199 height 116
click at [300, 398] on textarea at bounding box center [344, 419] width 199 height 116
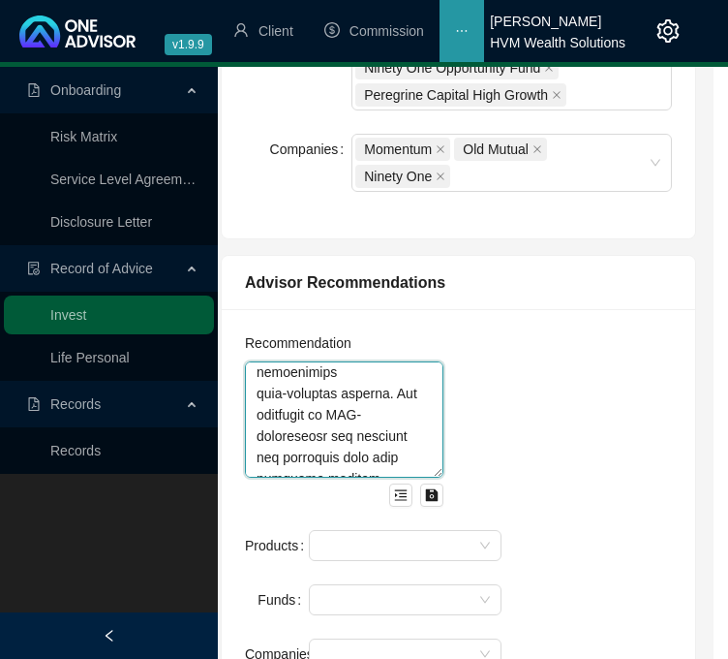
click at [318, 408] on textarea at bounding box center [344, 419] width 199 height 116
drag, startPoint x: 339, startPoint y: 431, endPoint x: 260, endPoint y: 416, distance: 80.7
click at [260, 416] on textarea at bounding box center [344, 419] width 199 height 116
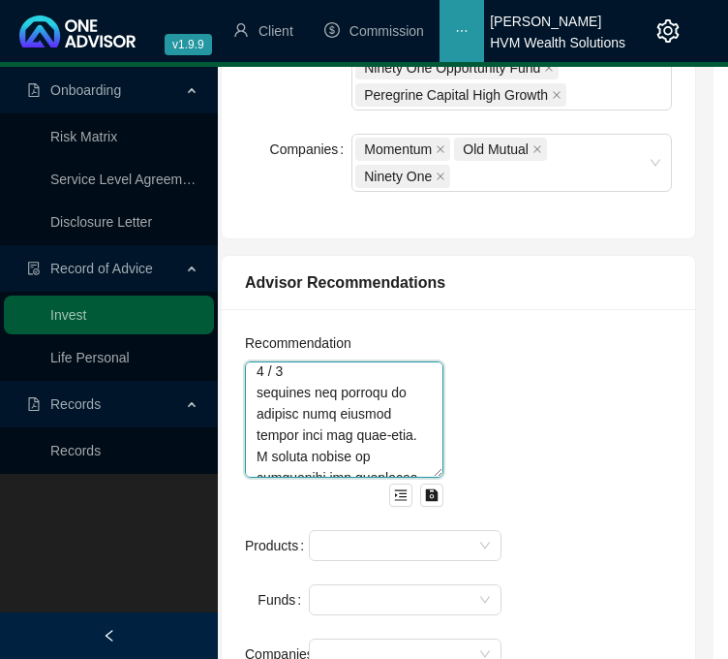
scroll to position [2115, 0]
click at [298, 451] on textarea at bounding box center [344, 419] width 199 height 116
paste textarea "grow the purchasing power of the invested capital by providing inflation-beatin…"
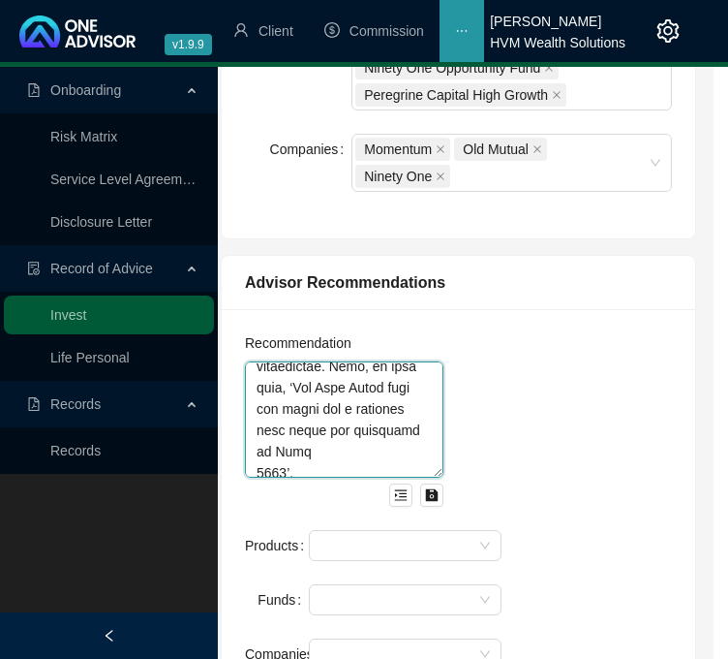
scroll to position [2116, 0]
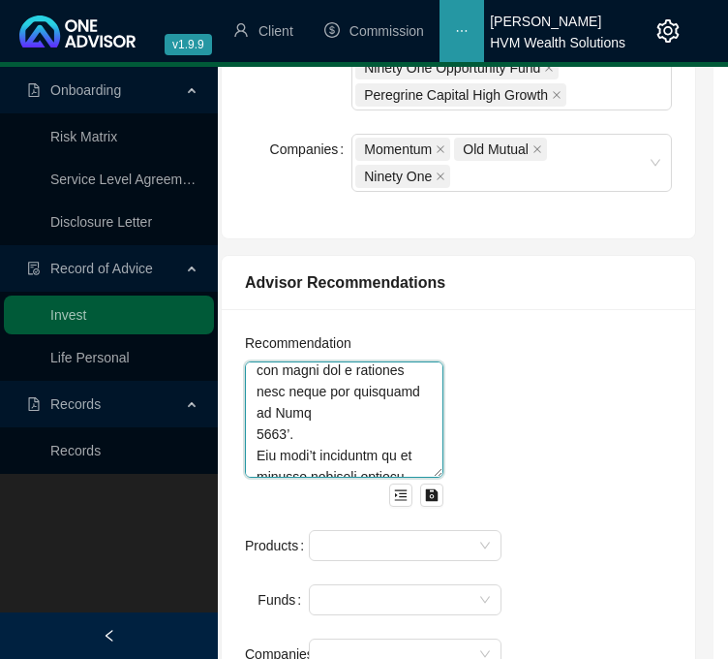
click at [373, 426] on textarea at bounding box center [344, 419] width 199 height 116
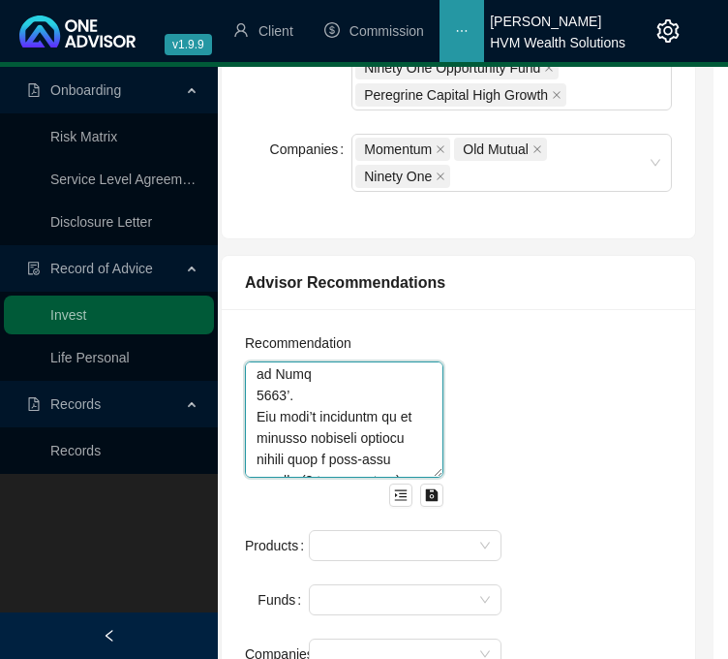
scroll to position [2194, 0]
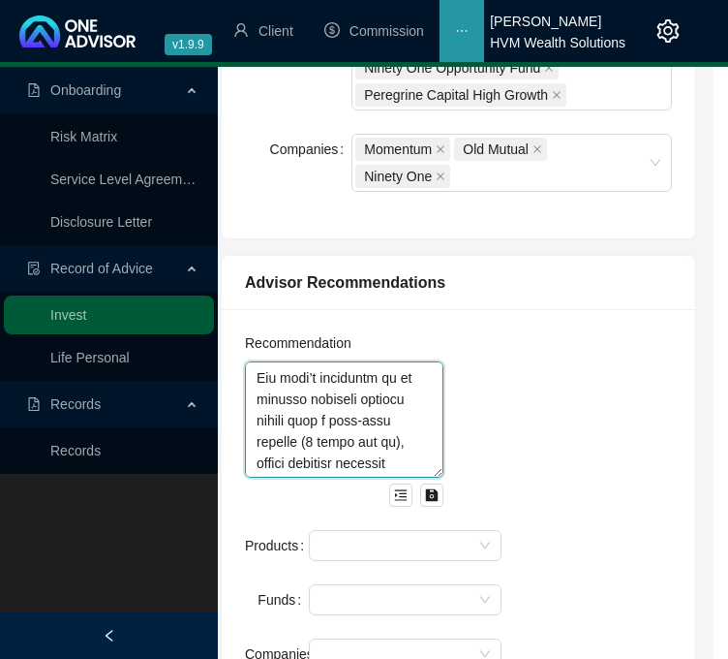
click at [352, 424] on textarea at bounding box center [344, 419] width 199 height 116
click at [376, 436] on textarea at bounding box center [344, 419] width 199 height 116
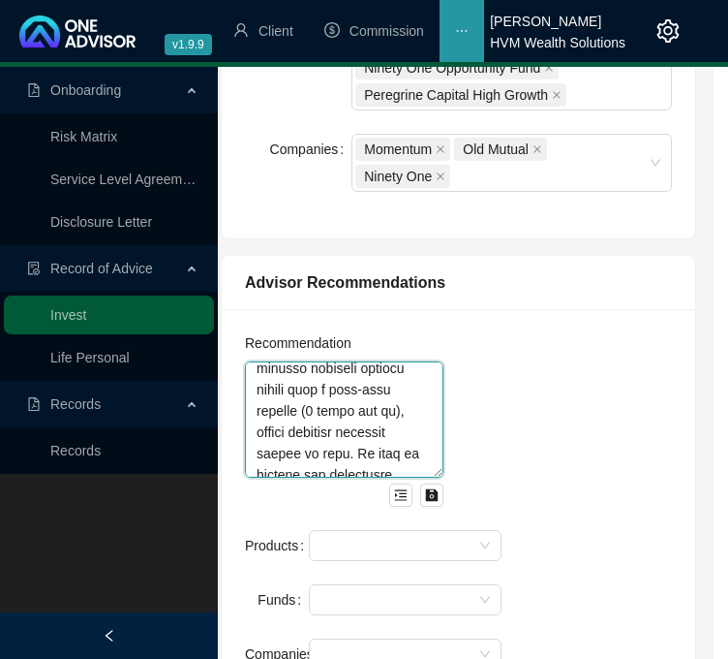
scroll to position [2212, 0]
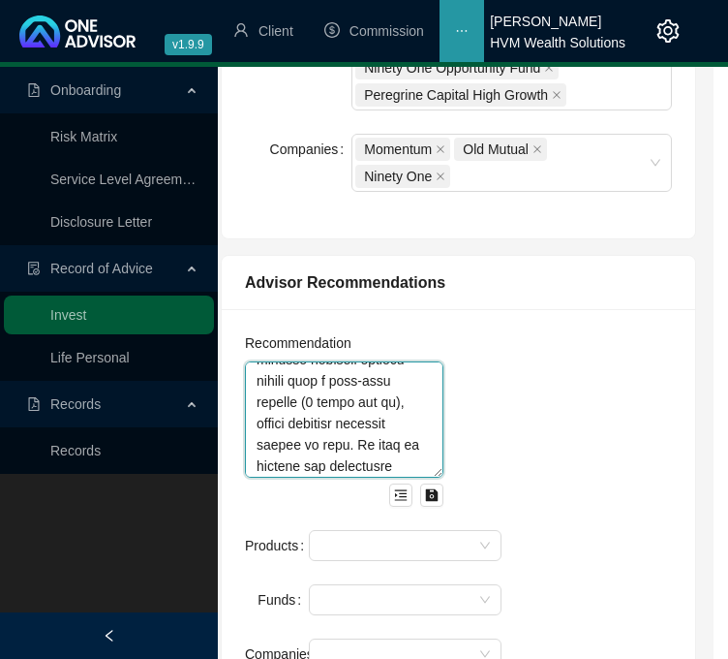
click at [368, 429] on textarea at bounding box center [344, 419] width 199 height 116
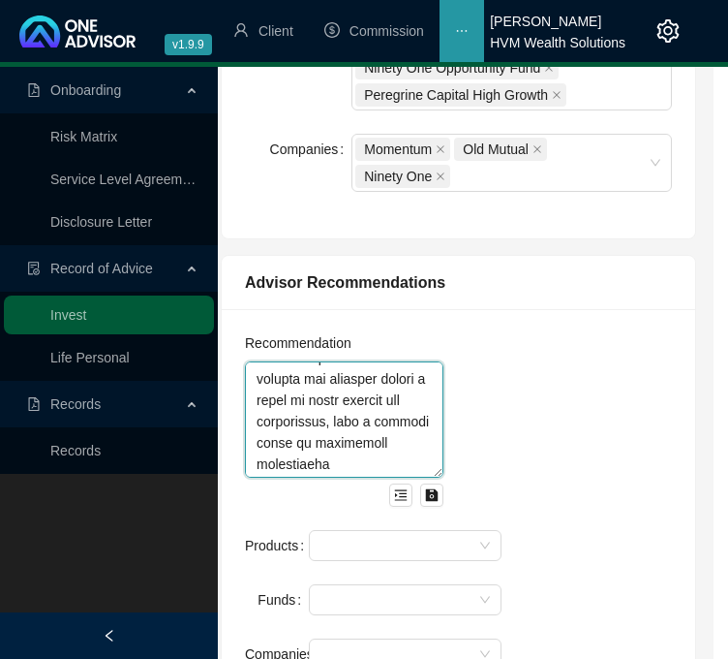
scroll to position [2328, 0]
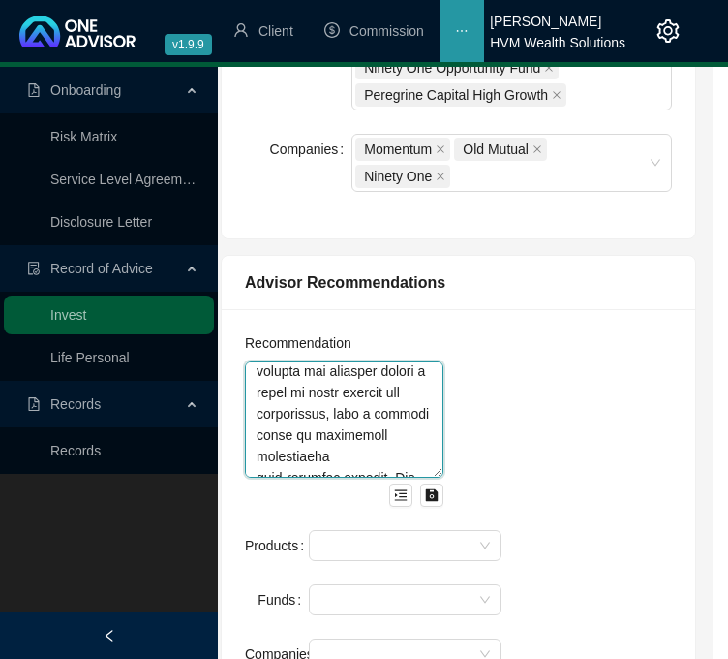
click at [361, 421] on textarea at bounding box center [344, 419] width 199 height 116
click at [353, 412] on textarea at bounding box center [344, 419] width 199 height 116
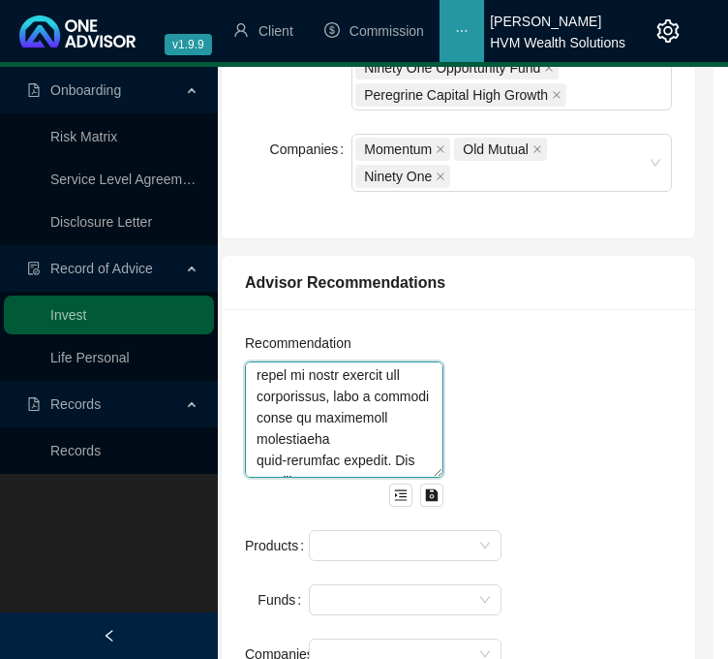
scroll to position [2384, 0]
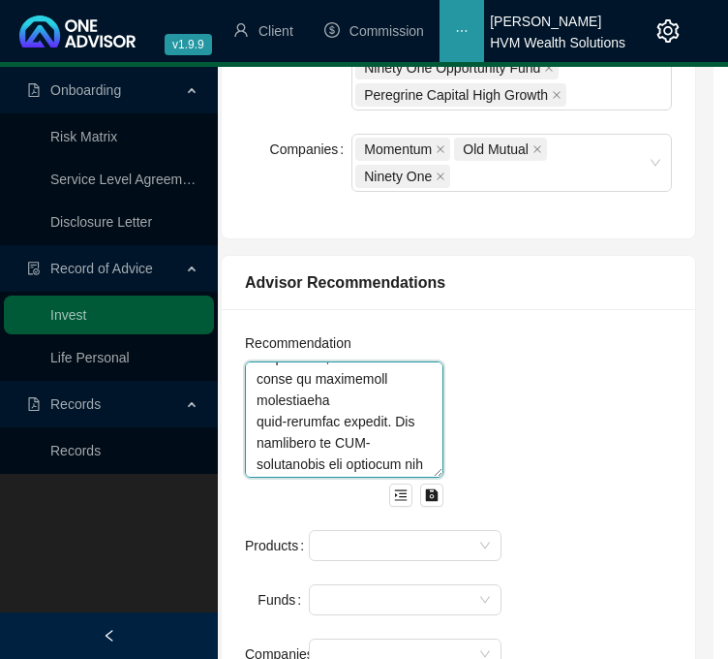
click at [357, 416] on textarea at bounding box center [344, 419] width 199 height 116
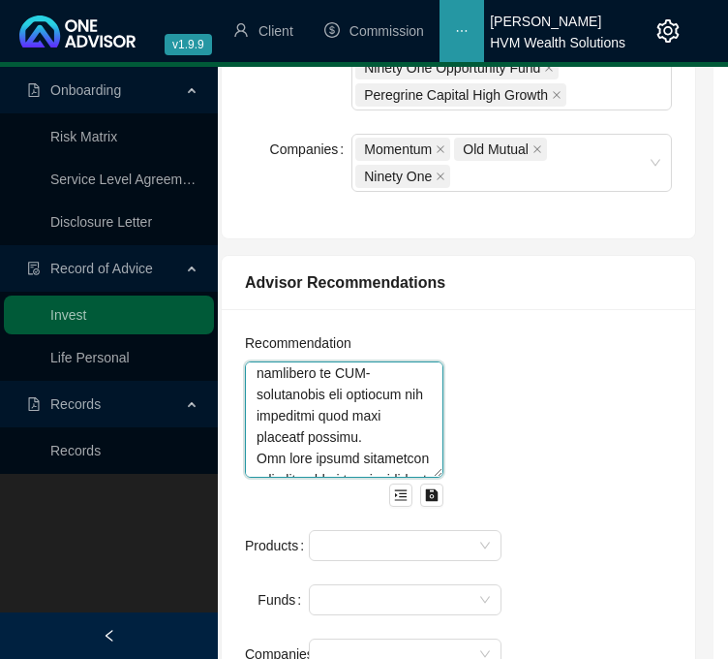
scroll to position [2462, 0]
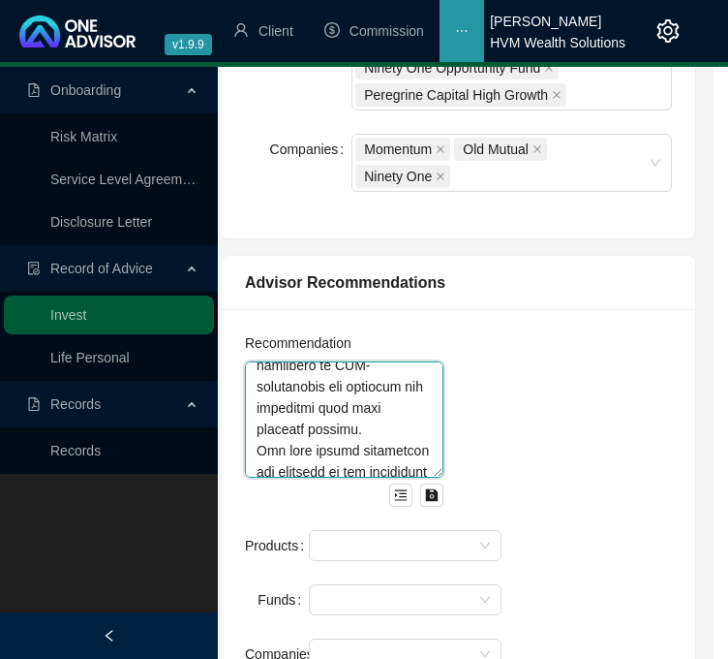
click at [356, 410] on textarea at bounding box center [344, 419] width 199 height 116
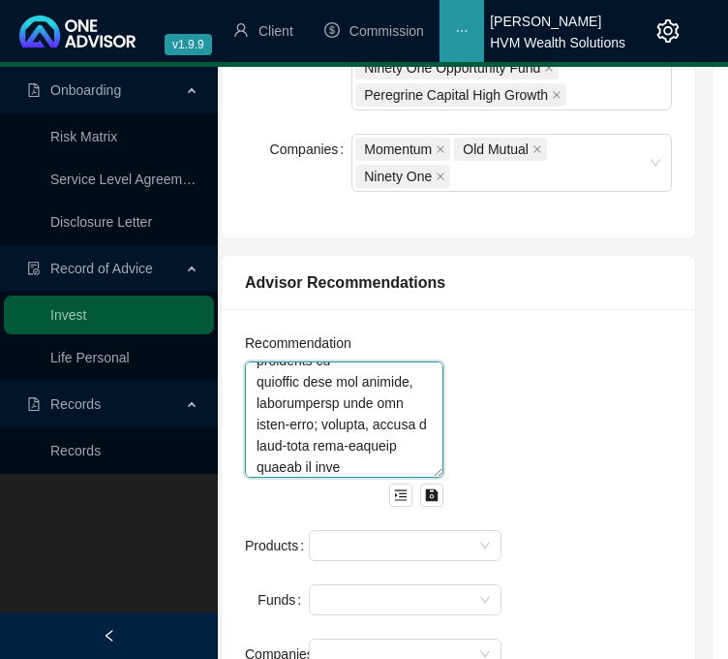
scroll to position [2750, 0]
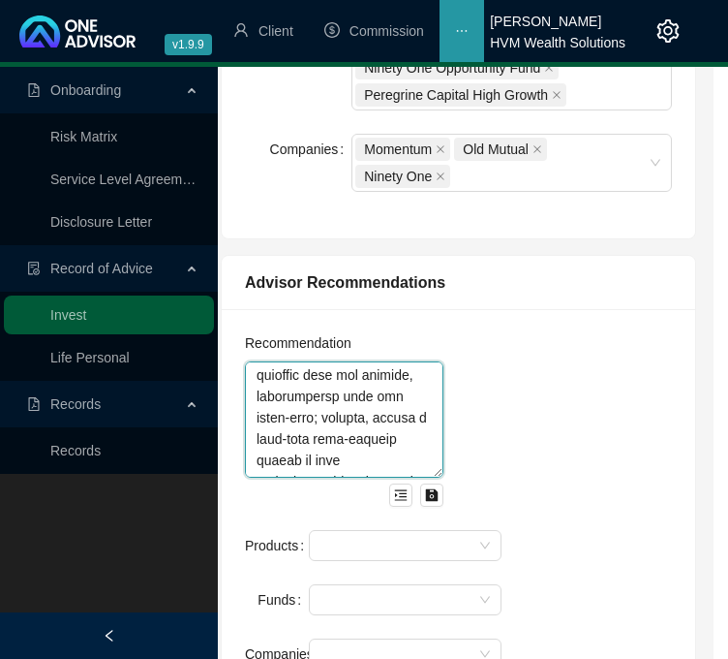
click at [340, 394] on textarea at bounding box center [344, 419] width 199 height 116
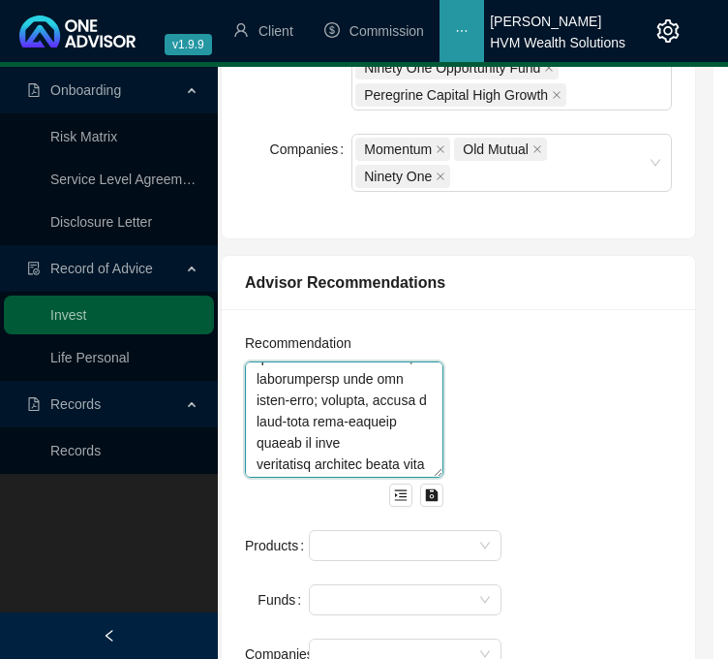
scroll to position [2807, 0]
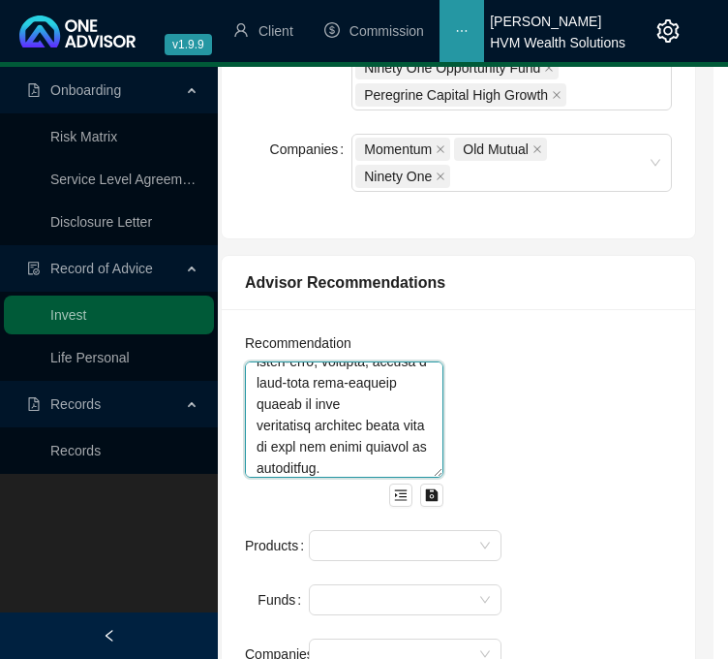
click at [362, 398] on textarea at bounding box center [344, 419] width 199 height 116
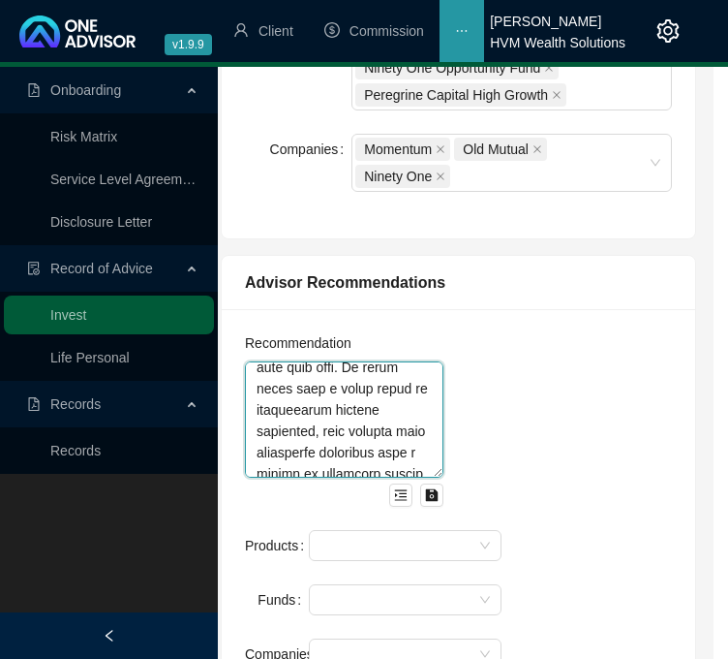
scroll to position [3039, 0]
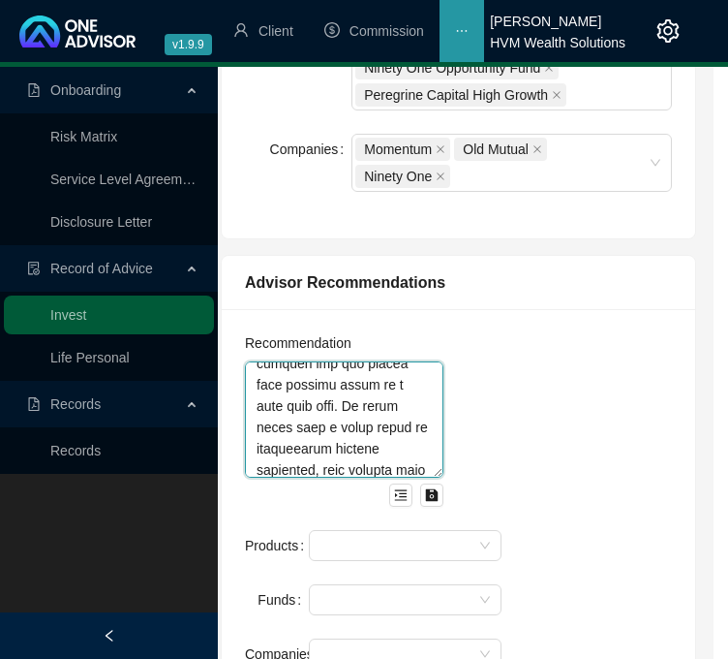
click at [312, 384] on textarea at bounding box center [344, 419] width 199 height 116
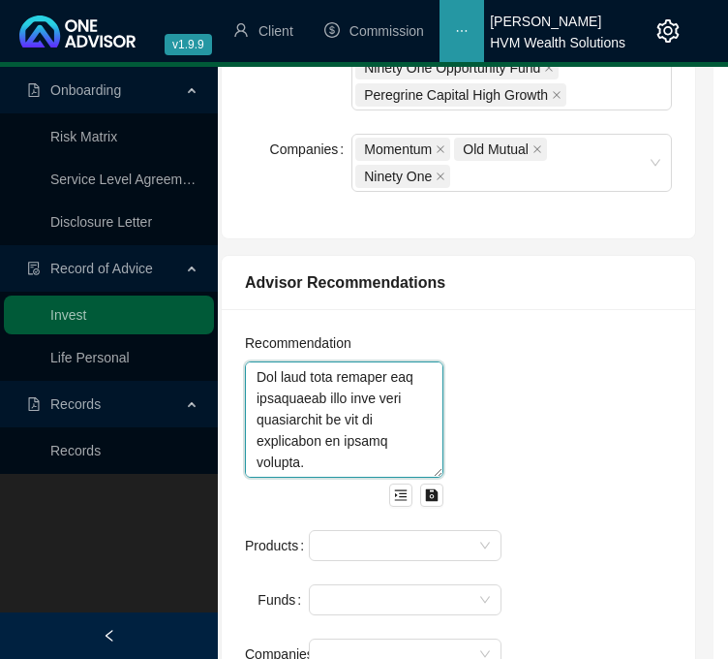
scroll to position [4777, 0]
drag, startPoint x: 314, startPoint y: 386, endPoint x: 374, endPoint y: 414, distance: 65.9
click at [374, 414] on textarea at bounding box center [344, 419] width 199 height 116
drag, startPoint x: 336, startPoint y: 421, endPoint x: 294, endPoint y: 448, distance: 49.7
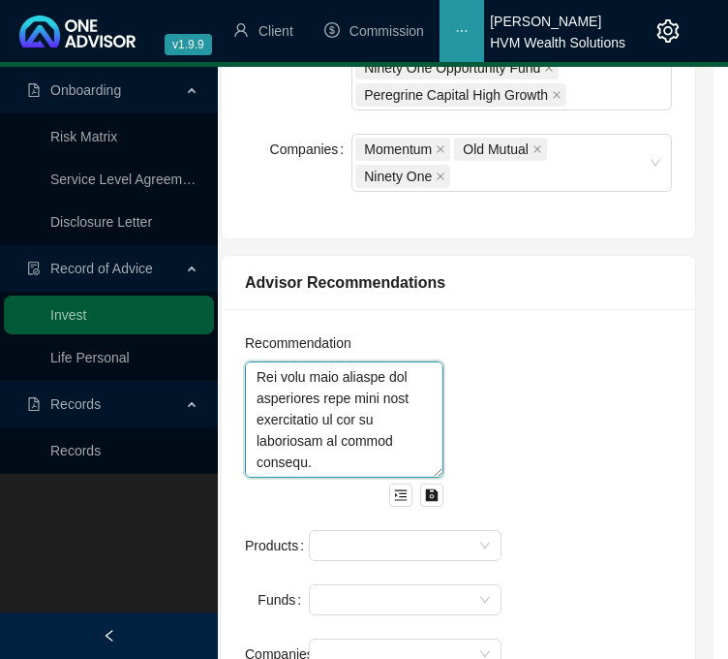
click at [294, 448] on textarea at bounding box center [344, 419] width 199 height 116
click at [326, 410] on textarea at bounding box center [344, 419] width 199 height 116
click at [256, 415] on textarea at bounding box center [344, 419] width 199 height 116
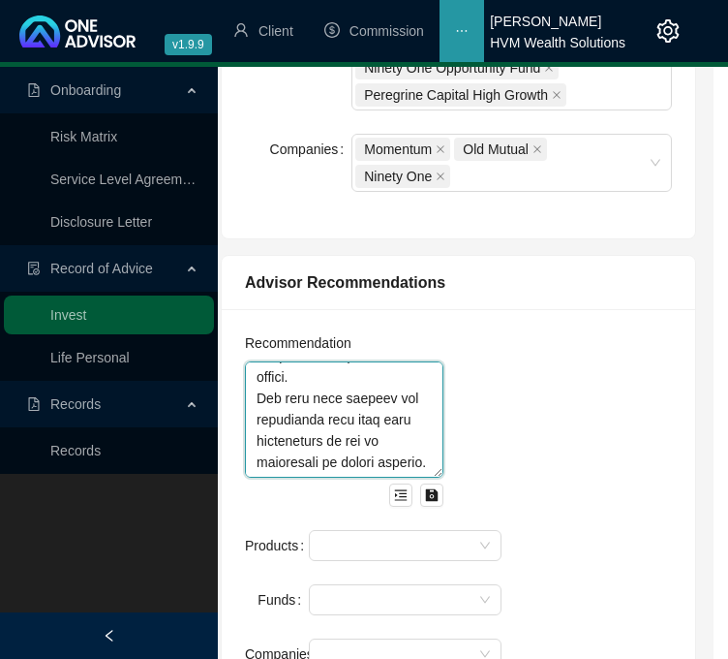
scroll to position [3186, 0]
click at [368, 432] on textarea at bounding box center [344, 419] width 199 height 116
type textarea "My advice entailed consolidating your discretionary investment capital (Momentu…"
drag, startPoint x: 407, startPoint y: 446, endPoint x: 495, endPoint y: 486, distance: 96.7
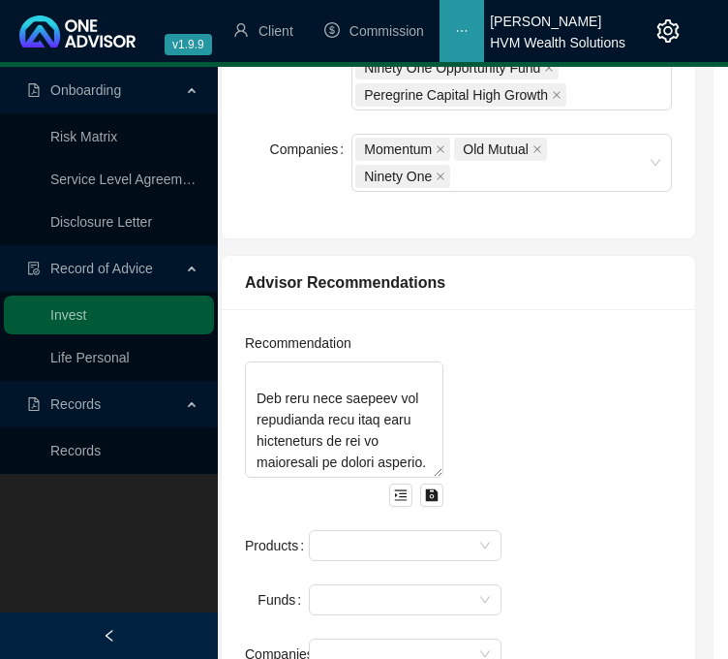
click at [495, 486] on div "Recommendation Products Funds Companies" at bounding box center [458, 512] width 450 height 360
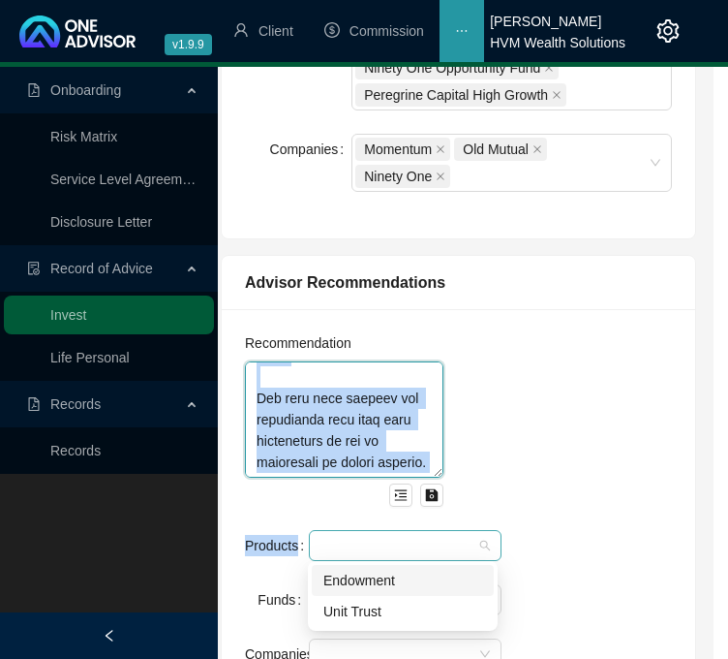
click at [474, 544] on div at bounding box center [395, 545] width 165 height 15
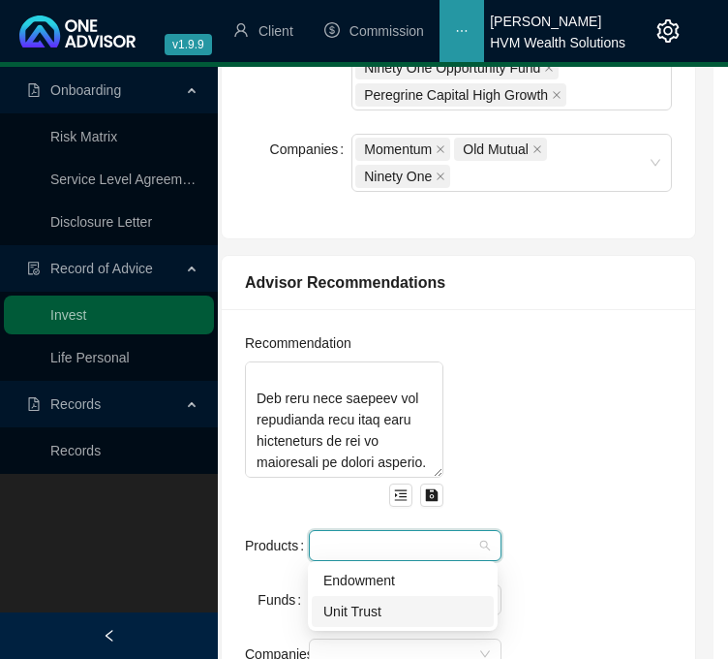
click at [478, 614] on div "Unit Trust" at bounding box center [402, 610] width 159 height 21
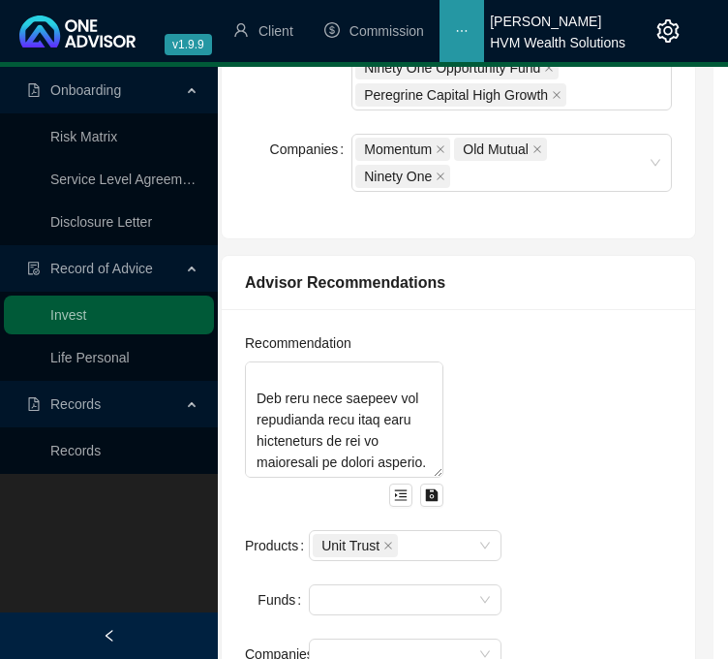
click at [585, 532] on div "Recommendation Products Unit Trust Funds Companies" at bounding box center [458, 512] width 450 height 360
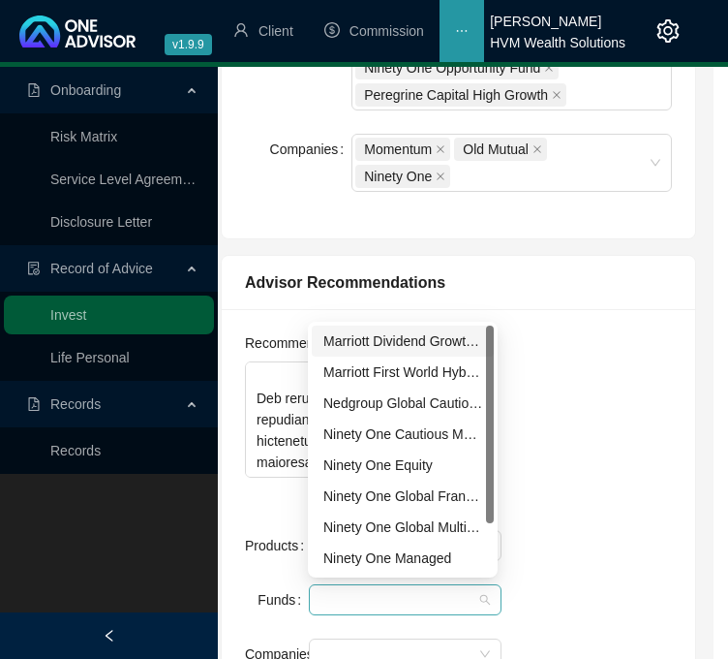
click at [465, 593] on div at bounding box center [395, 600] width 165 height 15
drag, startPoint x: 494, startPoint y: 491, endPoint x: 492, endPoint y: 534, distance: 42.7
click at [492, 534] on div "Marriott Dividend Growth Fund Marriott First World Hybrid Real Estate Plc Marri…" at bounding box center [403, 450] width 190 height 256
click at [492, 534] on div at bounding box center [490, 449] width 8 height 248
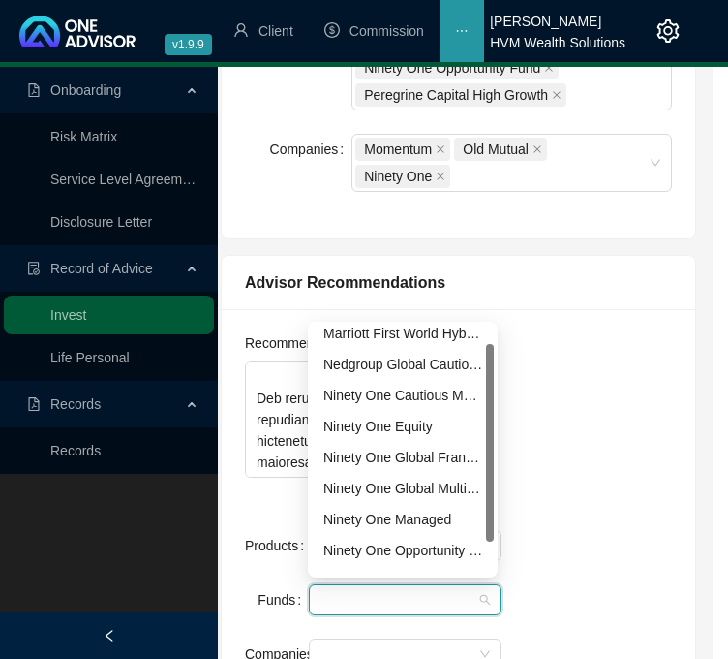
scroll to position [62, 0]
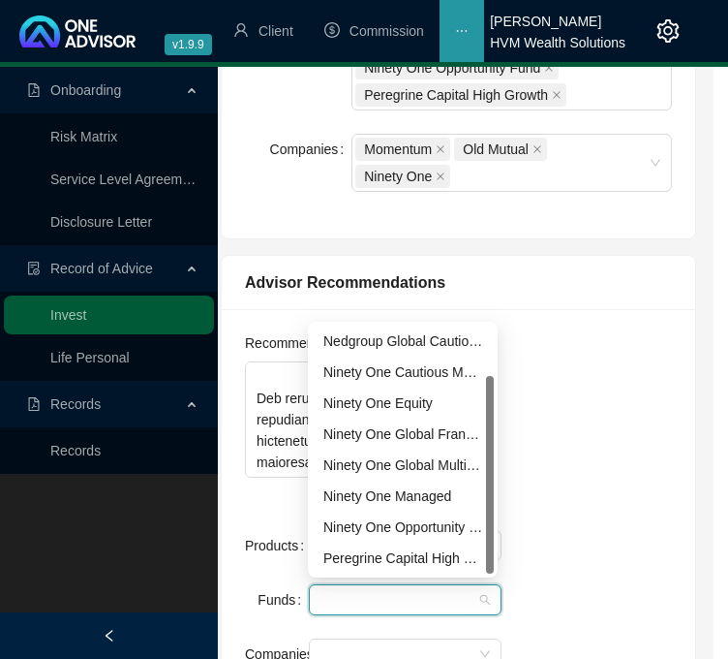
drag, startPoint x: 493, startPoint y: 514, endPoint x: 488, endPoint y: 577, distance: 63.1
click at [461, 557] on div "Peregrine Capital High Growth" at bounding box center [402, 557] width 159 height 21
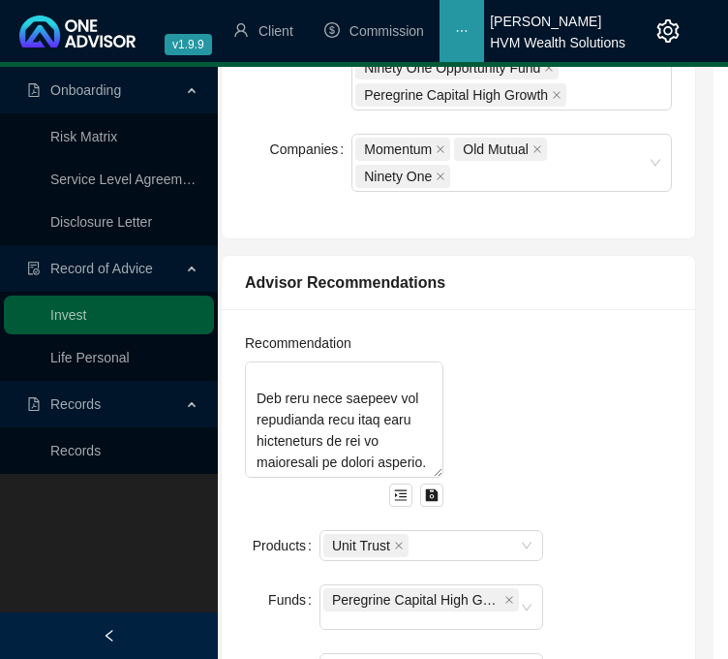
click at [620, 474] on div "Recommendation Products Unit Trust Funds Peregrine Capital High Growth Companies" at bounding box center [458, 519] width 450 height 375
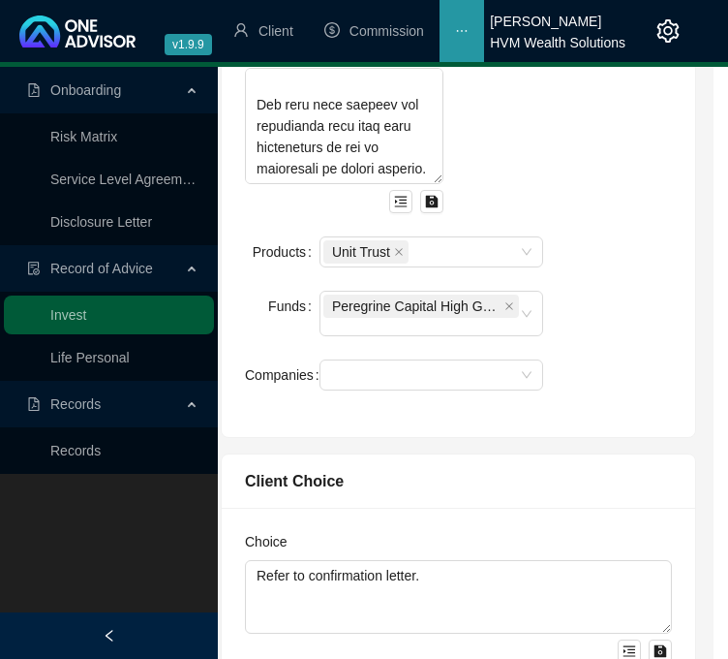
scroll to position [1684, 15]
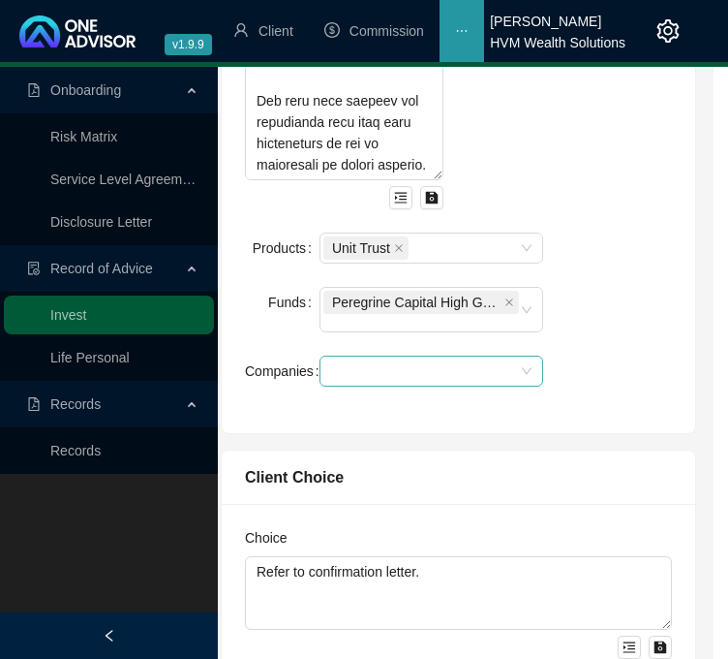
click at [524, 366] on div at bounding box center [432, 370] width 224 height 31
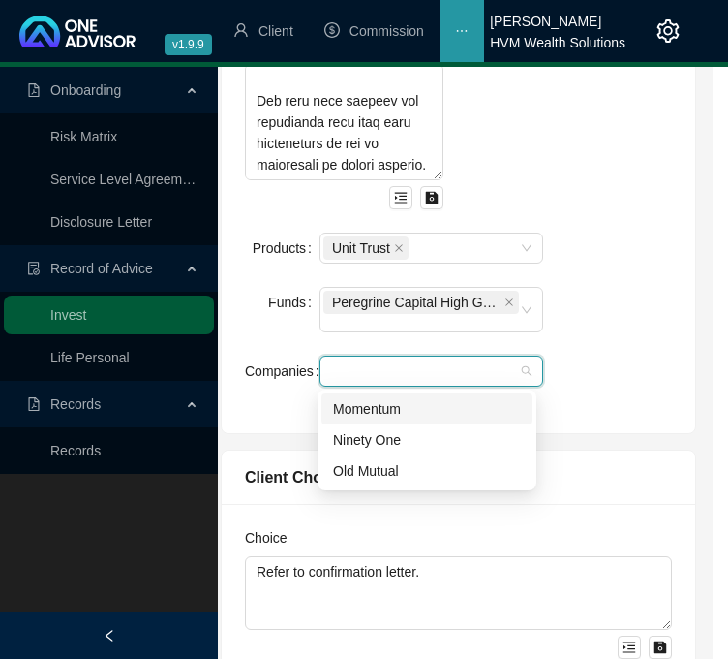
click at [518, 409] on div "Momentum" at bounding box center [427, 408] width 188 height 21
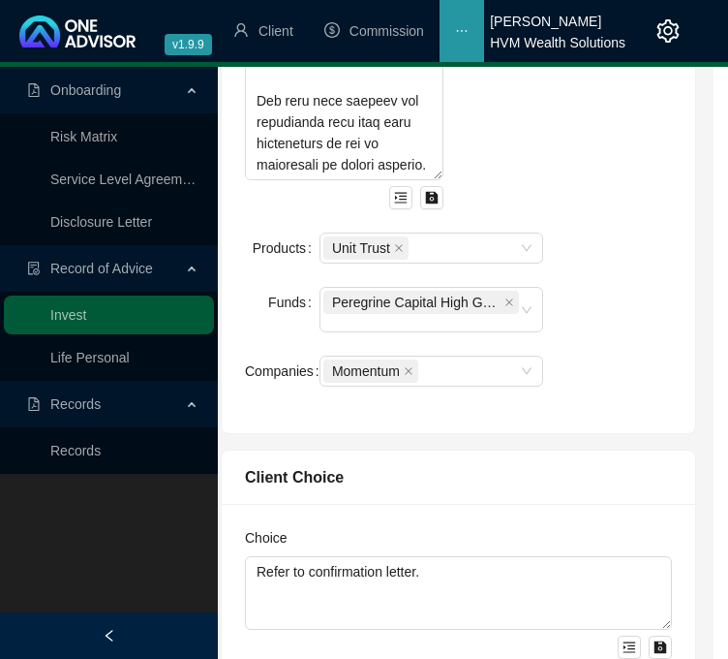
click at [600, 355] on div "Recommendation Products Unit Trust Funds Peregrine Capital High Growth Companie…" at bounding box center [458, 222] width 450 height 375
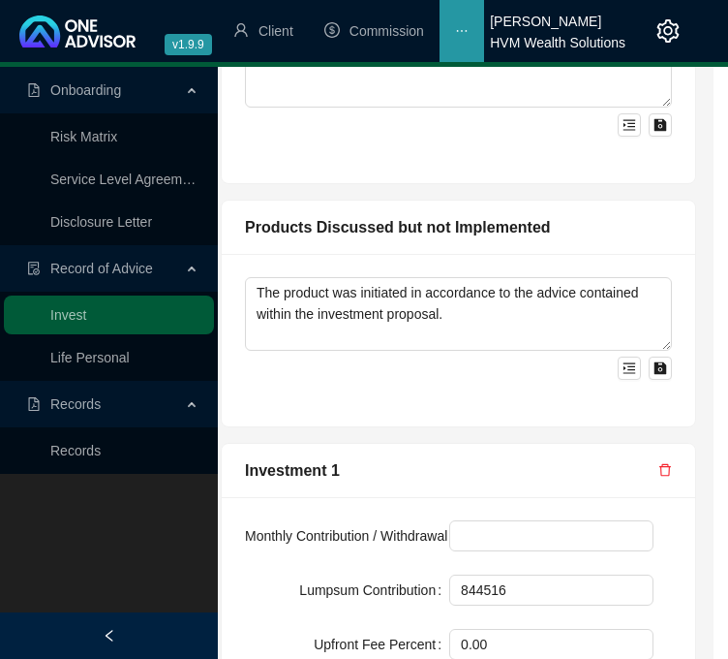
scroll to position [2210, 15]
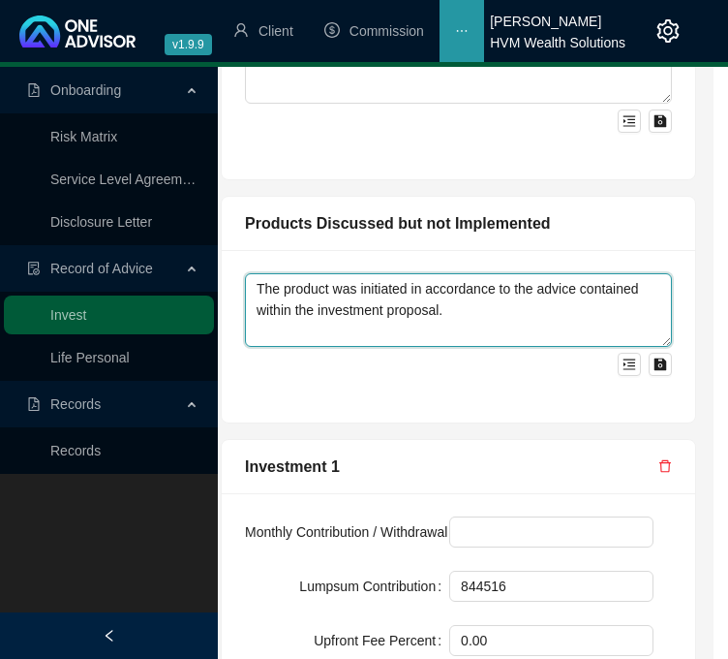
drag, startPoint x: 514, startPoint y: 312, endPoint x: 503, endPoint y: 316, distance: 12.3
click at [503, 316] on textarea "The product was initiated in accordance to the advice contained within the inve…" at bounding box center [458, 310] width 427 height 74
drag, startPoint x: 503, startPoint y: 316, endPoint x: 178, endPoint y: 282, distance: 326.2
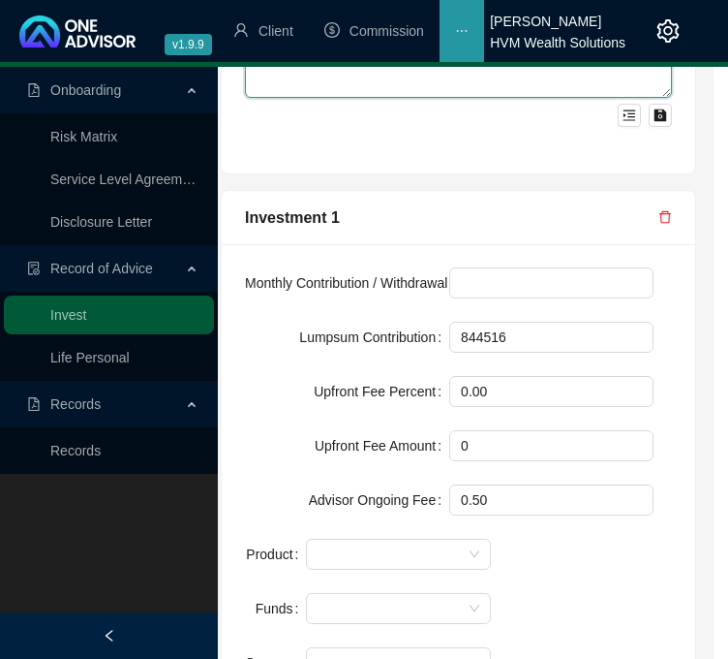
scroll to position [2468, 15]
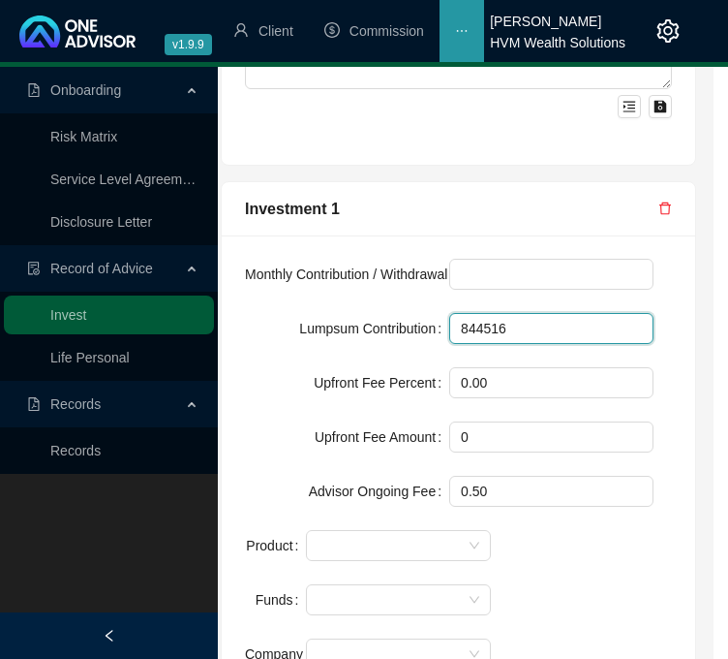
drag, startPoint x: 534, startPoint y: 321, endPoint x: 391, endPoint y: 331, distance: 142.8
click at [391, 331] on div "Lumpsum Contribution 844516" at bounding box center [449, 328] width 409 height 31
type input "335000"
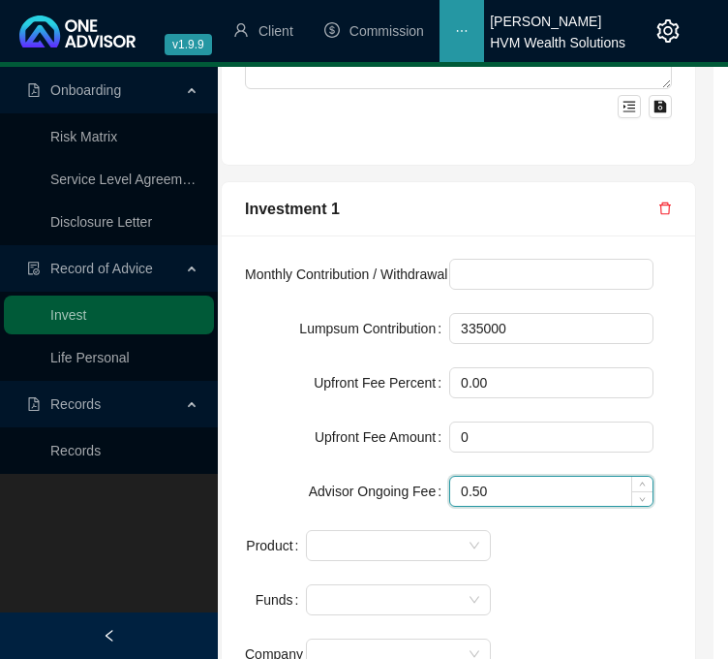
click at [542, 481] on input "0.50" at bounding box center [551, 490] width 202 height 29
click at [436, 538] on span at bounding box center [398, 545] width 161 height 29
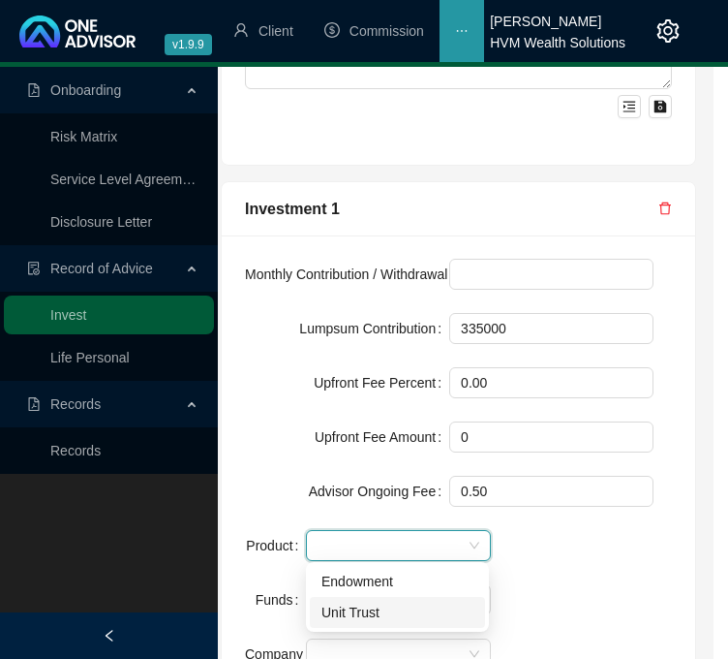
click at [426, 609] on div "Unit Trust" at bounding box center [398, 611] width 152 height 21
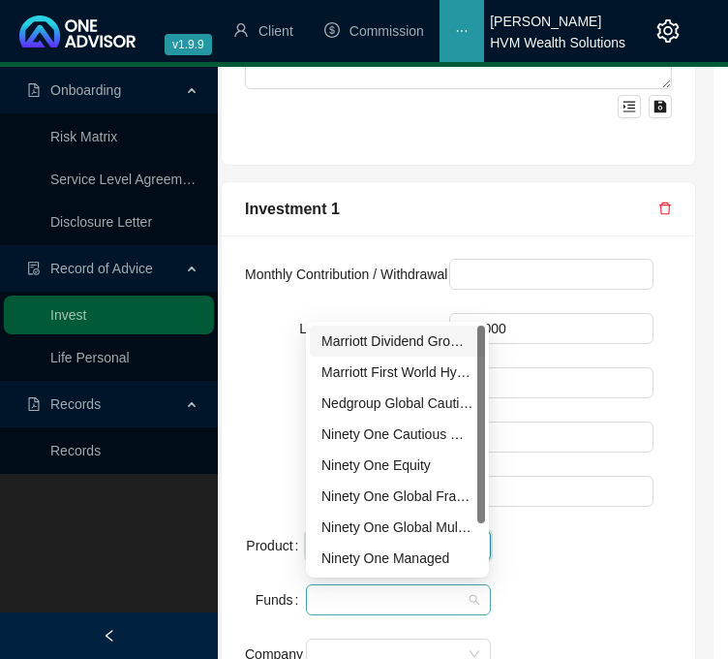
click at [391, 595] on div at bounding box center [388, 600] width 156 height 15
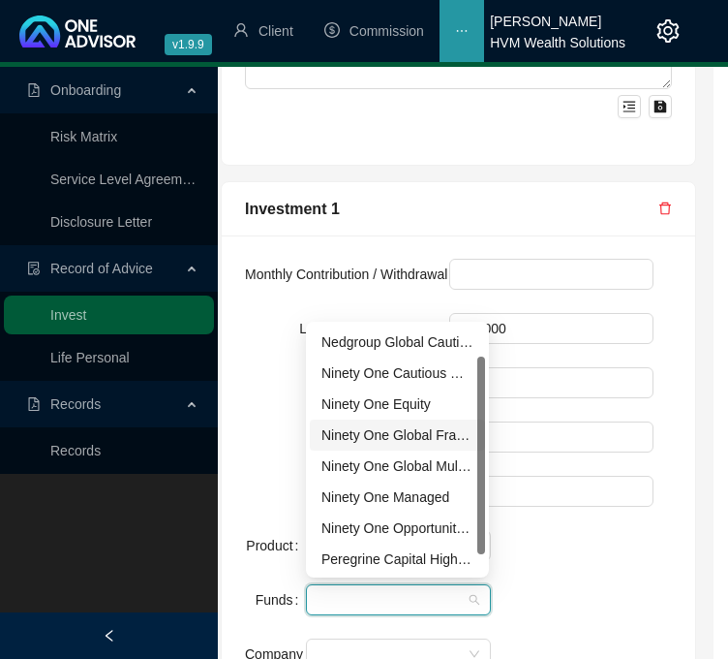
scroll to position [62, 0]
drag, startPoint x: 482, startPoint y: 469, endPoint x: 481, endPoint y: 535, distance: 65.9
click at [481, 535] on div at bounding box center [481, 455] width 8 height 198
click at [424, 548] on div "Peregrine Capital High Growth" at bounding box center [398, 557] width 152 height 21
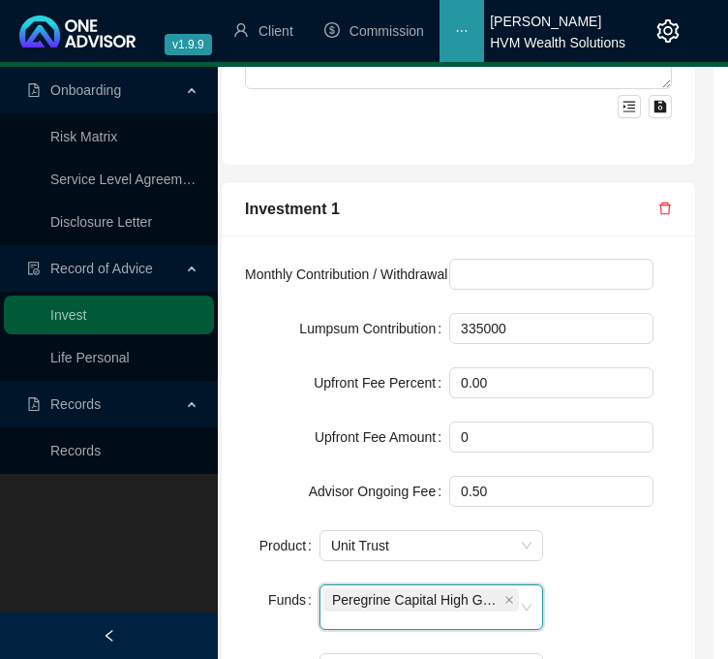
scroll to position [2624, 15]
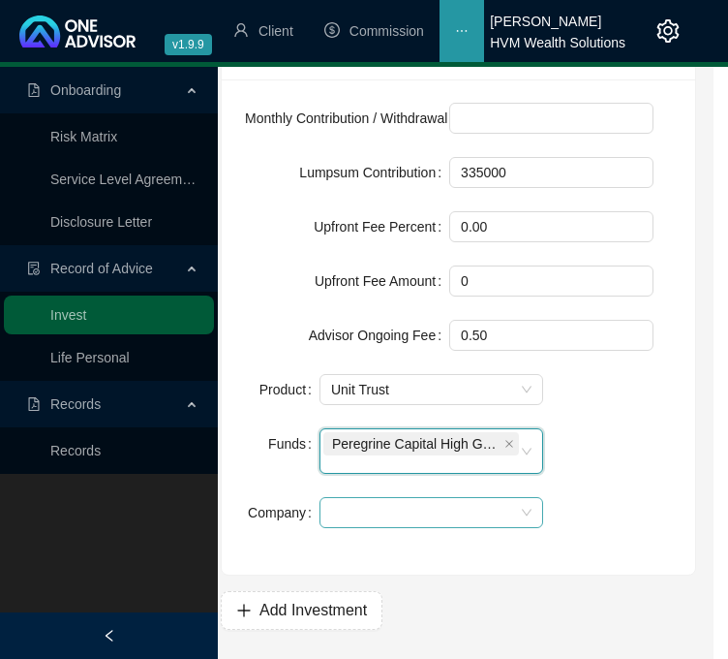
click at [446, 510] on span at bounding box center [431, 512] width 200 height 29
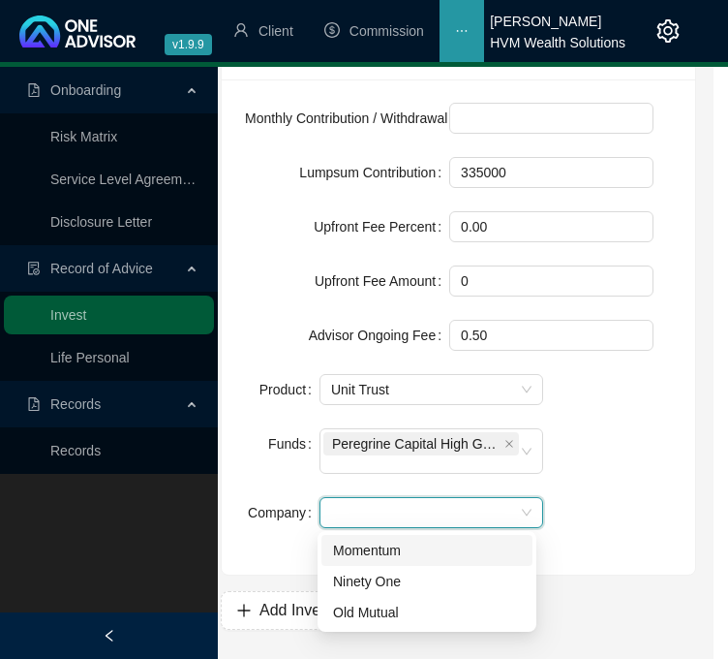
click at [456, 552] on div "Momentum" at bounding box center [427, 549] width 188 height 21
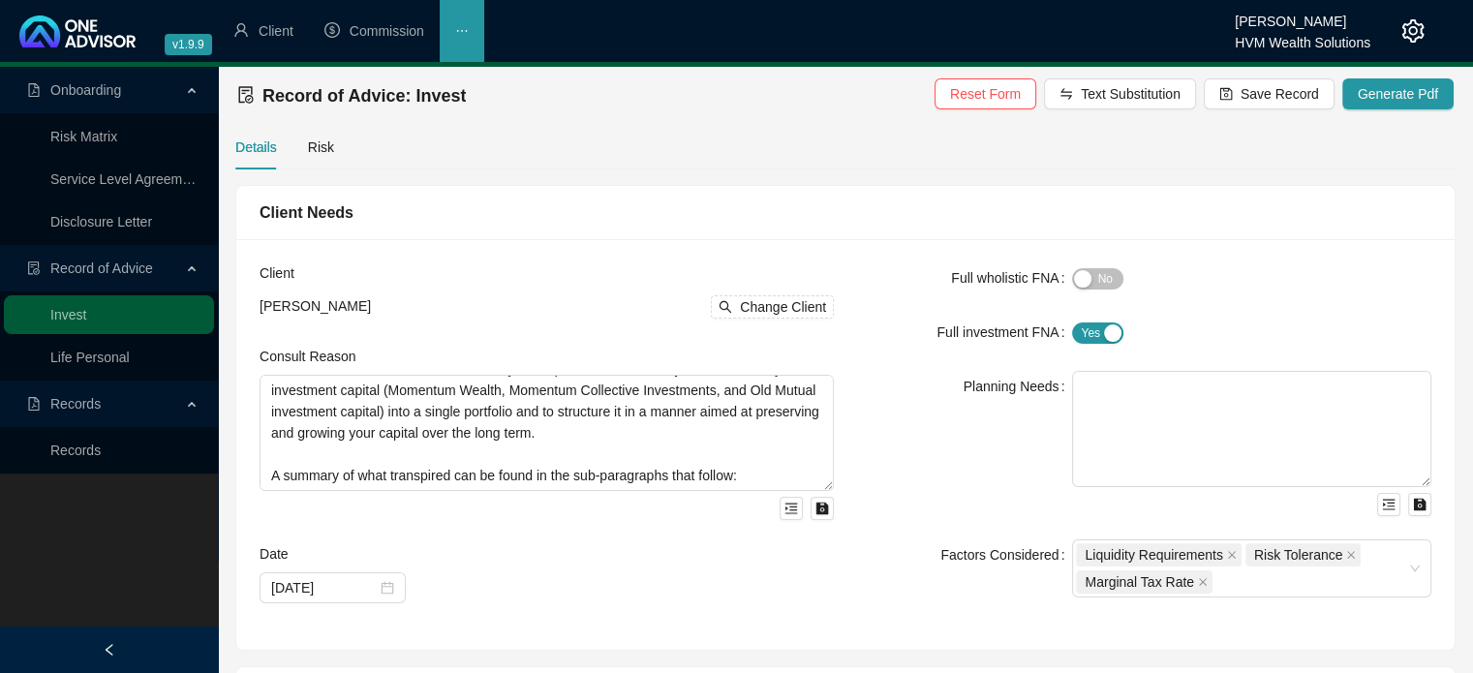
scroll to position [787, 0]
click at [727, 93] on span "Save Record" at bounding box center [1280, 93] width 78 height 21
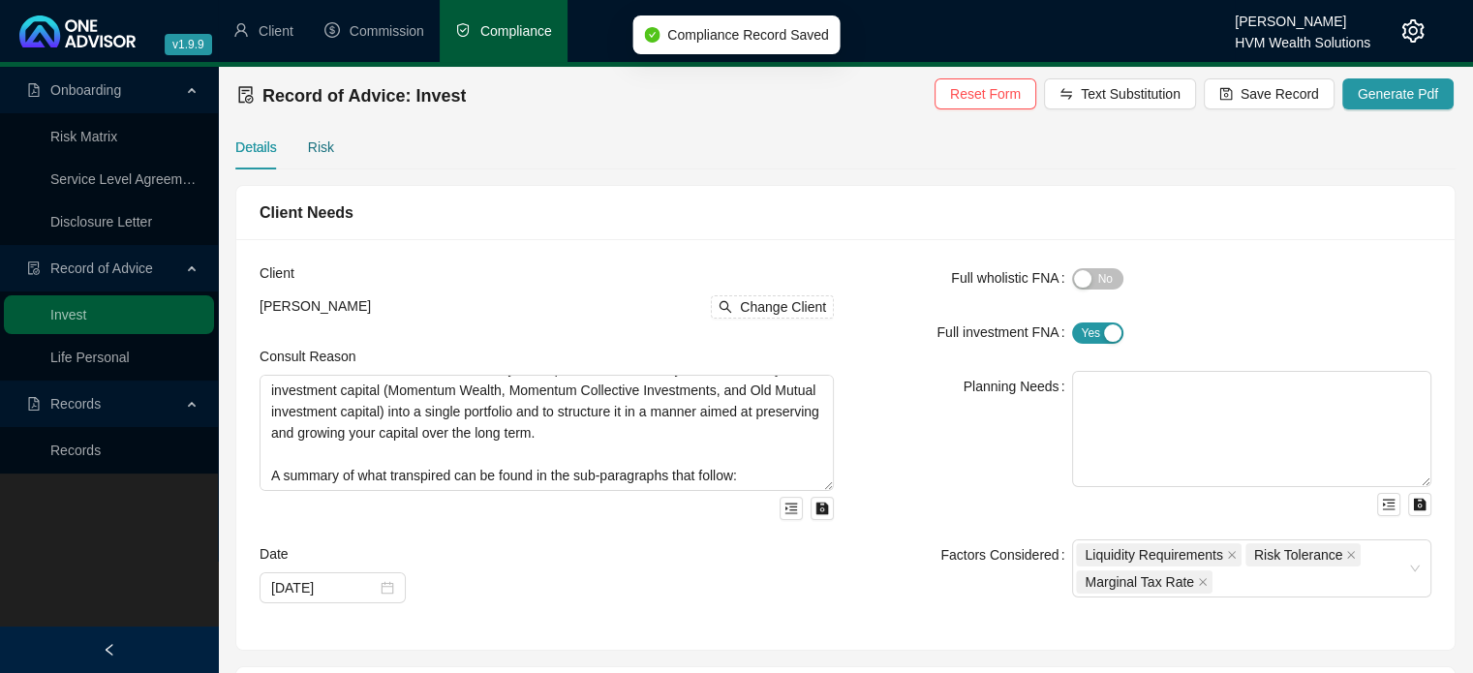
click at [317, 148] on div "Risk" at bounding box center [321, 147] width 26 height 21
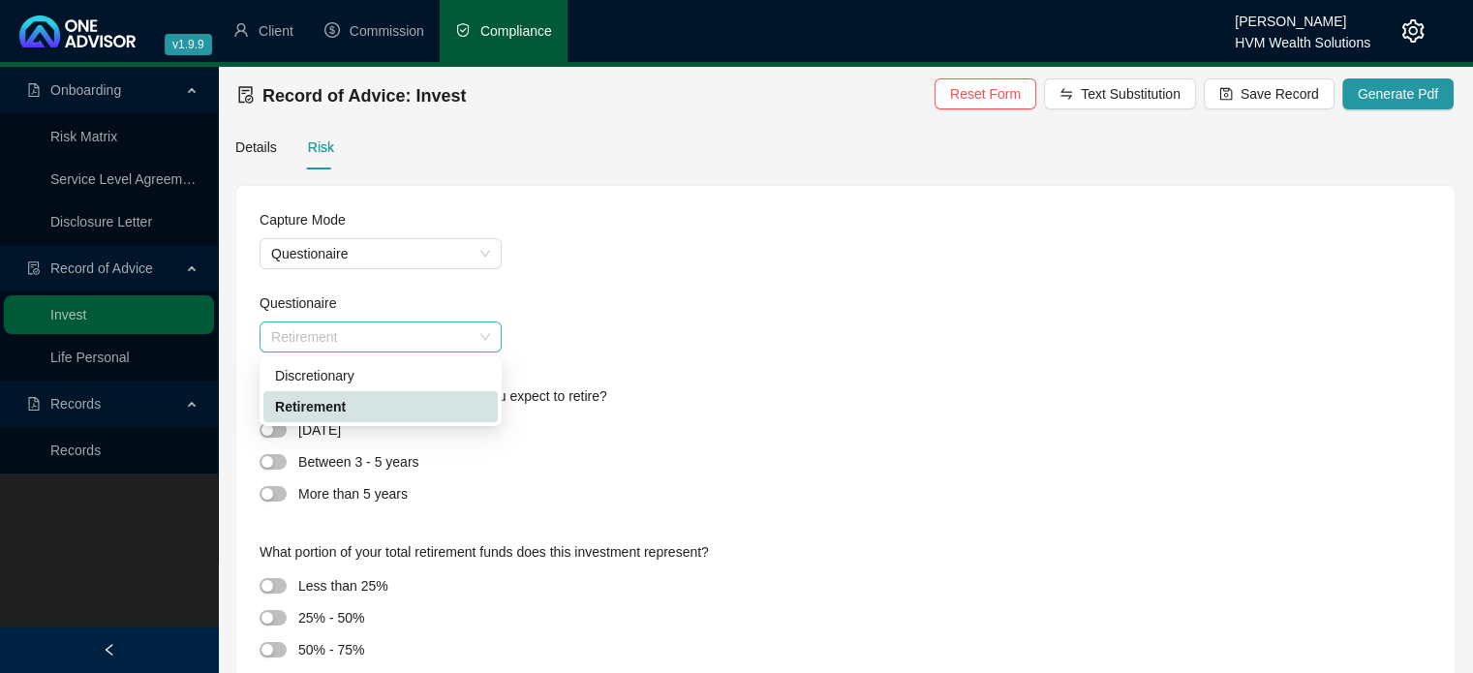
click at [387, 327] on span "Retirement" at bounding box center [380, 337] width 219 height 29
click at [392, 371] on div "Discretionary" at bounding box center [380, 375] width 211 height 21
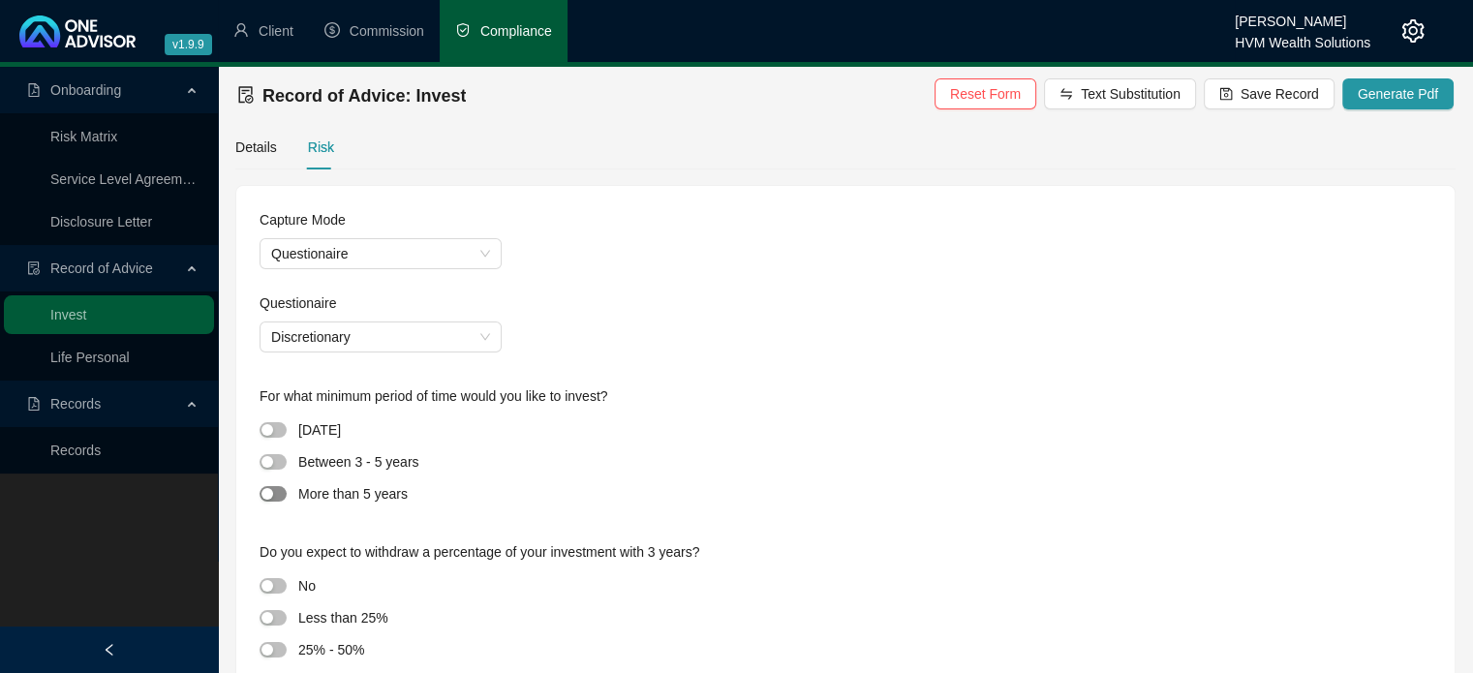
click at [281, 498] on span "button" at bounding box center [273, 493] width 27 height 15
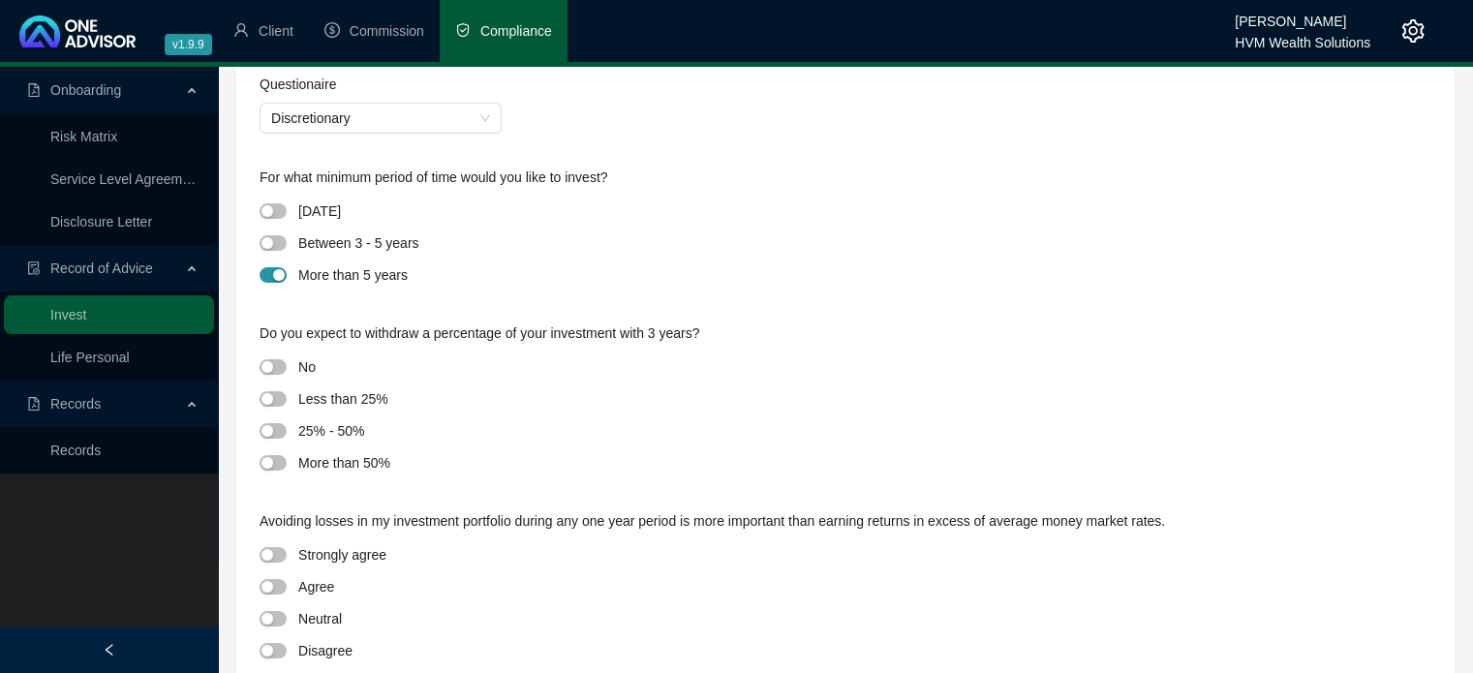
scroll to position [262, 0]
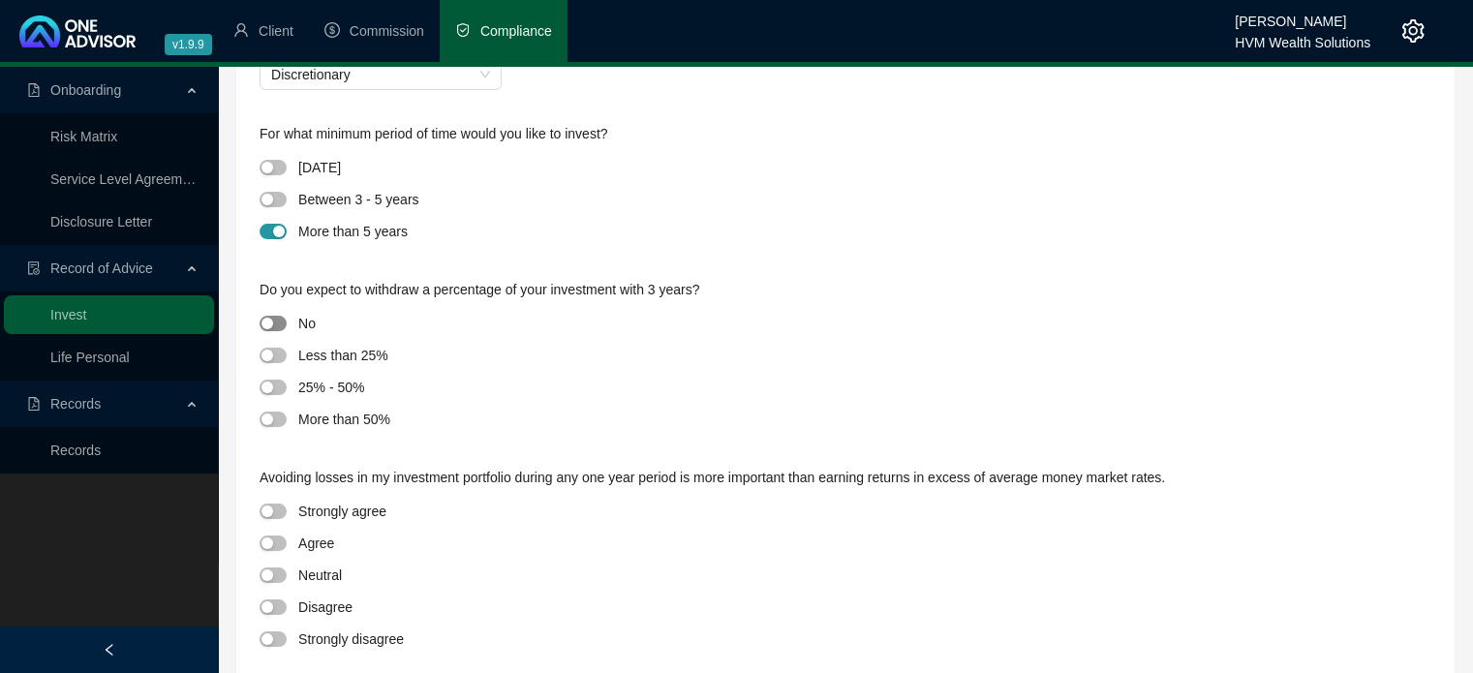
click at [282, 324] on span "button" at bounding box center [273, 323] width 27 height 15
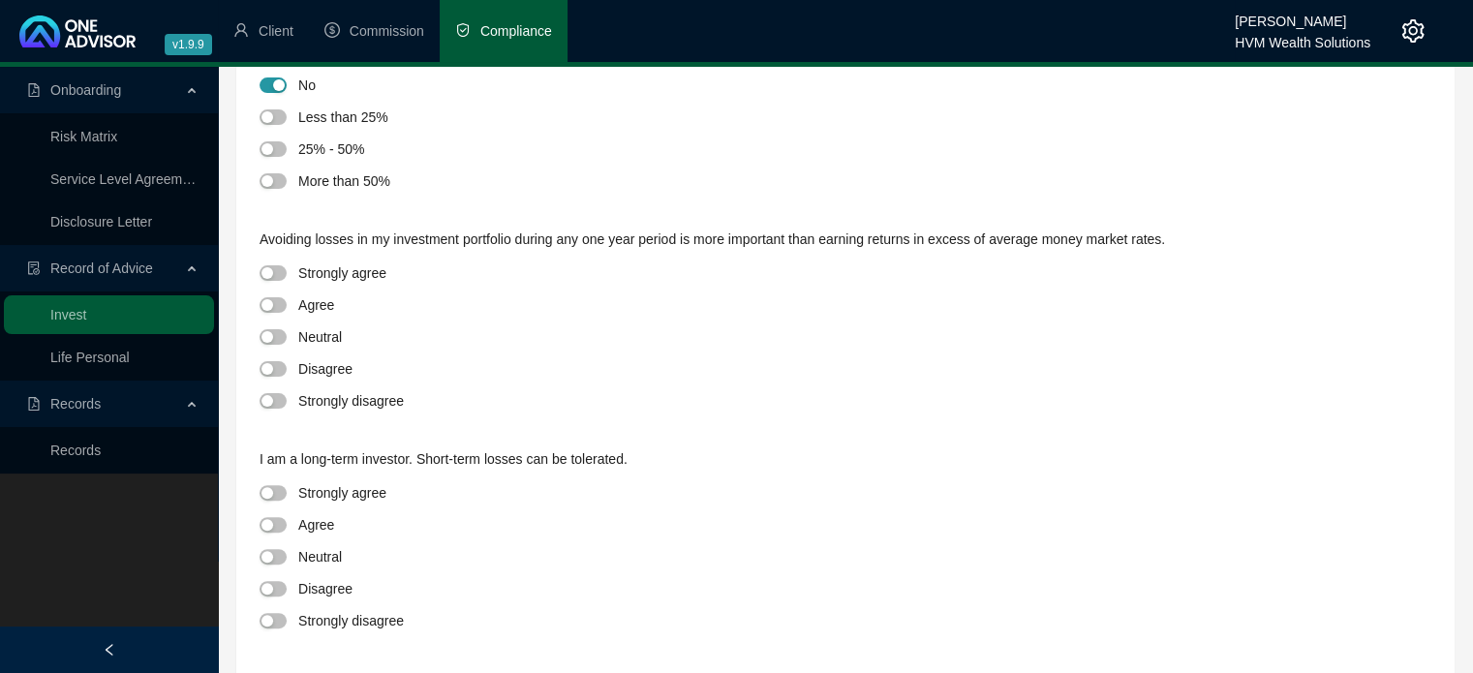
scroll to position [521, 0]
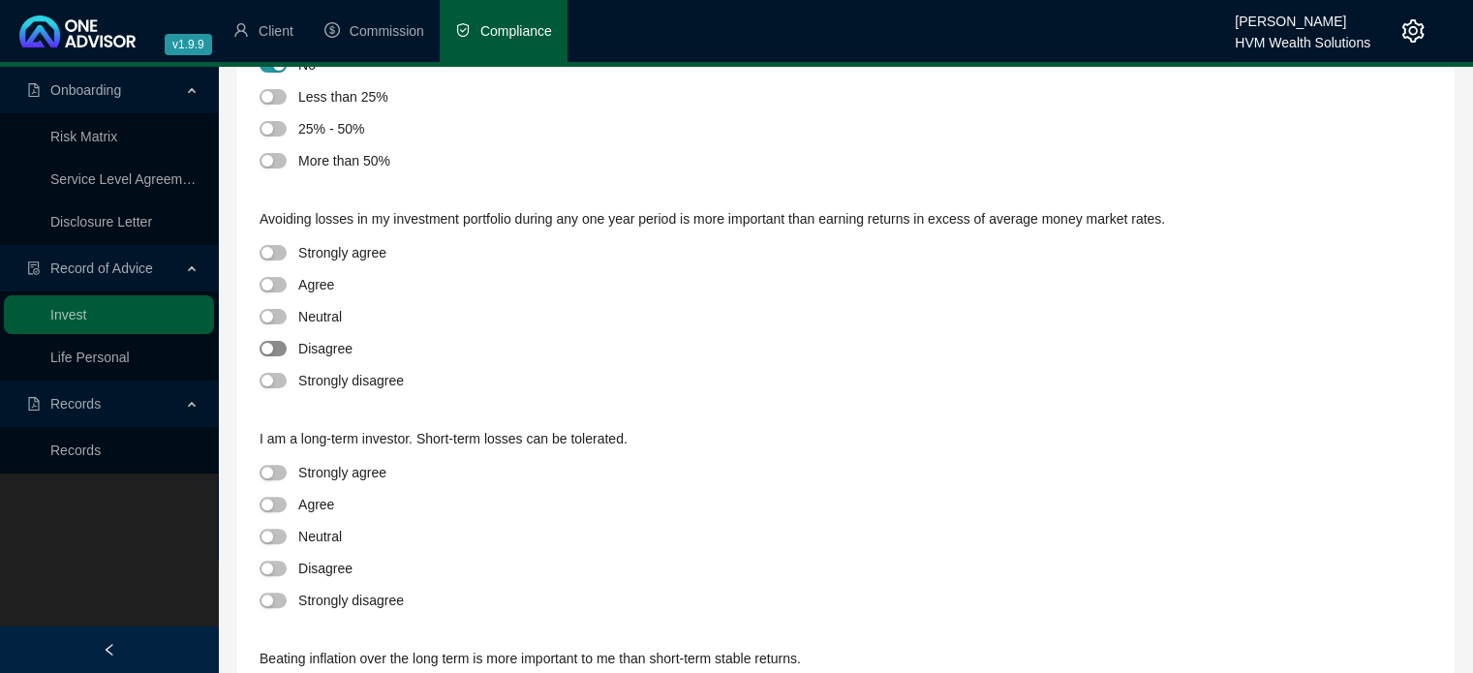
click at [280, 351] on span "button" at bounding box center [273, 348] width 27 height 15
click at [276, 507] on span "button" at bounding box center [273, 504] width 27 height 15
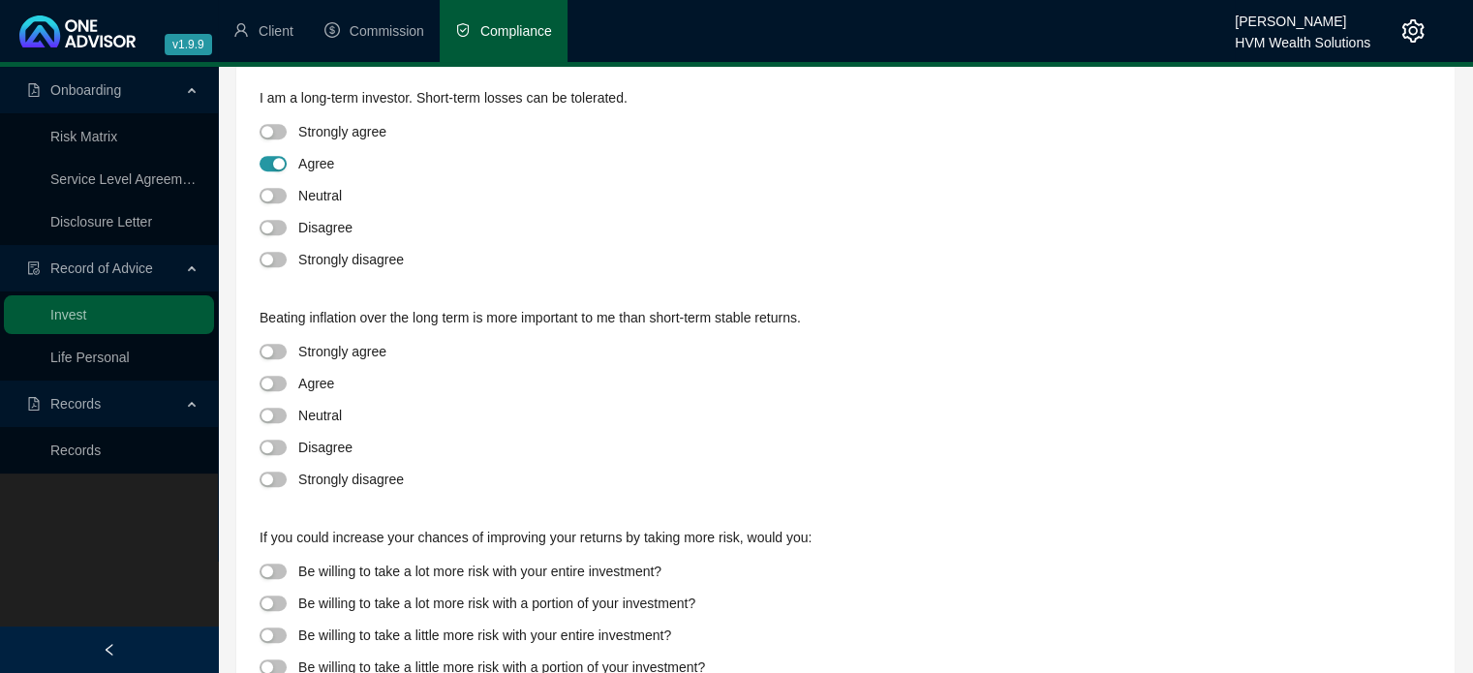
scroll to position [879, 0]
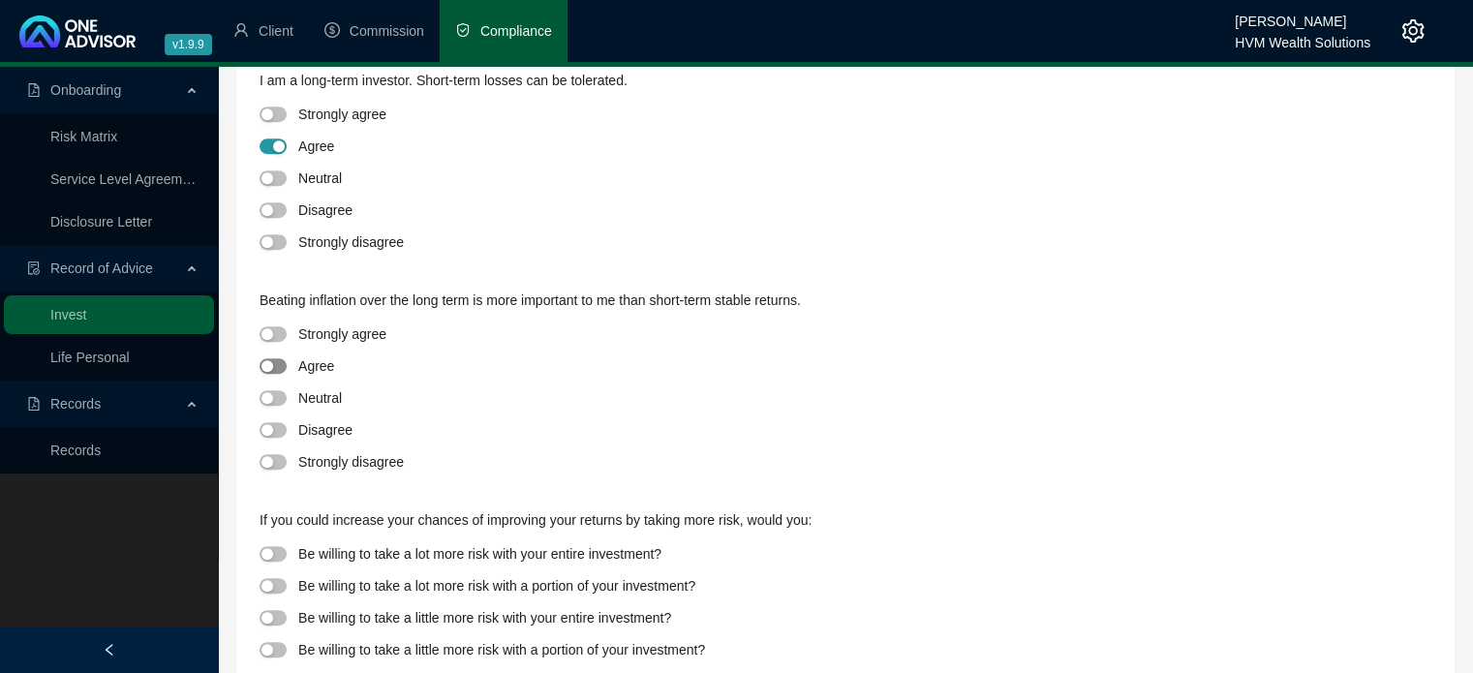
click at [281, 368] on span "button" at bounding box center [273, 365] width 27 height 15
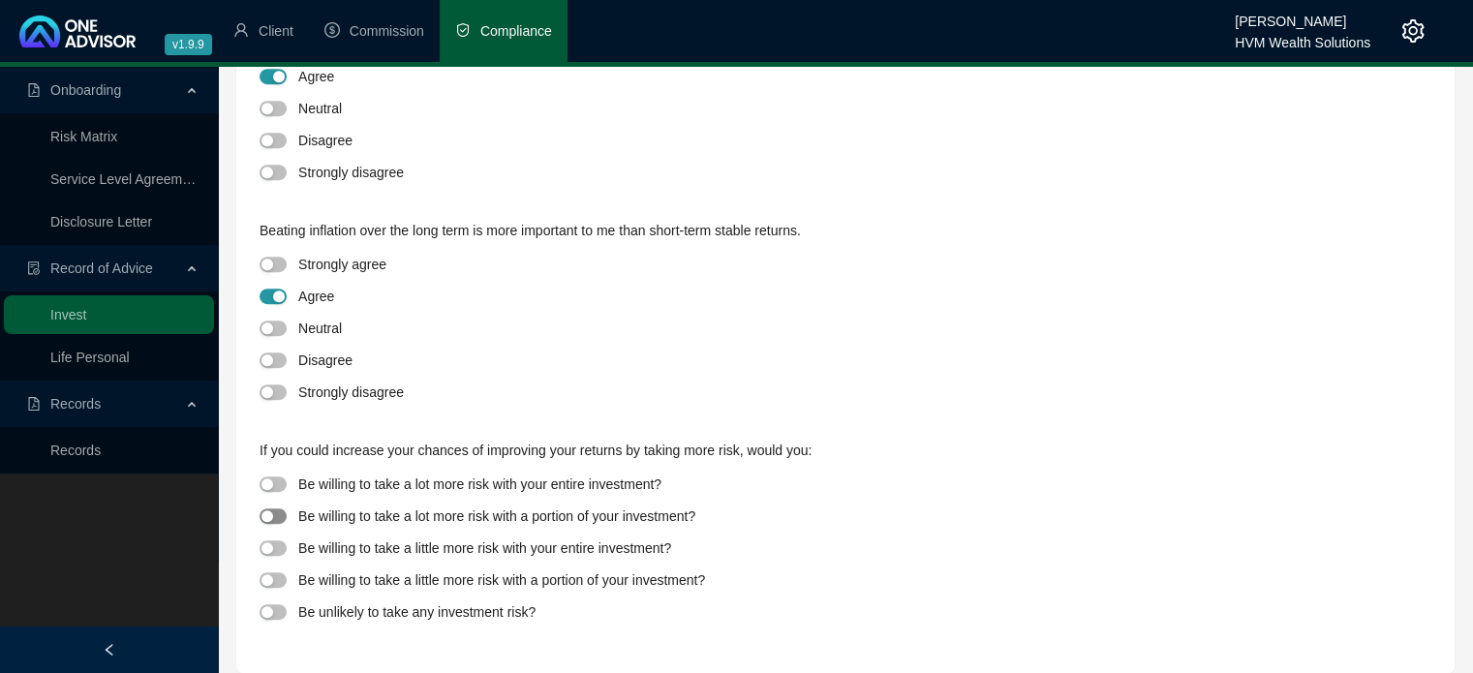
click at [285, 517] on span "button" at bounding box center [273, 515] width 27 height 15
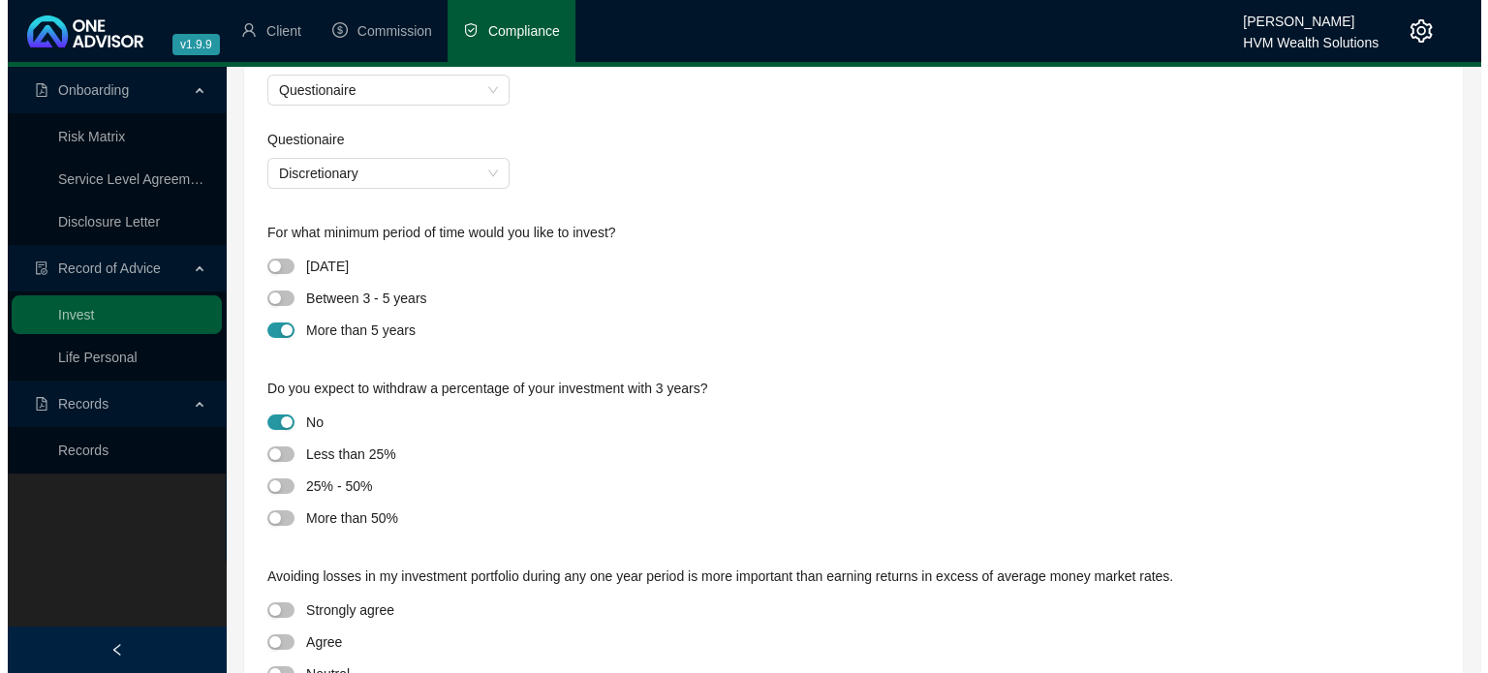
scroll to position [0, 0]
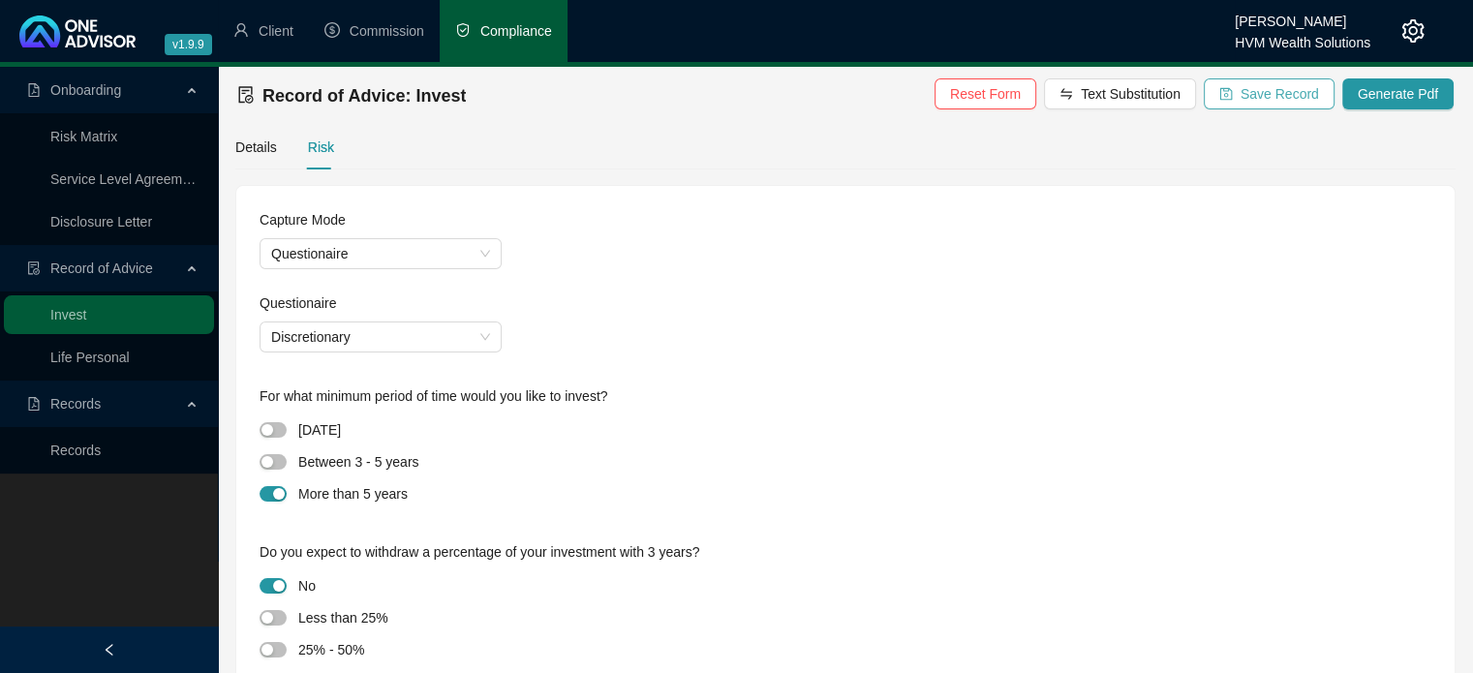
click at [727, 91] on button "Save Record" at bounding box center [1269, 93] width 131 height 31
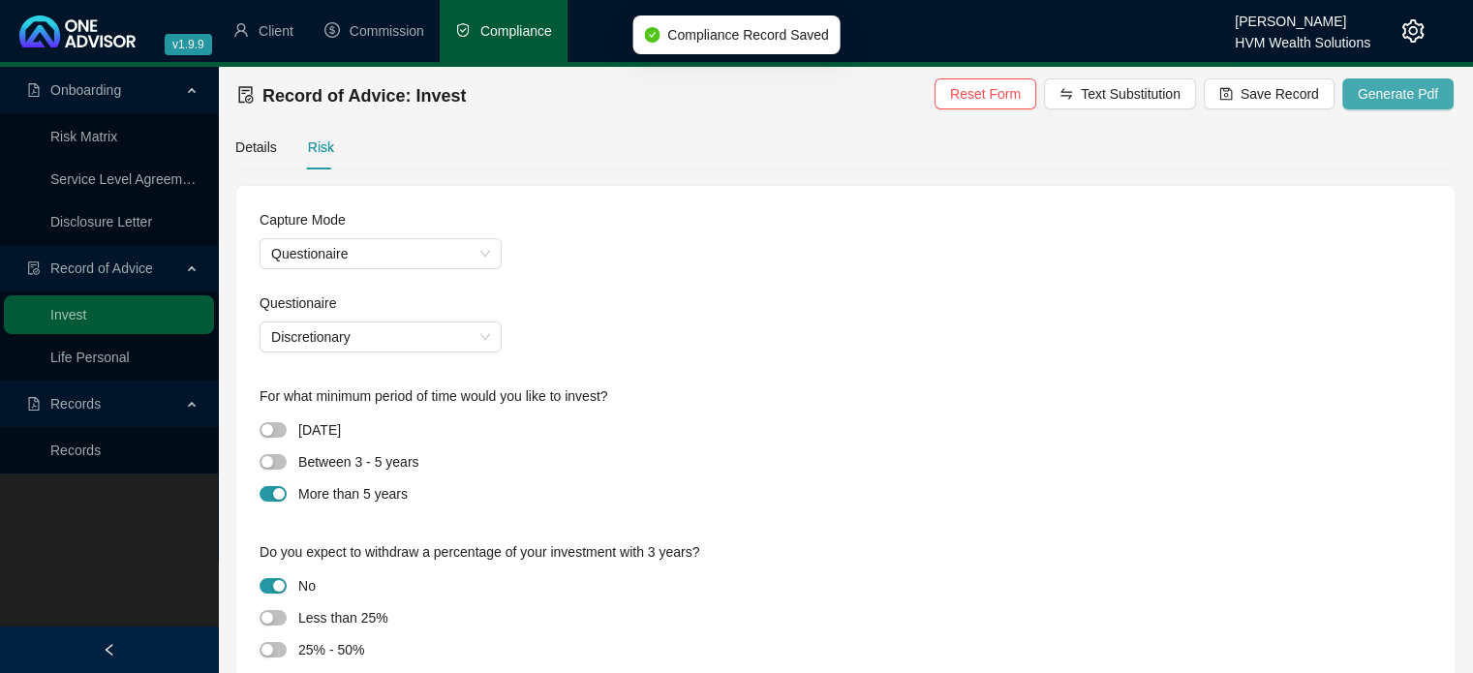
click at [727, 101] on span "Generate Pdf" at bounding box center [1398, 93] width 80 height 21
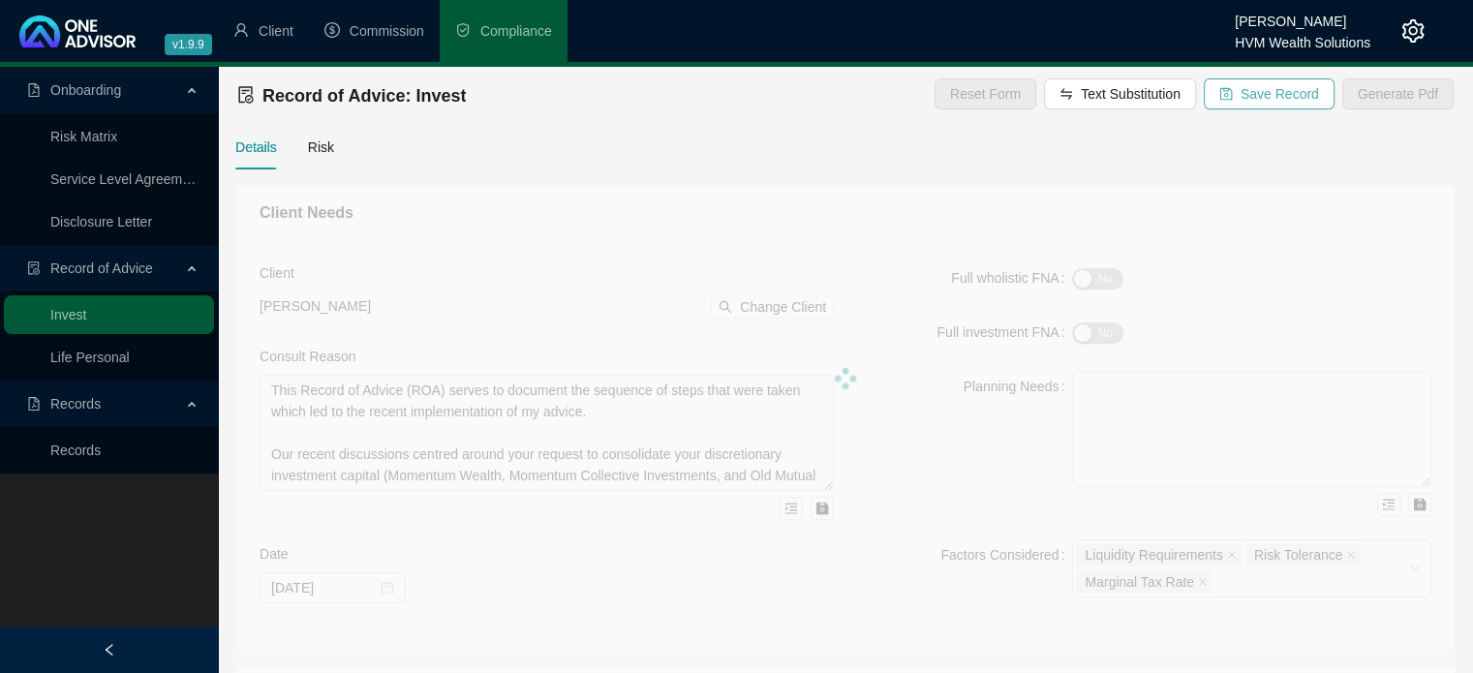
type textarea "This Record of Advice (ROA) serves to document the sequence of steps that were …"
type textarea "Refer to the investment proposal date [DATE]. You have been advised and underst…"
type textarea "The product was initiated in accordance to the advice contained within the inve…"
type input "844516"
type input "[DATE]"
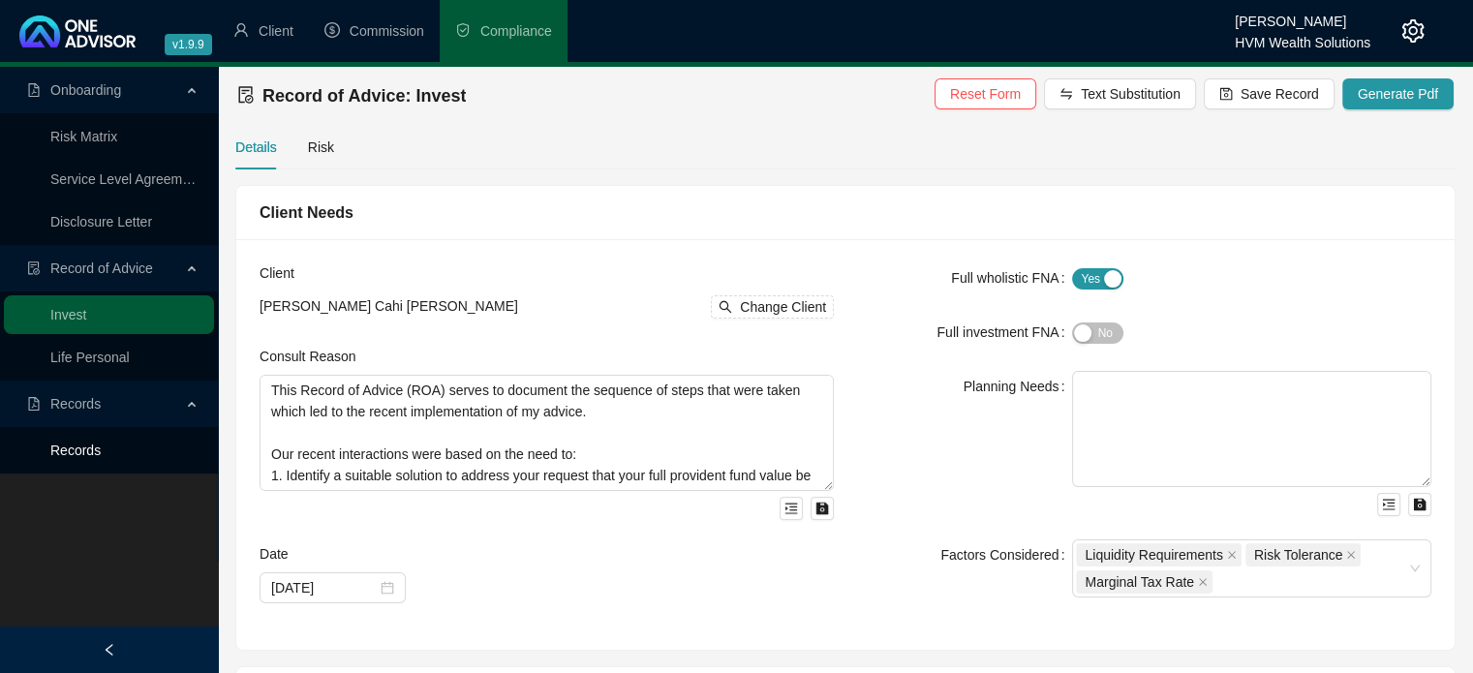
click at [101, 448] on link "Records" at bounding box center [75, 450] width 50 height 15
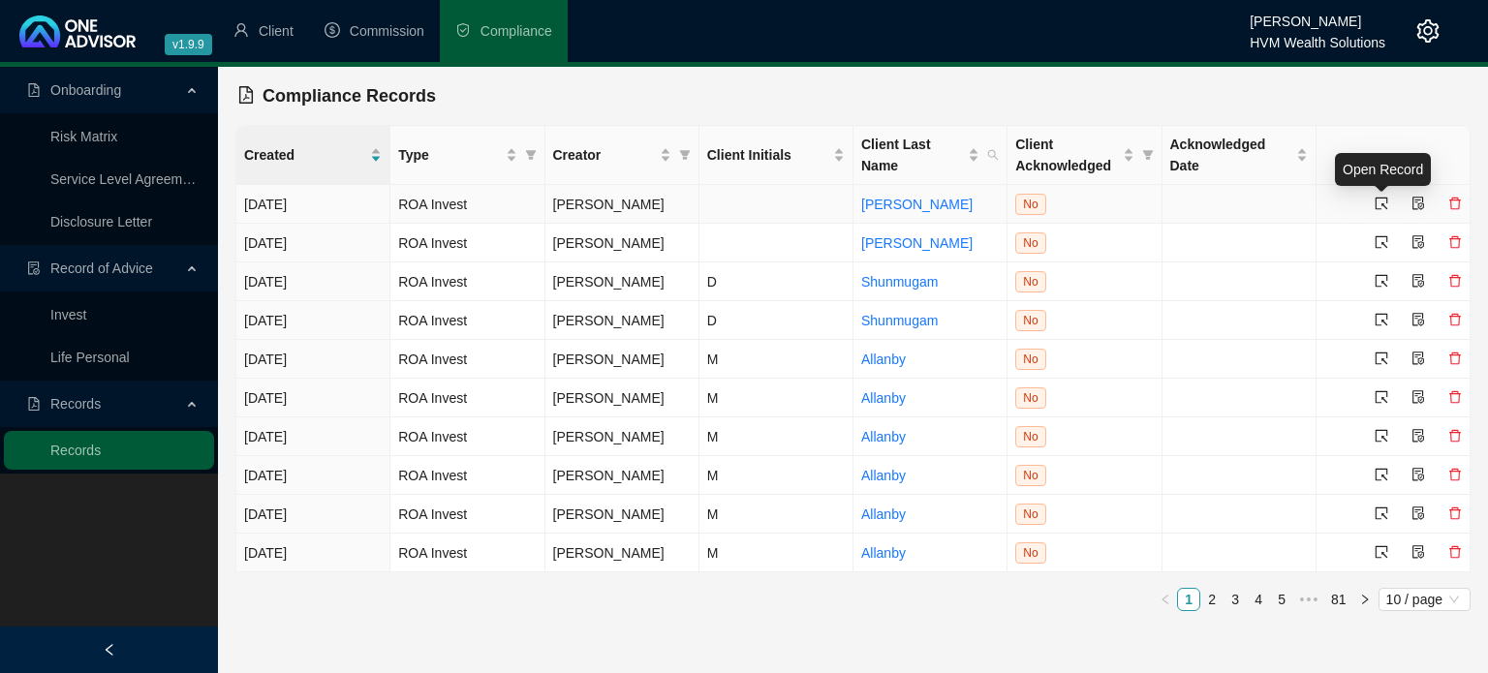
click at [1384, 209] on icon "select" at bounding box center [1381, 204] width 14 height 14
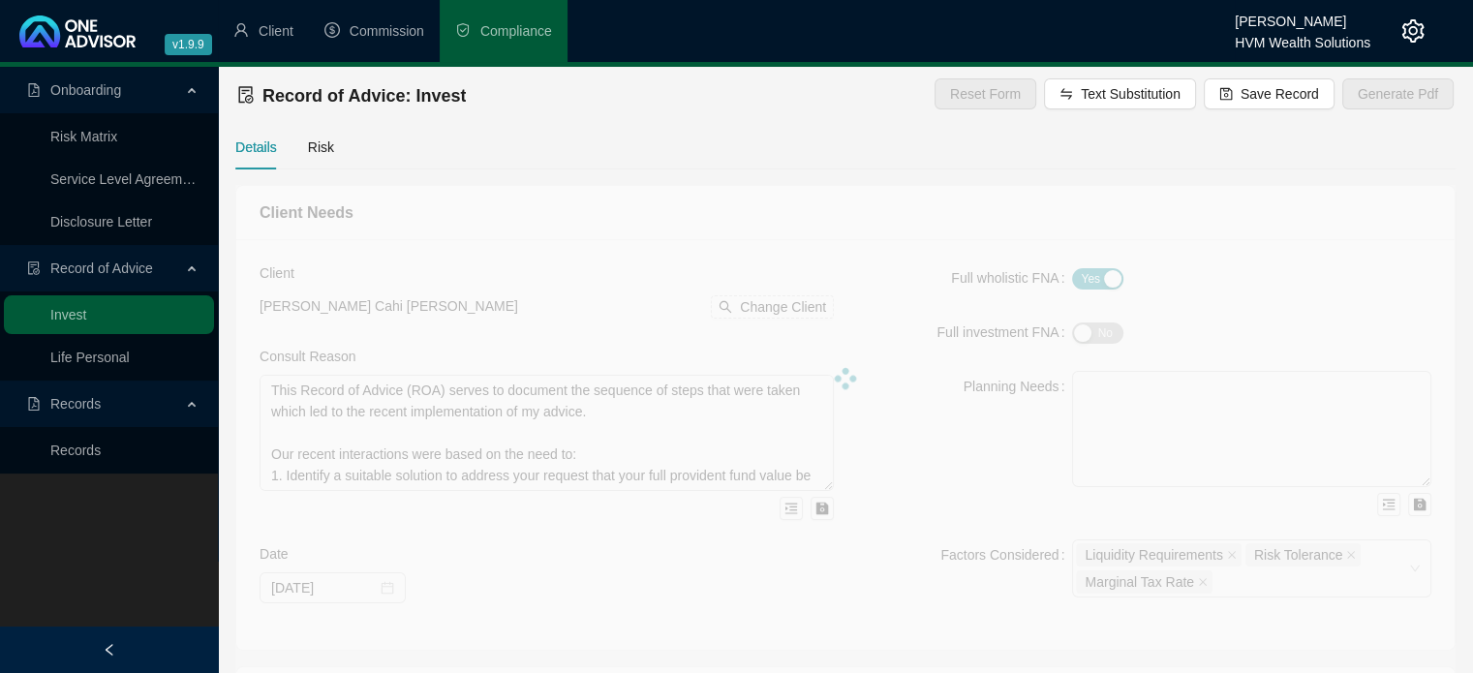
type textarea "This Record of Advice (ROA) serves to document the sequence of steps that were …"
type textarea "My advice entailed consolidating your discretionary investment capital (Momentu…"
type input "335000"
type input "[DATE]"
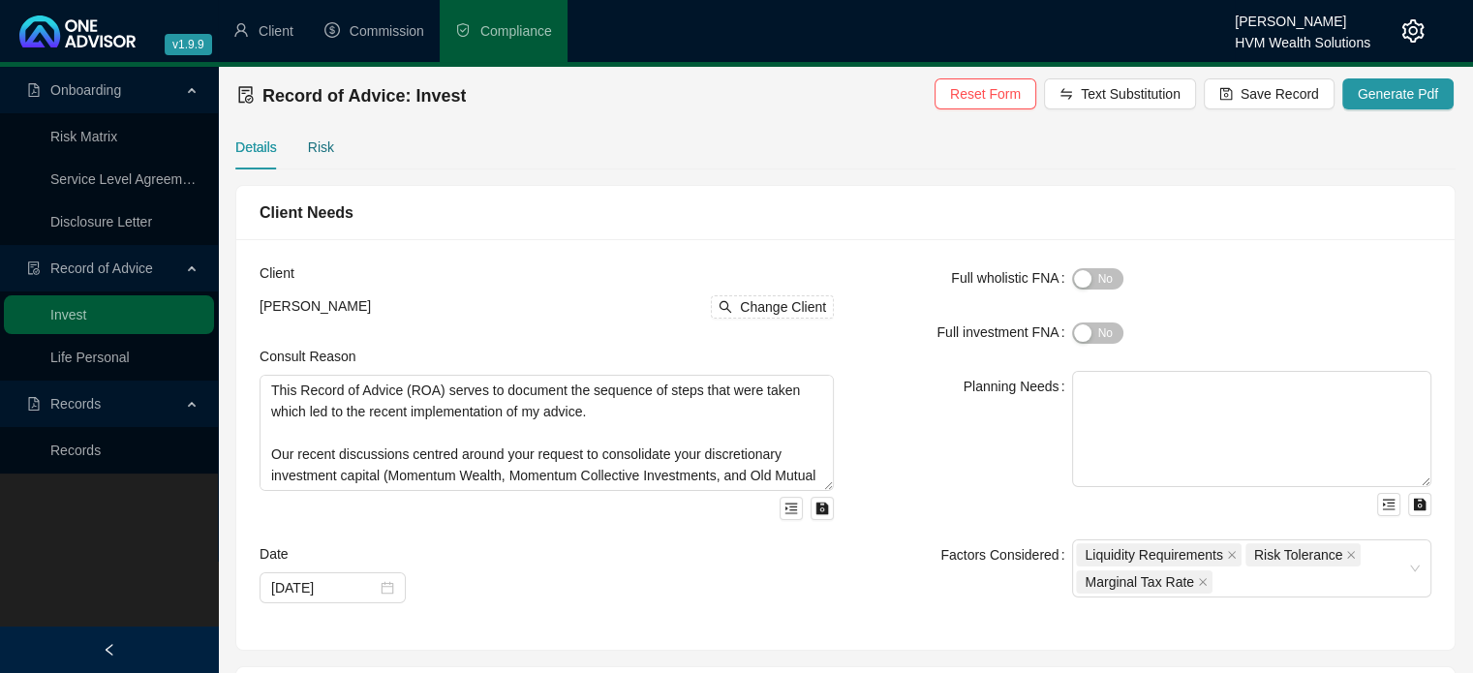
click at [328, 154] on div "Risk" at bounding box center [321, 147] width 26 height 21
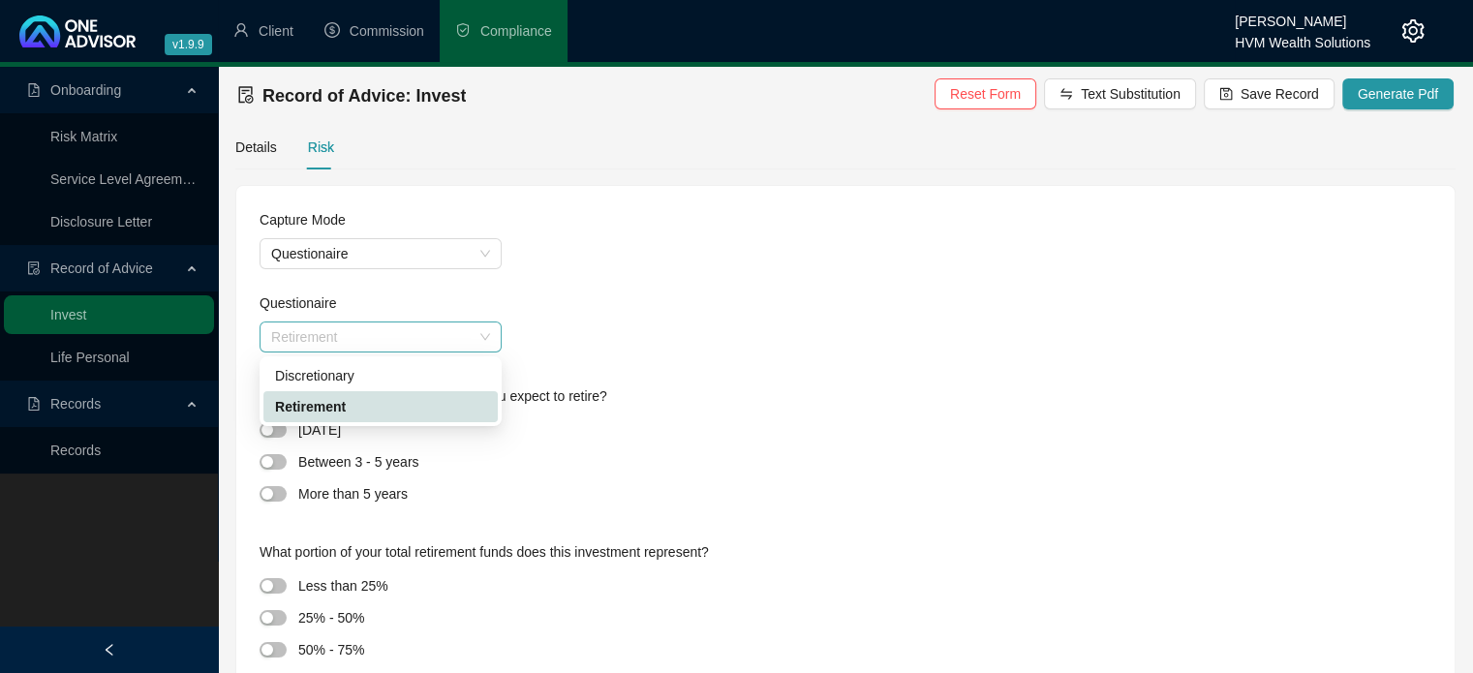
click at [388, 328] on span "Retirement" at bounding box center [380, 337] width 219 height 29
click at [432, 367] on div "Discretionary" at bounding box center [380, 375] width 211 height 21
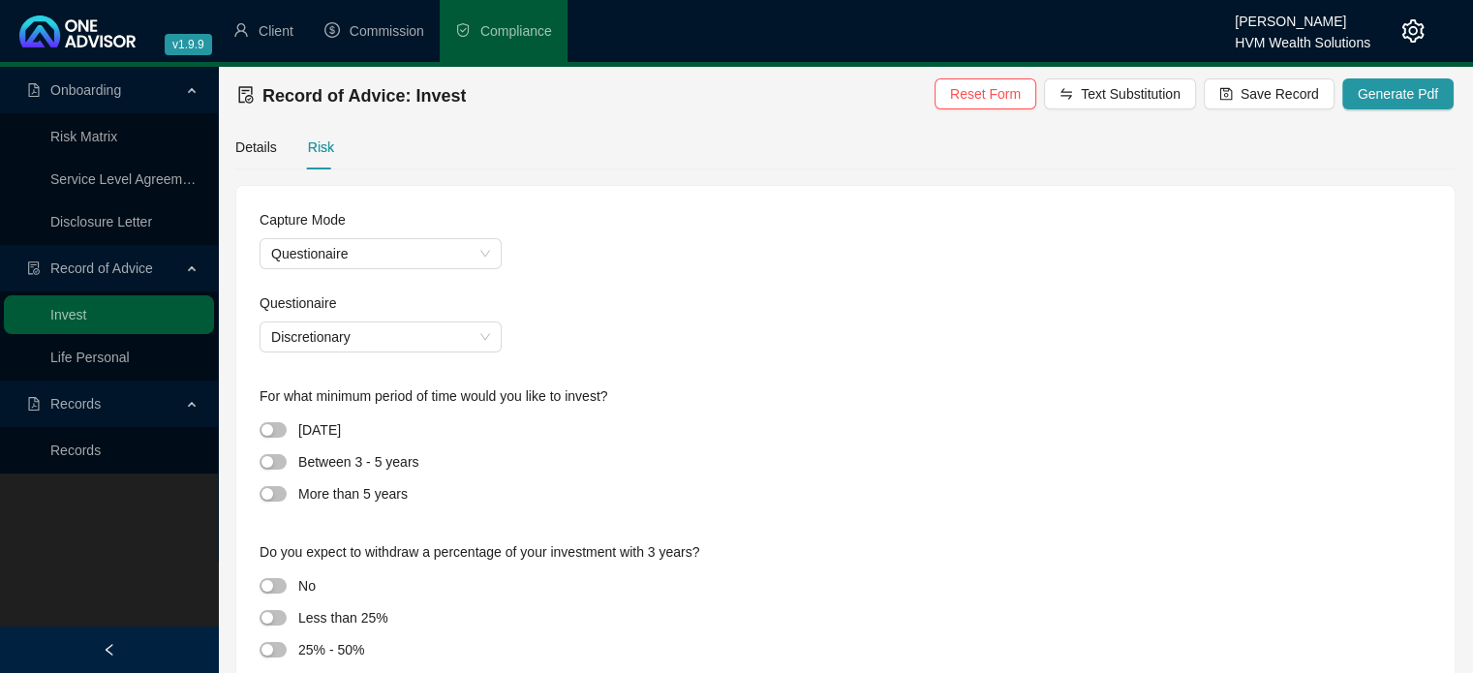
click at [287, 492] on div at bounding box center [279, 493] width 39 height 22
click at [284, 493] on span "button" at bounding box center [273, 493] width 27 height 15
click at [282, 583] on span "button" at bounding box center [273, 585] width 27 height 15
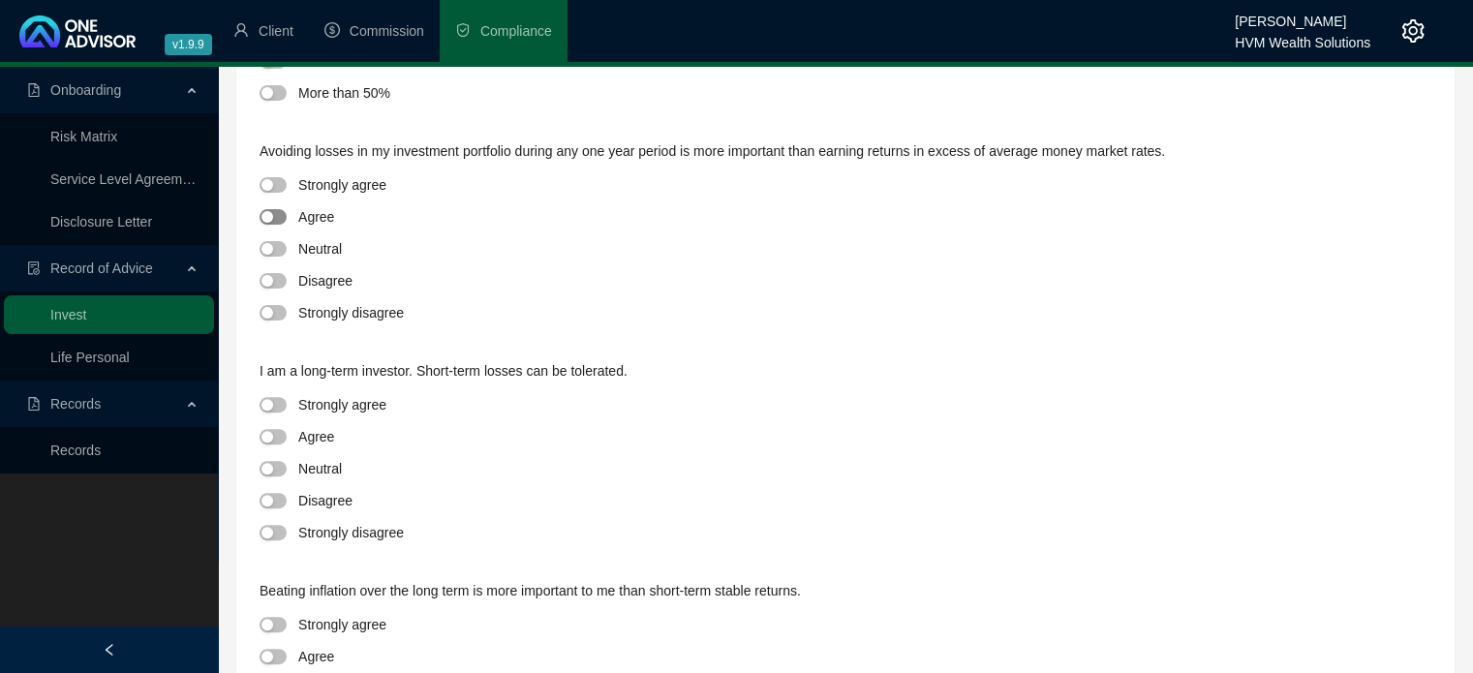
click at [283, 214] on span "button" at bounding box center [273, 216] width 27 height 15
click at [278, 277] on span "button" at bounding box center [273, 280] width 27 height 15
click at [275, 438] on button "button" at bounding box center [273, 436] width 27 height 15
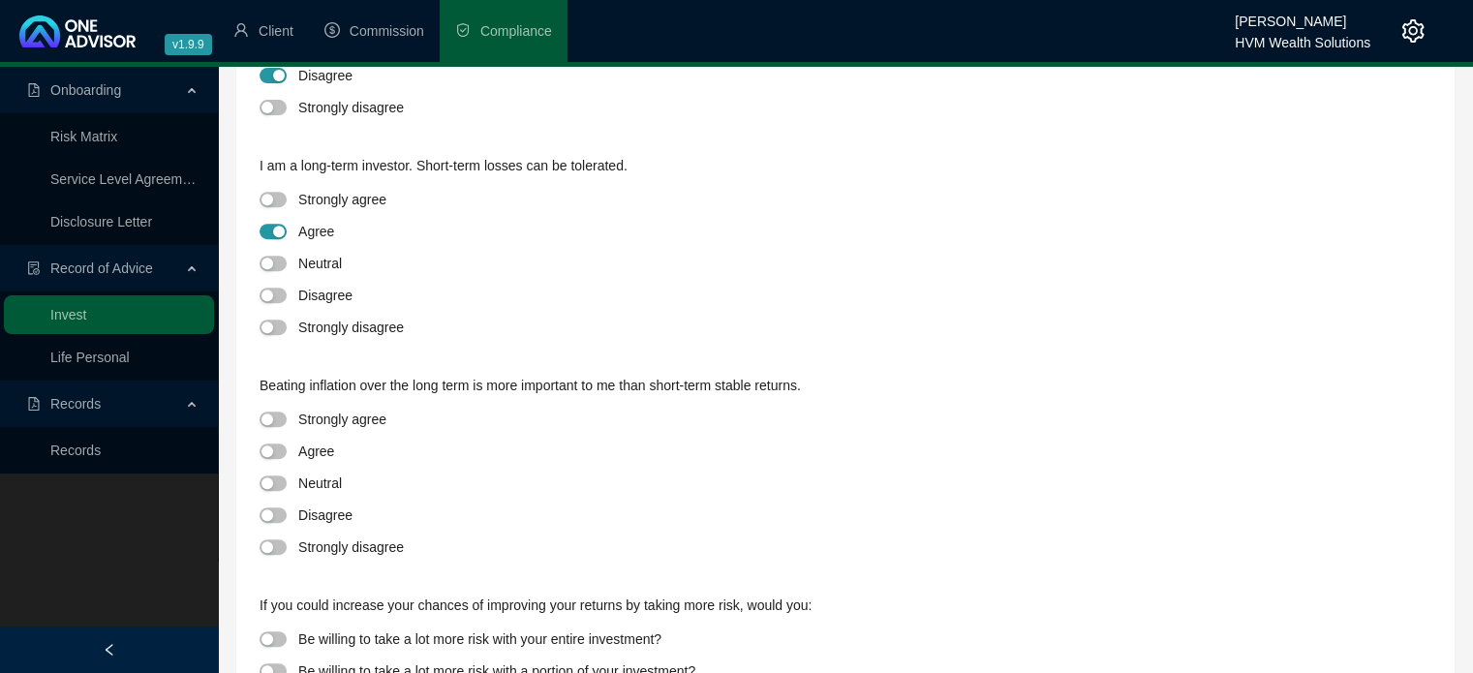
scroll to position [869, 0]
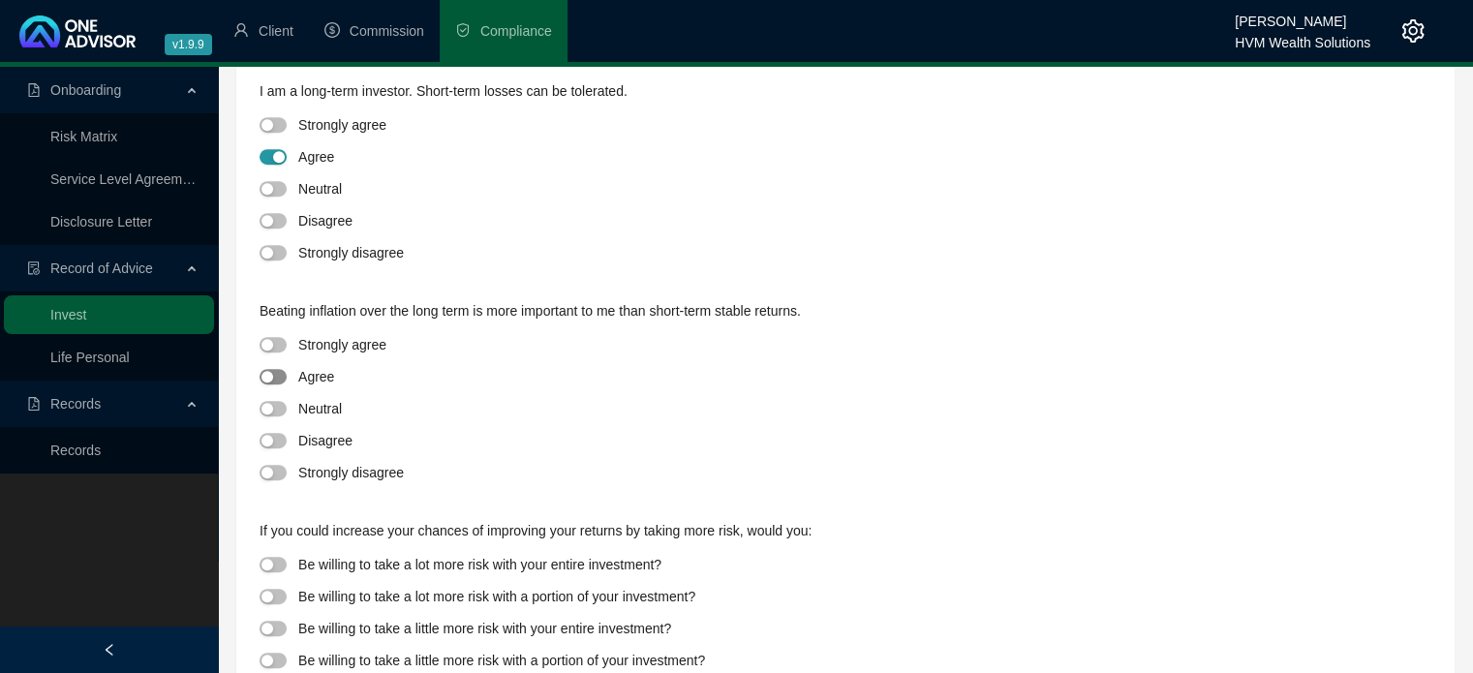
click at [277, 379] on span "button" at bounding box center [273, 376] width 27 height 15
click at [280, 601] on span "button" at bounding box center [273, 596] width 27 height 15
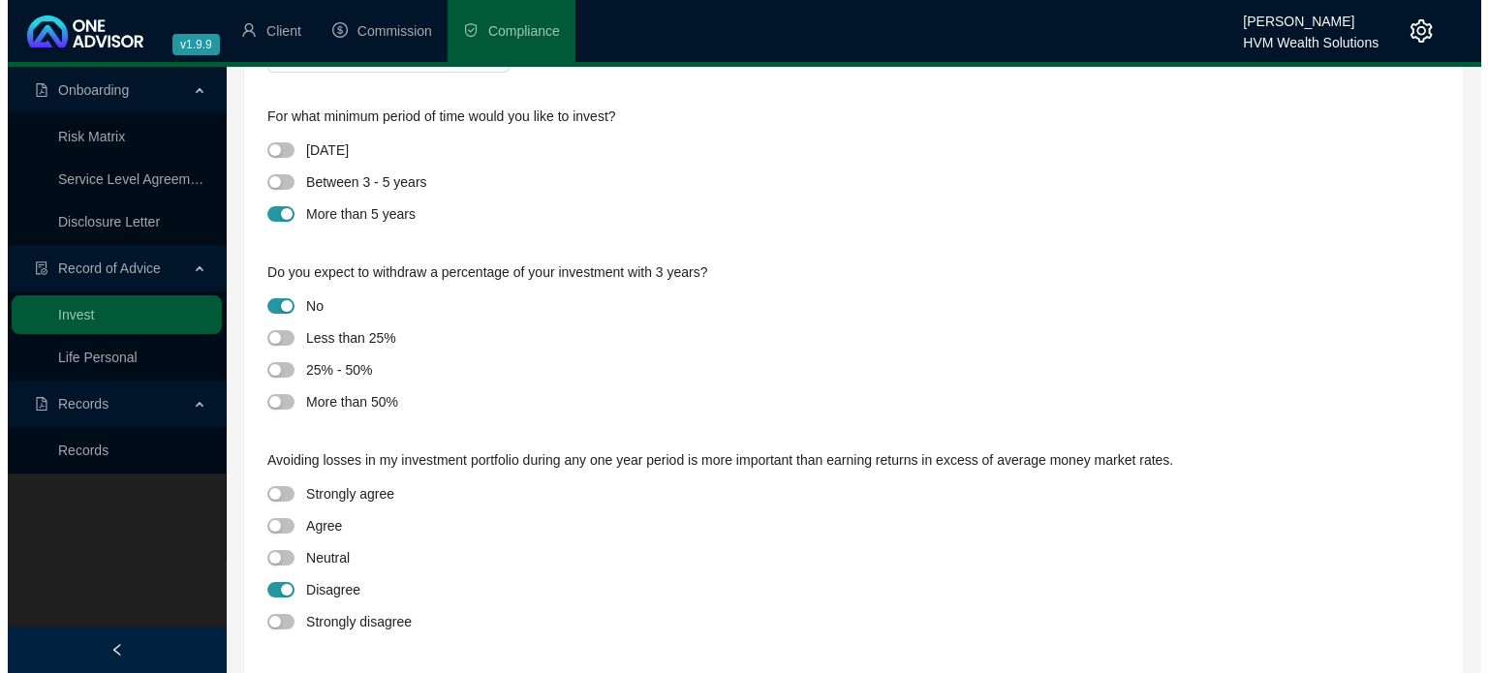
scroll to position [0, 0]
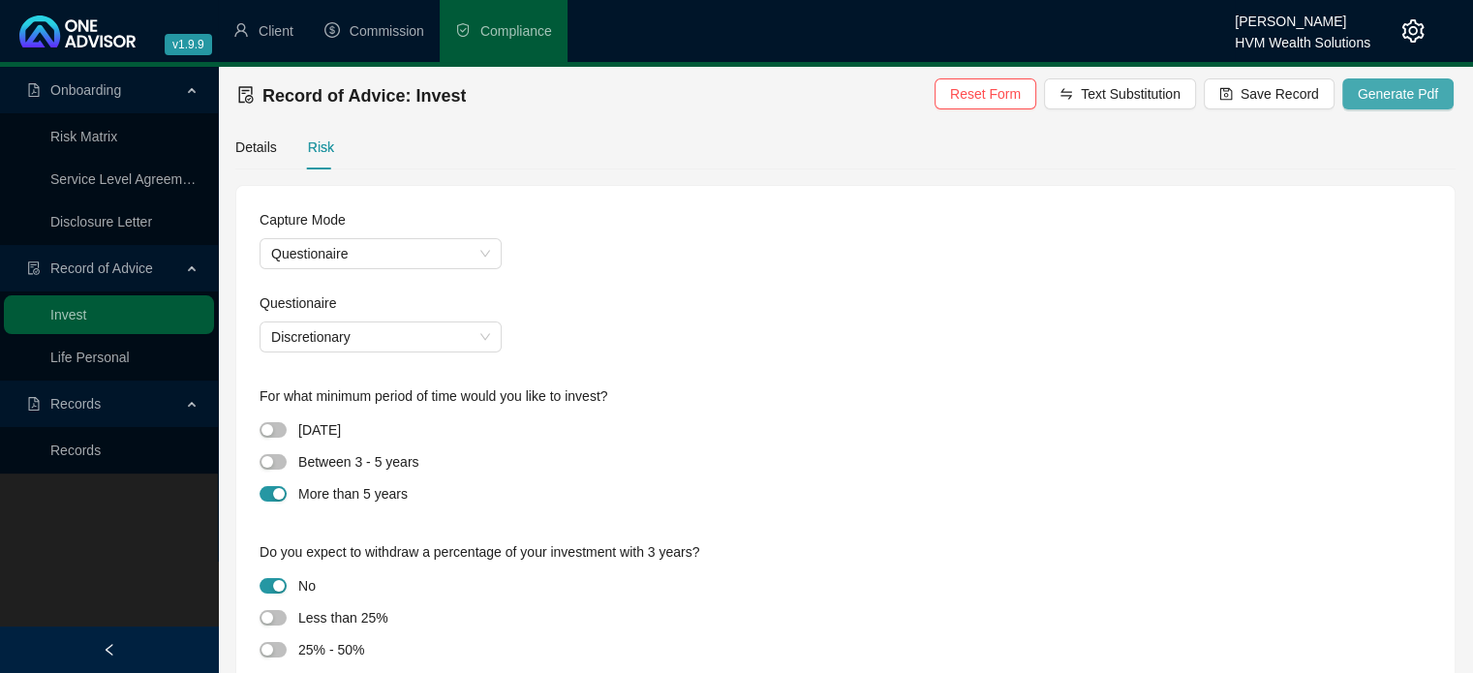
click at [1412, 87] on span "Generate Pdf" at bounding box center [1398, 93] width 80 height 21
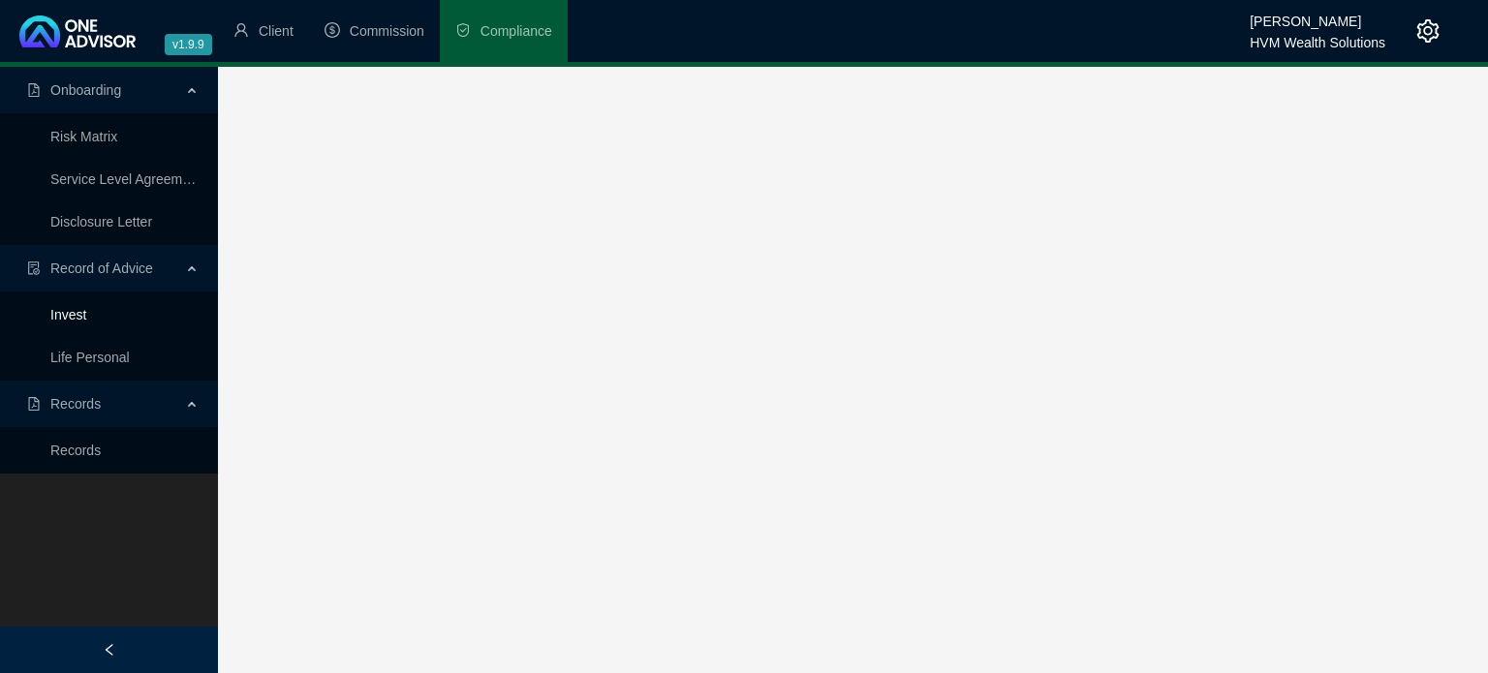
click at [86, 315] on link "Invest" at bounding box center [68, 314] width 36 height 15
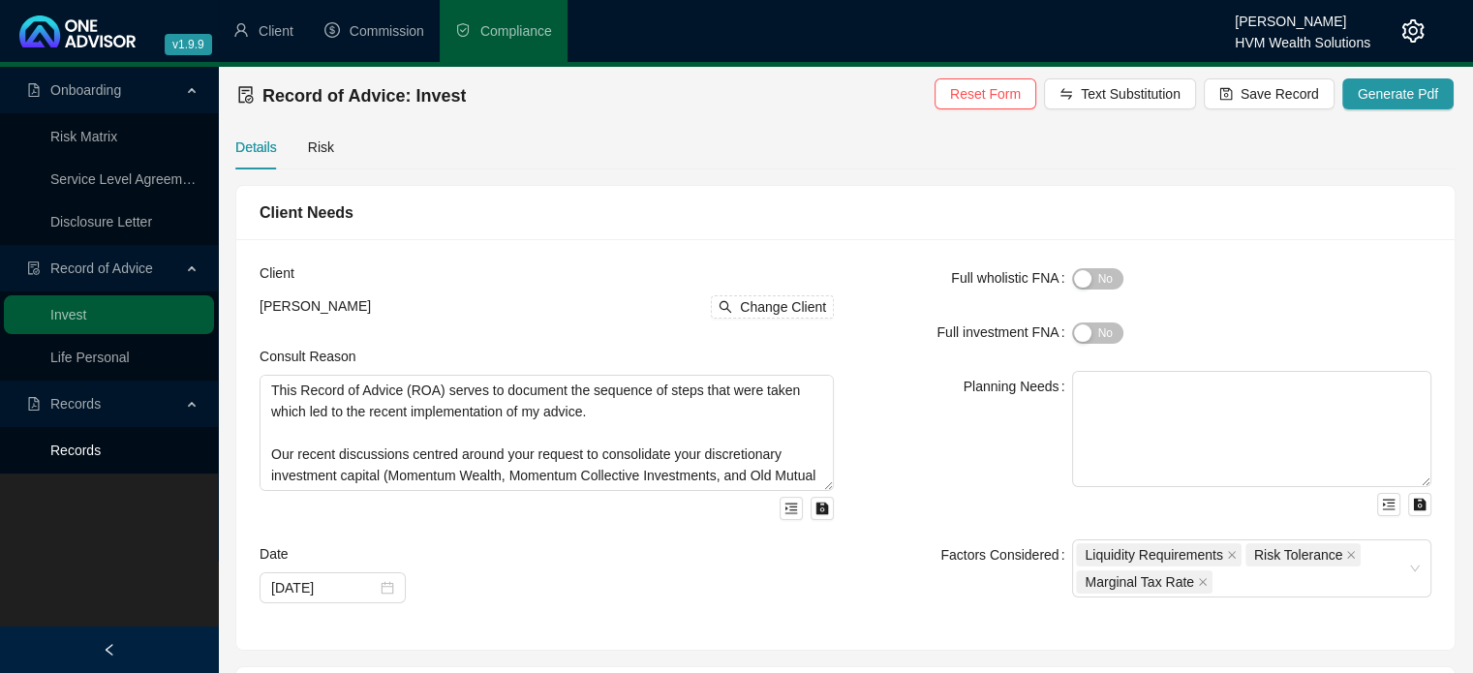
click at [96, 454] on link "Records" at bounding box center [75, 450] width 50 height 15
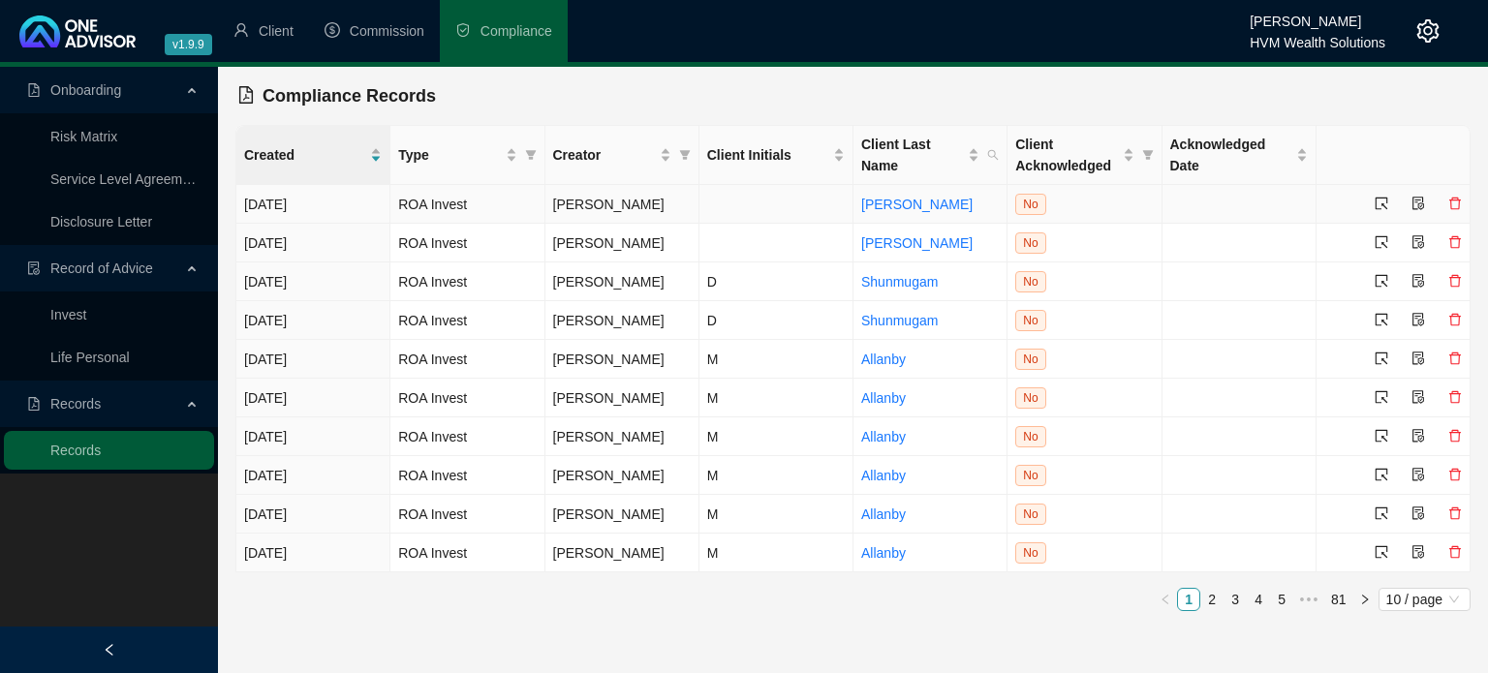
click at [1030, 206] on span "No" at bounding box center [1030, 204] width 30 height 21
click at [1384, 206] on icon "select" at bounding box center [1381, 204] width 13 height 13
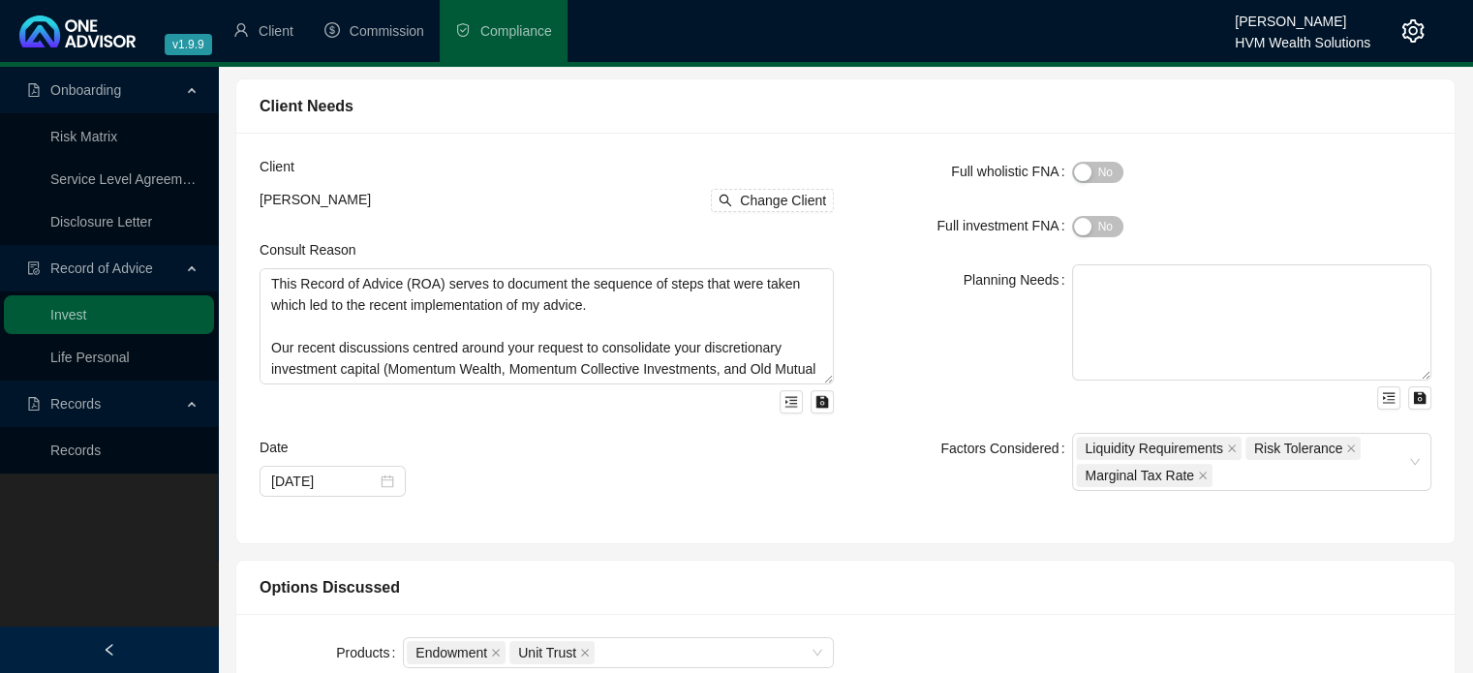
scroll to position [124, 0]
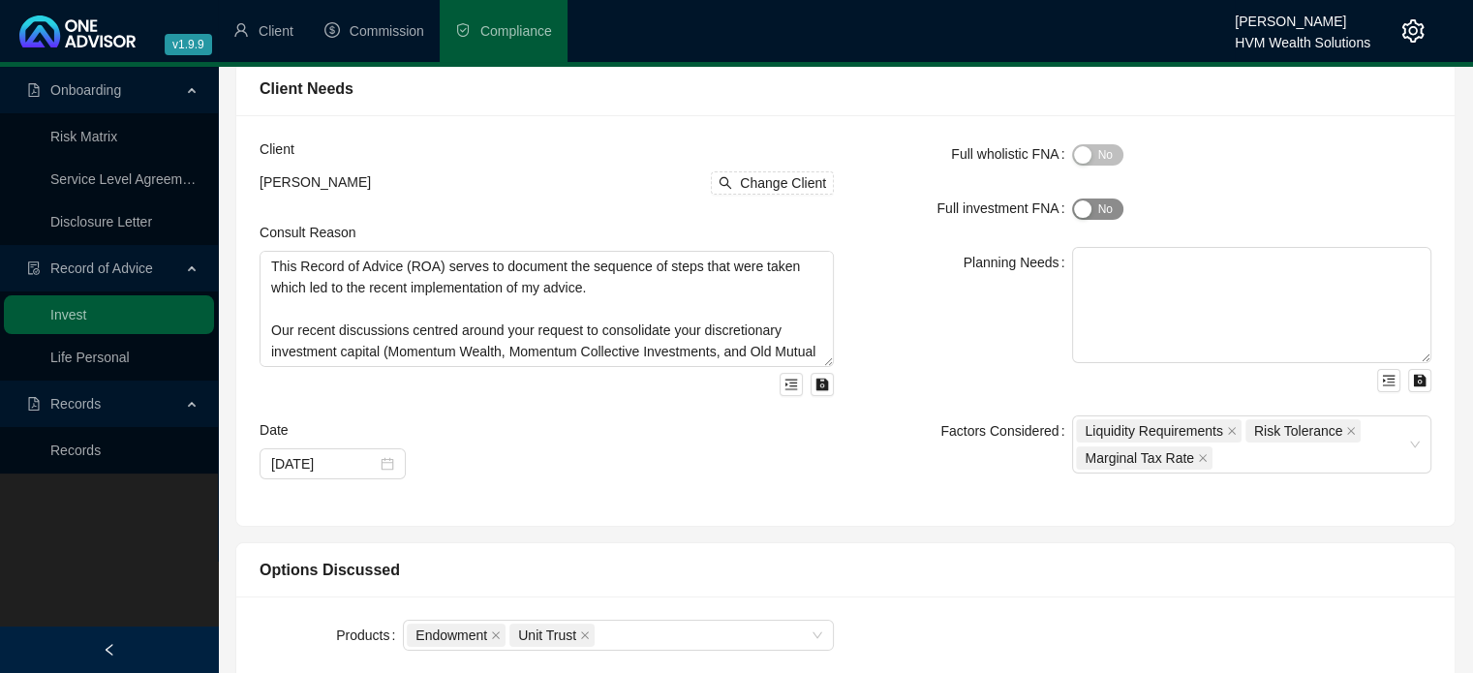
click at [1114, 208] on span "Yes No" at bounding box center [1097, 209] width 51 height 21
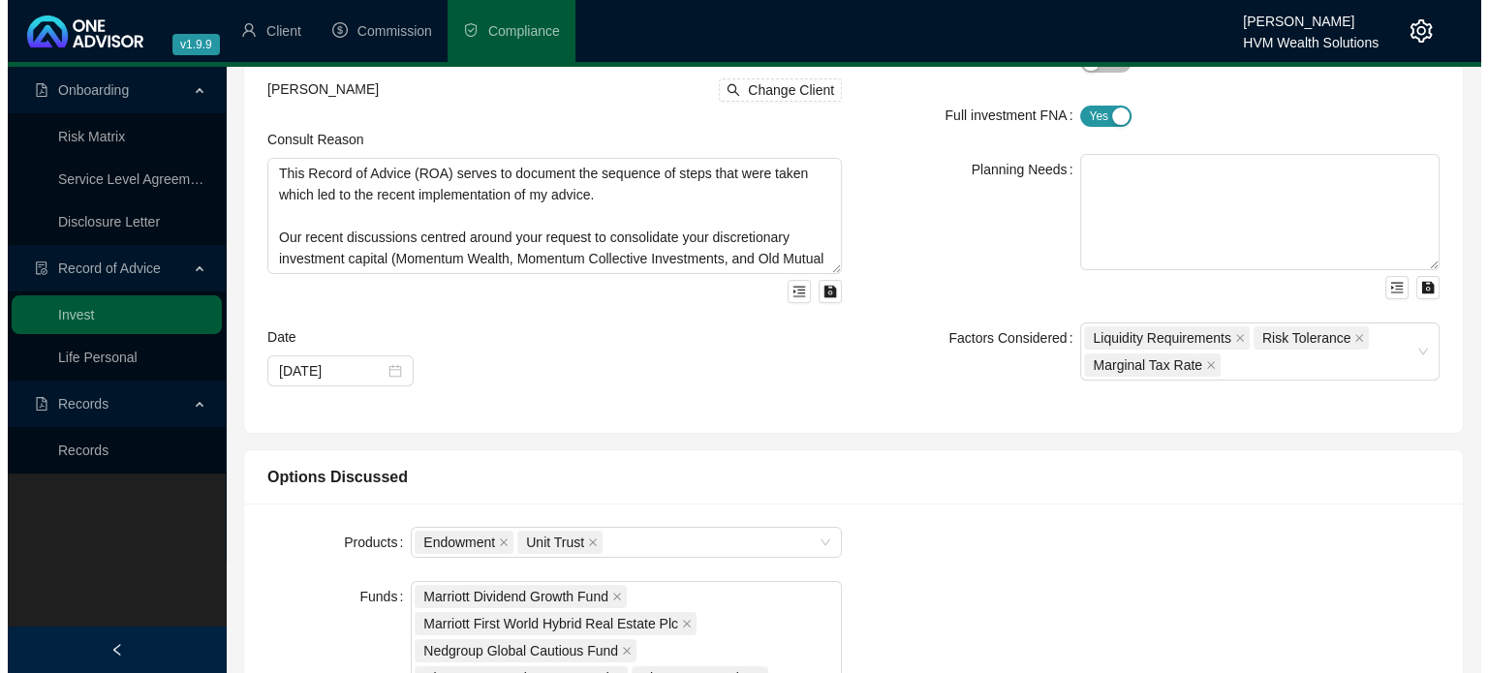
scroll to position [0, 0]
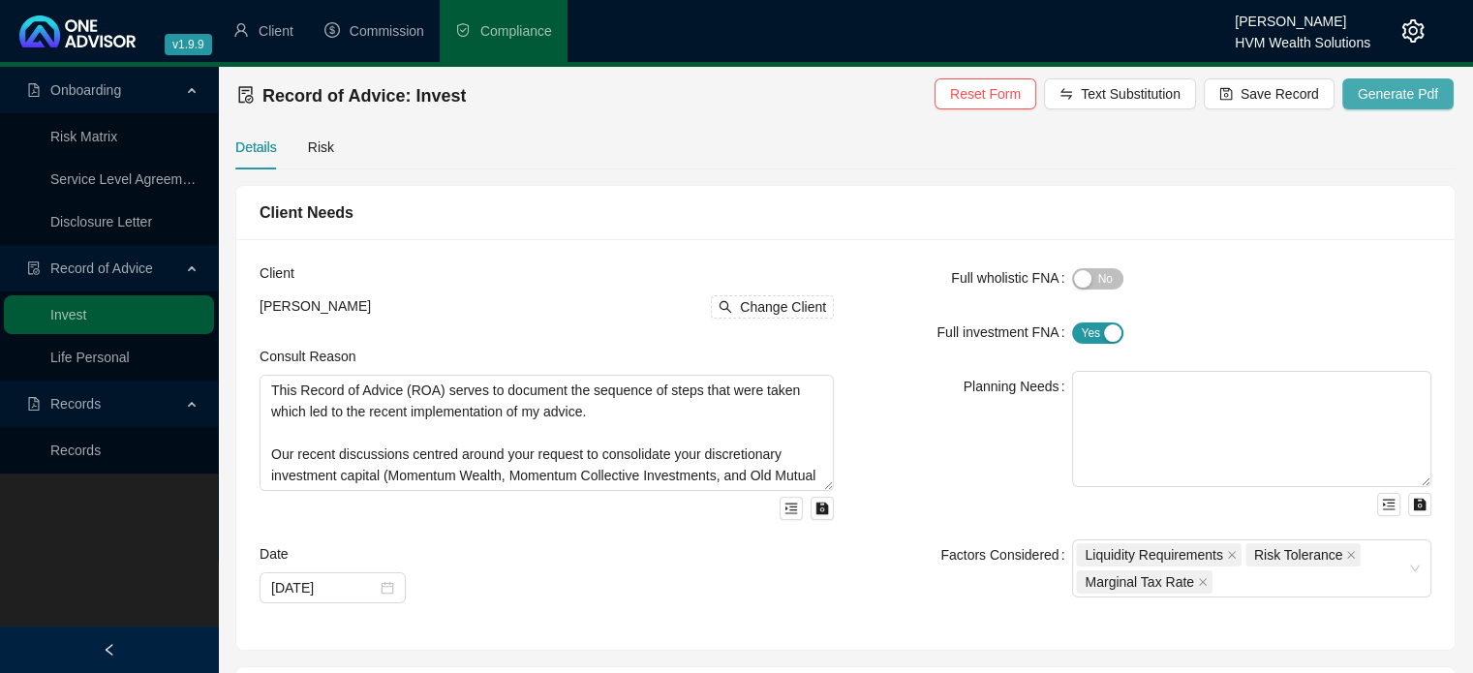
click at [1371, 96] on span "Generate Pdf" at bounding box center [1398, 93] width 80 height 21
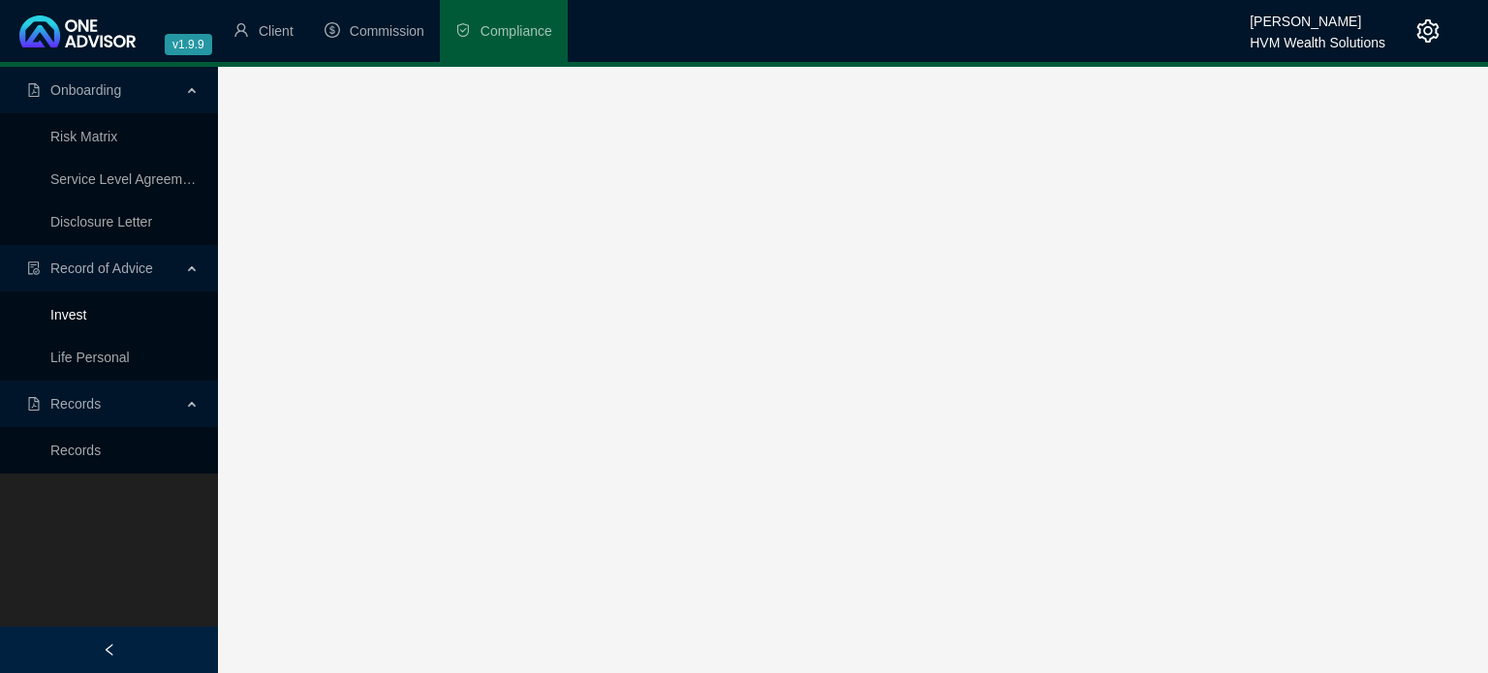
click at [86, 323] on link "Invest" at bounding box center [68, 314] width 36 height 15
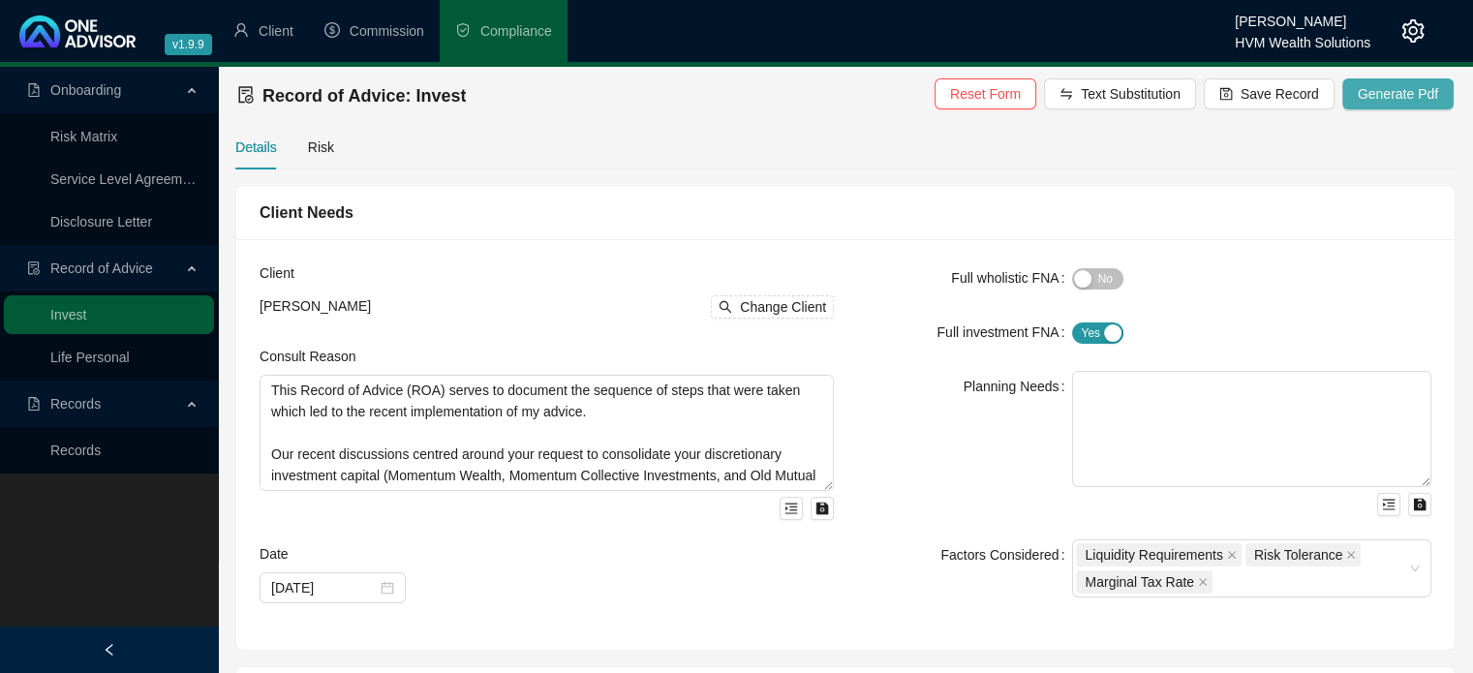
click at [1384, 98] on span "Generate Pdf" at bounding box center [1398, 93] width 80 height 21
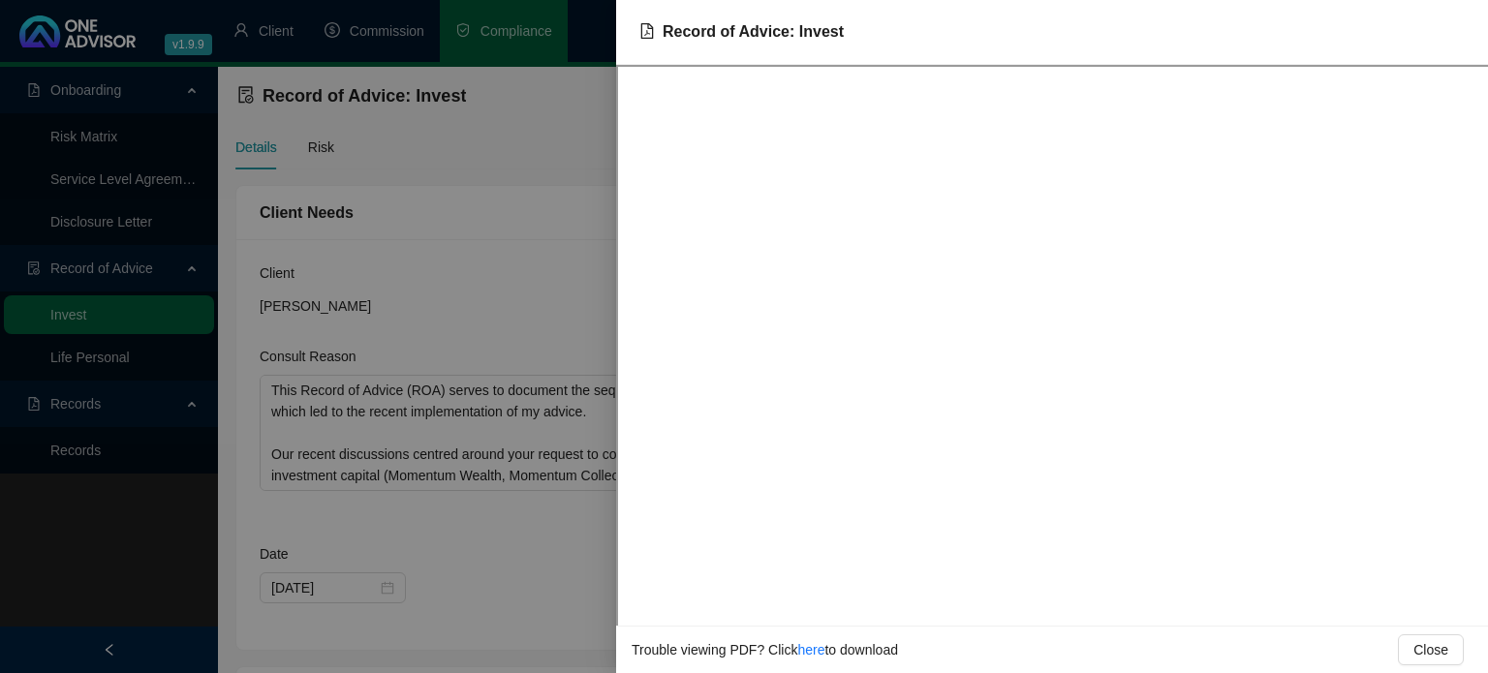
click at [507, 234] on div at bounding box center [744, 336] width 1488 height 673
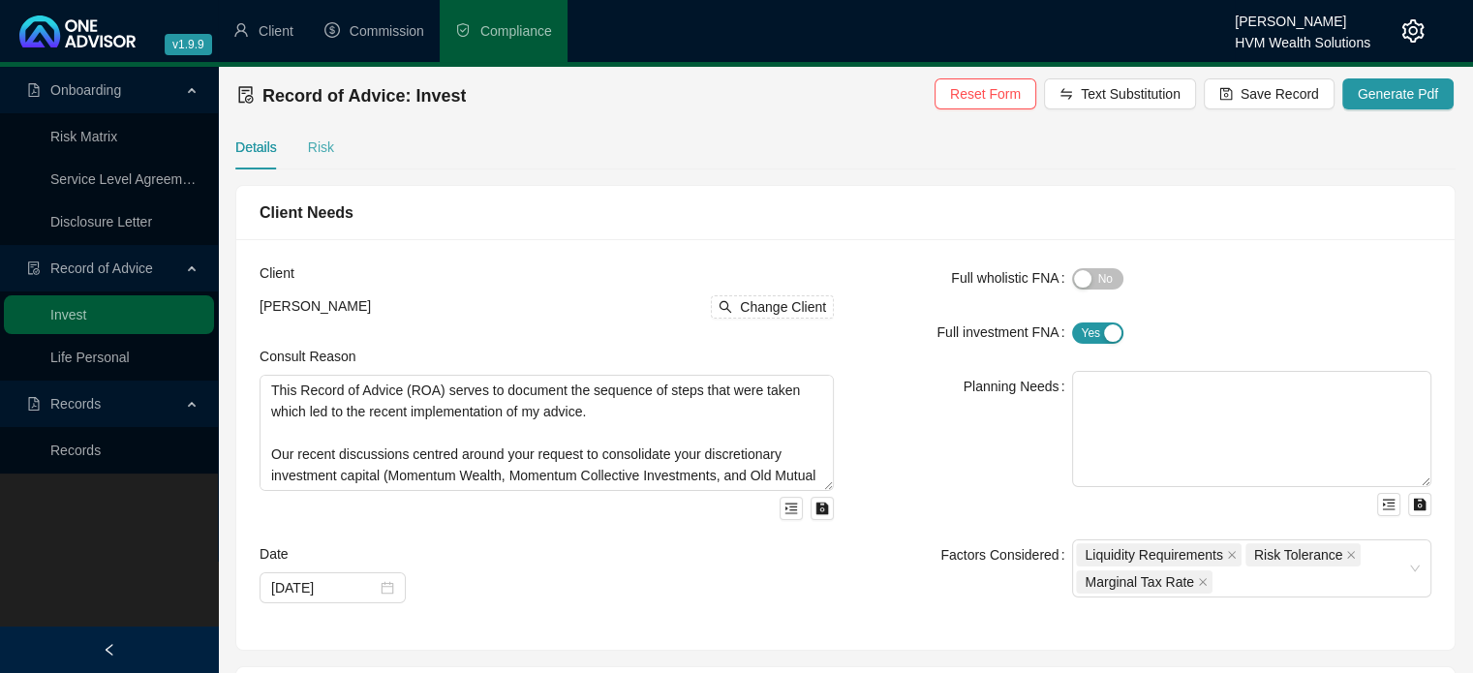
click at [323, 163] on div "Risk" at bounding box center [321, 147] width 26 height 45
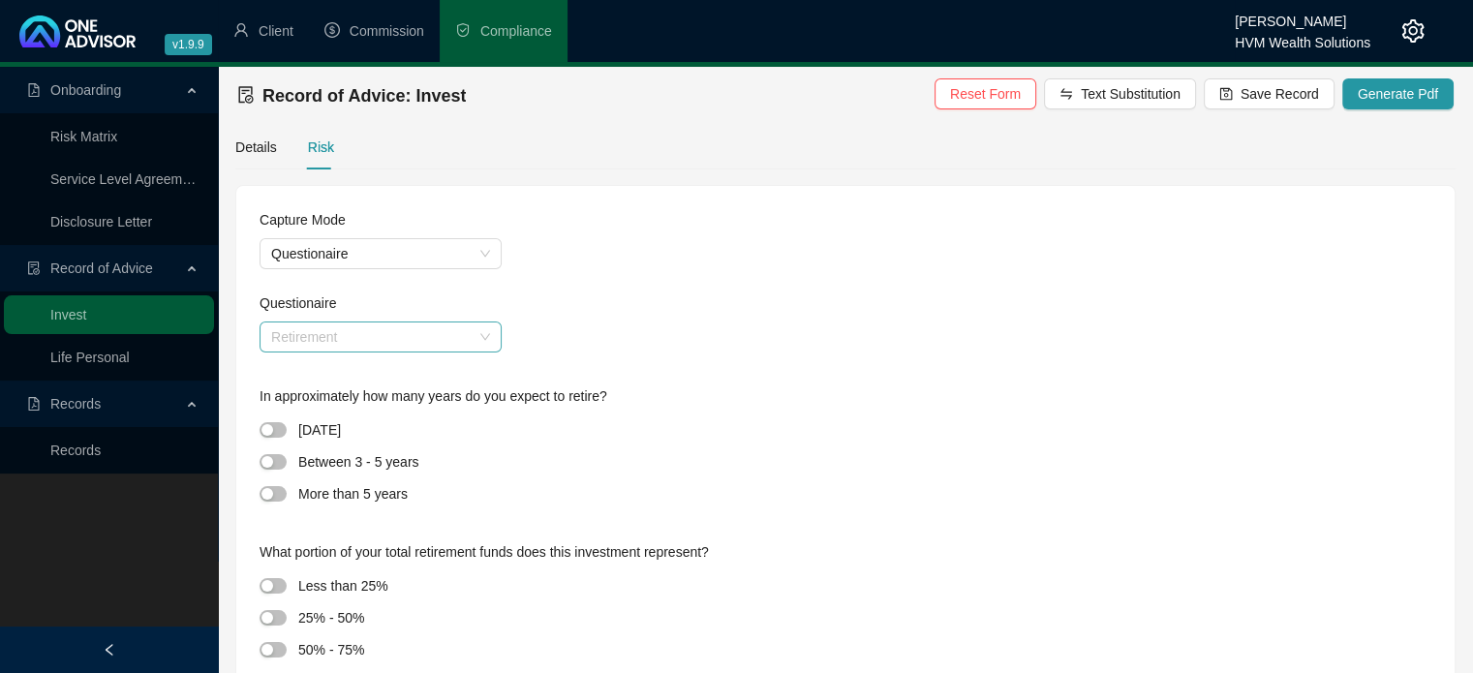
click at [415, 333] on span "Retirement" at bounding box center [380, 337] width 219 height 29
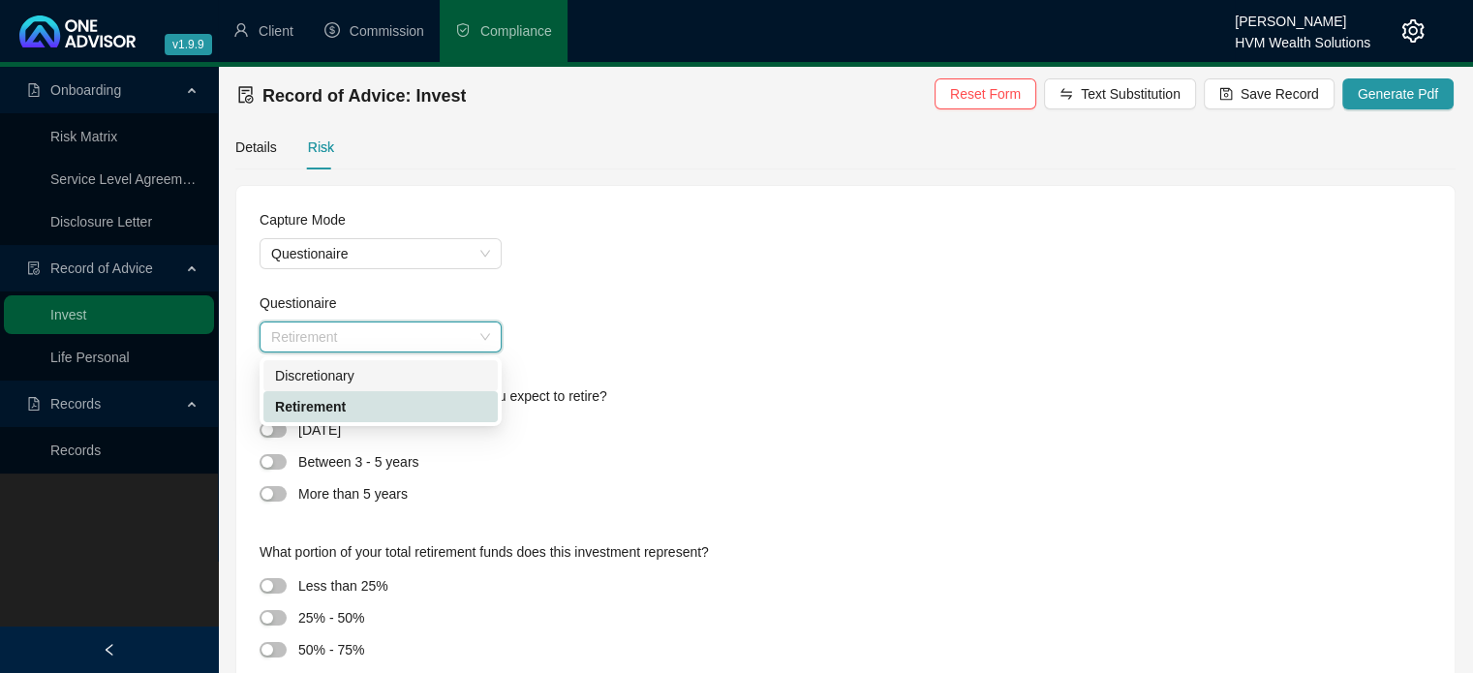
click at [427, 375] on div "Discretionary" at bounding box center [380, 375] width 211 height 21
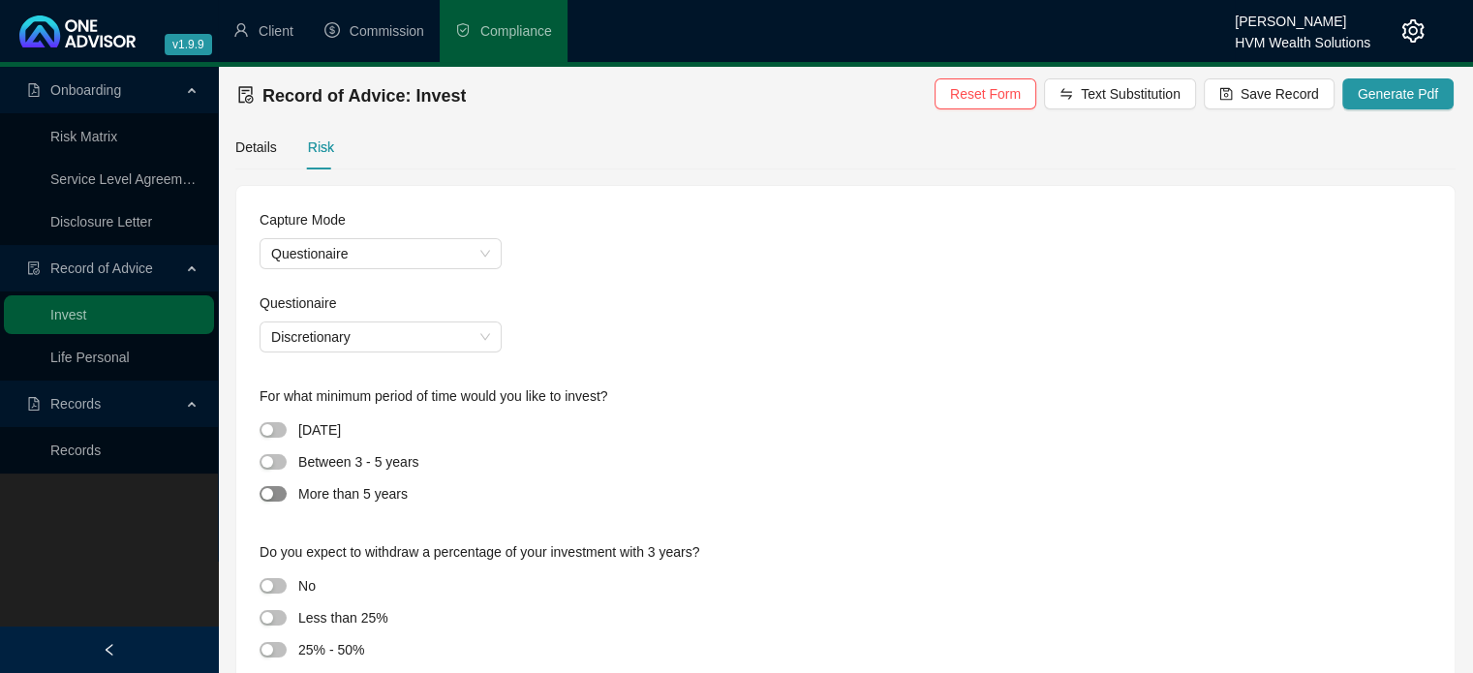
click at [277, 493] on span "button" at bounding box center [273, 493] width 27 height 15
click at [282, 588] on span "button" at bounding box center [273, 585] width 27 height 15
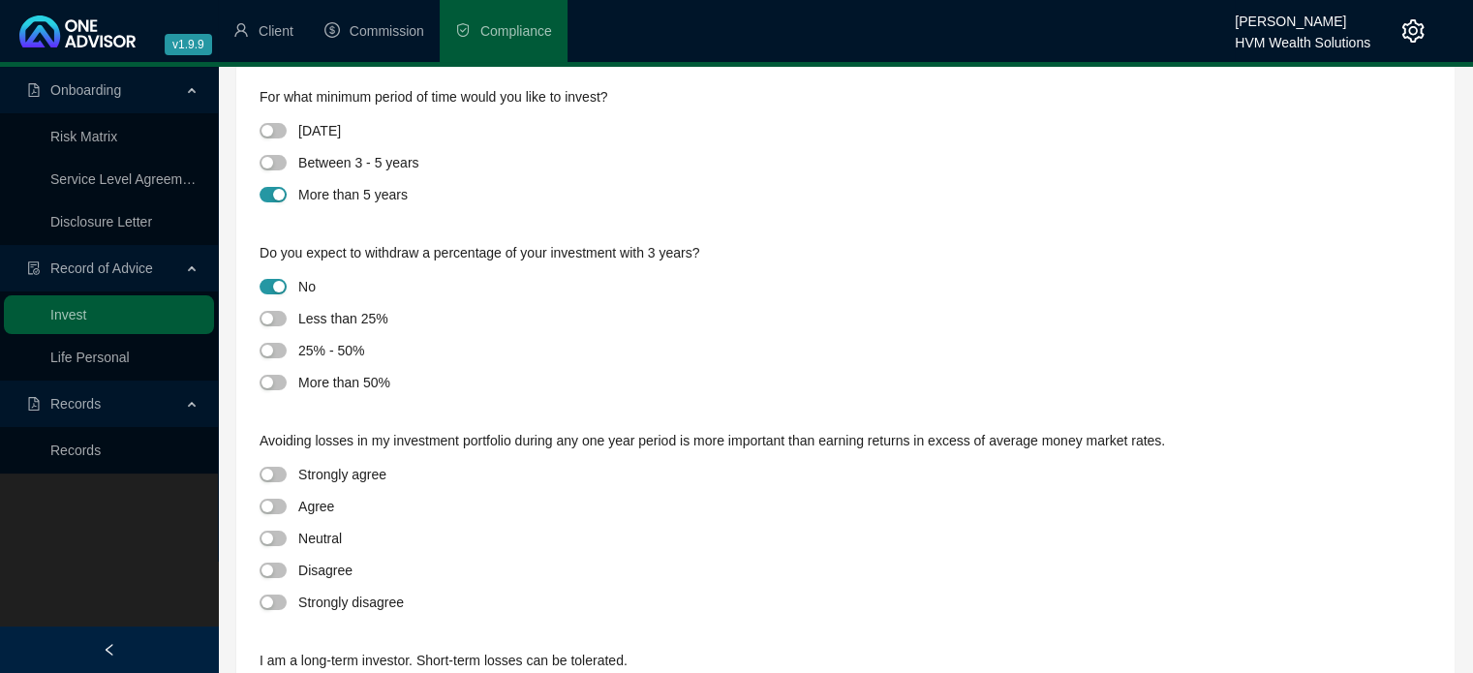
scroll to position [314, 0]
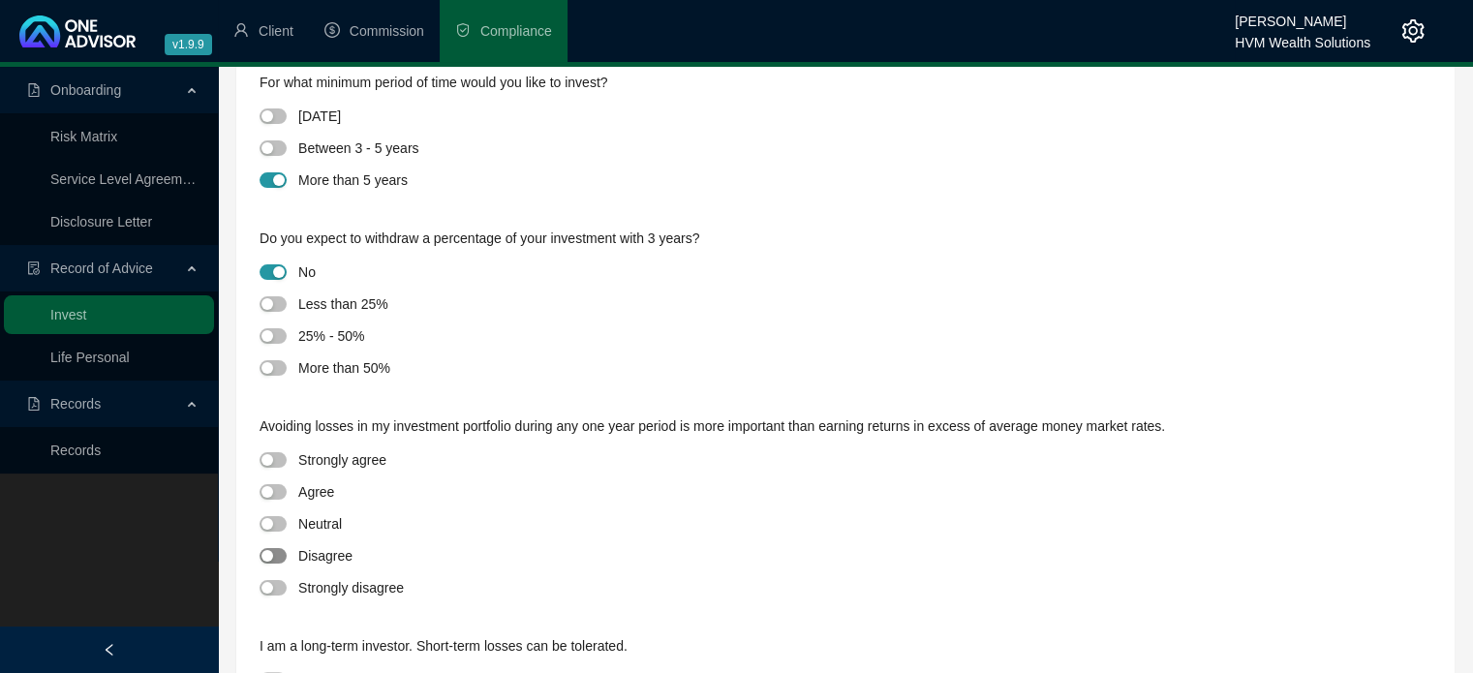
click at [276, 556] on span "button" at bounding box center [273, 555] width 27 height 15
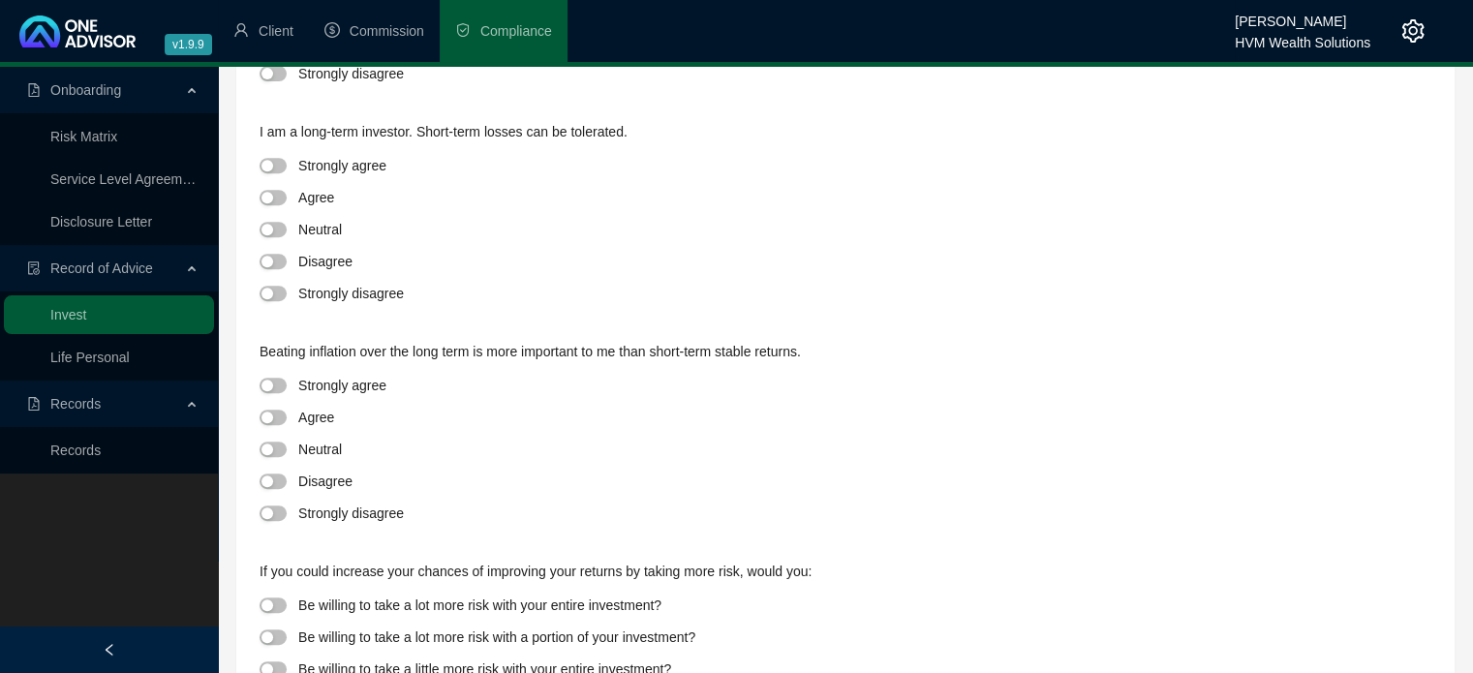
scroll to position [806, 0]
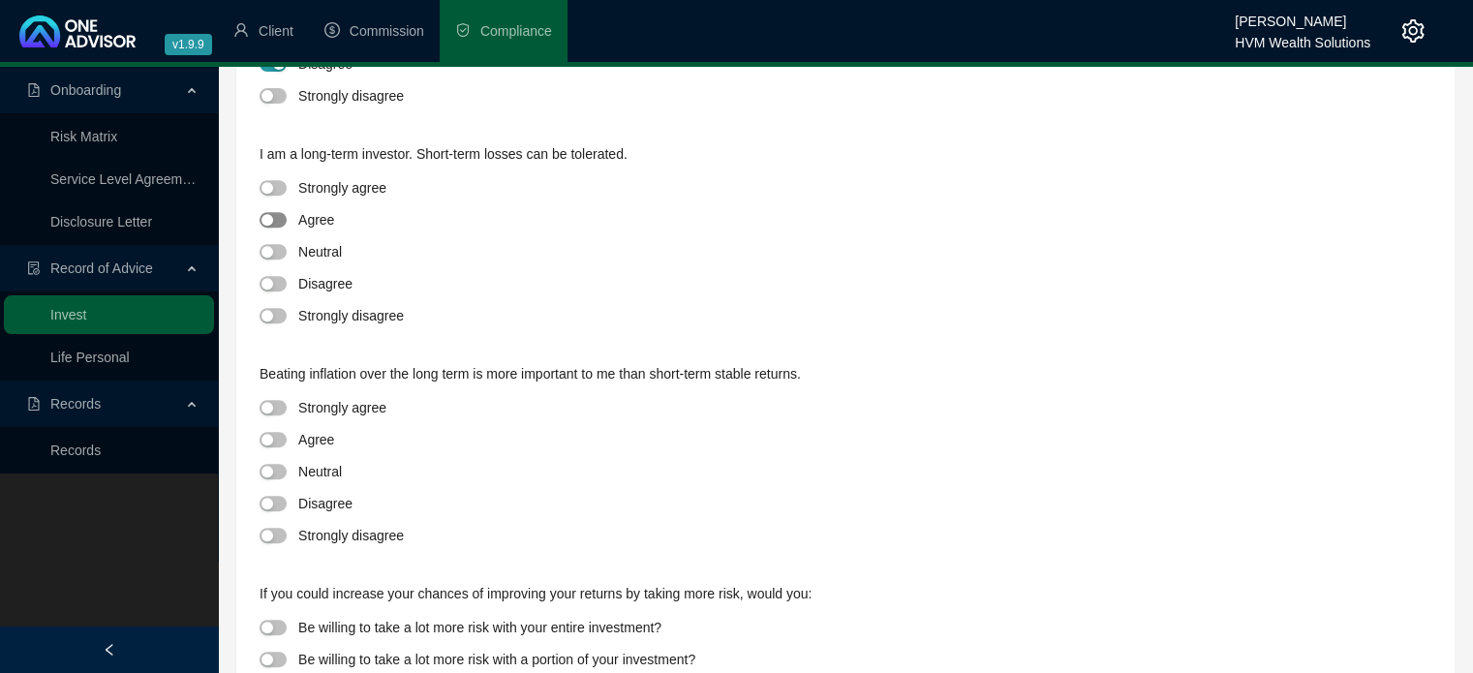
click at [285, 216] on span "button" at bounding box center [273, 219] width 27 height 15
click at [281, 436] on span "button" at bounding box center [273, 439] width 27 height 15
click at [276, 660] on span "button" at bounding box center [273, 659] width 27 height 15
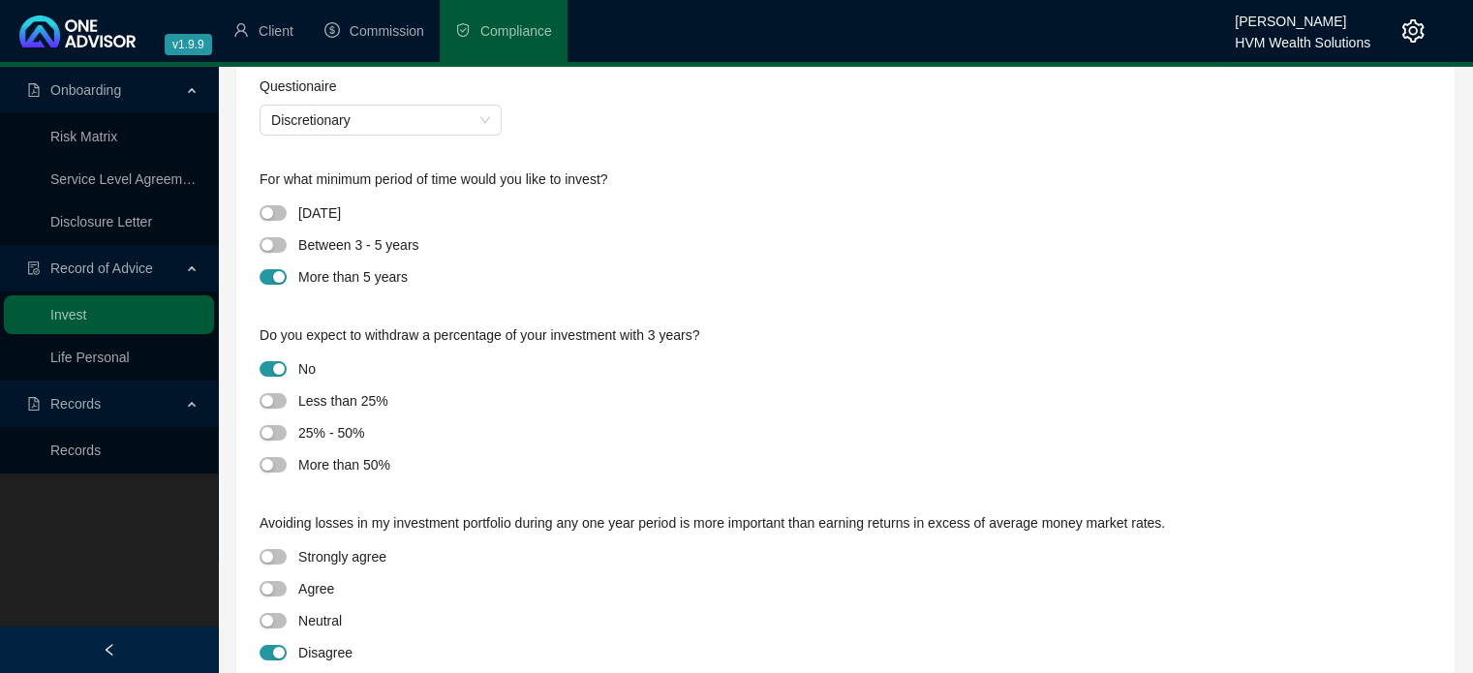
scroll to position [21, 0]
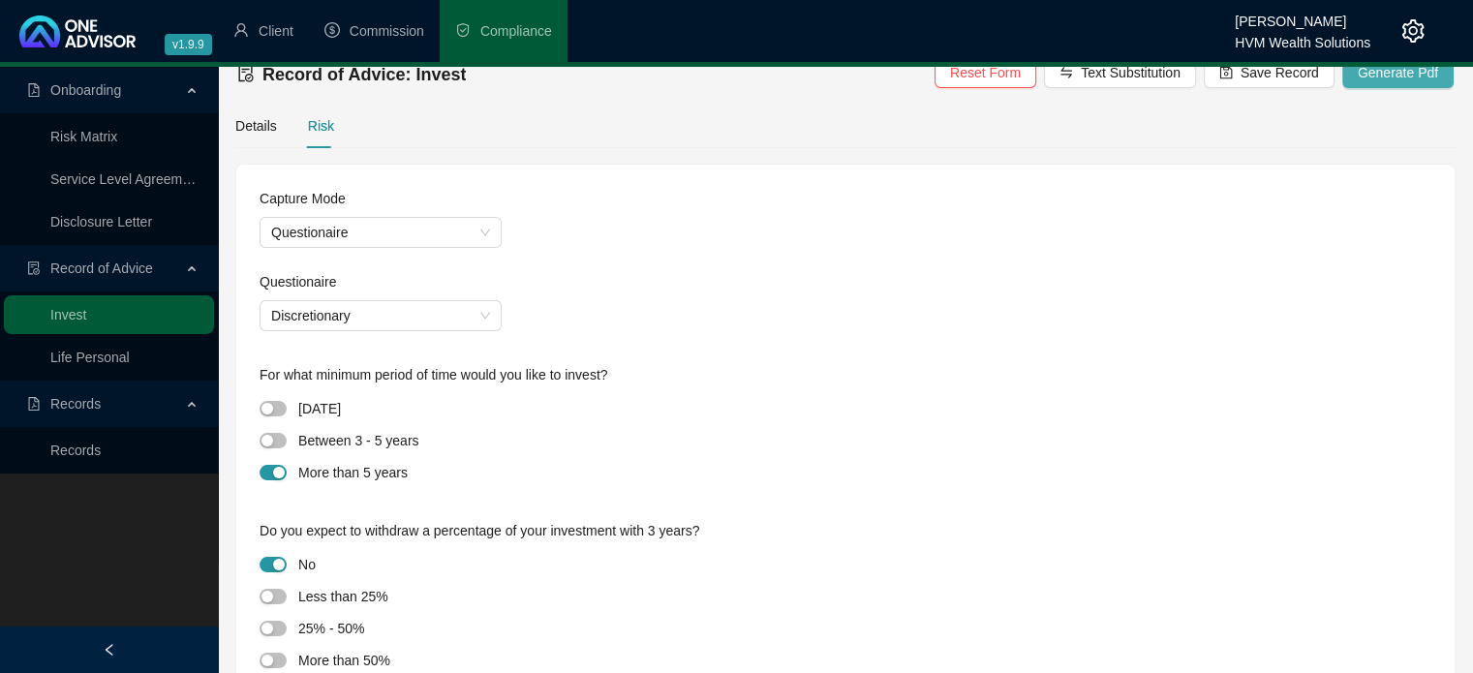
click at [1380, 77] on span "Generate Pdf" at bounding box center [1398, 72] width 80 height 21
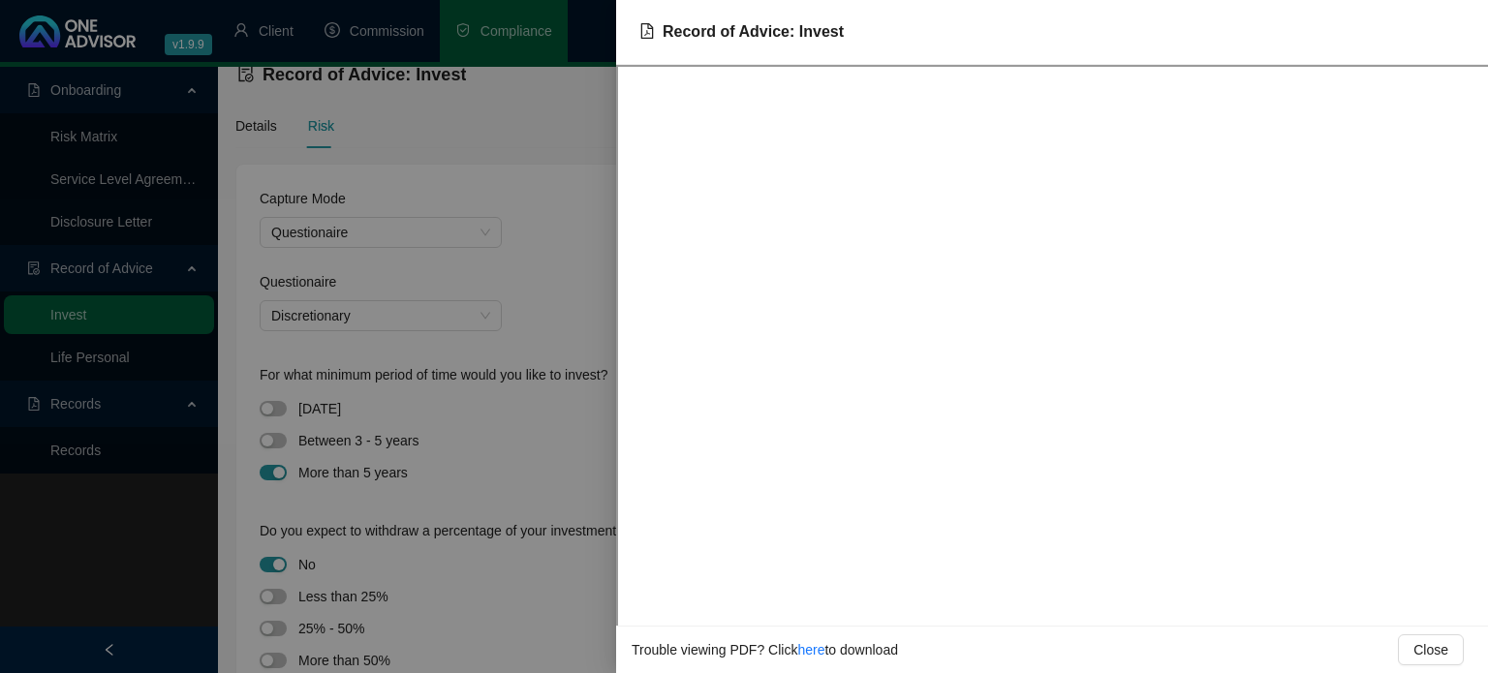
click at [548, 177] on div at bounding box center [744, 336] width 1488 height 673
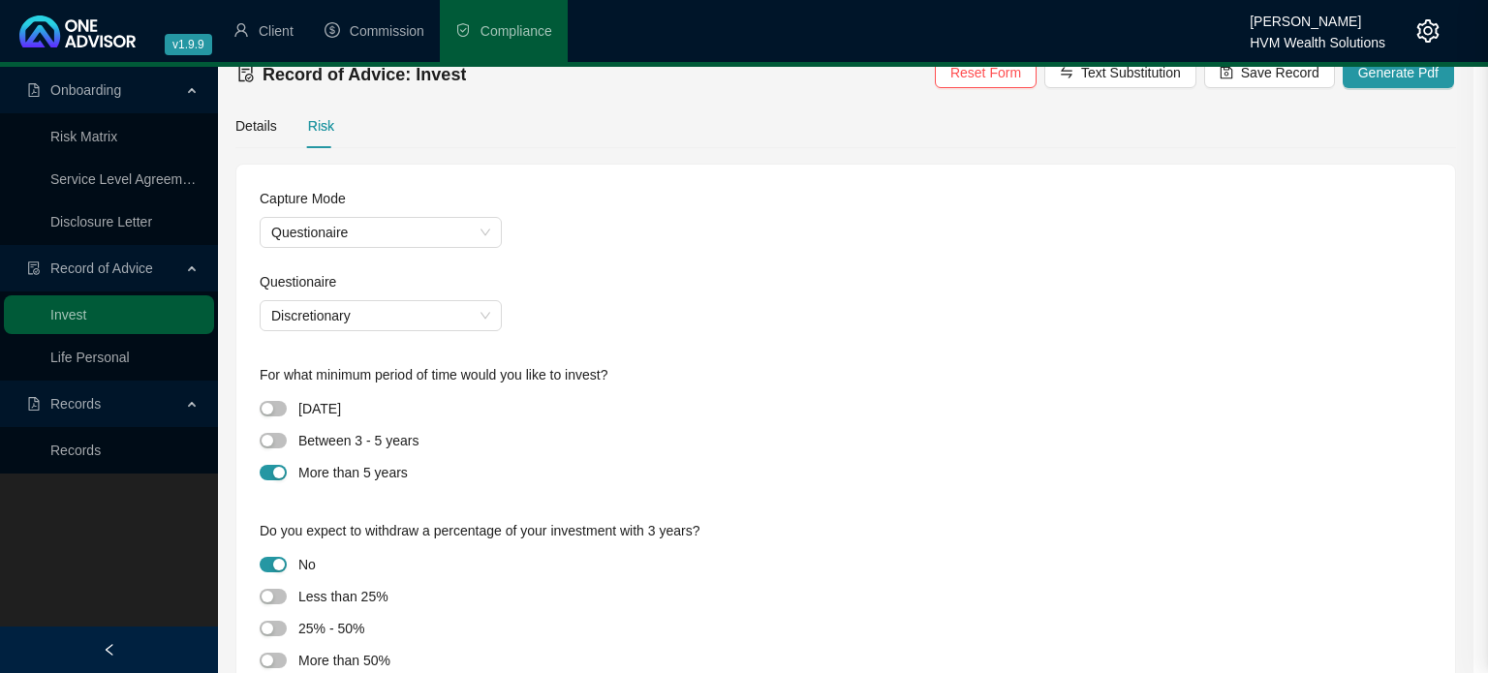
click at [552, 177] on div at bounding box center [744, 336] width 1488 height 673
